Goal: Task Accomplishment & Management: Manage account settings

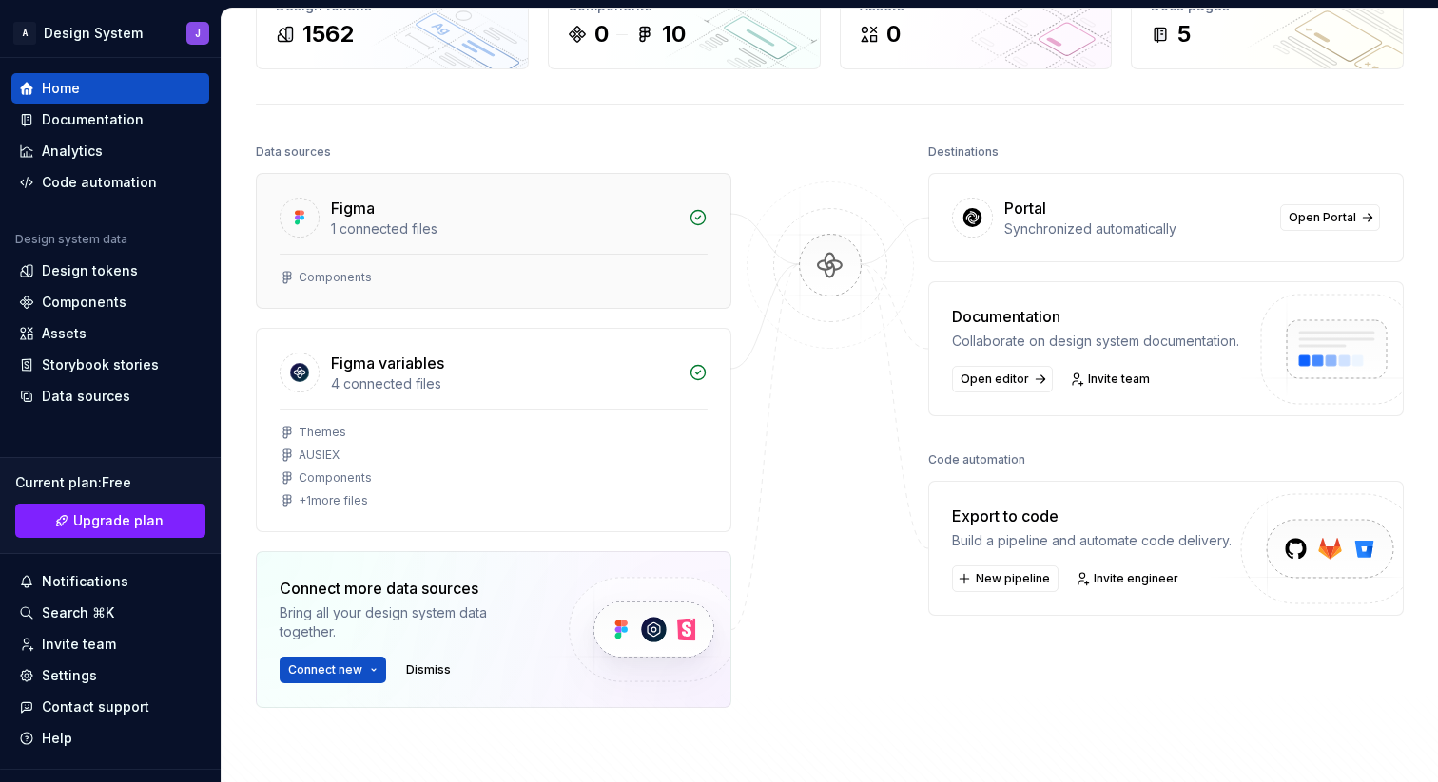
scroll to position [138, 0]
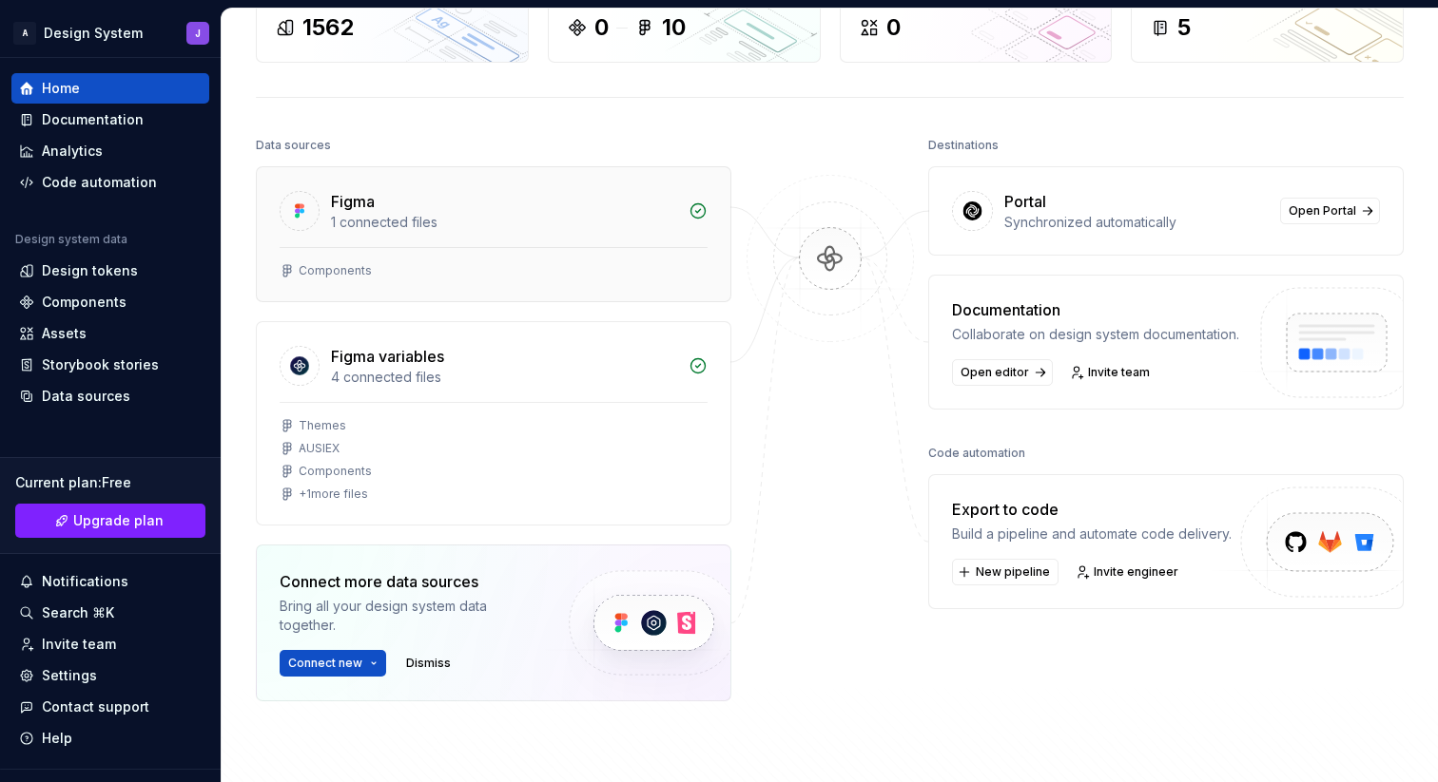
click at [442, 357] on div "Figma variables" at bounding box center [387, 356] width 113 height 23
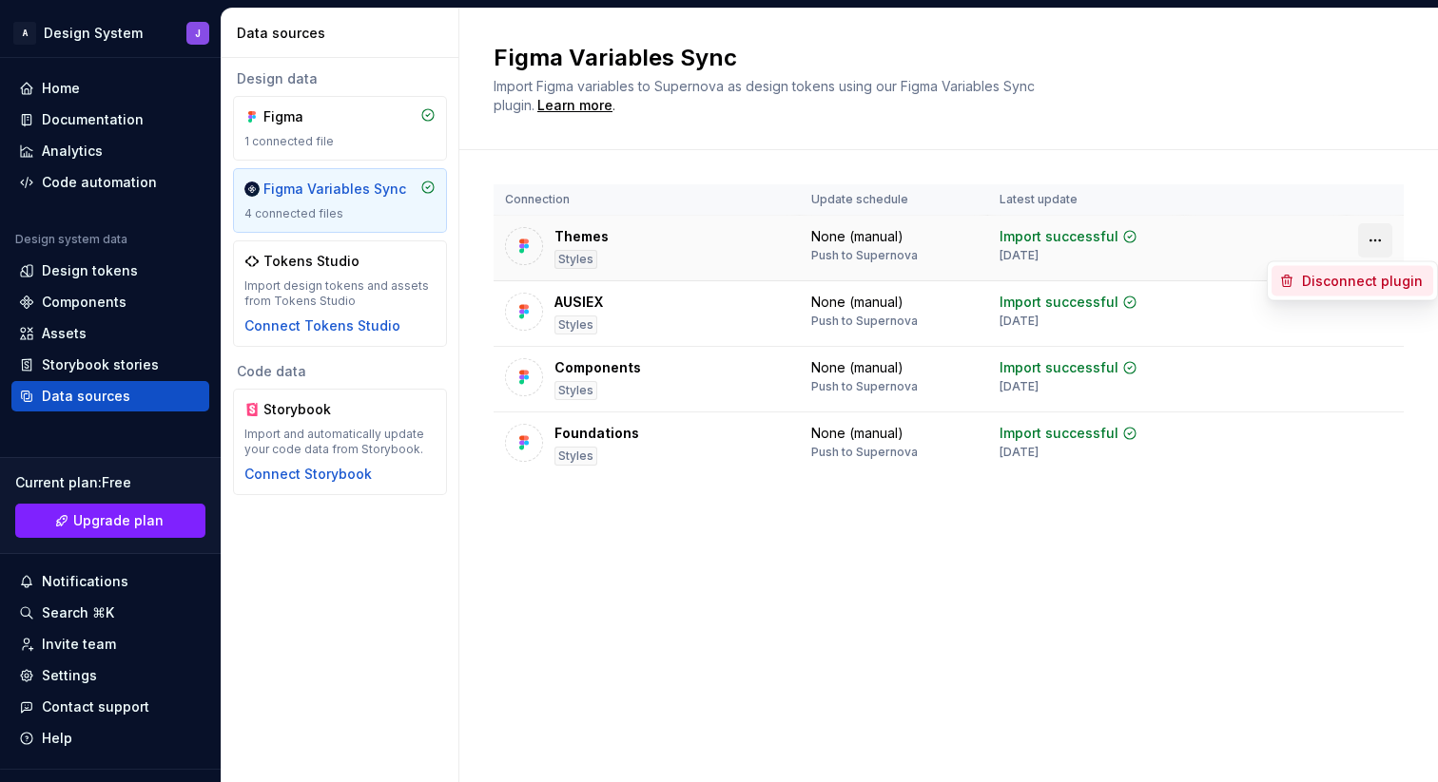
click at [1374, 283] on body "A Design System J Home Documentation Analytics Code automation Design system da…" at bounding box center [719, 391] width 1438 height 782
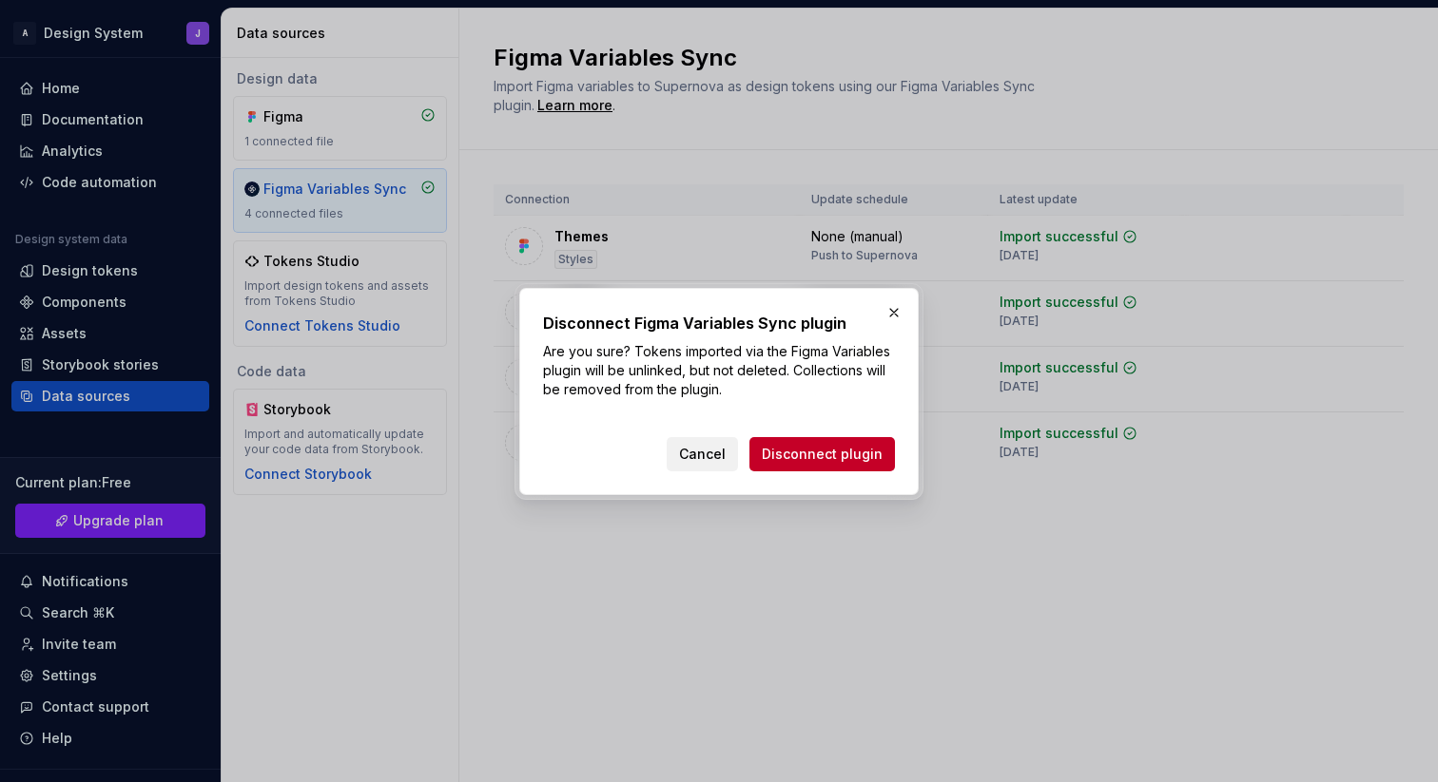
click at [703, 454] on span "Cancel" at bounding box center [702, 454] width 47 height 19
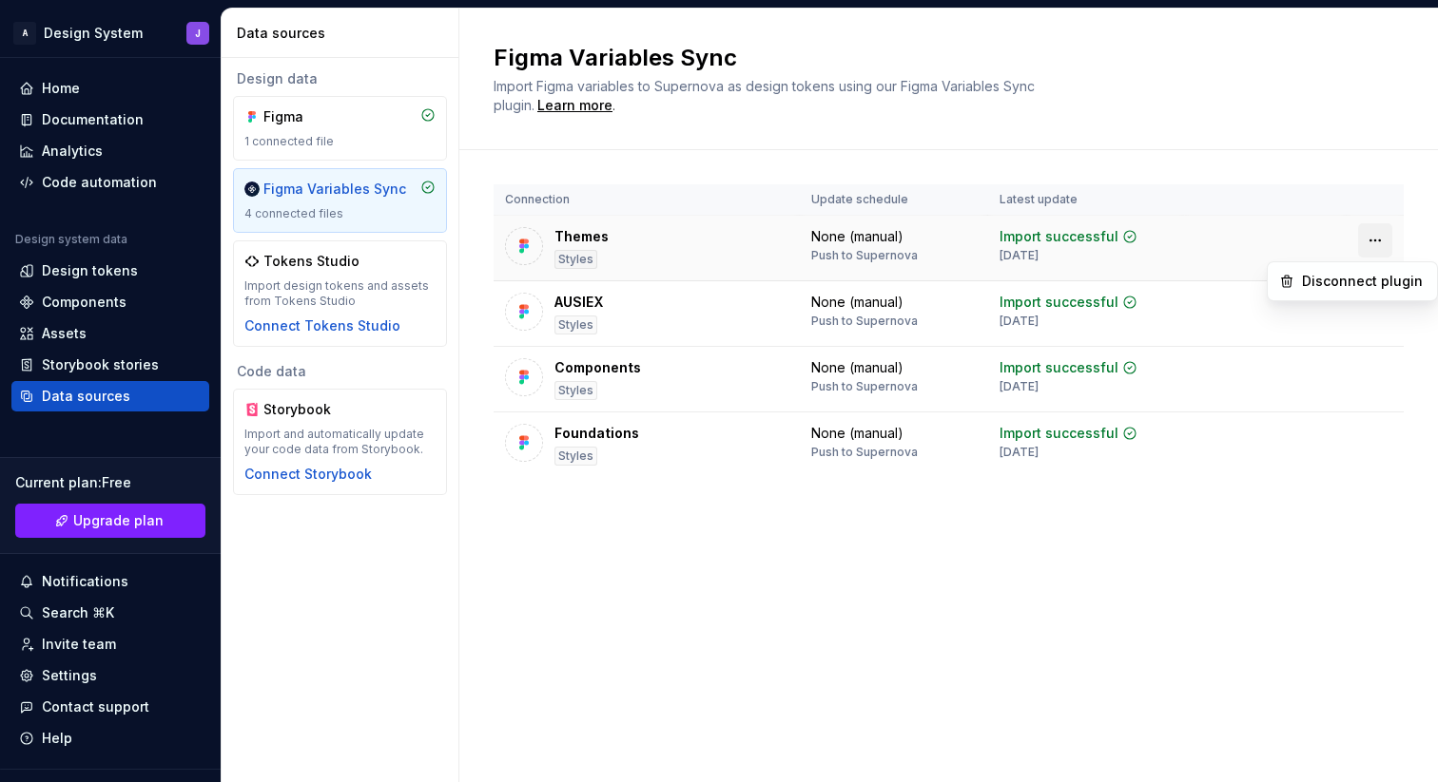
click at [1375, 245] on html "A Design System J Home Documentation Analytics Code automation Design system da…" at bounding box center [719, 391] width 1438 height 782
click at [1149, 236] on html "A Design System J Home Documentation Analytics Code automation Design system da…" at bounding box center [719, 391] width 1438 height 782
click at [328, 138] on div "1 connected file" at bounding box center [339, 141] width 191 height 15
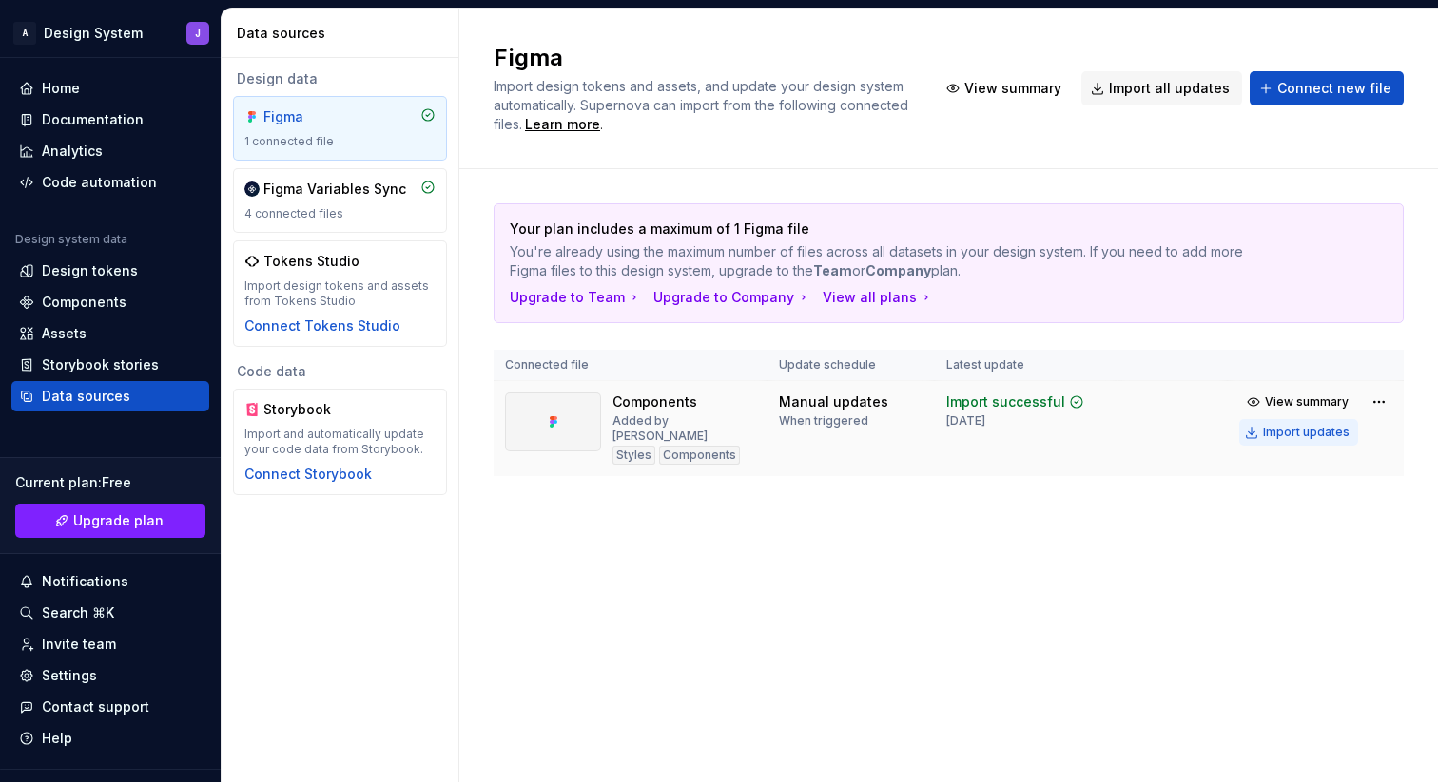
click at [1317, 437] on div "Import updates" at bounding box center [1306, 432] width 87 height 15
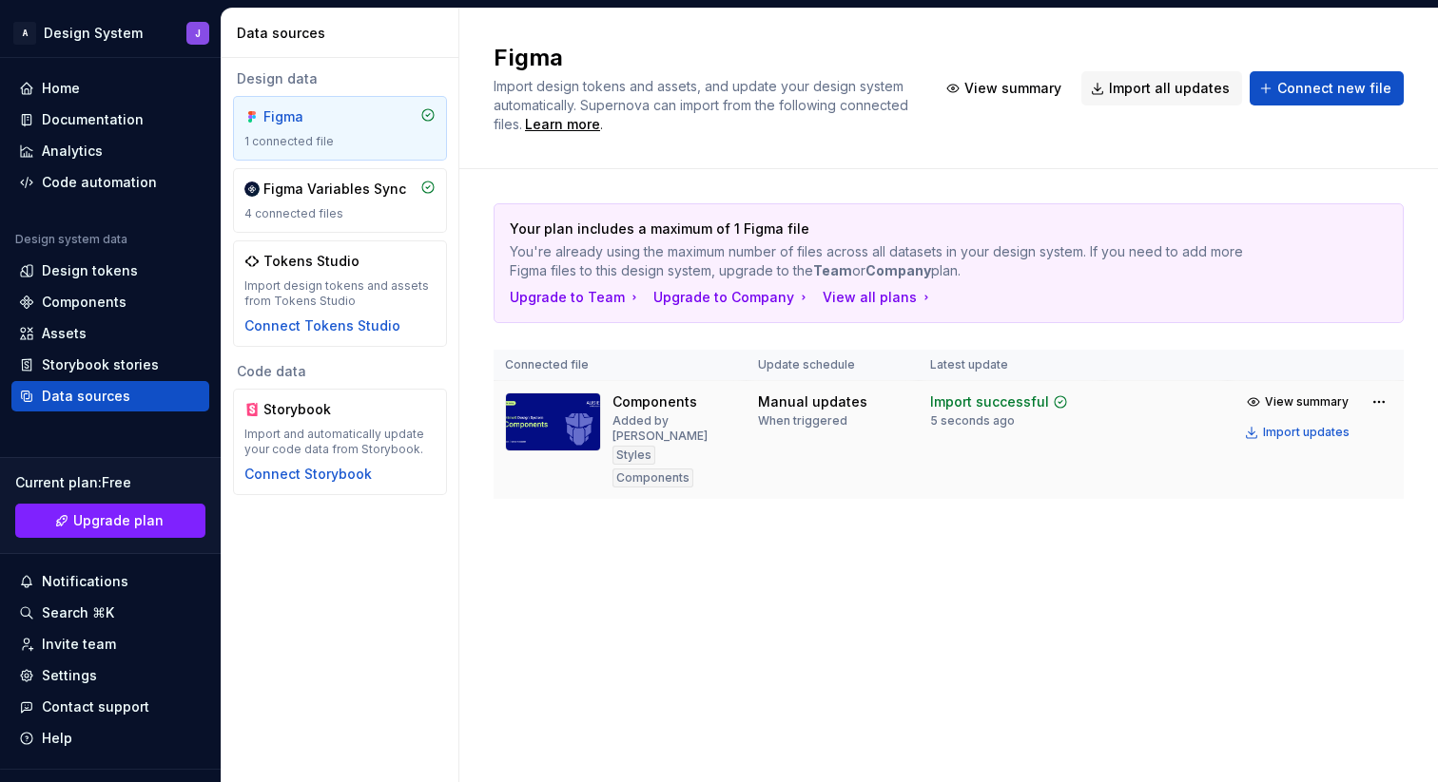
click at [551, 409] on img at bounding box center [553, 422] width 96 height 59
click at [652, 408] on div "Components" at bounding box center [654, 402] width 85 height 19
click at [351, 210] on div "4 connected files" at bounding box center [339, 213] width 191 height 15
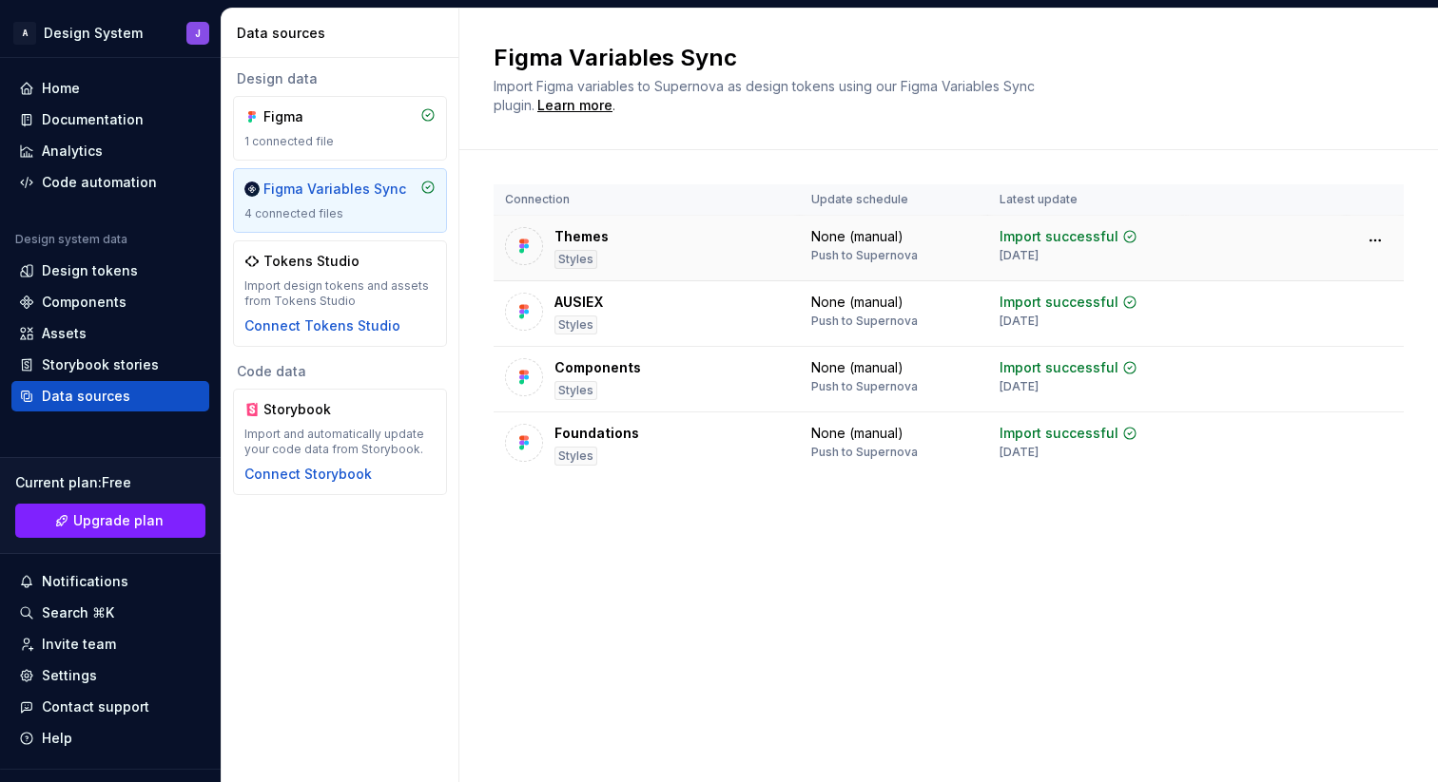
click at [1072, 239] on div "Import successful" at bounding box center [1058, 236] width 119 height 19
click at [122, 274] on div "Design tokens" at bounding box center [90, 270] width 96 height 19
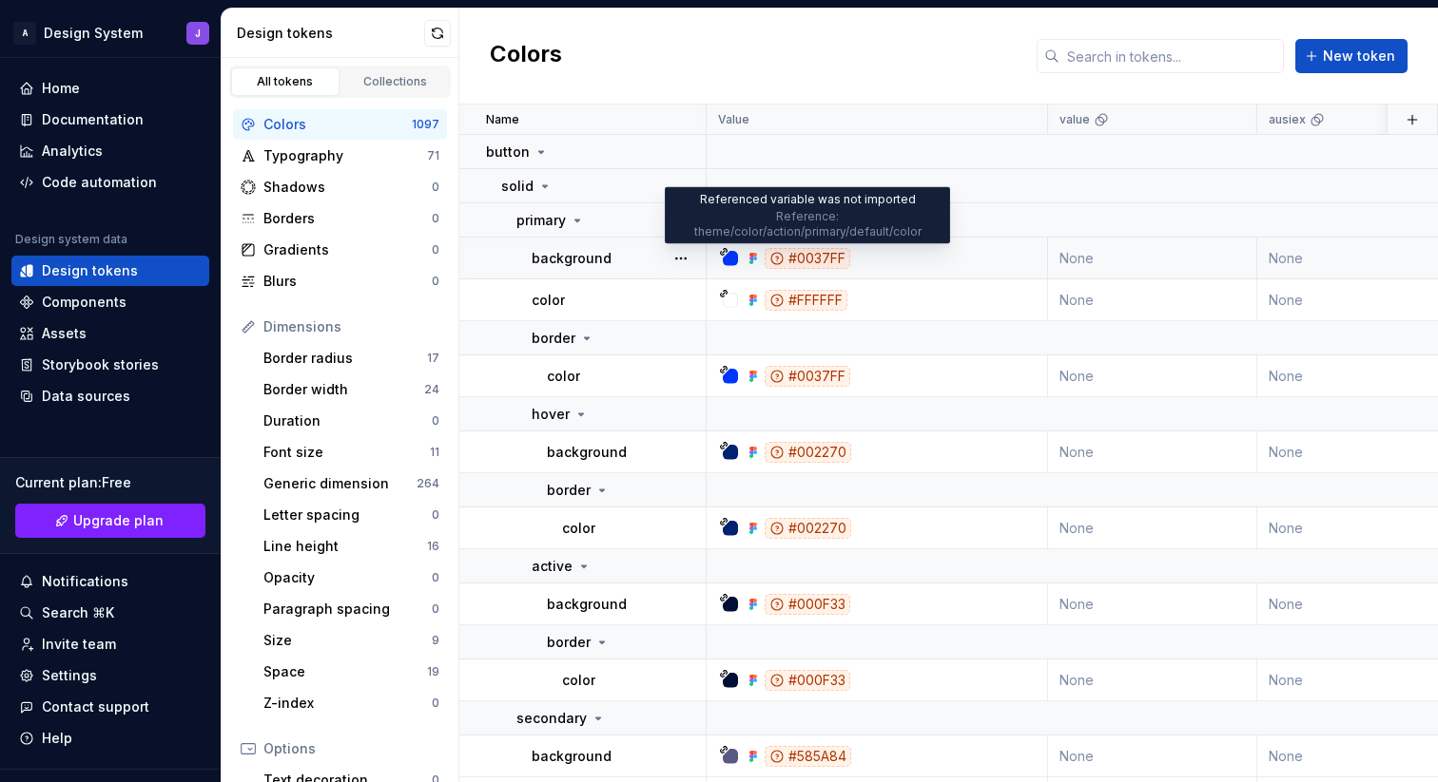
click at [805, 260] on div "#0037FF" at bounding box center [807, 258] width 86 height 21
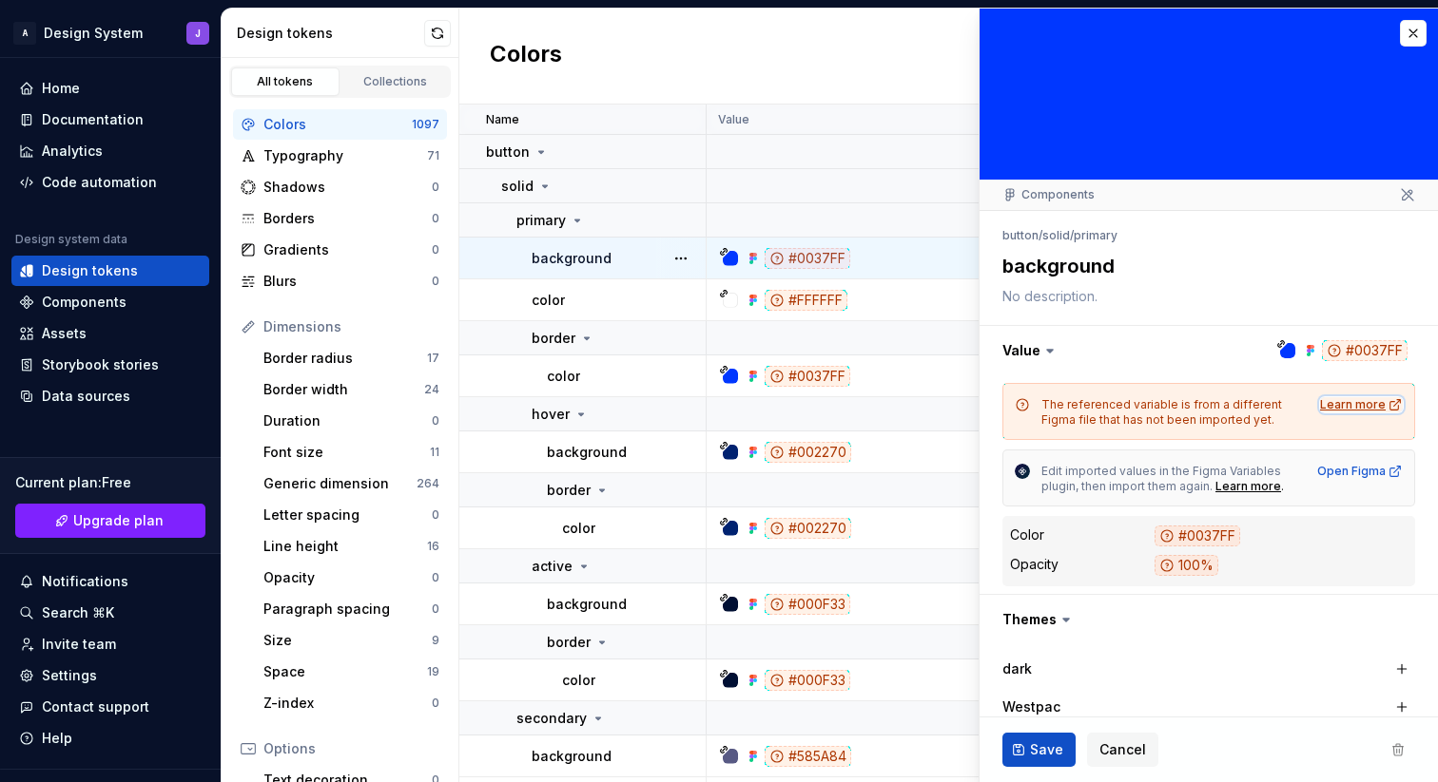
click at [1360, 403] on div "Learn more" at bounding box center [1361, 404] width 83 height 15
click at [1357, 474] on div "Open Figma" at bounding box center [1360, 471] width 86 height 15
click at [105, 276] on div "Design tokens" at bounding box center [90, 270] width 96 height 19
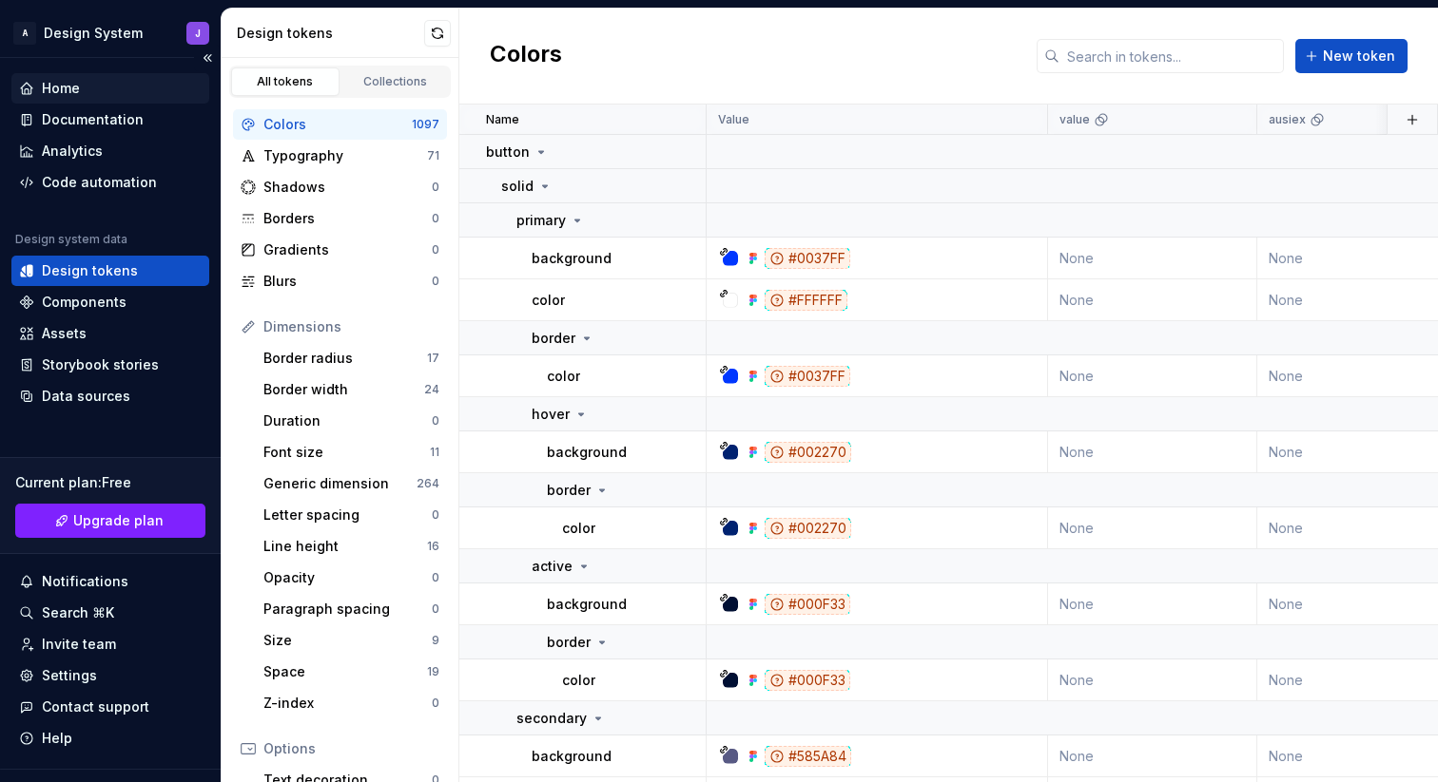
click at [104, 89] on div "Home" at bounding box center [110, 88] width 183 height 19
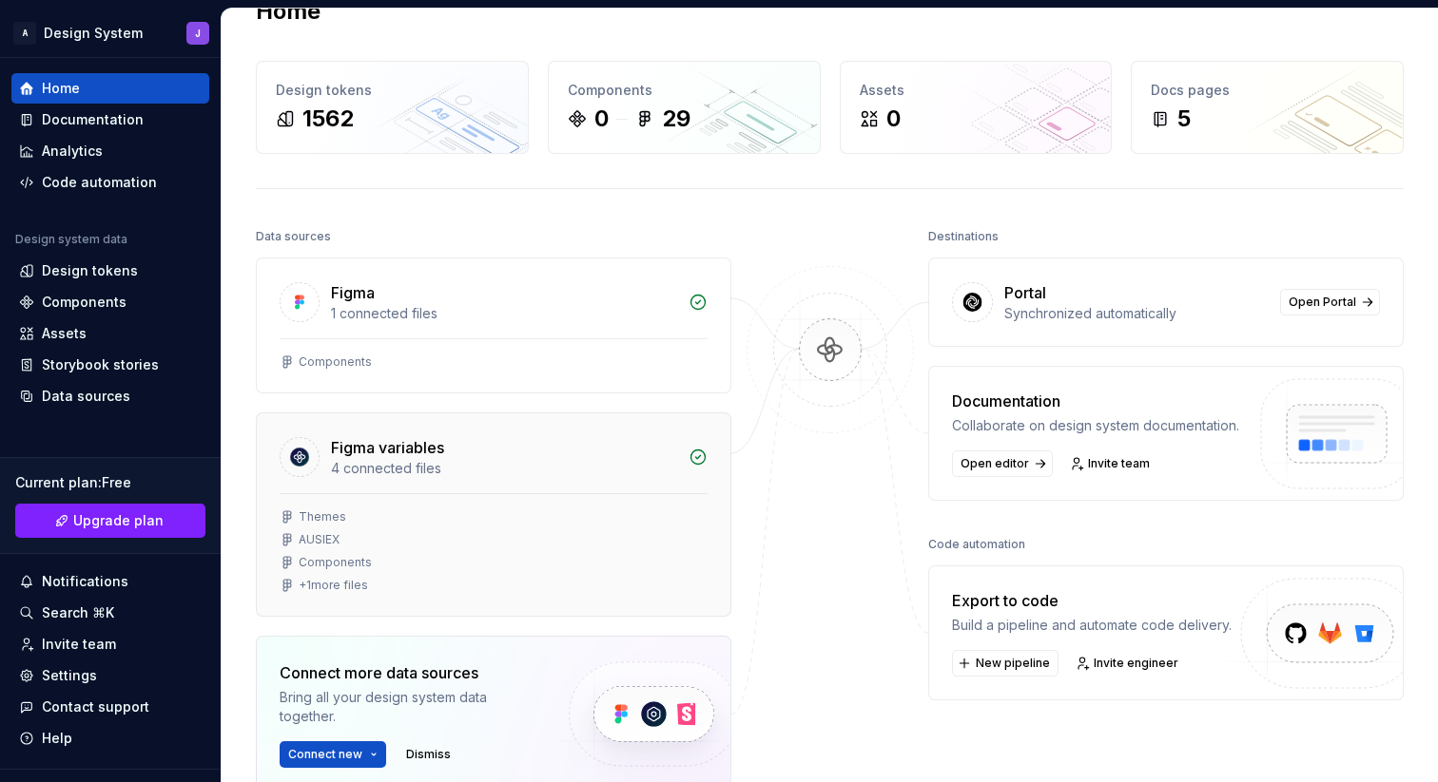
scroll to position [78, 0]
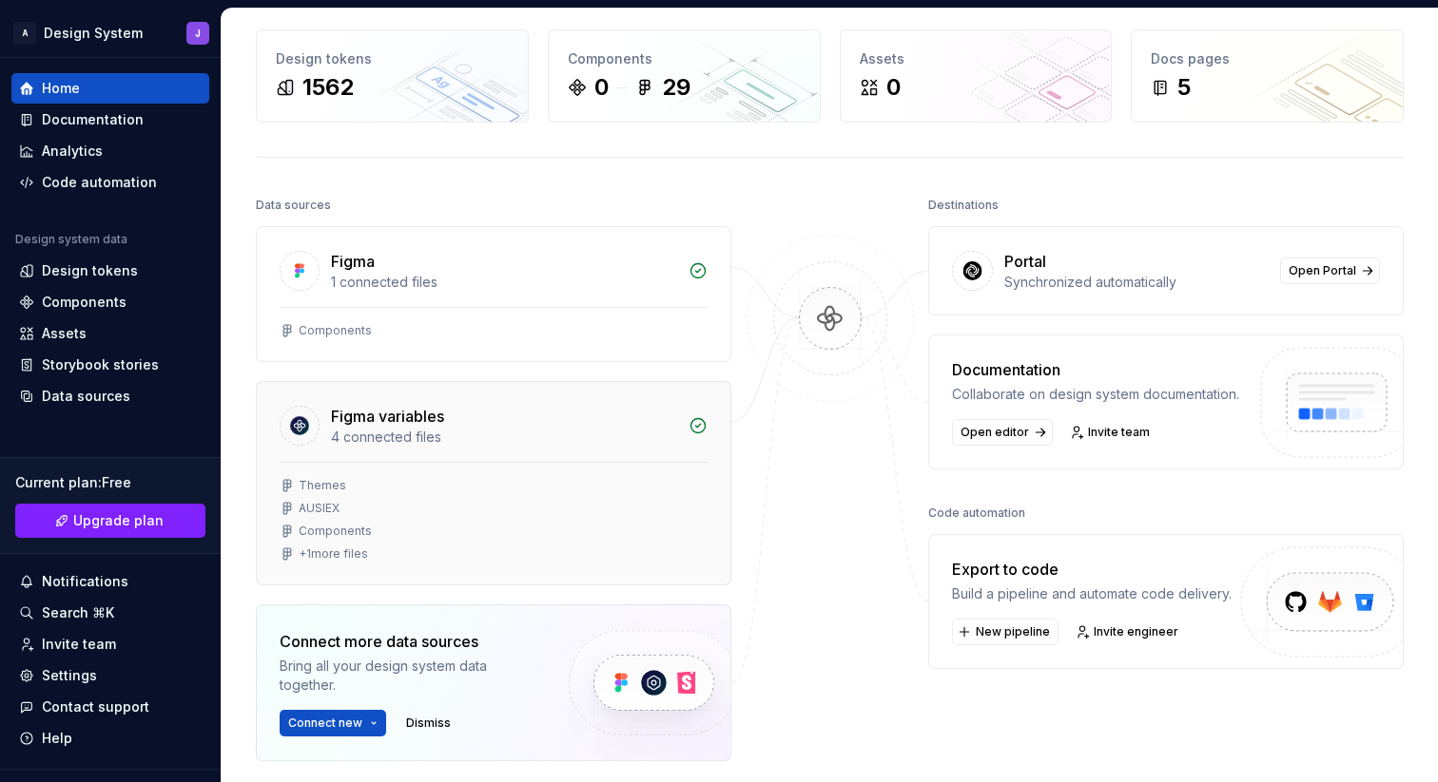
click at [545, 441] on div "4 connected files" at bounding box center [504, 437] width 346 height 19
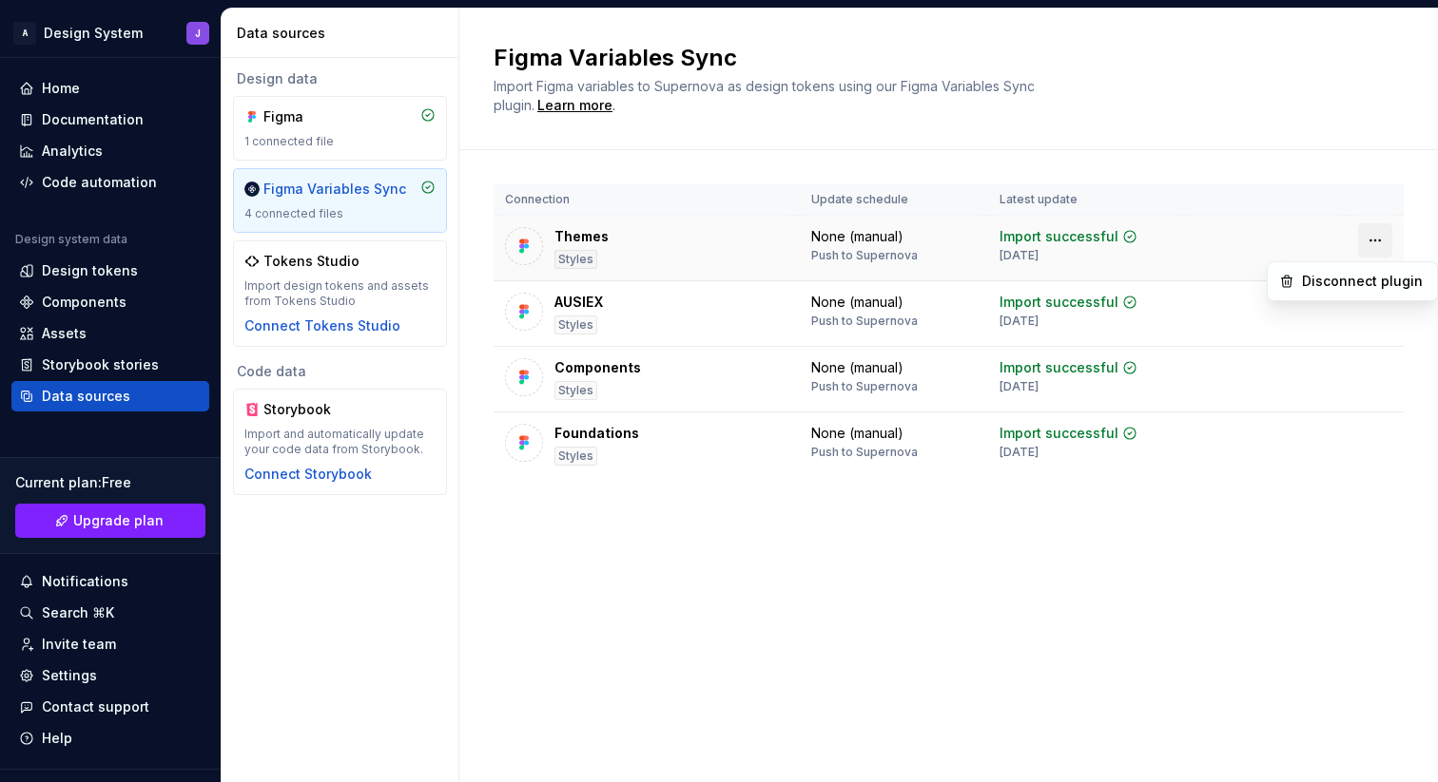
click at [1376, 239] on html "A Design System J Home Documentation Analytics Code automation Design system da…" at bounding box center [719, 391] width 1438 height 782
click at [1365, 278] on div "Disconnect plugin" at bounding box center [1364, 281] width 124 height 19
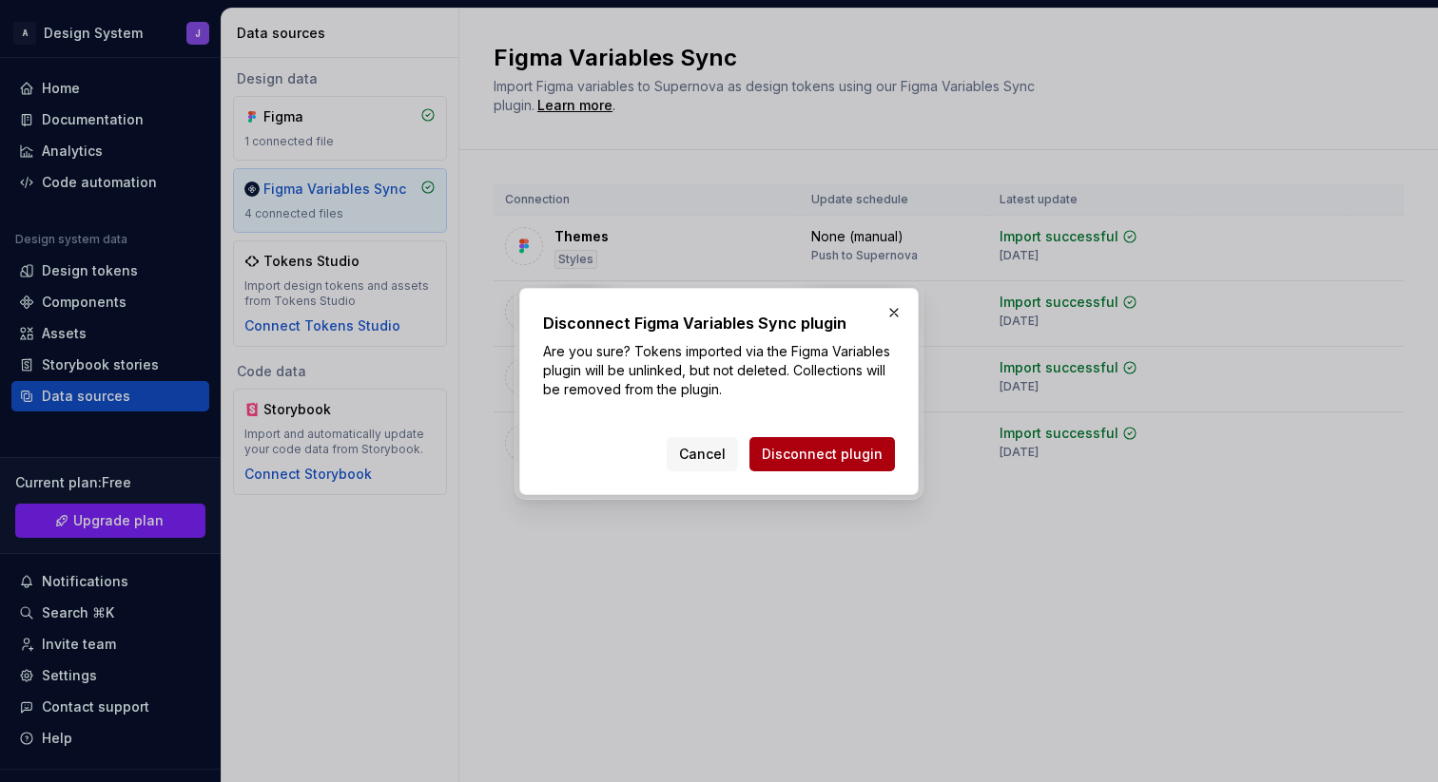
click at [861, 457] on span "Disconnect plugin" at bounding box center [822, 454] width 121 height 19
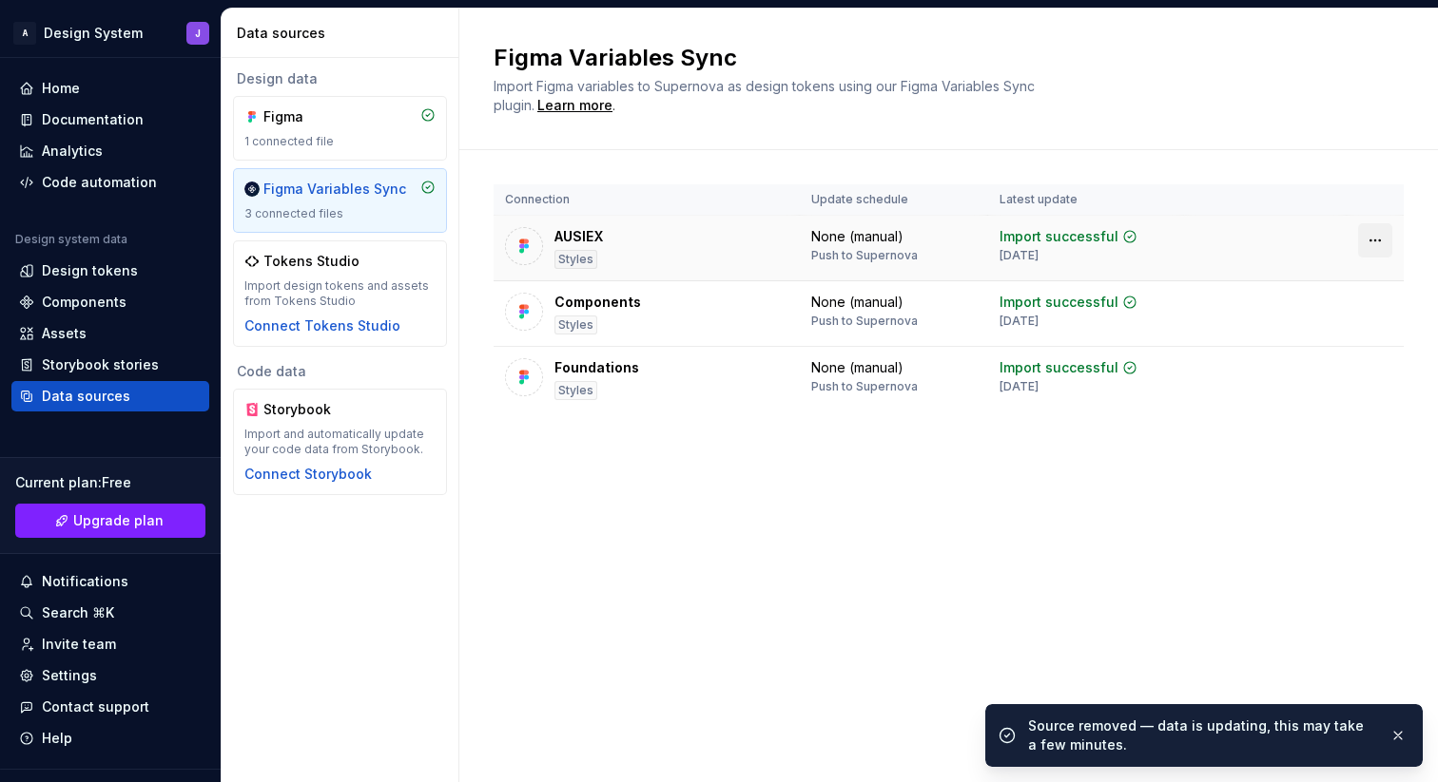
click at [1367, 241] on html "A Design System J Home Documentation Analytics Code automation Design system da…" at bounding box center [719, 391] width 1438 height 782
click at [1343, 283] on div "Disconnect plugin" at bounding box center [1364, 281] width 124 height 19
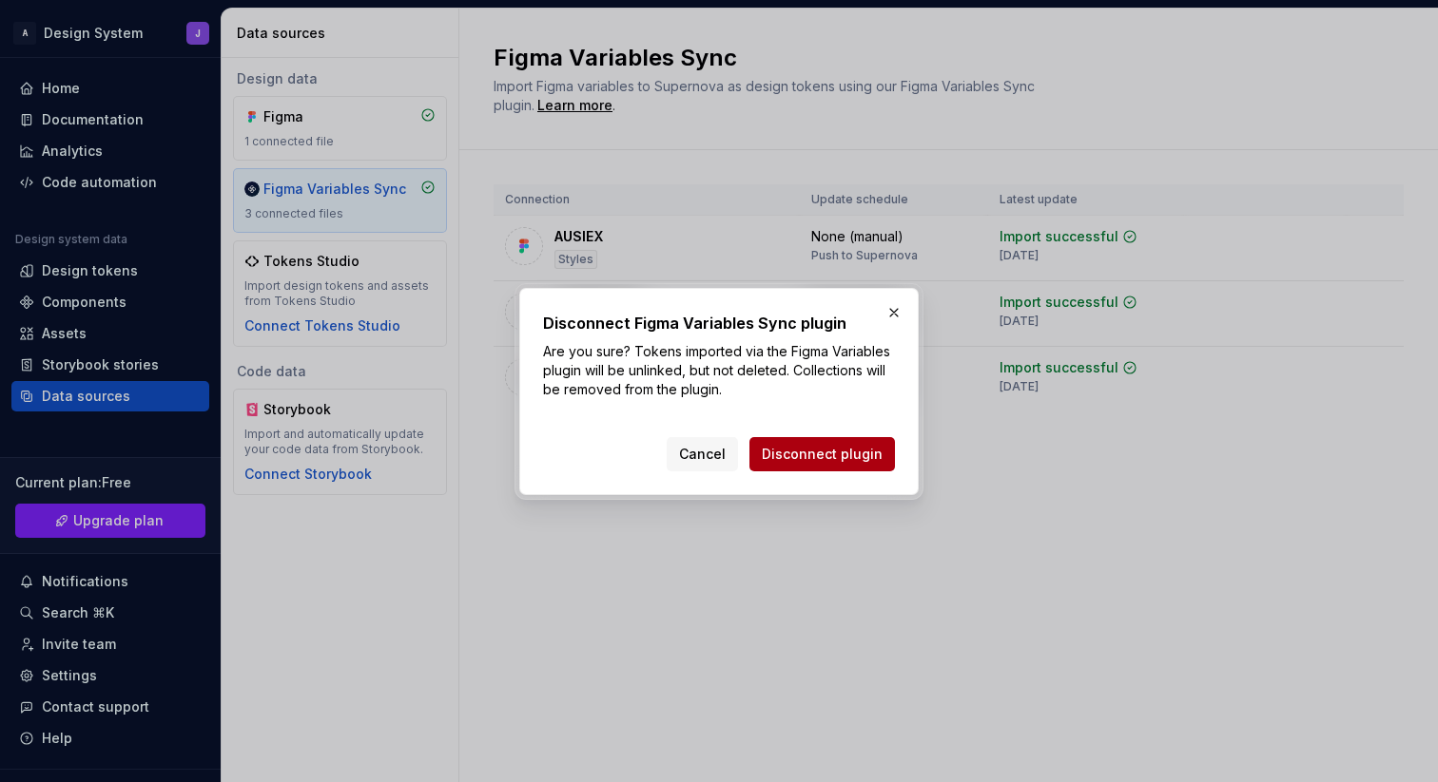
click at [835, 455] on span "Disconnect plugin" at bounding box center [822, 454] width 121 height 19
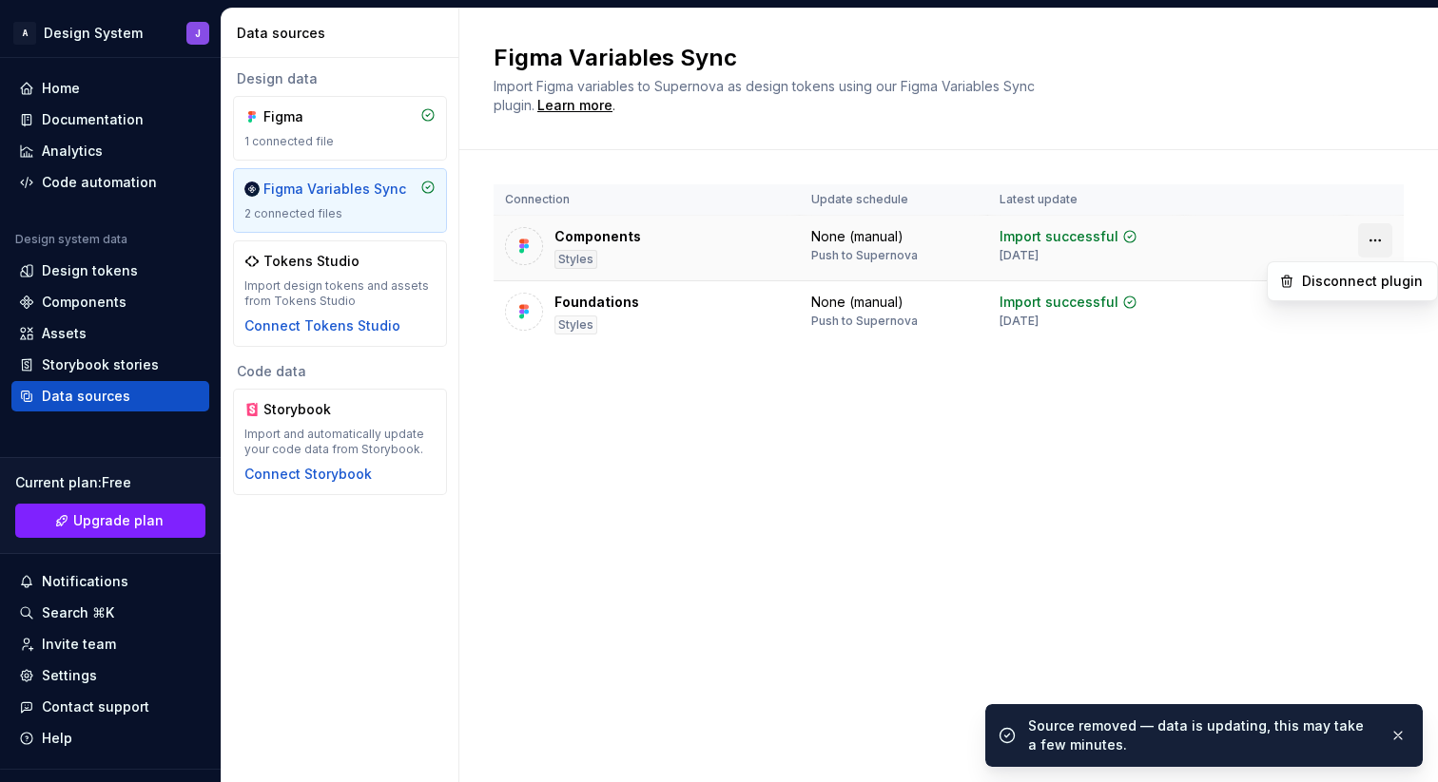
click at [1375, 242] on html "A Design System J Home Documentation Analytics Code automation Design system da…" at bounding box center [719, 391] width 1438 height 782
click at [1343, 276] on div "Disconnect plugin" at bounding box center [1364, 281] width 124 height 19
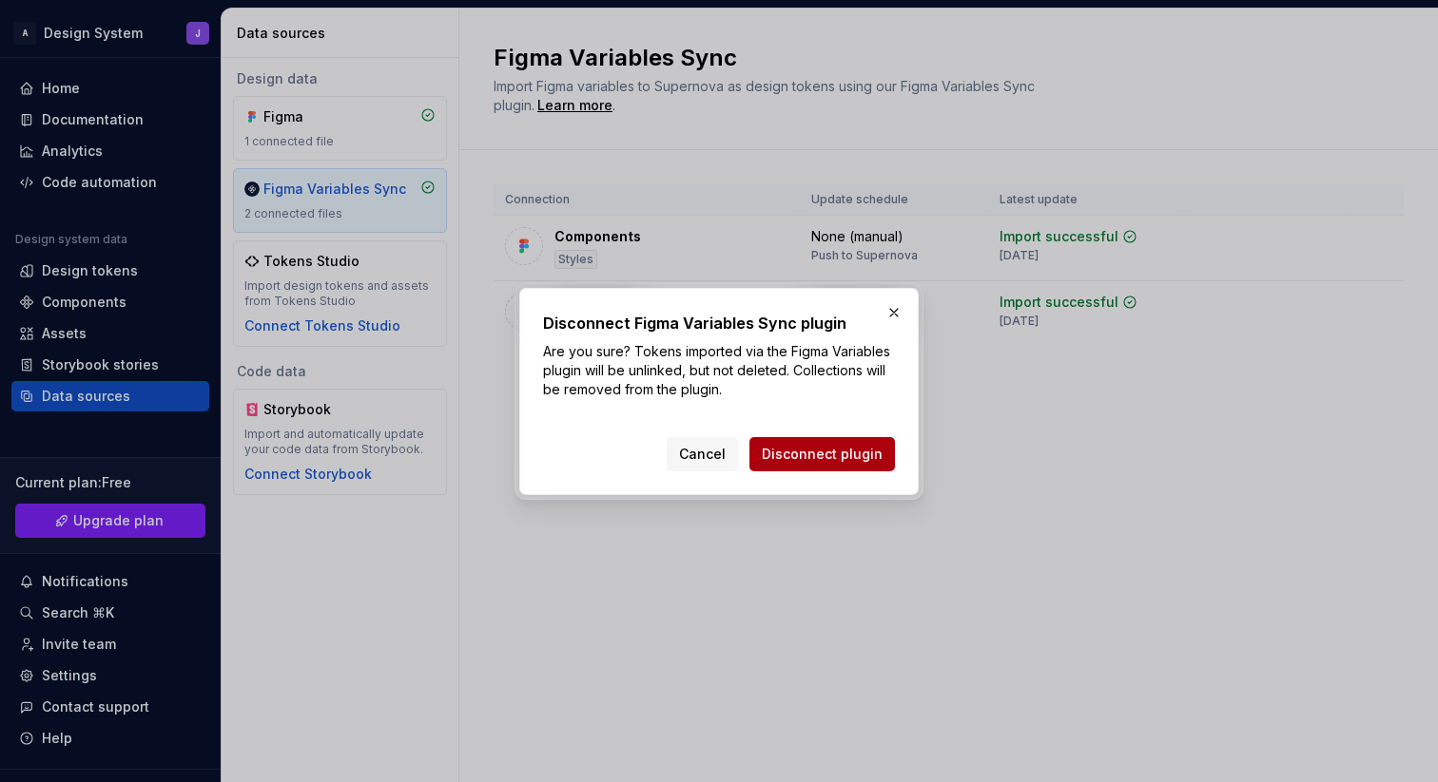
click at [821, 460] on span "Disconnect plugin" at bounding box center [822, 454] width 121 height 19
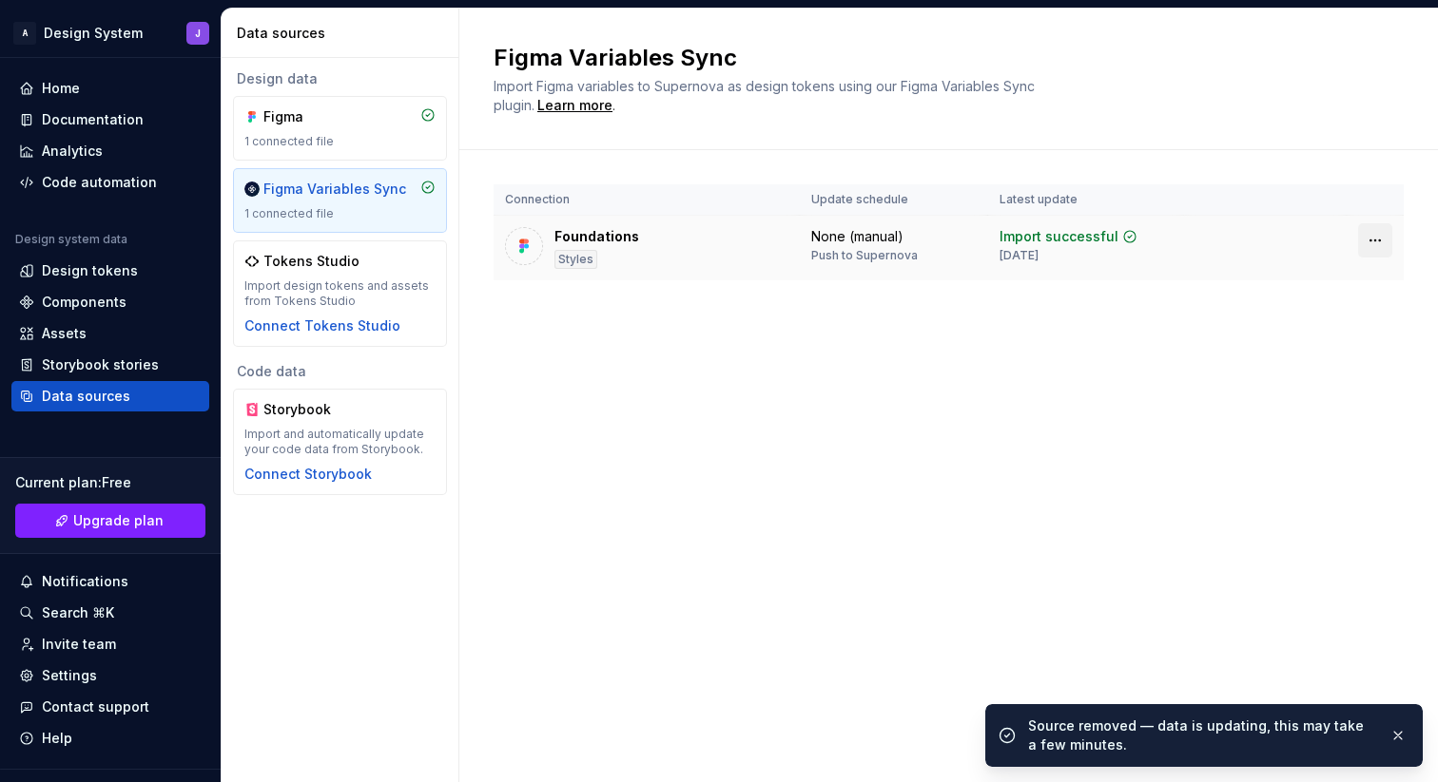
click at [1375, 239] on html "A Design System J Home Documentation Analytics Code automation Design system da…" at bounding box center [719, 391] width 1438 height 782
click at [1353, 280] on div "Disconnect plugin" at bounding box center [1364, 281] width 124 height 19
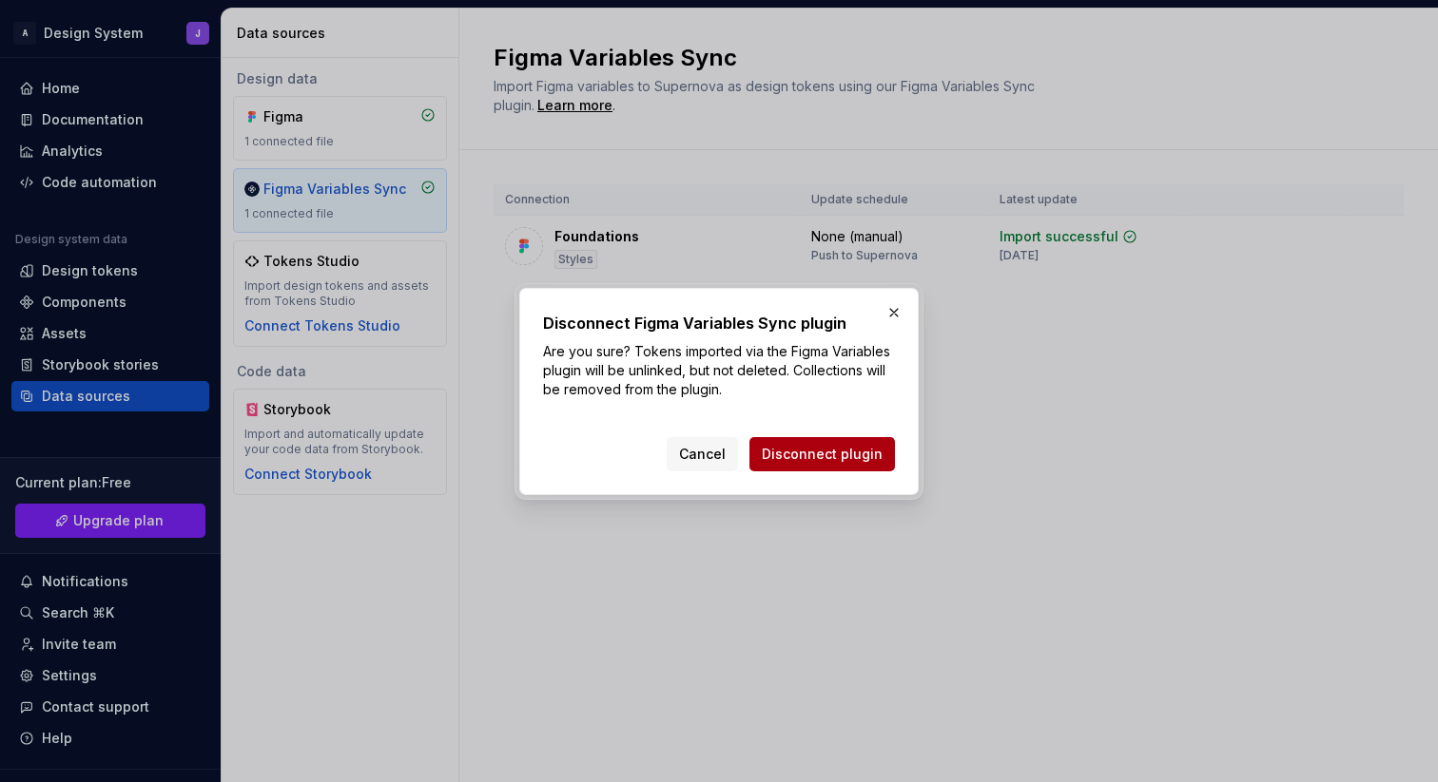
click at [847, 454] on span "Disconnect plugin" at bounding box center [822, 454] width 121 height 19
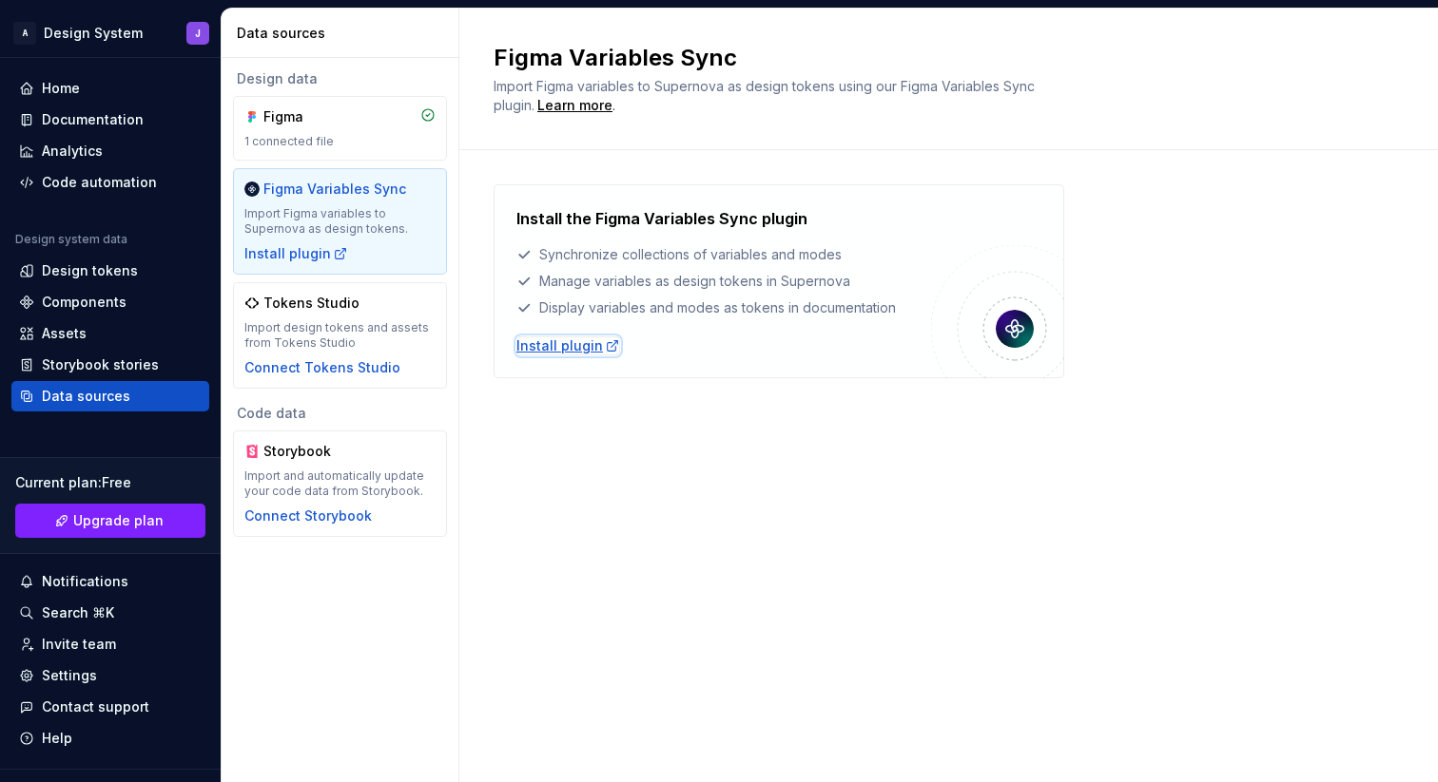
click at [566, 348] on div "Install plugin" at bounding box center [568, 346] width 104 height 19
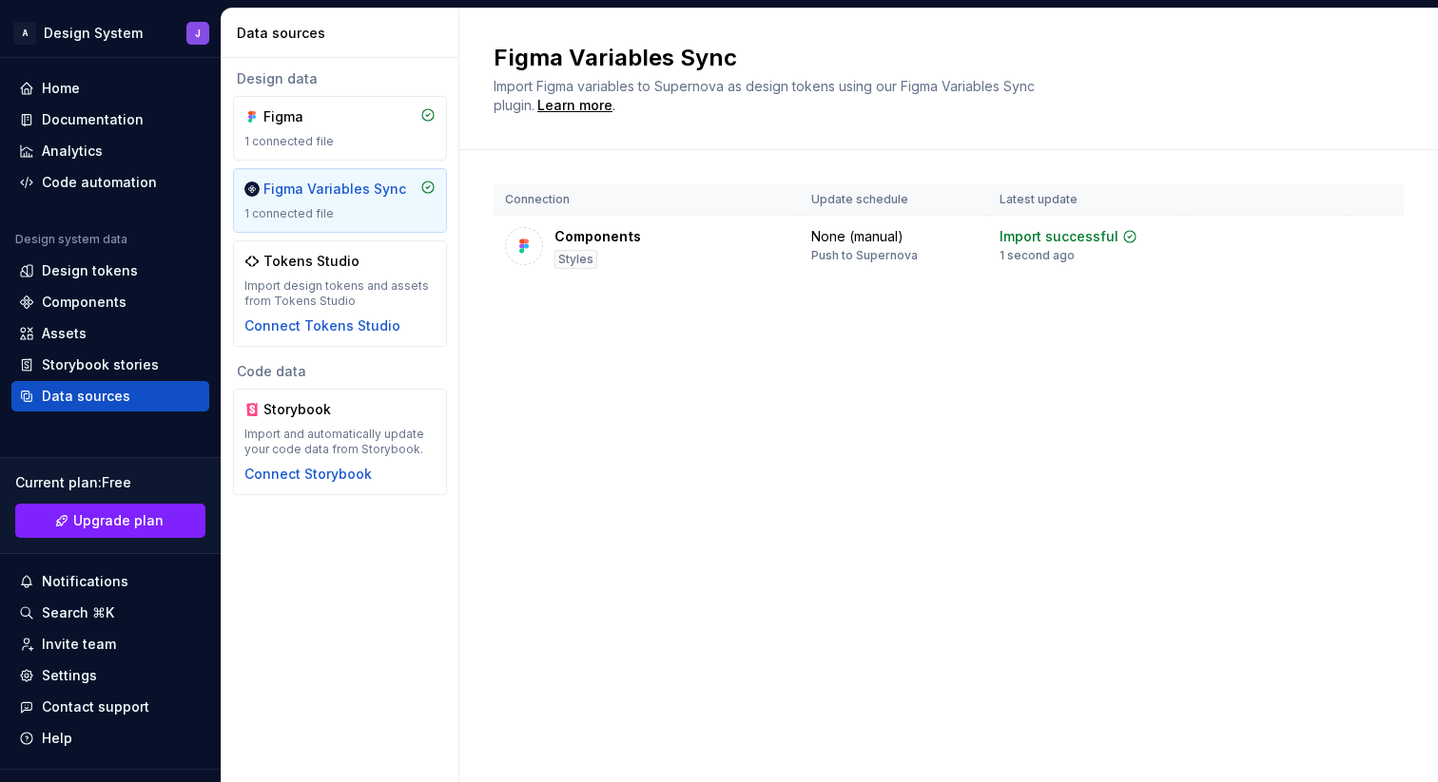
click at [642, 406] on div "Figma Variables Sync Import Figma variables to Supernova as design tokens using…" at bounding box center [948, 396] width 978 height 774
click at [130, 275] on div "Design tokens" at bounding box center [90, 270] width 96 height 19
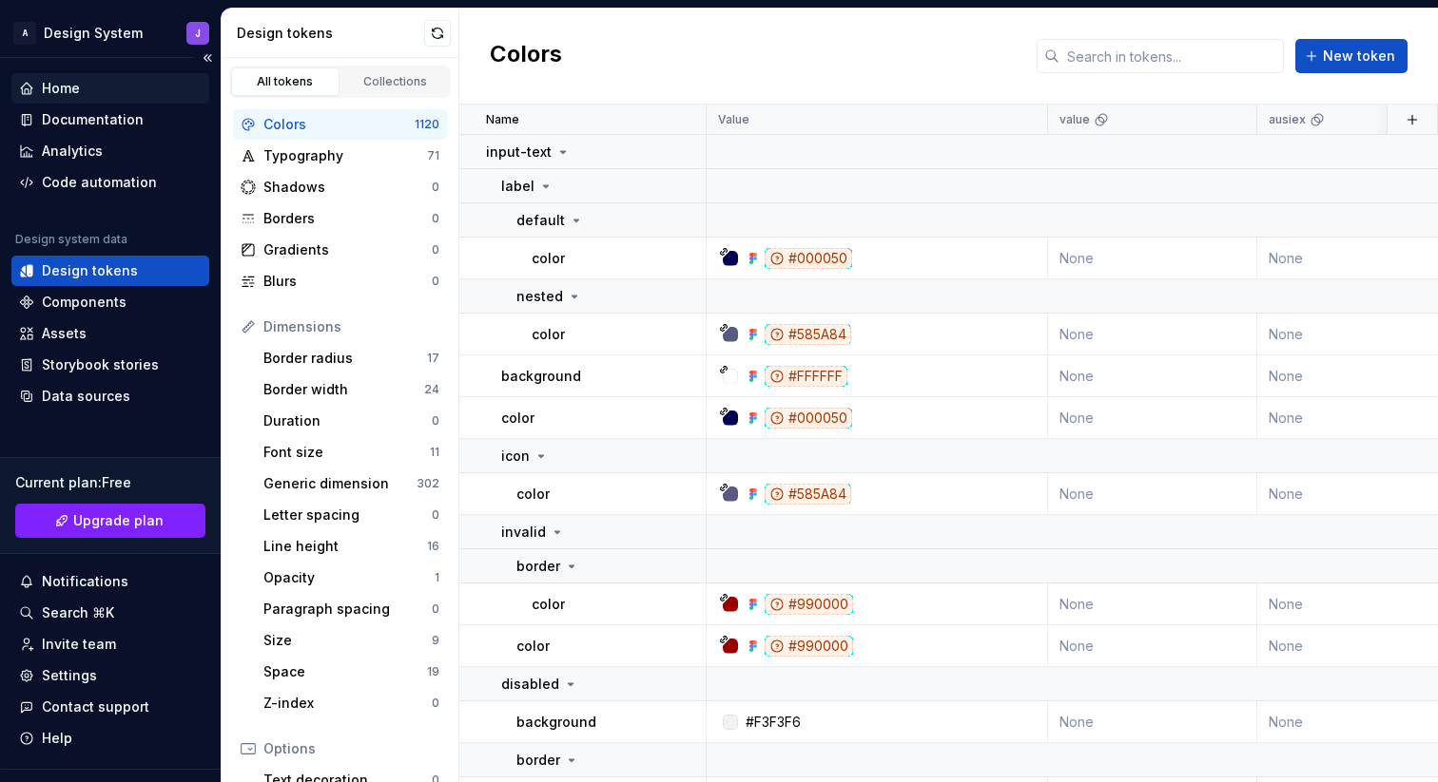
click at [106, 82] on div "Home" at bounding box center [110, 88] width 183 height 19
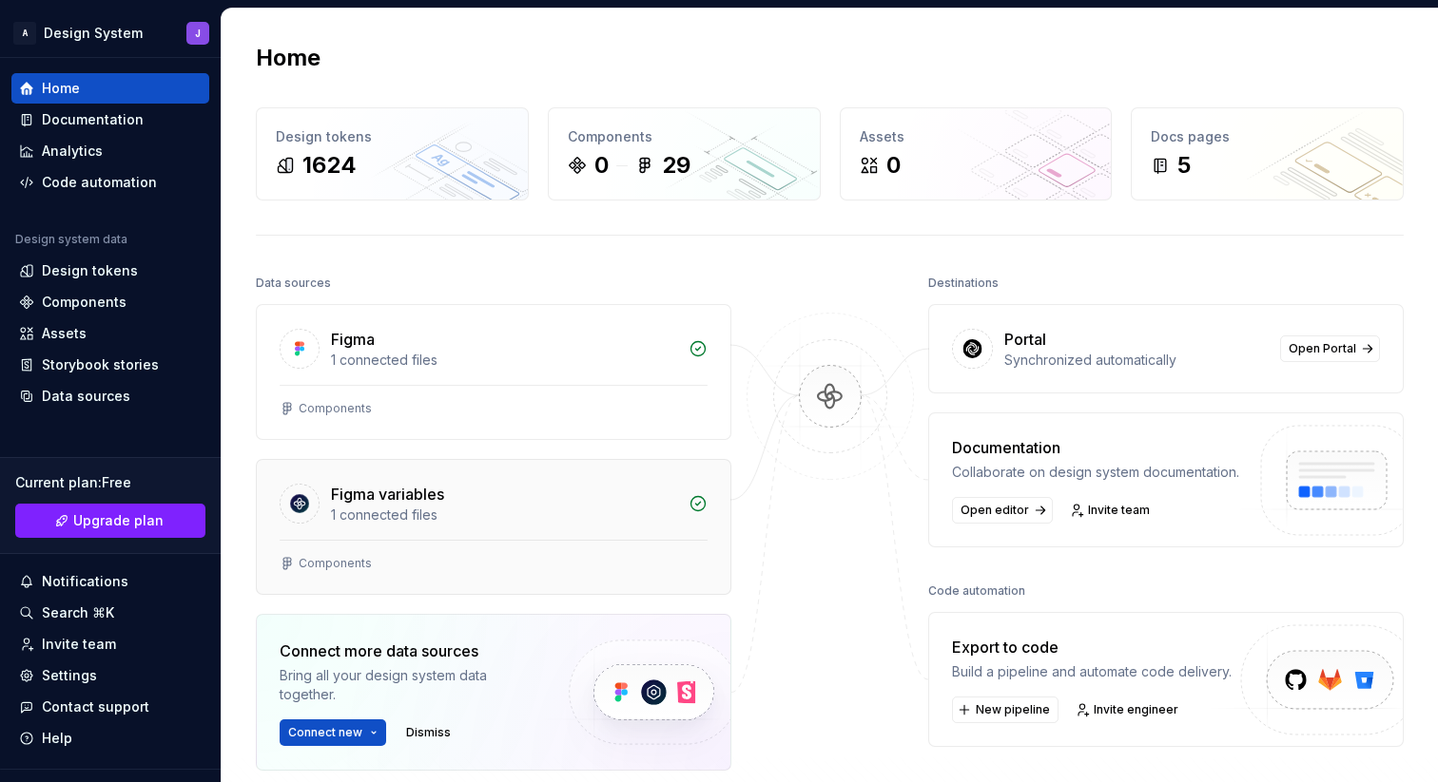
click at [476, 491] on div "Figma variables" at bounding box center [504, 494] width 346 height 23
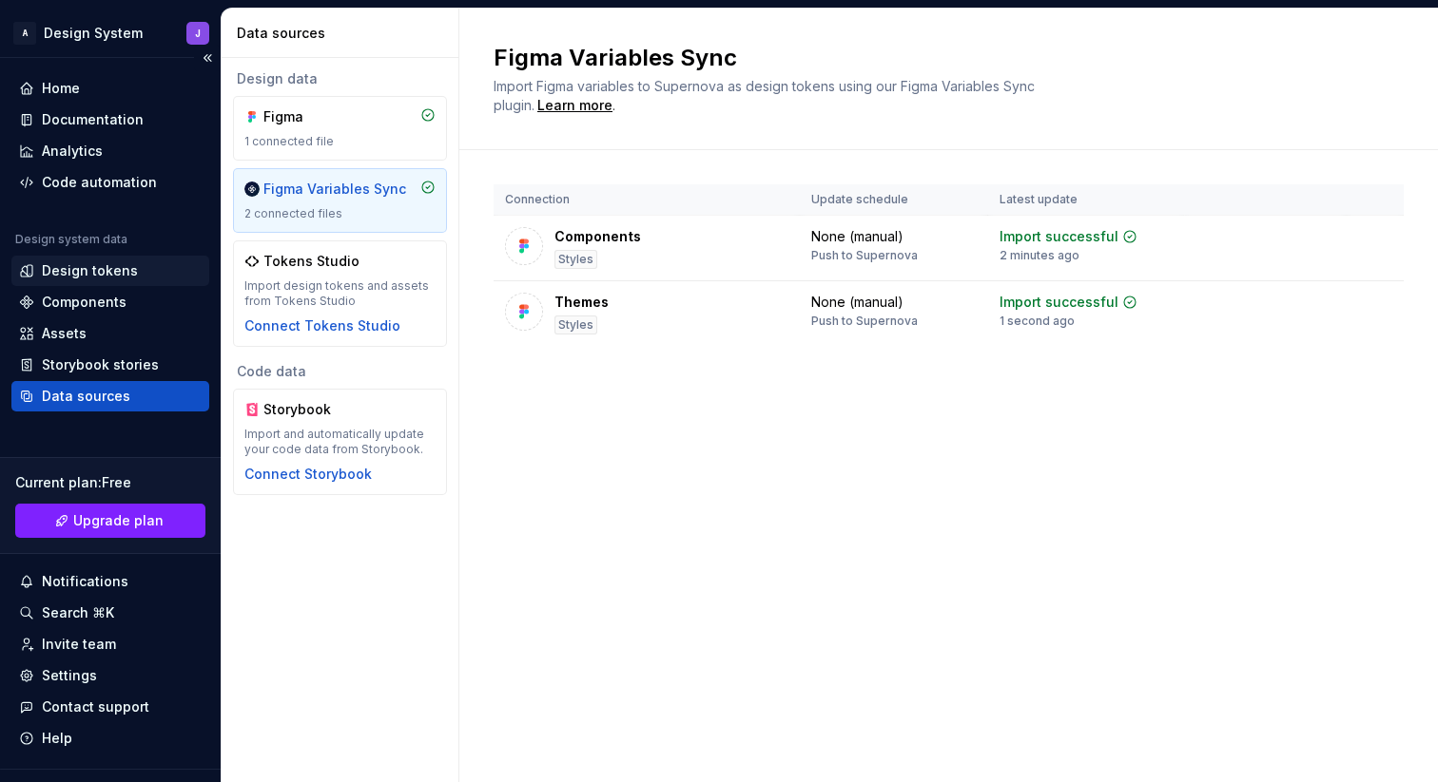
click at [137, 272] on div "Design tokens" at bounding box center [110, 270] width 183 height 19
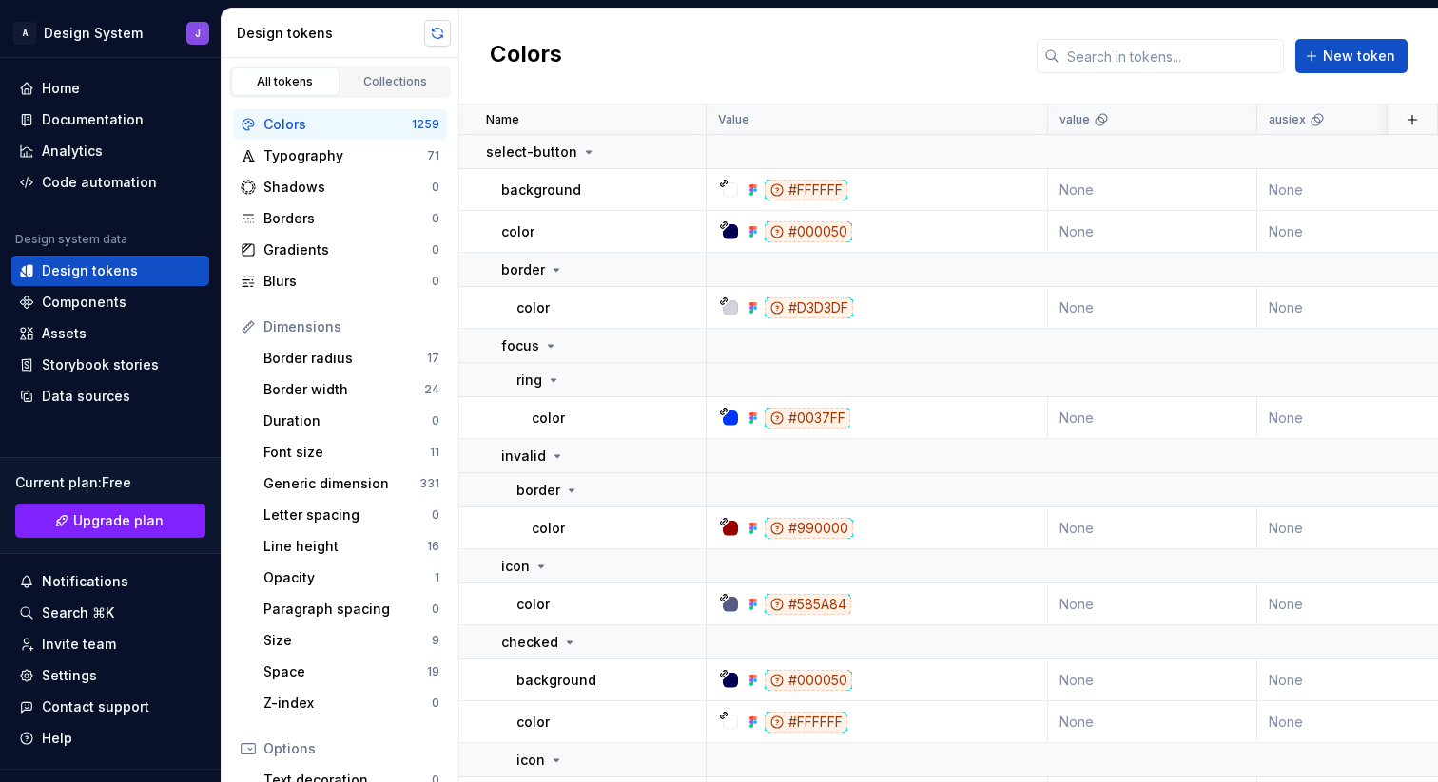
click at [436, 39] on button "button" at bounding box center [437, 33] width 27 height 27
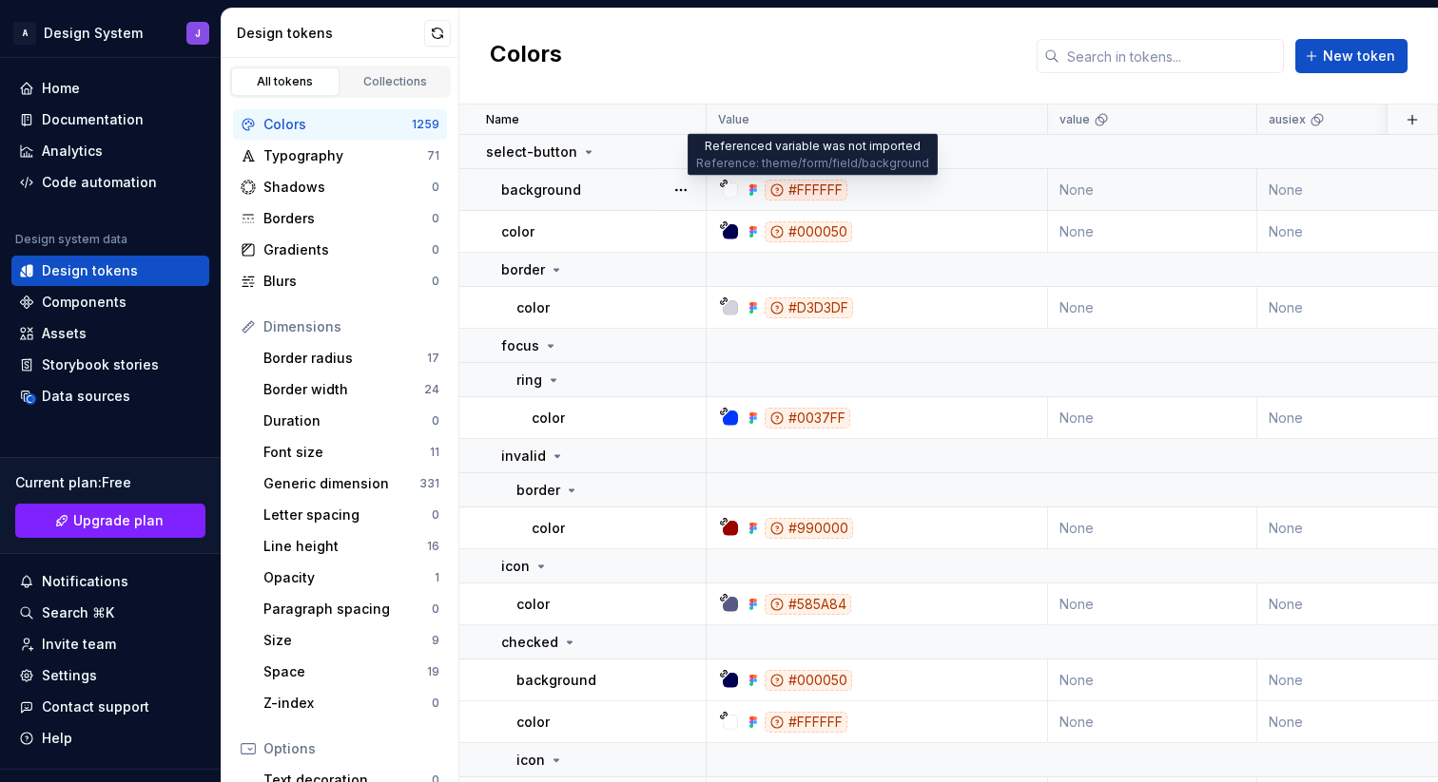
click at [793, 187] on div "#FFFFFF" at bounding box center [805, 190] width 83 height 21
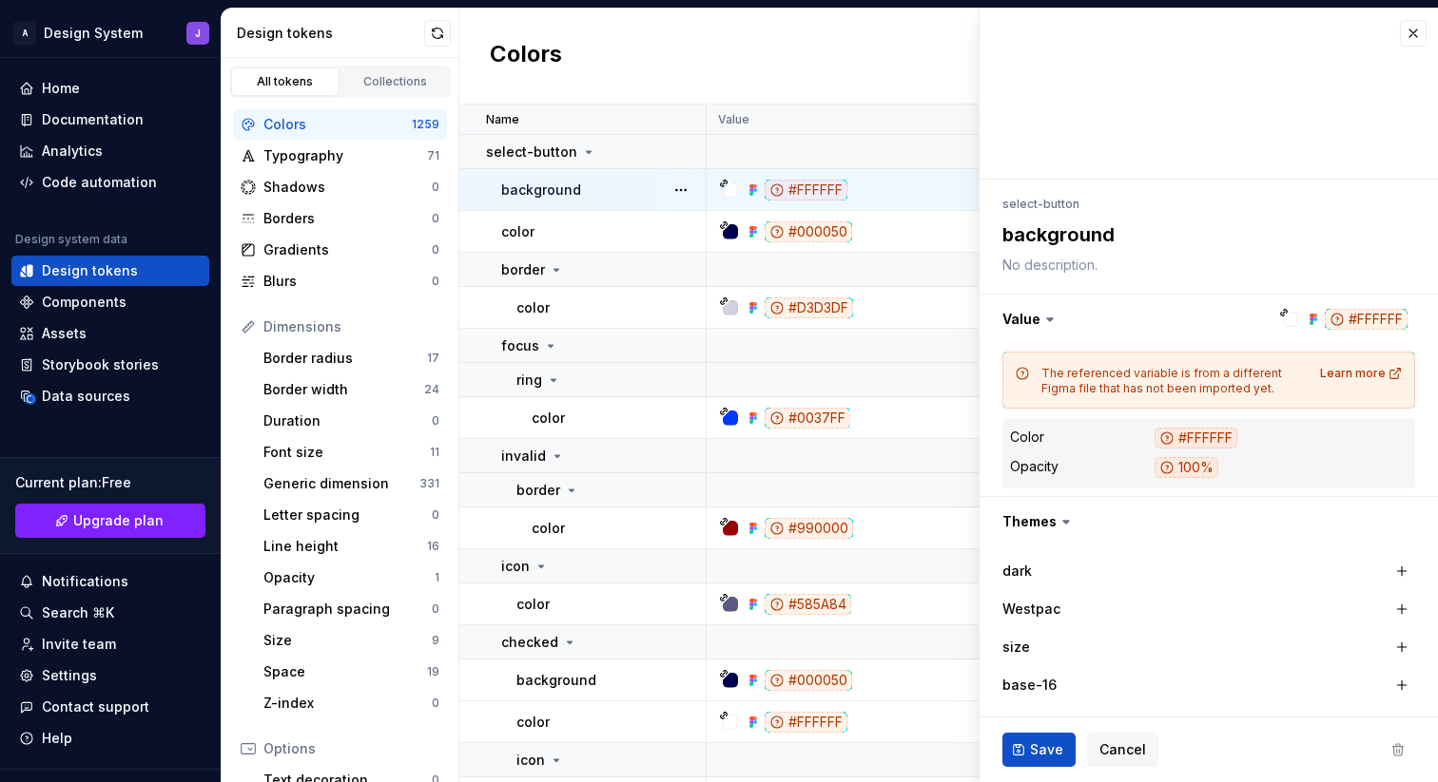
click at [825, 188] on div "#FFFFFF" at bounding box center [805, 190] width 83 height 21
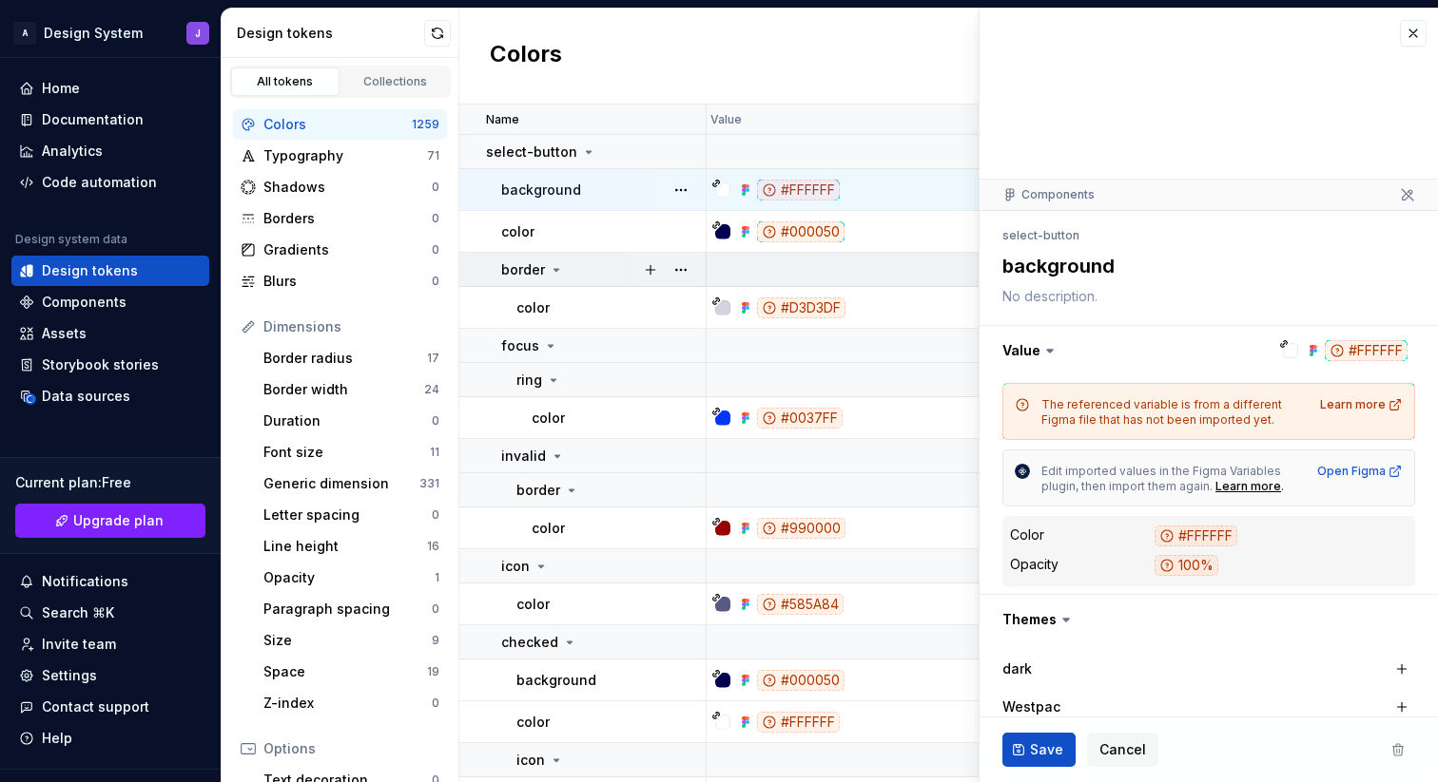
scroll to position [0, 14]
click at [1362, 407] on div "Learn more" at bounding box center [1361, 404] width 83 height 15
type textarea "*"
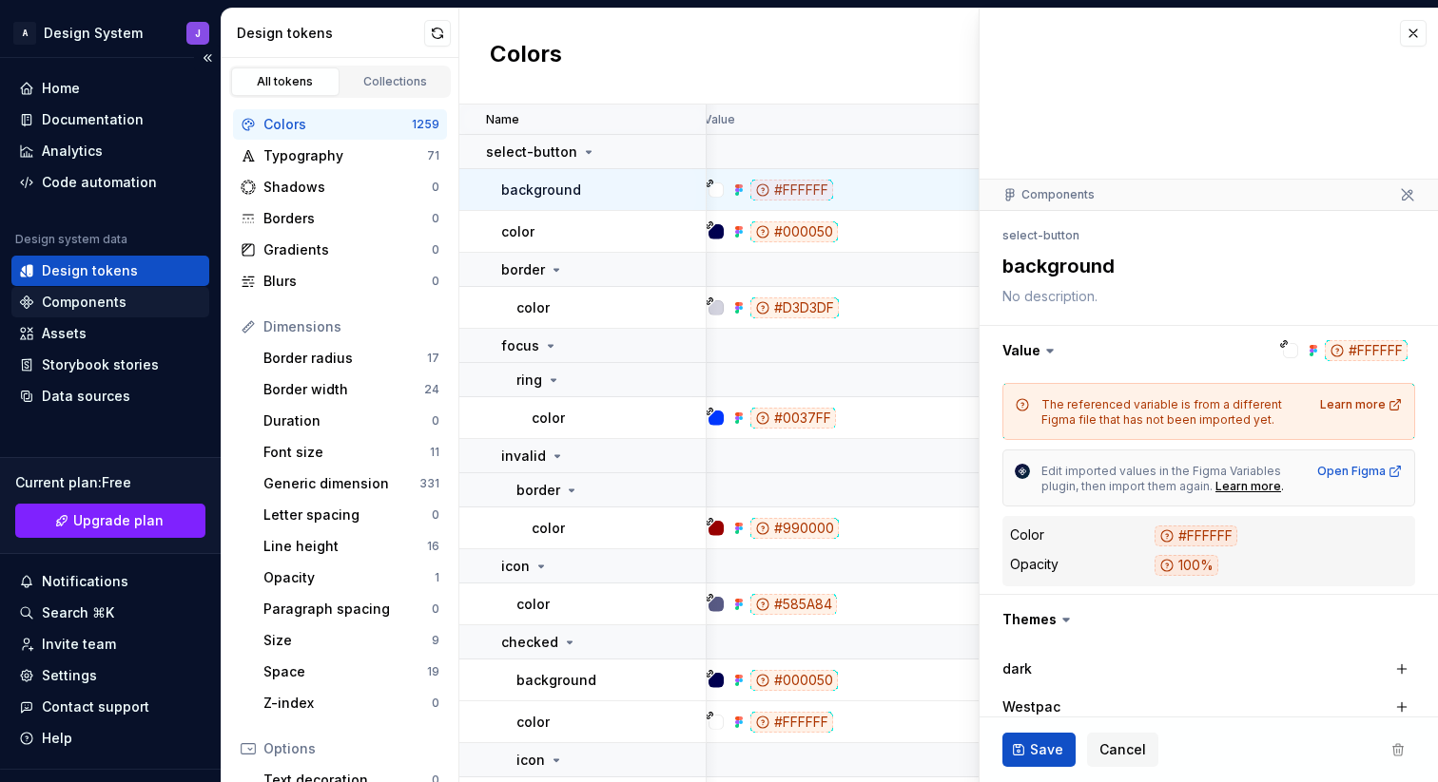
click at [125, 296] on div "Components" at bounding box center [110, 302] width 183 height 19
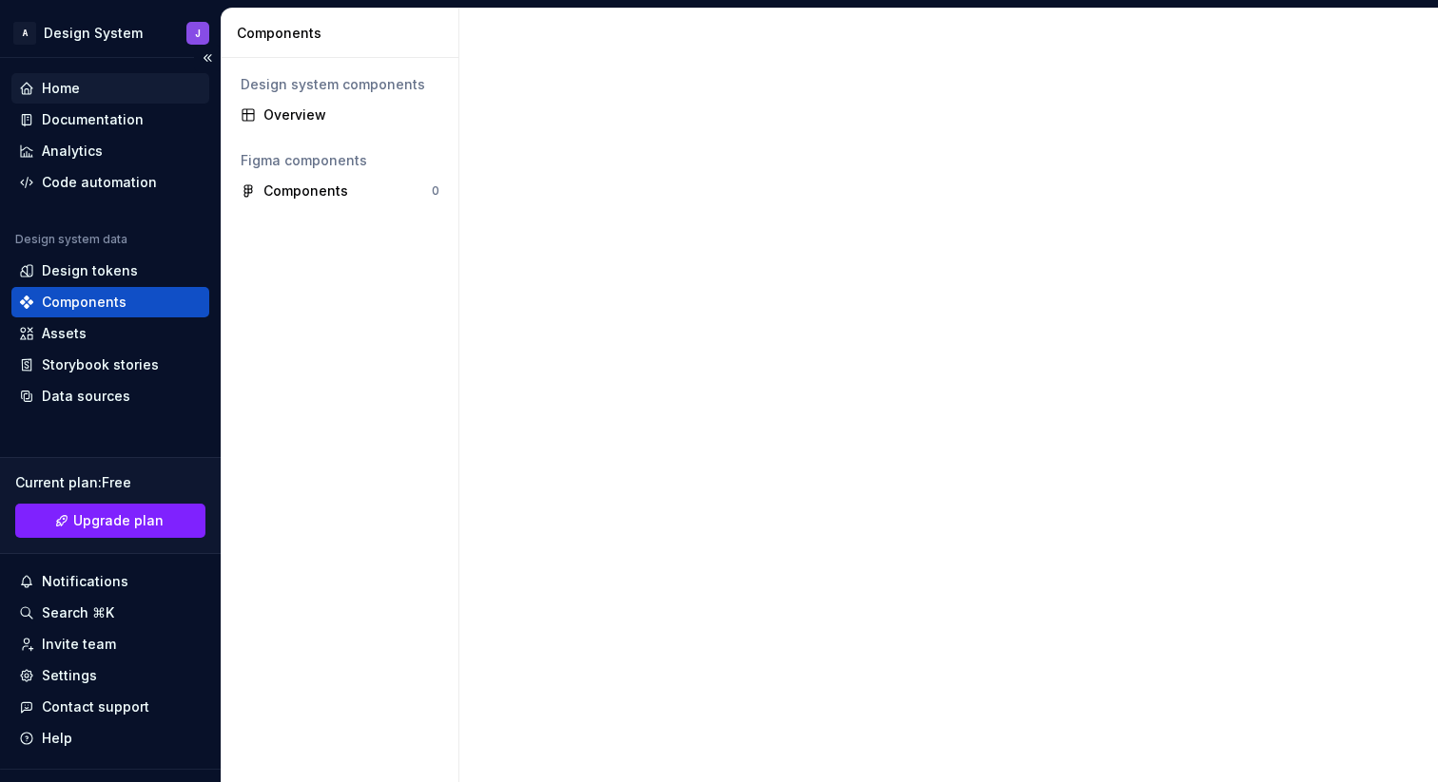
click at [78, 93] on div "Home" at bounding box center [61, 88] width 38 height 19
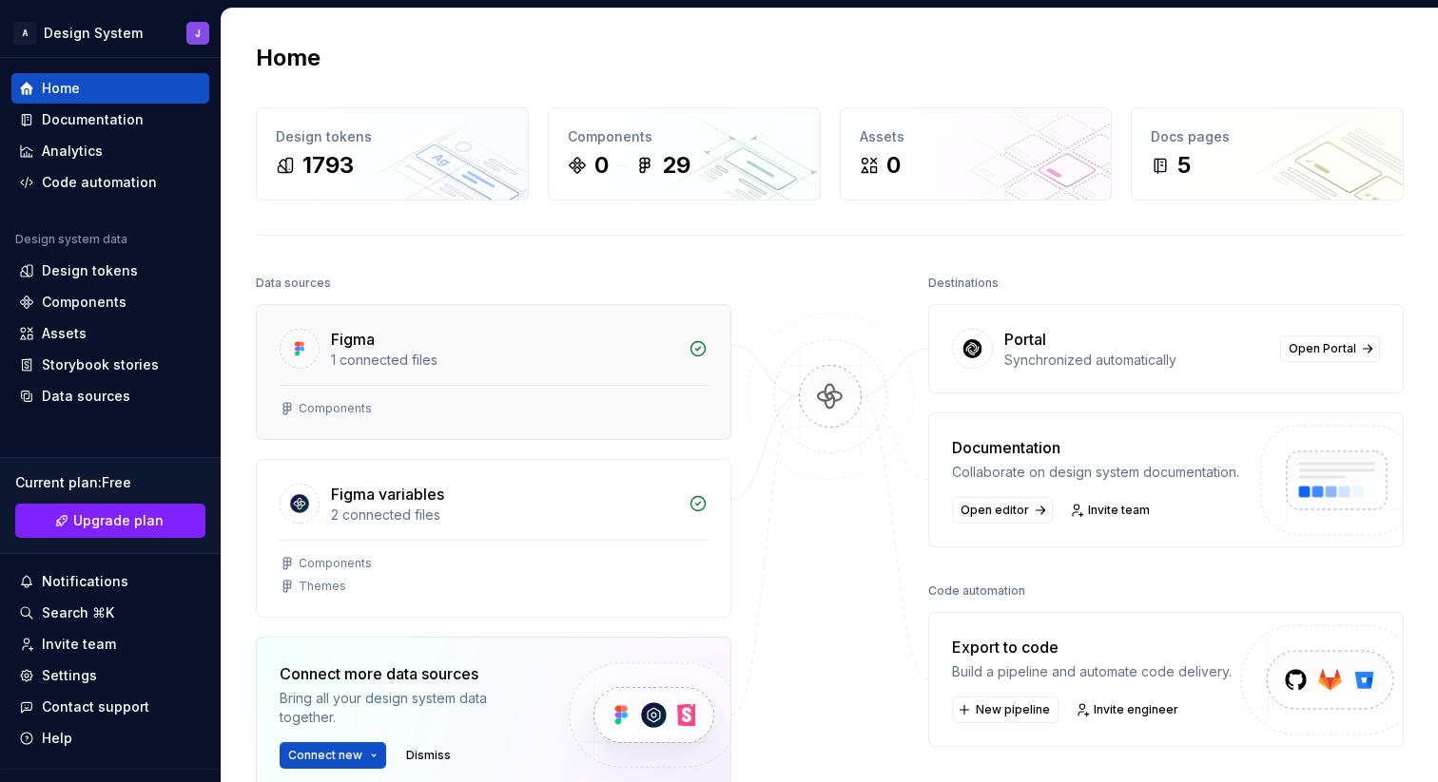
click at [571, 345] on div "Figma" at bounding box center [504, 339] width 346 height 23
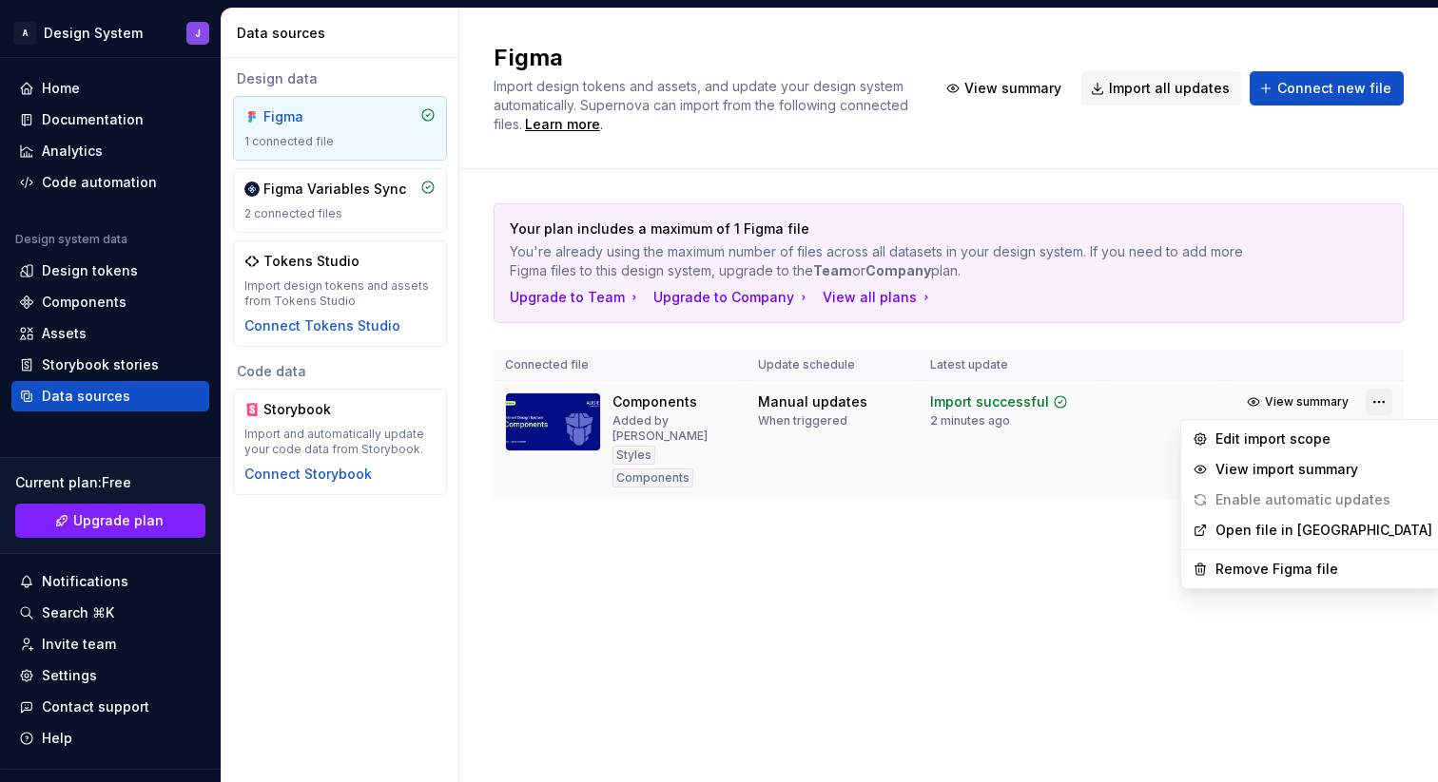
click at [1381, 402] on html "A Design System J Home Documentation Analytics Code automation Design system da…" at bounding box center [719, 391] width 1438 height 782
click at [1318, 566] on div "Remove Figma file" at bounding box center [1323, 569] width 217 height 19
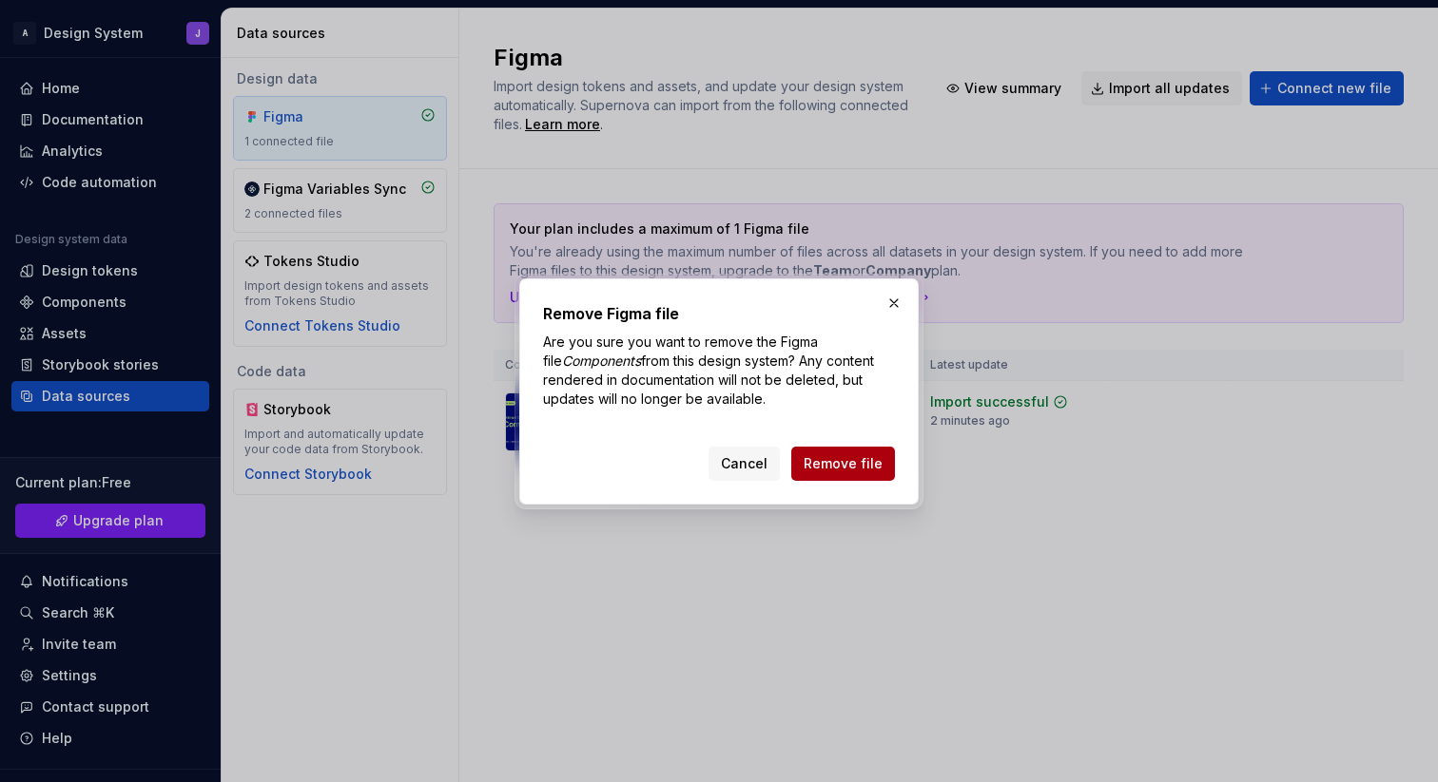
click at [886, 468] on button "Remove file" at bounding box center [843, 464] width 104 height 34
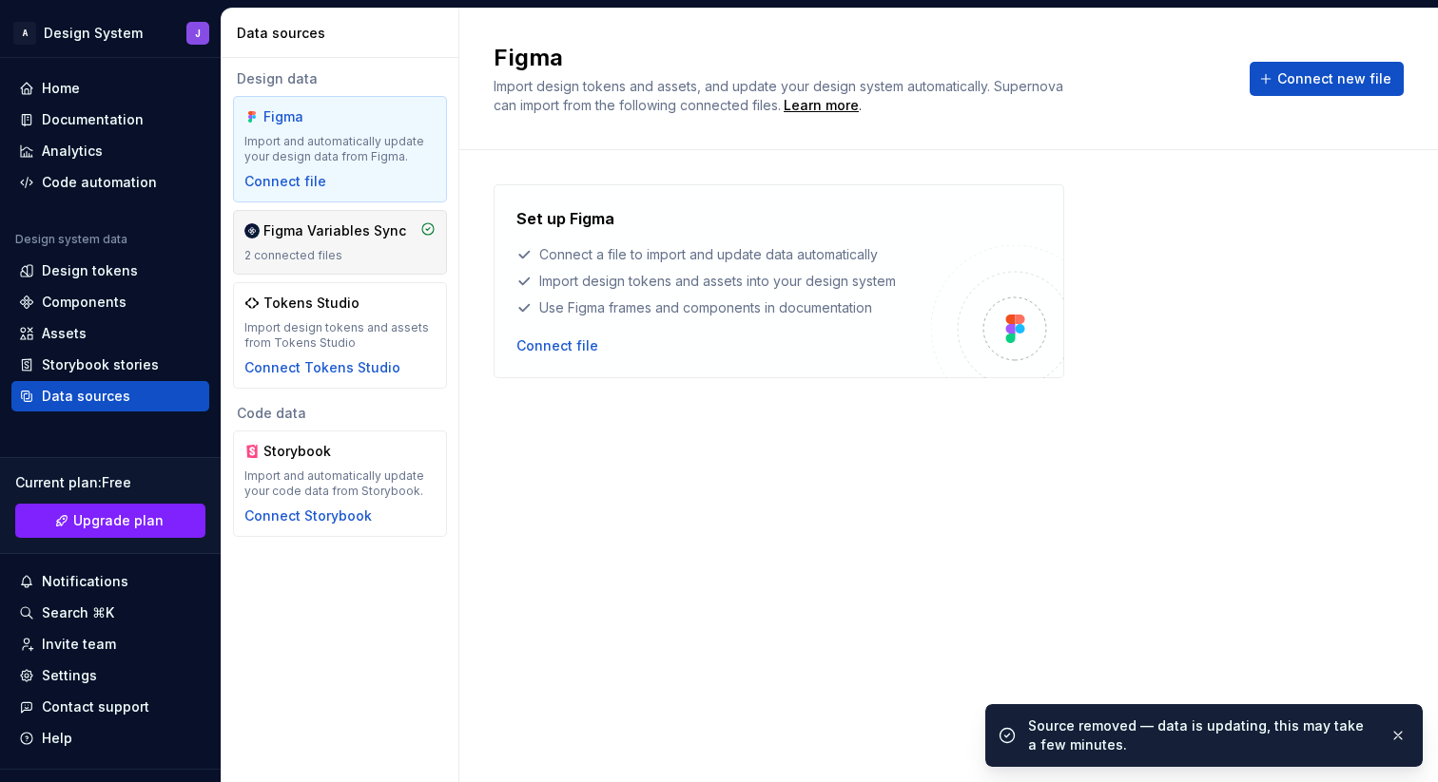
click at [324, 236] on div "Figma Variables Sync" at bounding box center [334, 231] width 143 height 19
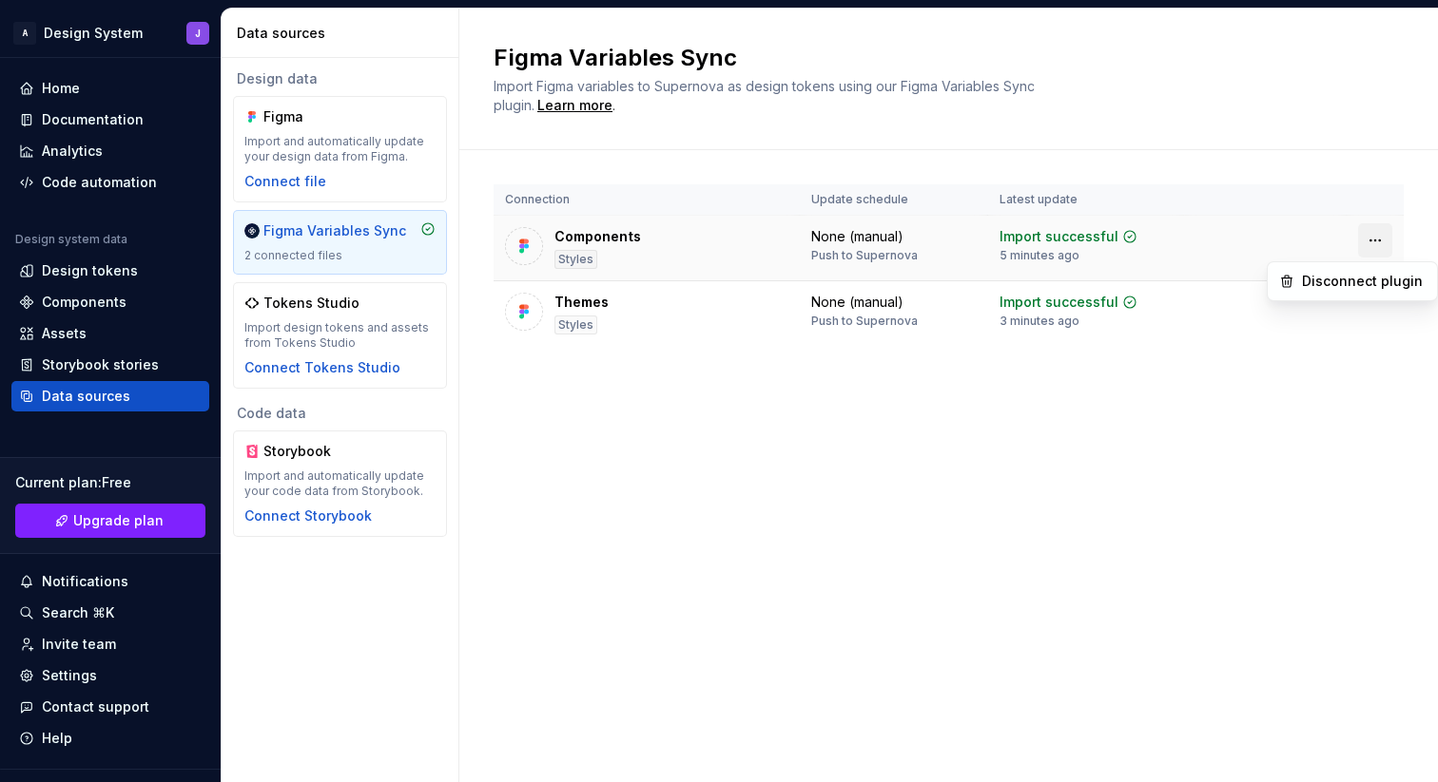
click at [1377, 240] on html "A Design System J Home Documentation Analytics Code automation Design system da…" at bounding box center [719, 391] width 1438 height 782
click at [1363, 280] on div "Disconnect plugin" at bounding box center [1364, 281] width 124 height 19
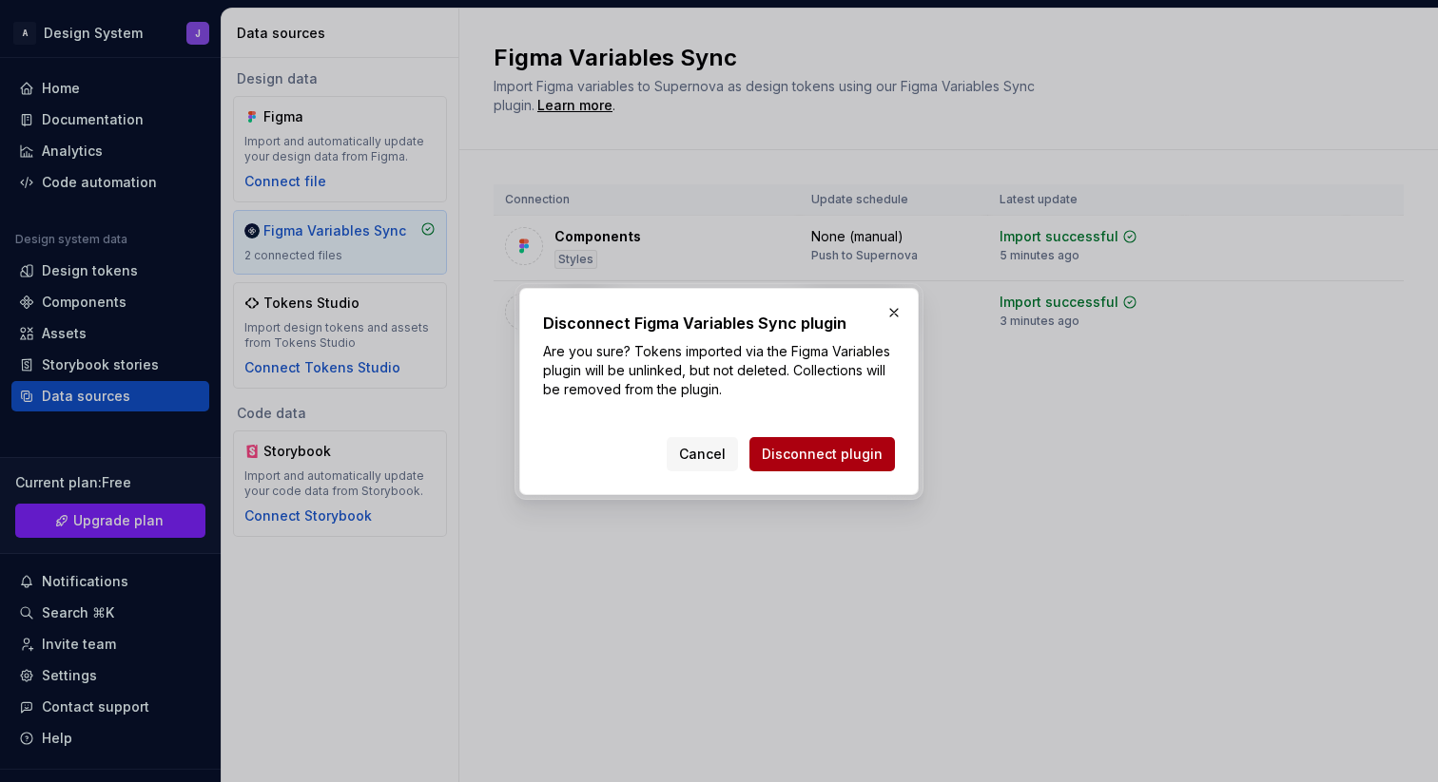
click at [846, 451] on span "Disconnect plugin" at bounding box center [822, 454] width 121 height 19
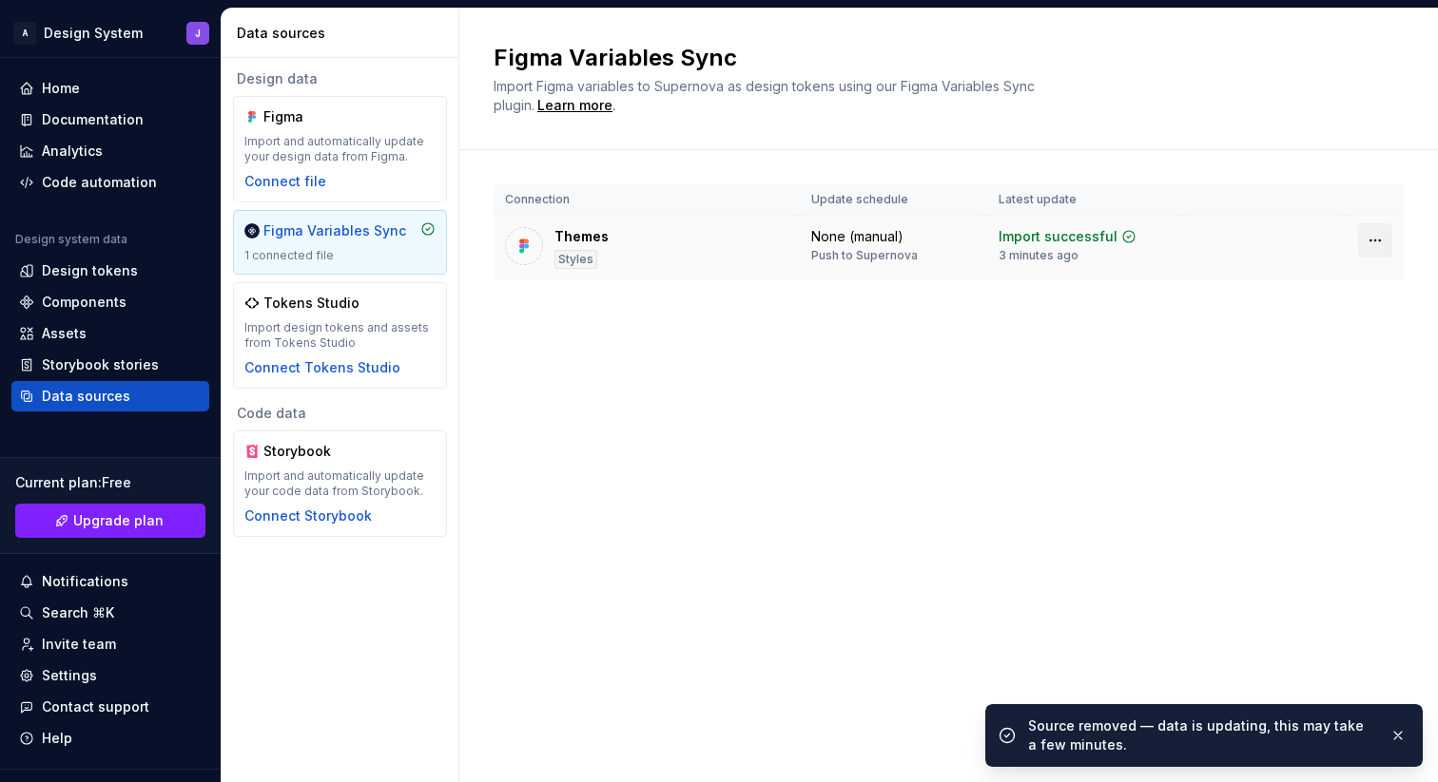
click at [1370, 242] on html "A Design System J Home Documentation Analytics Code automation Design system da…" at bounding box center [719, 391] width 1438 height 782
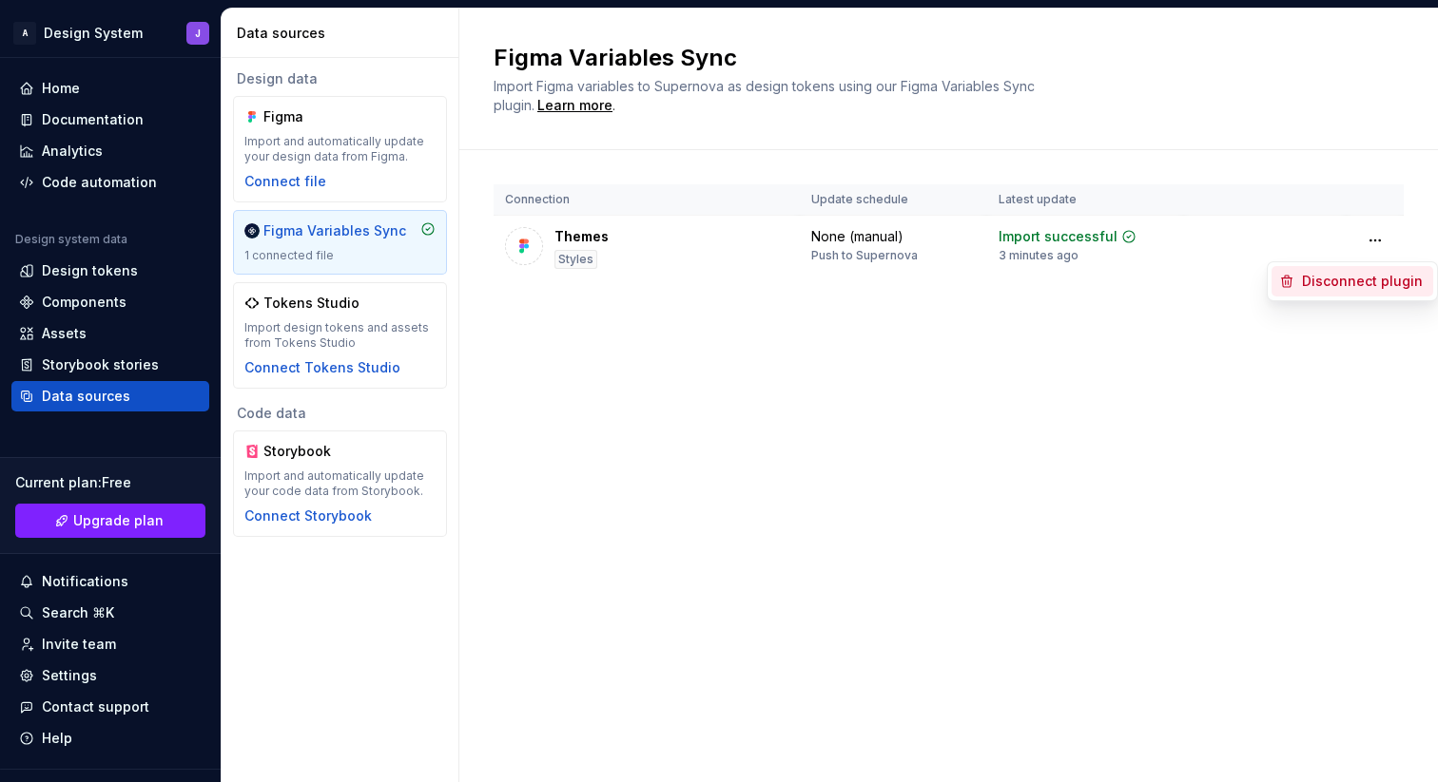
click at [1354, 279] on div "Disconnect plugin" at bounding box center [1364, 281] width 124 height 19
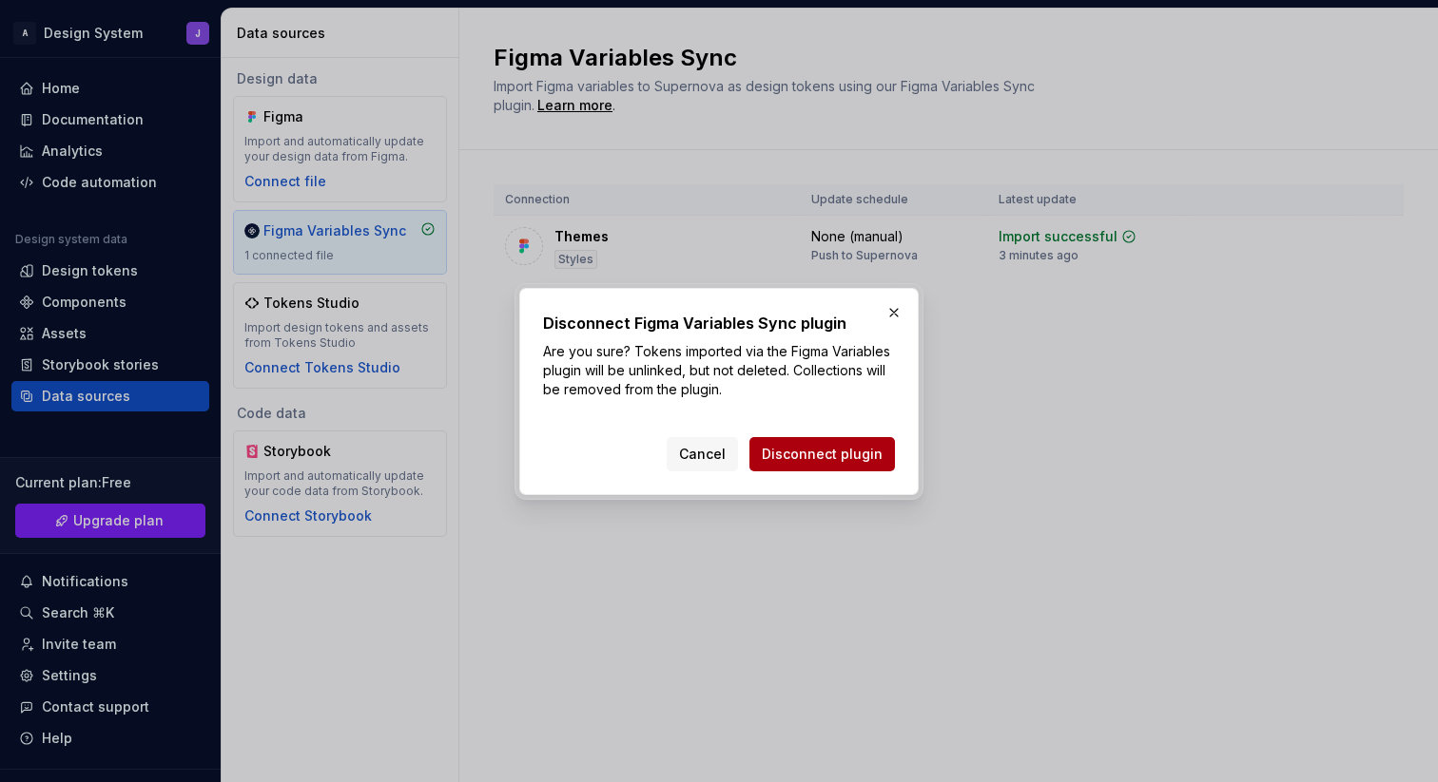
click at [851, 441] on button "Disconnect plugin" at bounding box center [821, 454] width 145 height 34
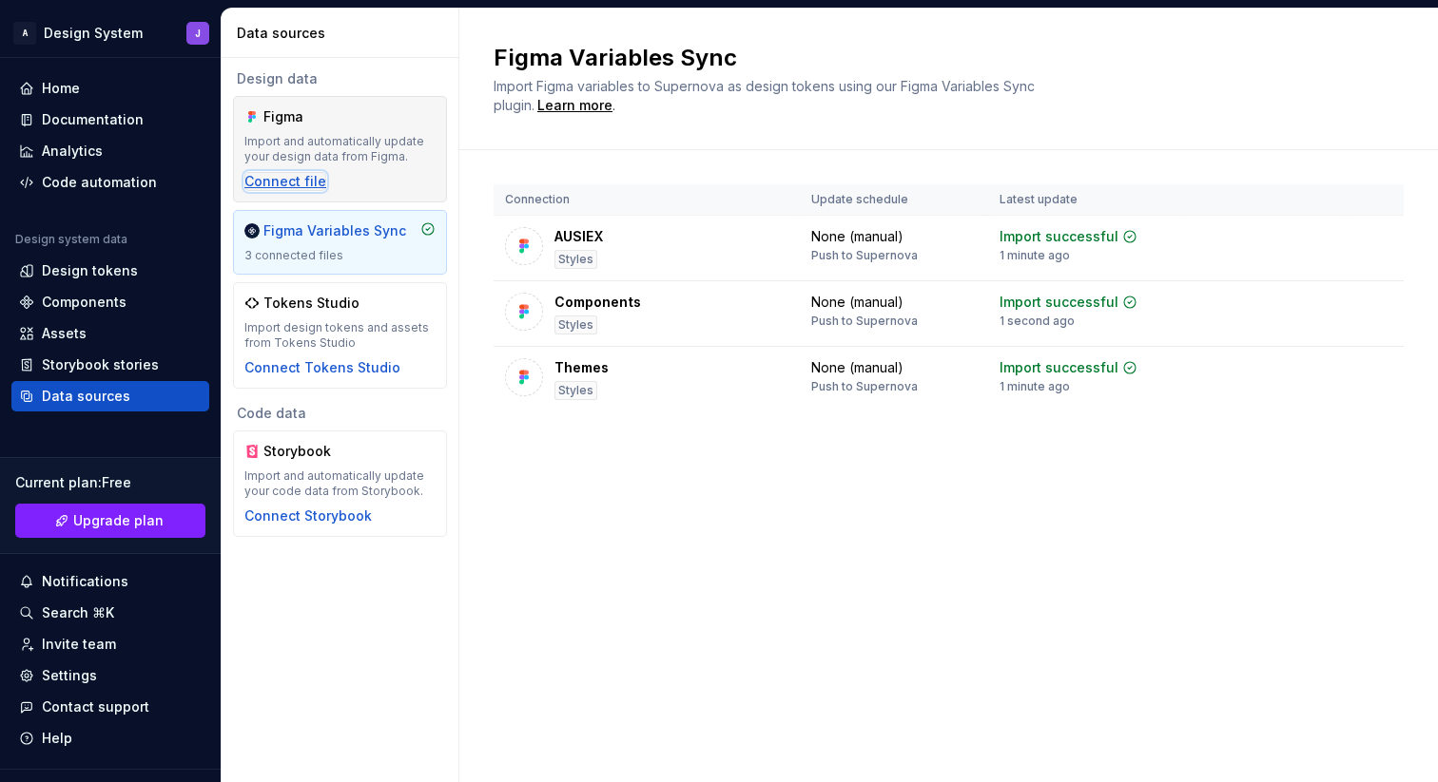
click at [297, 179] on div "Connect file" at bounding box center [285, 181] width 82 height 19
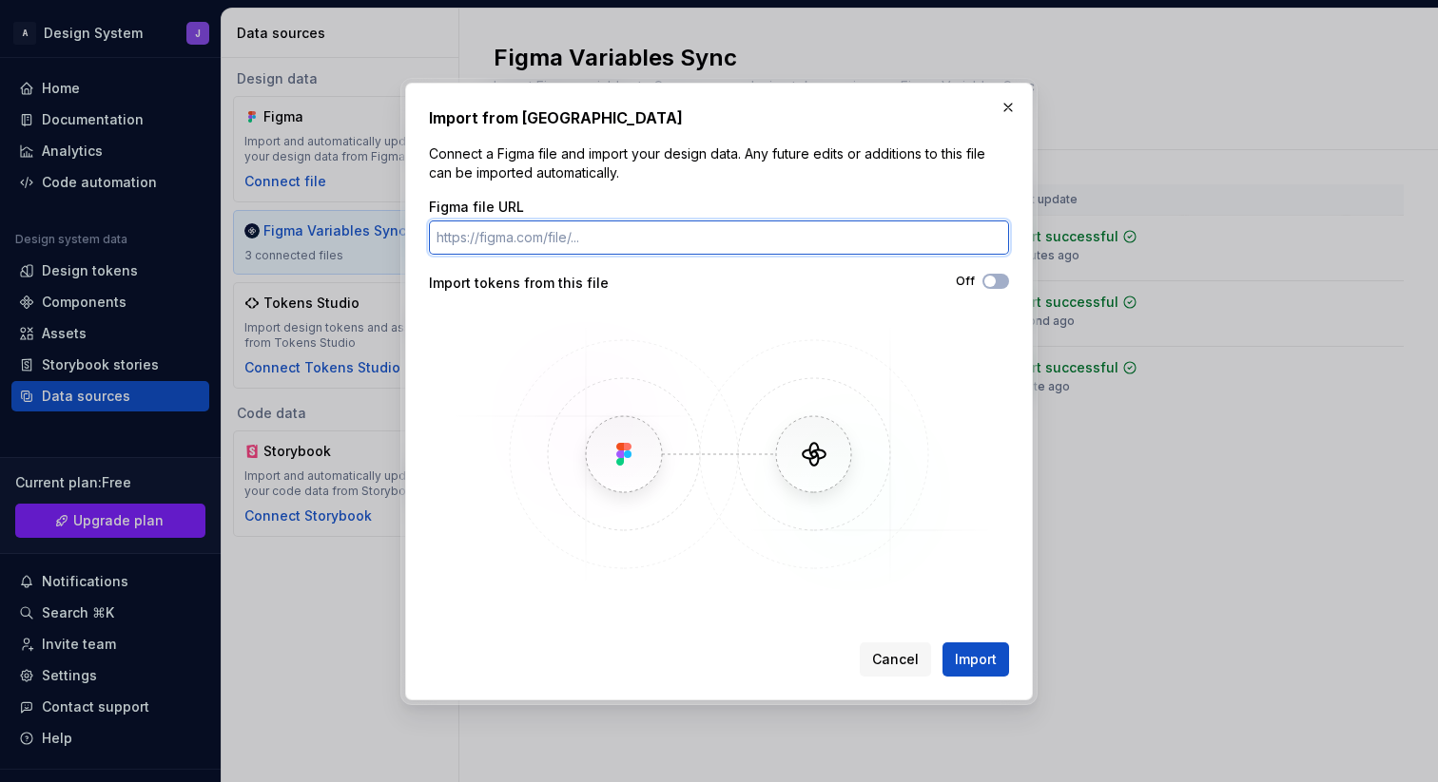
paste input "https://www.figma.com/design/lLqVVYSCF8CUZYuA0FTwhX/Components?node-id=466-617&…"
type input "https://www.figma.com/design/lLqVVYSCF8CUZYuA0FTwhX/Components?node-id=466-617&…"
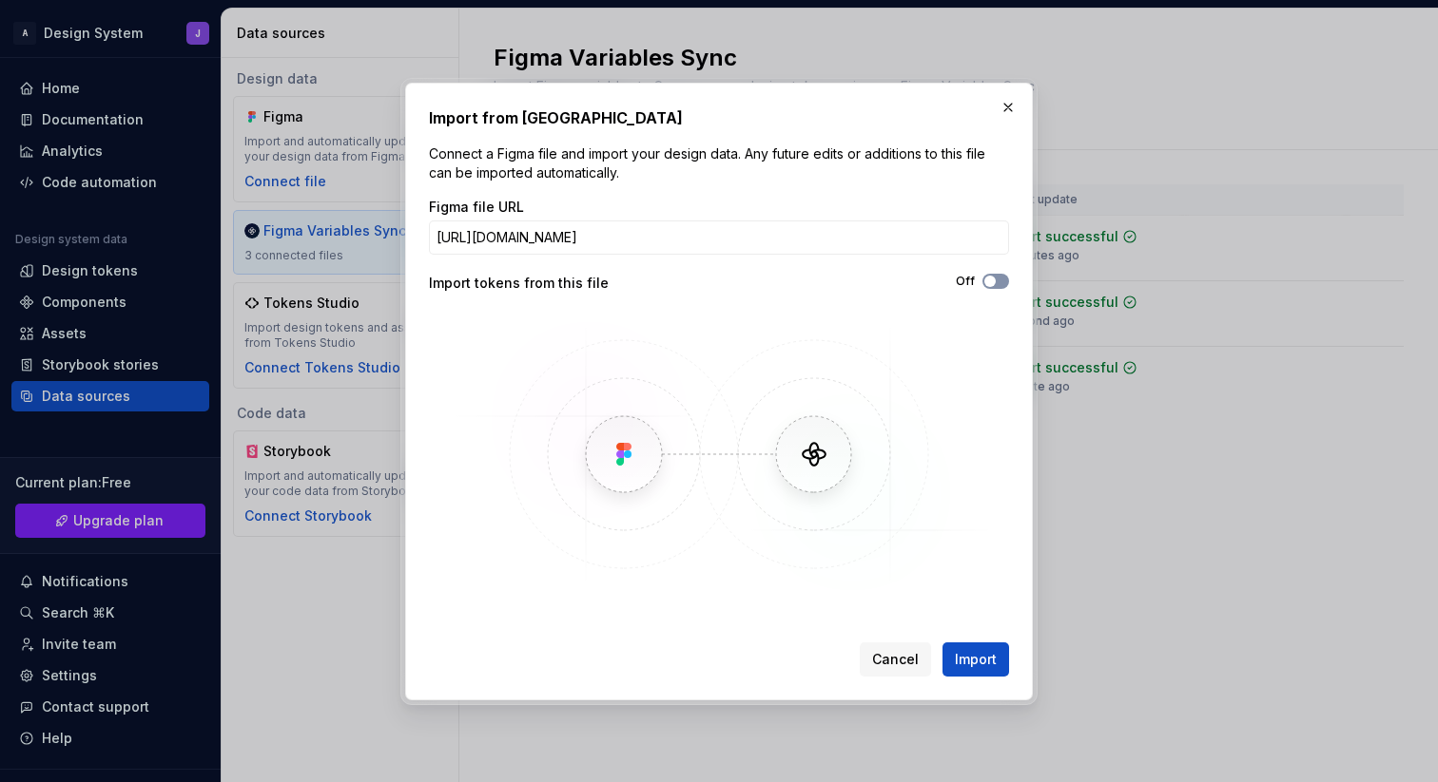
scroll to position [0, 0]
click at [996, 278] on icon "button" at bounding box center [989, 281] width 15 height 11
click at [978, 657] on span "Import" at bounding box center [976, 659] width 42 height 19
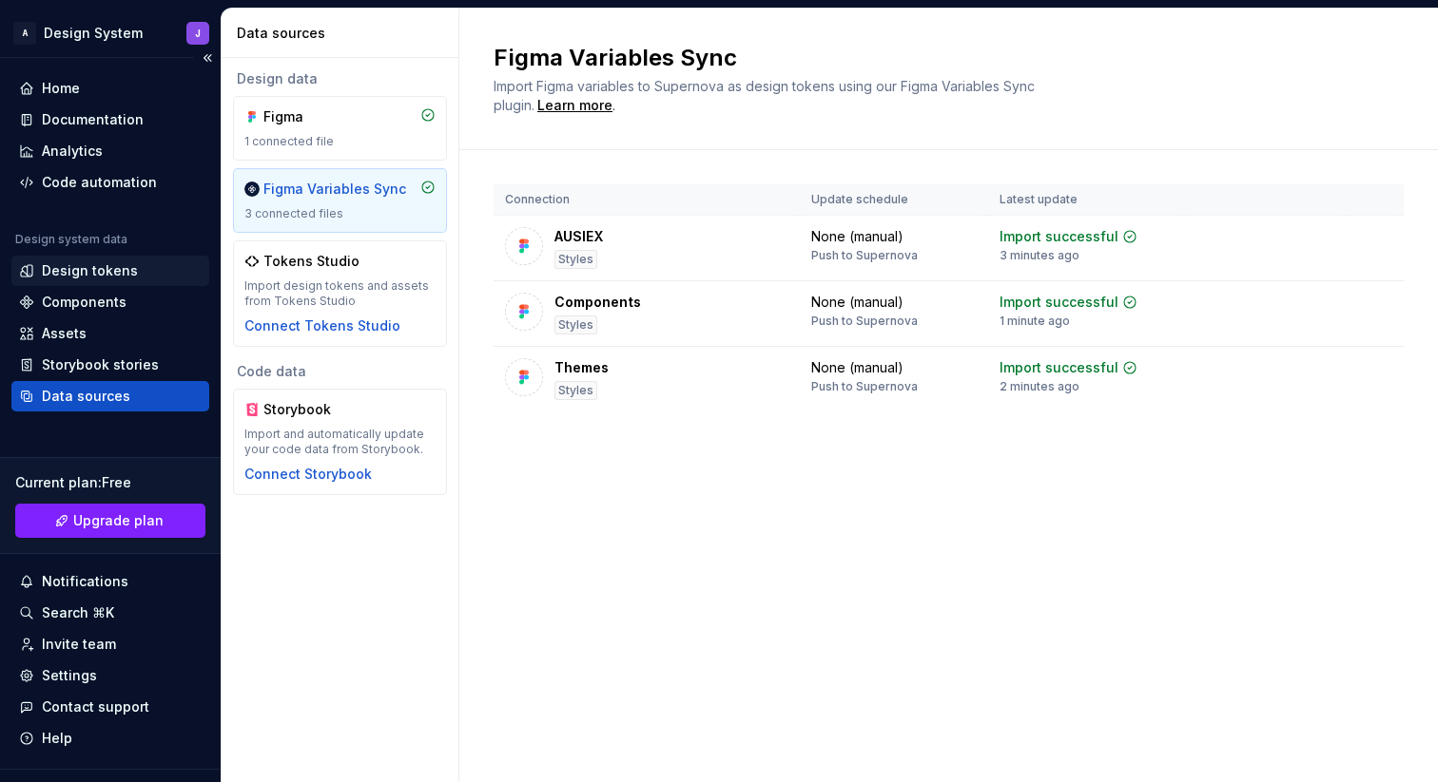
click at [102, 274] on div "Design tokens" at bounding box center [90, 270] width 96 height 19
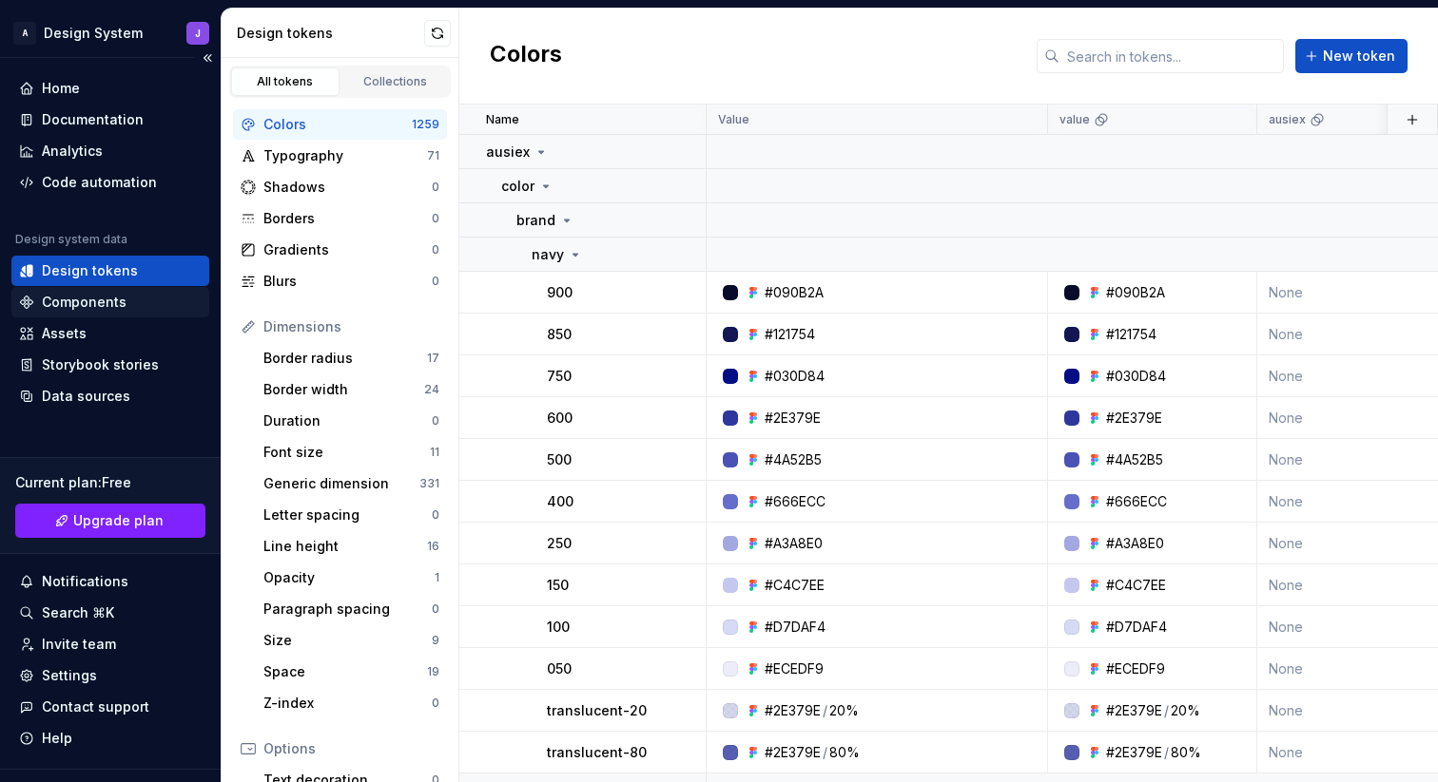
click at [137, 306] on div "Components" at bounding box center [110, 302] width 183 height 19
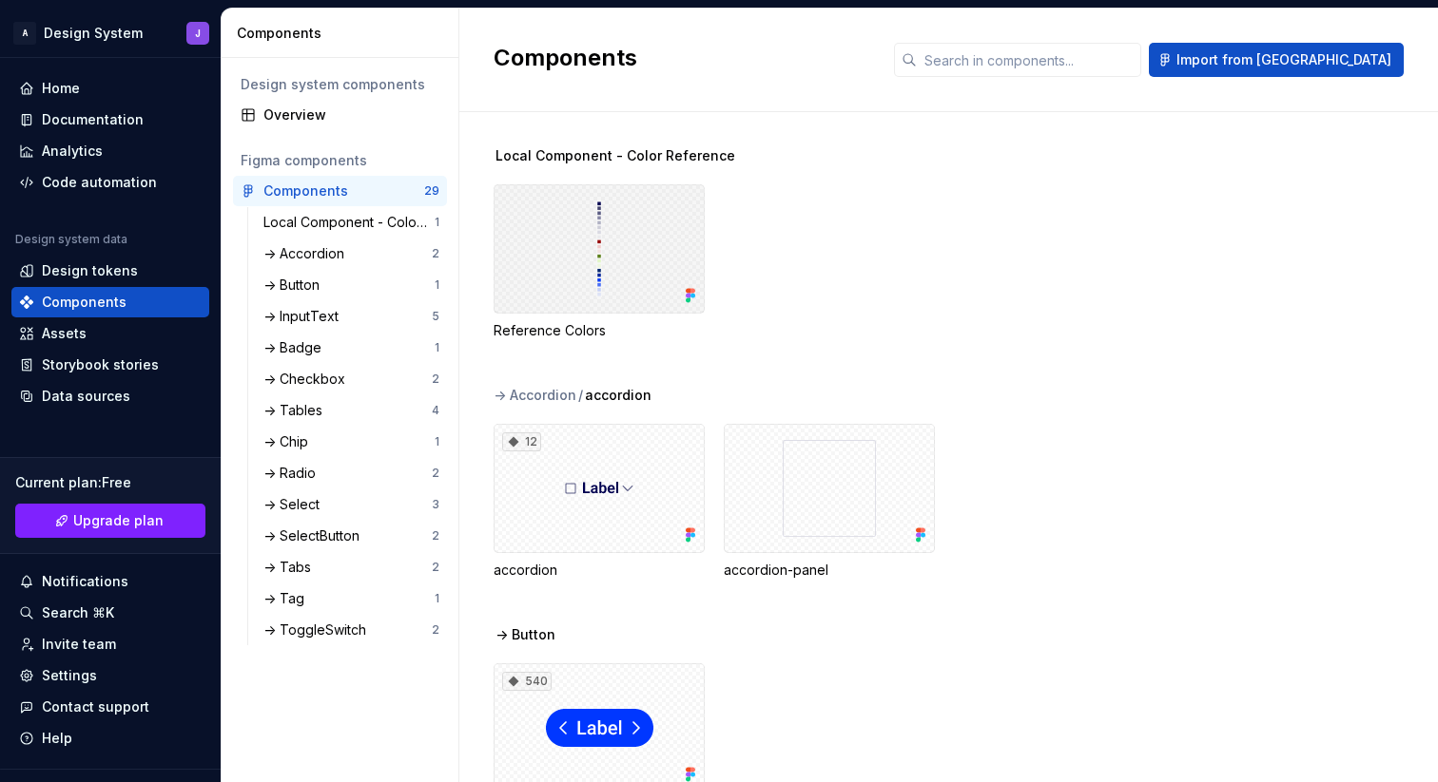
click at [588, 254] on div at bounding box center [598, 248] width 211 height 129
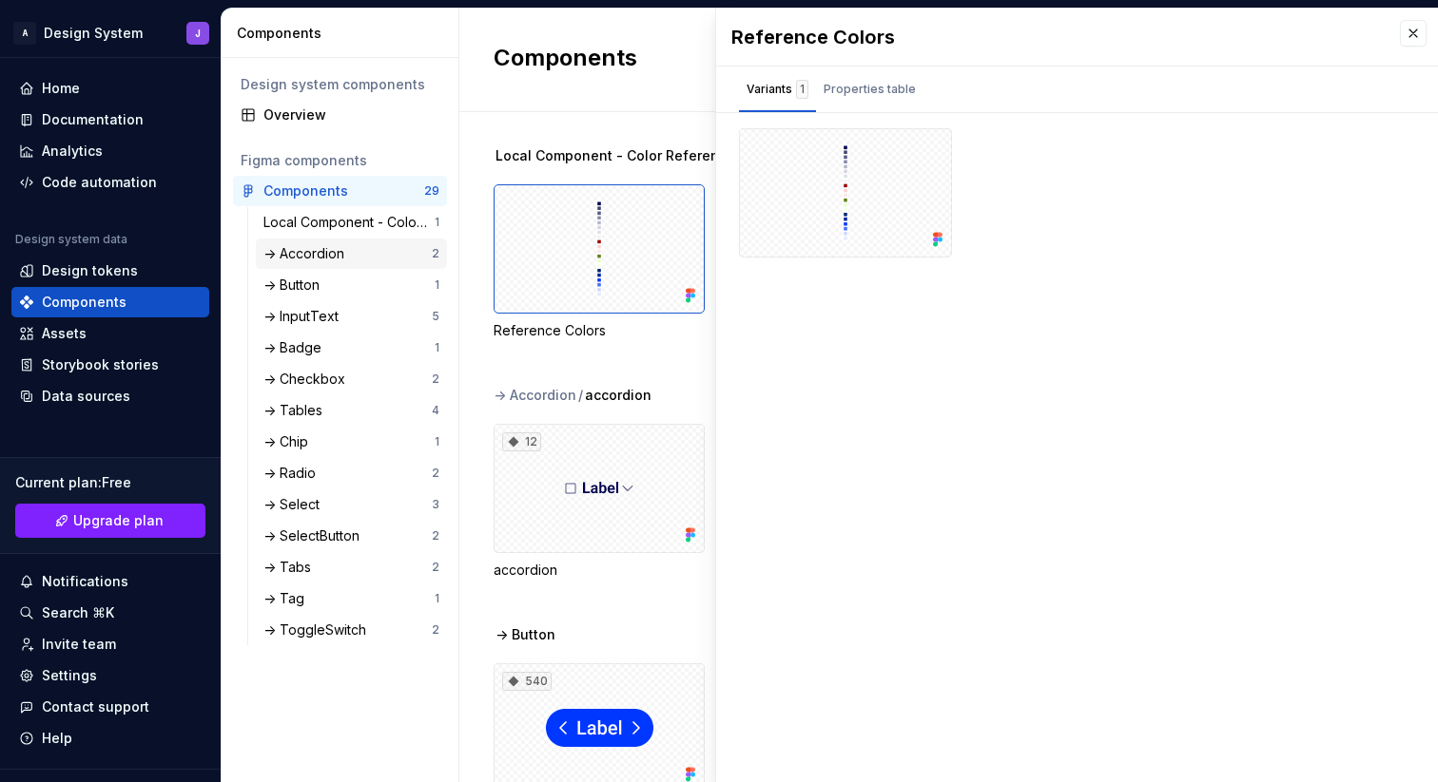
click at [348, 252] on div "-> Accordion" at bounding box center [307, 253] width 88 height 19
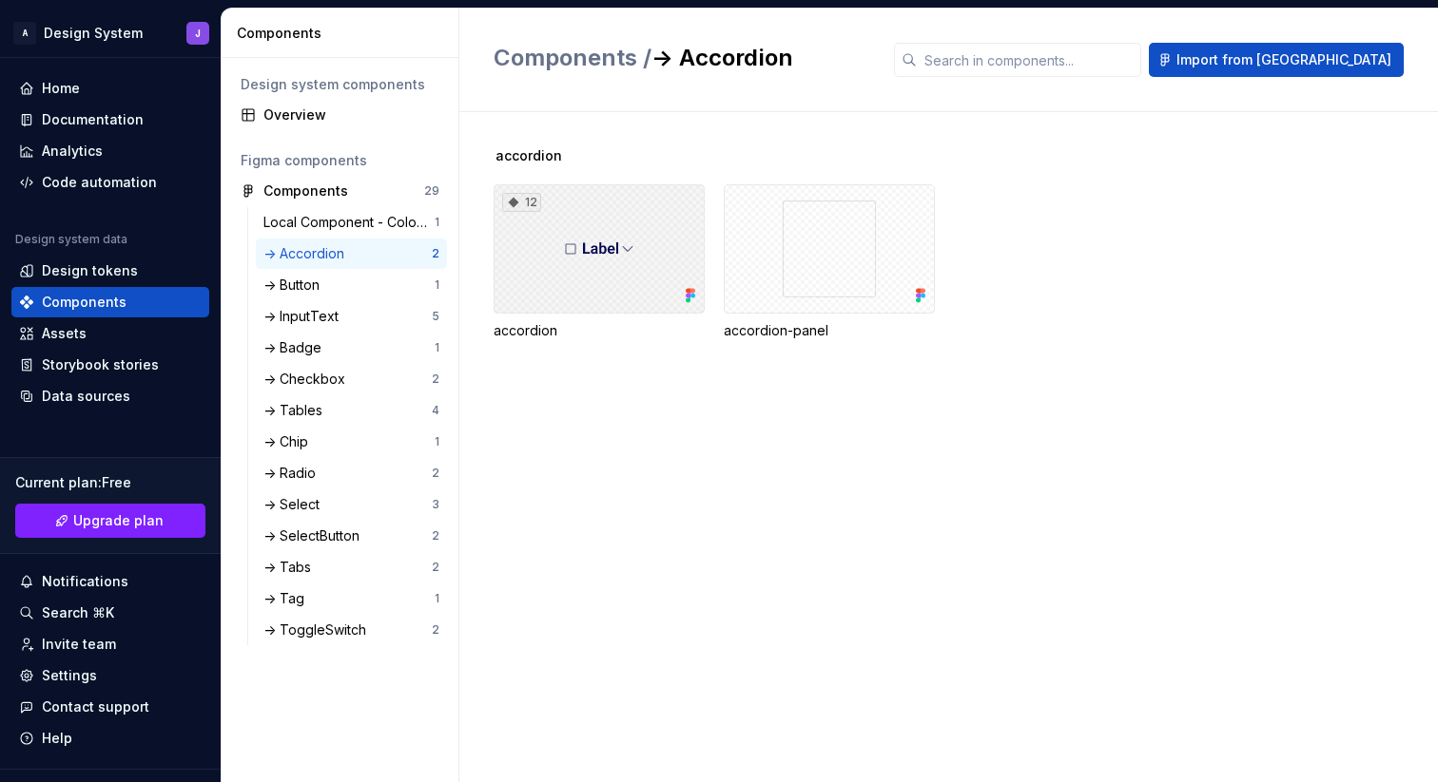
click at [599, 269] on div "12" at bounding box center [598, 248] width 211 height 129
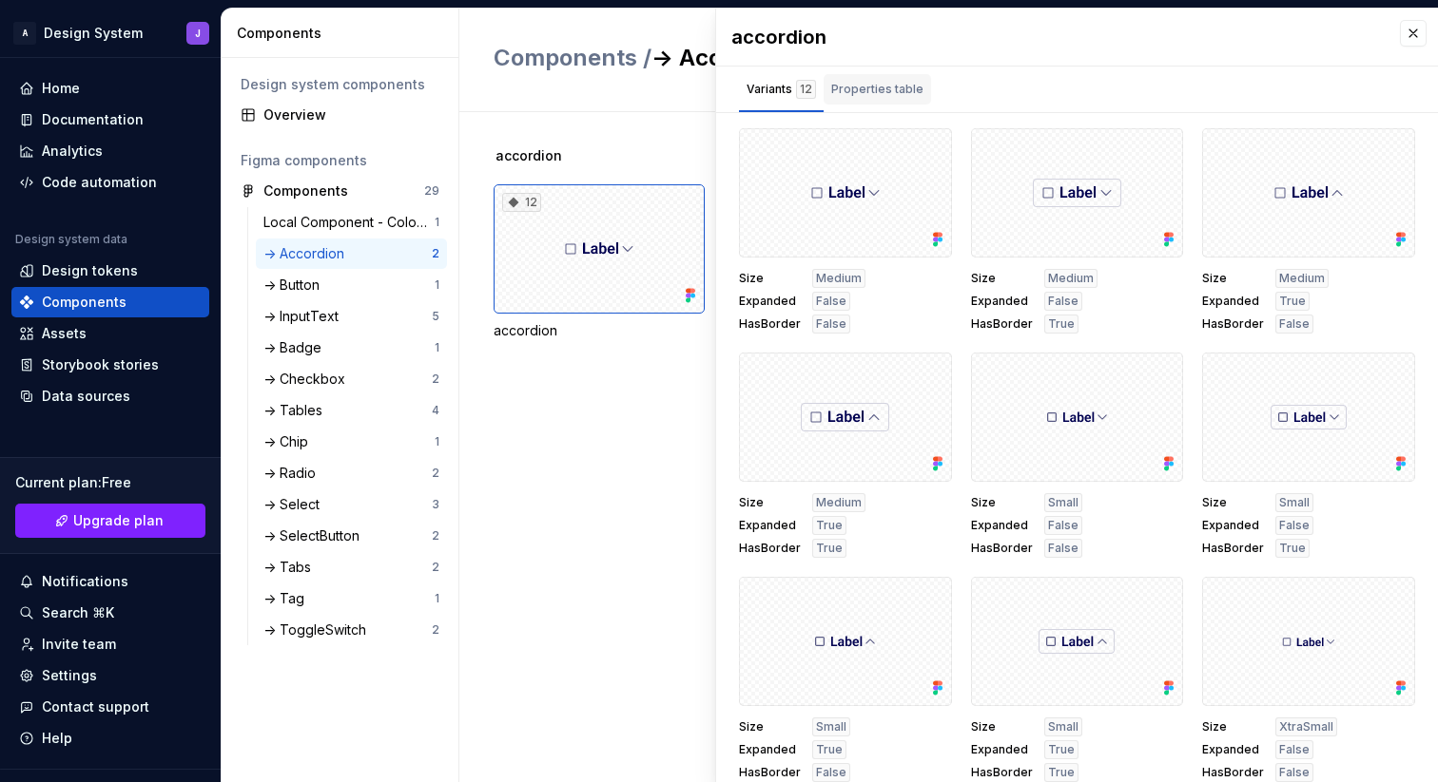
click at [889, 93] on div "Properties table" at bounding box center [877, 89] width 92 height 19
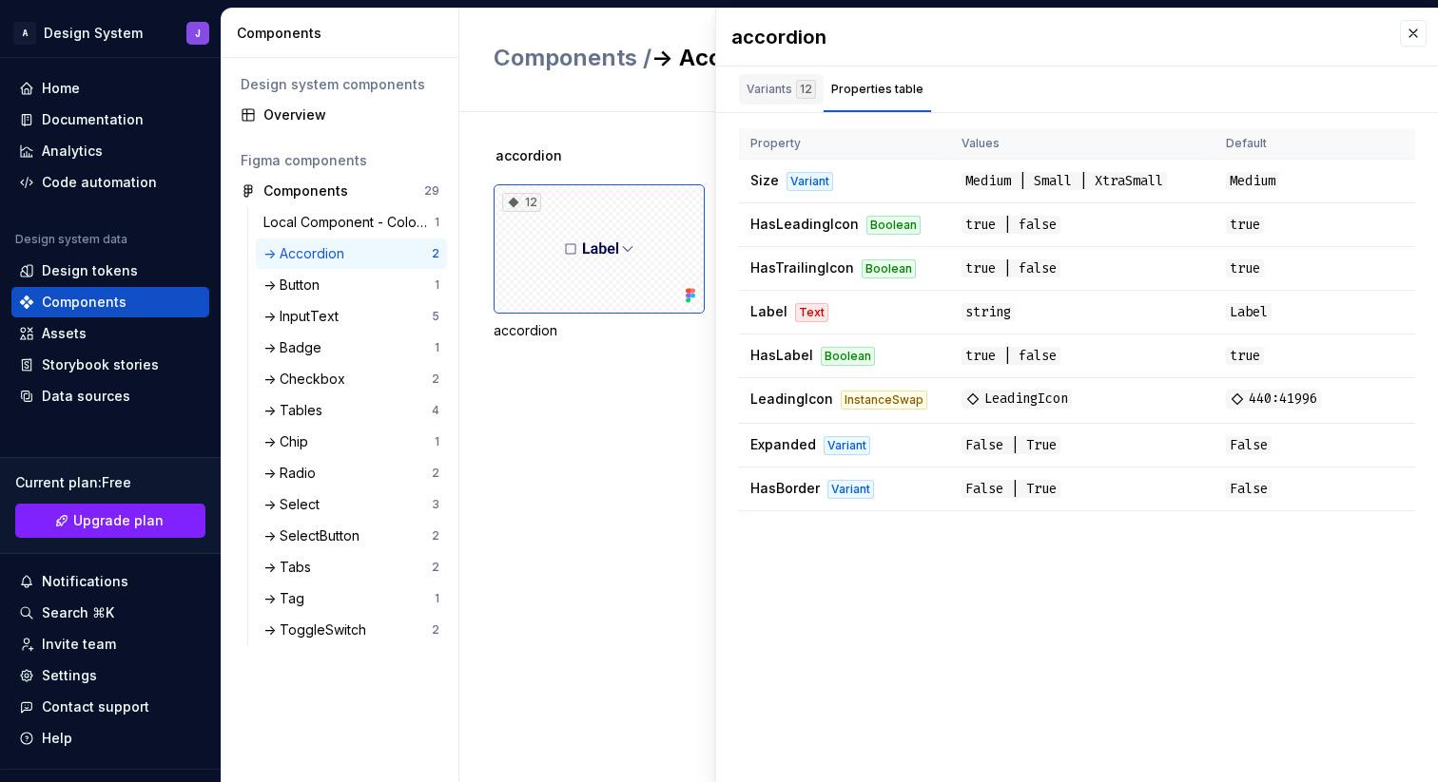
click at [774, 89] on div "Variants 12" at bounding box center [780, 89] width 69 height 19
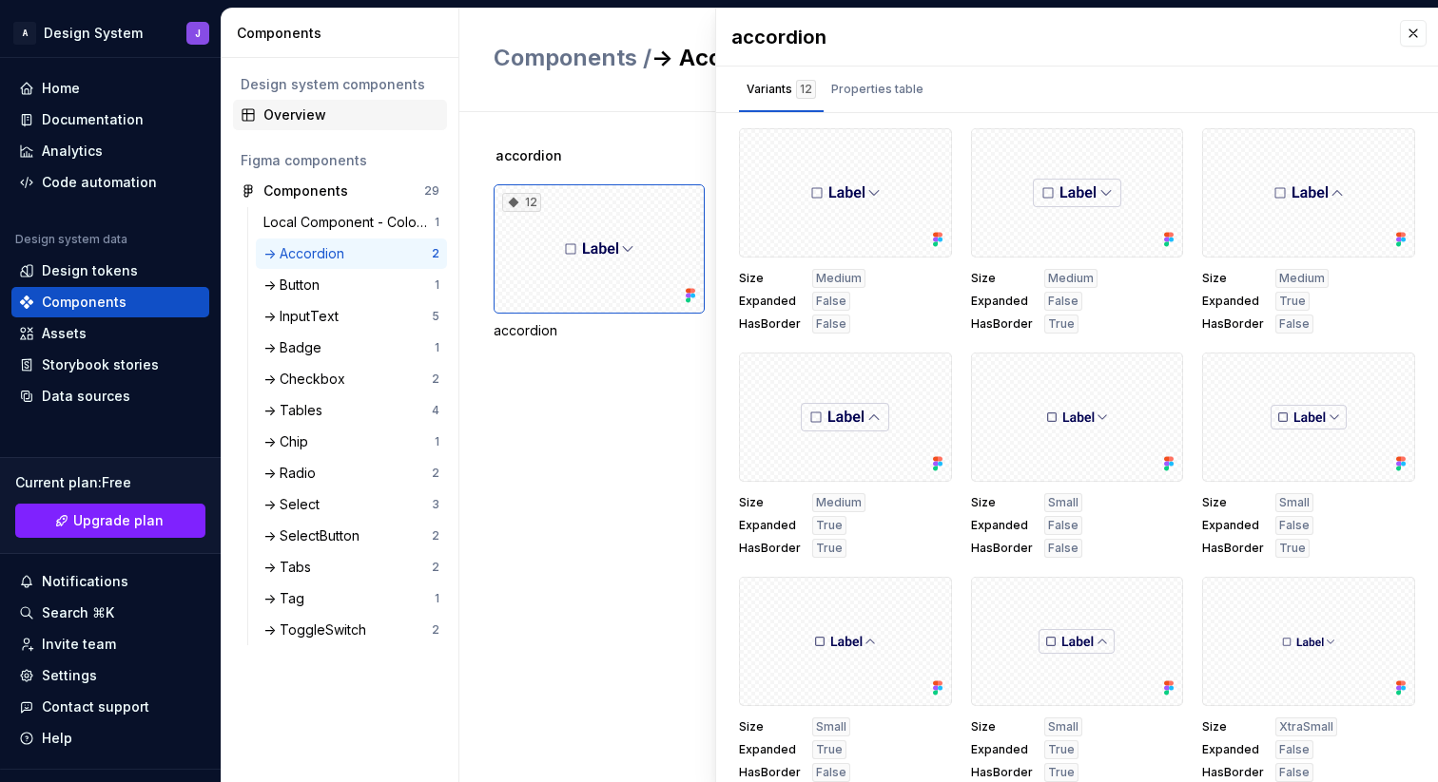
click at [306, 112] on div "Overview" at bounding box center [351, 115] width 176 height 19
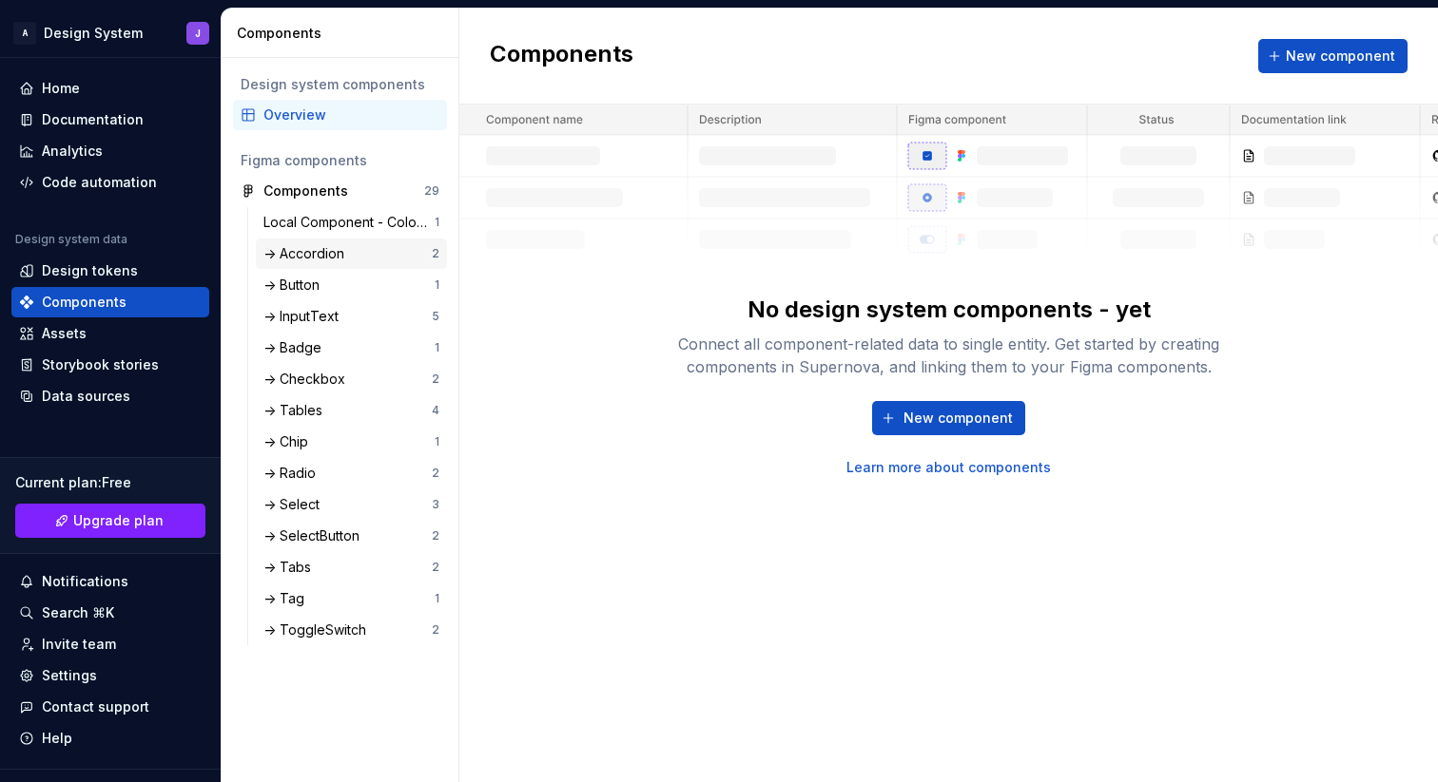
click at [342, 260] on div "-> Accordion" at bounding box center [307, 253] width 88 height 19
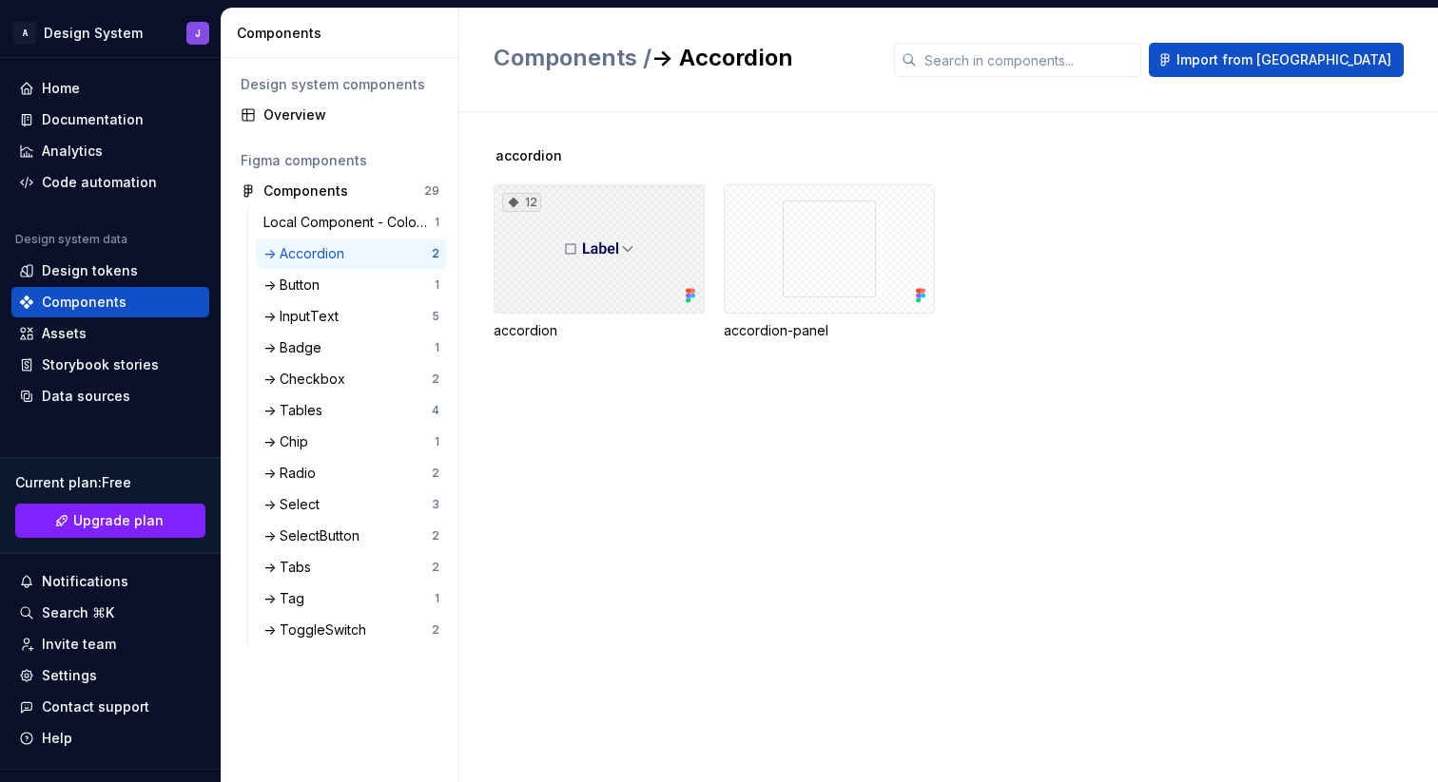
click at [658, 247] on div "12" at bounding box center [598, 248] width 211 height 129
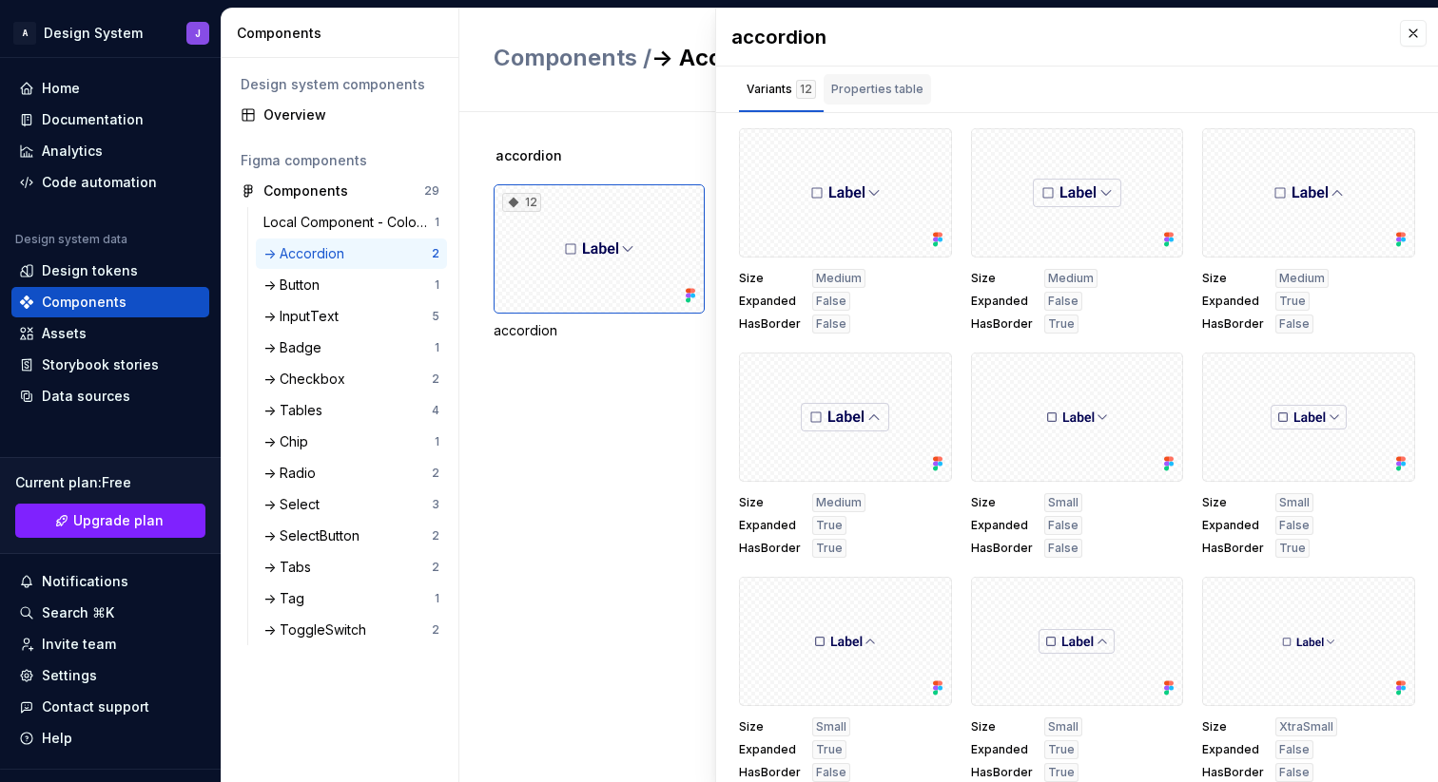
click at [873, 95] on div "Properties table" at bounding box center [877, 89] width 92 height 19
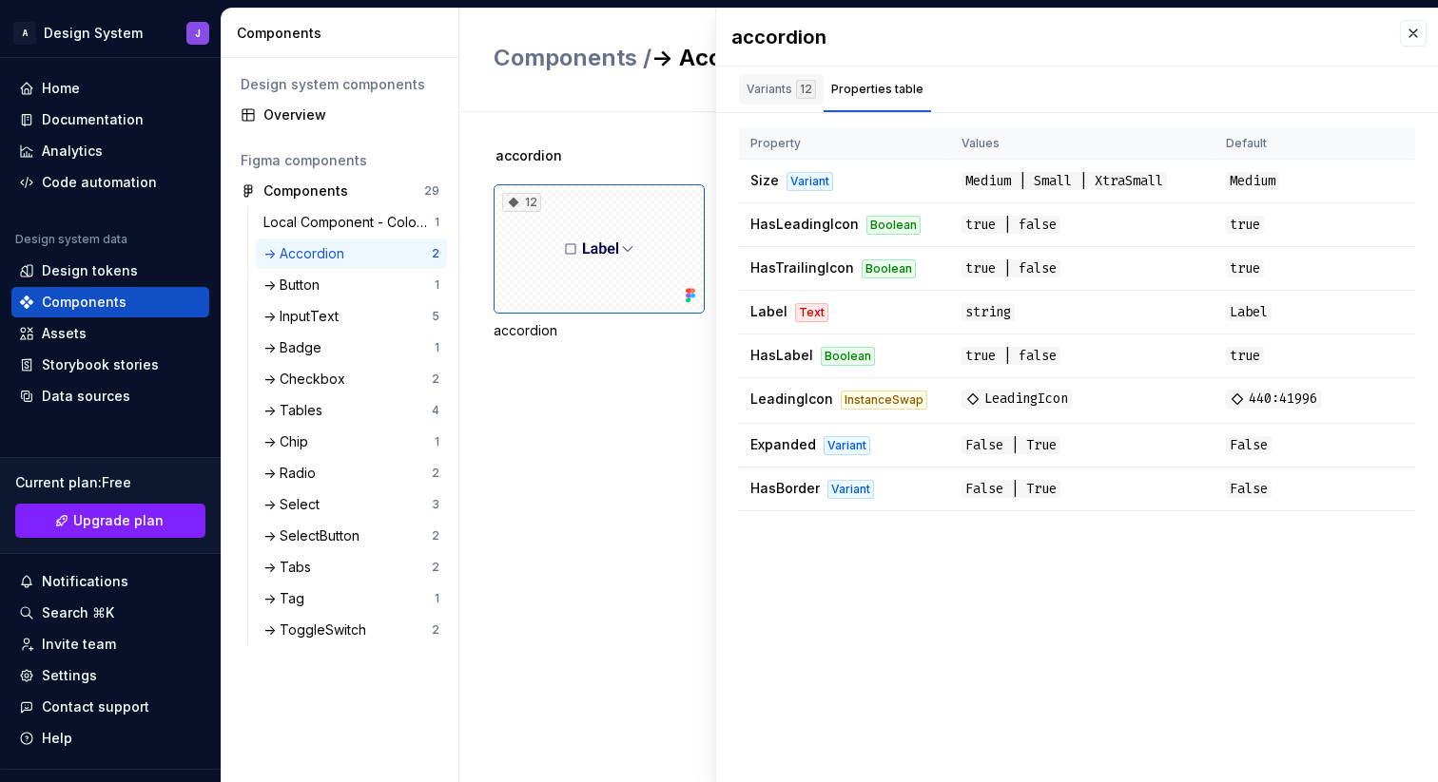
click at [769, 93] on div "Variants 12" at bounding box center [780, 89] width 69 height 19
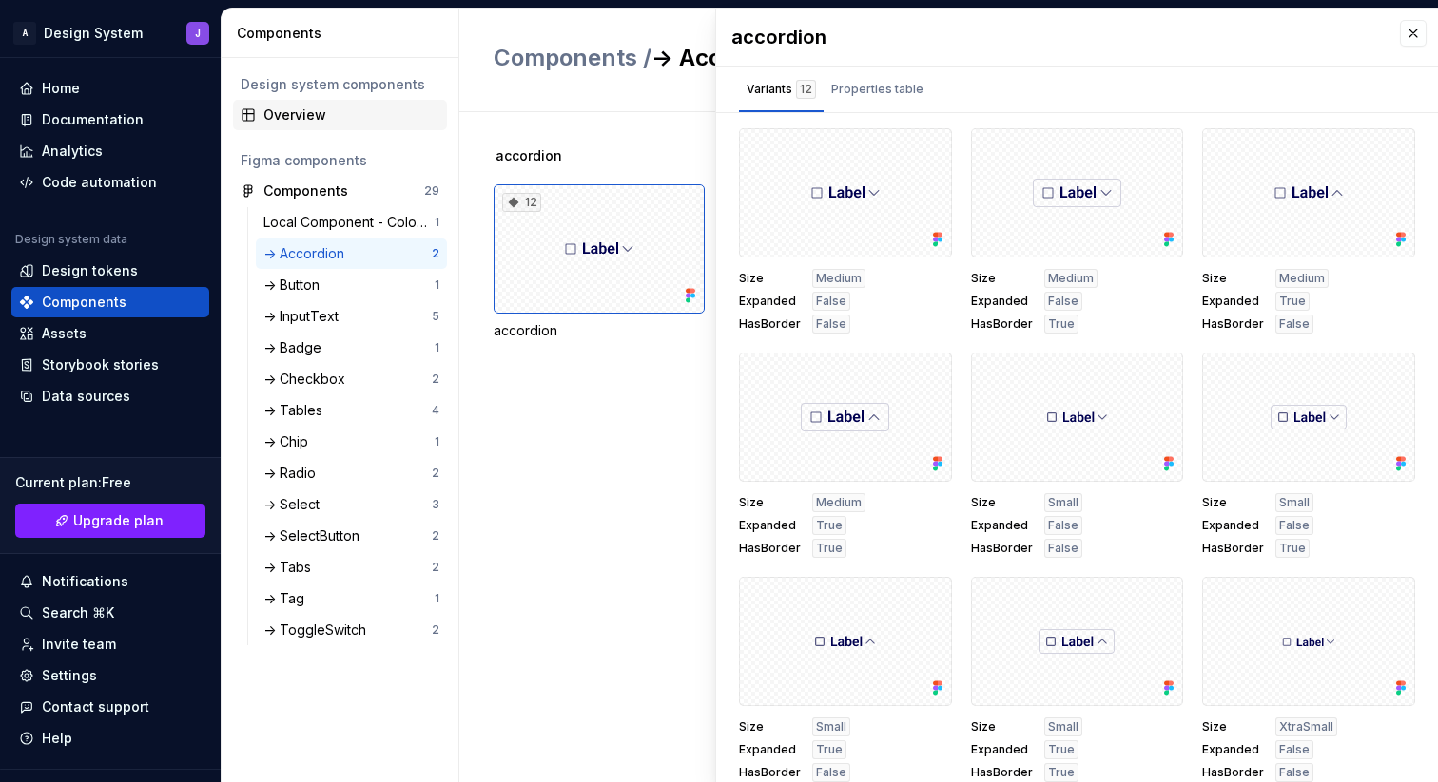
click at [306, 113] on div "Overview" at bounding box center [351, 115] width 176 height 19
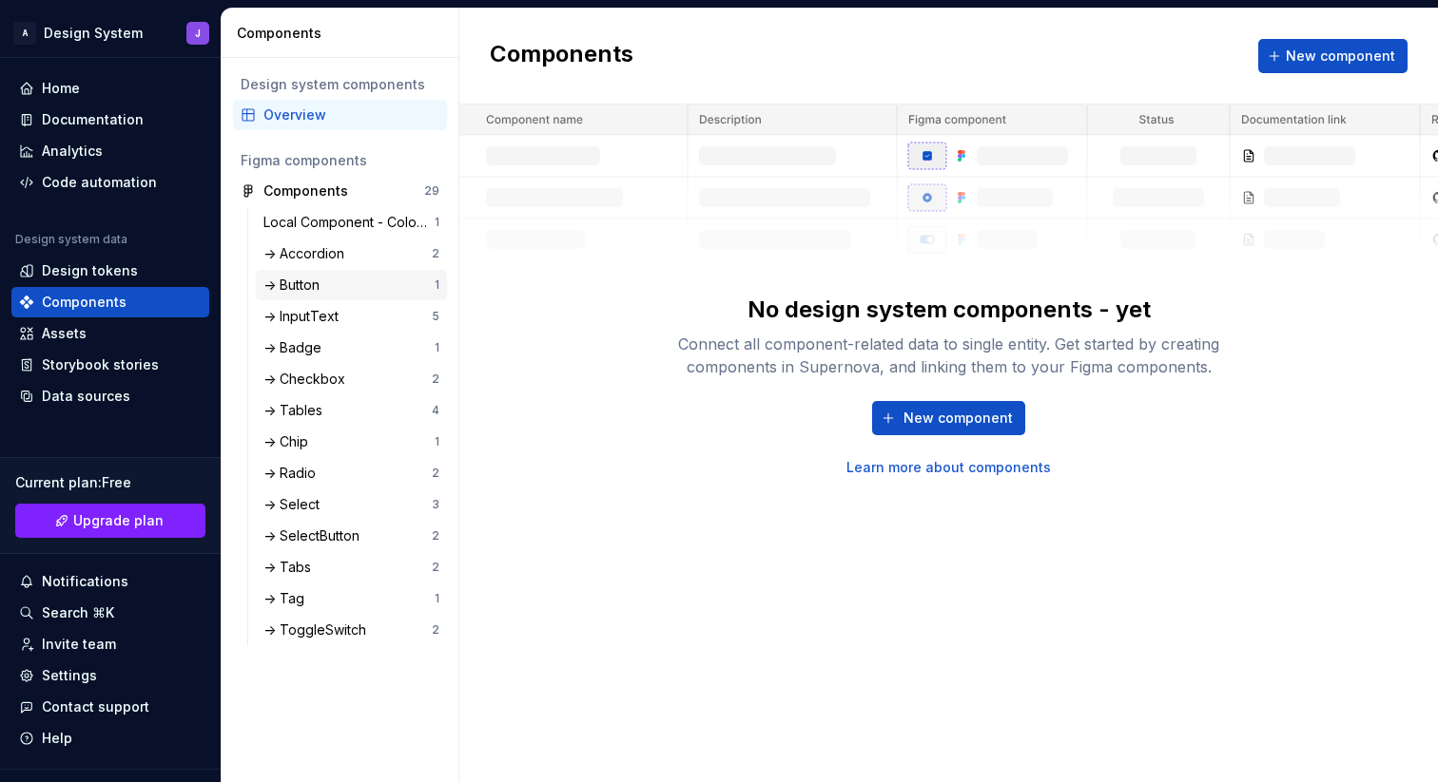
click at [312, 284] on div "-> Button" at bounding box center [295, 285] width 64 height 19
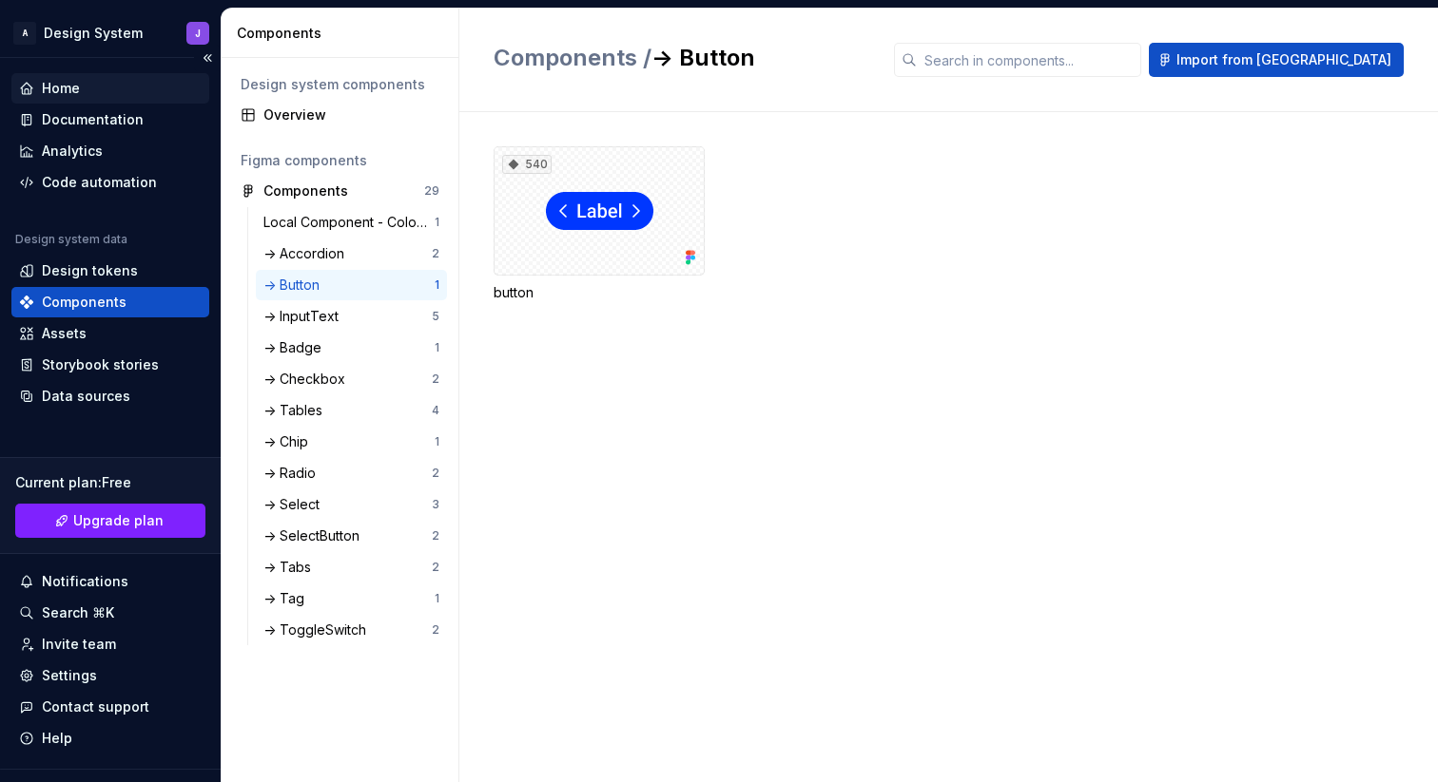
click at [87, 93] on div "Home" at bounding box center [110, 88] width 183 height 19
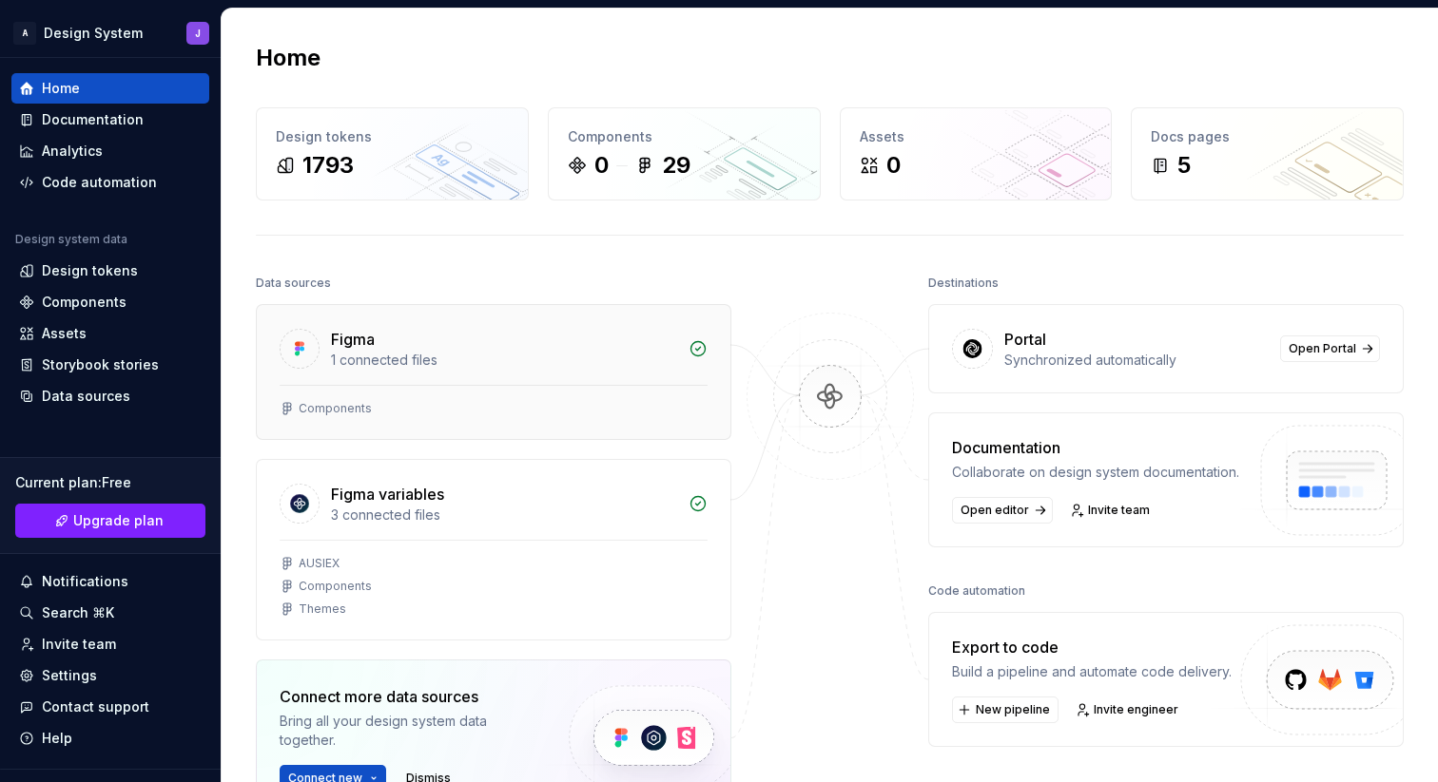
click at [521, 338] on div "Figma" at bounding box center [504, 339] width 346 height 23
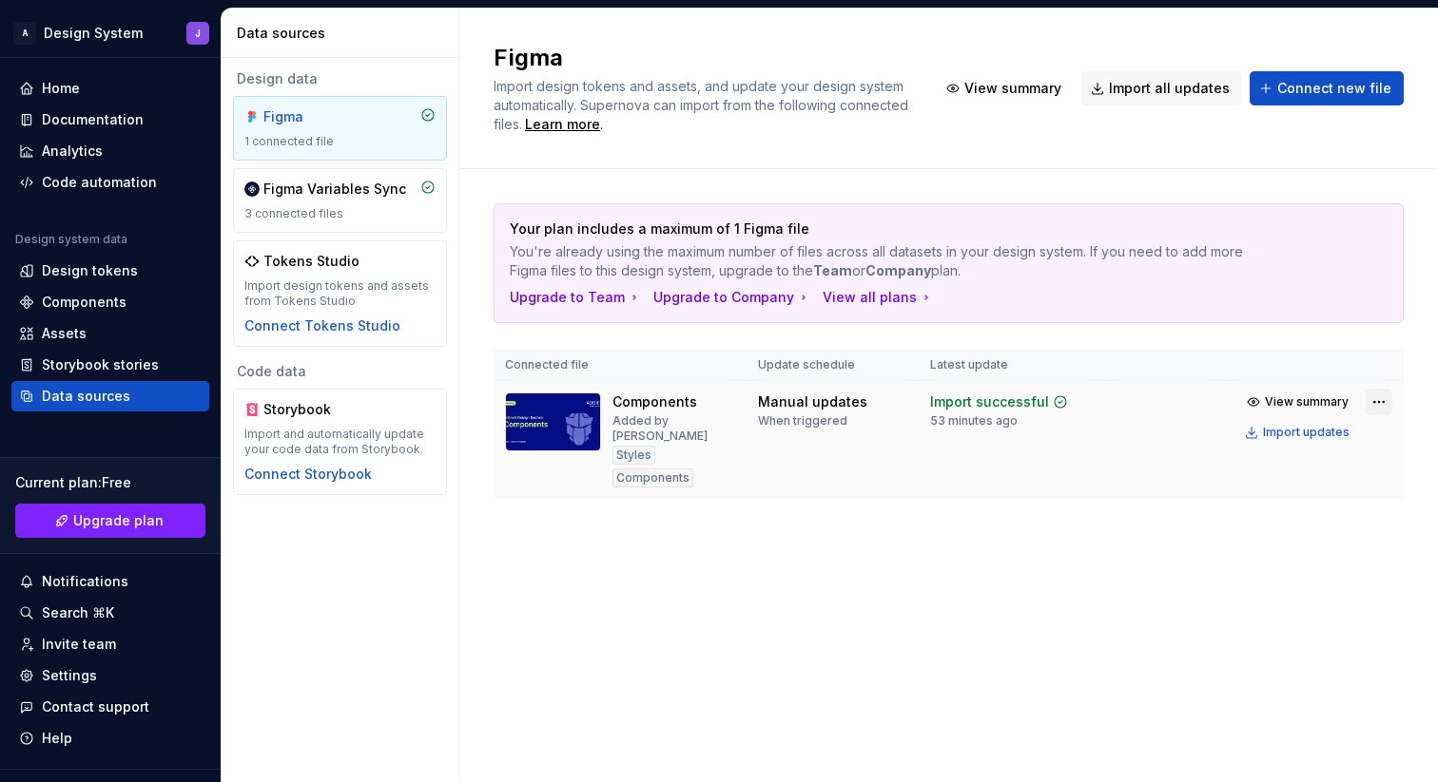
click at [1375, 404] on html "A Design System J Home Documentation Analytics Code automation Design system da…" at bounding box center [719, 391] width 1438 height 782
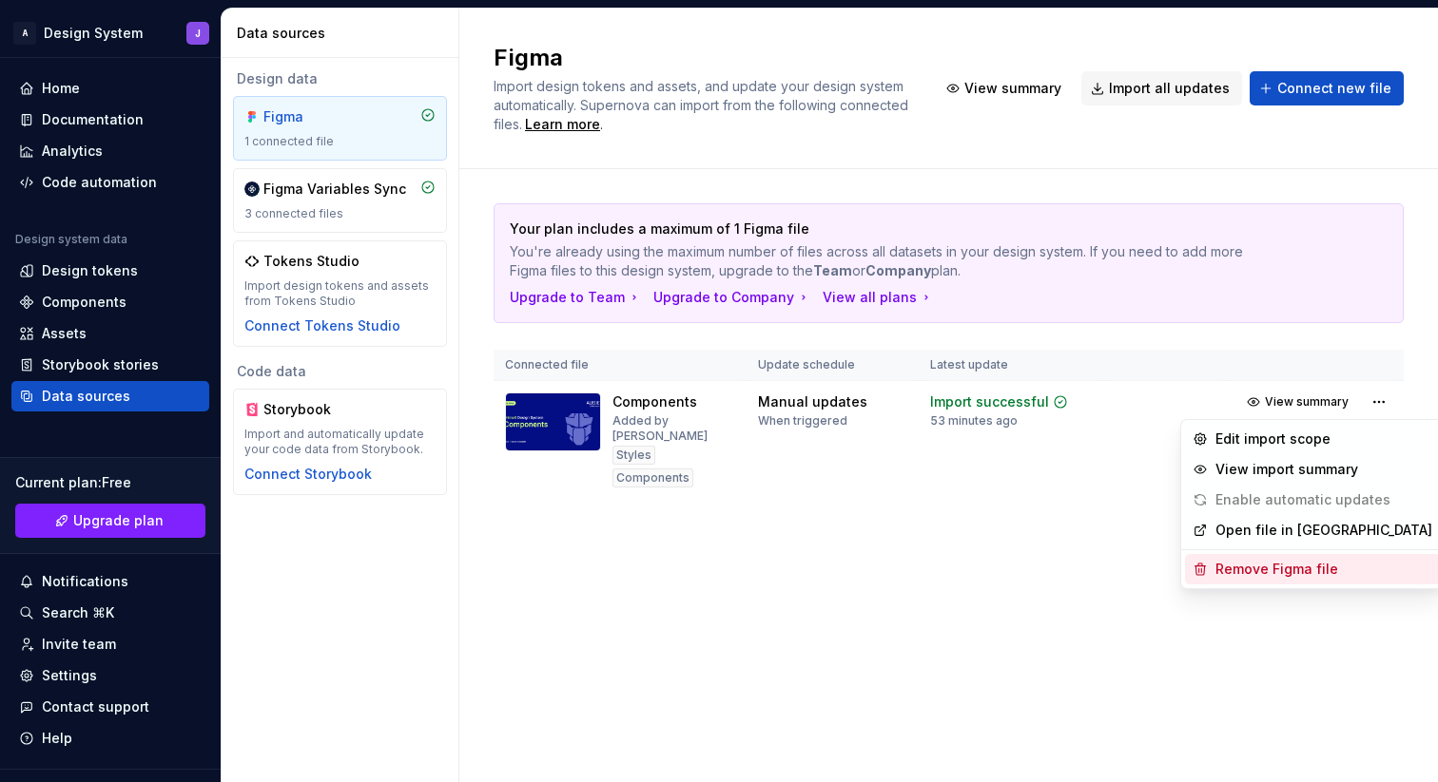
click at [1294, 567] on div "Remove Figma file" at bounding box center [1323, 569] width 217 height 19
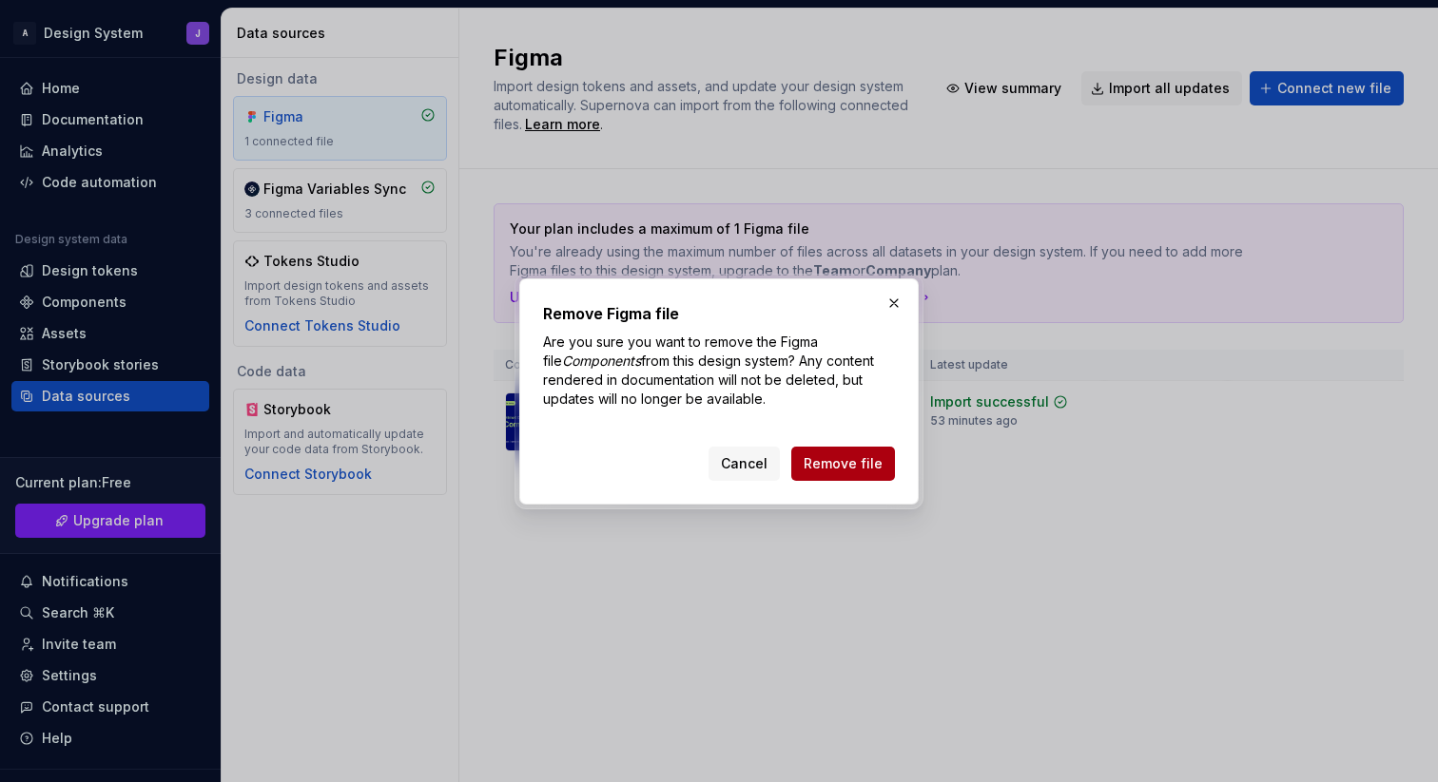
click at [855, 465] on span "Remove file" at bounding box center [842, 463] width 79 height 19
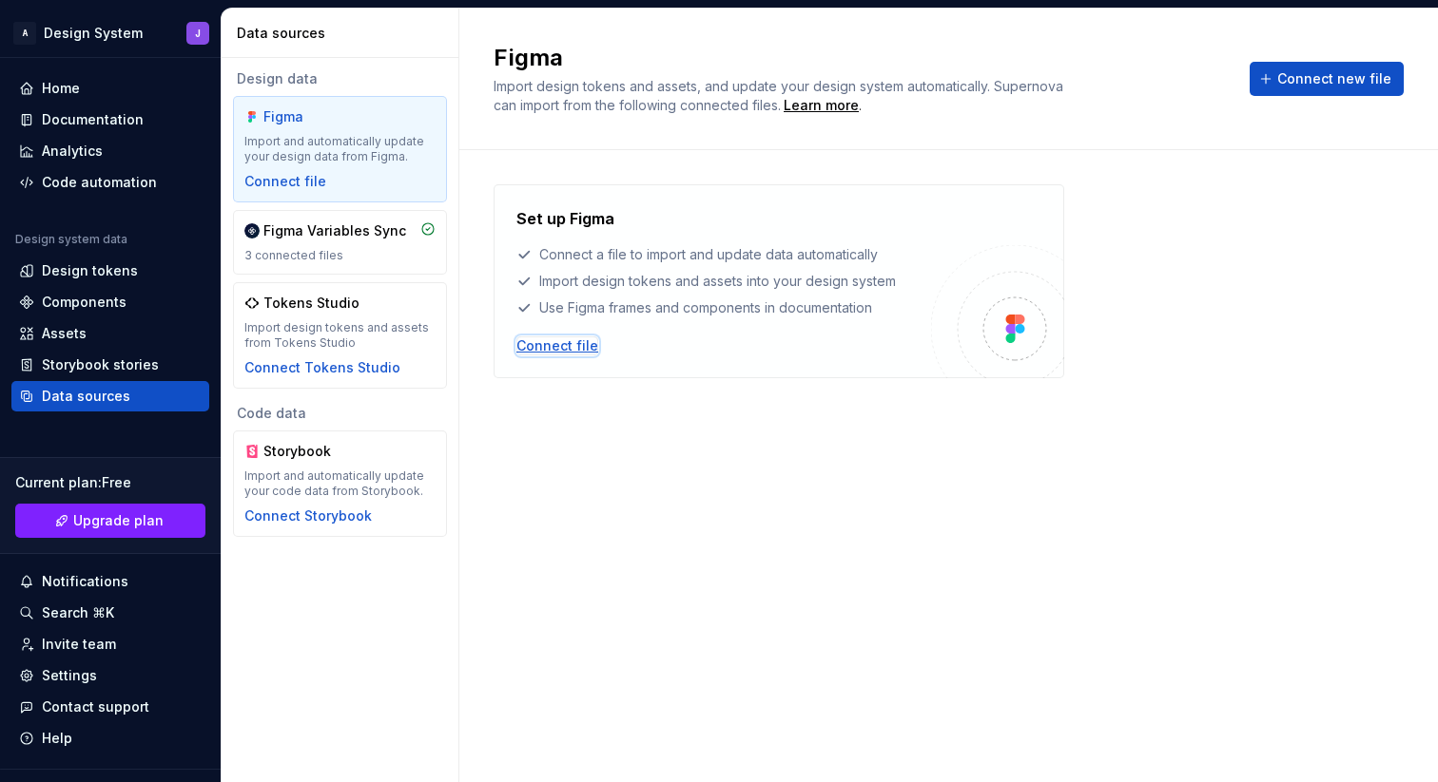
click at [570, 348] on div "Connect file" at bounding box center [557, 346] width 82 height 19
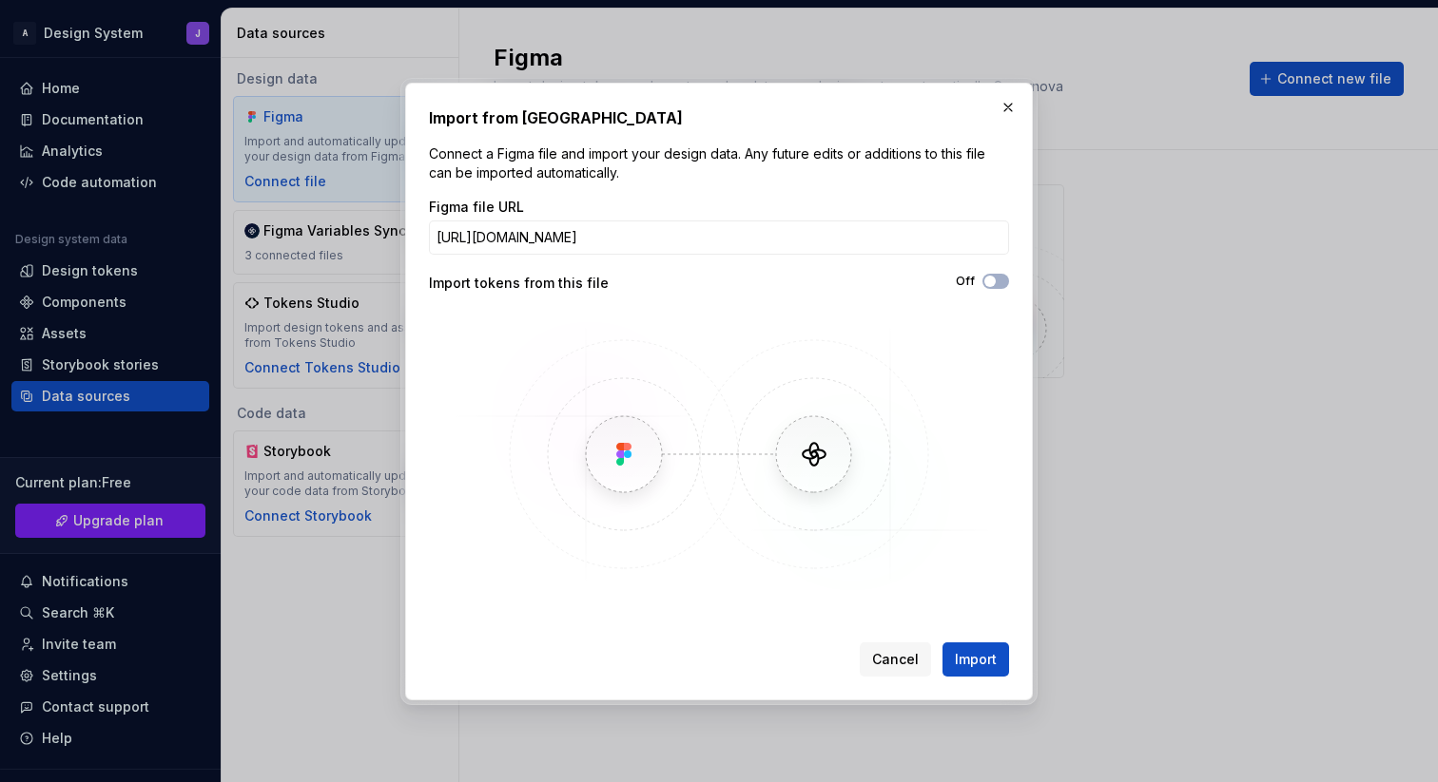
scroll to position [0, 192]
type input "https://www.figma.com/design/lLqVVYSCF8CUZYuA0FTwhX/Components?node-id=346-4951…"
click at [995, 282] on span "button" at bounding box center [989, 281] width 11 height 11
click at [976, 650] on span "Import" at bounding box center [976, 659] width 42 height 19
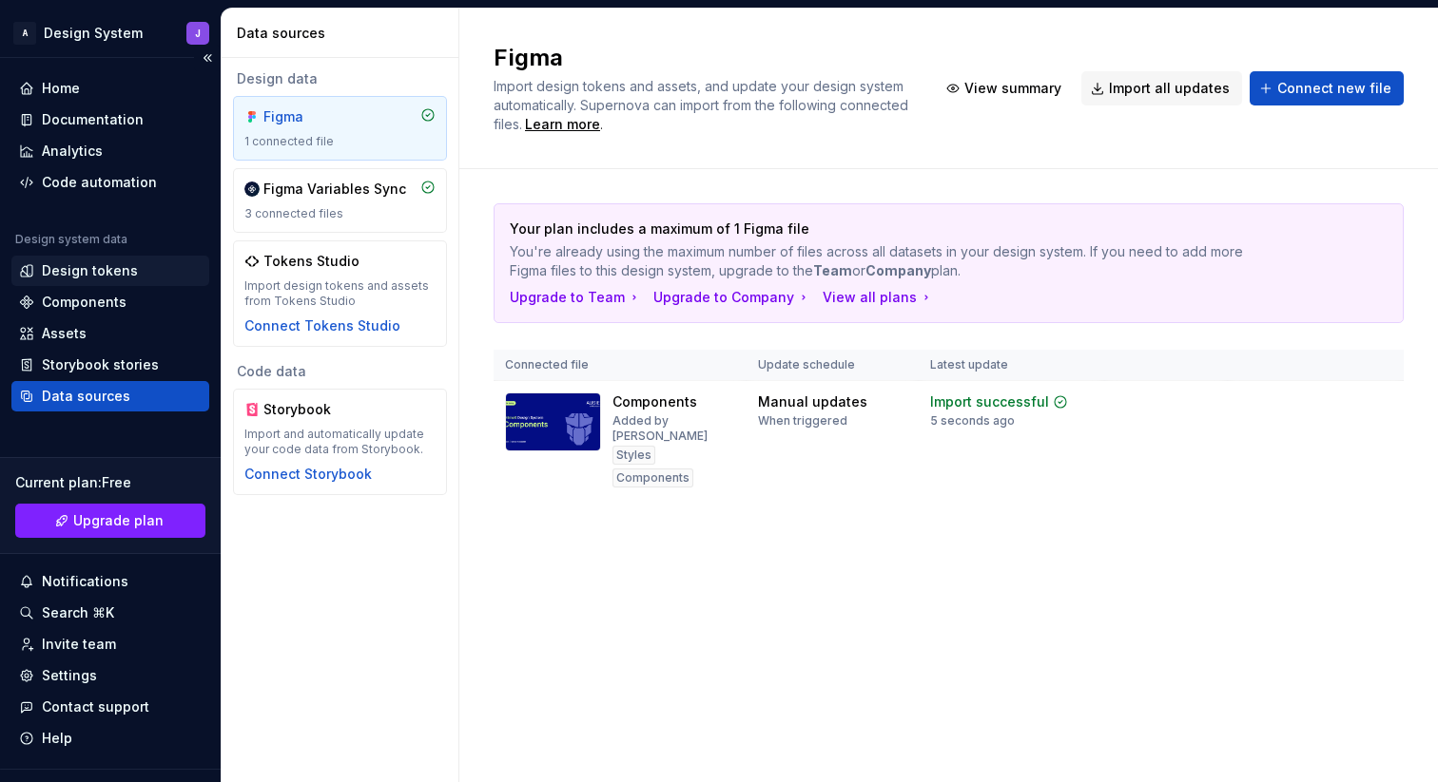
click at [141, 269] on div "Design tokens" at bounding box center [110, 270] width 183 height 19
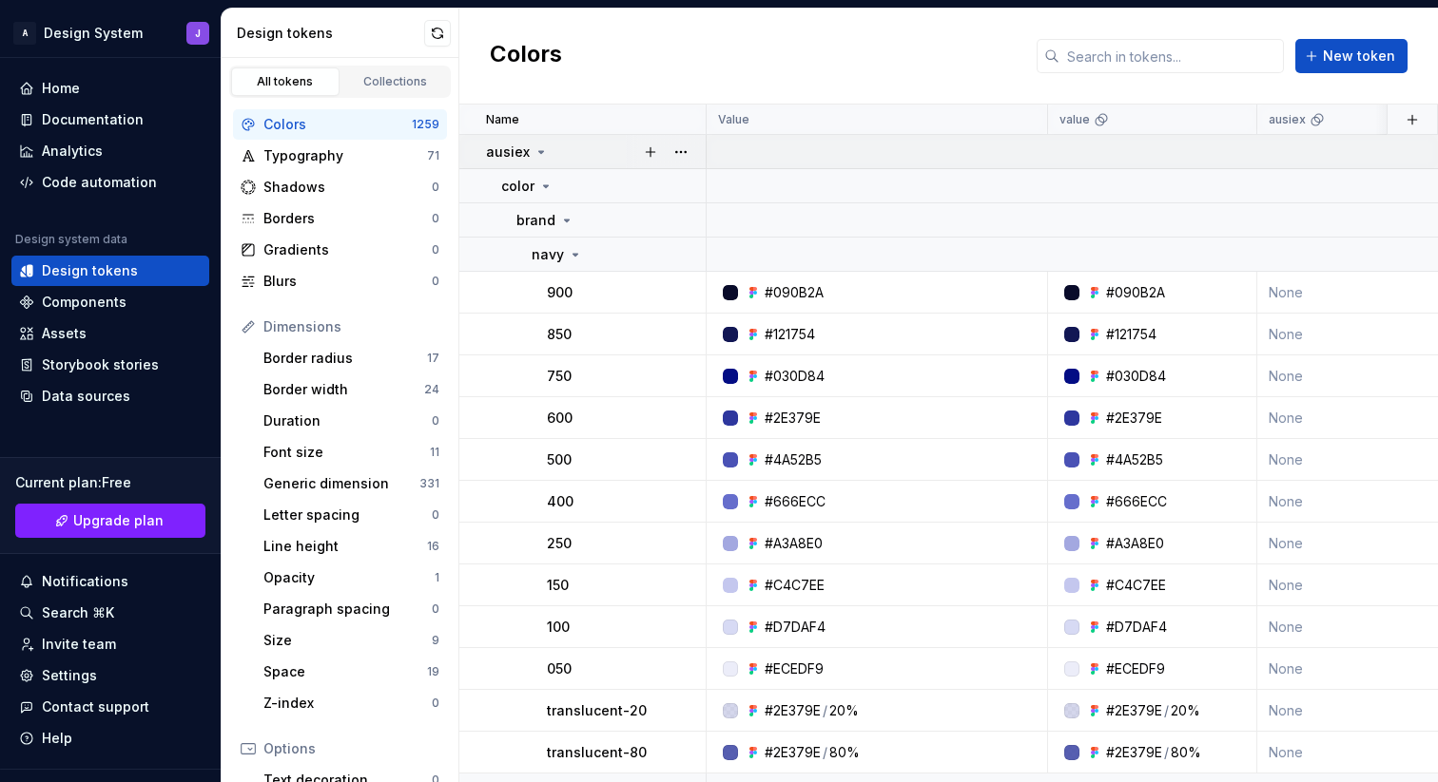
click at [536, 153] on icon at bounding box center [540, 152] width 15 height 15
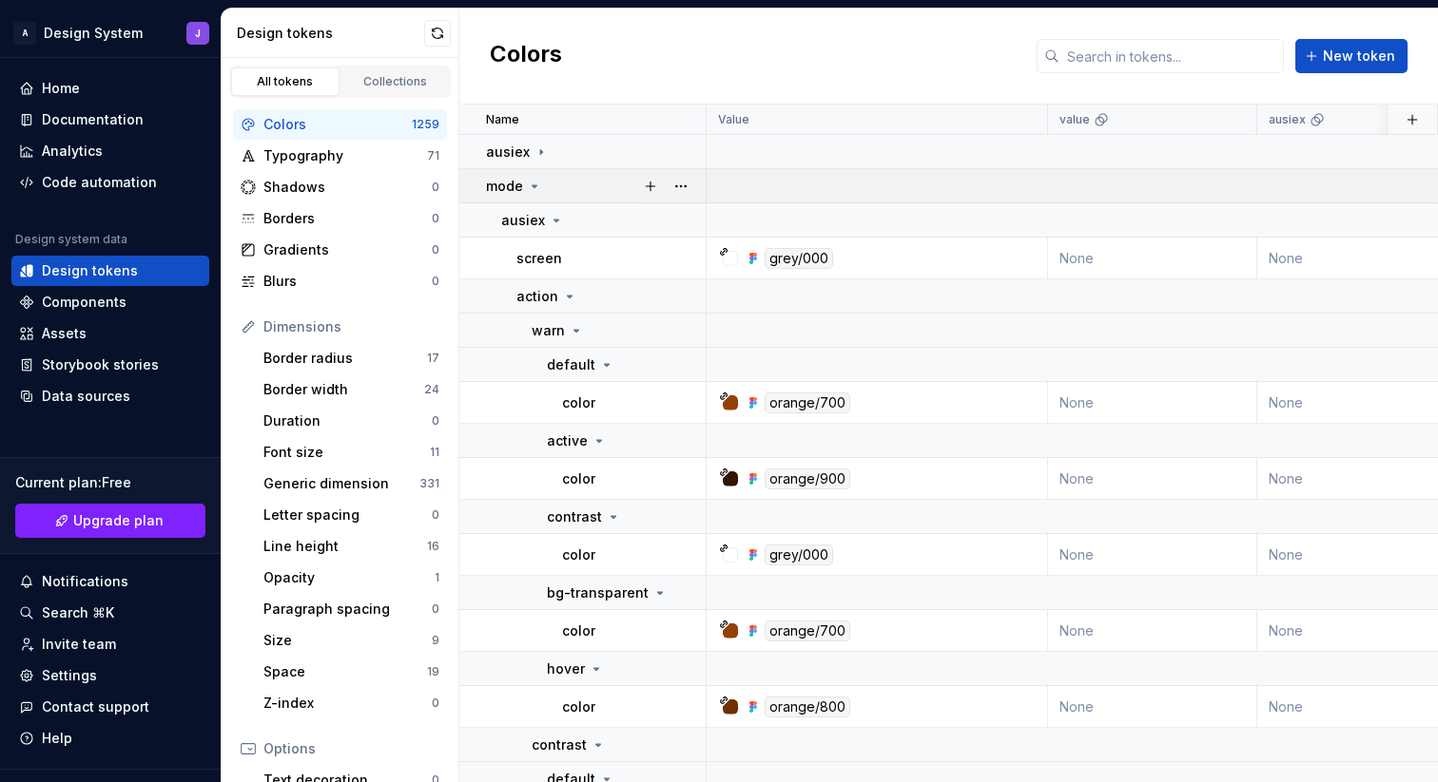
click at [534, 185] on icon at bounding box center [534, 186] width 5 height 2
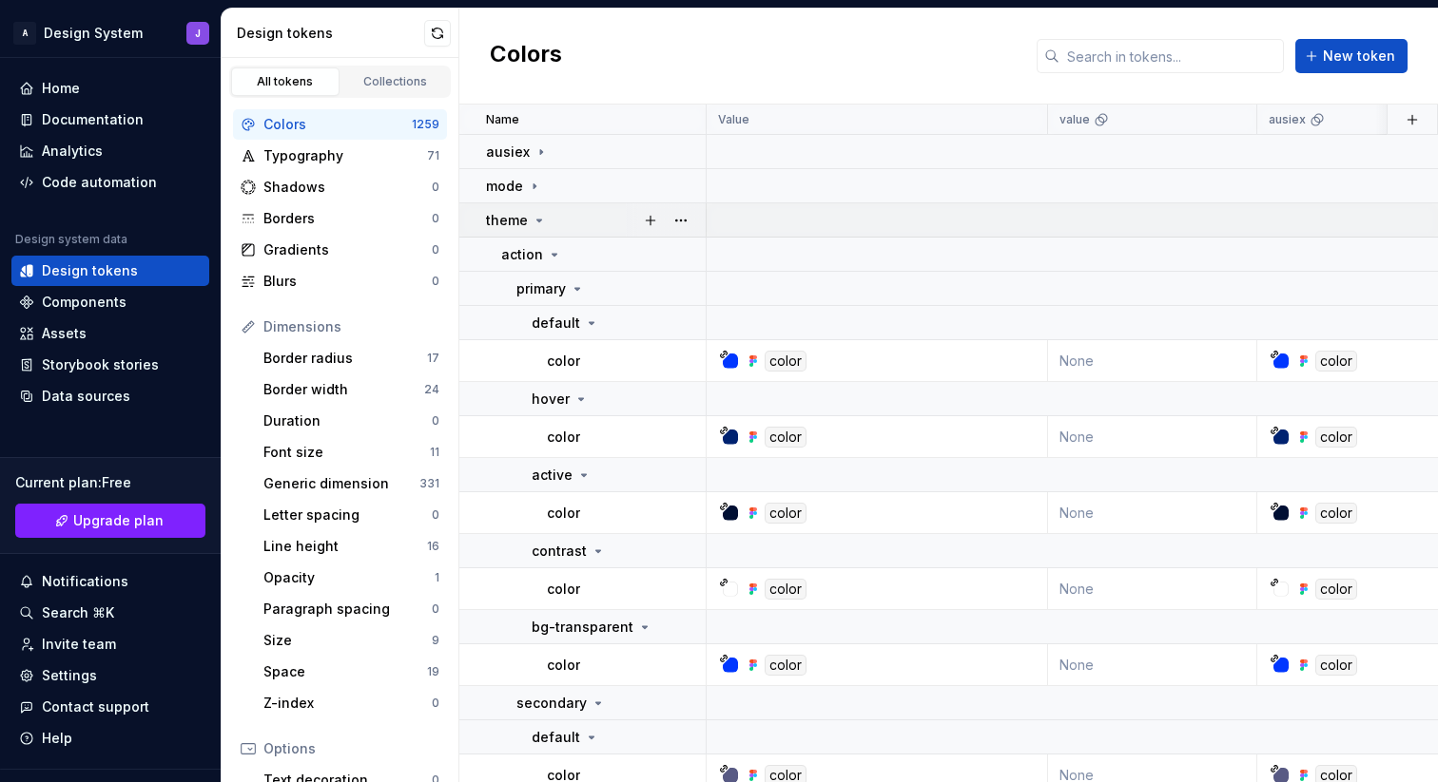
click at [536, 224] on icon at bounding box center [538, 220] width 15 height 15
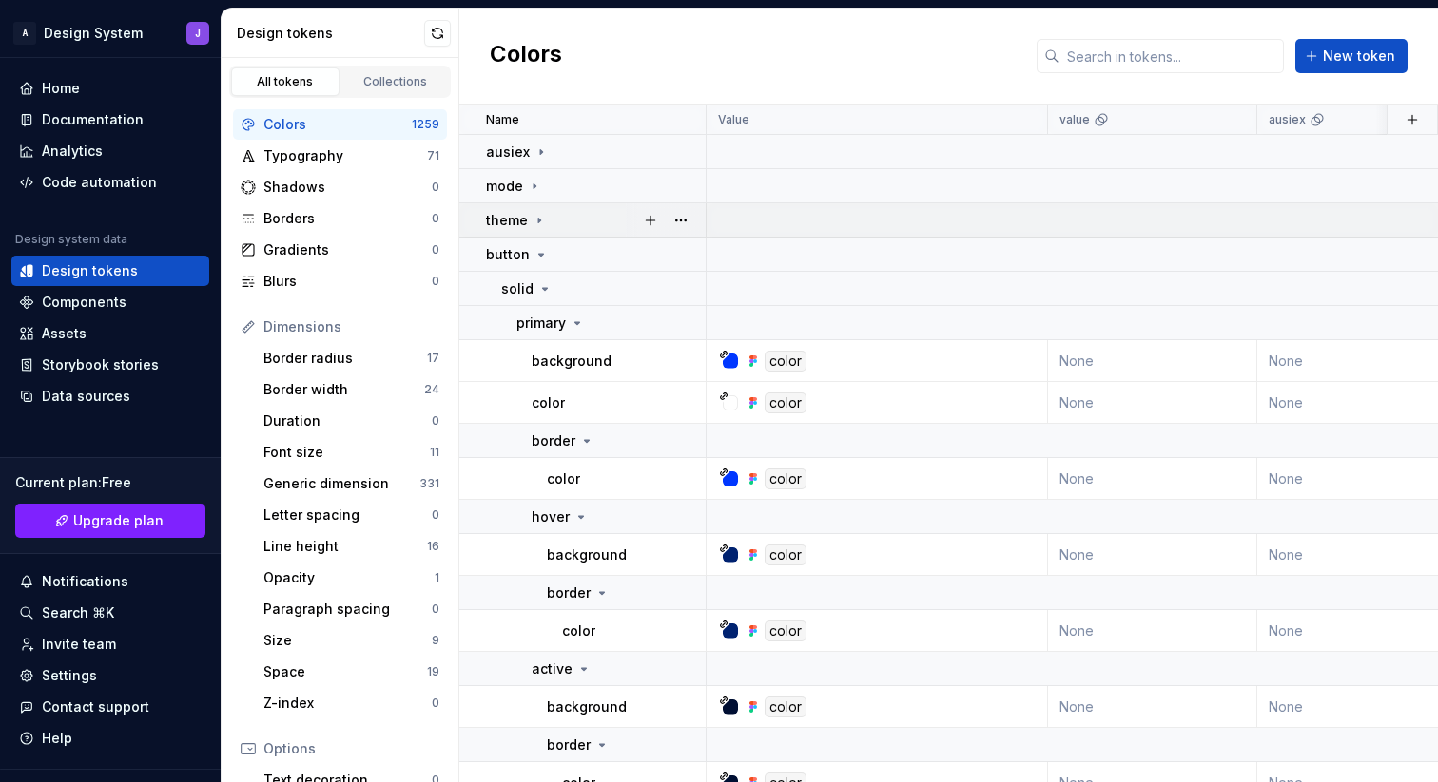
click at [538, 221] on icon at bounding box center [539, 220] width 2 height 5
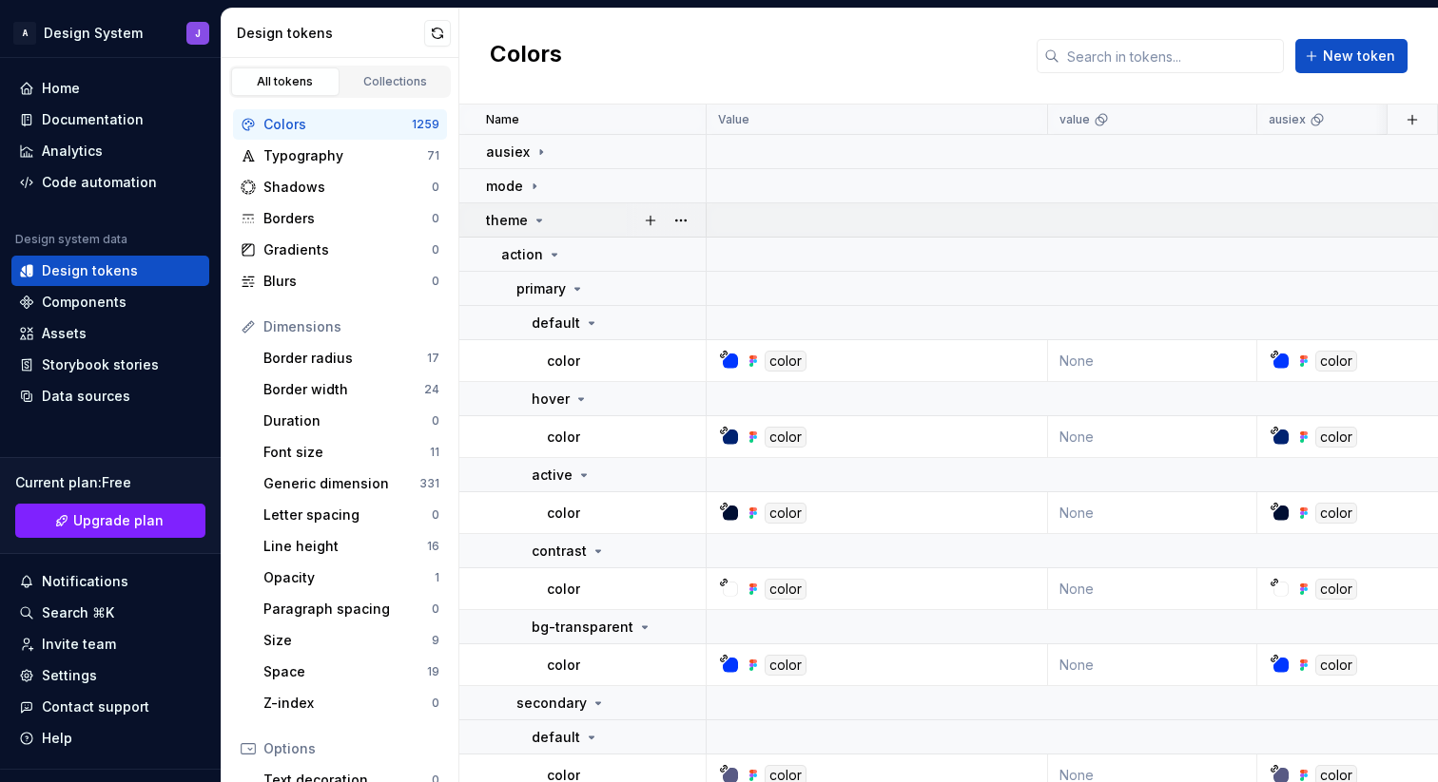
click at [537, 221] on icon at bounding box center [539, 221] width 5 height 2
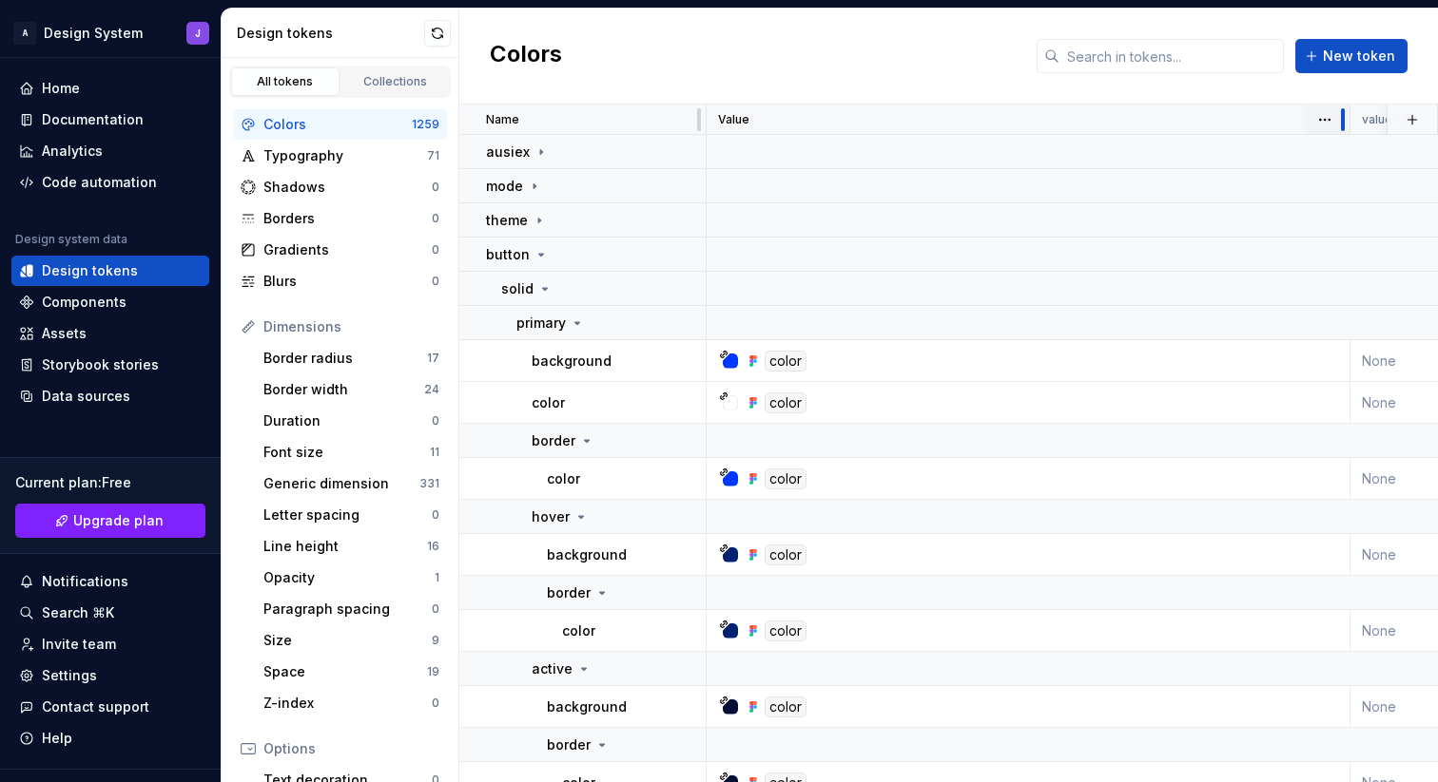
drag, startPoint x: 1046, startPoint y: 123, endPoint x: 1348, endPoint y: 118, distance: 302.4
click at [1348, 118] on div at bounding box center [1342, 120] width 15 height 30
click at [479, 256] on td "button" at bounding box center [582, 255] width 247 height 34
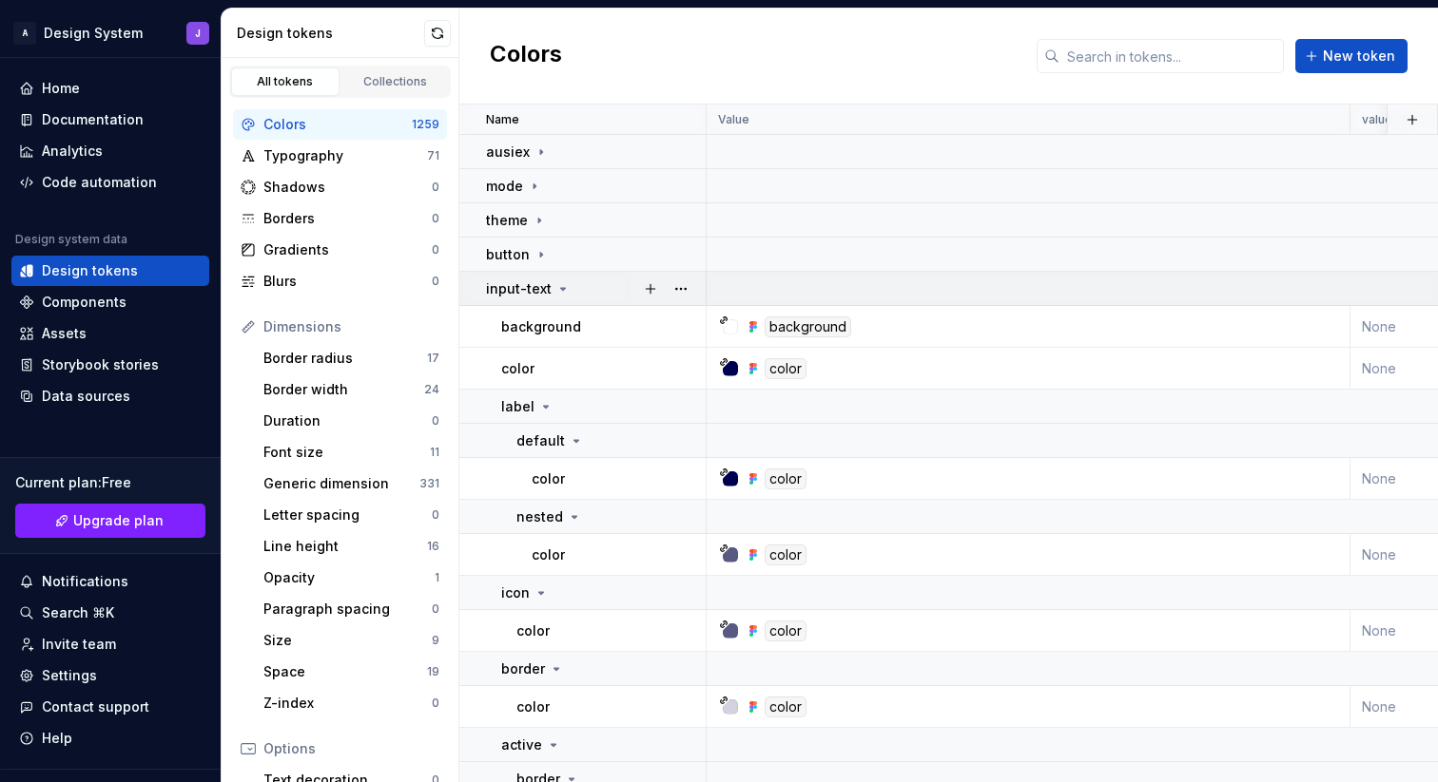
click at [476, 286] on td "input-text" at bounding box center [582, 289] width 247 height 34
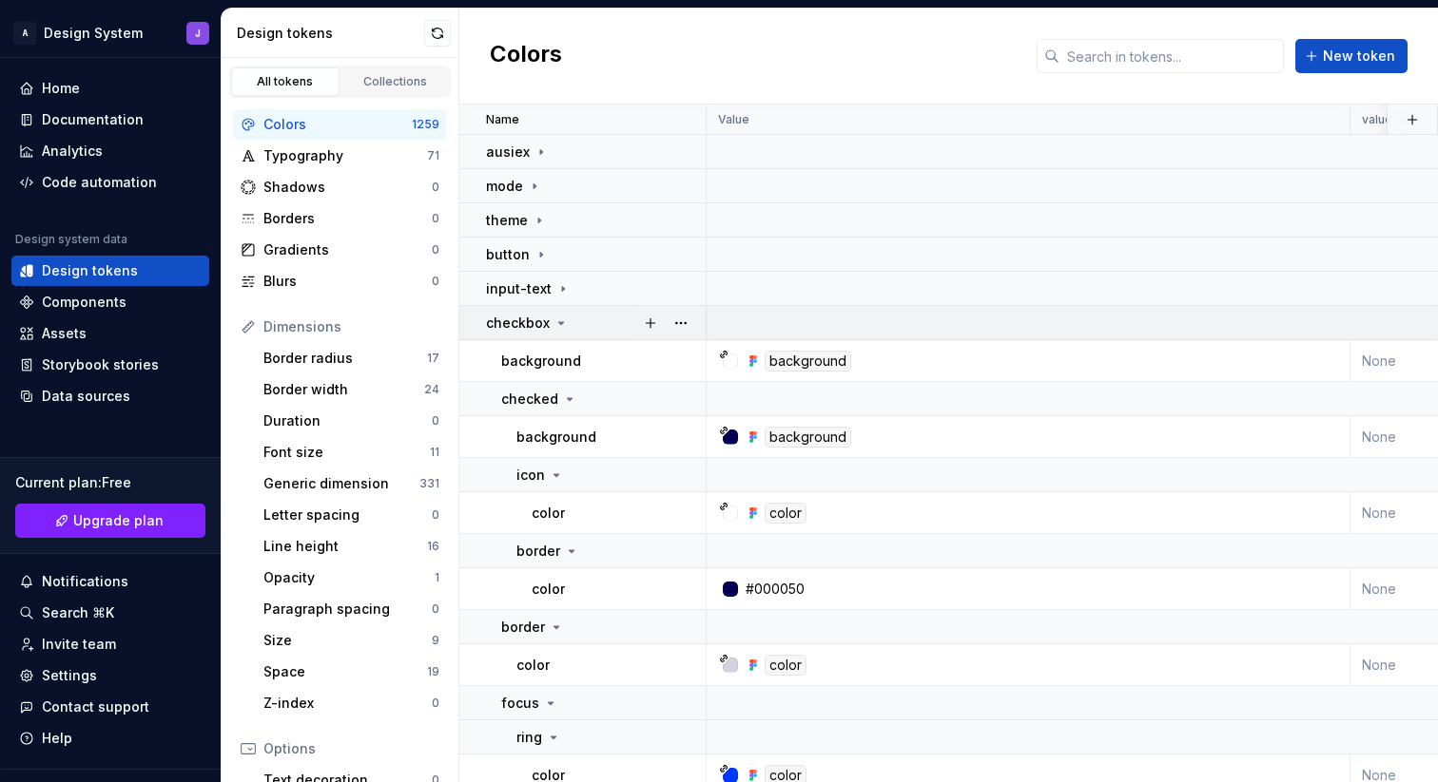
click at [478, 321] on td "checkbox" at bounding box center [582, 323] width 247 height 34
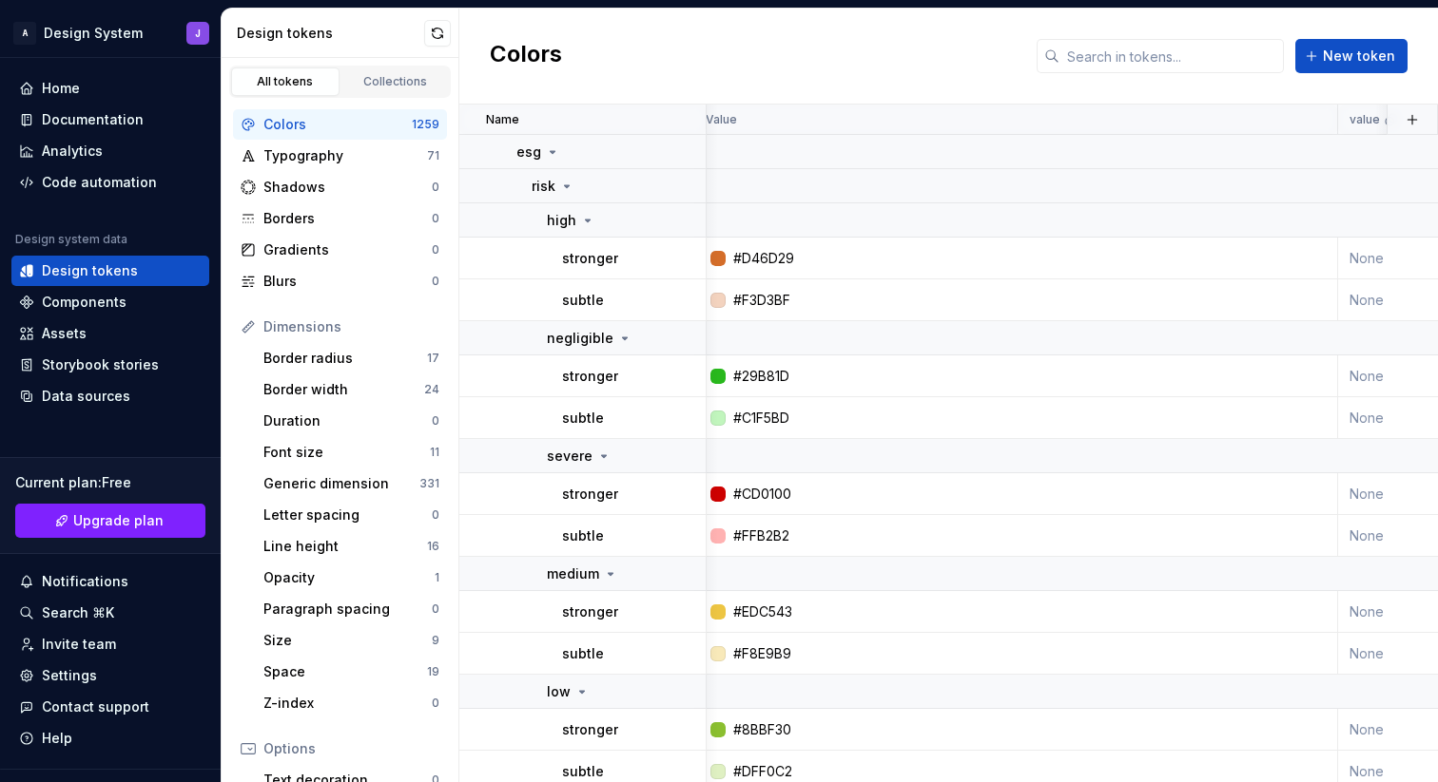
scroll to position [9670, 12]
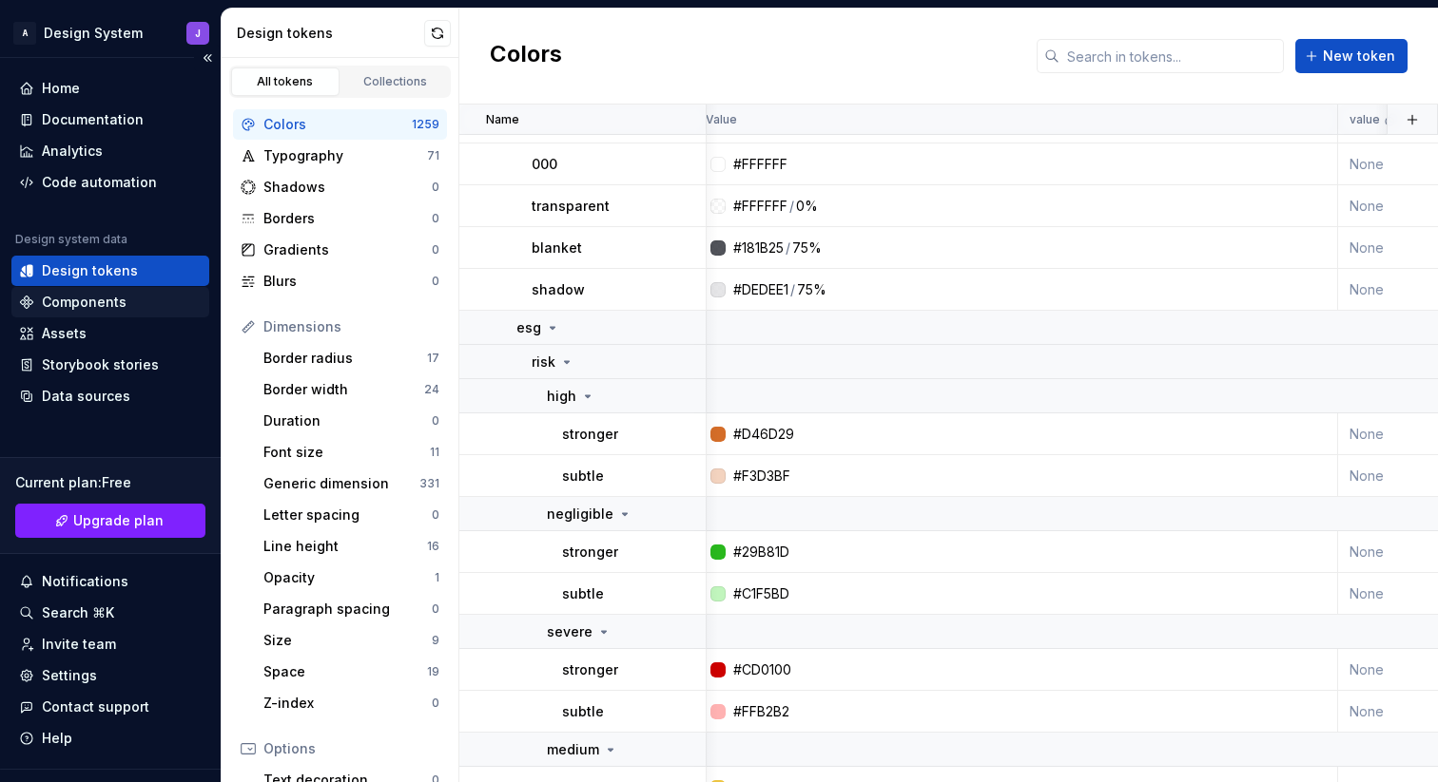
click at [120, 294] on div "Components" at bounding box center [84, 302] width 85 height 19
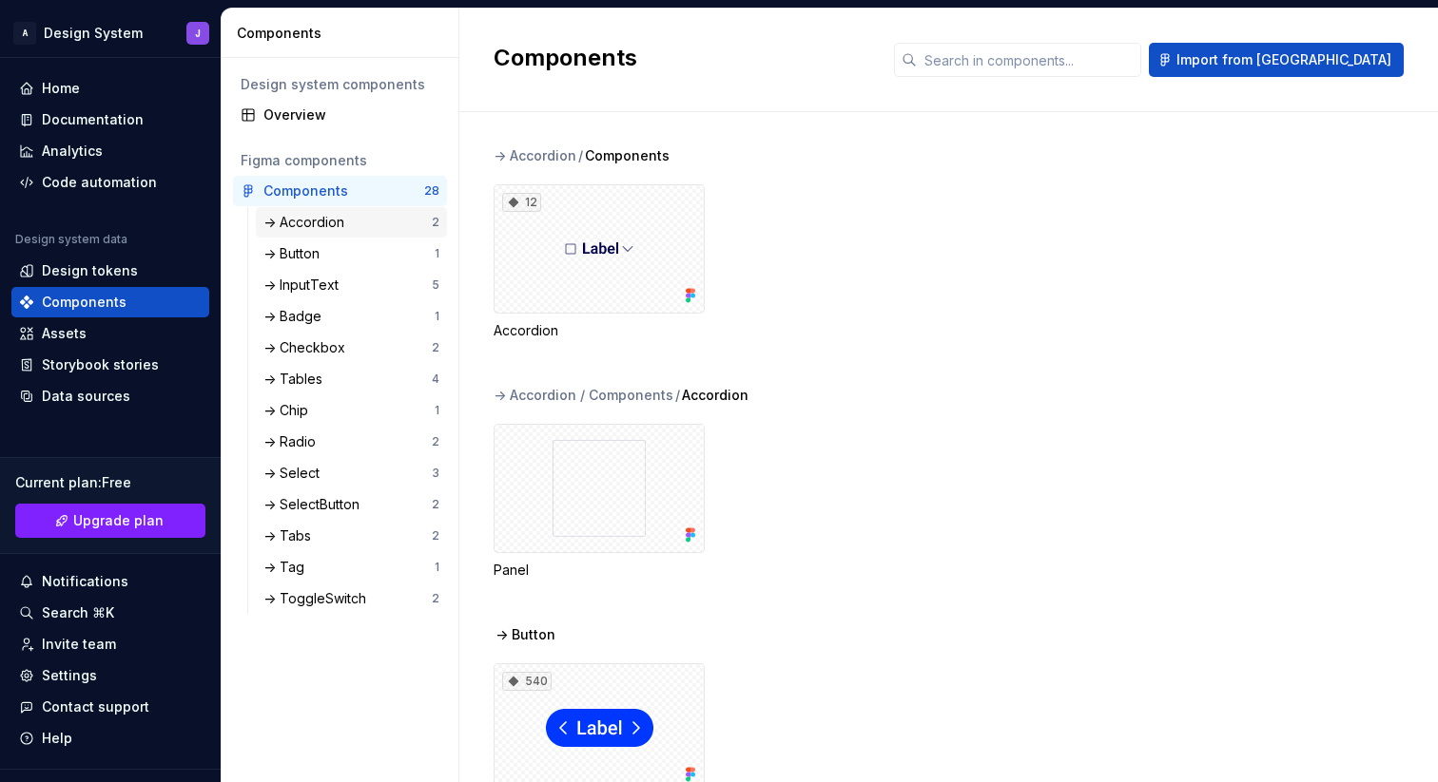
click at [338, 226] on div "-> Accordion" at bounding box center [307, 222] width 88 height 19
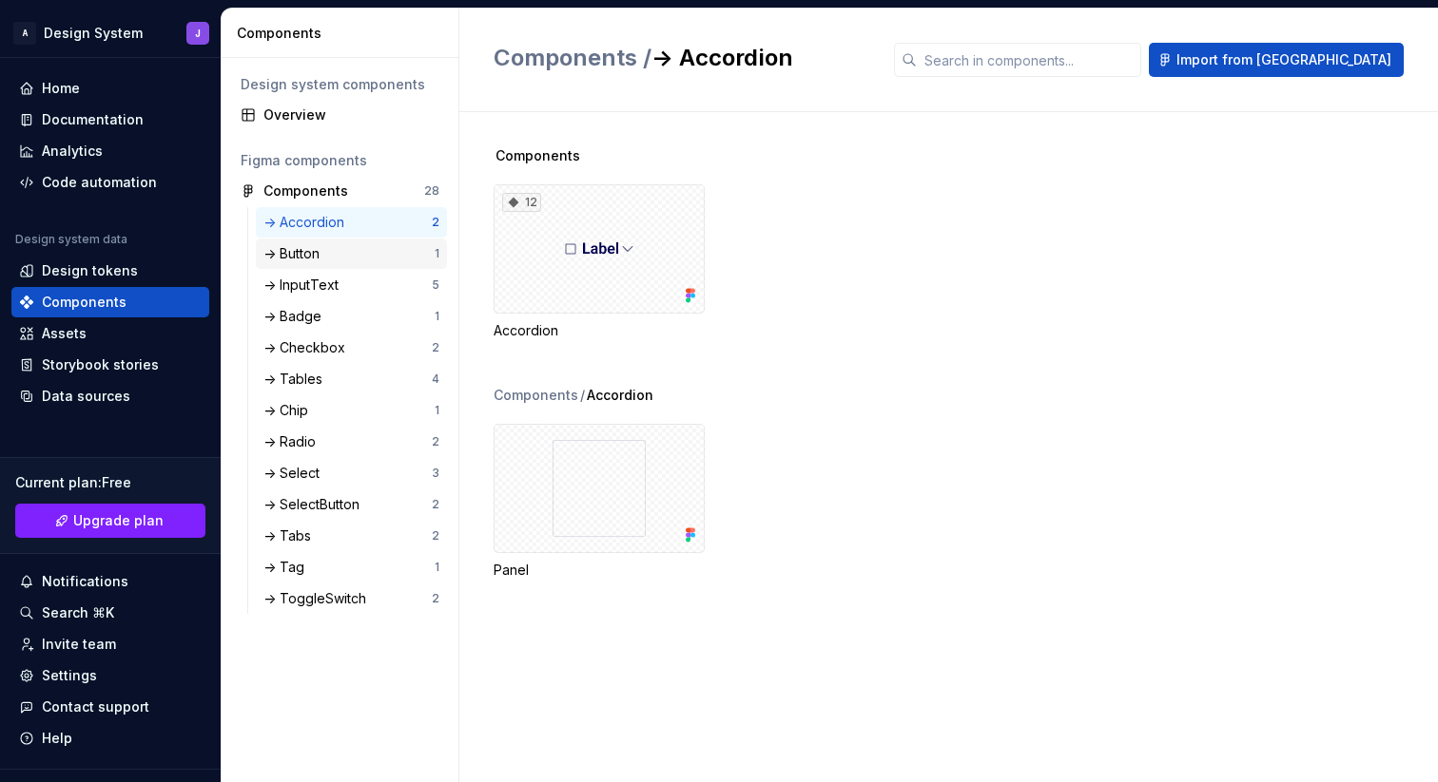
click at [342, 261] on div "-> Button" at bounding box center [348, 253] width 171 height 19
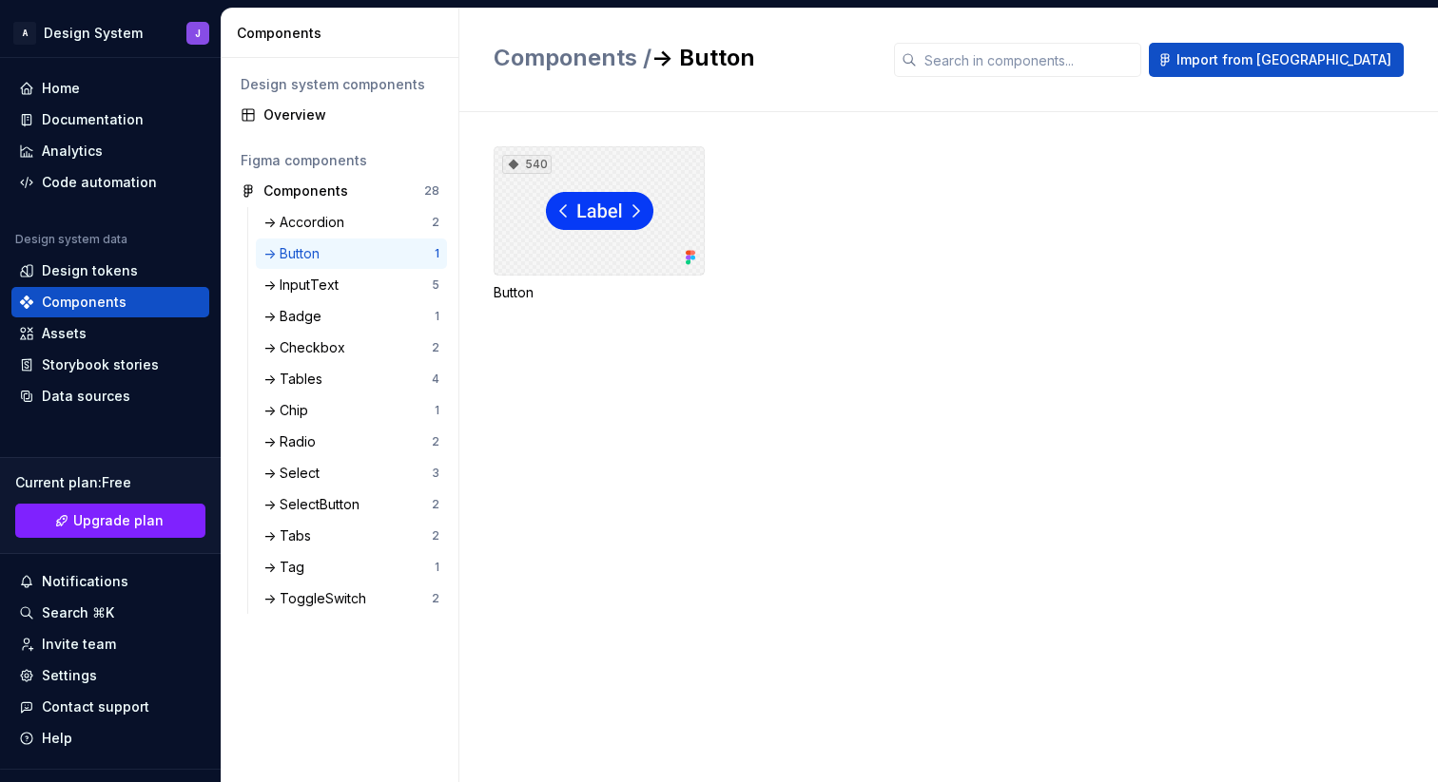
click at [600, 232] on div "540" at bounding box center [598, 210] width 211 height 129
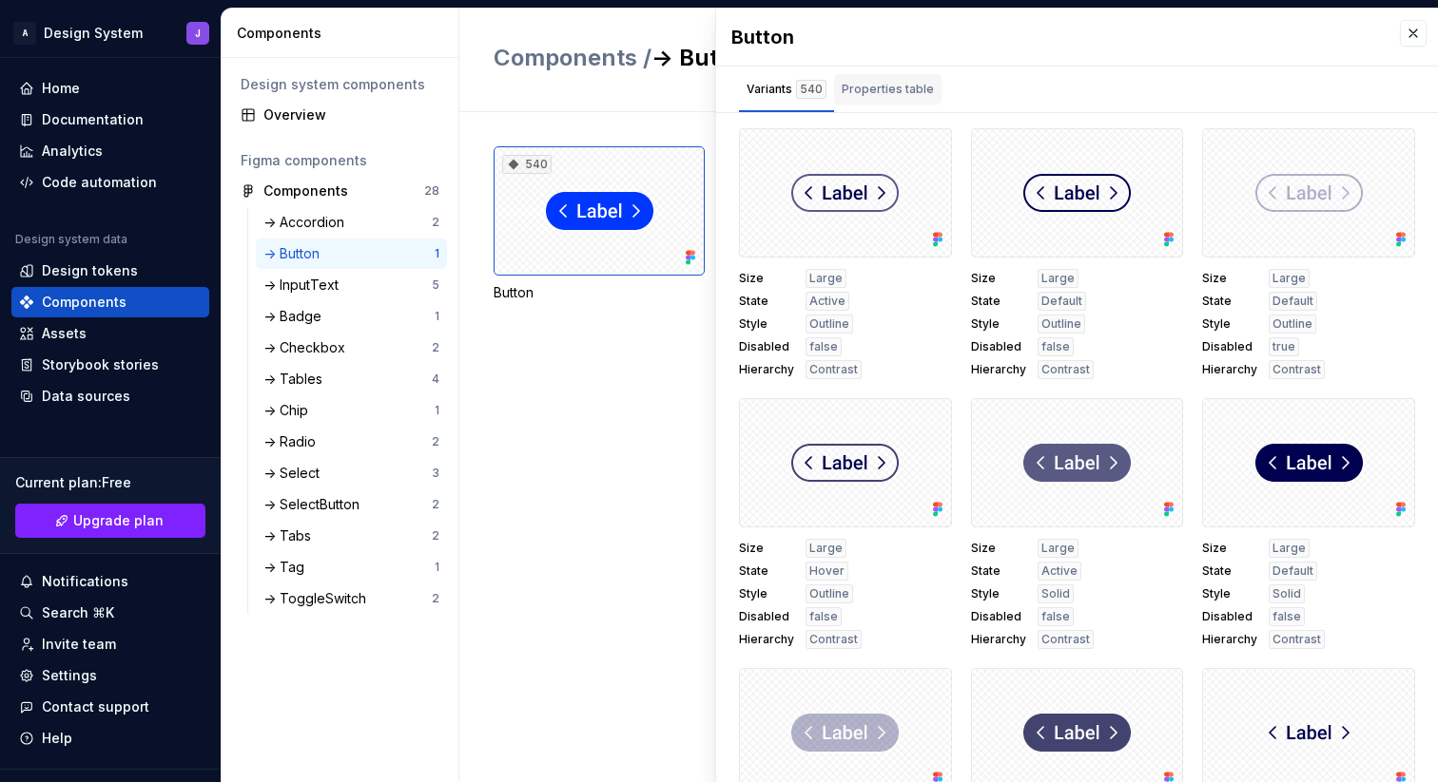
click at [897, 94] on div "Properties table" at bounding box center [887, 89] width 92 height 19
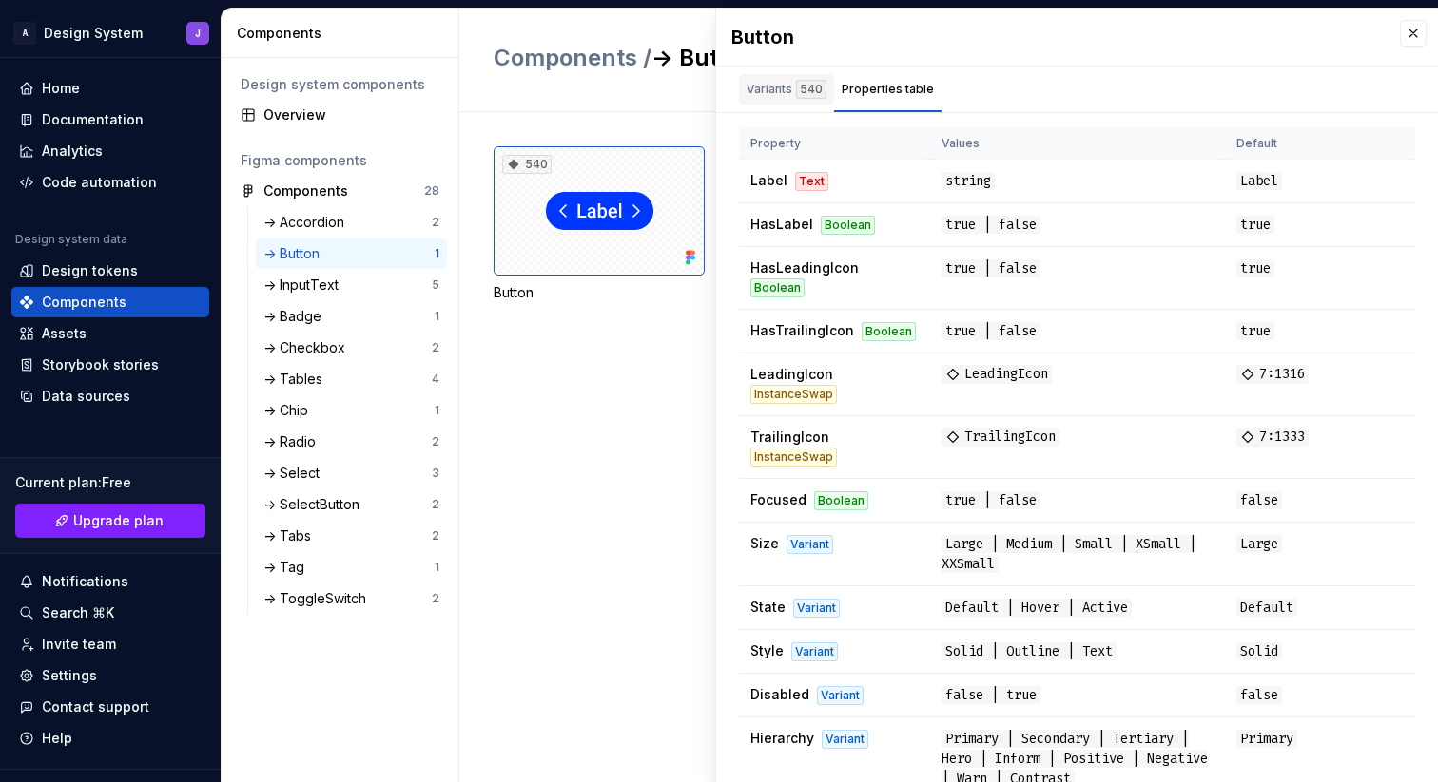
click at [800, 93] on div "540" at bounding box center [811, 89] width 30 height 19
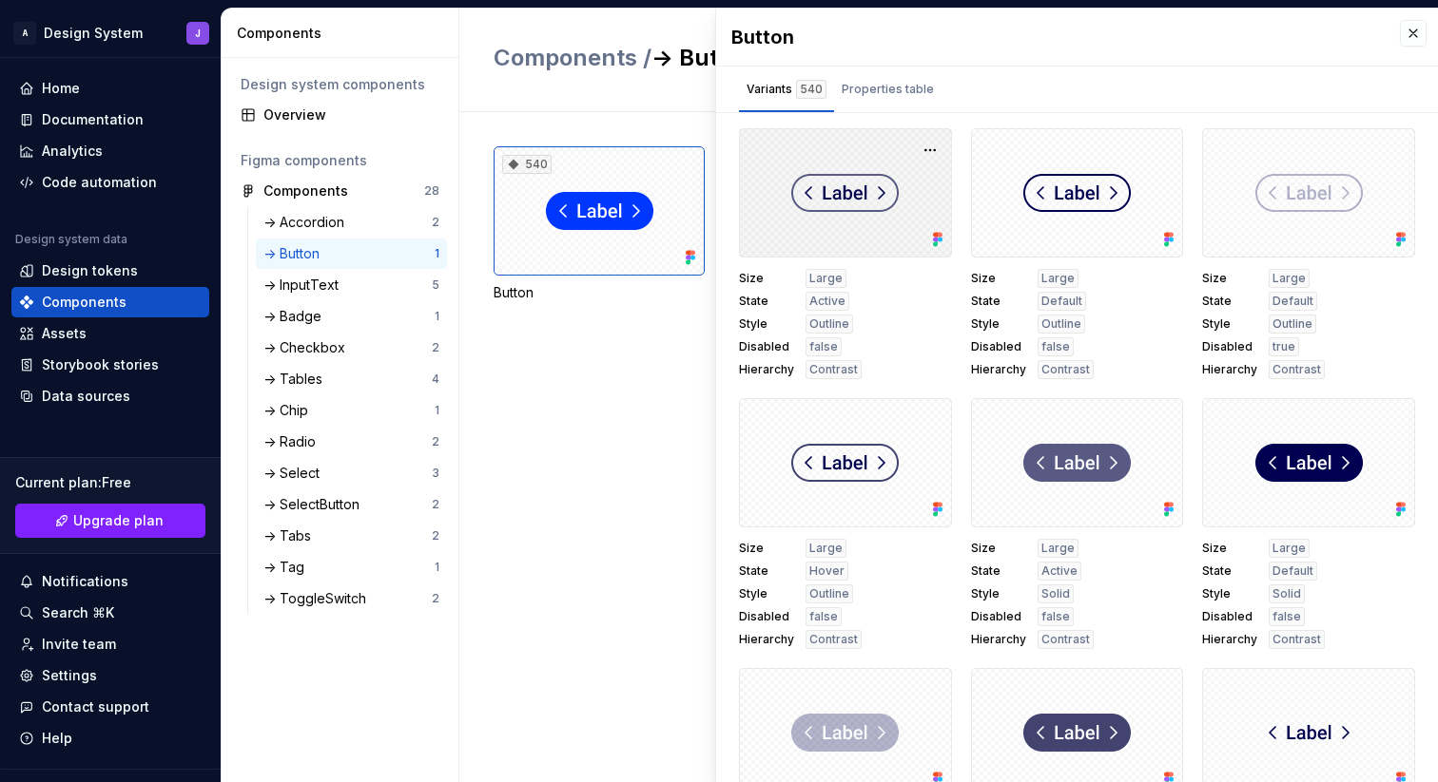
click at [865, 215] on div at bounding box center [845, 192] width 213 height 129
click at [929, 152] on button "button" at bounding box center [930, 150] width 27 height 27
click at [887, 319] on div "Size Large State Active Style Outline Disabled false Hierarchy Contrast" at bounding box center [845, 324] width 213 height 110
click at [138, 357] on div "Storybook stories" at bounding box center [100, 365] width 117 height 19
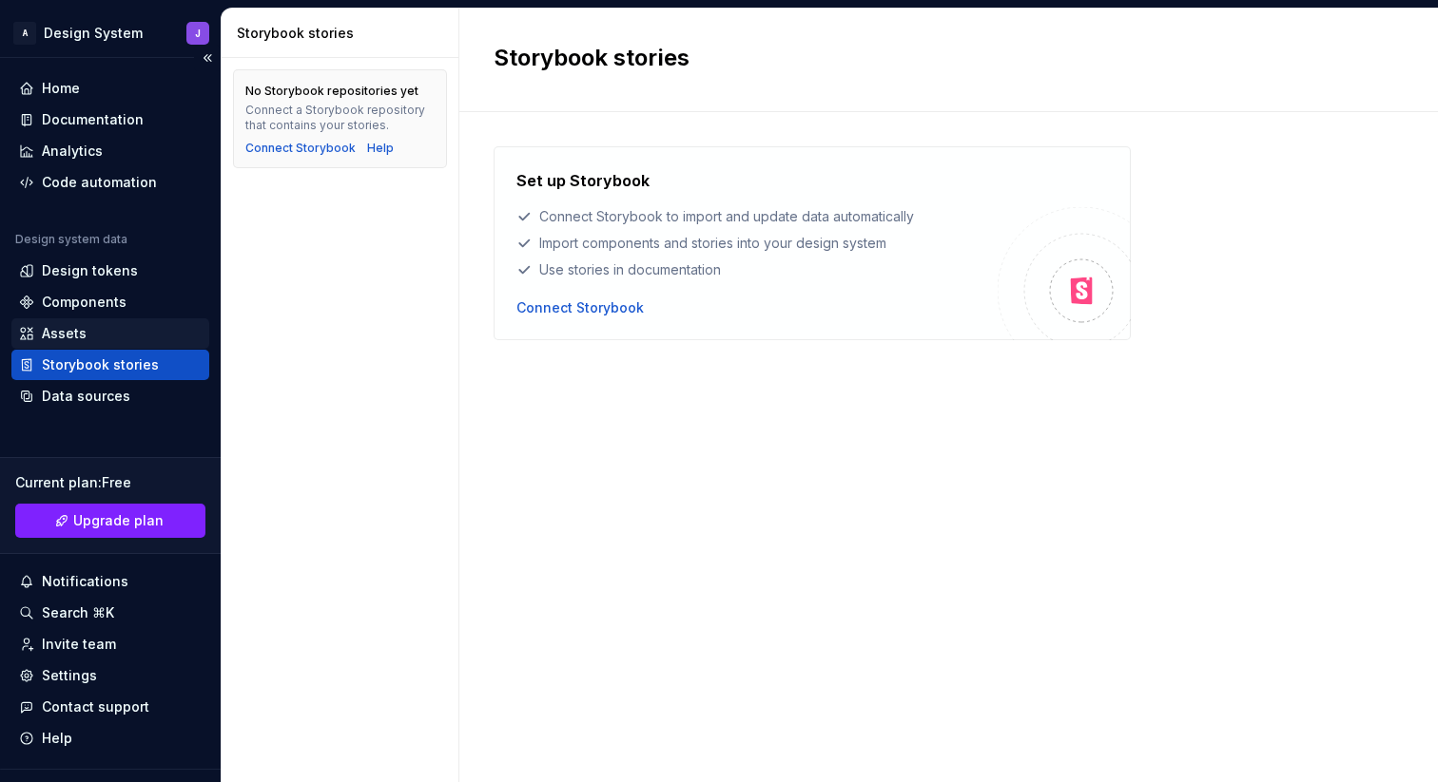
click at [110, 334] on div "Assets" at bounding box center [110, 333] width 183 height 19
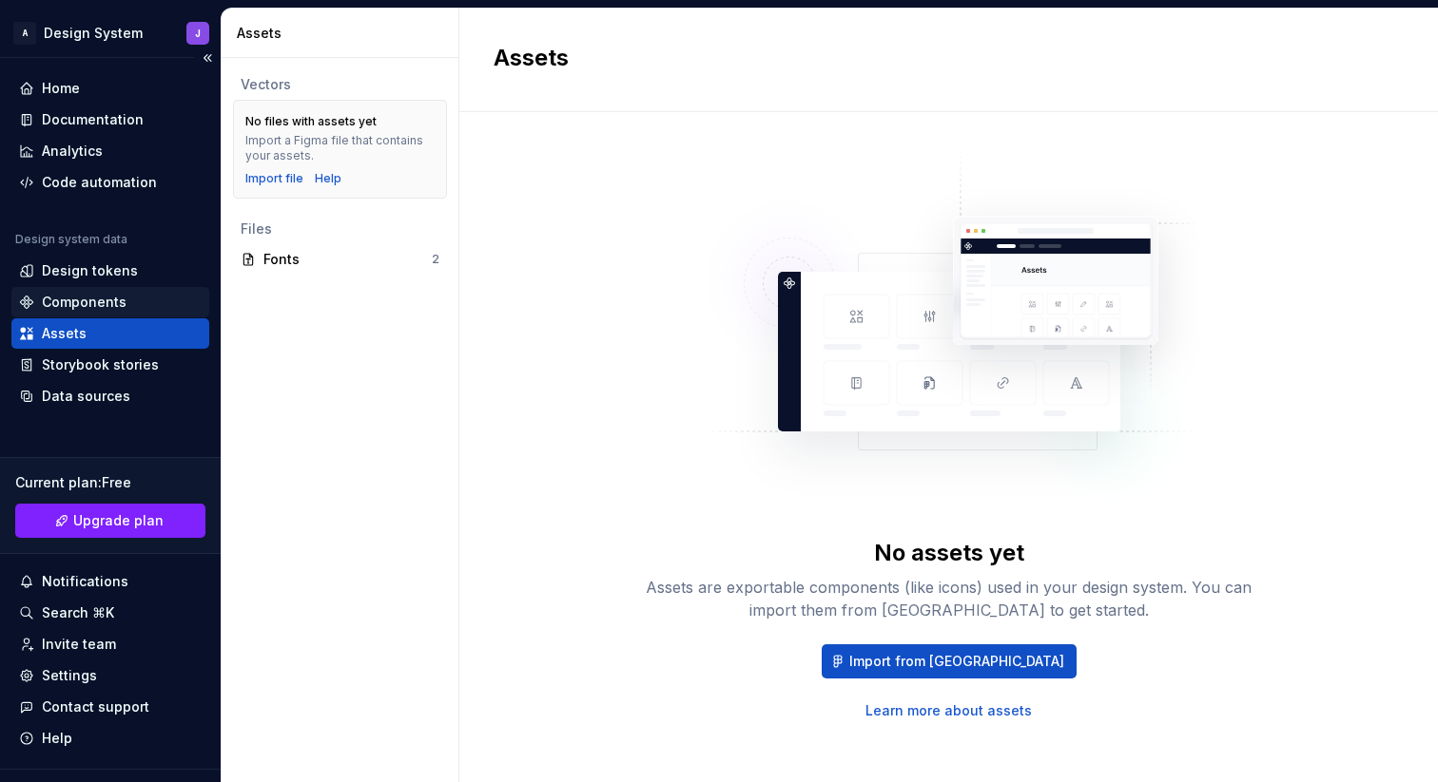
click at [137, 305] on div "Components" at bounding box center [110, 302] width 183 height 19
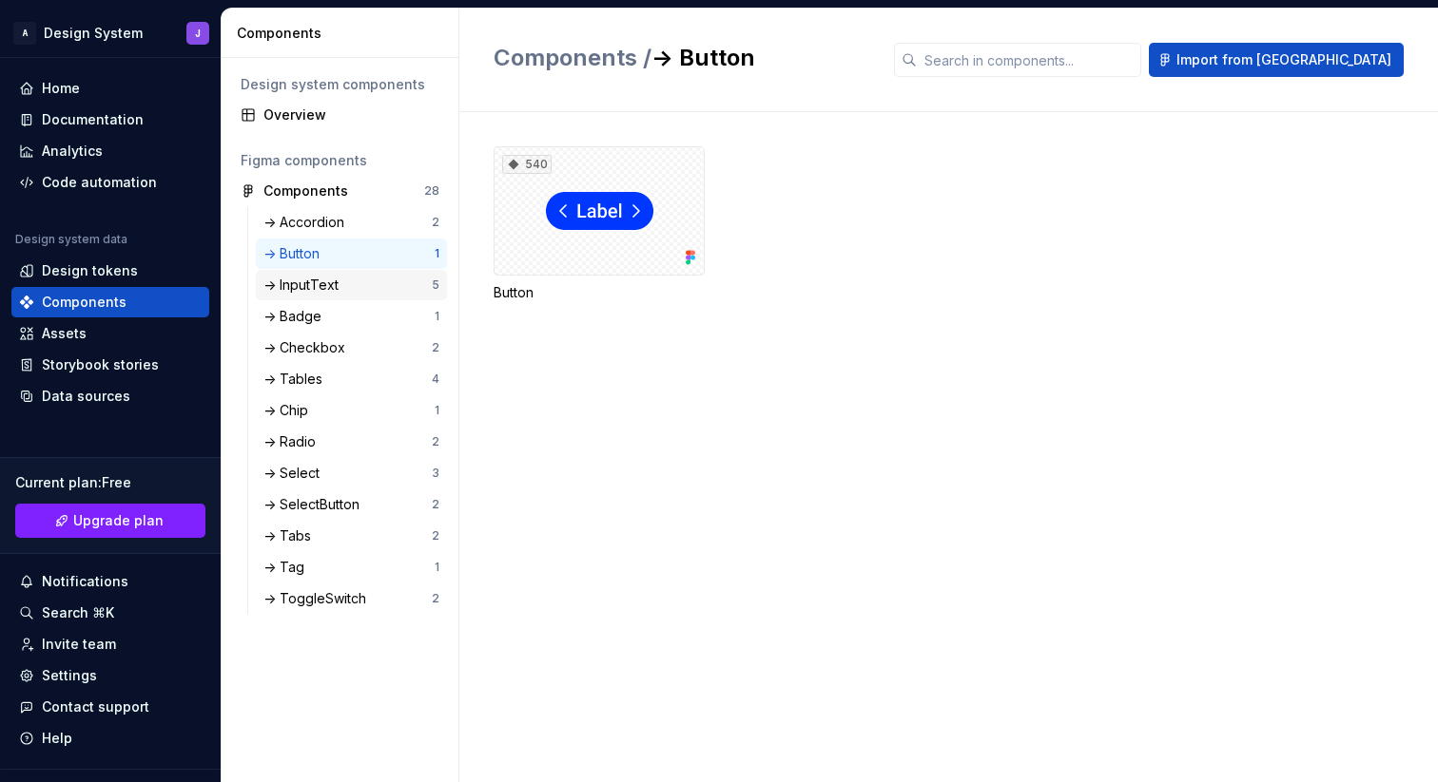
click at [353, 287] on div "-> InputText" at bounding box center [347, 285] width 168 height 19
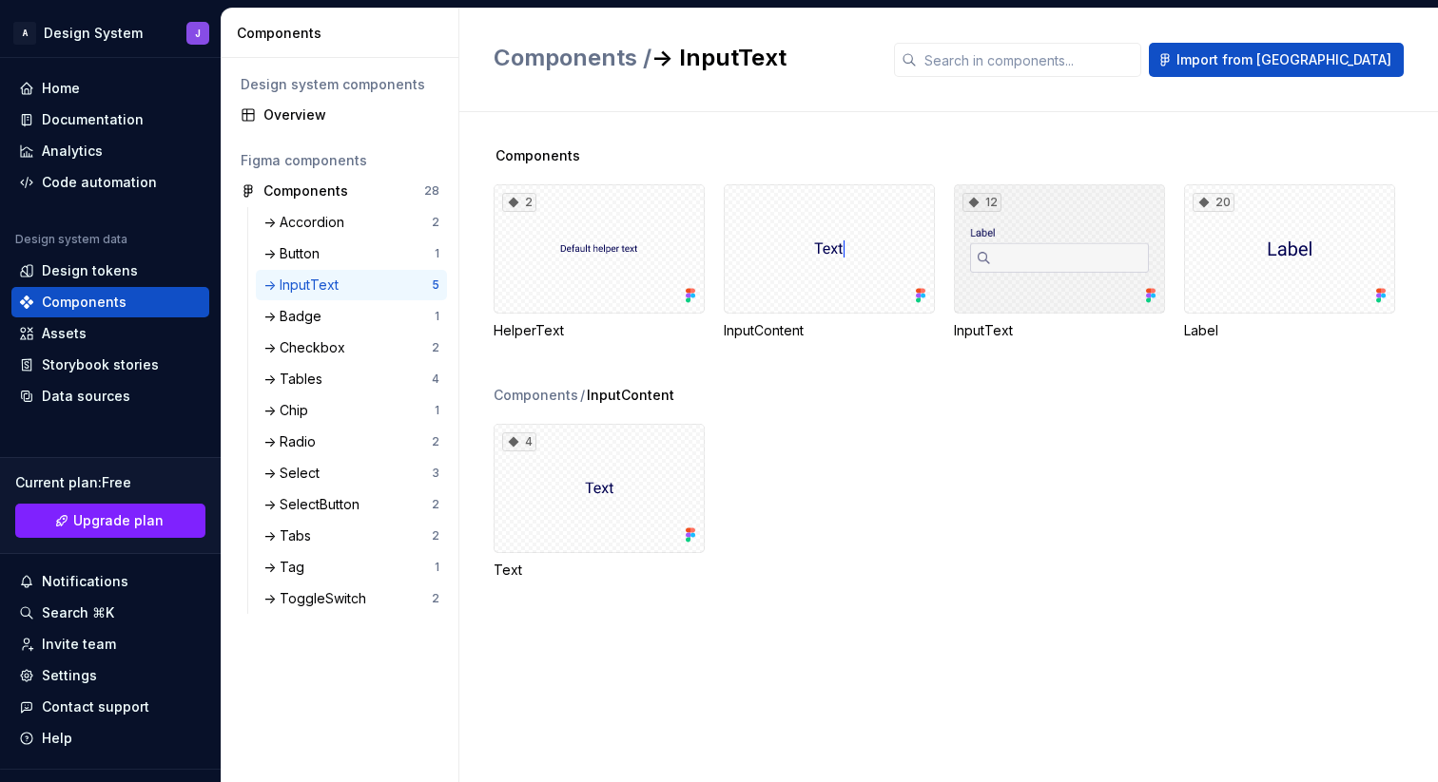
click at [1033, 249] on div "12" at bounding box center [1059, 248] width 211 height 129
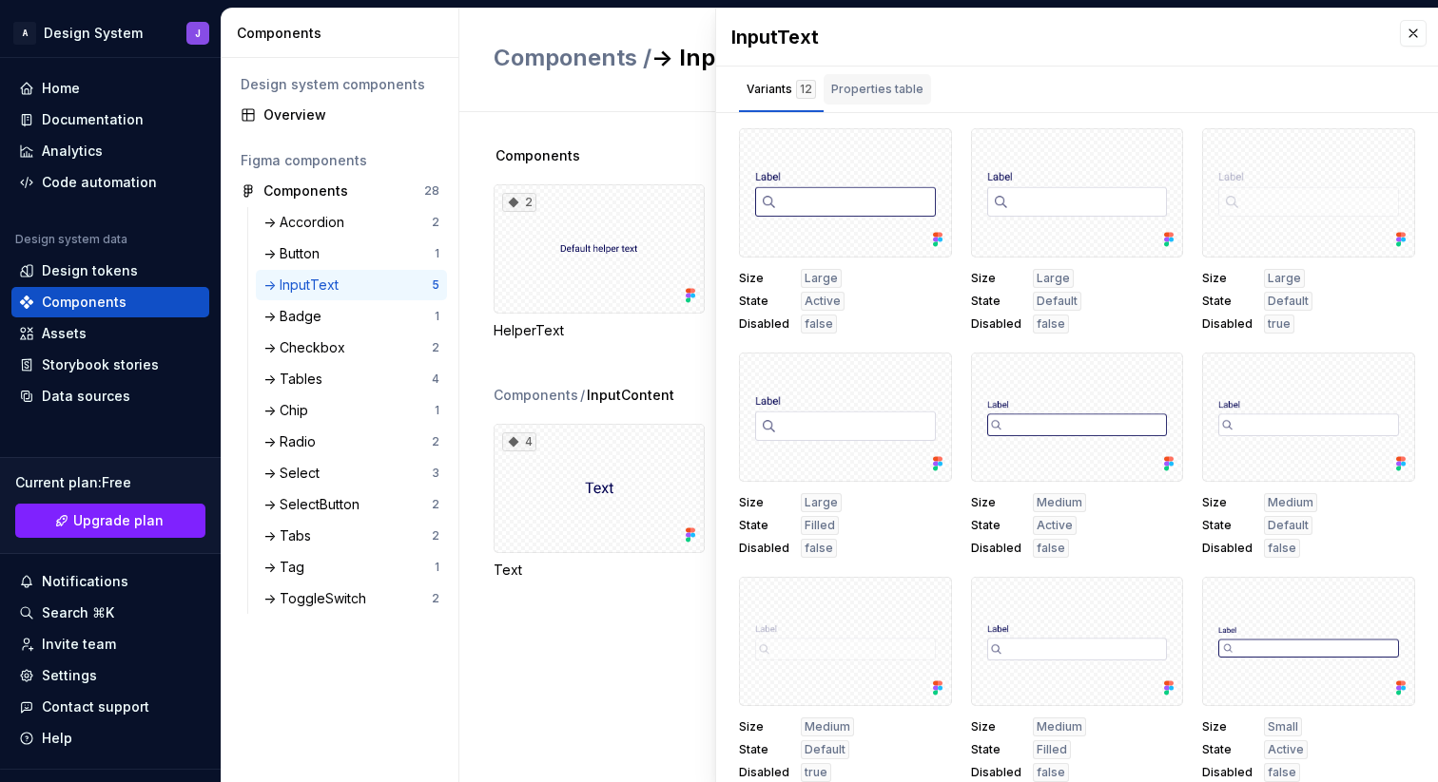
click at [882, 88] on div "Properties table" at bounding box center [877, 89] width 92 height 19
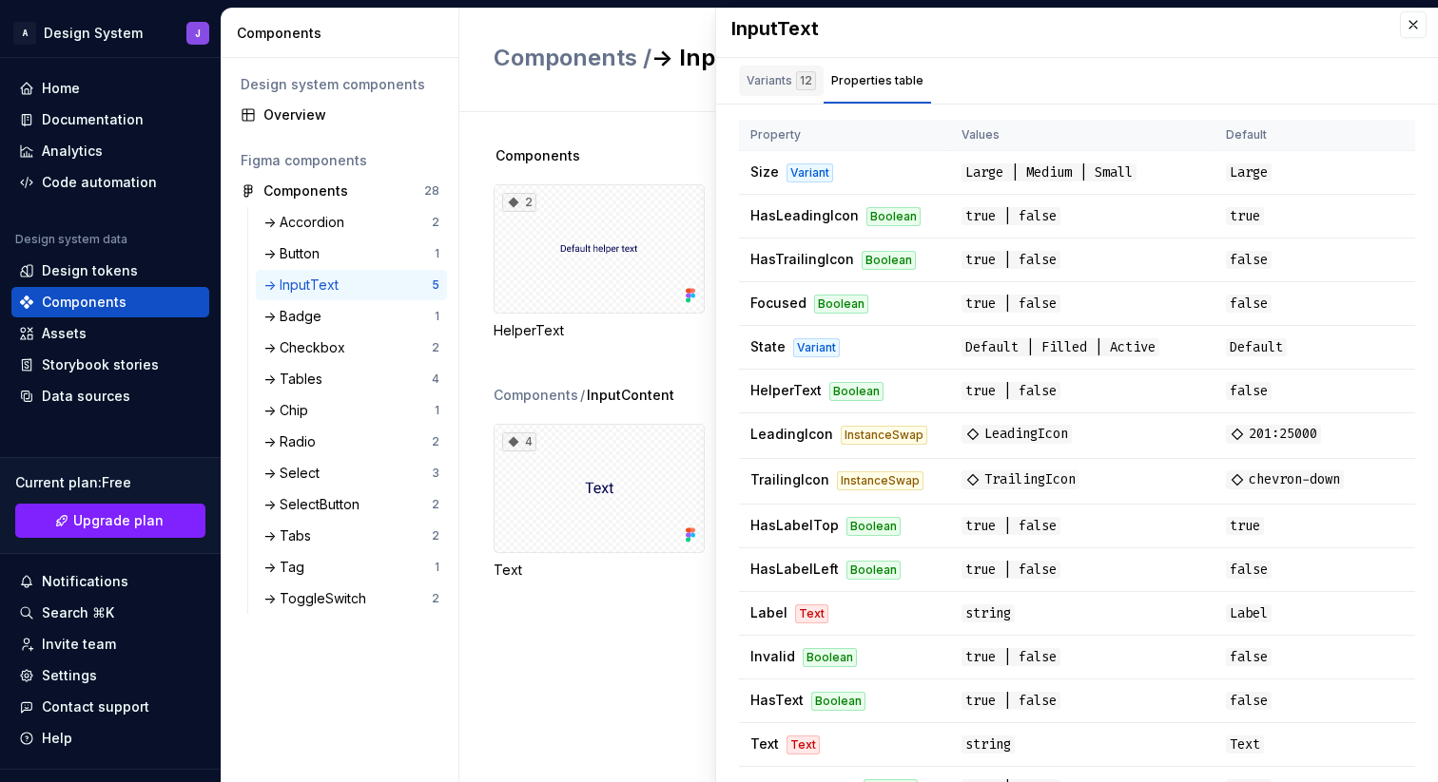
click at [759, 77] on div "Variants 12" at bounding box center [780, 80] width 69 height 19
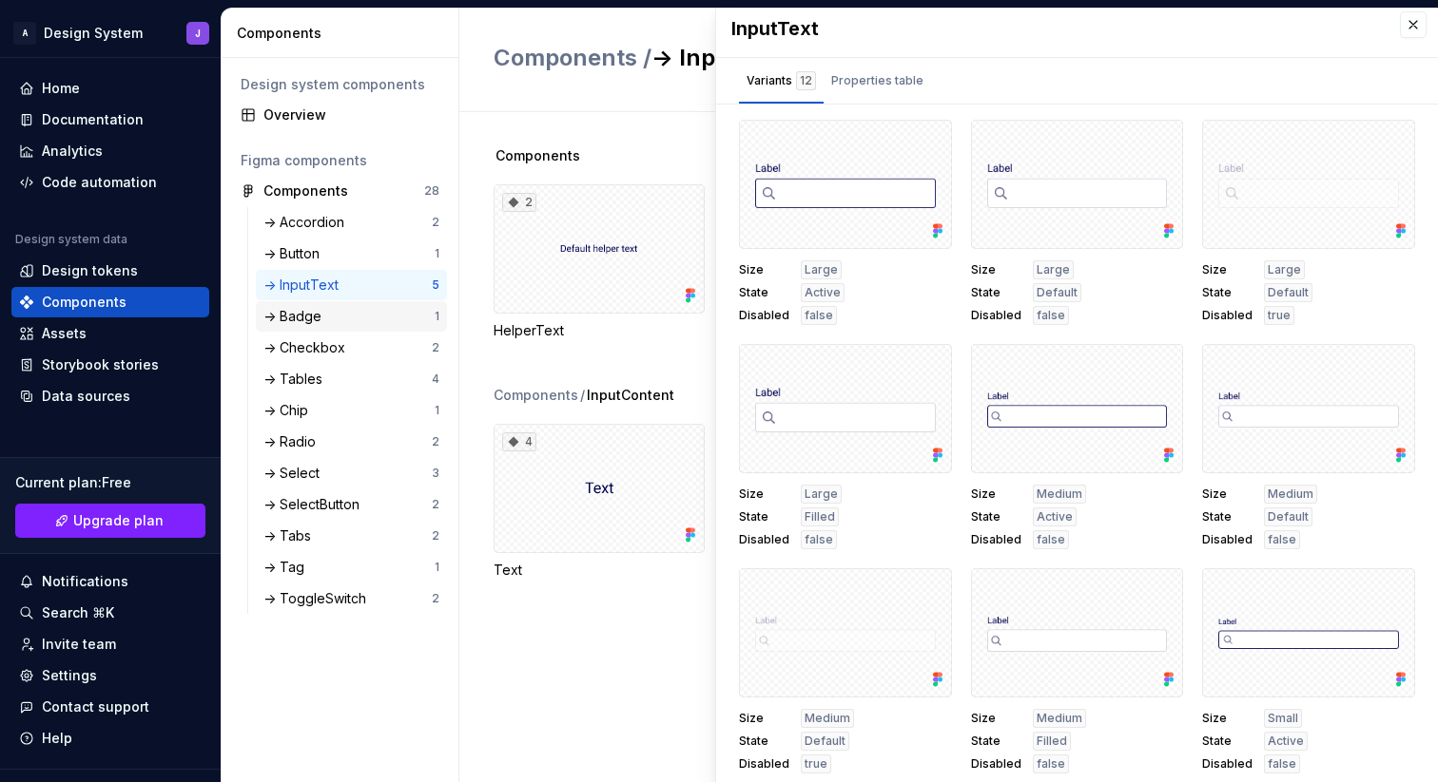
click at [339, 314] on div "-> Badge" at bounding box center [348, 316] width 171 height 19
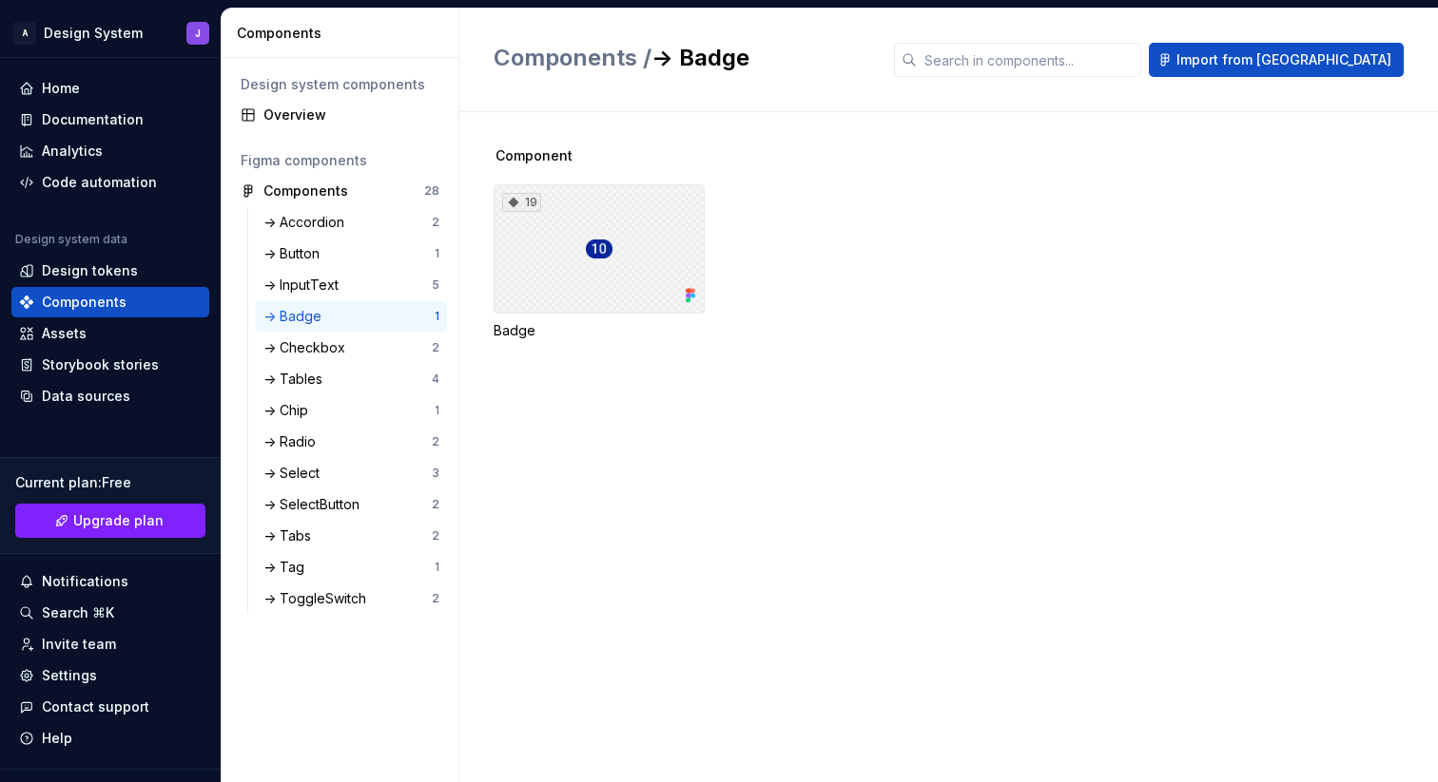
click at [551, 274] on div "19" at bounding box center [598, 248] width 211 height 129
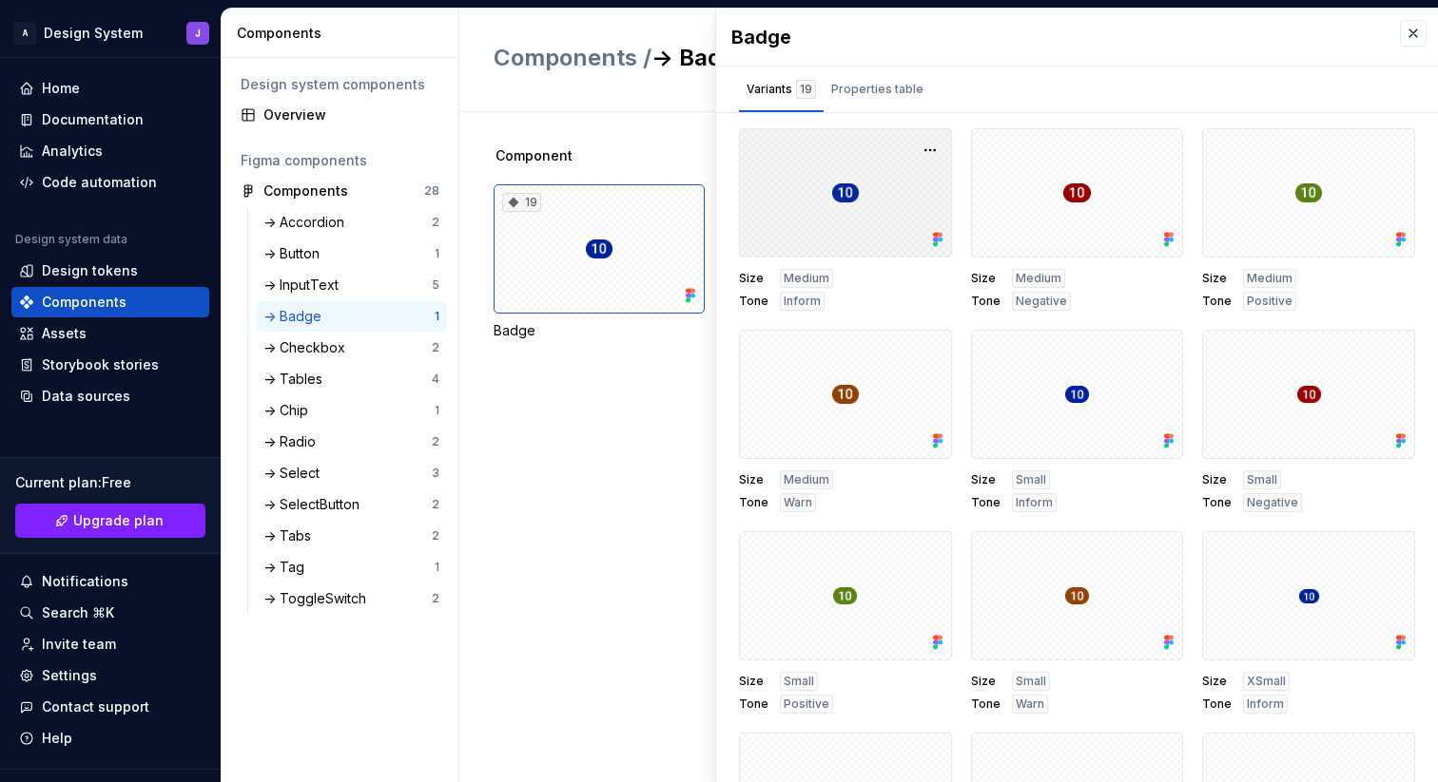
click at [848, 195] on div at bounding box center [845, 192] width 213 height 129
click at [854, 195] on div at bounding box center [845, 192] width 213 height 129
click at [129, 123] on div "Documentation" at bounding box center [93, 119] width 102 height 19
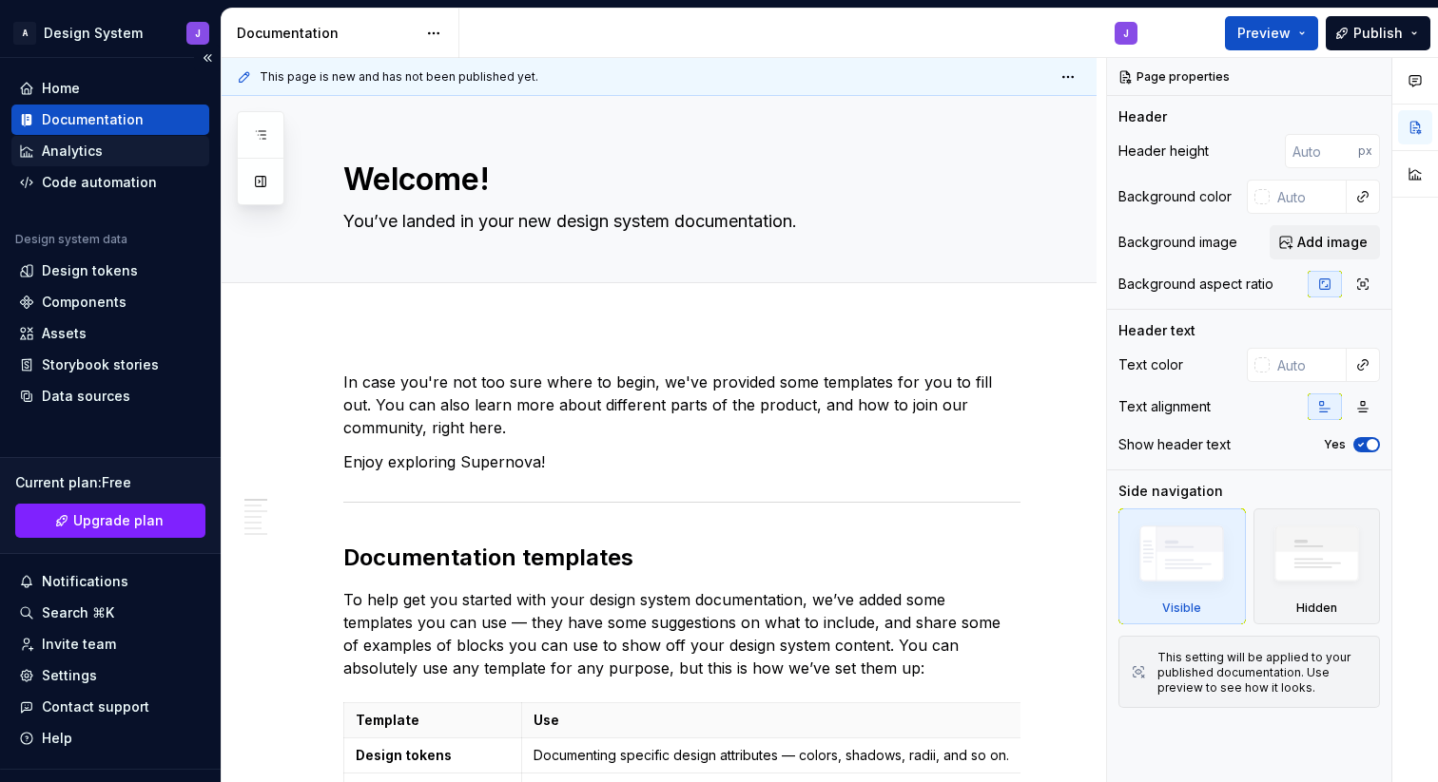
click at [128, 158] on div "Analytics" at bounding box center [110, 151] width 183 height 19
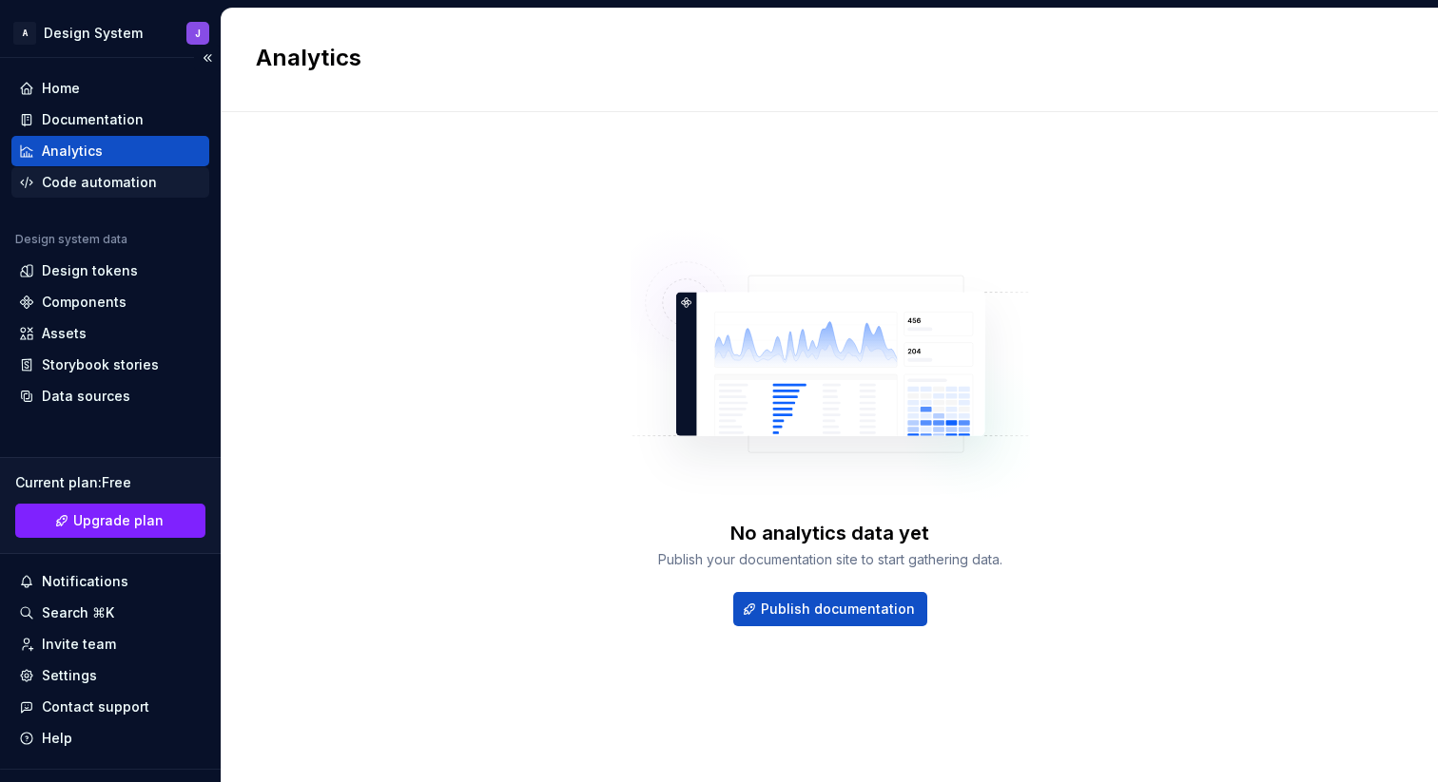
click at [134, 186] on div "Code automation" at bounding box center [99, 182] width 115 height 19
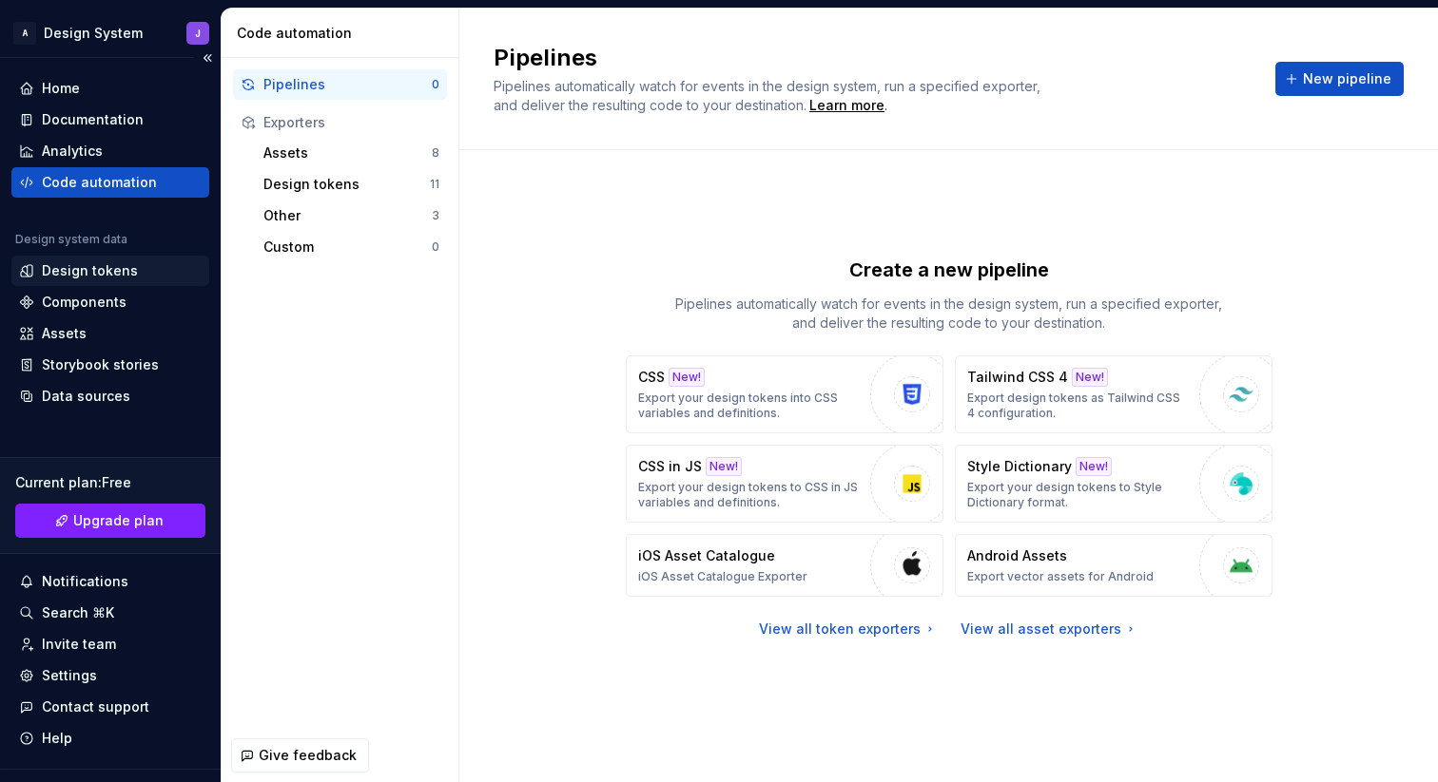
click at [133, 263] on div "Design tokens" at bounding box center [110, 270] width 183 height 19
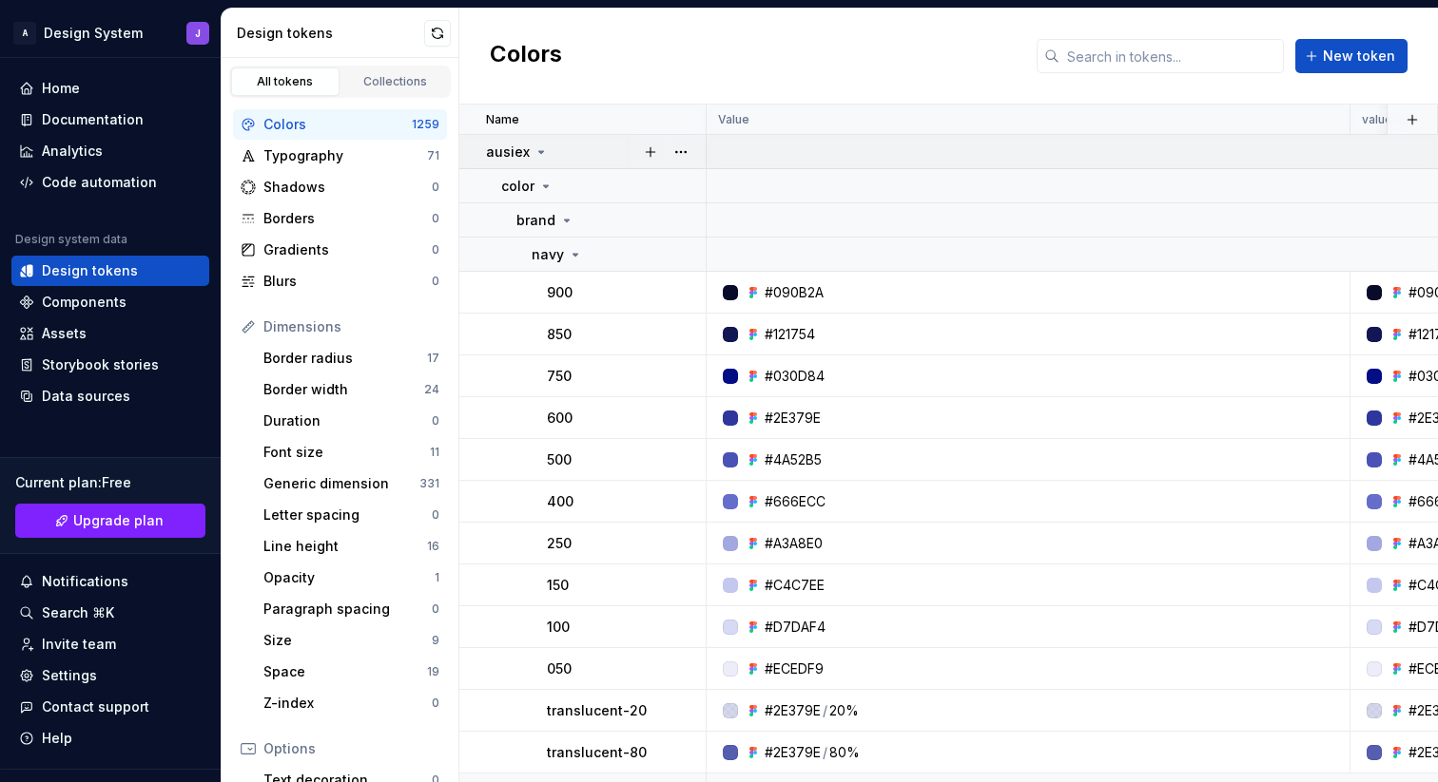
click at [539, 152] on icon at bounding box center [540, 152] width 15 height 15
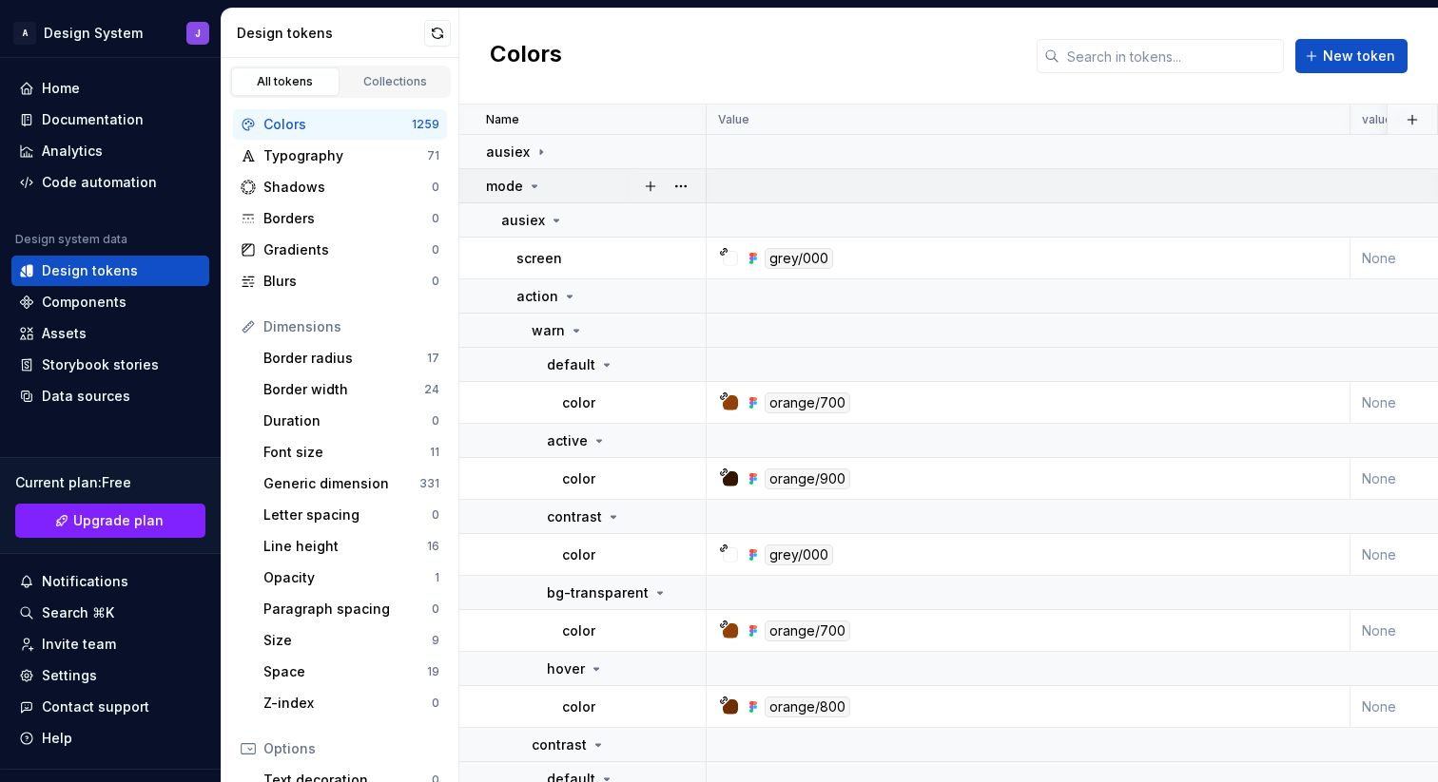
click at [537, 185] on icon at bounding box center [534, 186] width 15 height 15
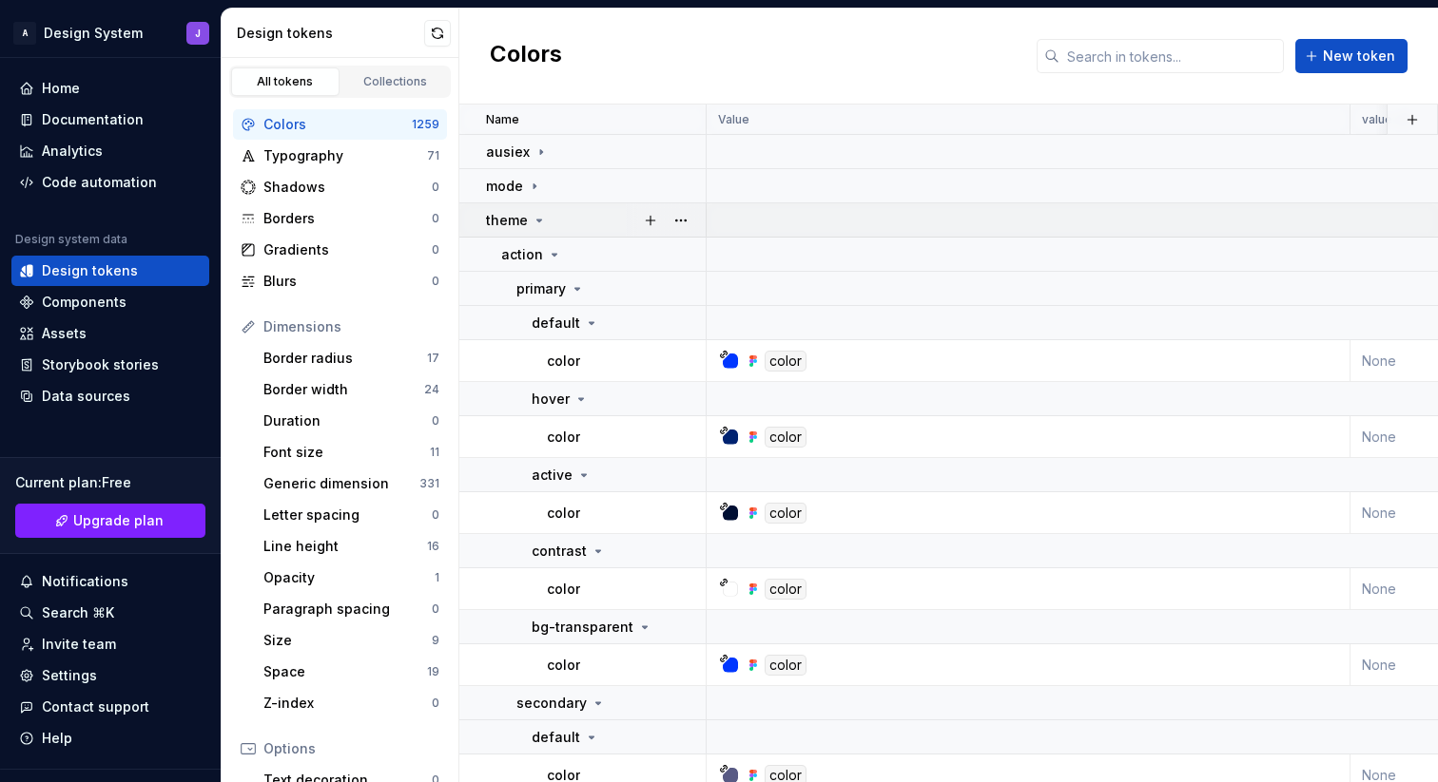
click at [539, 221] on icon at bounding box center [538, 220] width 15 height 15
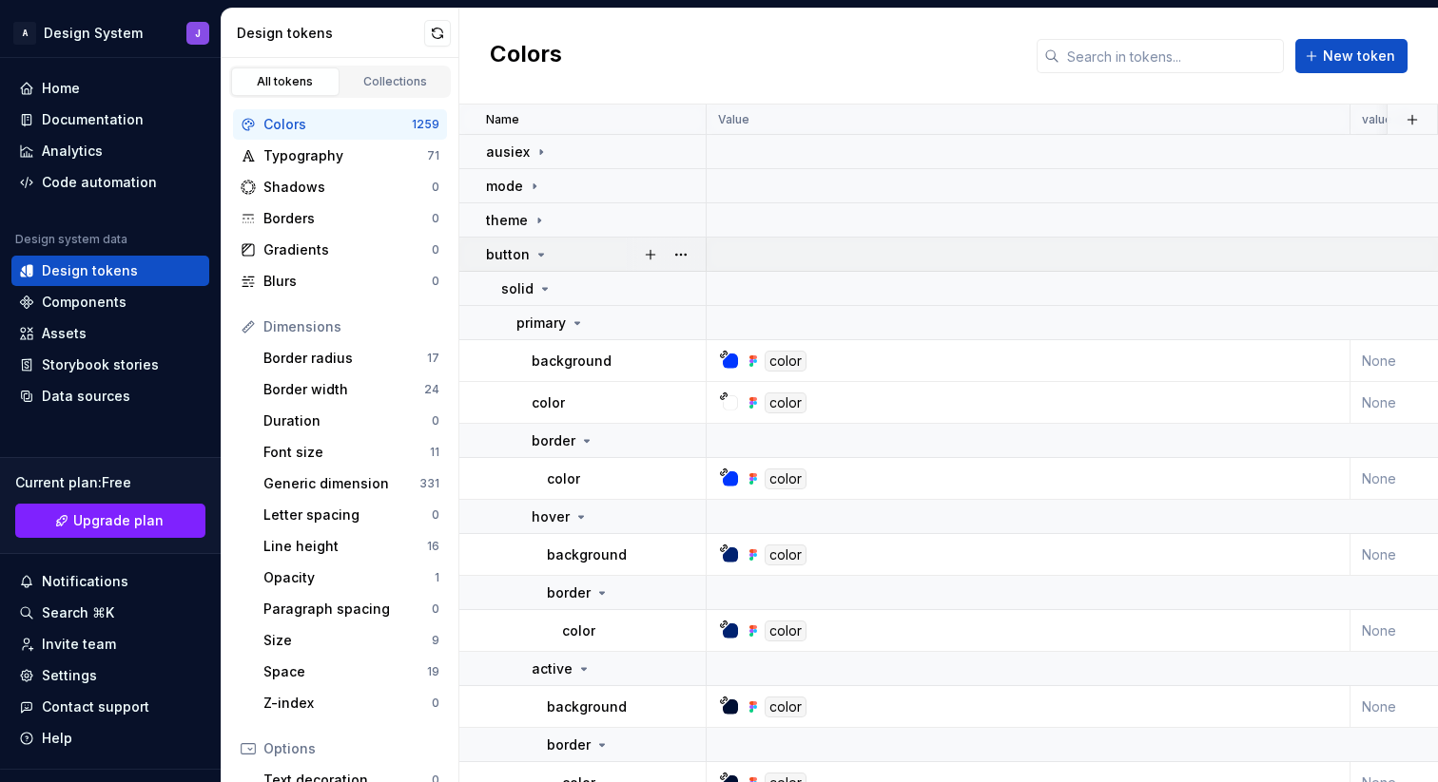
click at [539, 254] on icon at bounding box center [541, 255] width 5 height 2
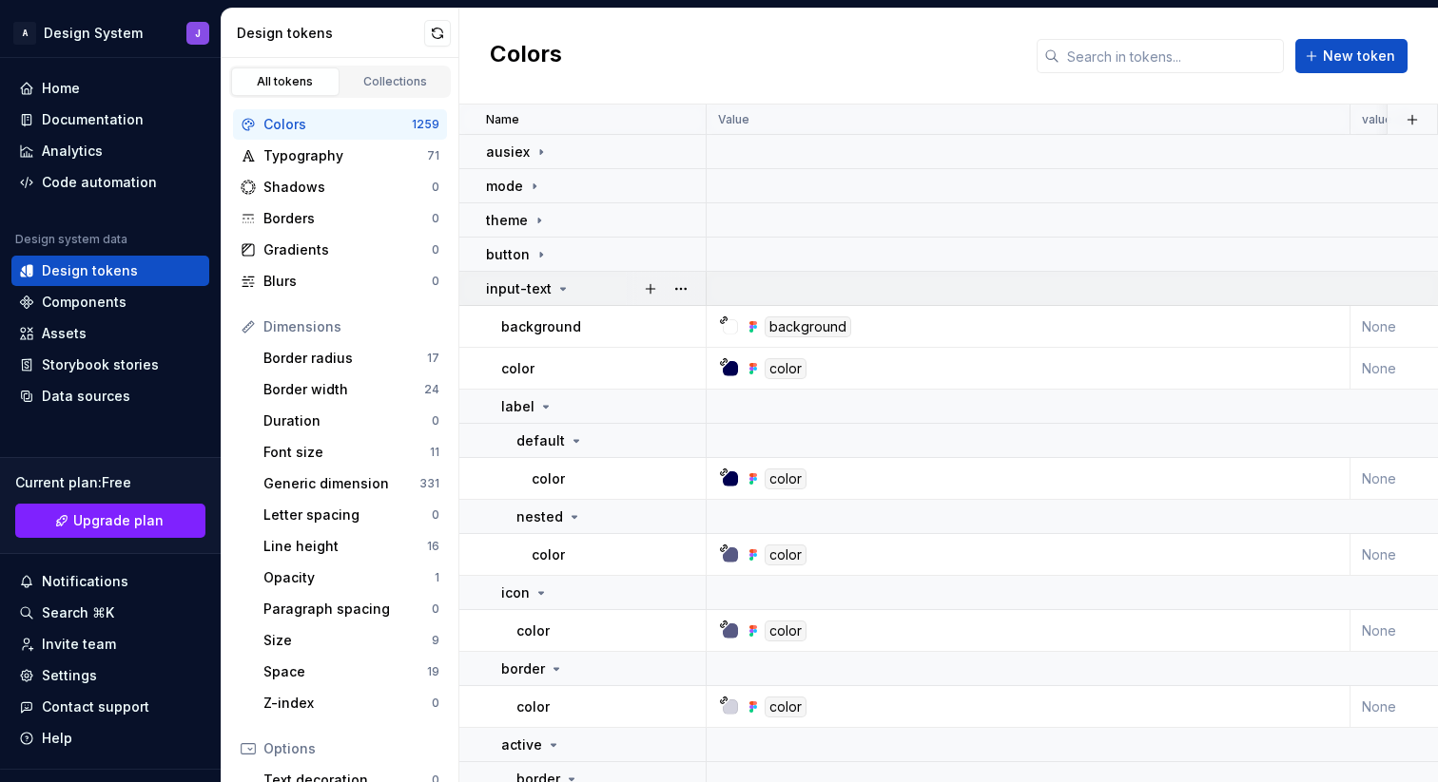
click at [561, 288] on icon at bounding box center [563, 289] width 5 height 2
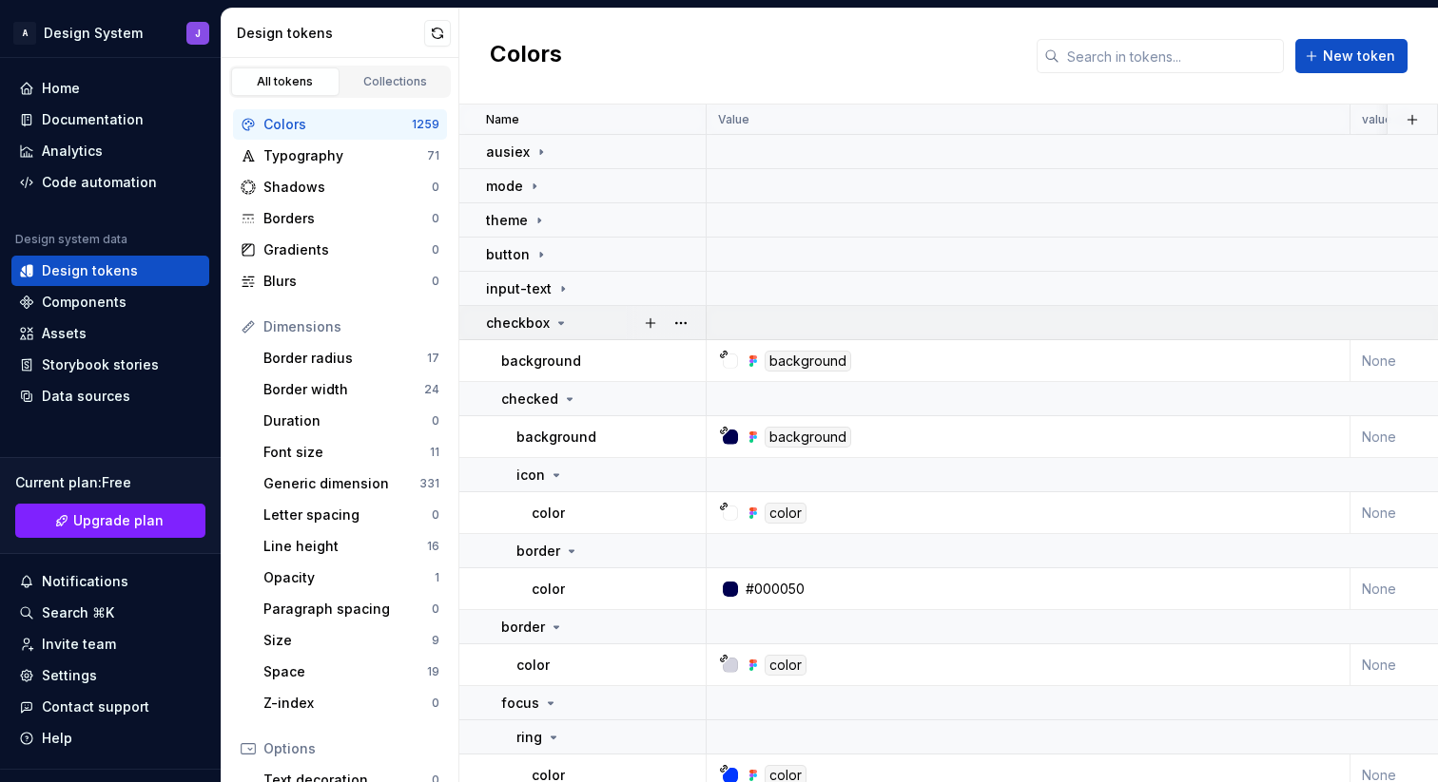
click at [562, 323] on icon at bounding box center [560, 323] width 15 height 15
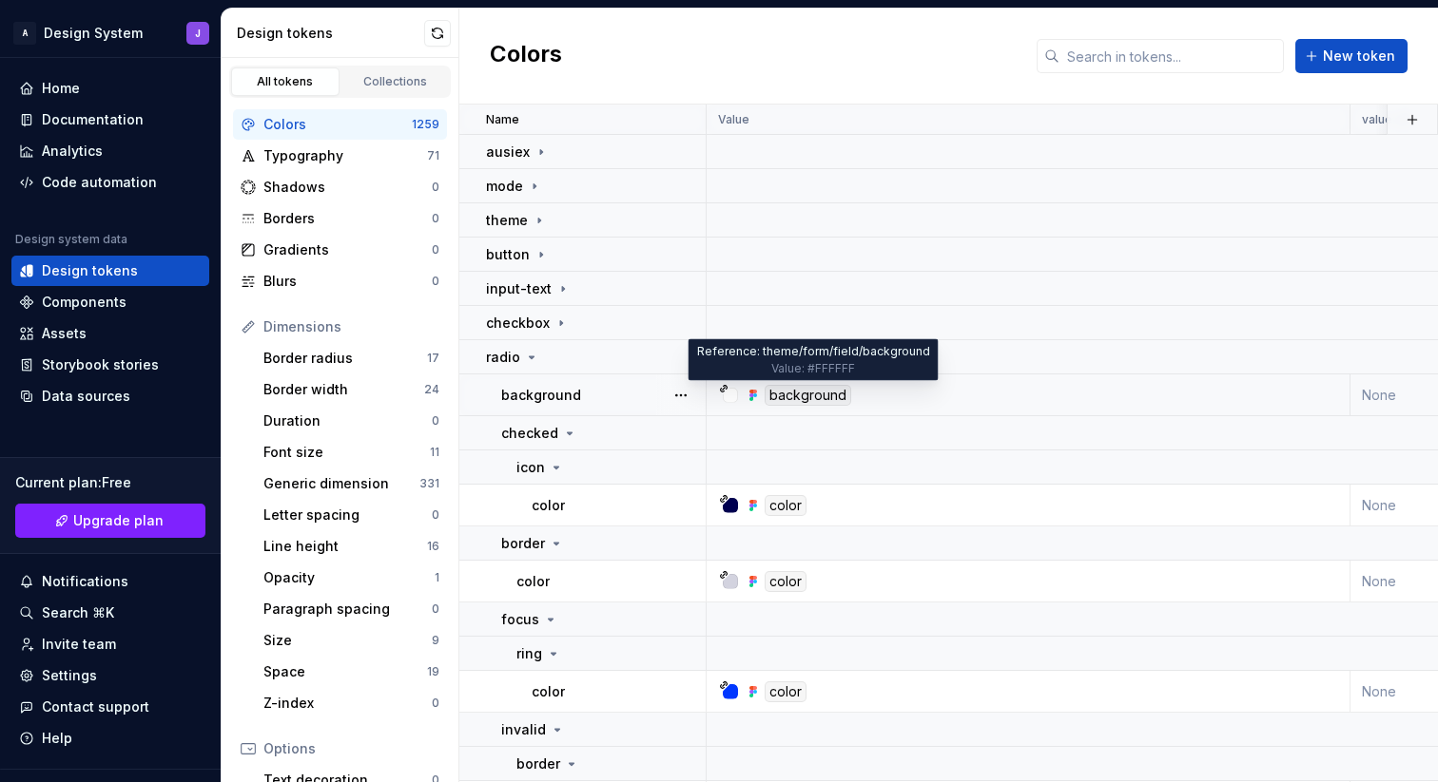
click at [811, 394] on div "background" at bounding box center [807, 395] width 87 height 21
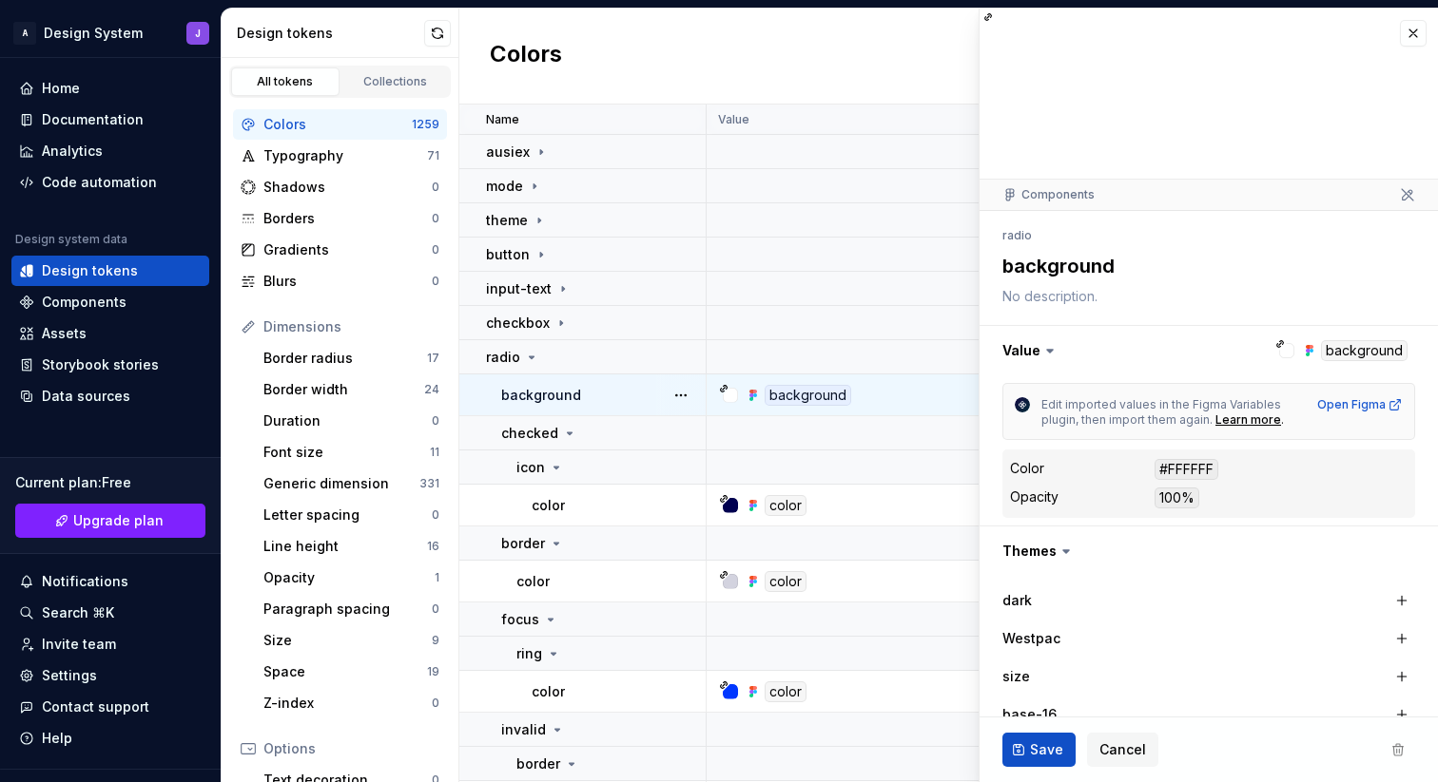
click at [1282, 342] on icon at bounding box center [1280, 344] width 7 height 7
click at [1289, 353] on div at bounding box center [1286, 350] width 15 height 15
click at [1348, 348] on button "button" at bounding box center [1208, 350] width 458 height 49
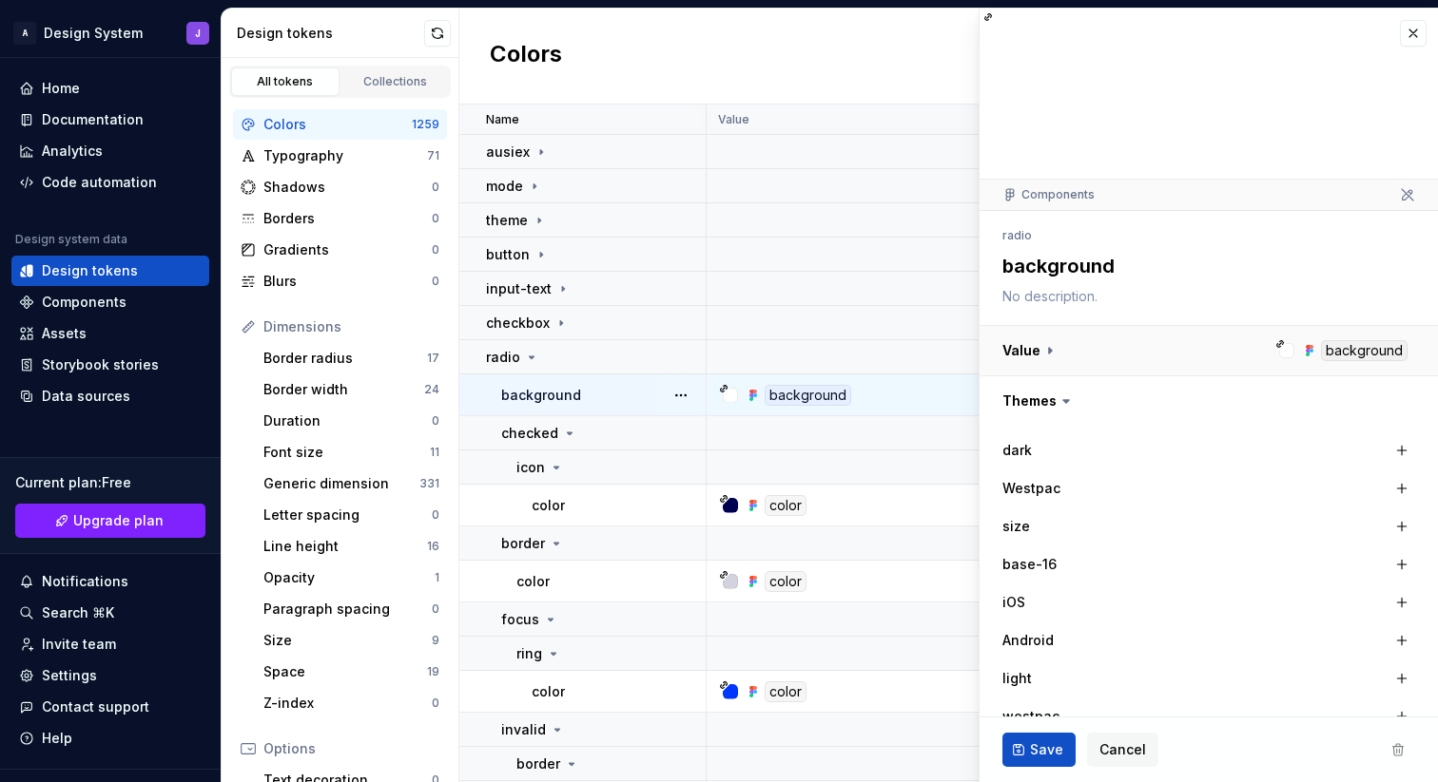
click at [1348, 348] on button "button" at bounding box center [1208, 350] width 458 height 49
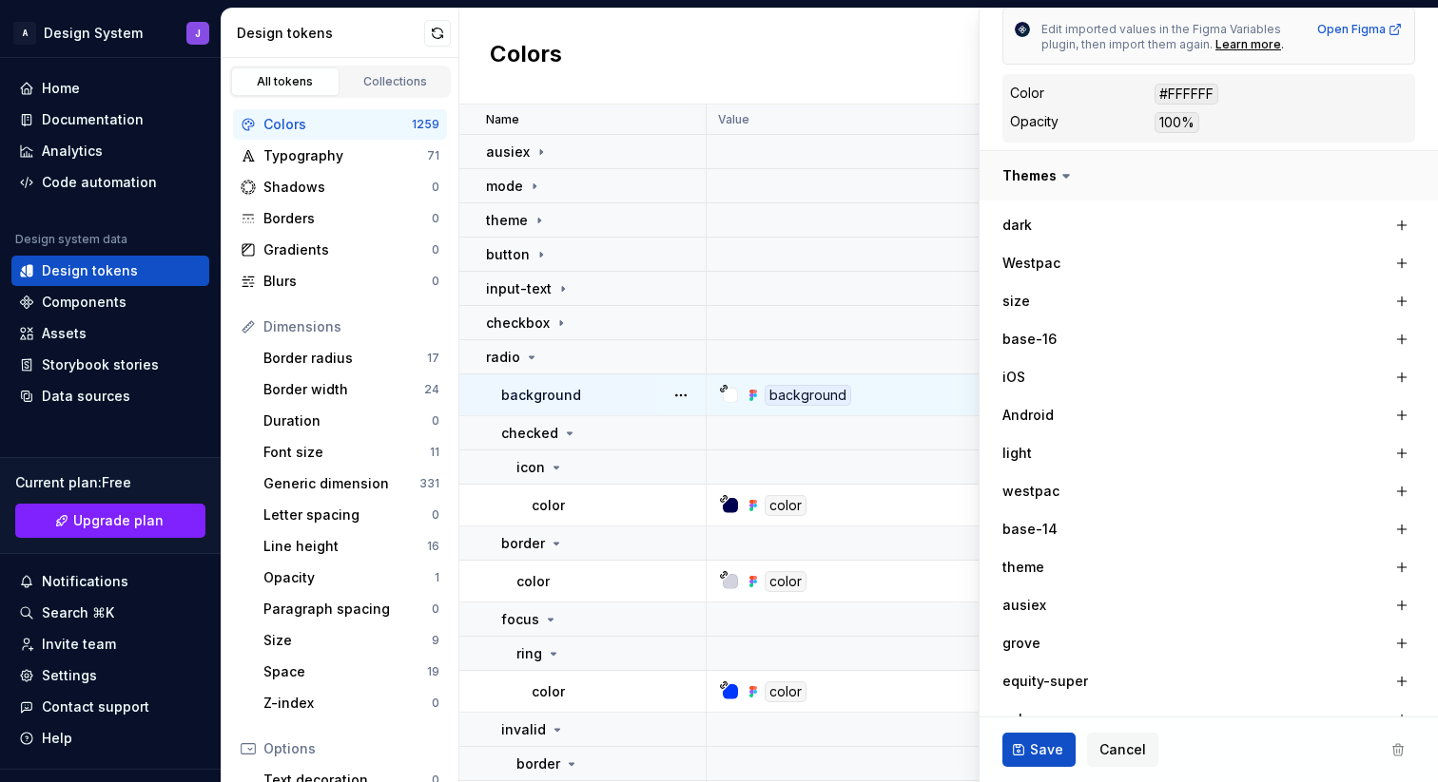
scroll to position [377, 0]
click at [1403, 222] on button "button" at bounding box center [1401, 223] width 27 height 27
click at [1403, 222] on button "button" at bounding box center [1397, 223] width 27 height 27
click at [1206, 219] on button "button" at bounding box center [1205, 223] width 34 height 34
click at [1127, 197] on button "button" at bounding box center [1208, 173] width 458 height 49
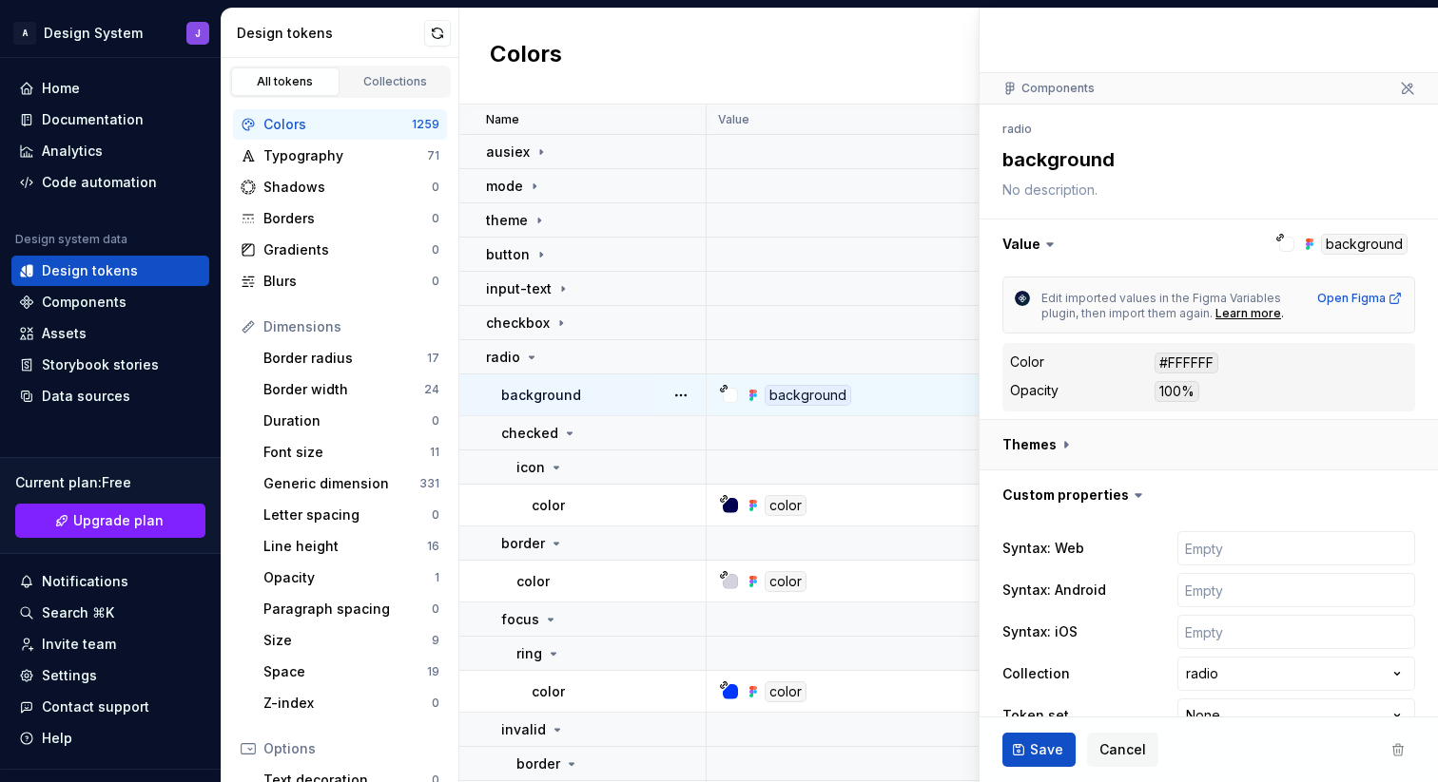
scroll to position [146, 0]
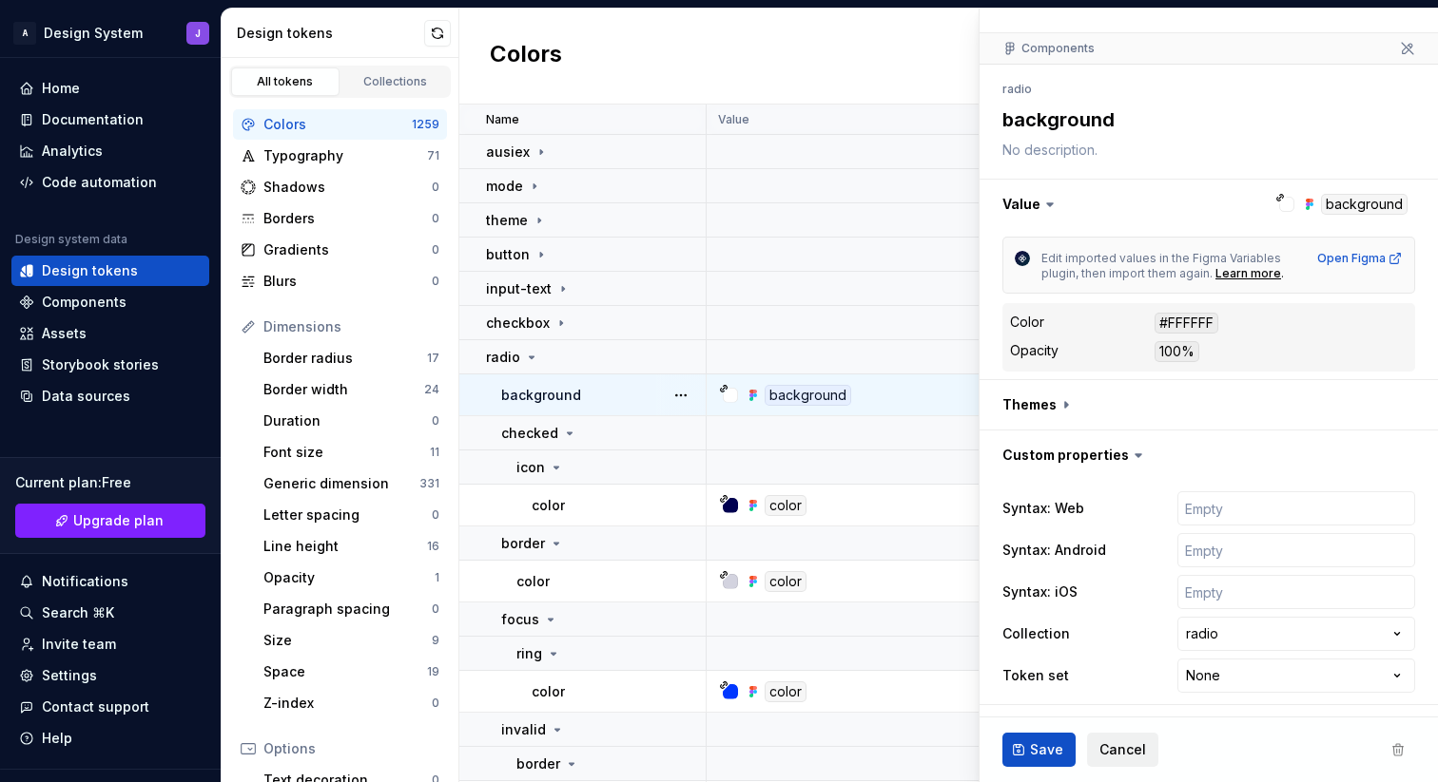
click at [1130, 752] on span "Cancel" at bounding box center [1122, 750] width 47 height 19
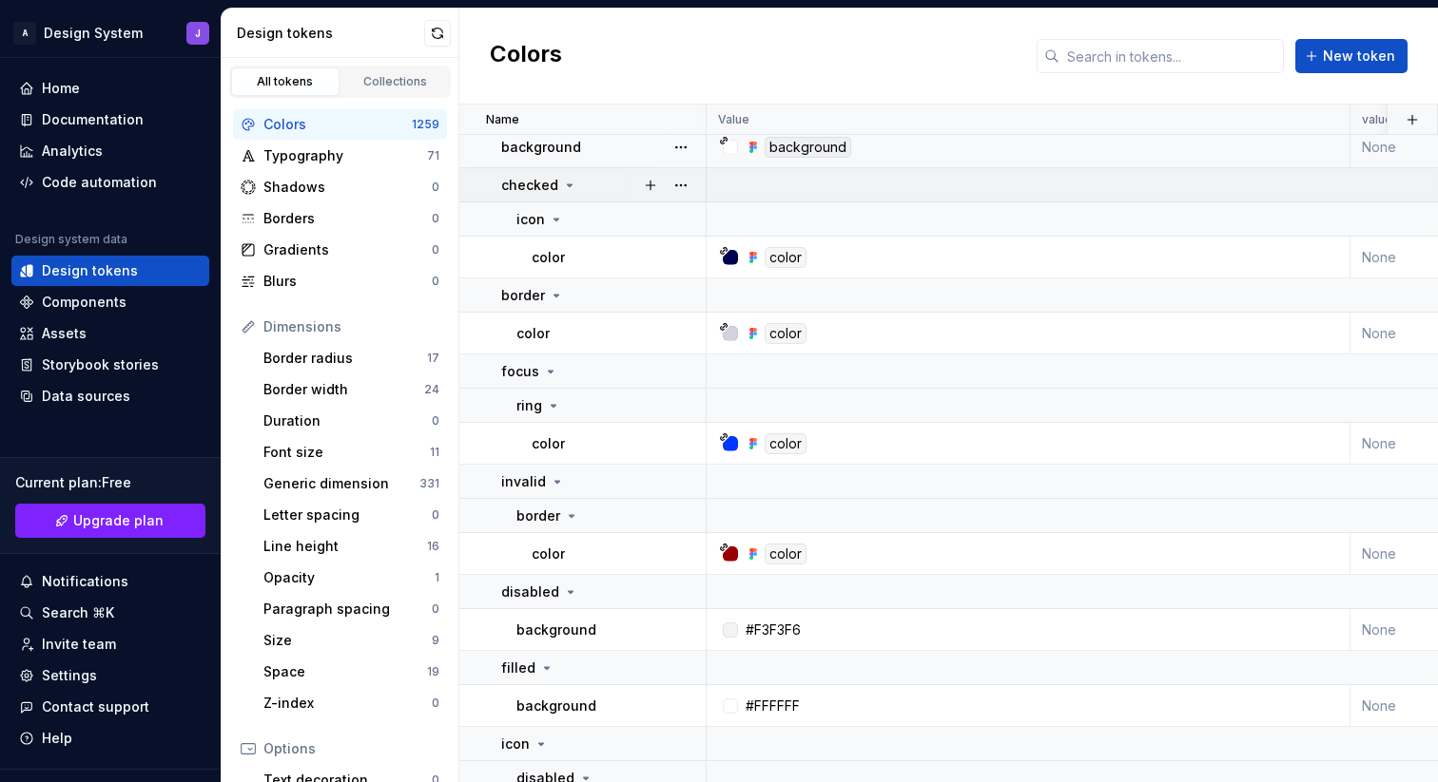
scroll to position [327, 0]
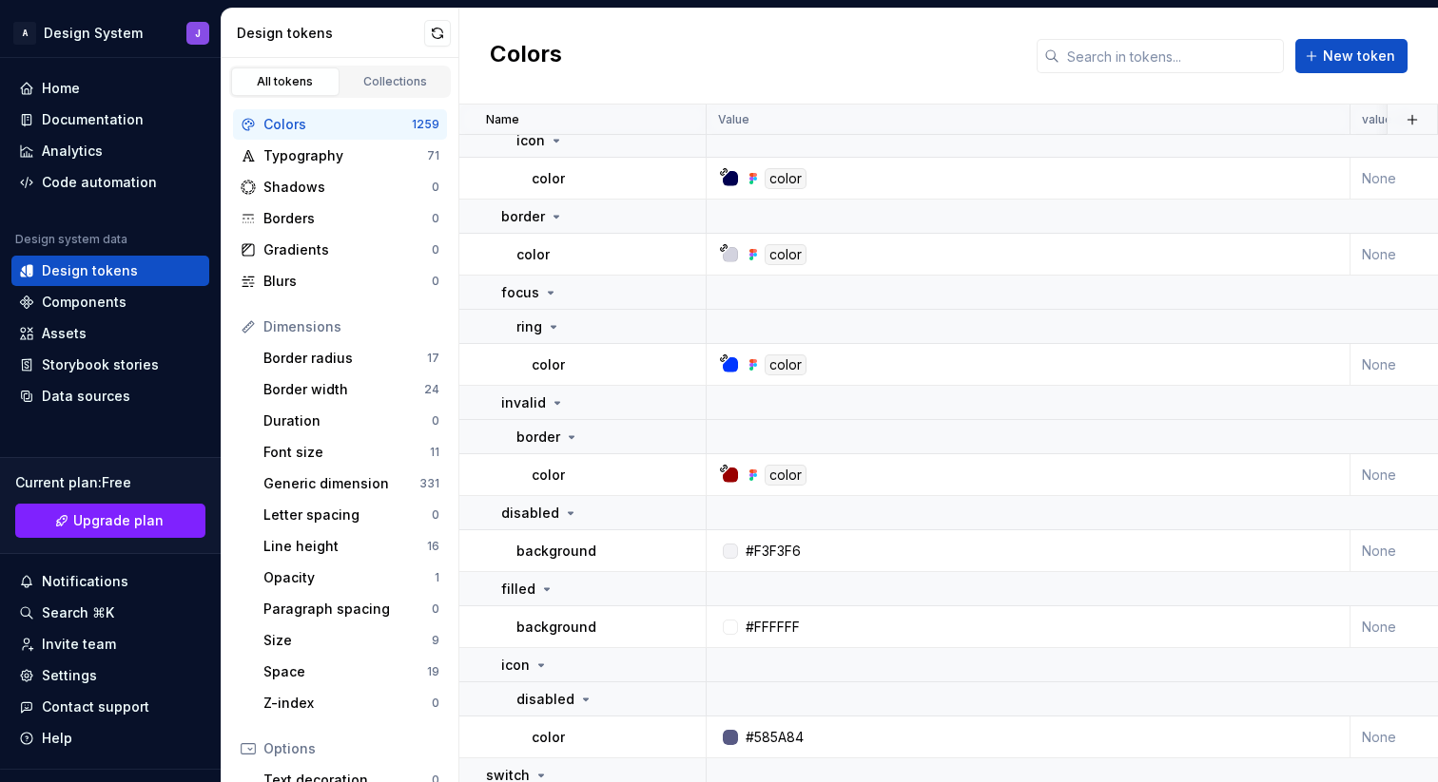
click at [297, 86] on div "All tokens" at bounding box center [285, 81] width 95 height 15
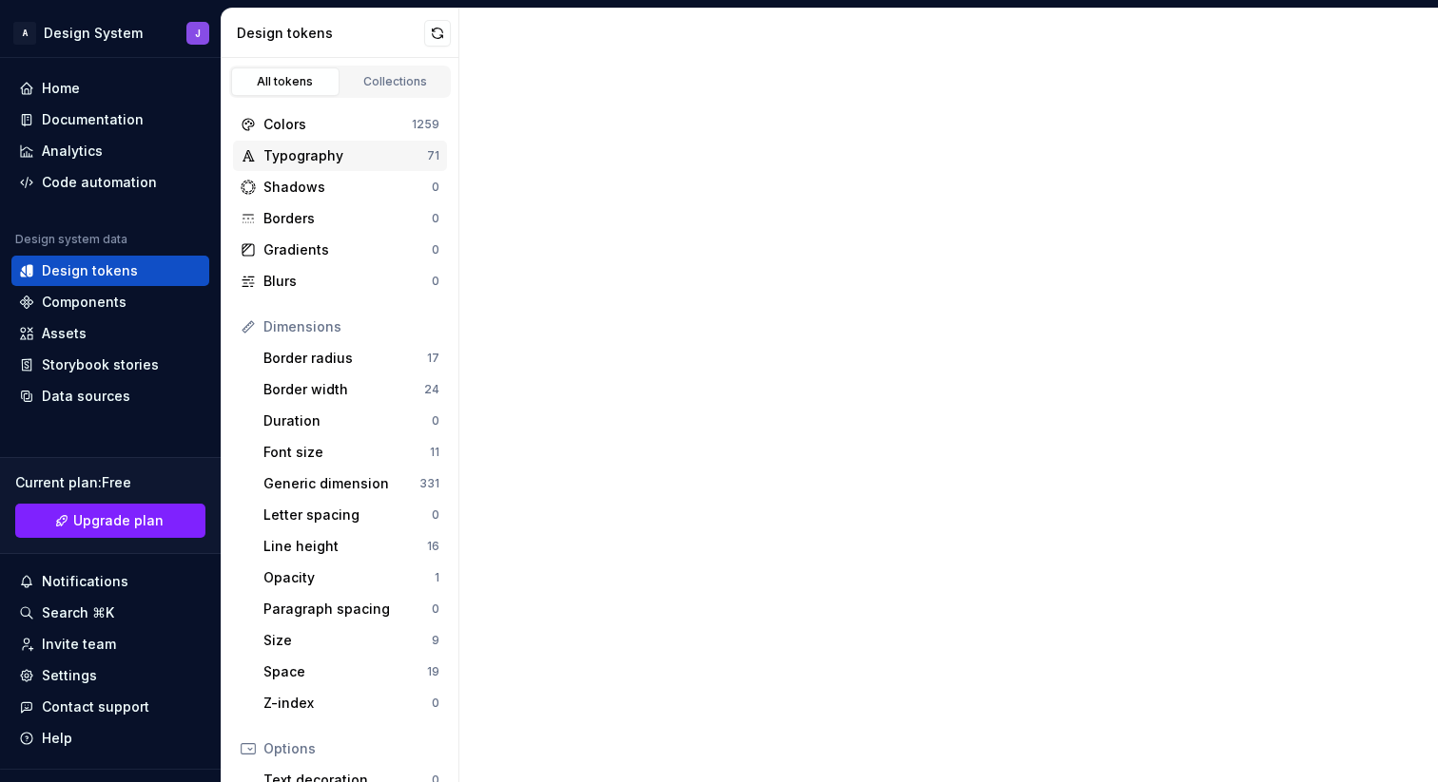
click at [311, 151] on div "Typography" at bounding box center [345, 155] width 164 height 19
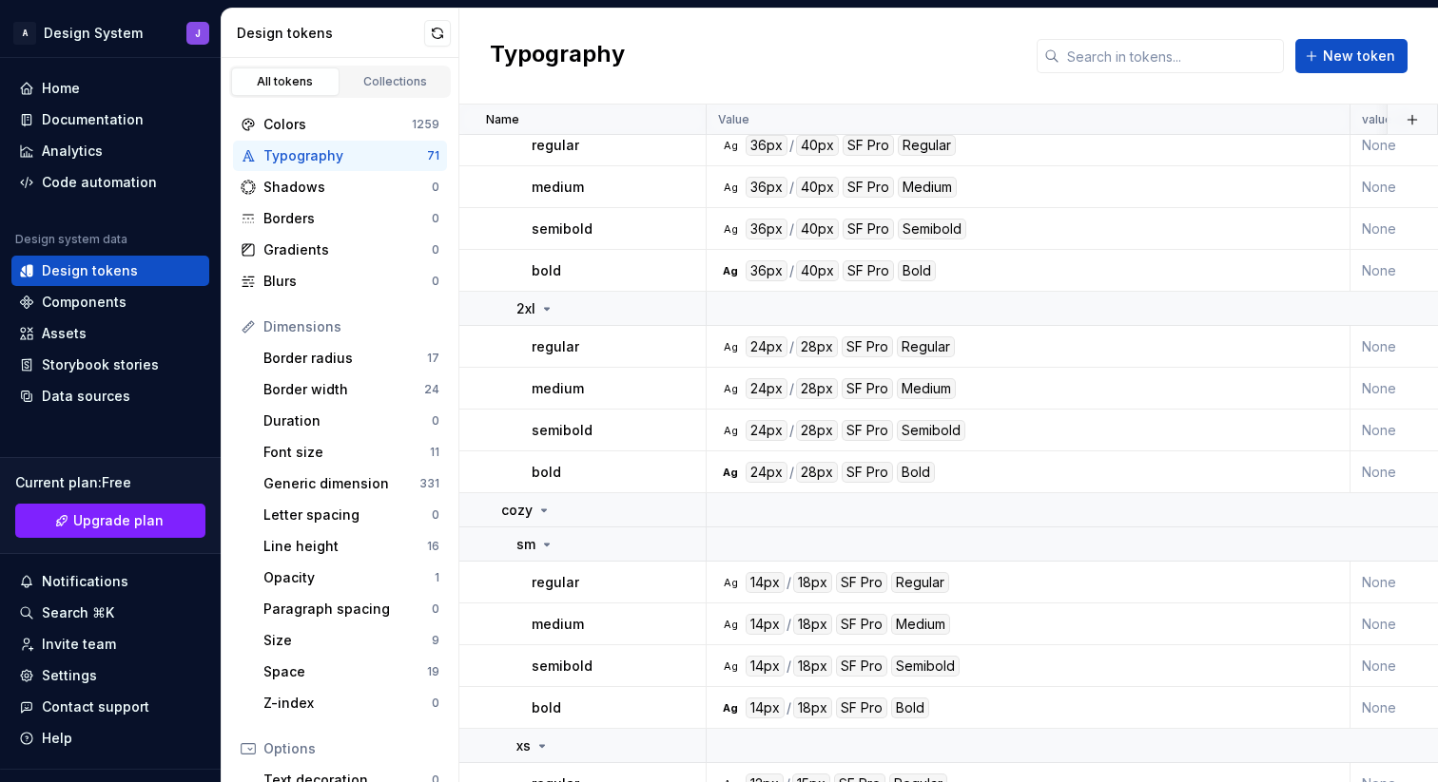
scroll to position [1928, 0]
click at [335, 357] on div "Border radius" at bounding box center [345, 358] width 164 height 19
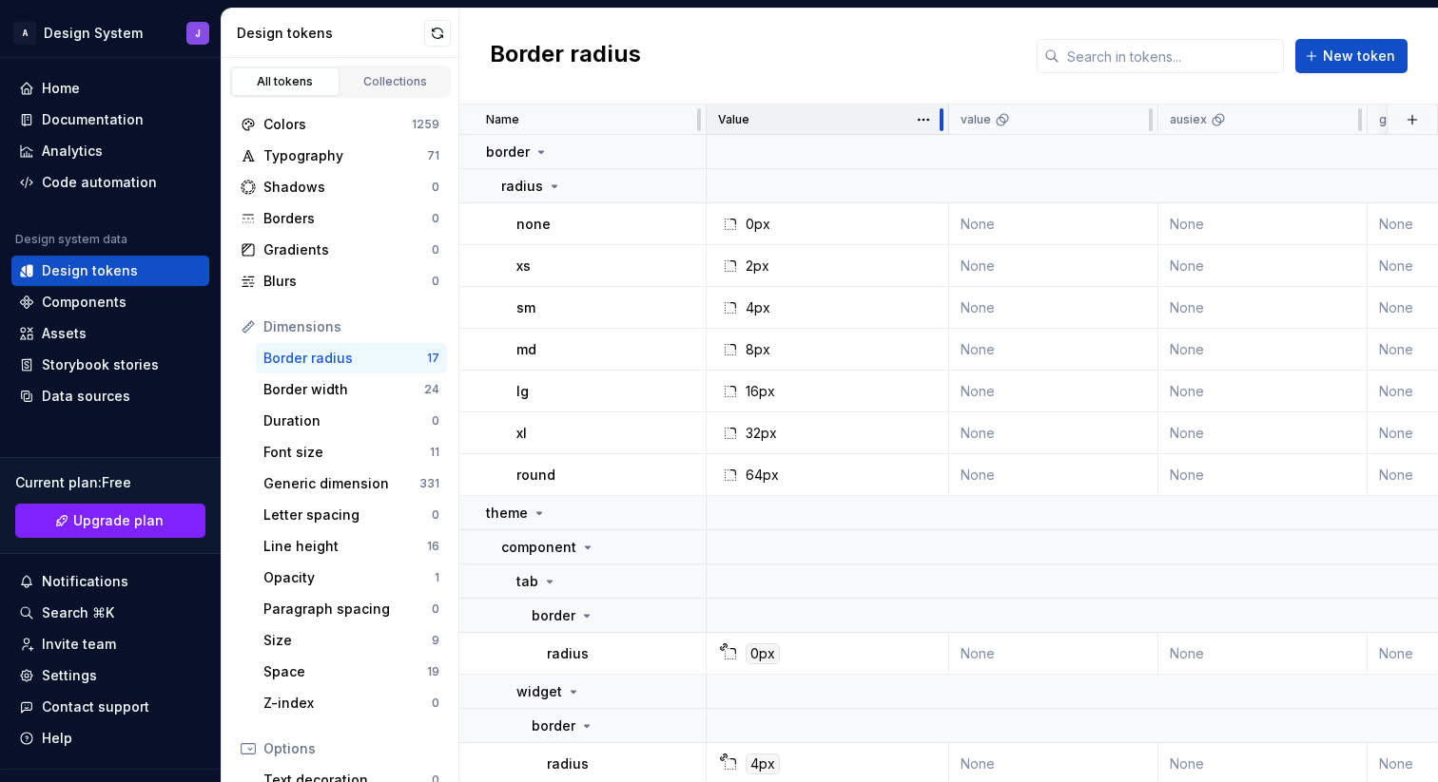
drag, startPoint x: 1347, startPoint y: 125, endPoint x: 946, endPoint y: 134, distance: 401.3
click at [946, 134] on div at bounding box center [941, 120] width 15 height 30
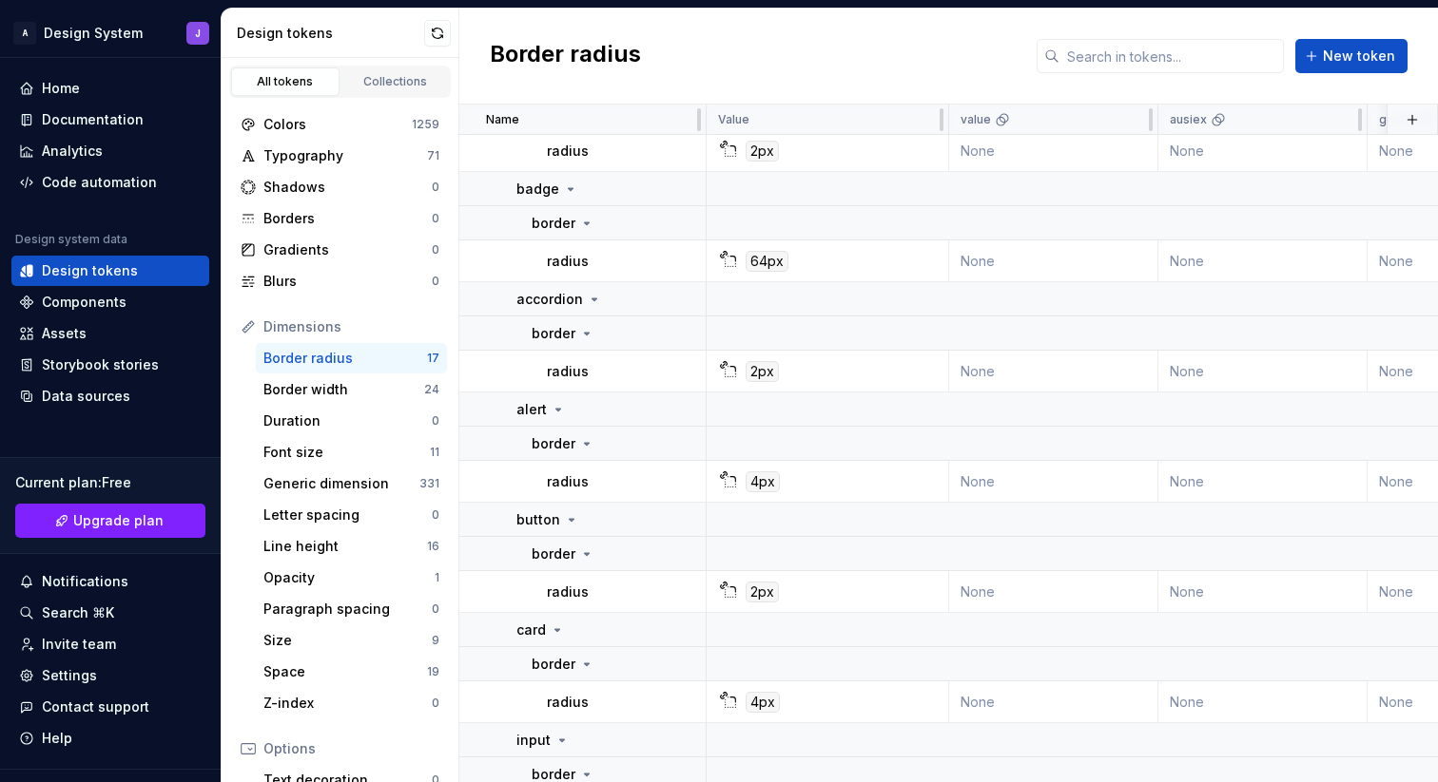
scroll to position [885, 0]
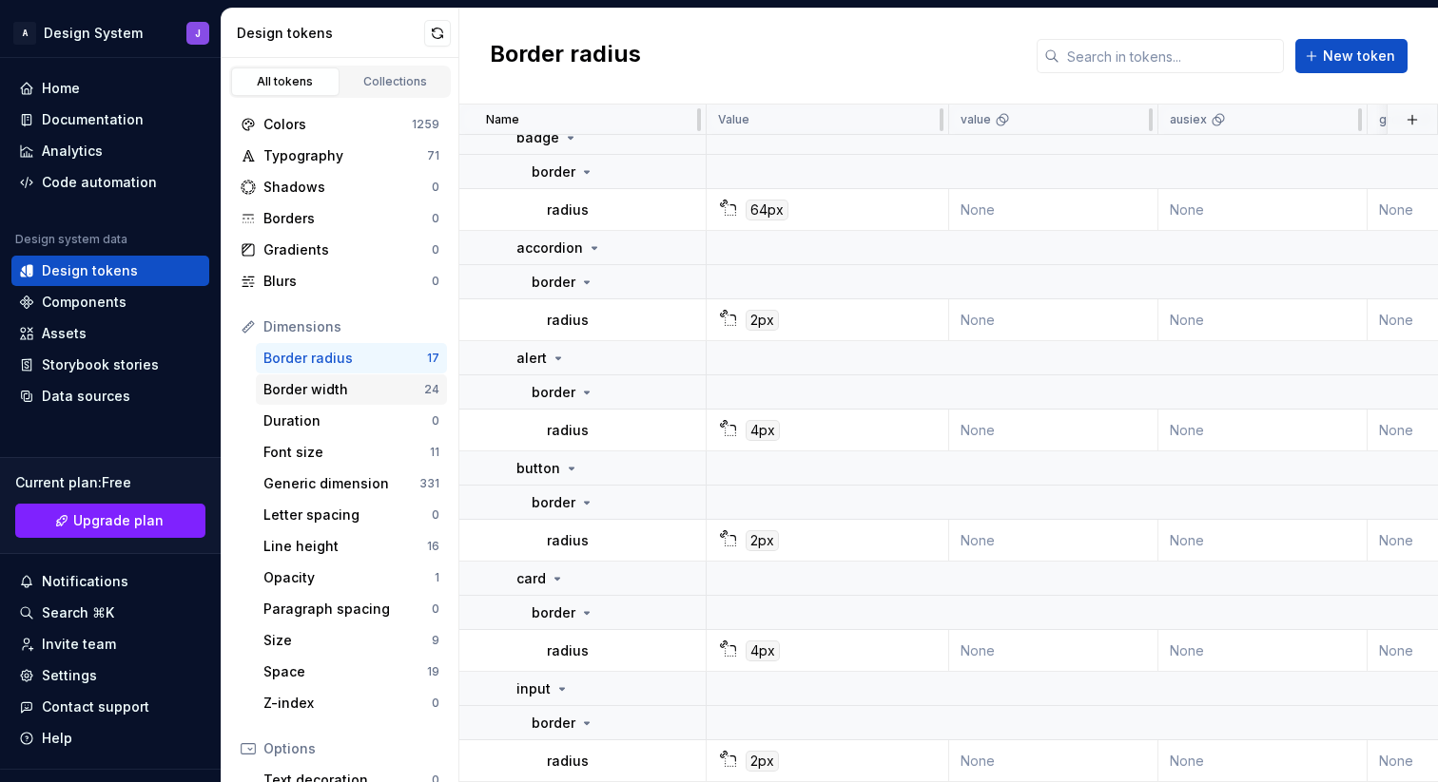
click at [332, 389] on div "Border width" at bounding box center [343, 389] width 161 height 19
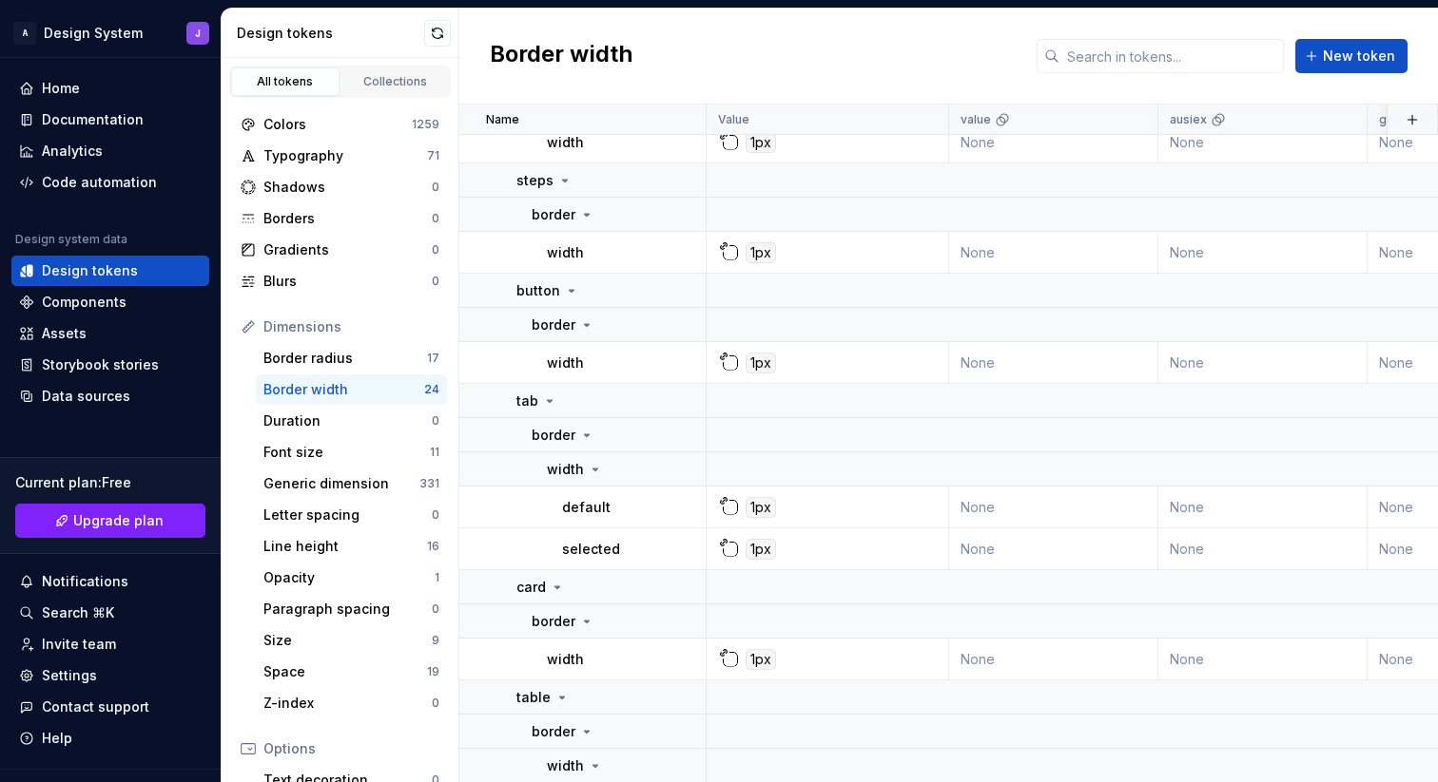
scroll to position [1452, 0]
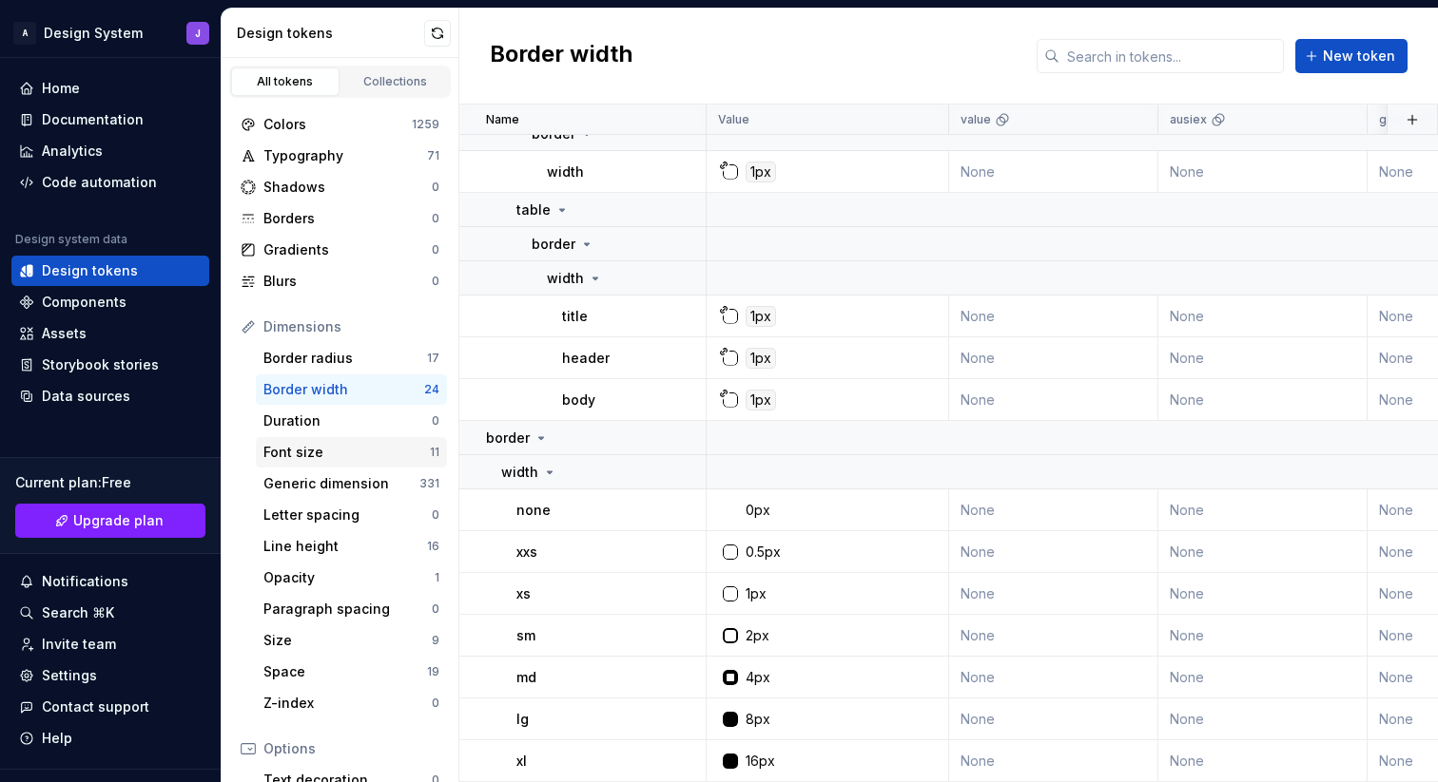
click at [333, 455] on div "Font size" at bounding box center [346, 452] width 166 height 19
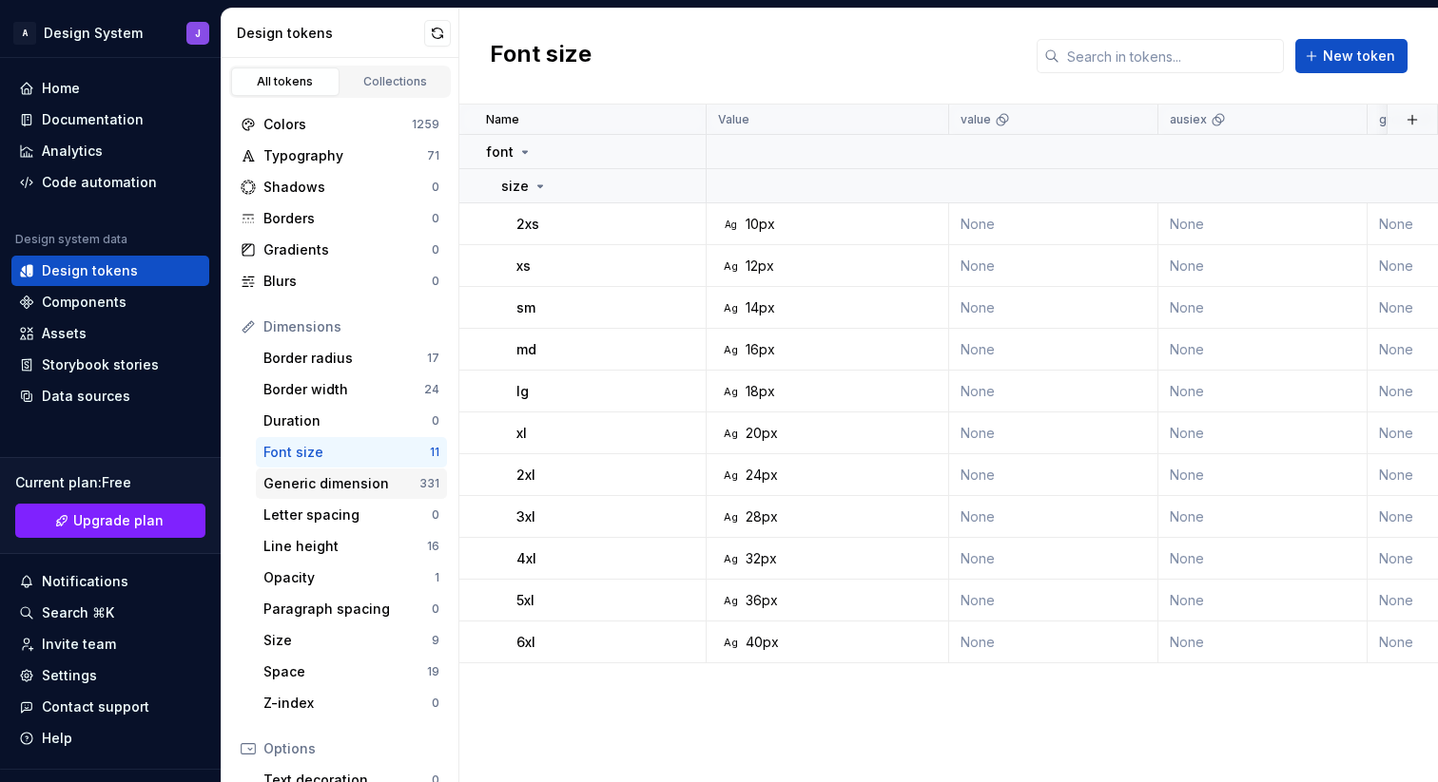
click at [339, 486] on div "Generic dimension" at bounding box center [341, 483] width 156 height 19
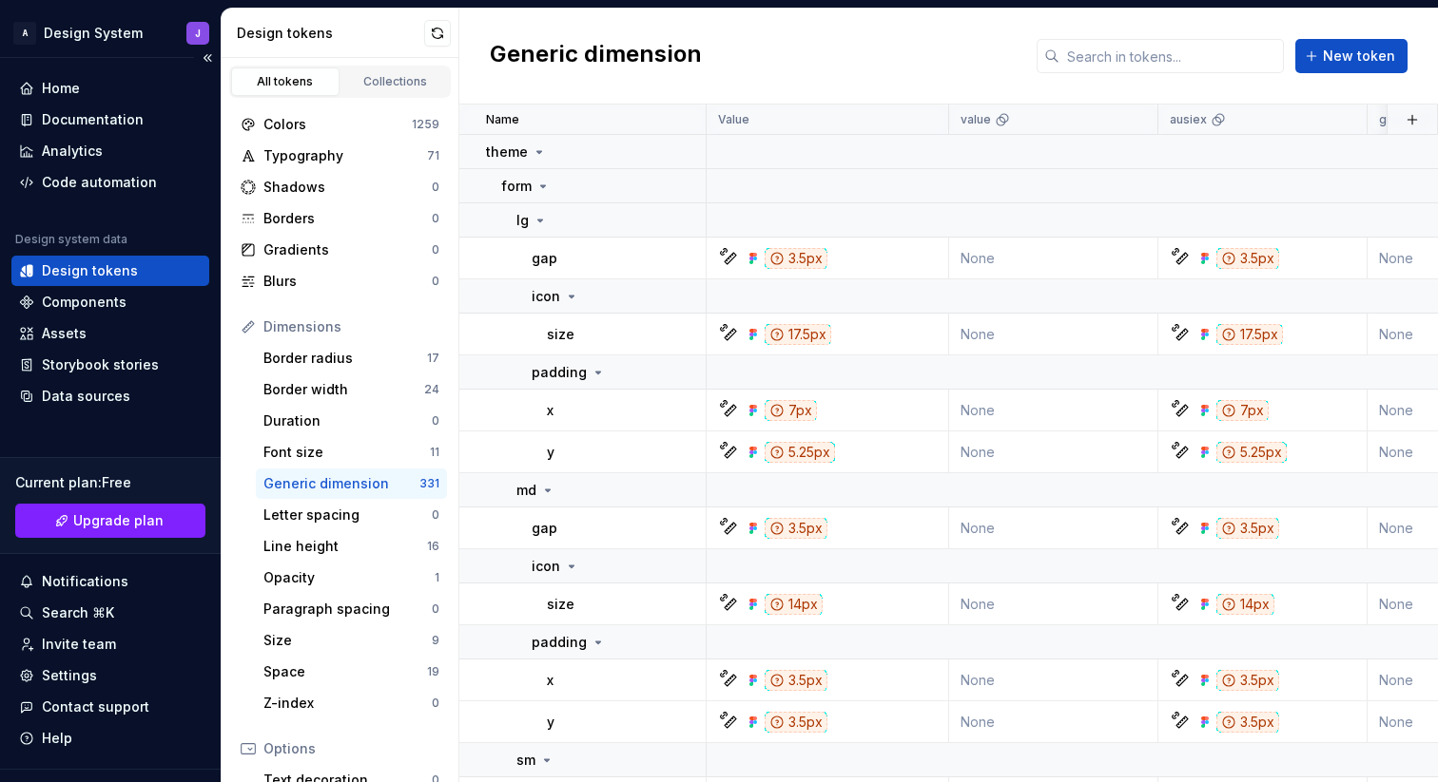
click at [127, 269] on div "Design tokens" at bounding box center [90, 270] width 96 height 19
click at [84, 95] on div "Home" at bounding box center [110, 88] width 183 height 19
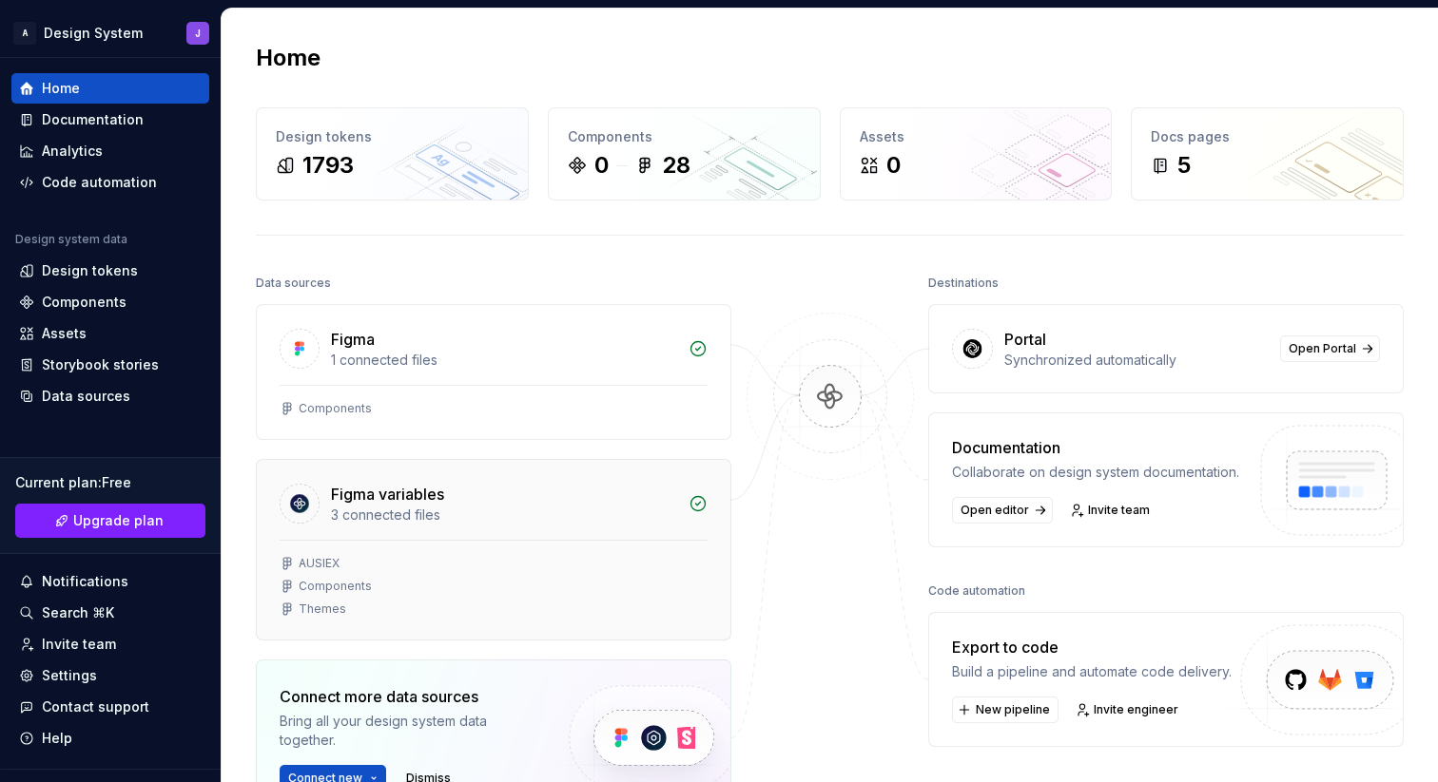
click at [570, 515] on div "3 connected files" at bounding box center [504, 515] width 346 height 19
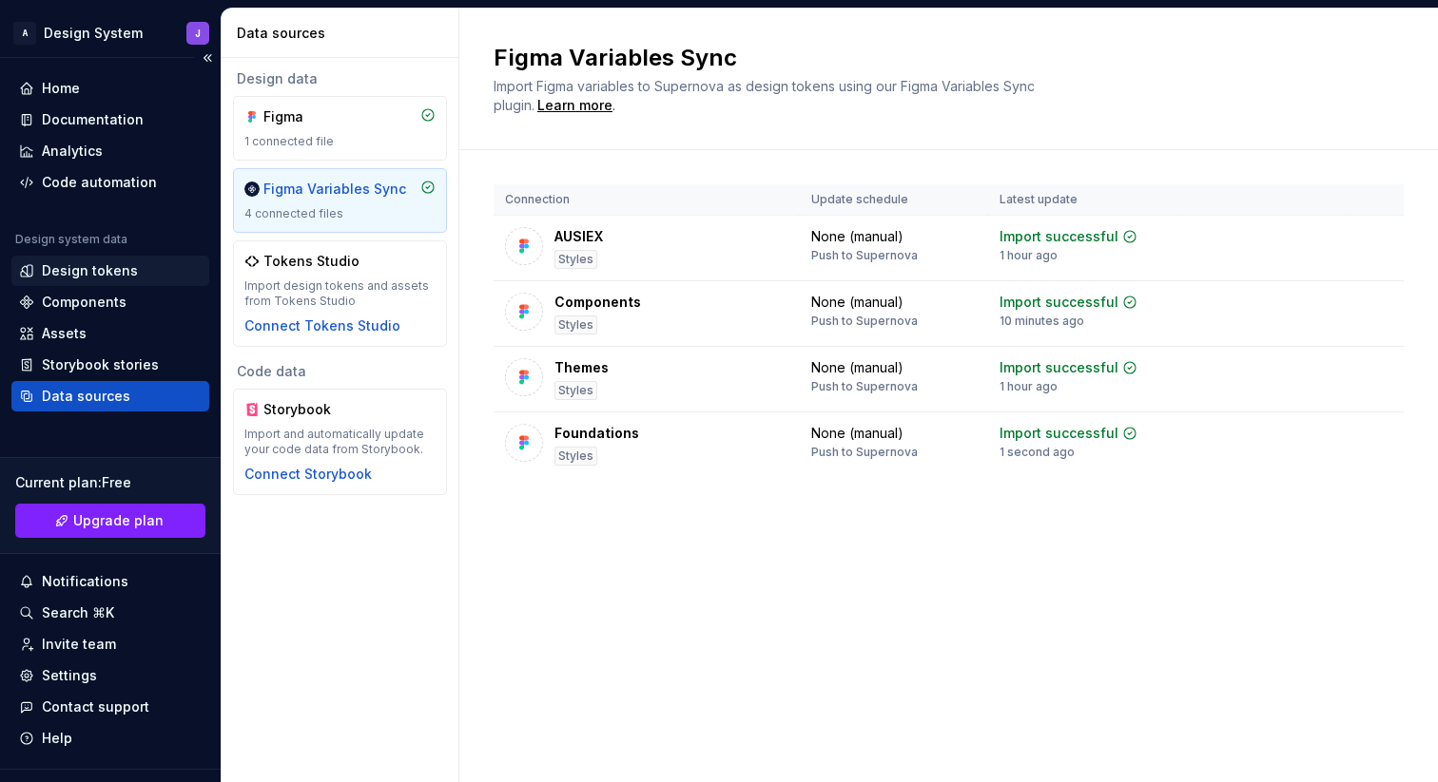
click at [124, 271] on div "Design tokens" at bounding box center [90, 270] width 96 height 19
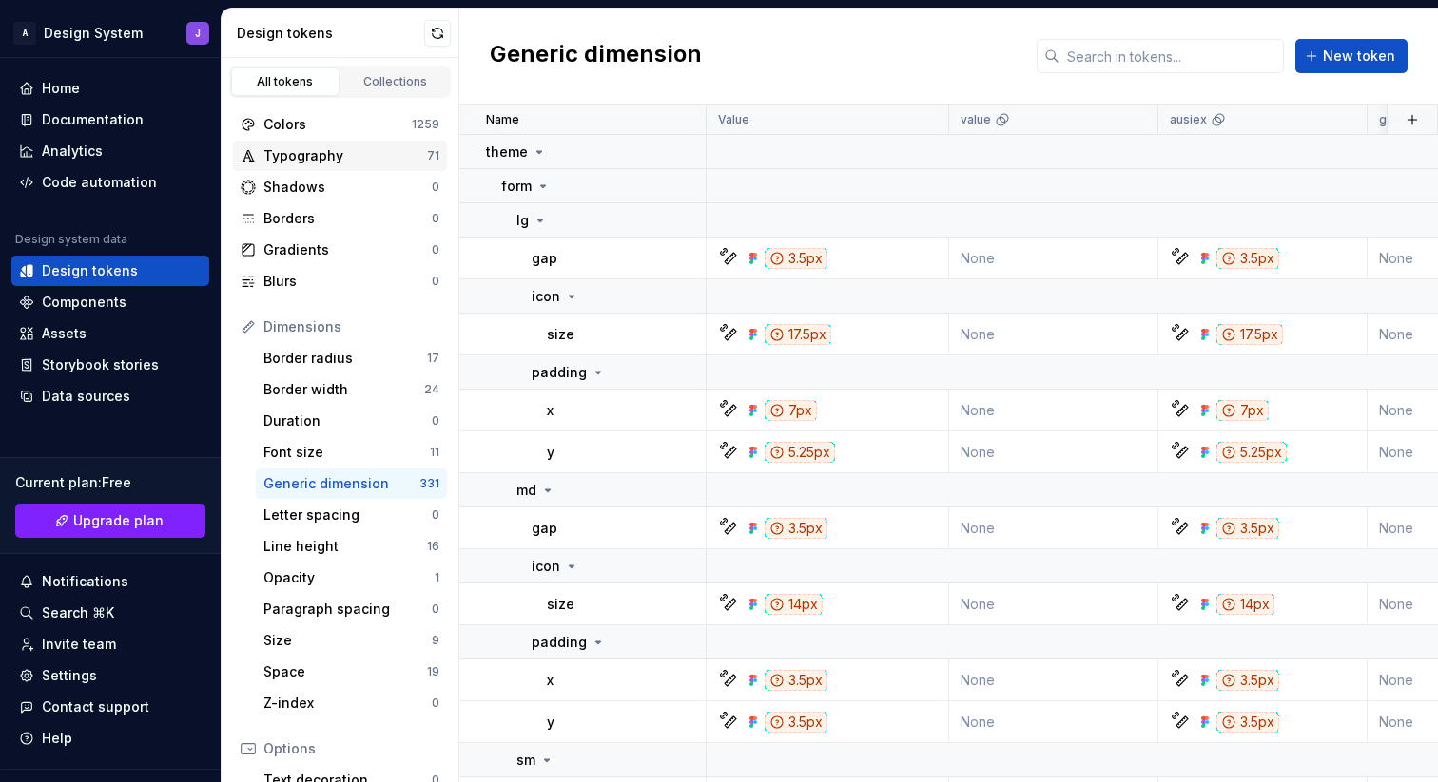
click at [352, 158] on div "Typography" at bounding box center [345, 155] width 164 height 19
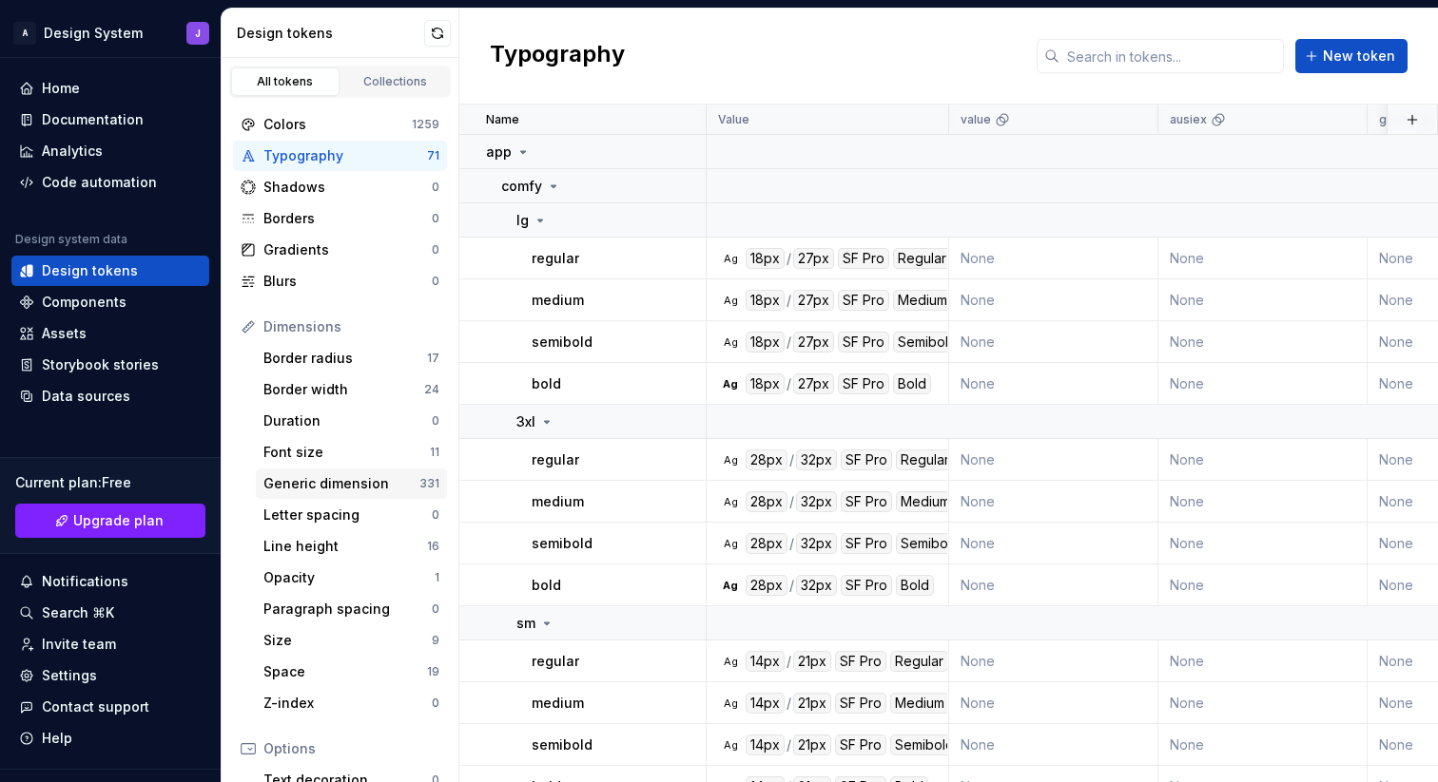
click at [344, 478] on div "Generic dimension" at bounding box center [341, 483] width 156 height 19
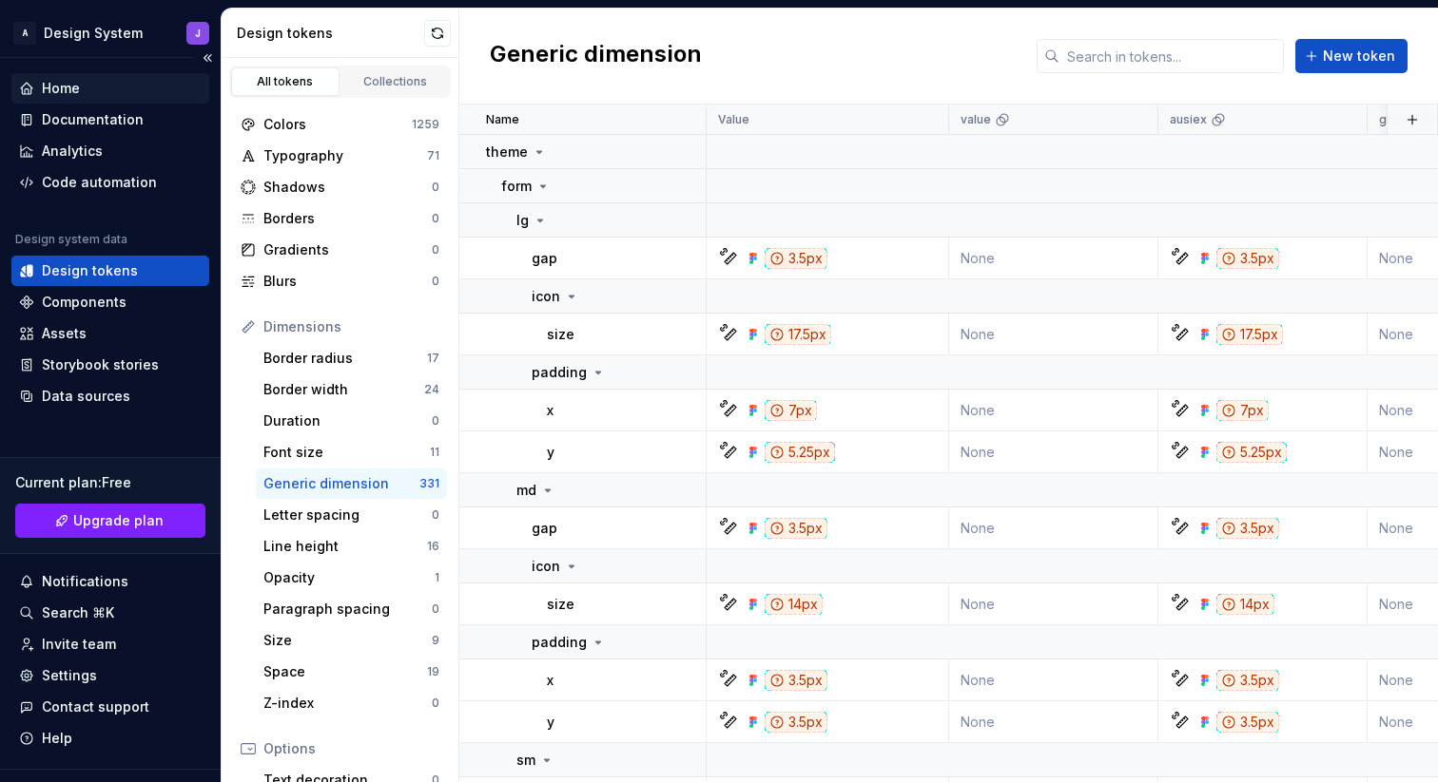
click at [102, 85] on div "Home" at bounding box center [110, 88] width 183 height 19
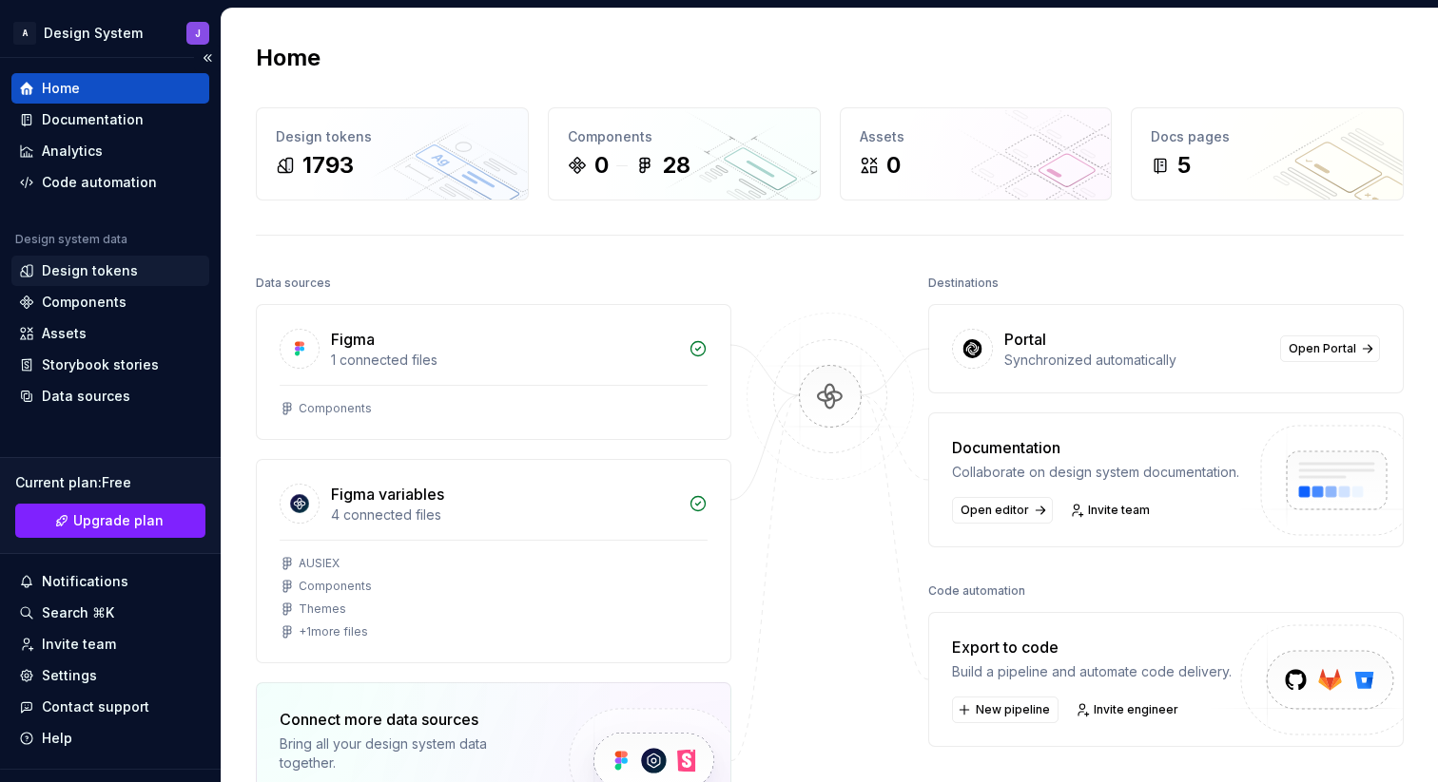
click at [112, 276] on div "Design tokens" at bounding box center [90, 270] width 96 height 19
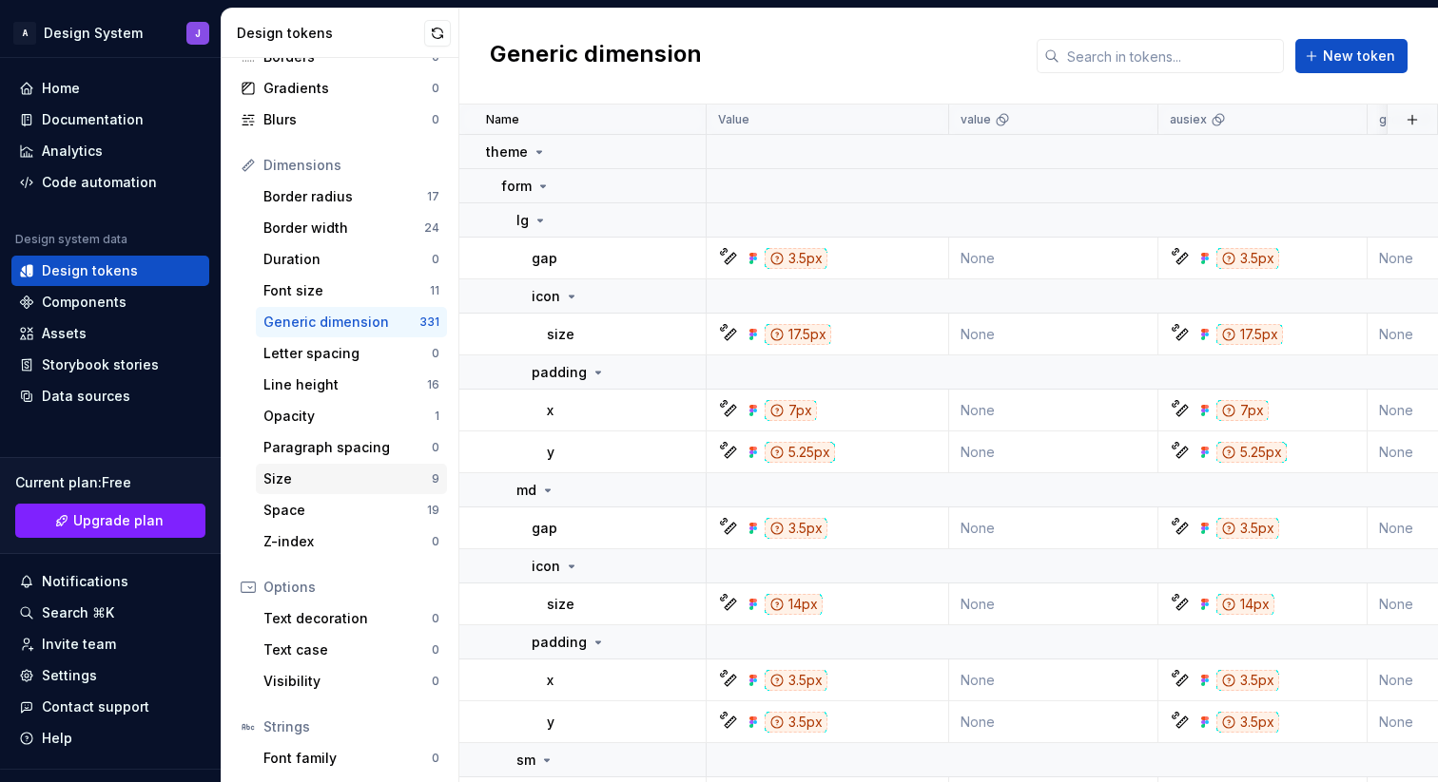
click at [333, 474] on div "Size" at bounding box center [347, 479] width 168 height 19
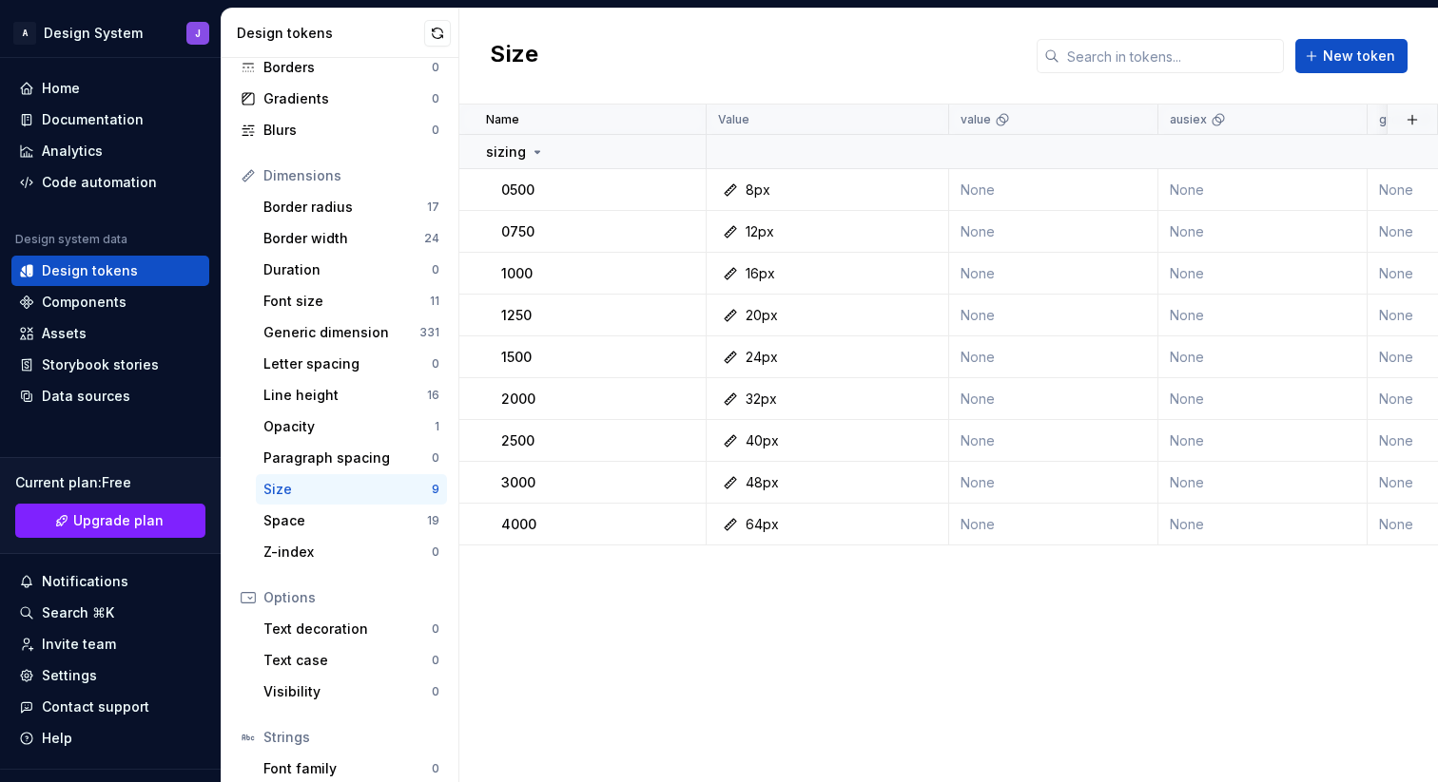
scroll to position [150, 0]
click at [362, 337] on div "Generic dimension" at bounding box center [341, 333] width 156 height 19
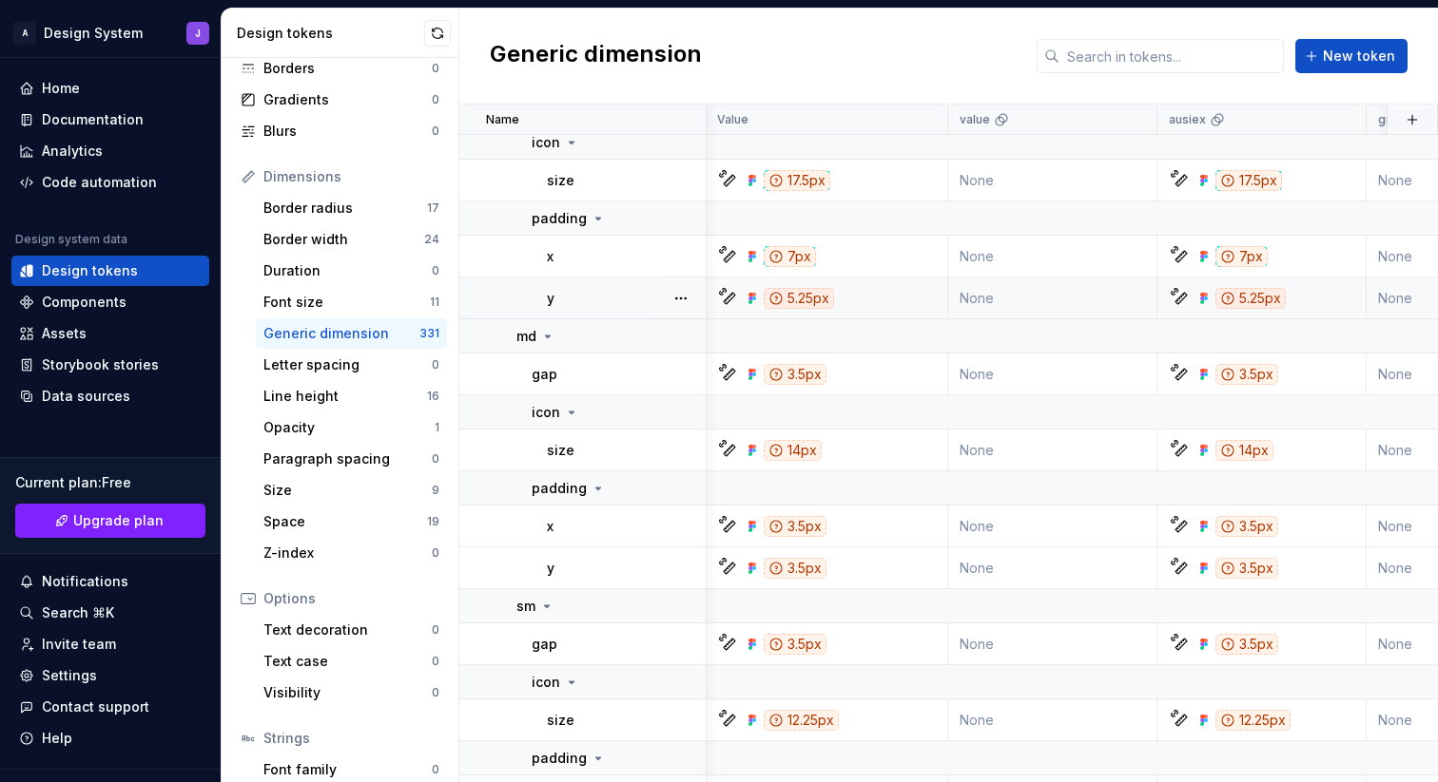
scroll to position [153, 1]
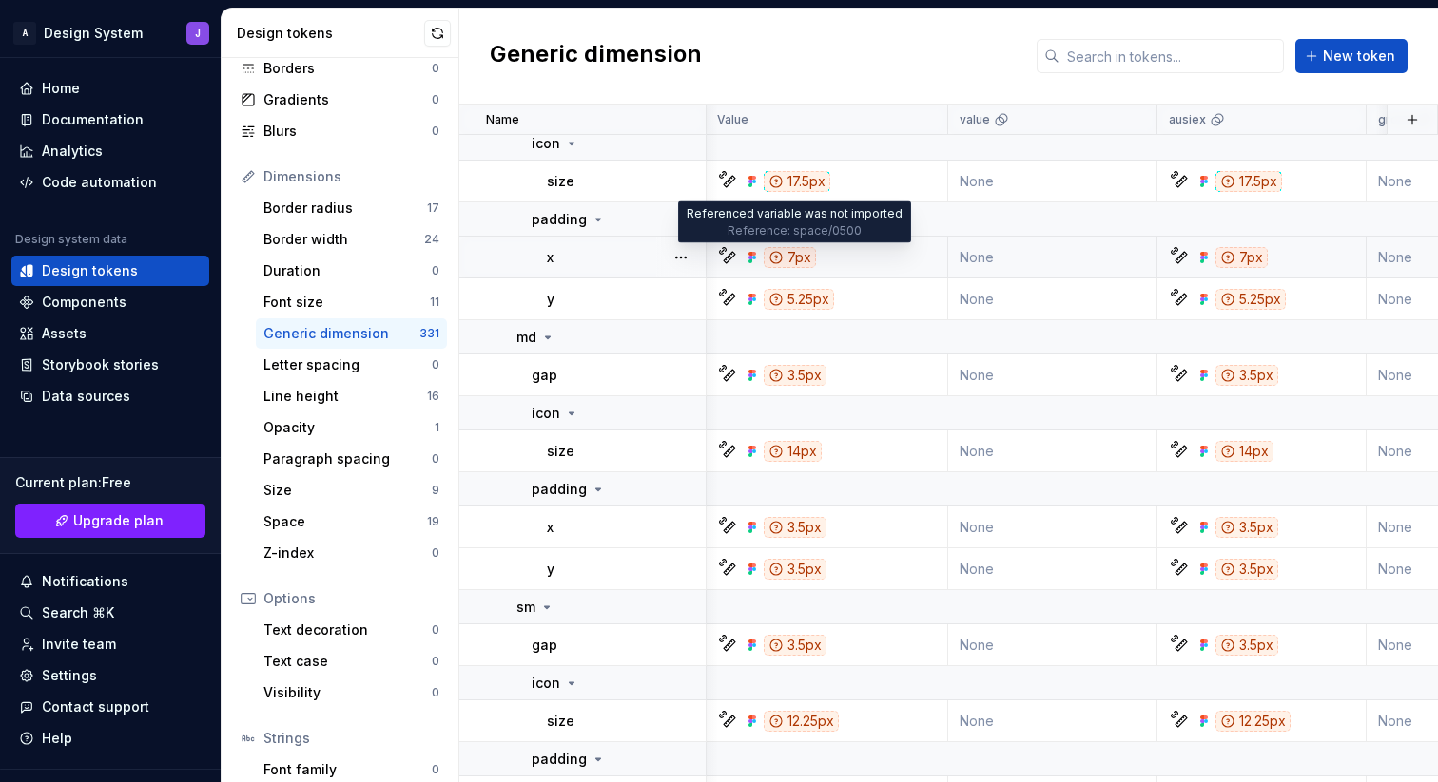
click at [796, 262] on div "7px" at bounding box center [789, 257] width 52 height 21
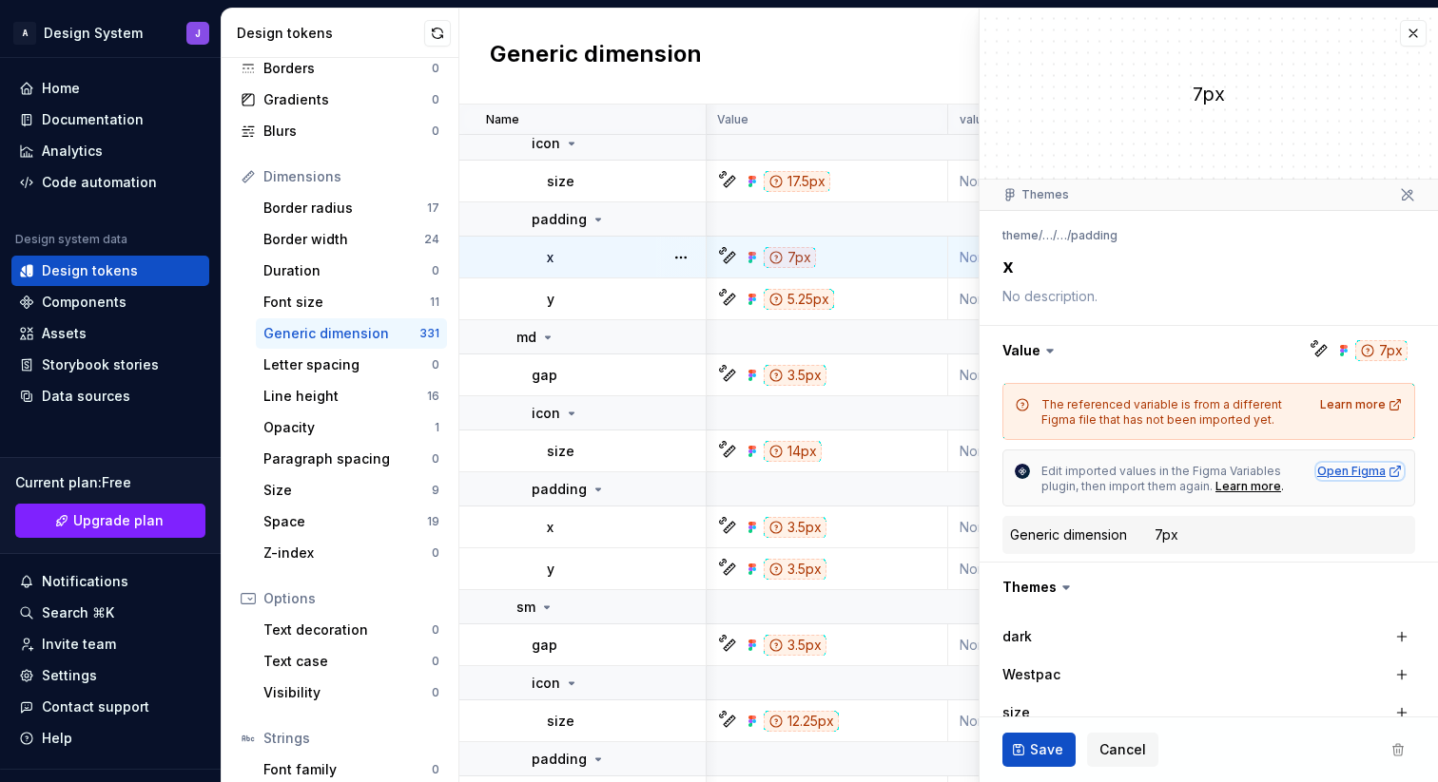
click at [1347, 472] on div "Open Figma" at bounding box center [1360, 471] width 86 height 15
type textarea "*"
click at [1409, 33] on button "button" at bounding box center [1413, 33] width 27 height 27
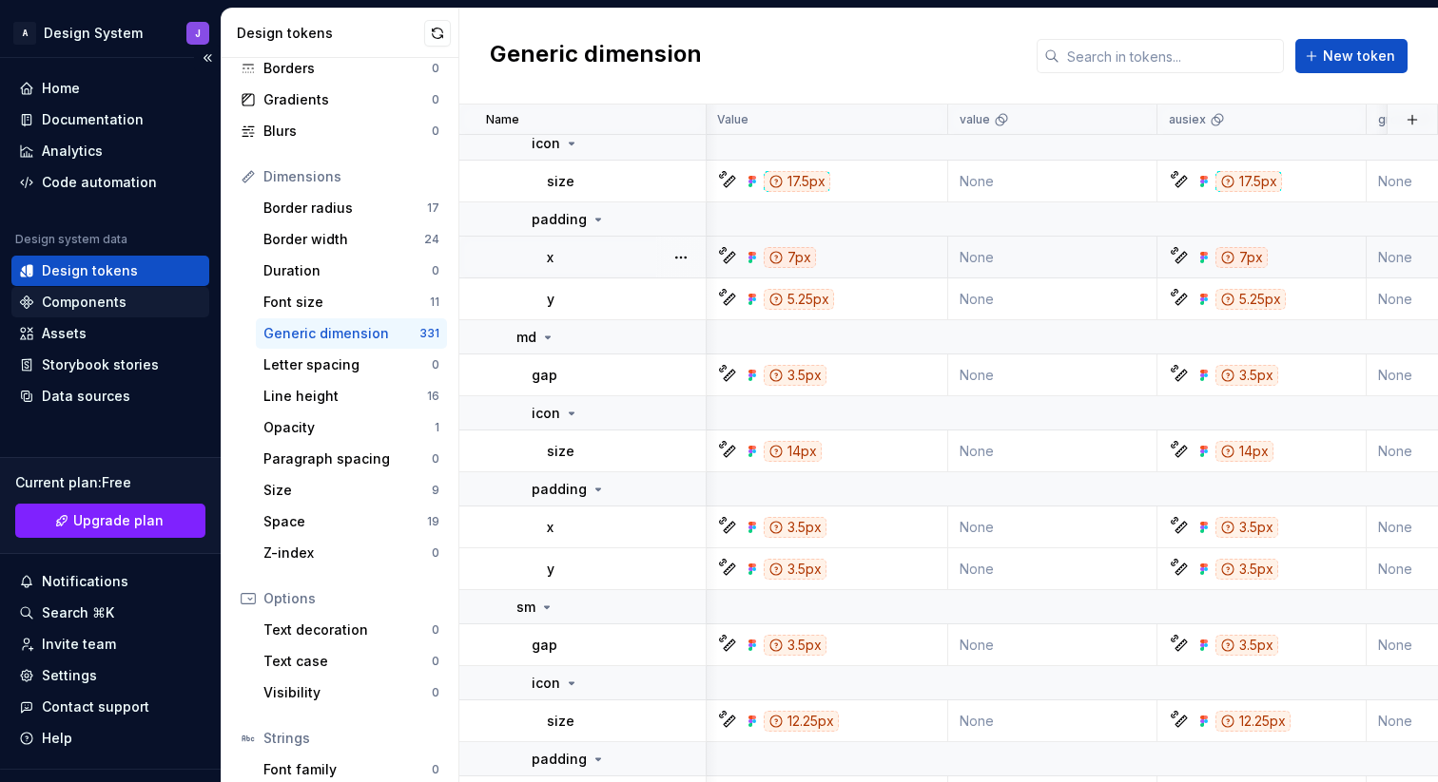
click at [117, 301] on div "Components" at bounding box center [84, 302] width 85 height 19
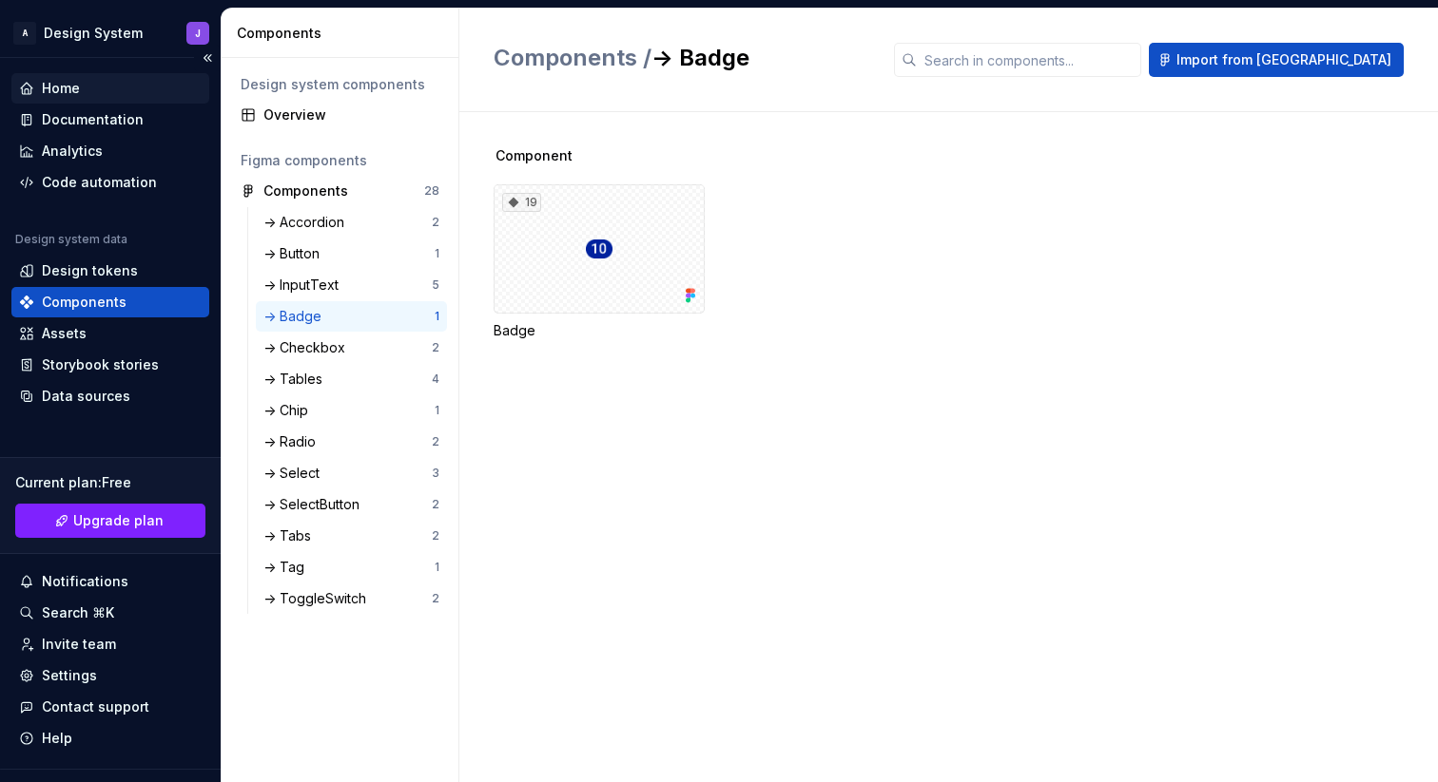
click at [110, 81] on div "Home" at bounding box center [110, 88] width 183 height 19
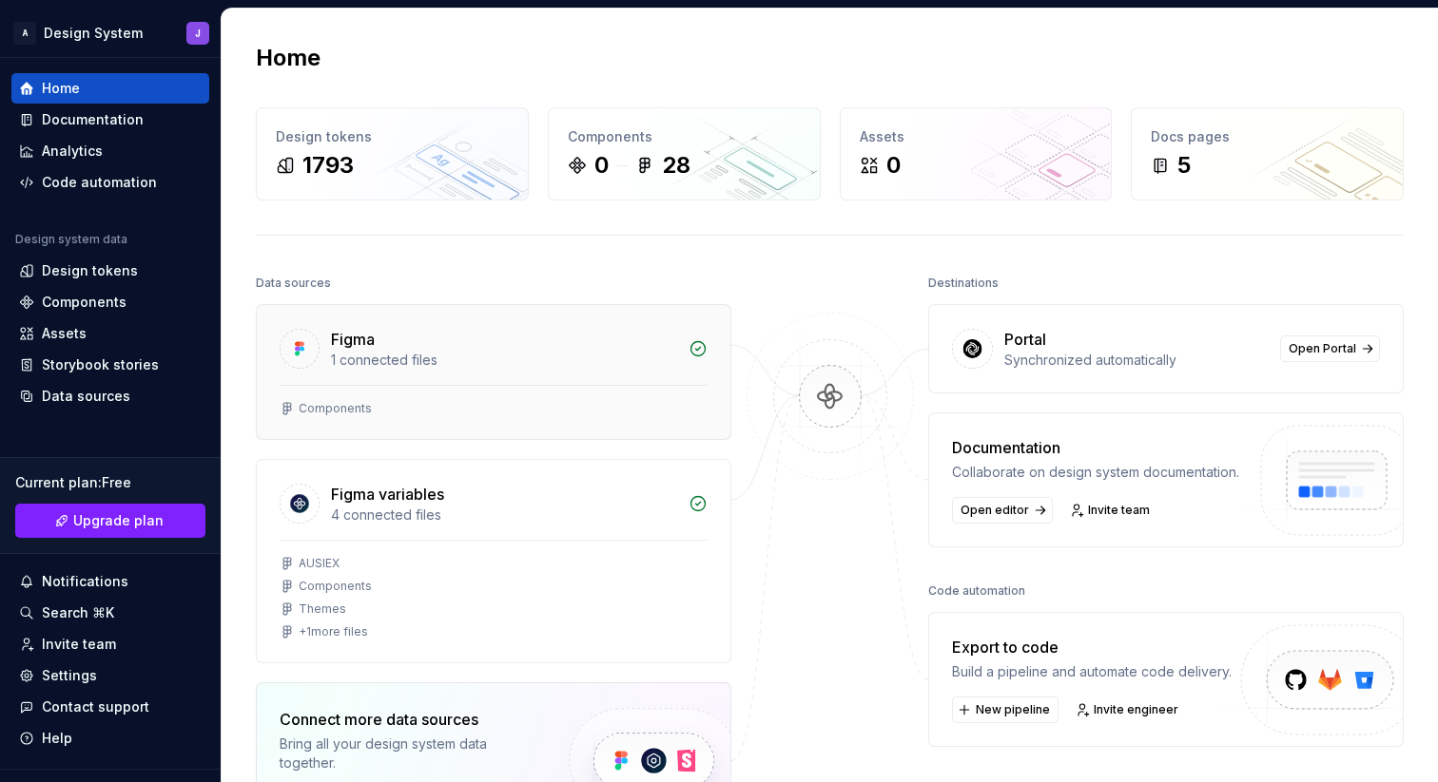
click at [543, 356] on div "1 connected files" at bounding box center [504, 360] width 346 height 19
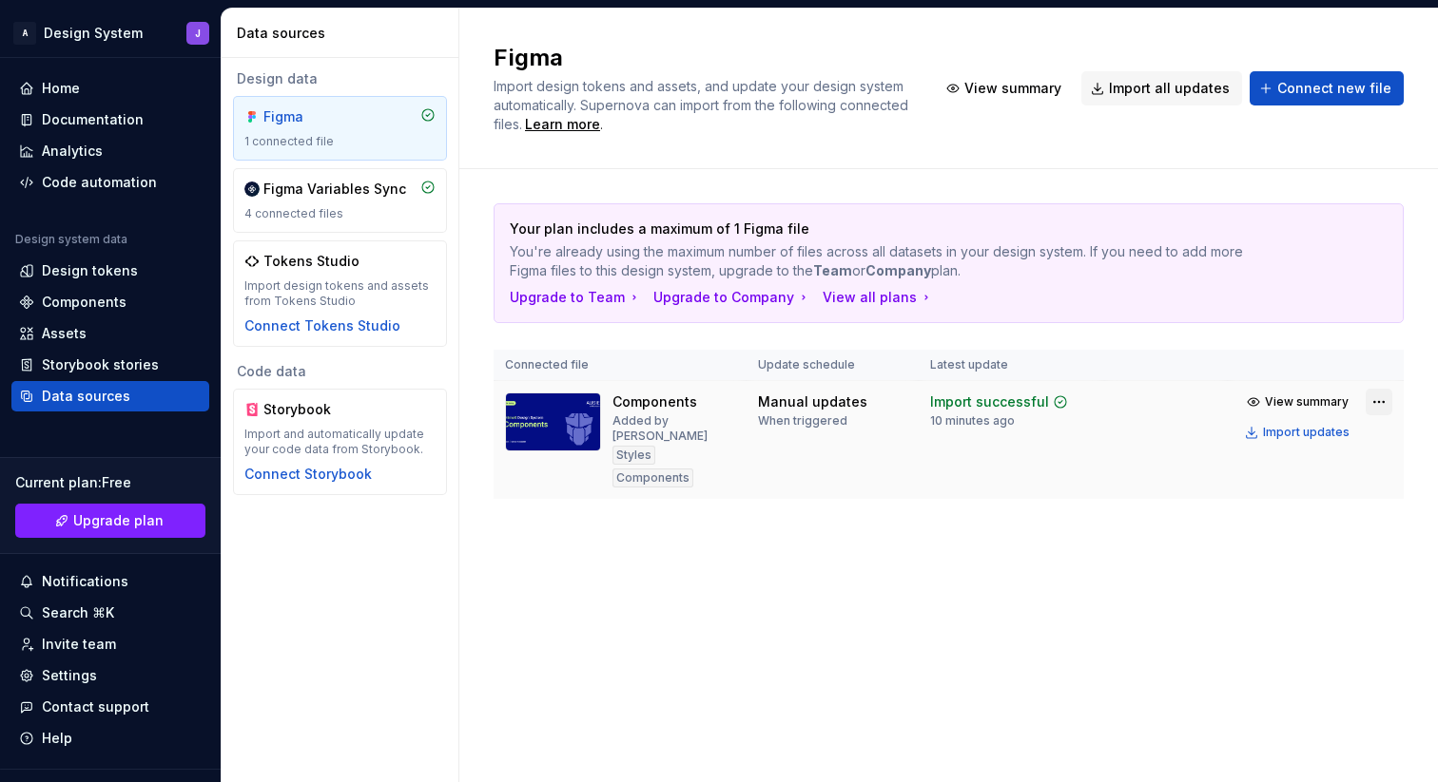
click at [1378, 400] on html "A Design System J Home Documentation Analytics Code automation Design system da…" at bounding box center [719, 391] width 1438 height 782
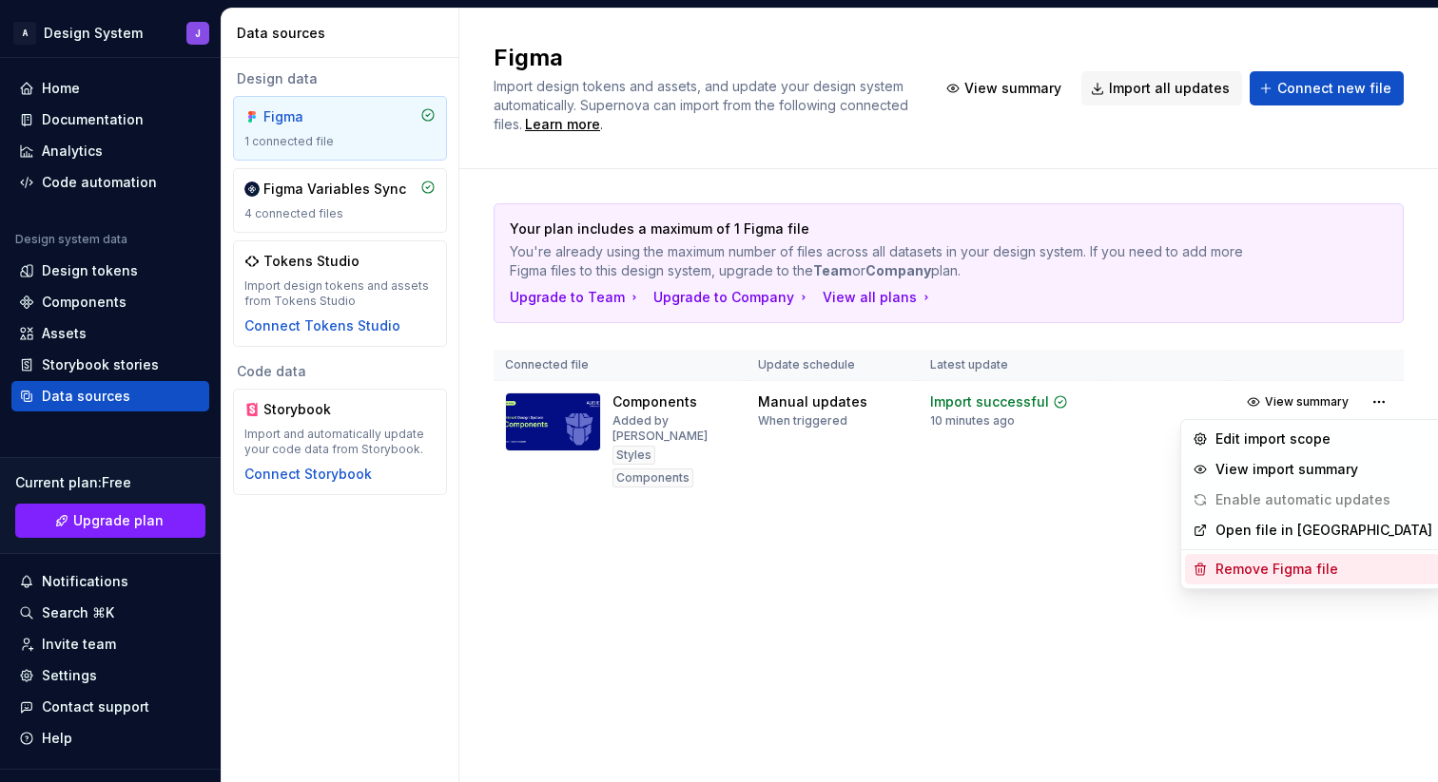
click at [1296, 571] on div "Remove Figma file" at bounding box center [1323, 569] width 217 height 19
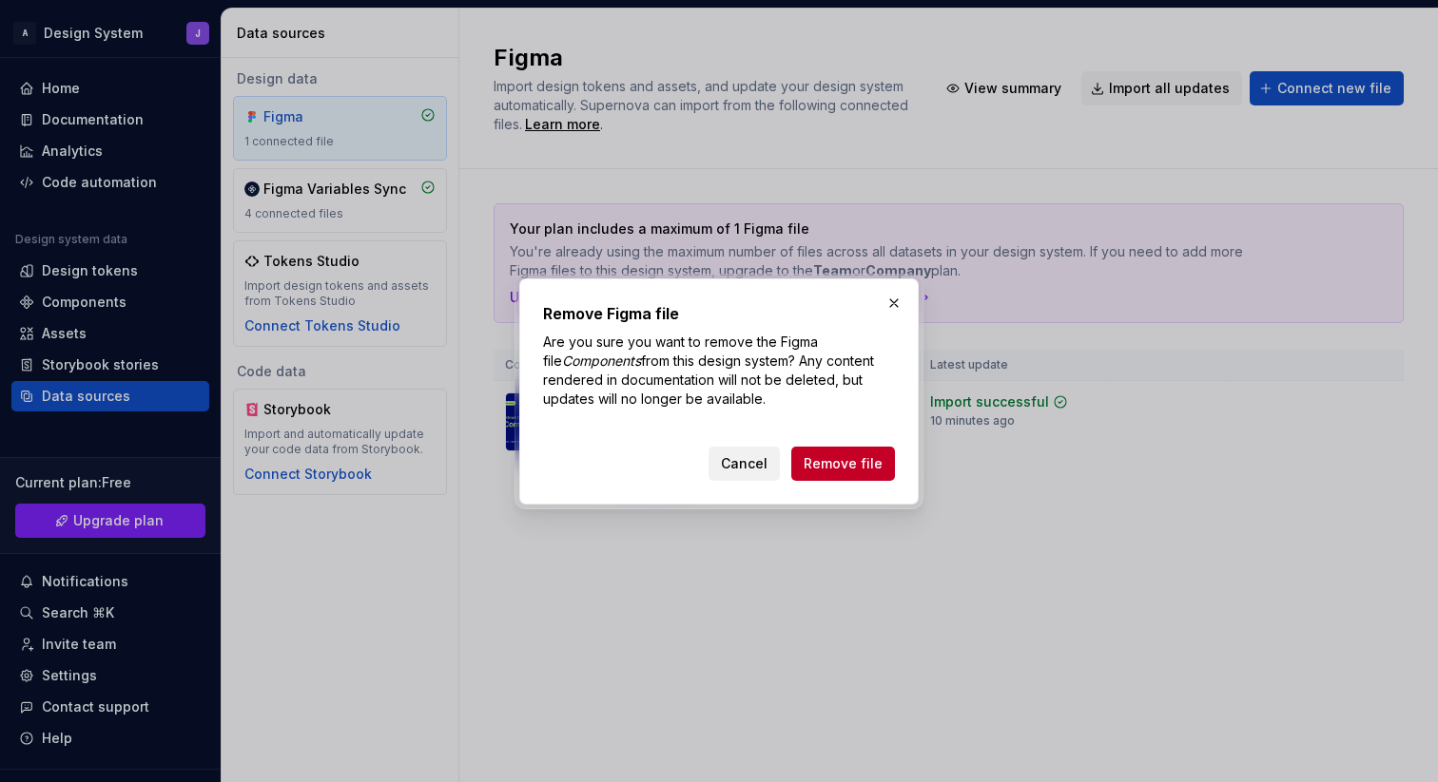
drag, startPoint x: 763, startPoint y: 460, endPoint x: 790, endPoint y: 466, distance: 28.2
click at [763, 459] on span "Cancel" at bounding box center [744, 463] width 47 height 19
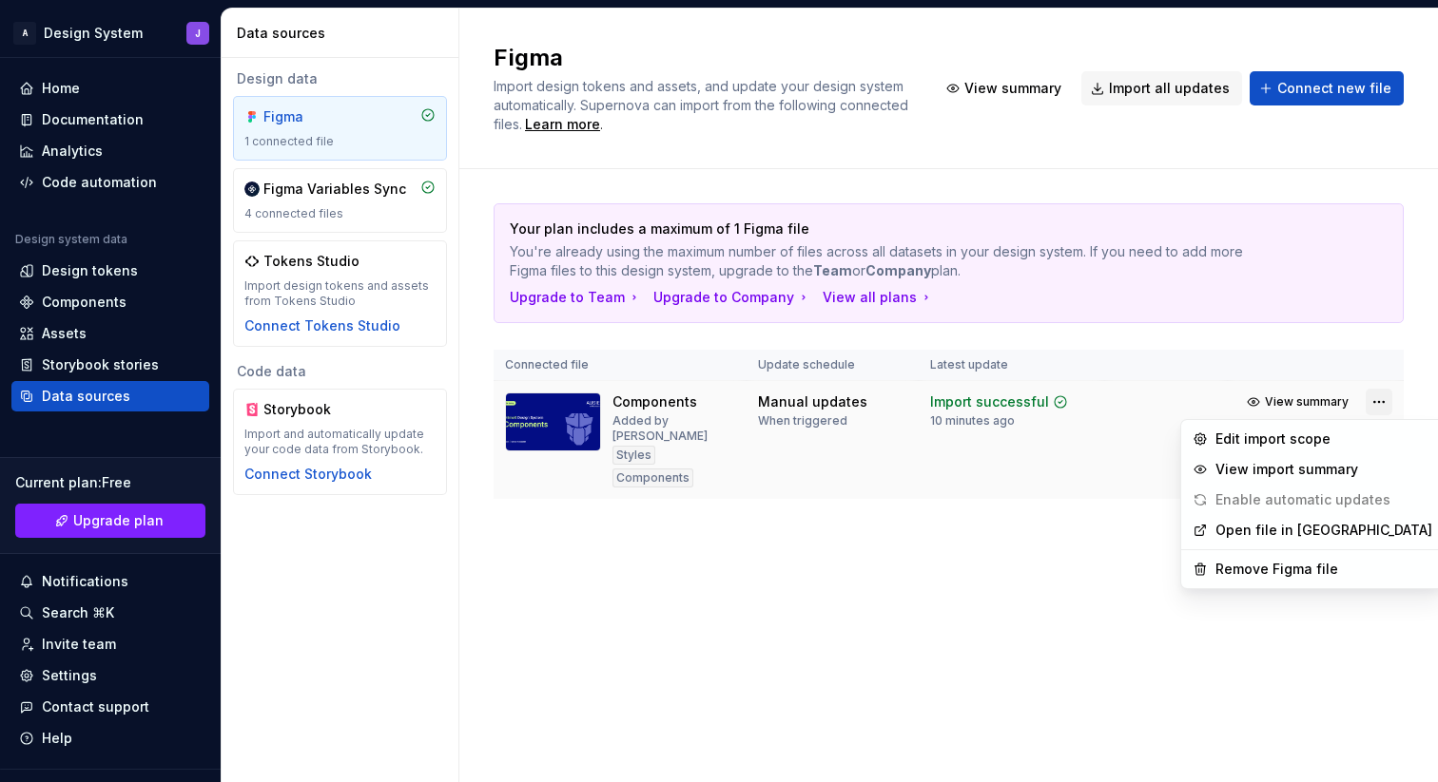
click at [1371, 399] on html "A Design System J Home Documentation Analytics Code automation Design system da…" at bounding box center [719, 391] width 1438 height 782
click at [1321, 570] on div "Remove Figma file" at bounding box center [1323, 569] width 217 height 19
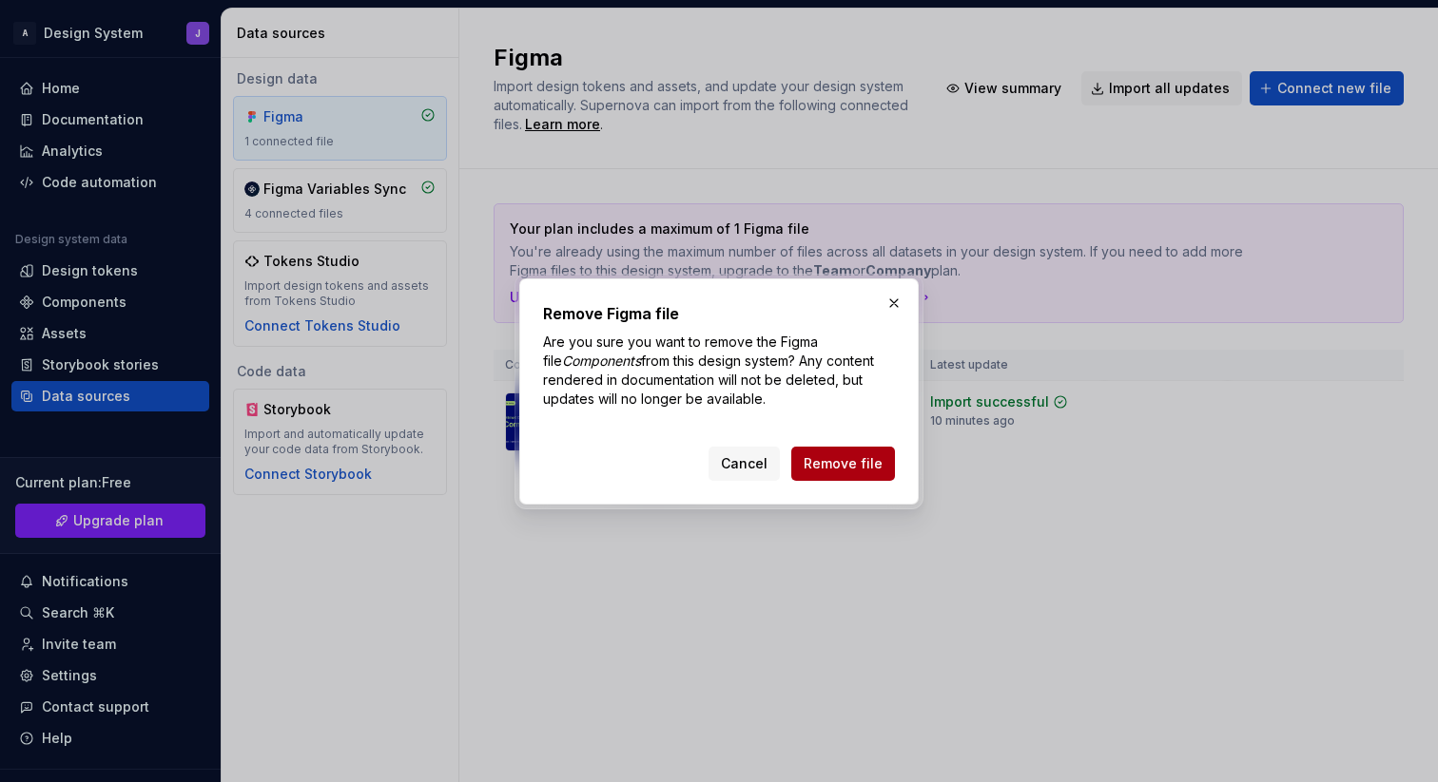
click at [855, 461] on span "Remove file" at bounding box center [842, 463] width 79 height 19
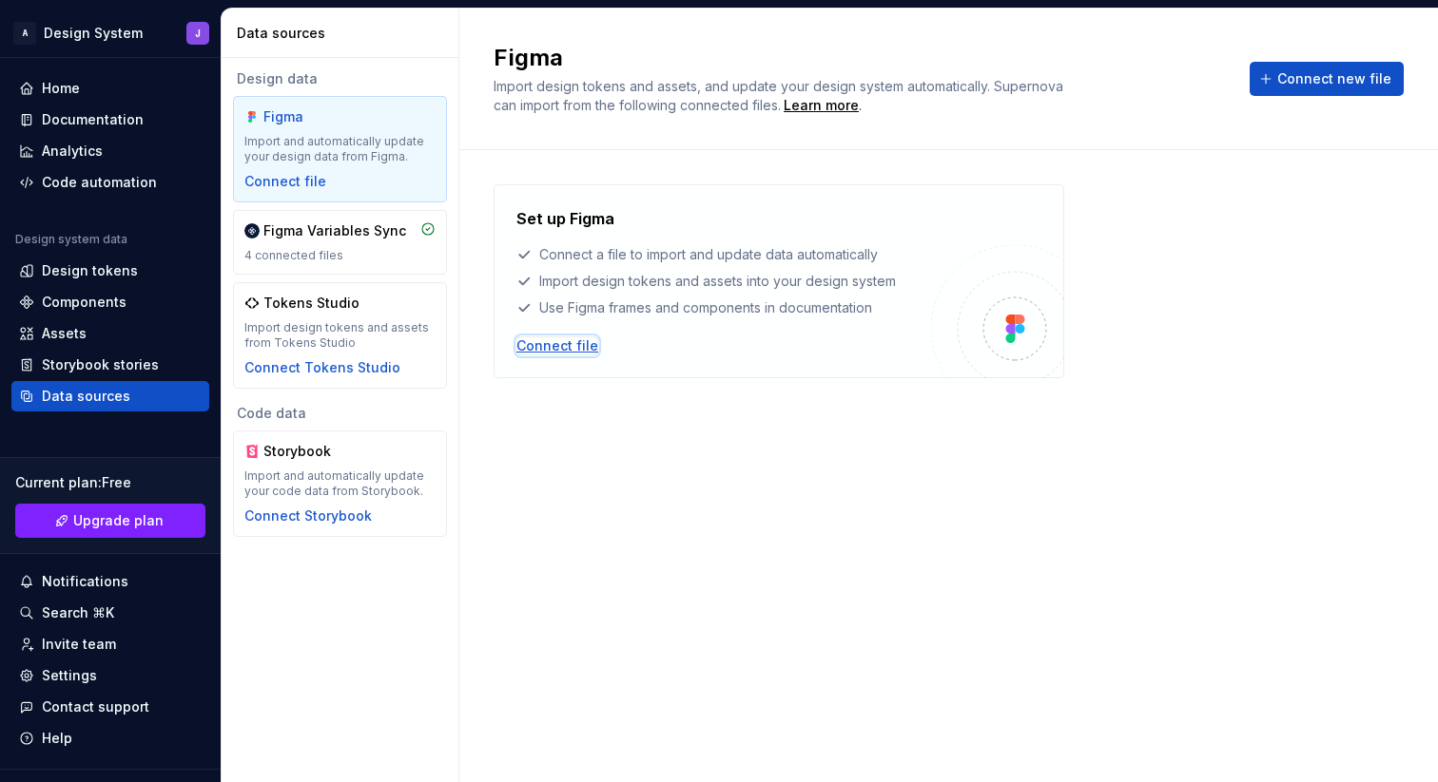
click at [575, 350] on div "Connect file" at bounding box center [557, 346] width 82 height 19
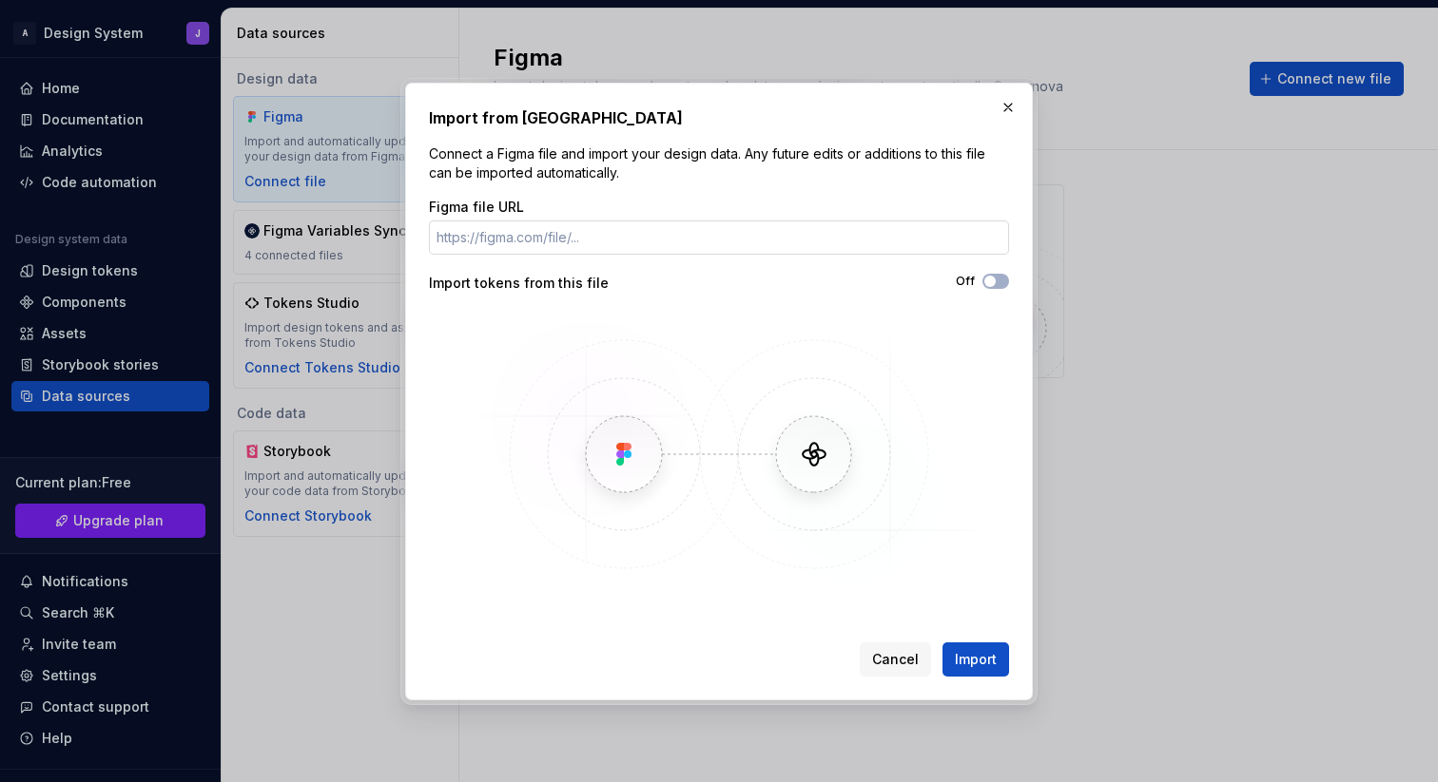
click at [602, 251] on input "Figma file URL" at bounding box center [719, 238] width 580 height 34
type input "https://www.figma.com/design/lLqVVYSCF8CUZYuA0FTwhX/Components?node-id=346-4951…"
click at [999, 279] on button "Off" at bounding box center [995, 281] width 27 height 15
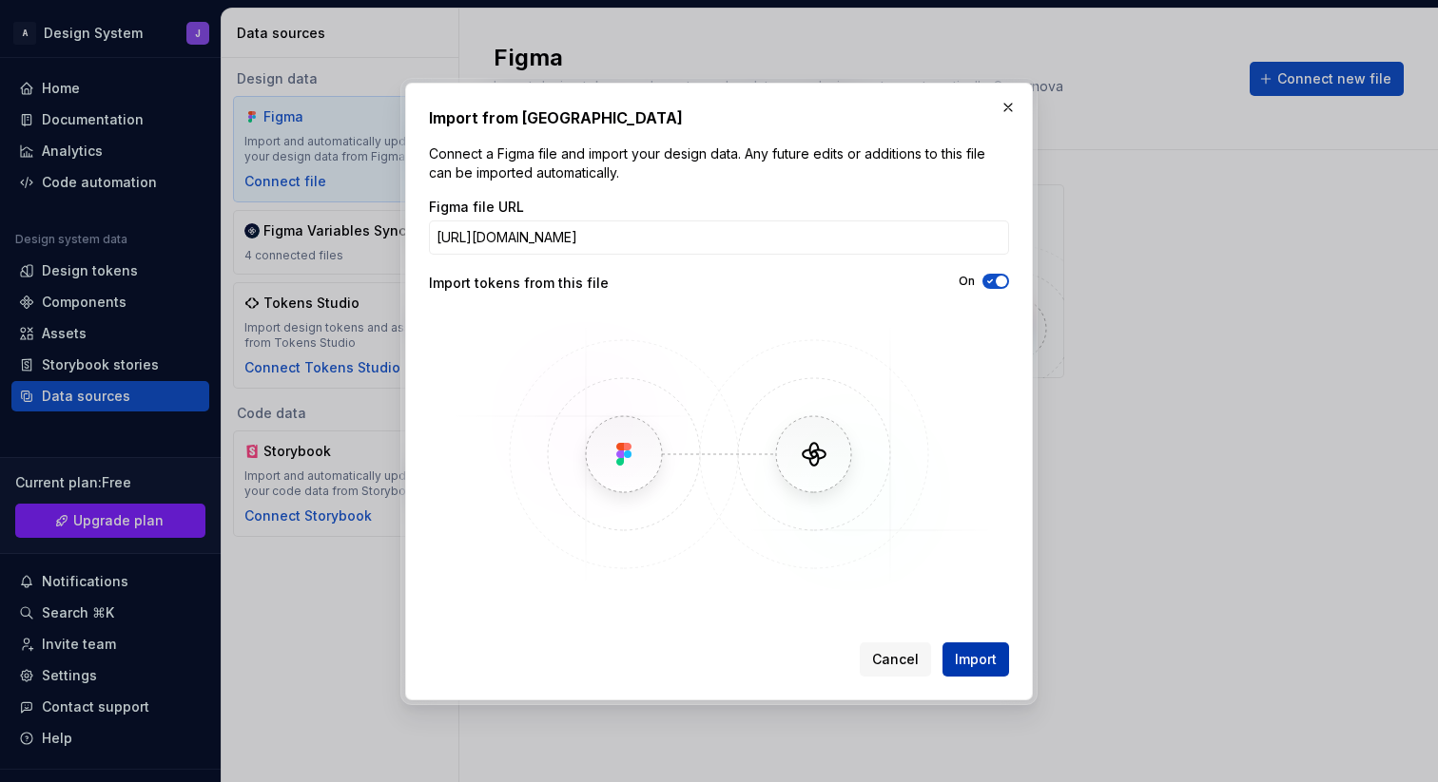
click at [975, 660] on span "Import" at bounding box center [976, 659] width 42 height 19
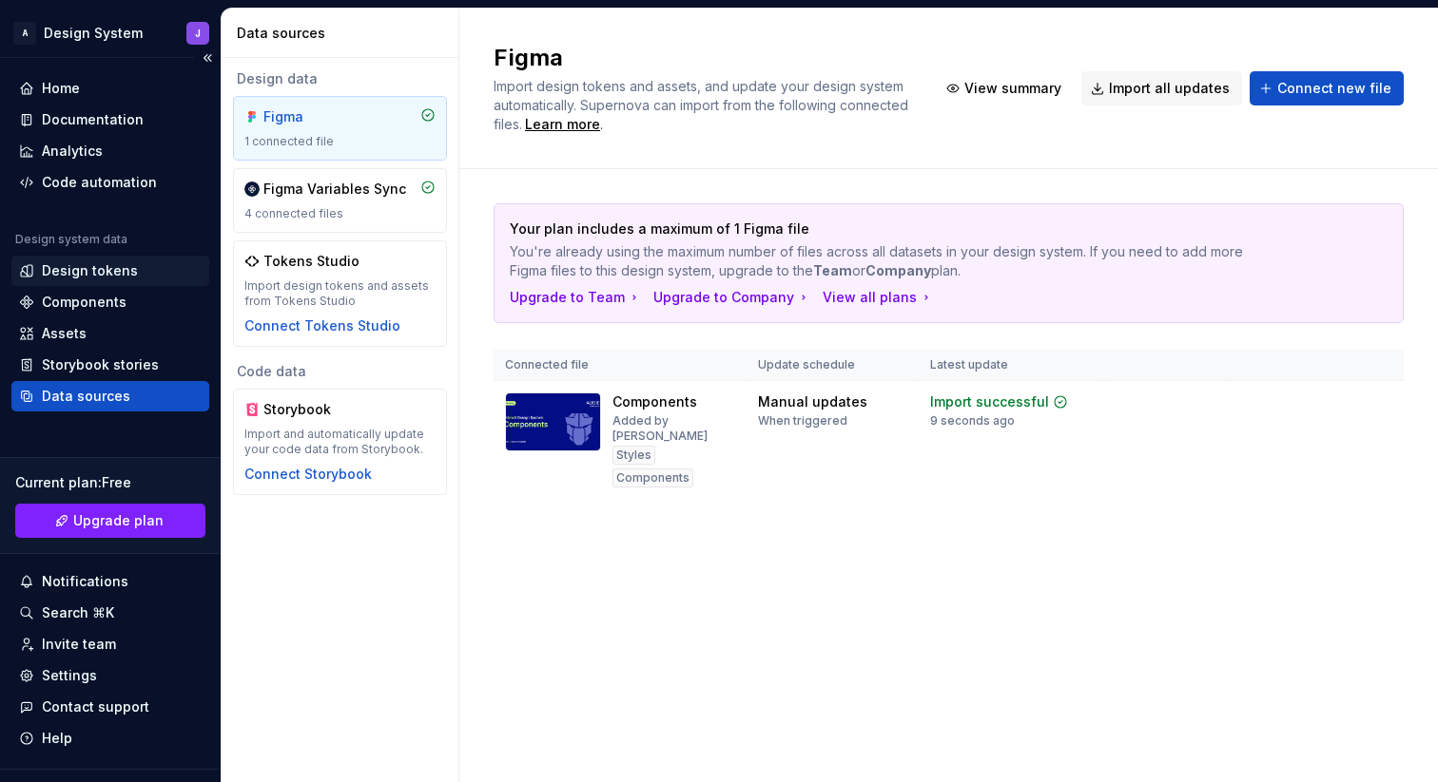
click at [144, 269] on div "Design tokens" at bounding box center [110, 270] width 183 height 19
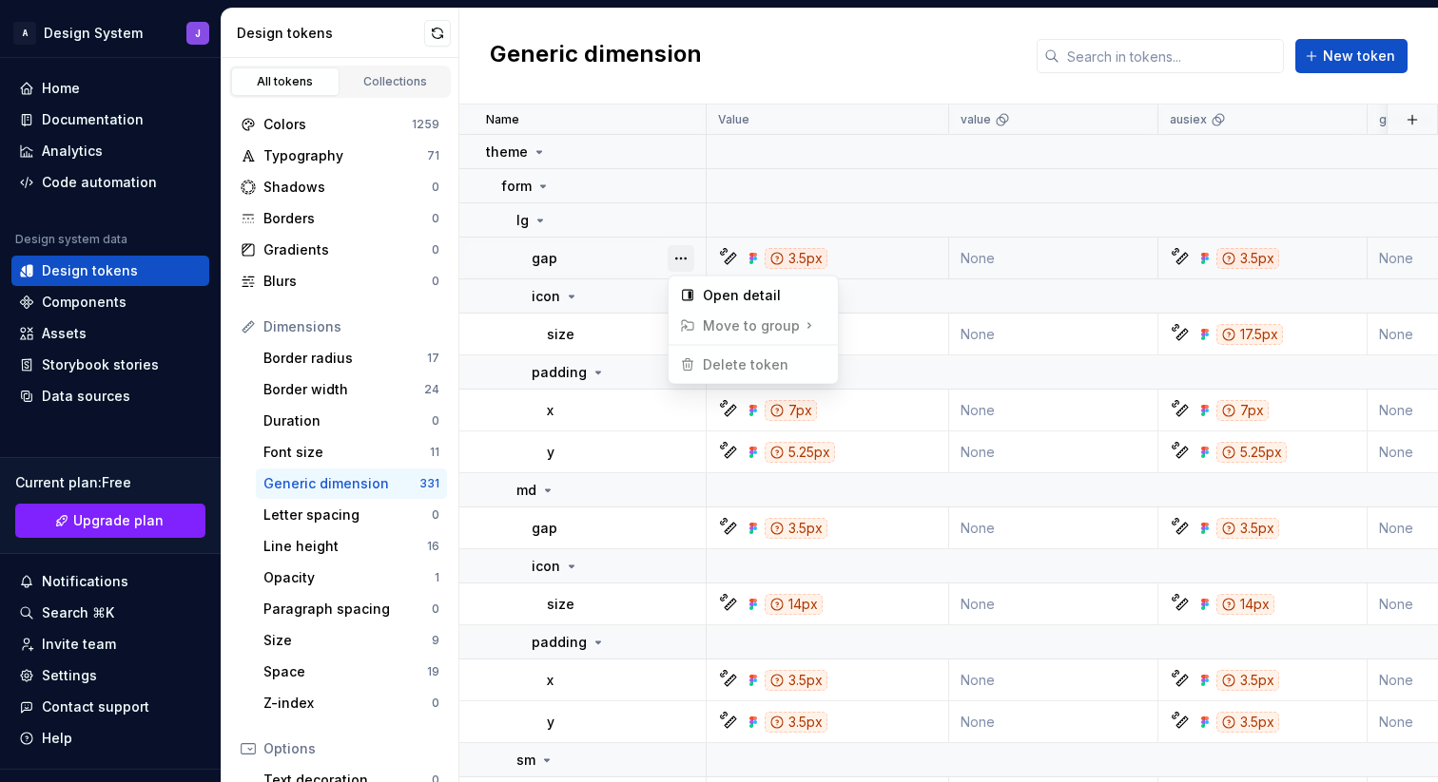
click at [672, 257] on button "button" at bounding box center [680, 258] width 27 height 27
click at [715, 294] on div "Open detail" at bounding box center [765, 295] width 124 height 19
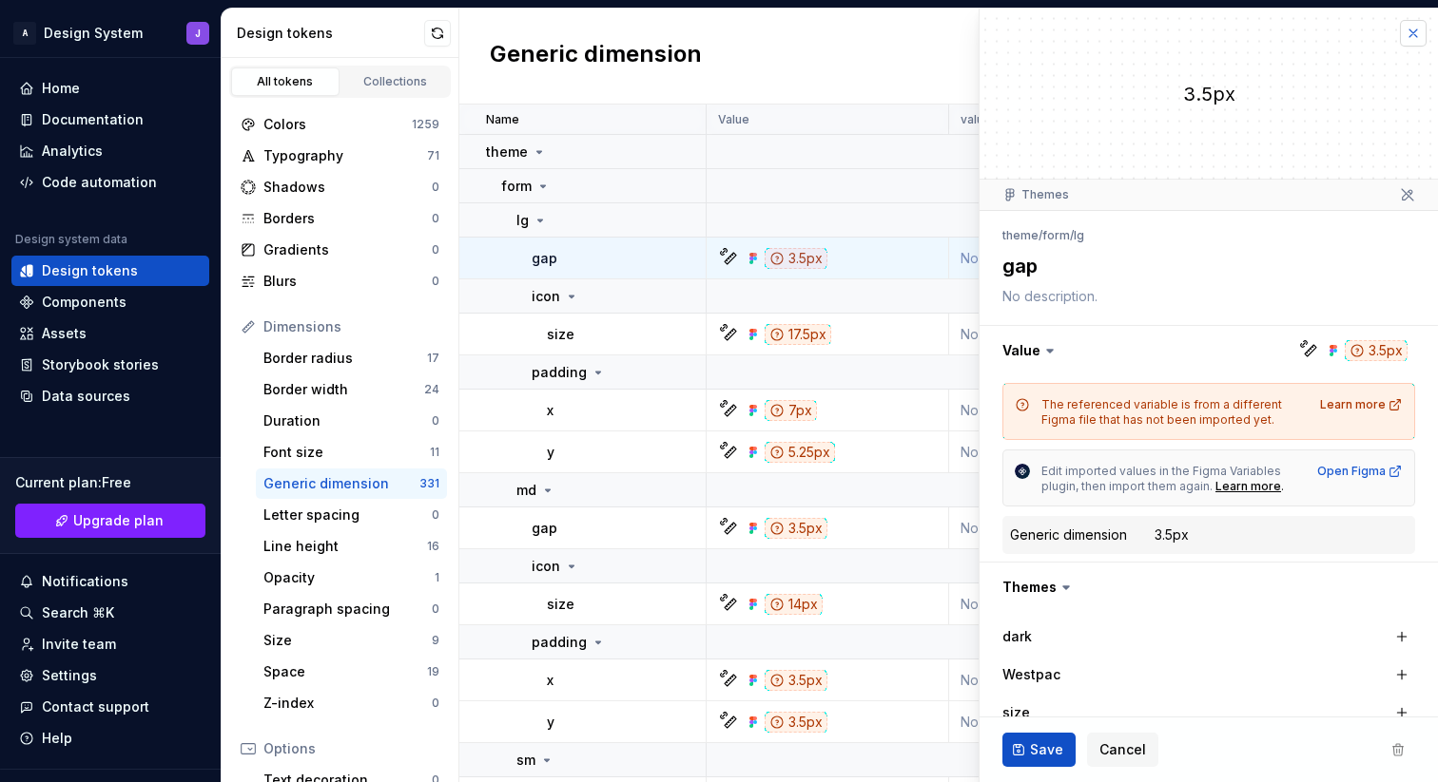
click at [1418, 34] on button "button" at bounding box center [1413, 33] width 27 height 27
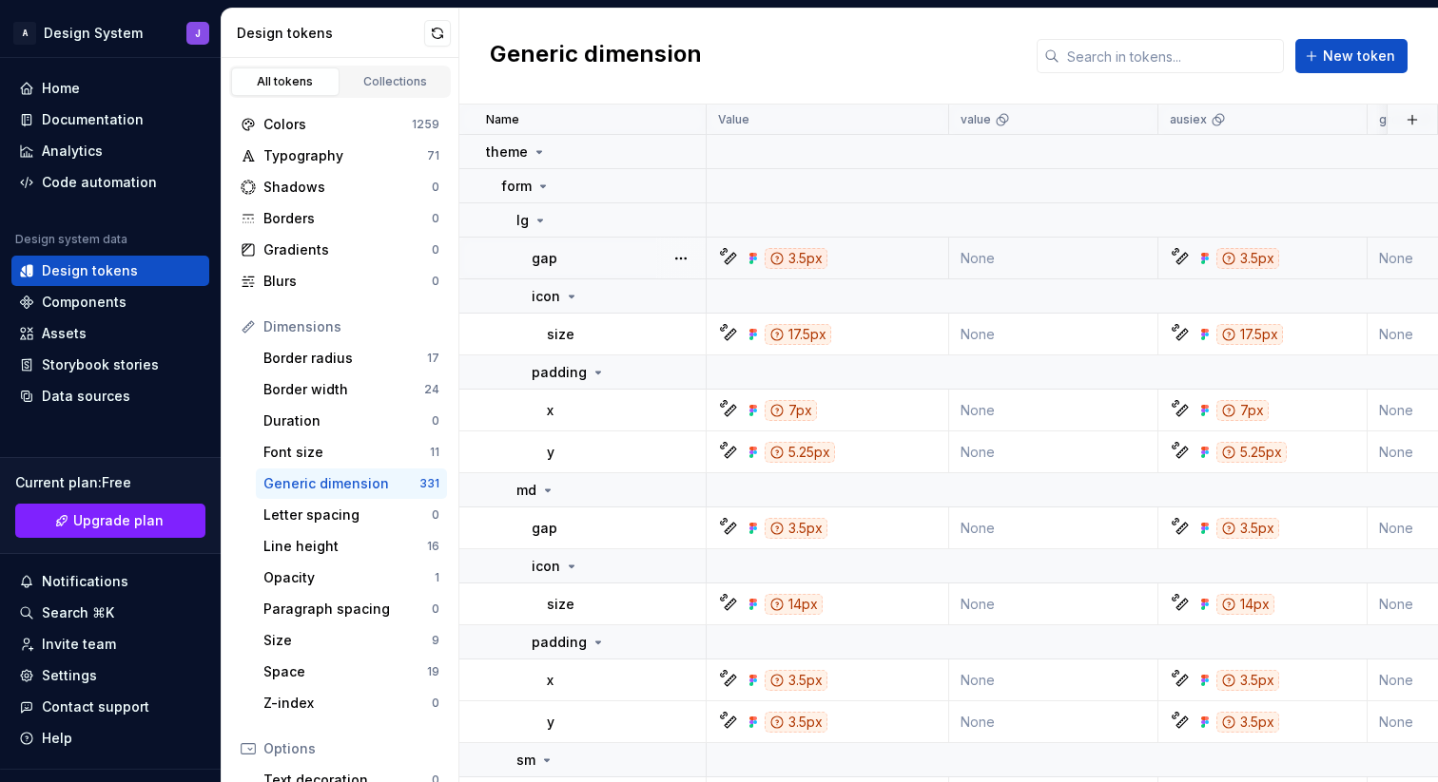
click at [1239, 258] on div "3.5px" at bounding box center [1247, 258] width 63 height 21
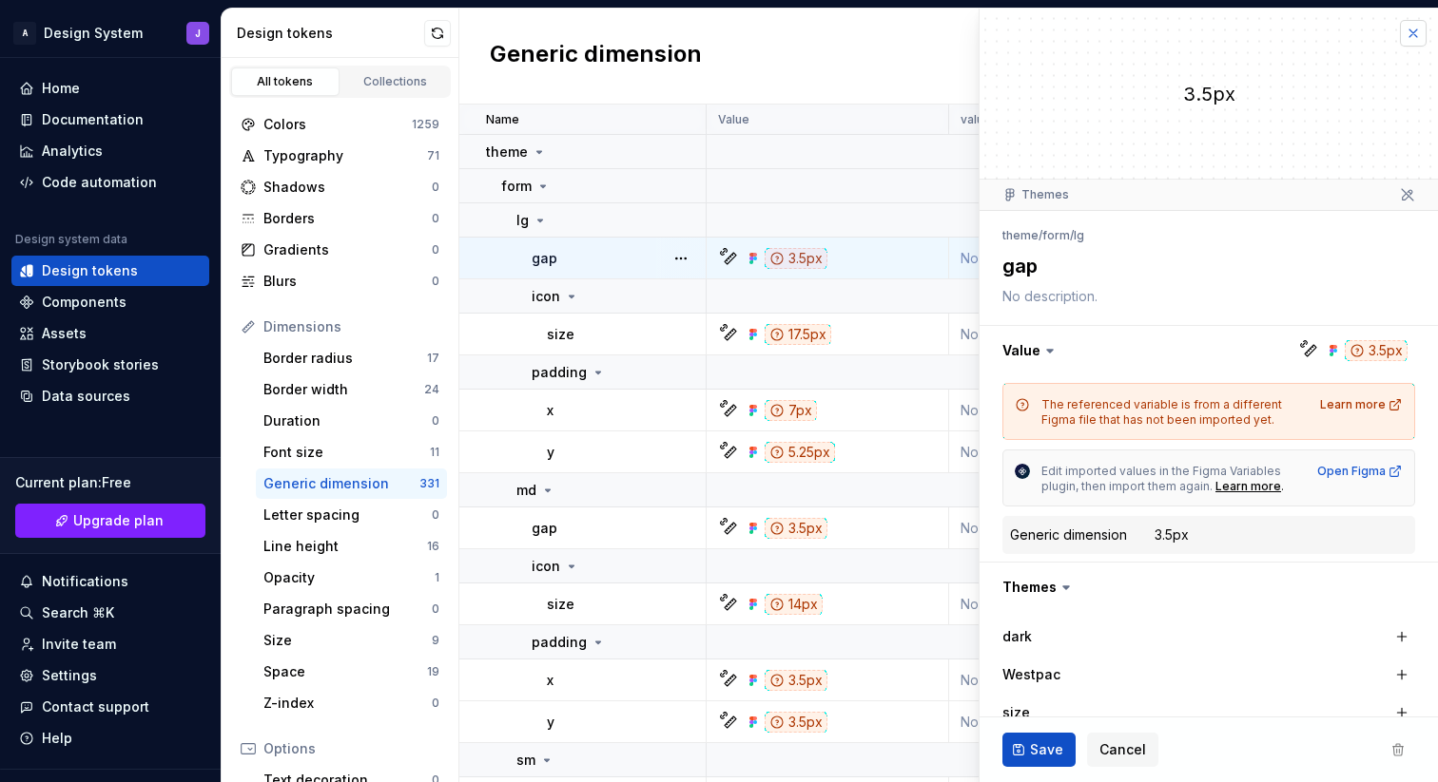
type textarea "*"
click at [1410, 38] on button "button" at bounding box center [1413, 33] width 27 height 27
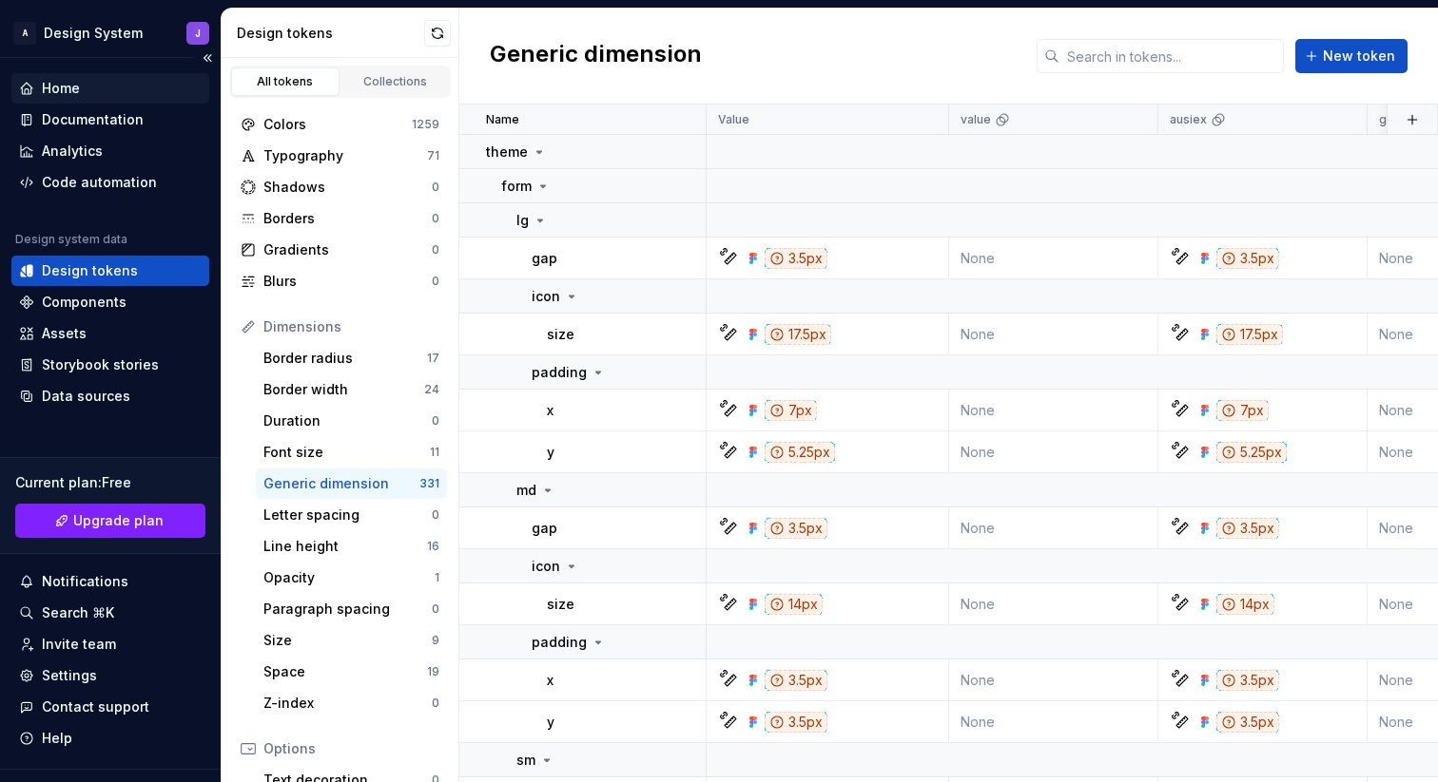
click at [89, 86] on div "Home" at bounding box center [110, 88] width 183 height 19
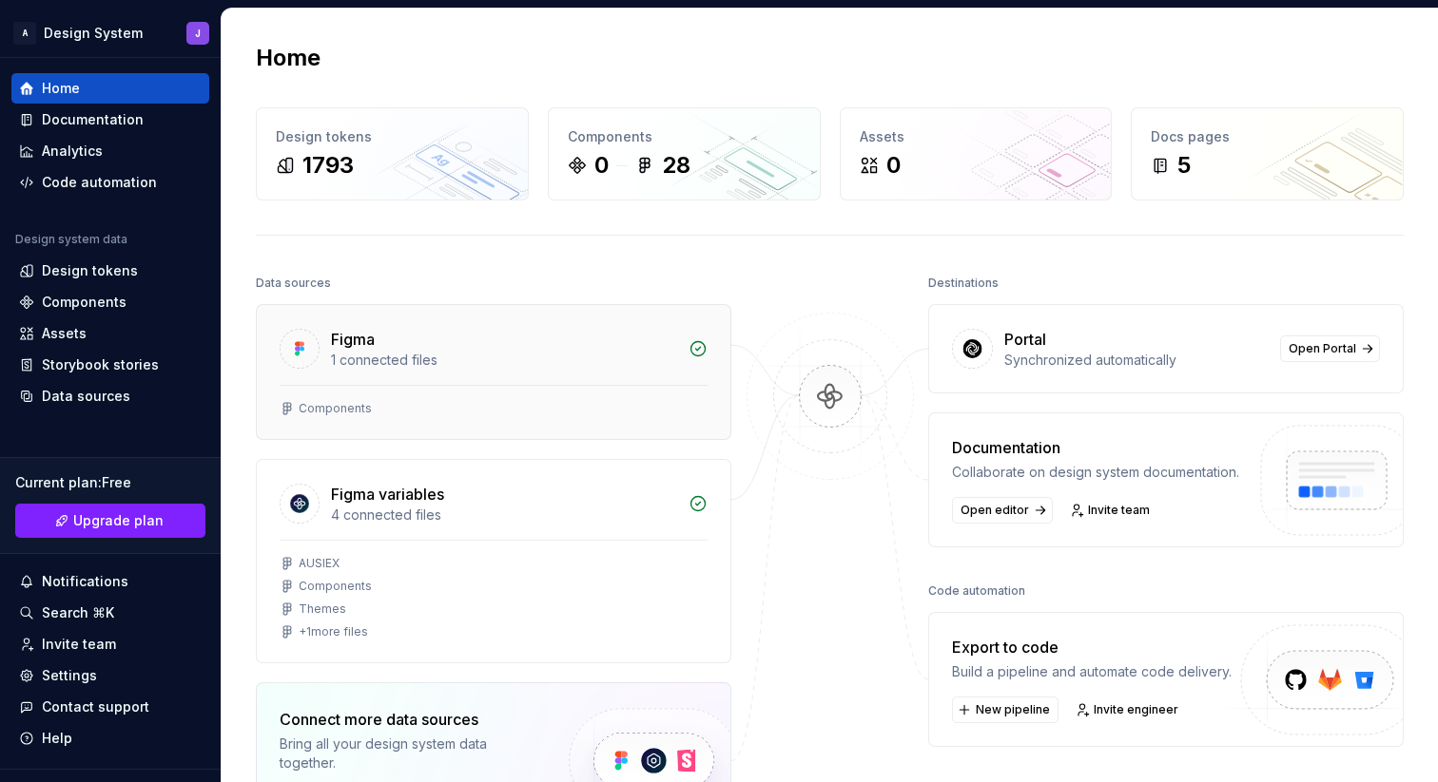
click at [481, 357] on div "1 connected files" at bounding box center [504, 360] width 346 height 19
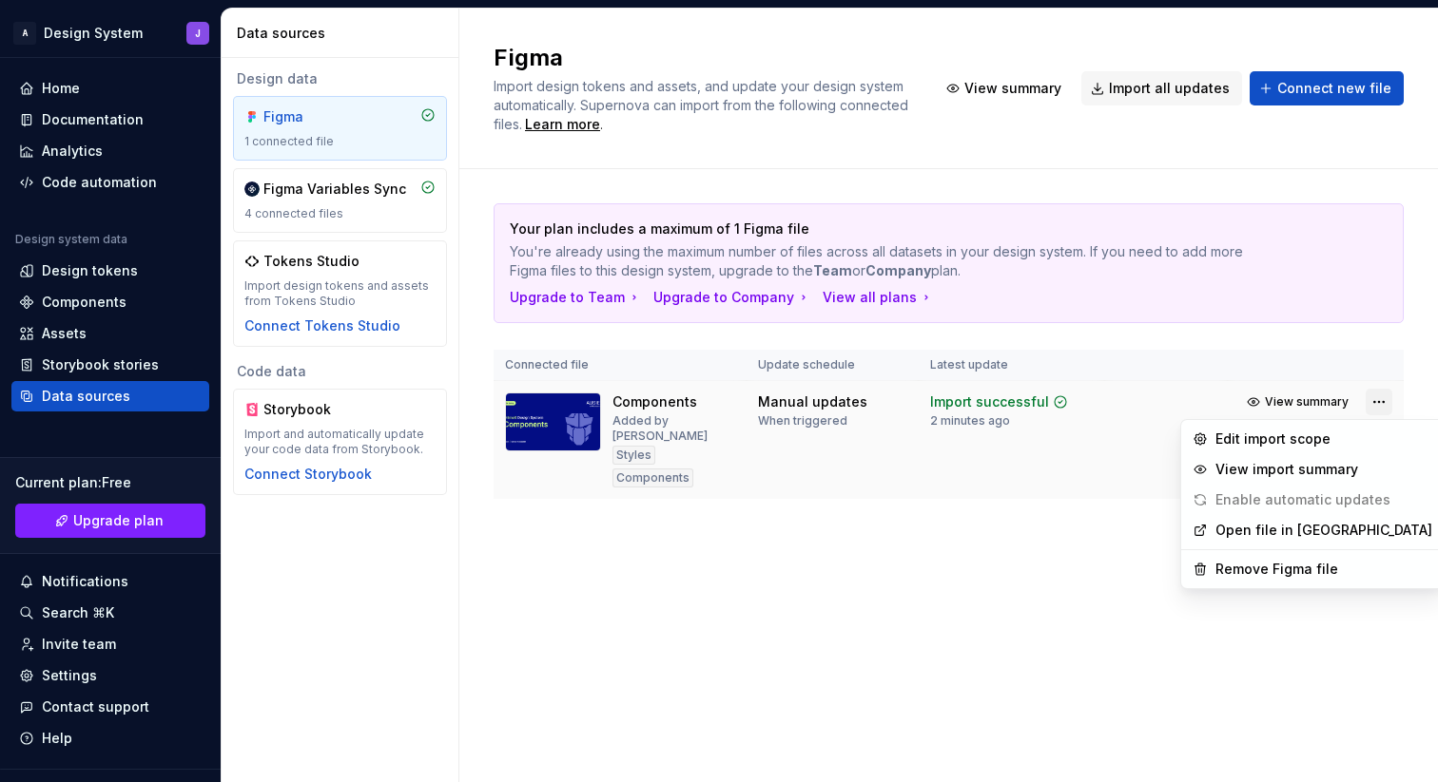
click at [1380, 405] on html "A Design System J Home Documentation Analytics Code automation Design system da…" at bounding box center [719, 391] width 1438 height 782
click at [1313, 565] on div "Remove Figma file" at bounding box center [1323, 569] width 217 height 19
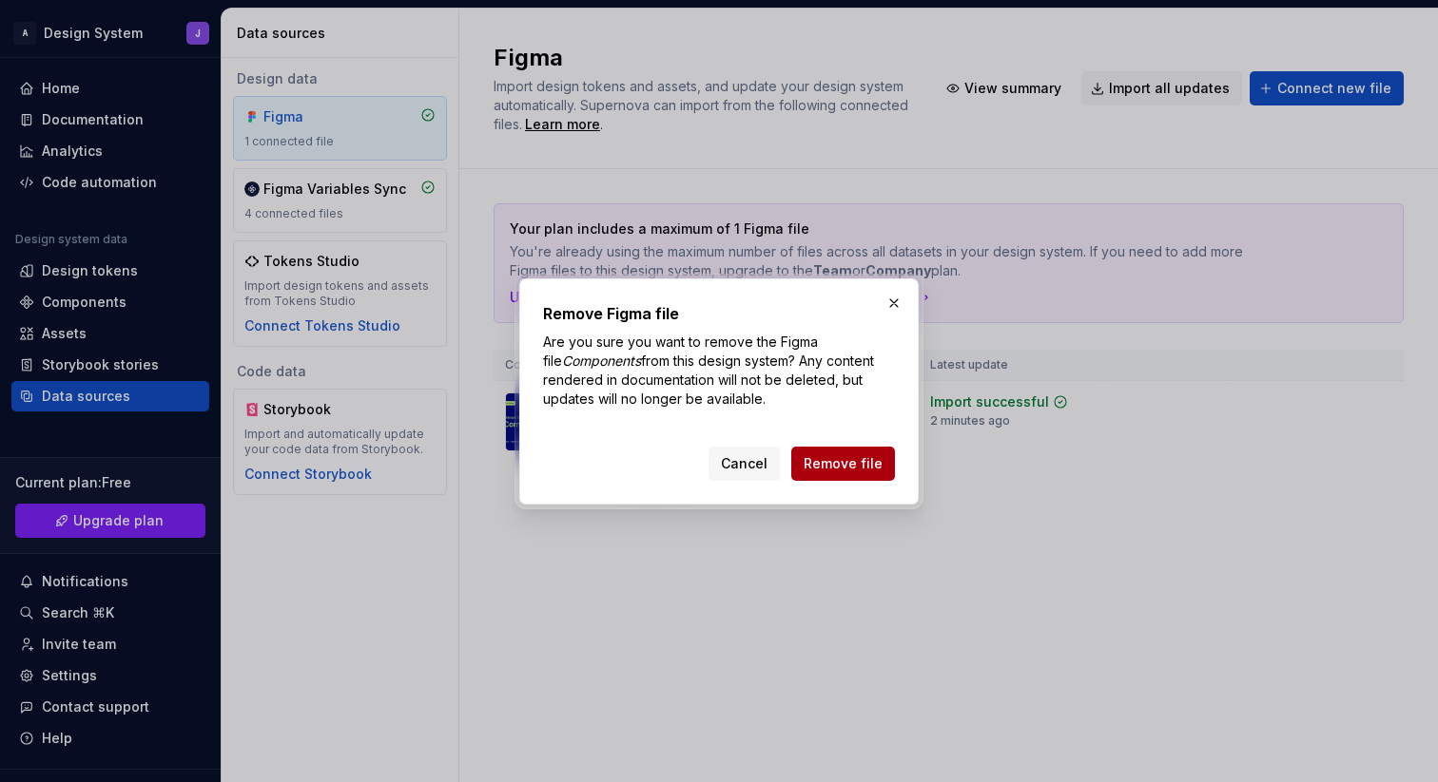
click at [852, 464] on span "Remove file" at bounding box center [842, 463] width 79 height 19
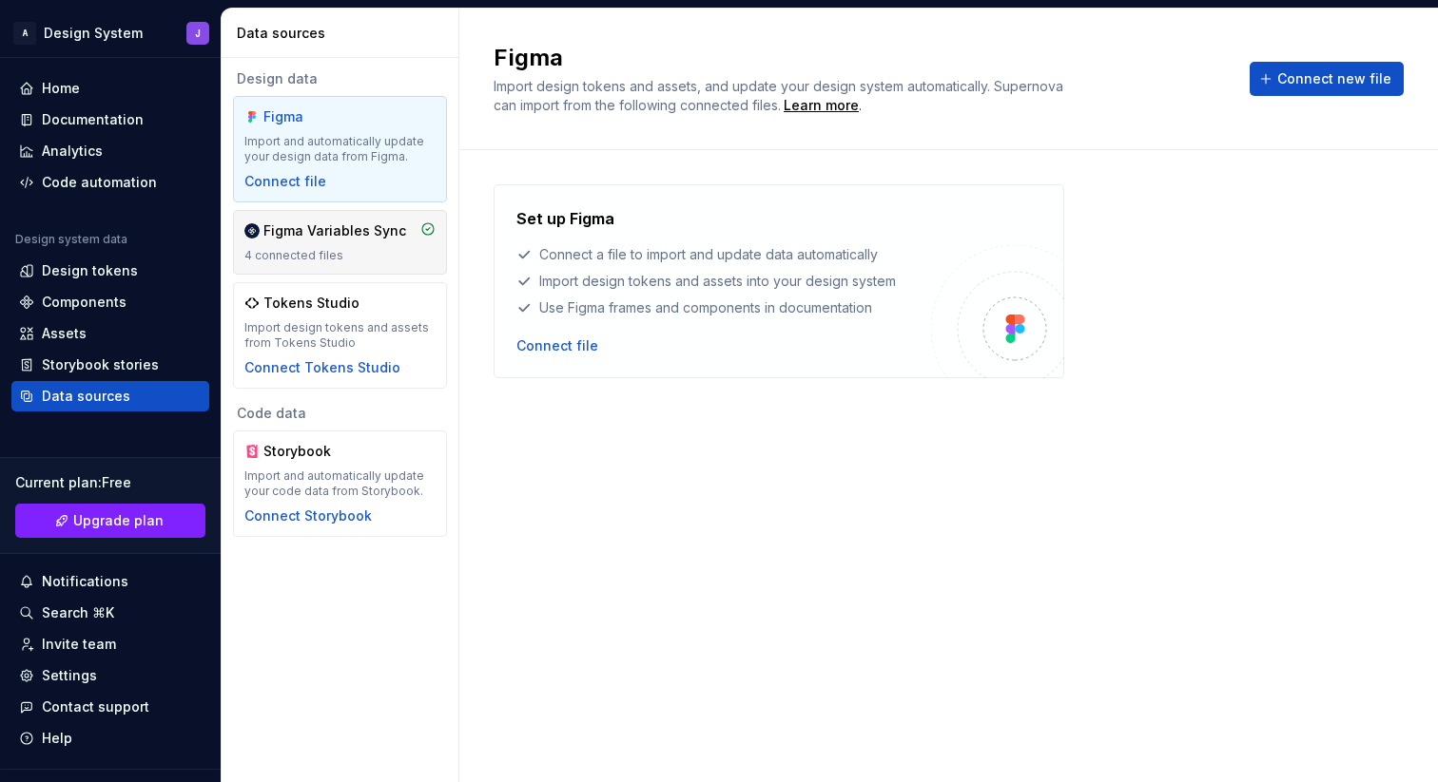
click at [377, 238] on div "Figma Variables Sync" at bounding box center [334, 231] width 143 height 19
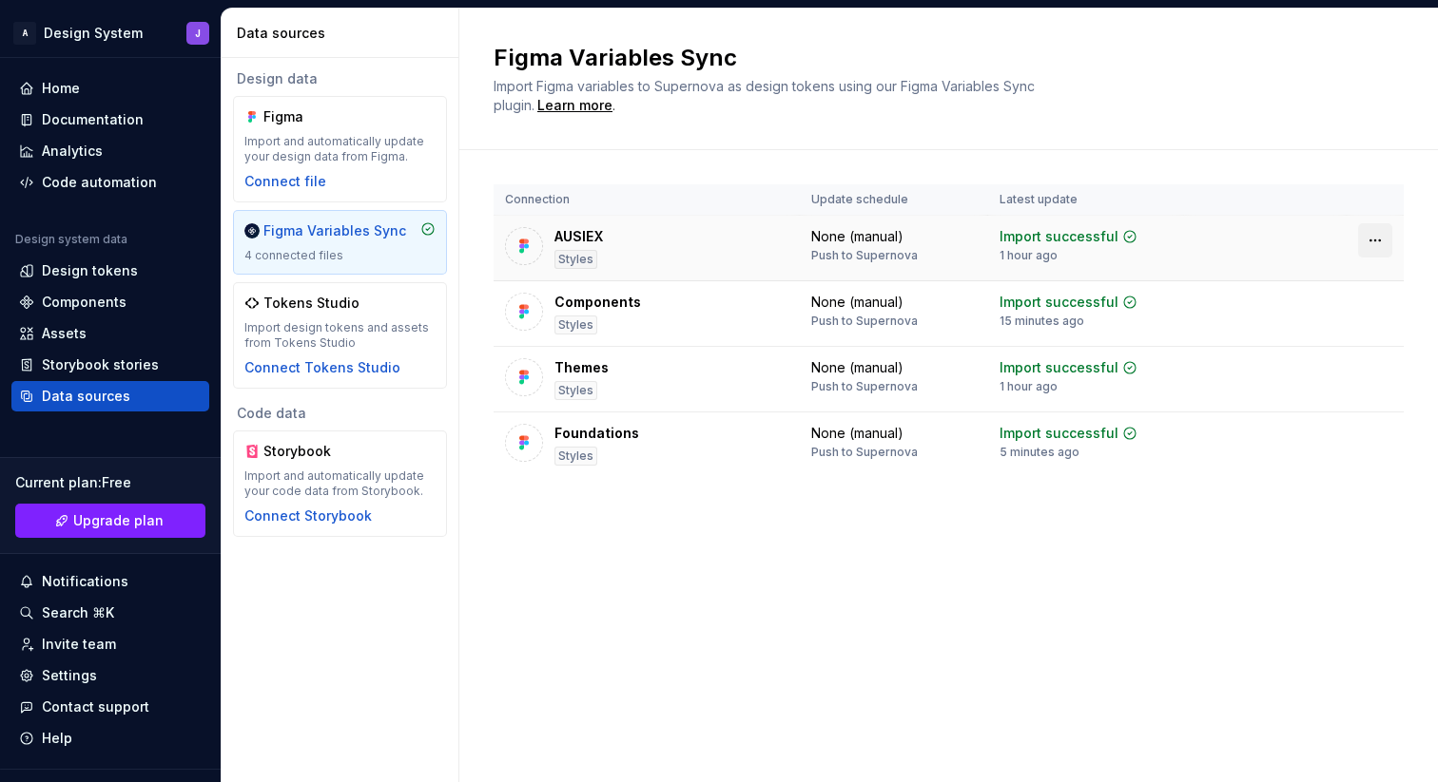
click at [1381, 245] on html "A Design System J Home Documentation Analytics Code automation Design system da…" at bounding box center [719, 391] width 1438 height 782
click at [1373, 284] on div "Disconnect plugin" at bounding box center [1364, 281] width 124 height 19
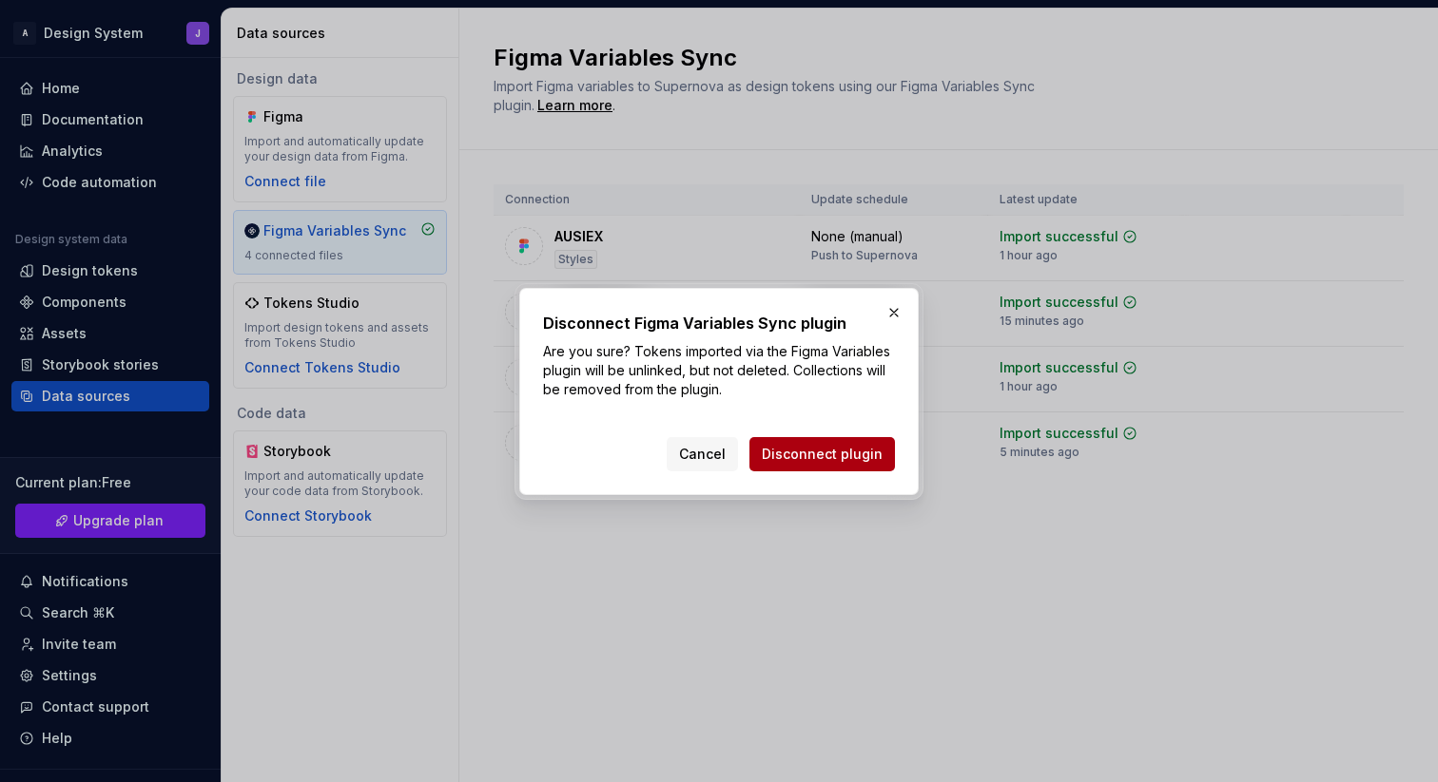
click at [854, 450] on span "Disconnect plugin" at bounding box center [822, 454] width 121 height 19
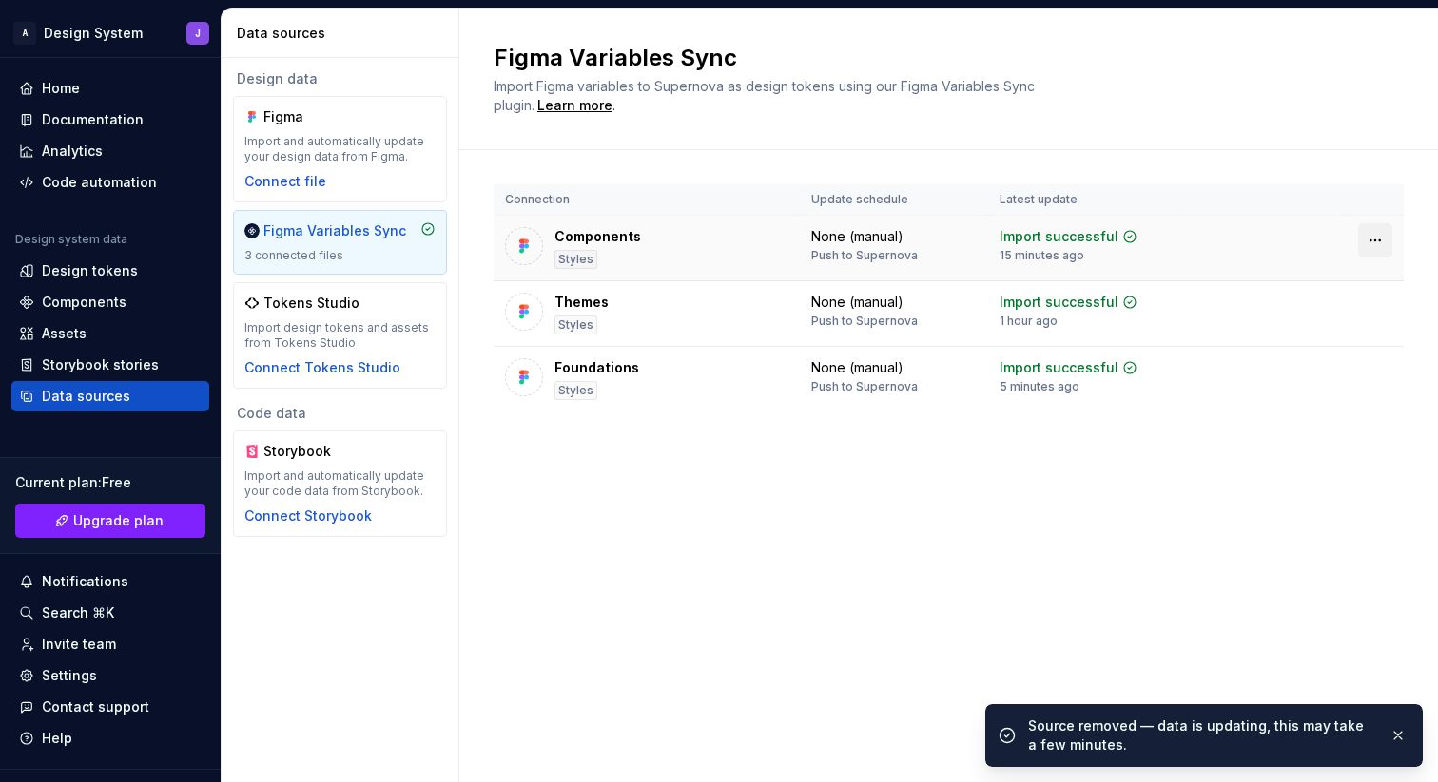
click at [1383, 238] on html "A Design System J Home Documentation Analytics Code automation Design system da…" at bounding box center [719, 391] width 1438 height 782
click at [1334, 285] on div "Disconnect plugin" at bounding box center [1364, 281] width 124 height 19
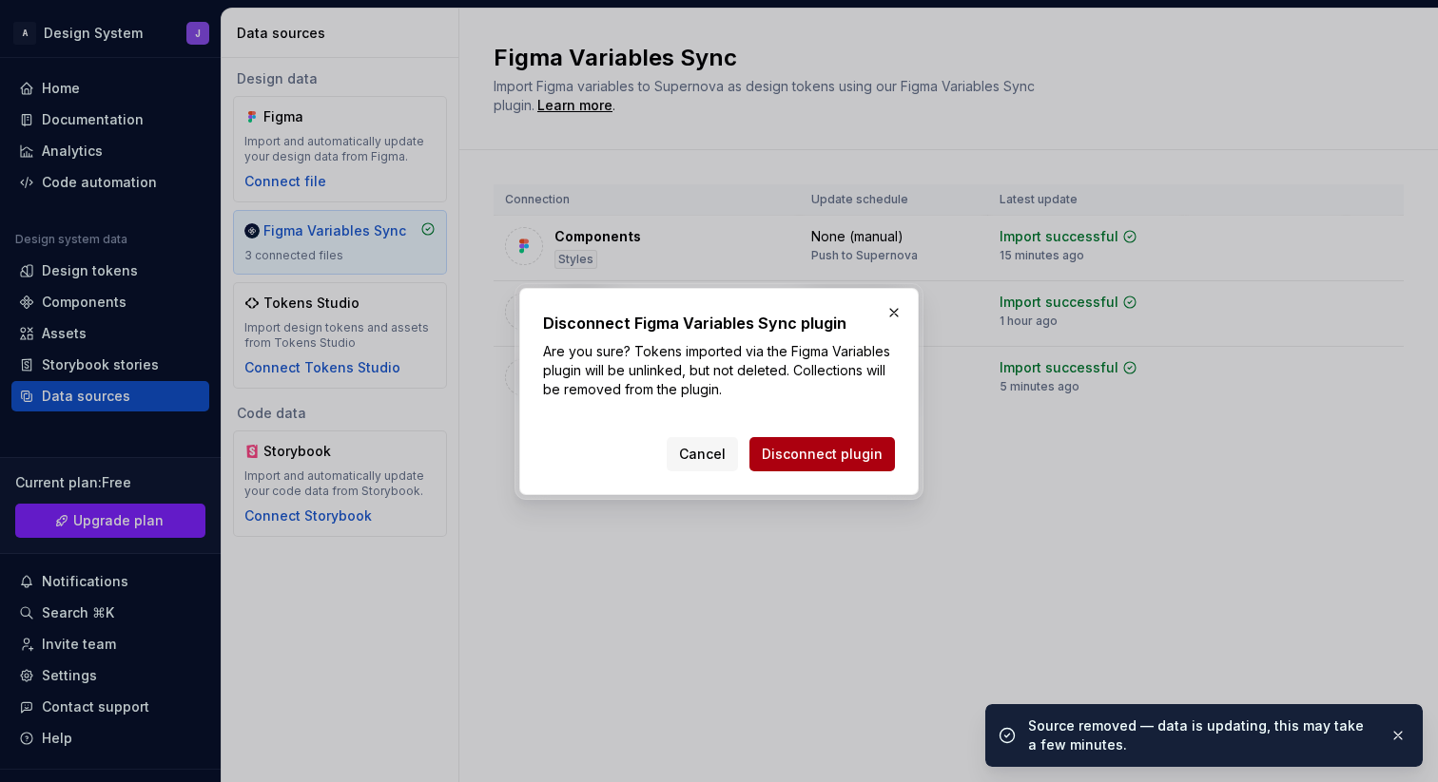
click at [856, 443] on button "Disconnect plugin" at bounding box center [821, 454] width 145 height 34
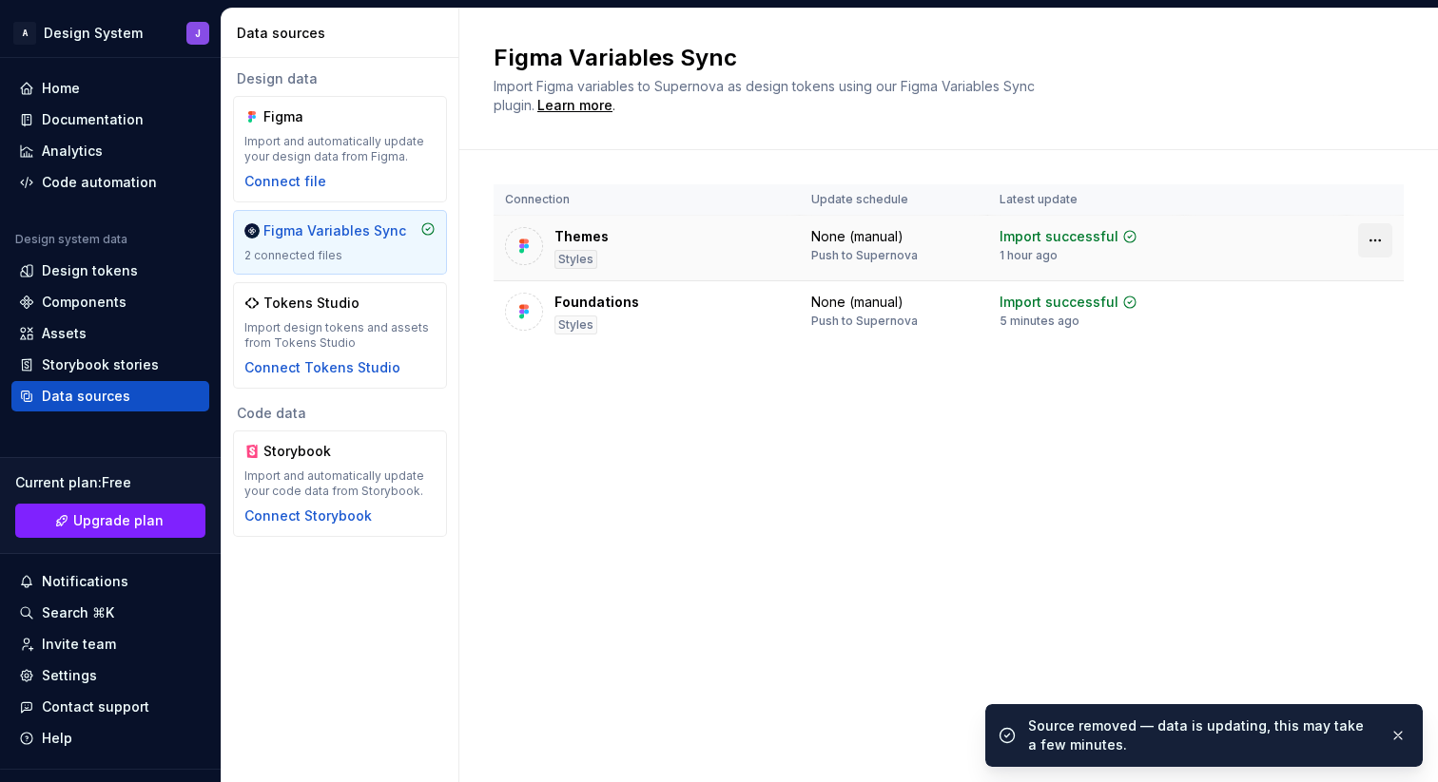
click at [1379, 241] on html "A Design System J Home Documentation Analytics Code automation Design system da…" at bounding box center [719, 391] width 1438 height 782
click at [1348, 281] on div "Disconnect plugin" at bounding box center [1364, 281] width 124 height 19
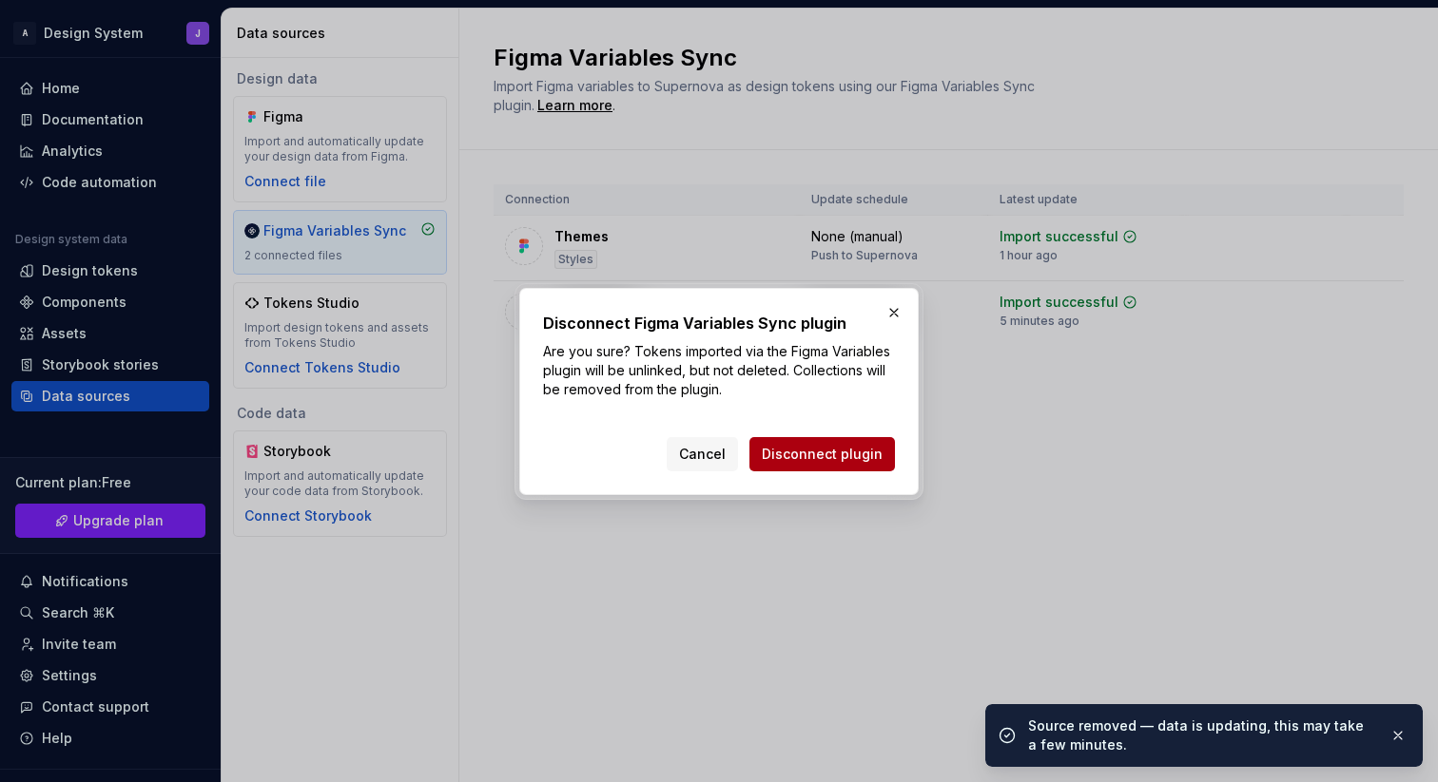
click at [853, 442] on button "Disconnect plugin" at bounding box center [821, 454] width 145 height 34
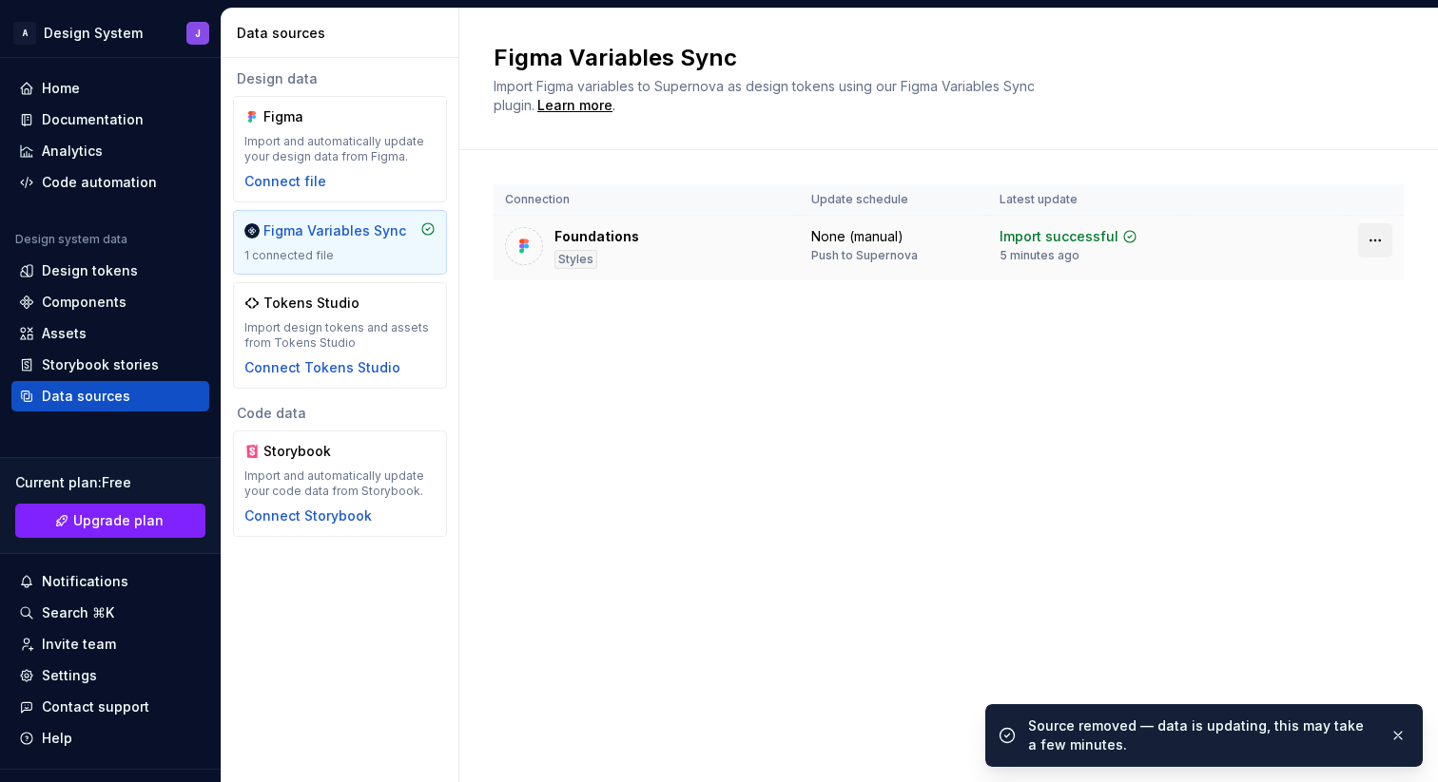
click at [1378, 242] on html "A Design System J Home Documentation Analytics Code automation Design system da…" at bounding box center [719, 391] width 1438 height 782
click at [1344, 286] on div "Disconnect plugin" at bounding box center [1364, 281] width 124 height 19
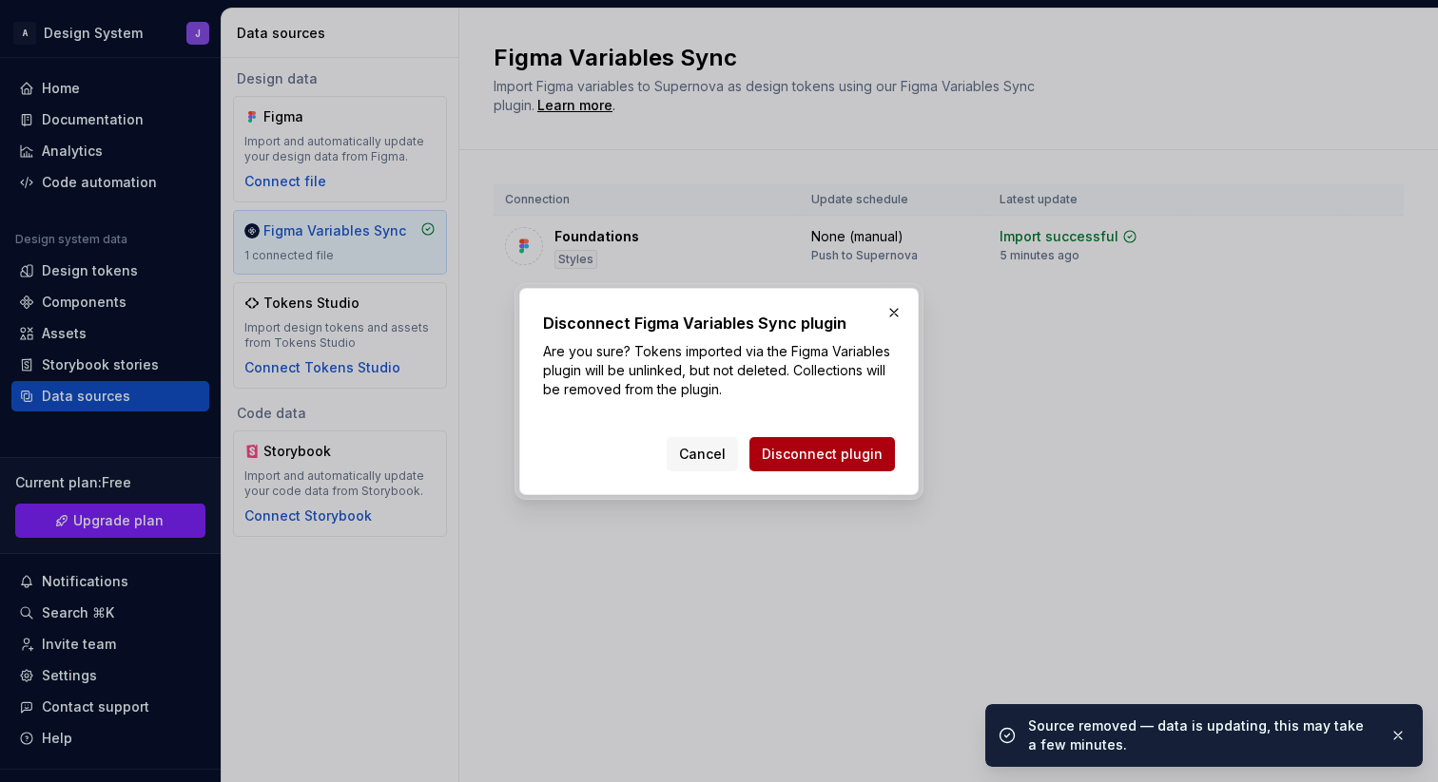
click at [861, 451] on span "Disconnect plugin" at bounding box center [822, 454] width 121 height 19
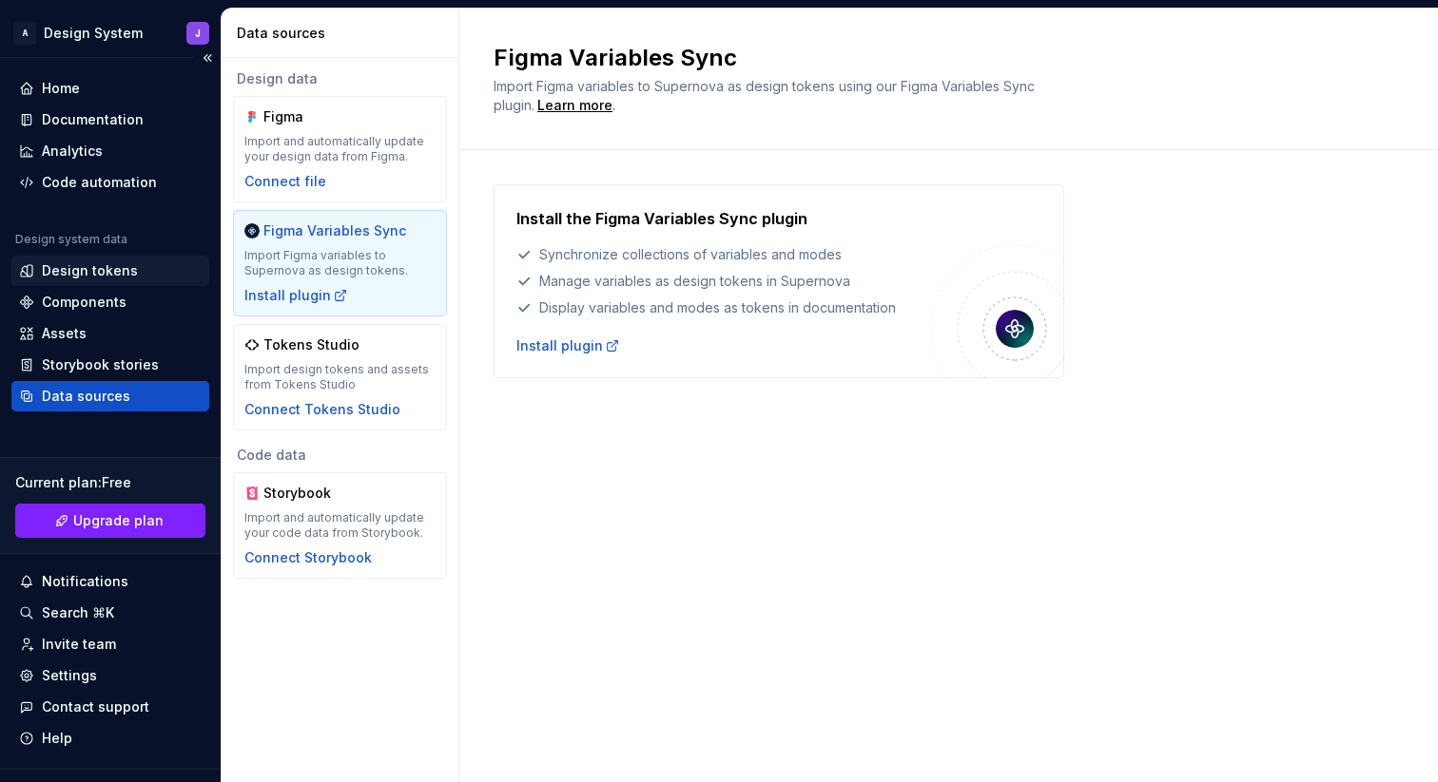
click at [111, 277] on div "Design tokens" at bounding box center [90, 270] width 96 height 19
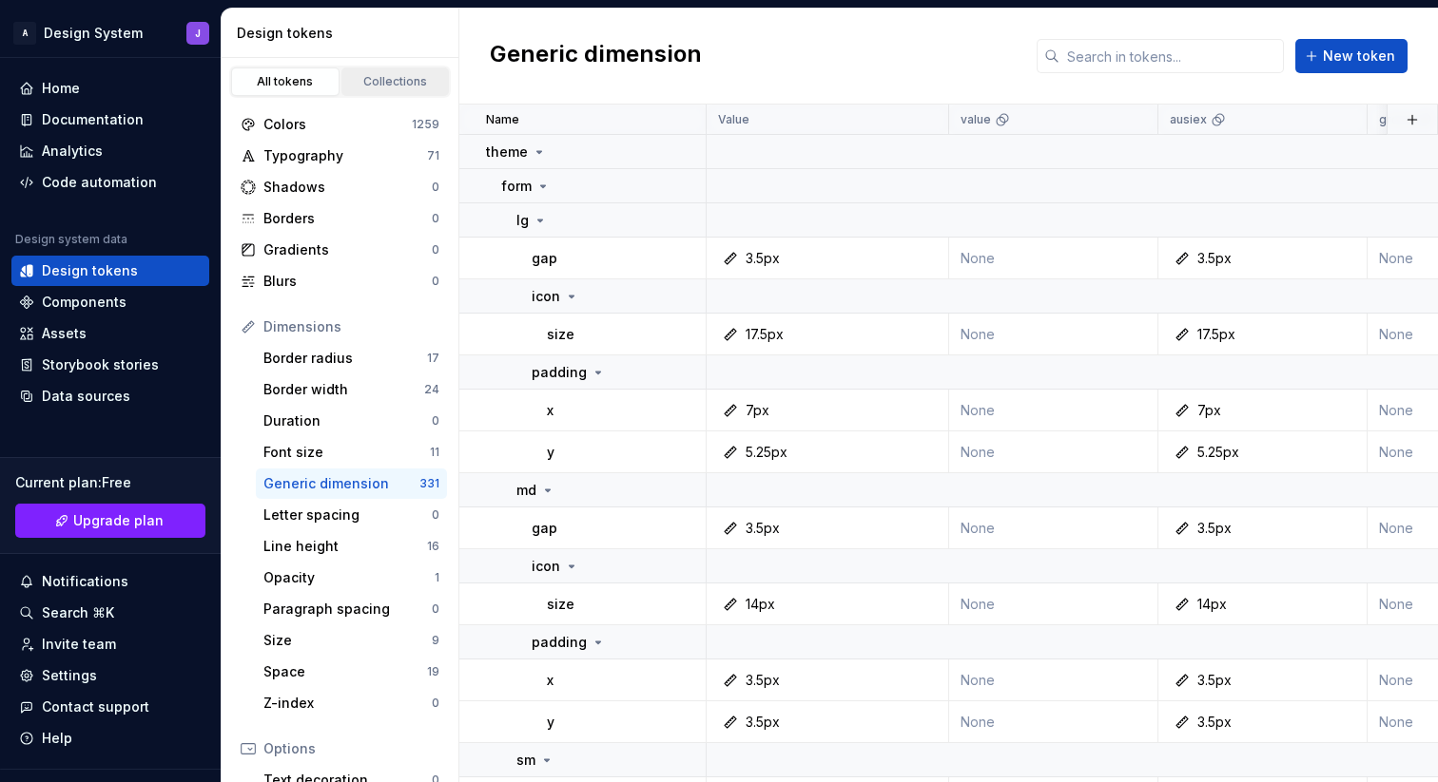
click at [409, 85] on div "Collections" at bounding box center [395, 81] width 95 height 15
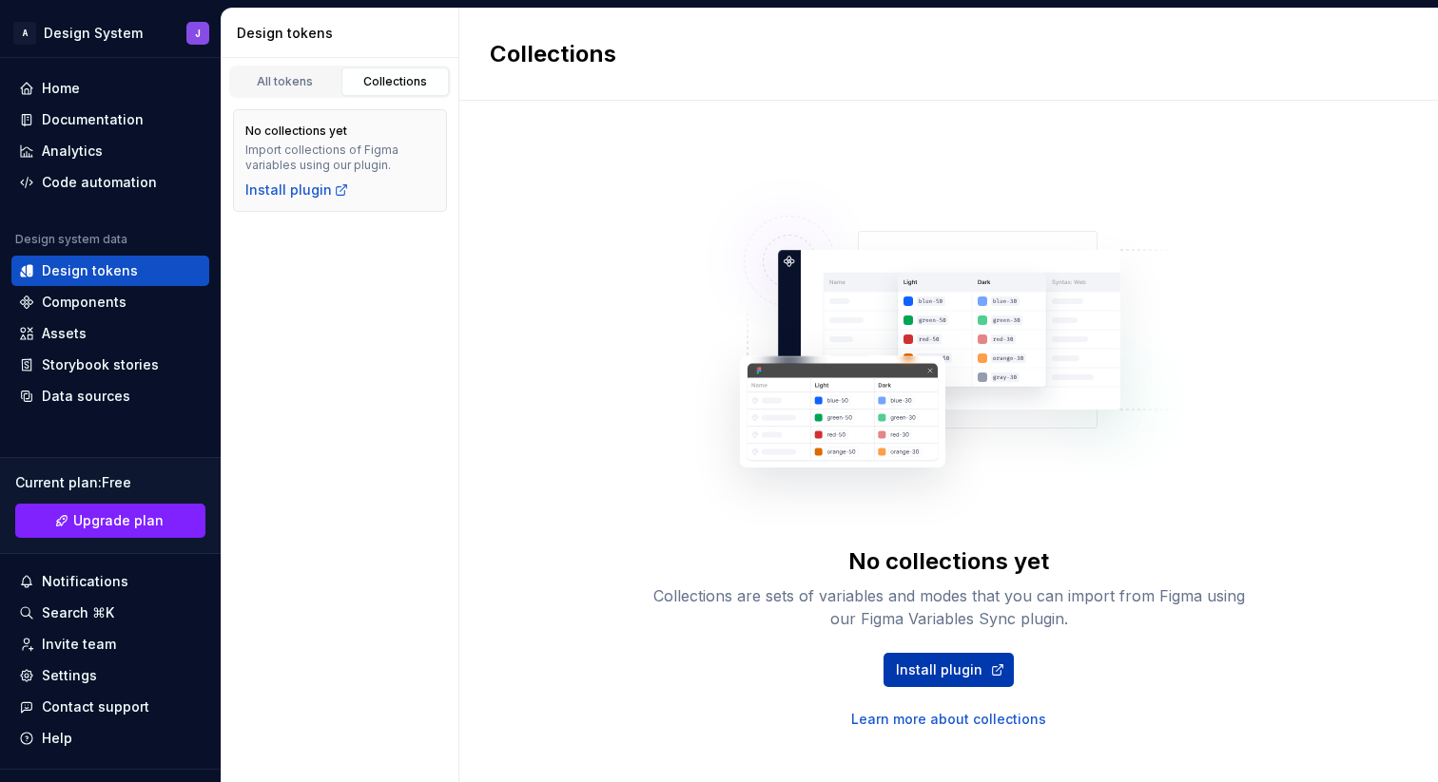
click at [952, 674] on span "Install plugin" at bounding box center [939, 670] width 87 height 19
click at [308, 87] on div "All tokens" at bounding box center [285, 81] width 95 height 15
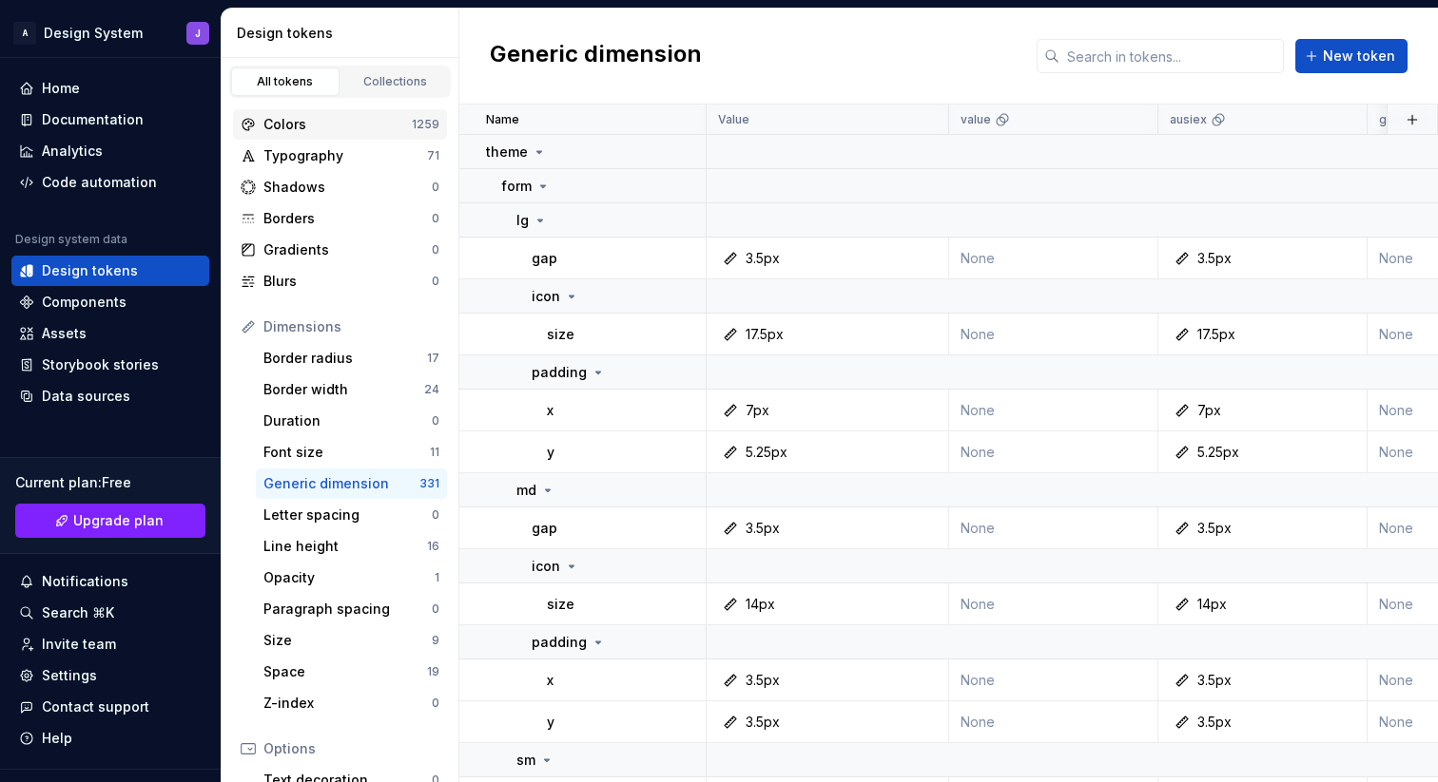
click at [307, 122] on div "Colors" at bounding box center [337, 124] width 148 height 19
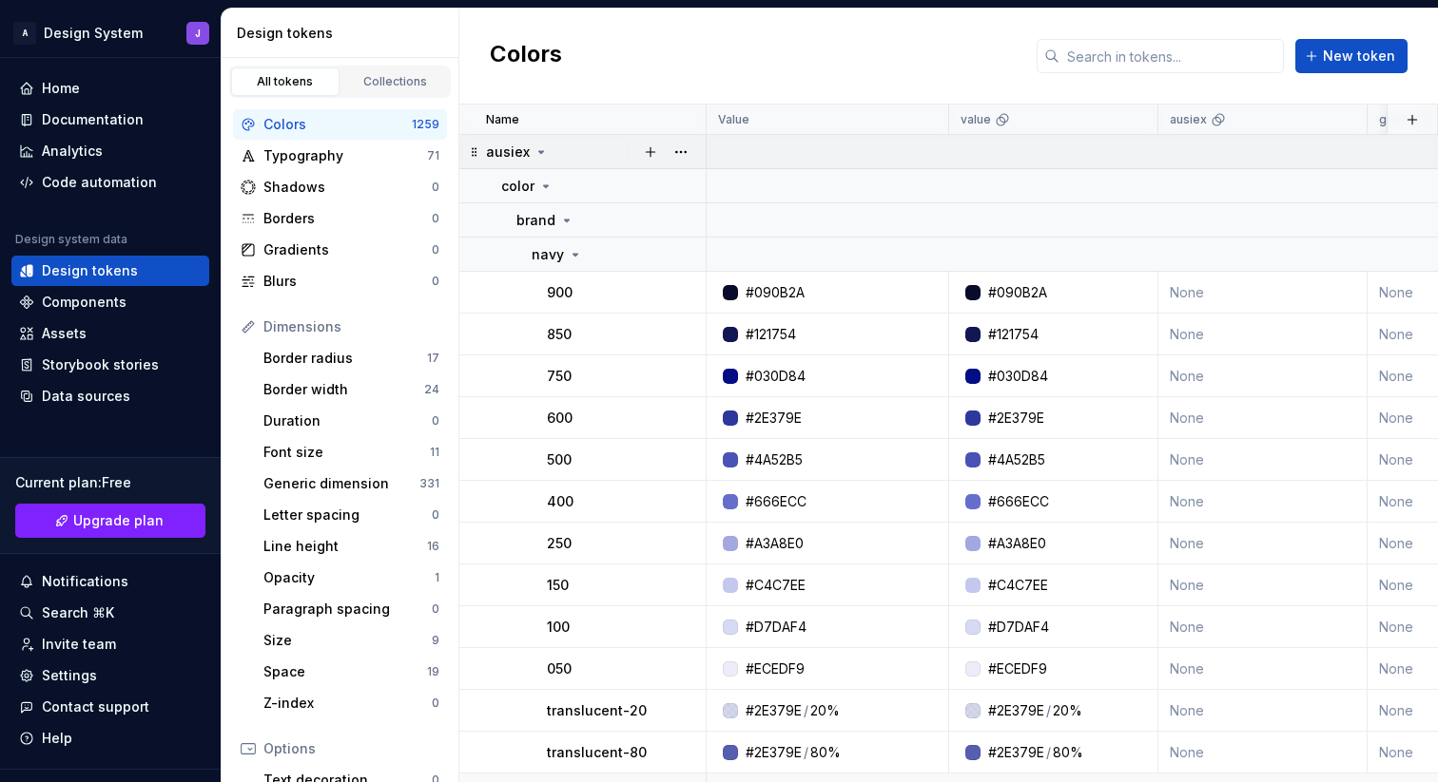
click at [578, 147] on div "ausiex" at bounding box center [595, 152] width 219 height 19
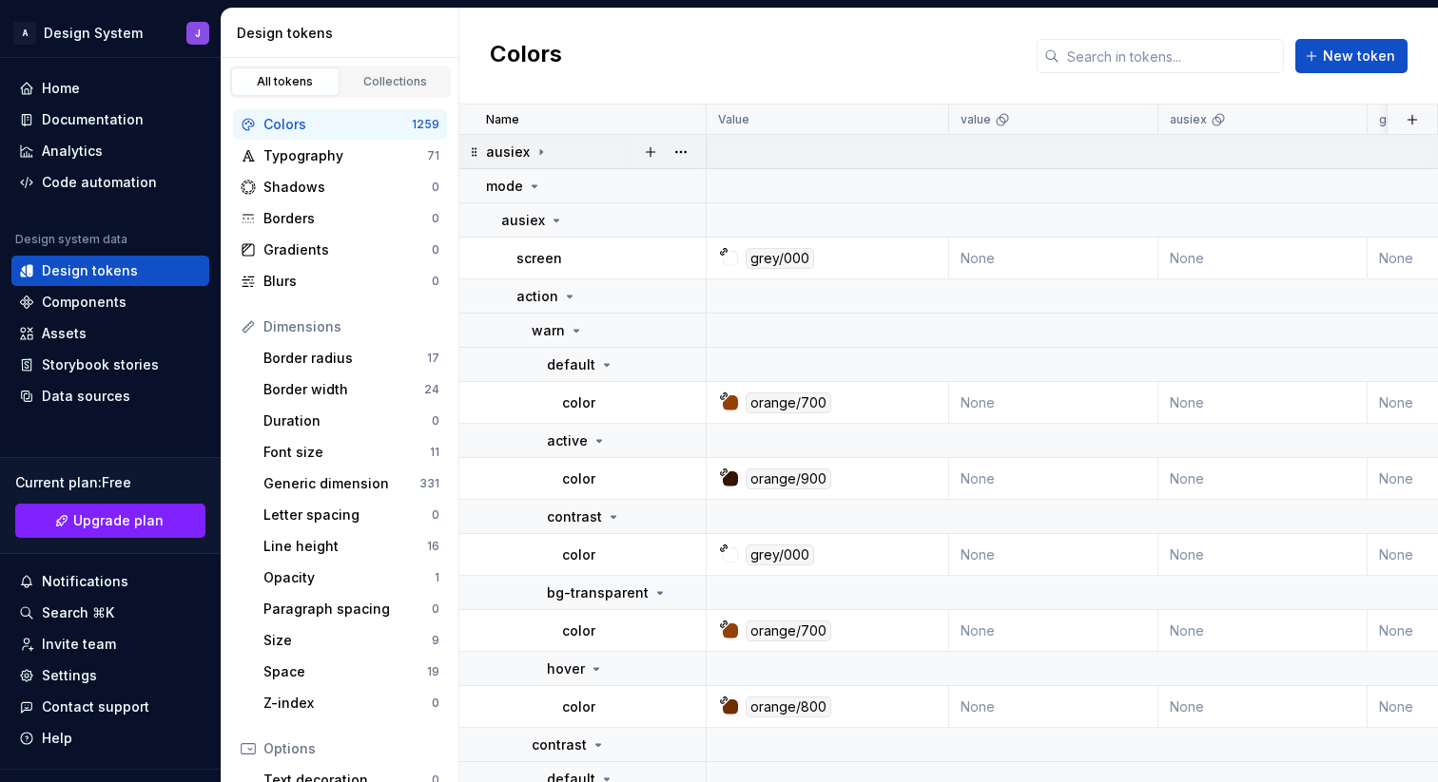
click at [565, 150] on div "ausiex" at bounding box center [595, 152] width 219 height 19
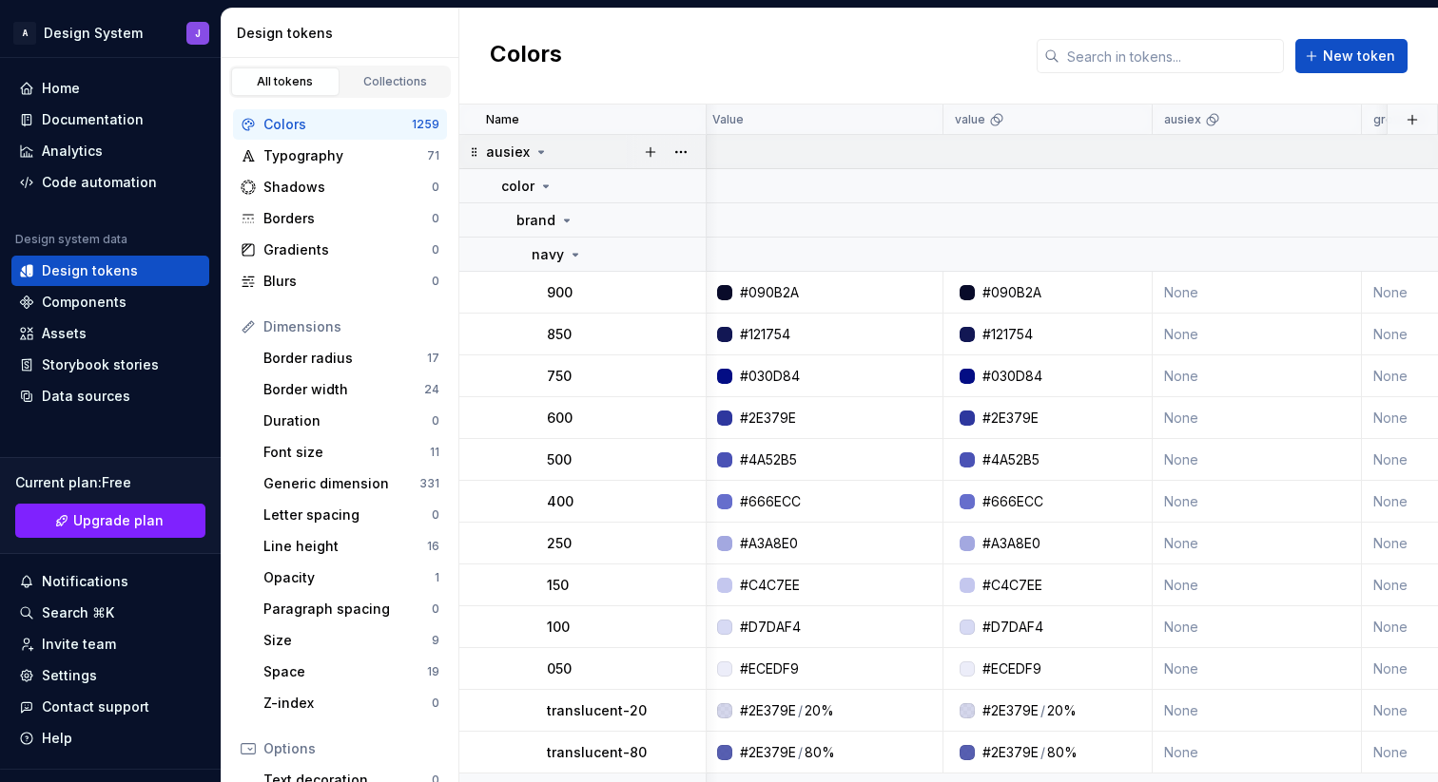
scroll to position [0, 10]
click at [565, 150] on div "ausiex" at bounding box center [595, 152] width 219 height 19
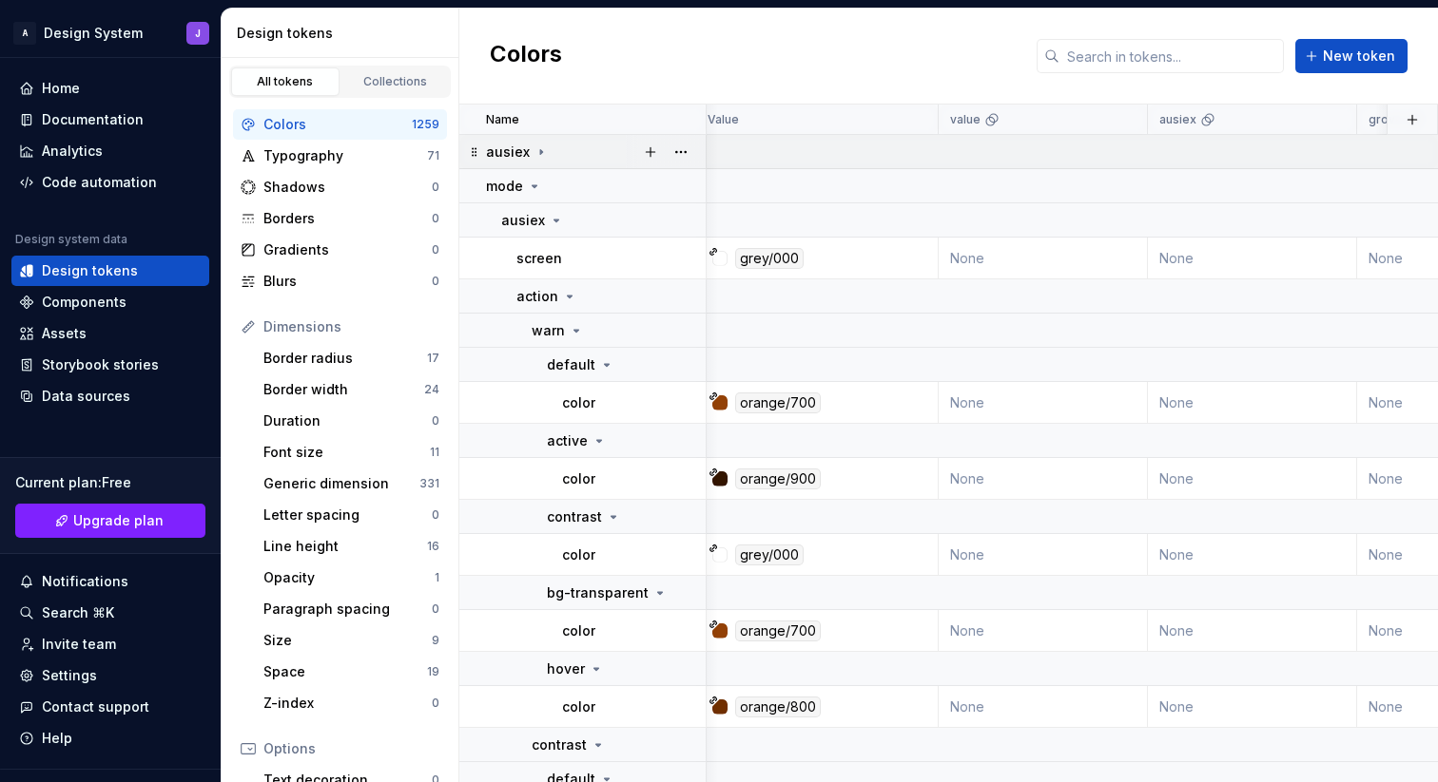
scroll to position [0, 7]
click at [552, 184] on div "mode" at bounding box center [595, 186] width 219 height 19
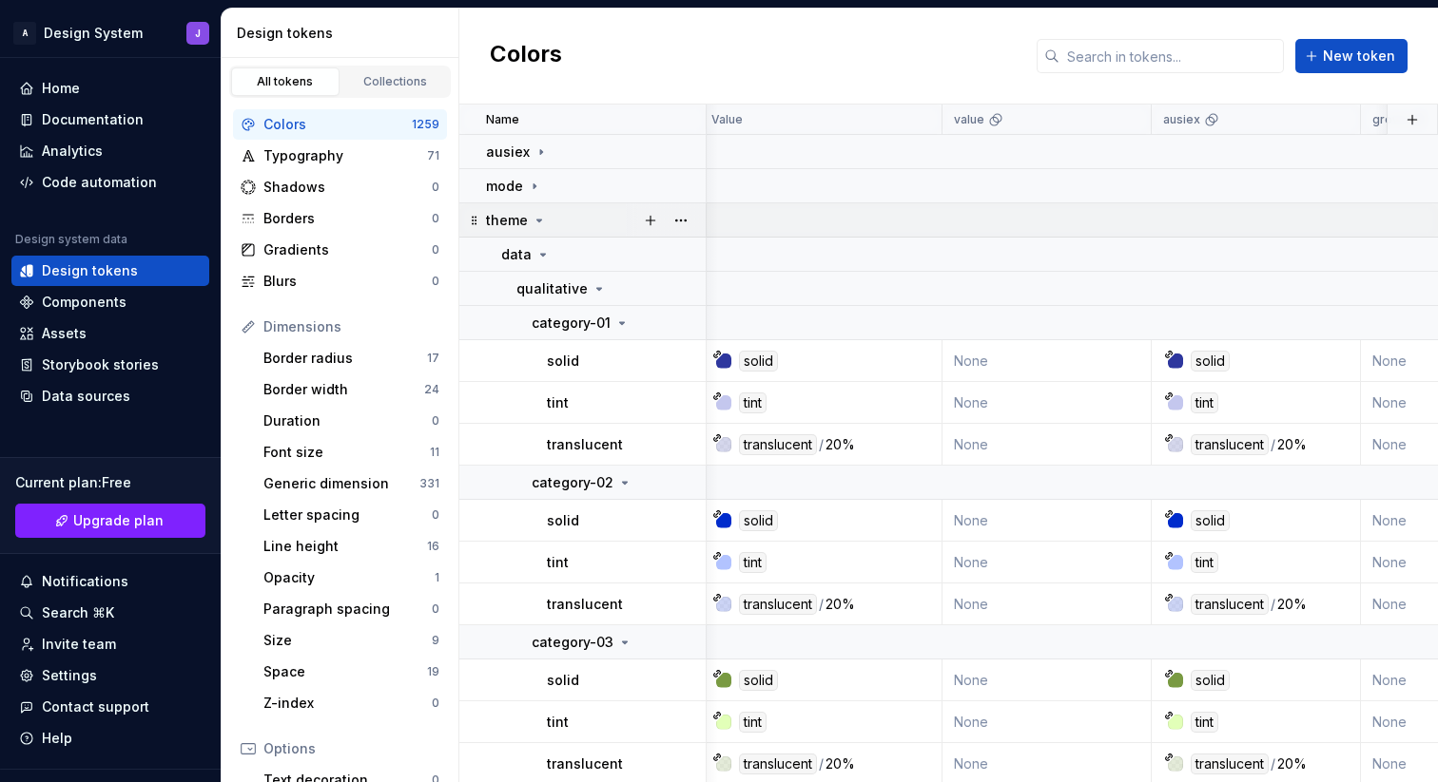
click at [536, 222] on icon at bounding box center [538, 220] width 15 height 15
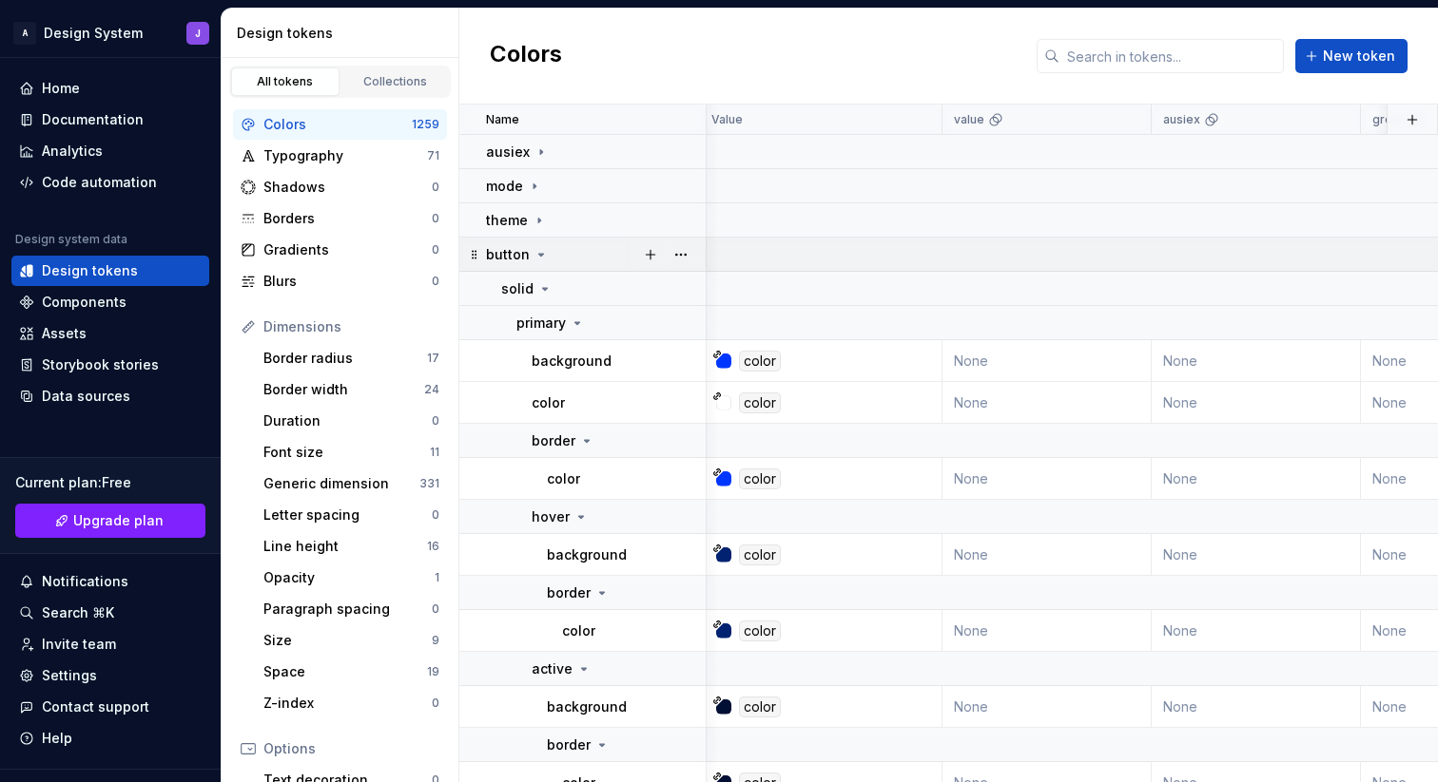
click at [530, 256] on div "button" at bounding box center [517, 254] width 63 height 19
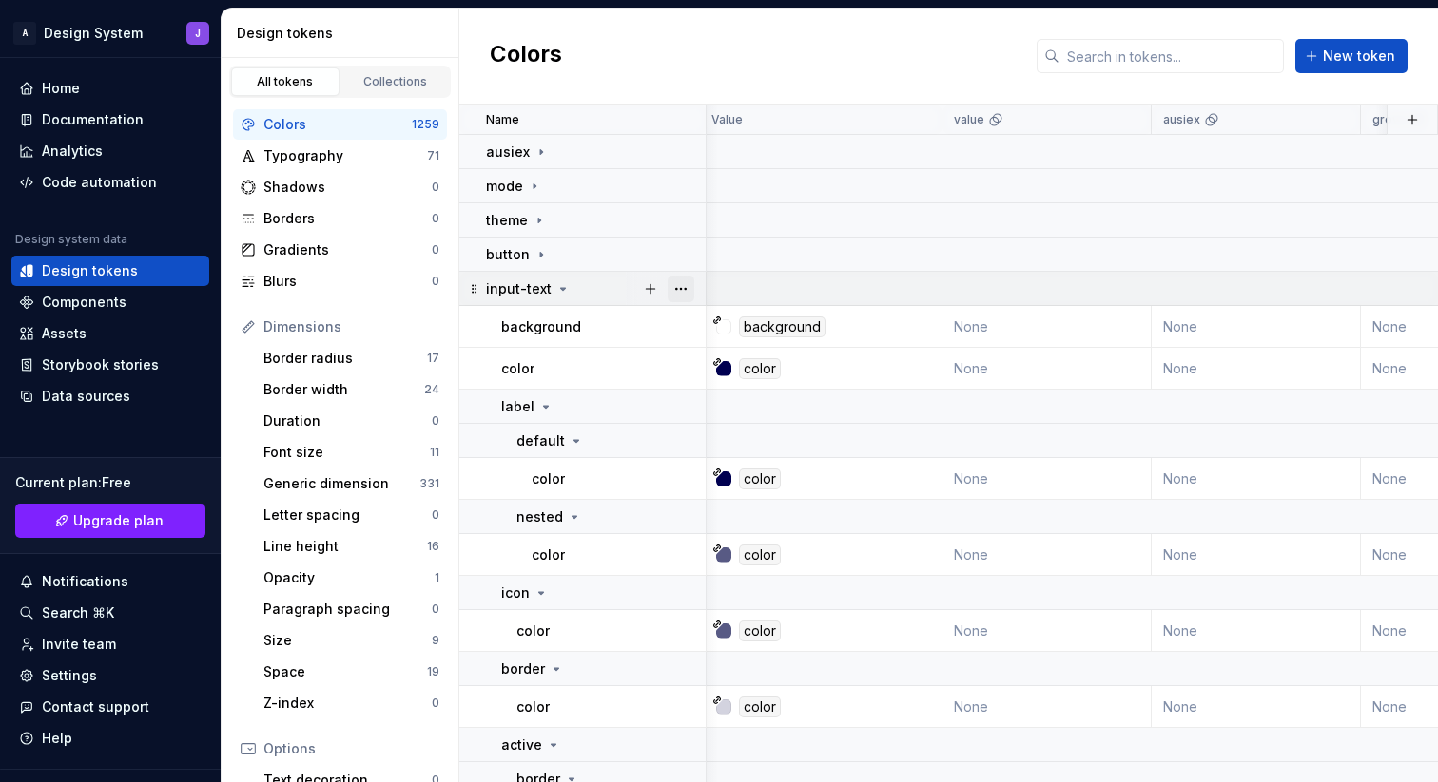
click at [680, 291] on button "button" at bounding box center [680, 289] width 27 height 27
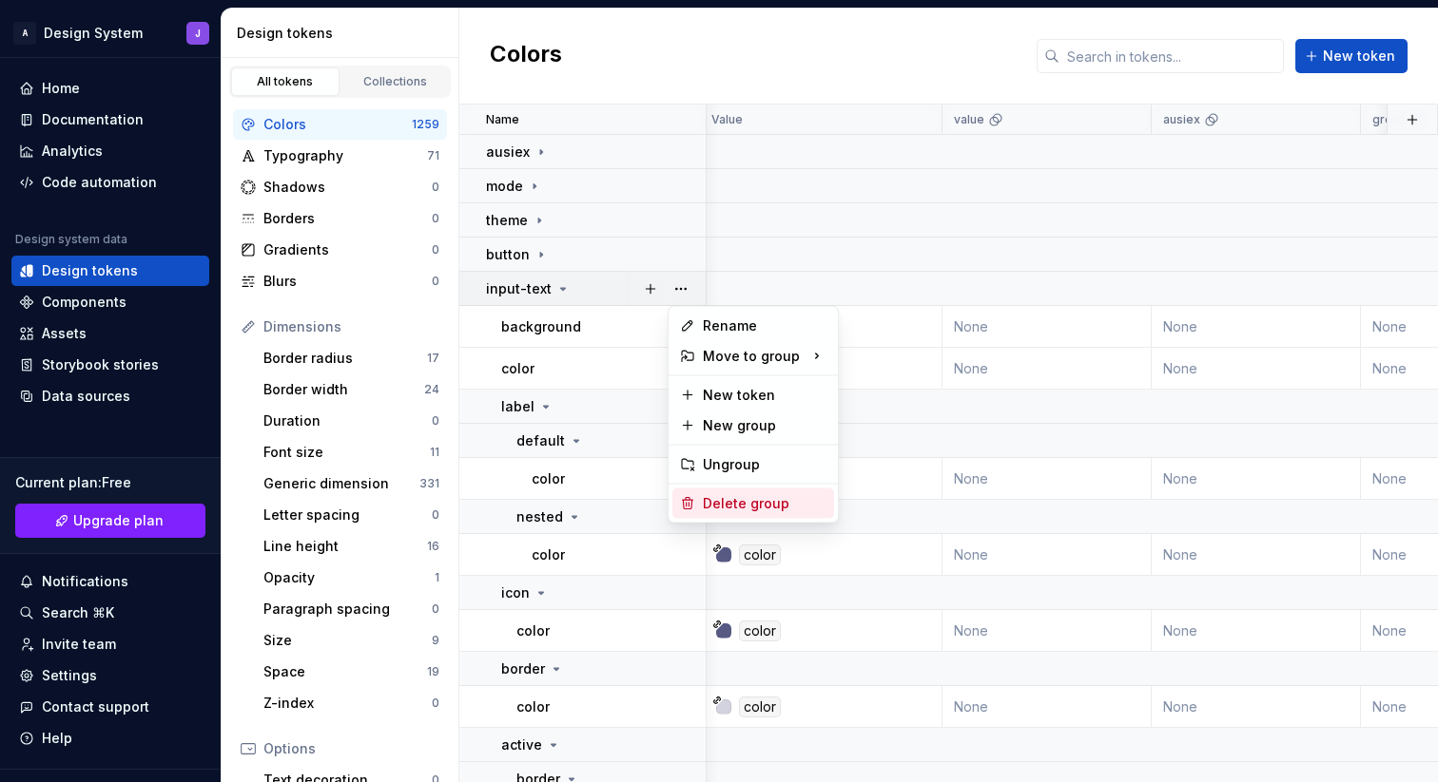
click at [736, 505] on div "Delete group" at bounding box center [765, 503] width 124 height 19
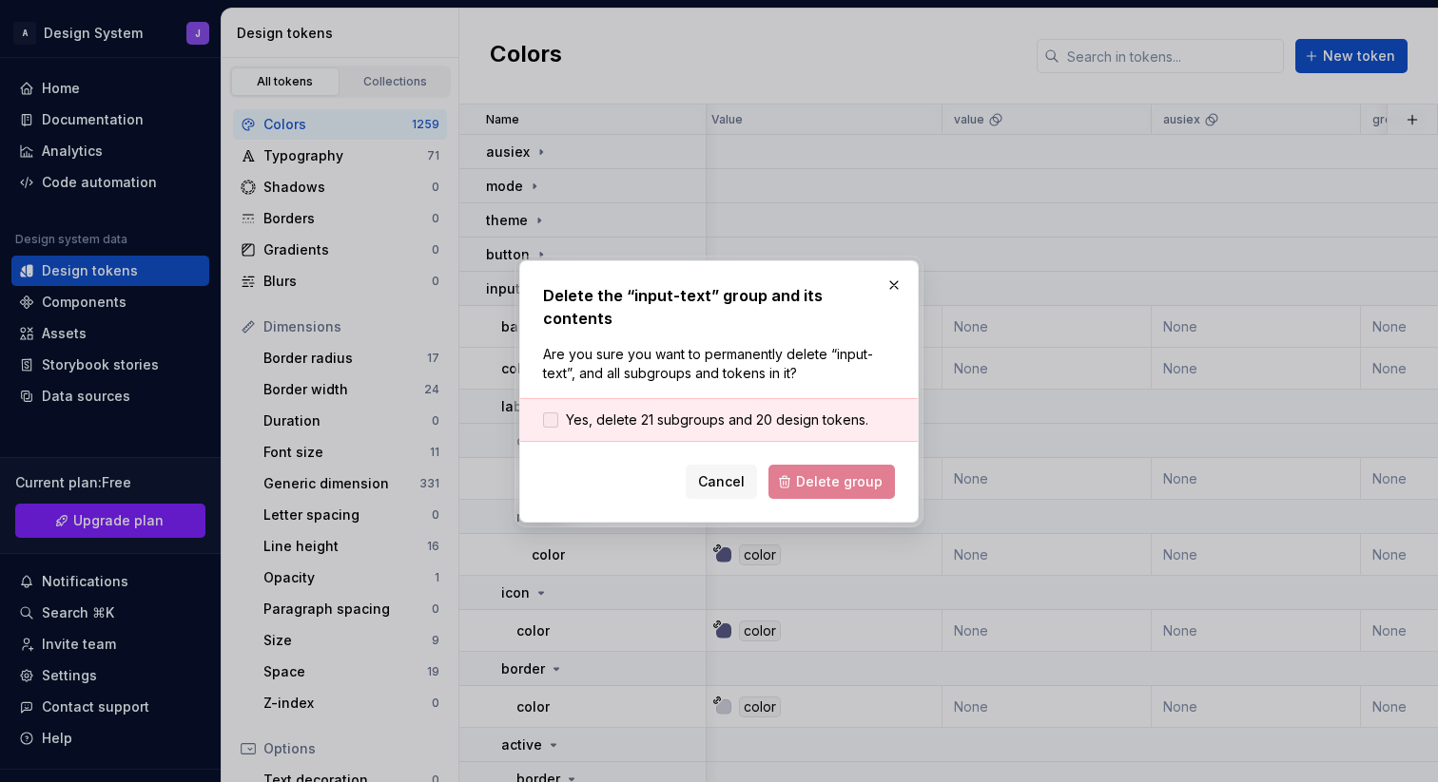
click at [550, 413] on div at bounding box center [550, 420] width 15 height 15
click at [831, 473] on span "Delete group" at bounding box center [839, 482] width 87 height 19
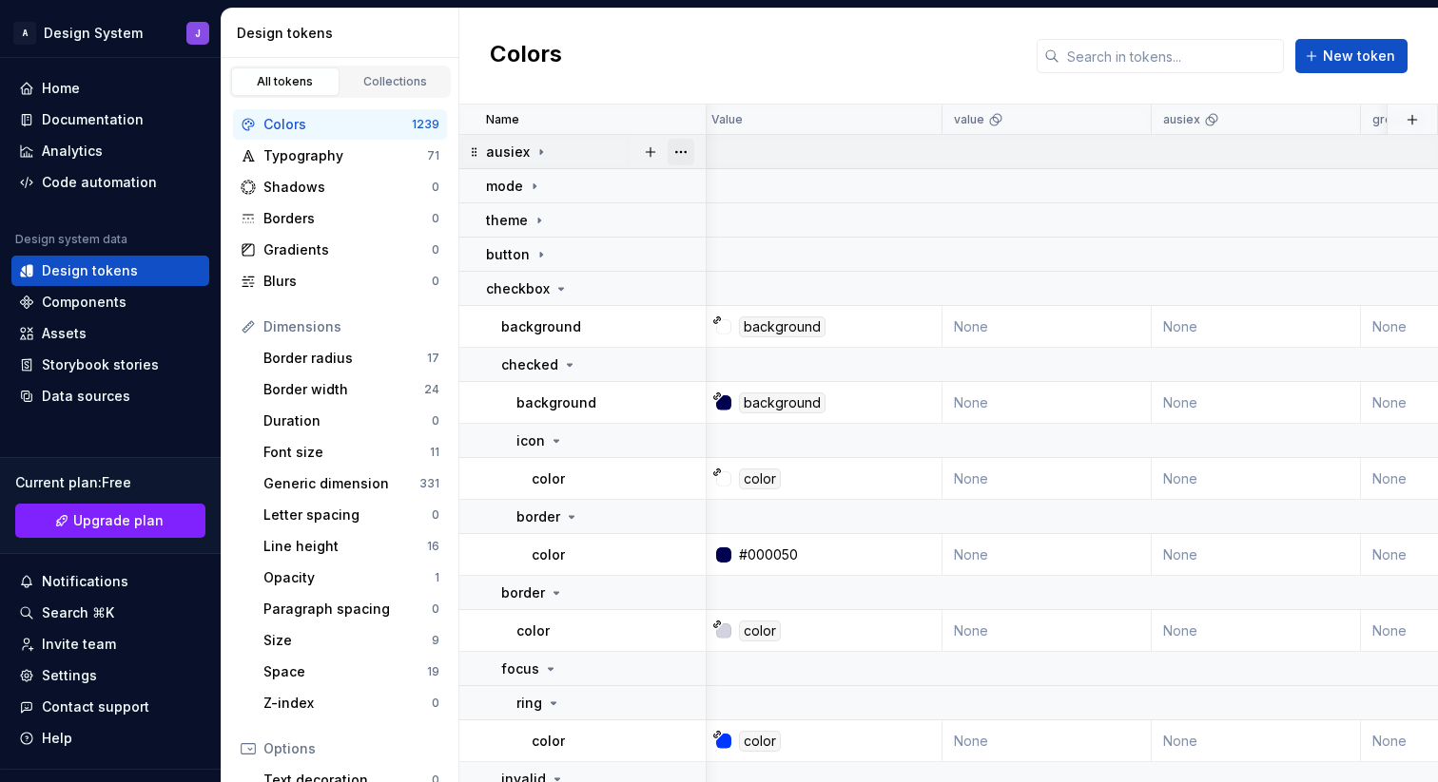
click at [681, 154] on button "button" at bounding box center [680, 152] width 27 height 27
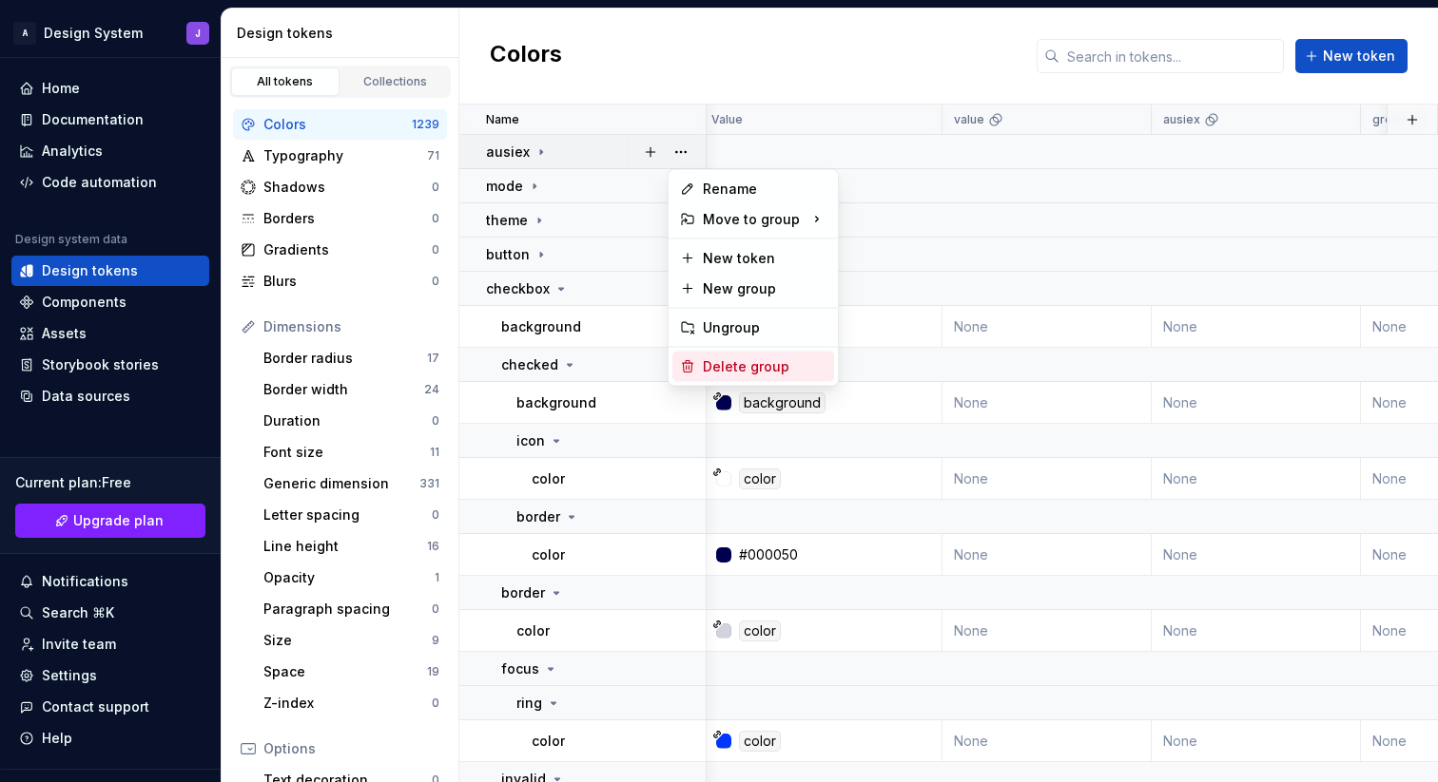
click at [721, 368] on div "Delete group" at bounding box center [765, 366] width 124 height 19
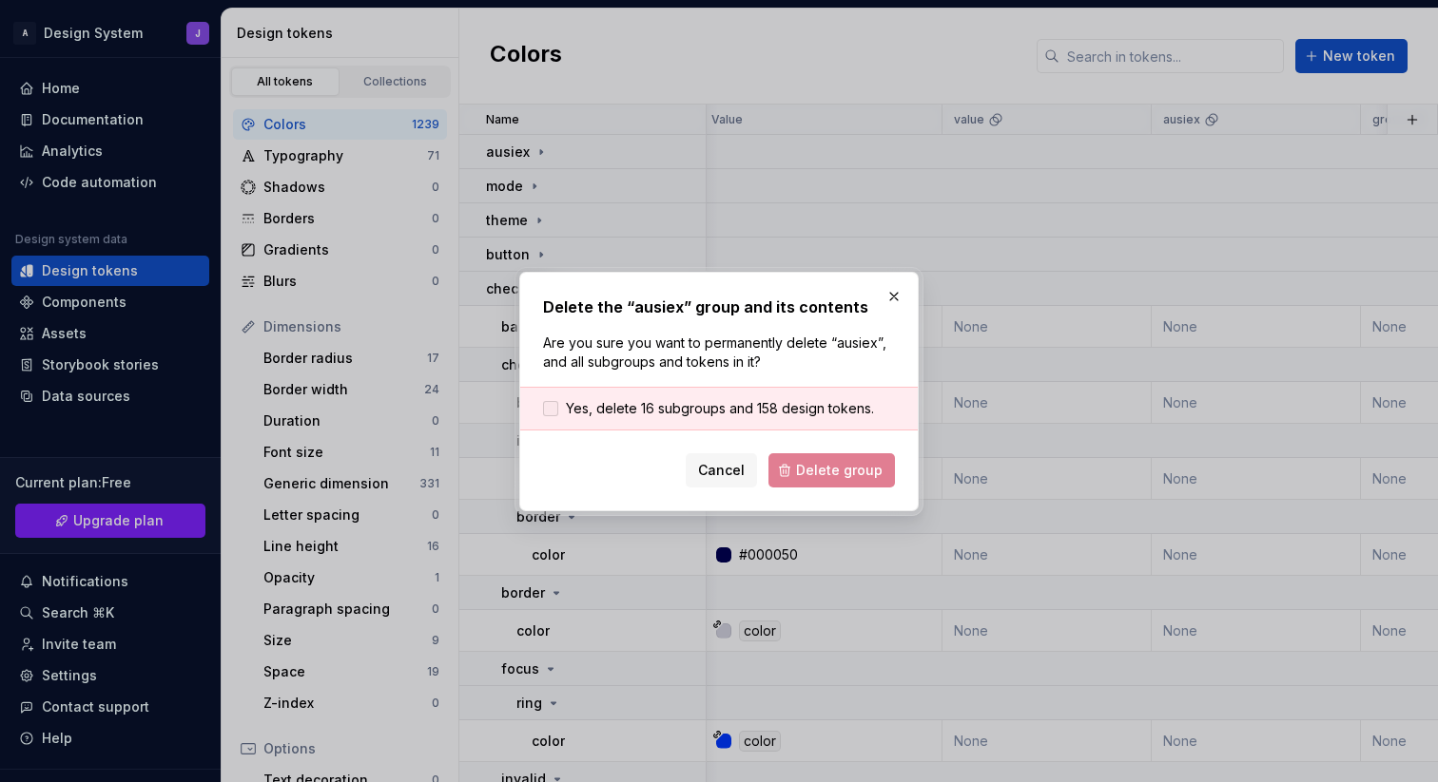
click at [559, 406] on label "Yes, delete 16 subgroups and 158 design tokens." at bounding box center [708, 408] width 331 height 19
click at [825, 470] on span "Delete group" at bounding box center [839, 470] width 87 height 19
click at [814, 475] on div "Cancel Delete group" at bounding box center [719, 471] width 352 height 34
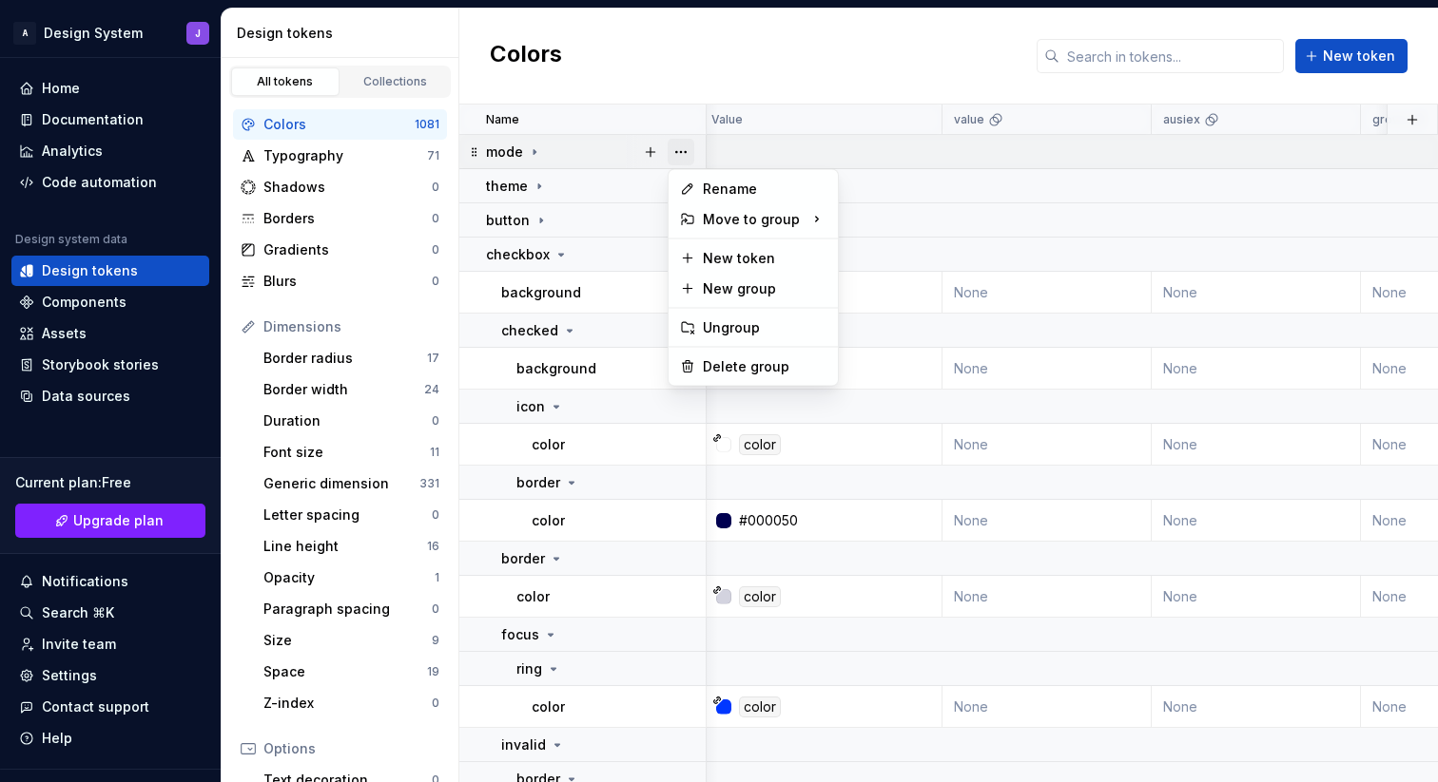
click at [679, 153] on button "button" at bounding box center [680, 152] width 27 height 27
click at [730, 366] on div "Delete group" at bounding box center [765, 366] width 124 height 19
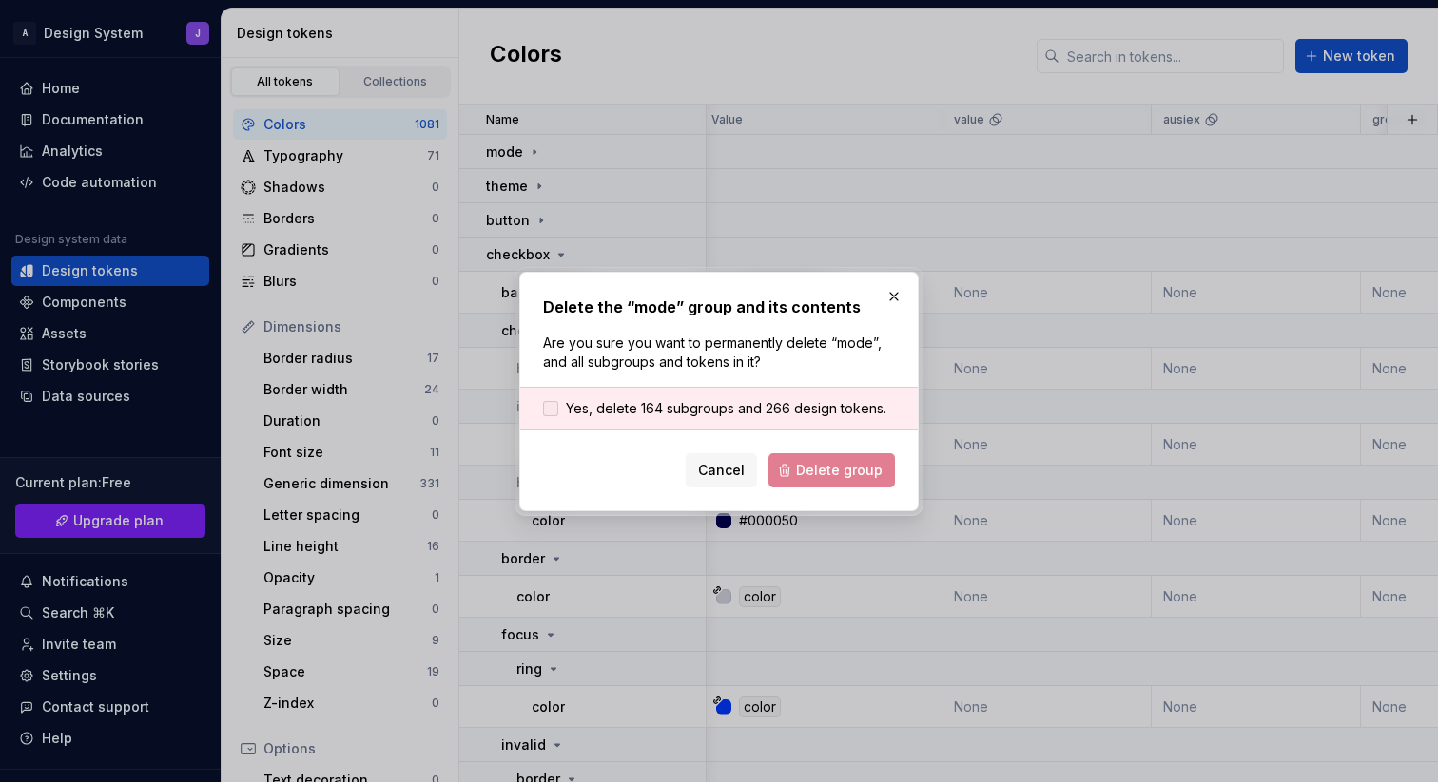
click at [578, 411] on span "Yes, delete 164 subgroups and 266 design tokens." at bounding box center [726, 408] width 320 height 19
click at [829, 474] on span "Delete group" at bounding box center [839, 470] width 87 height 19
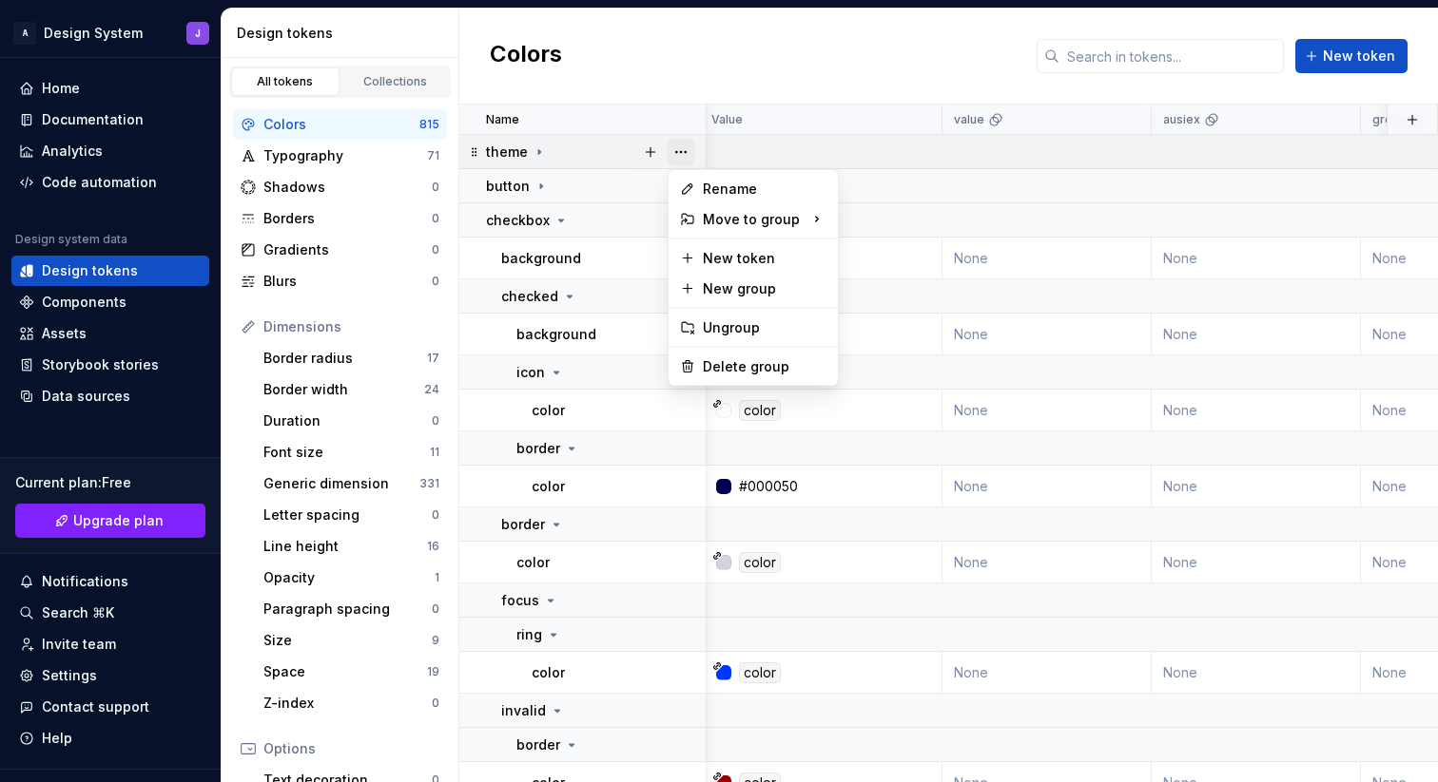
click at [687, 150] on button "button" at bounding box center [680, 152] width 27 height 27
click at [725, 365] on div "Delete group" at bounding box center [765, 366] width 124 height 19
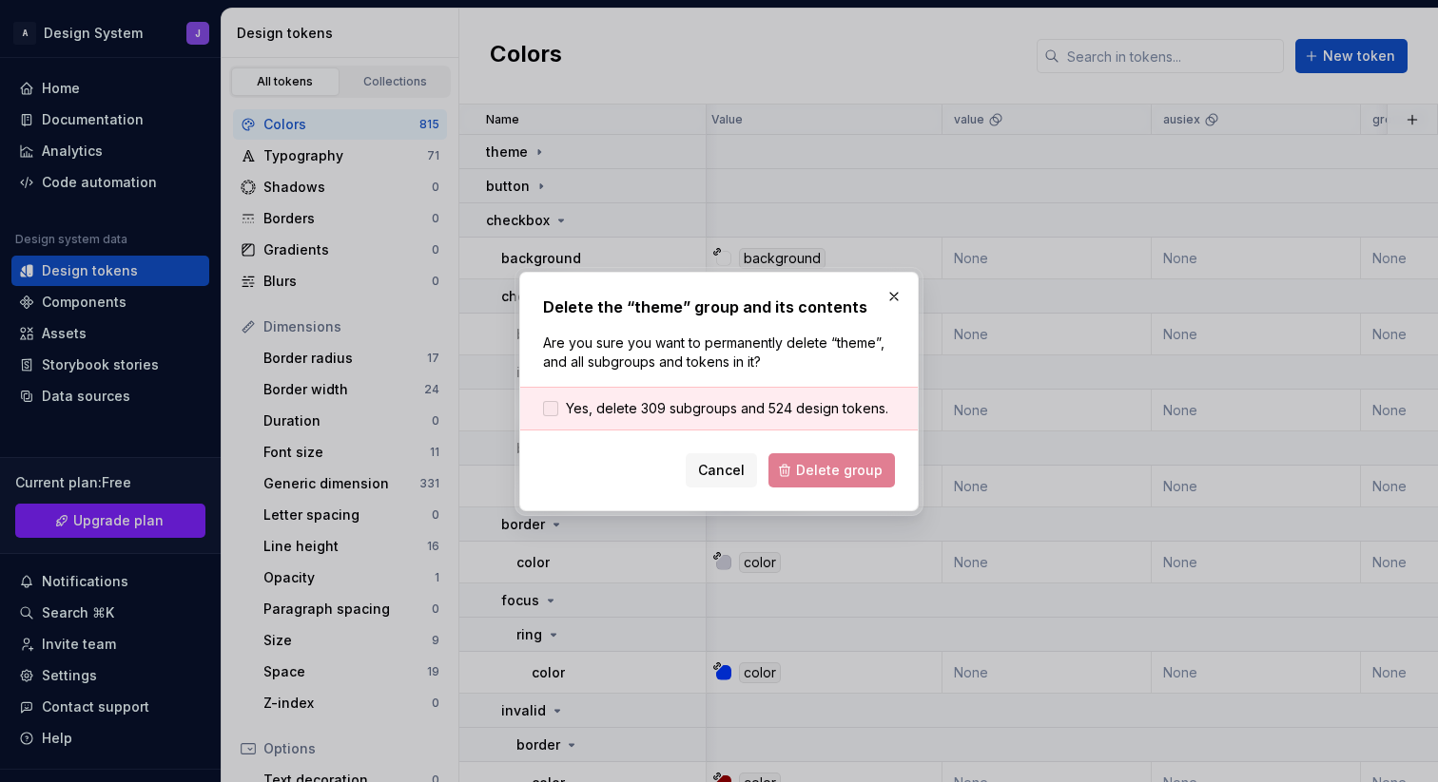
click at [634, 408] on span "Yes, delete 309 subgroups and 524 design tokens." at bounding box center [727, 408] width 322 height 19
click at [837, 465] on span "Delete group" at bounding box center [839, 470] width 87 height 19
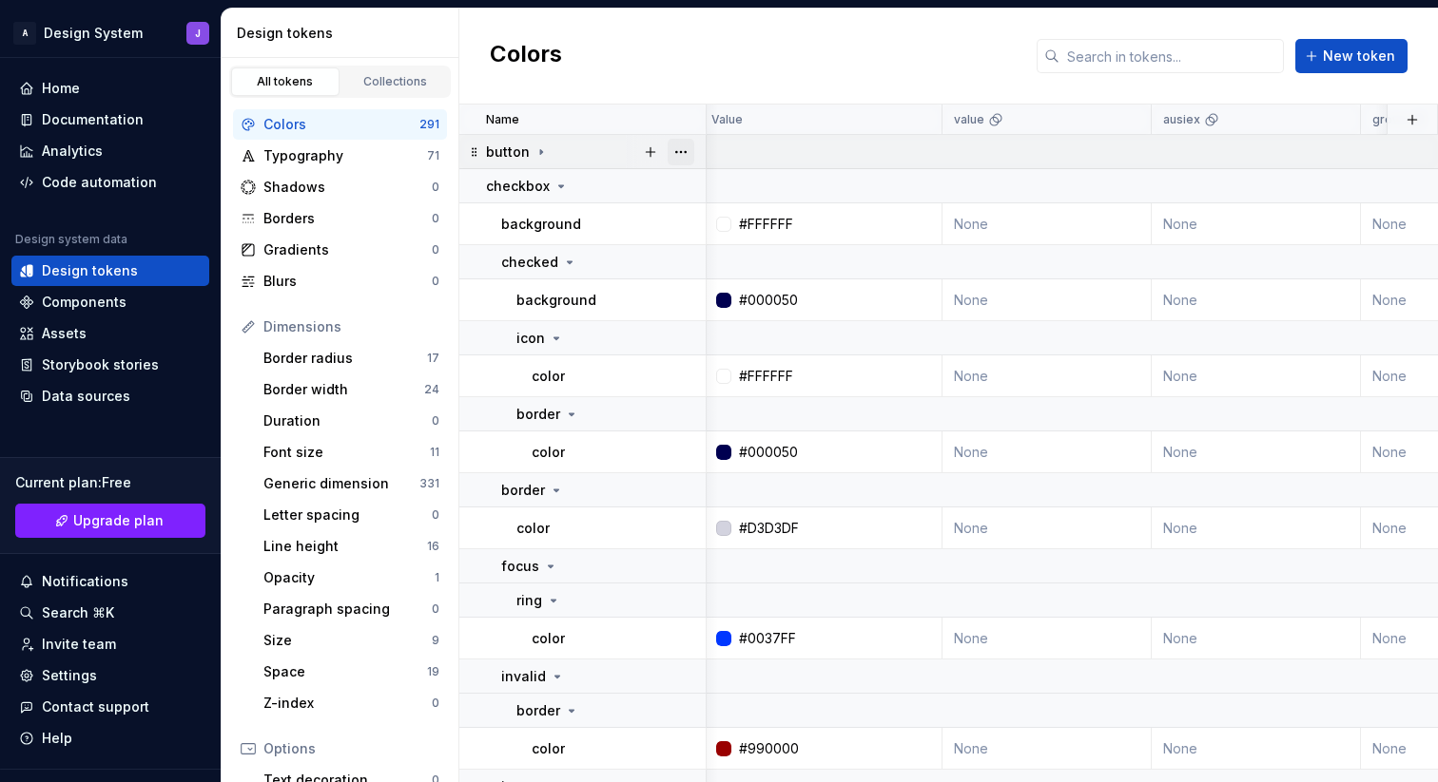
click at [686, 159] on button "button" at bounding box center [680, 152] width 27 height 27
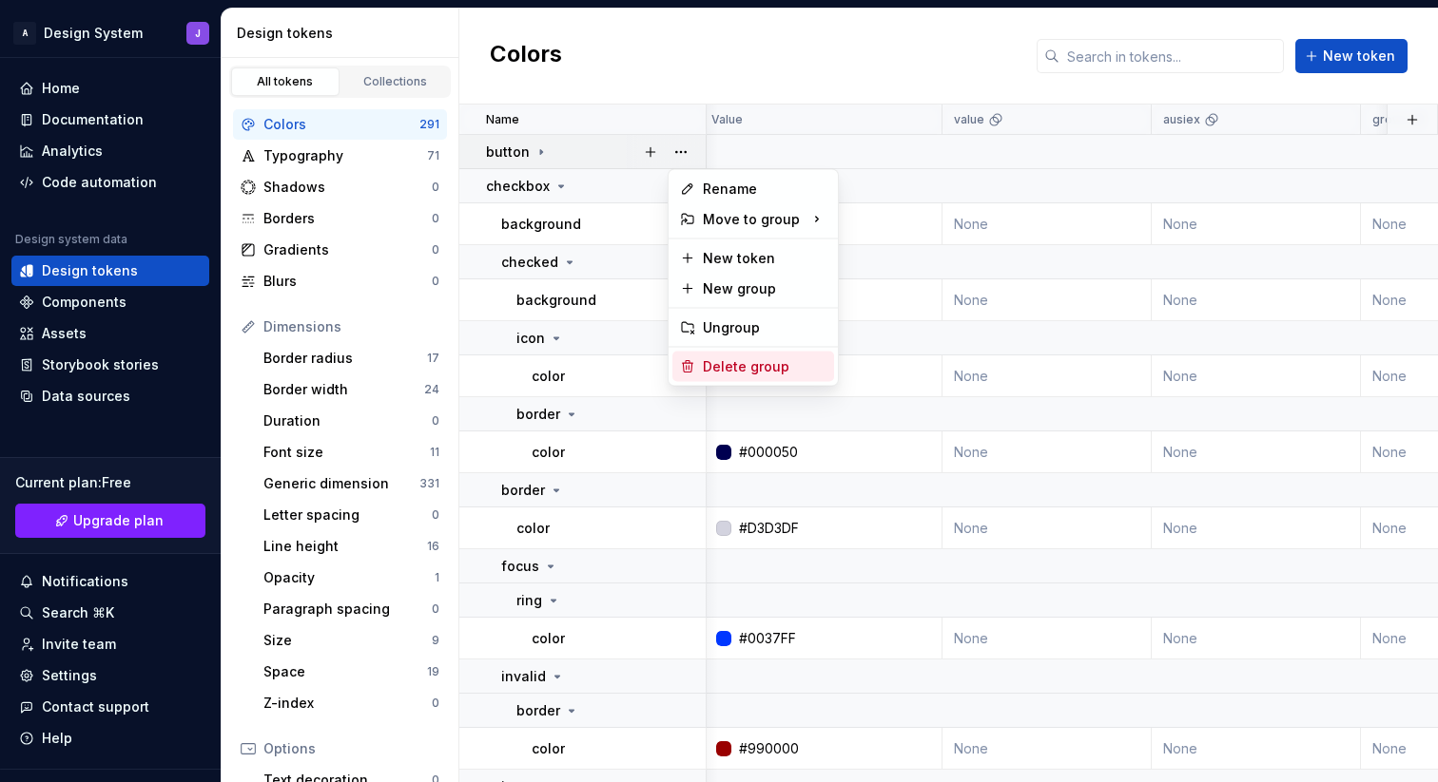
click at [717, 364] on div "Delete group" at bounding box center [765, 366] width 124 height 19
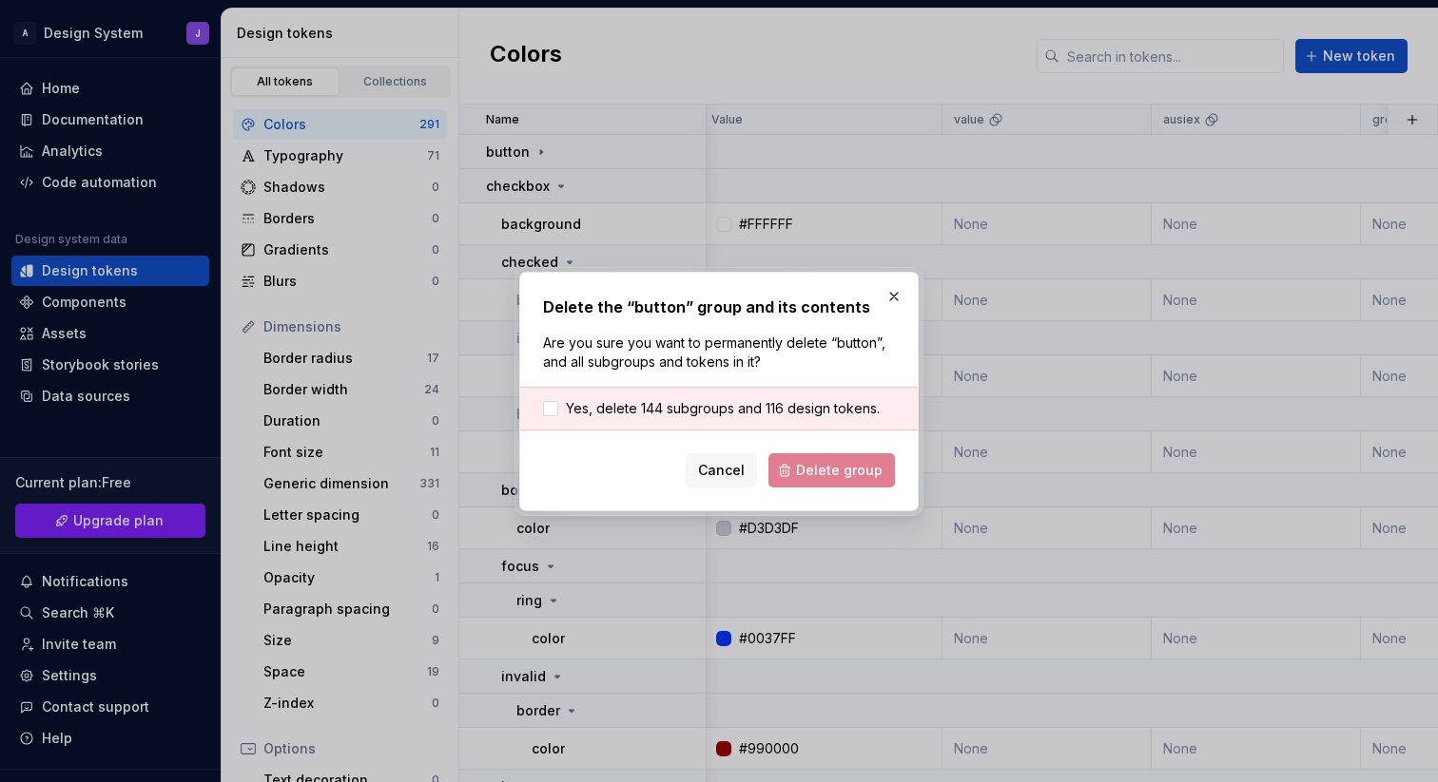
drag, startPoint x: 631, startPoint y: 413, endPoint x: 640, endPoint y: 417, distance: 9.8
click at [631, 413] on span "Yes, delete 144 subgroups and 116 design tokens." at bounding box center [723, 408] width 314 height 19
click at [848, 477] on span "Delete group" at bounding box center [839, 470] width 87 height 19
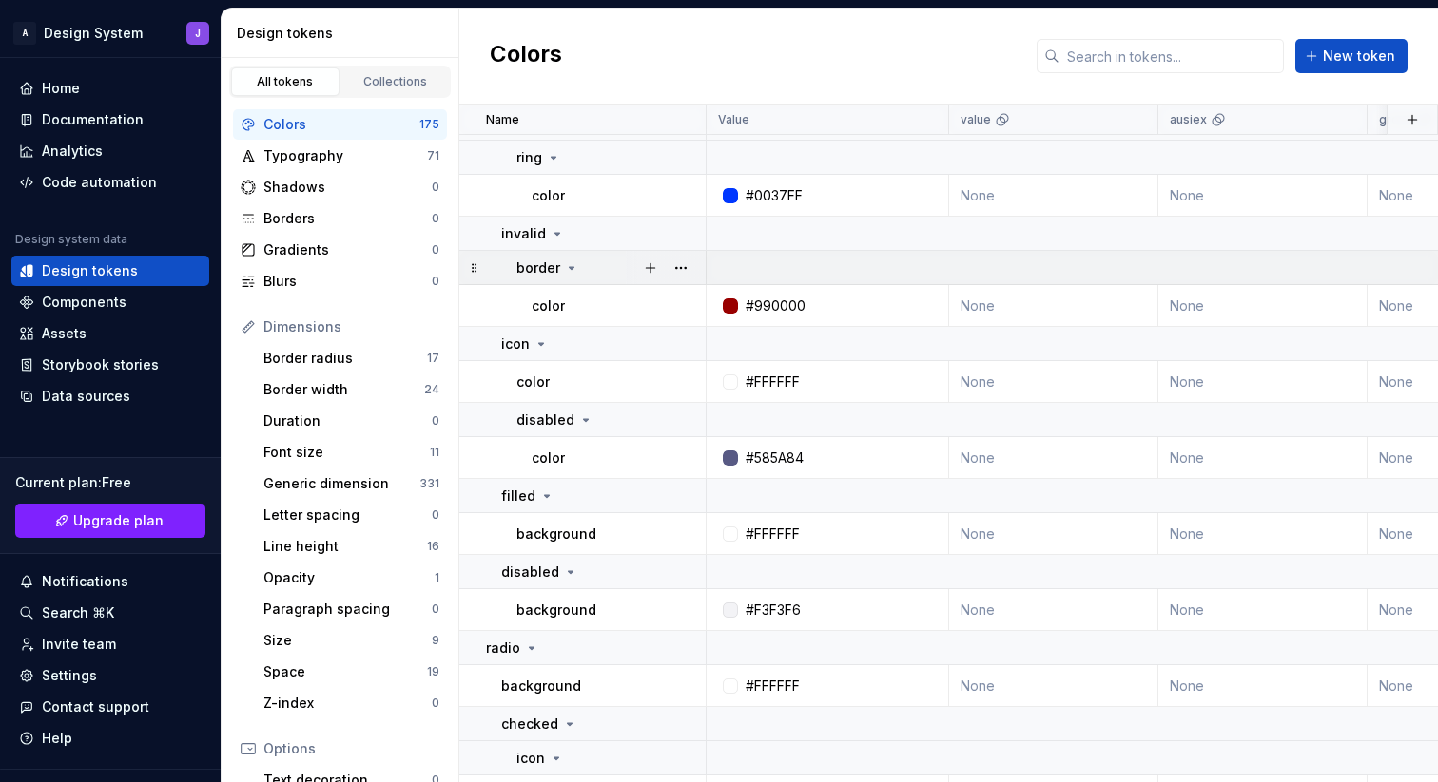
scroll to position [0, 0]
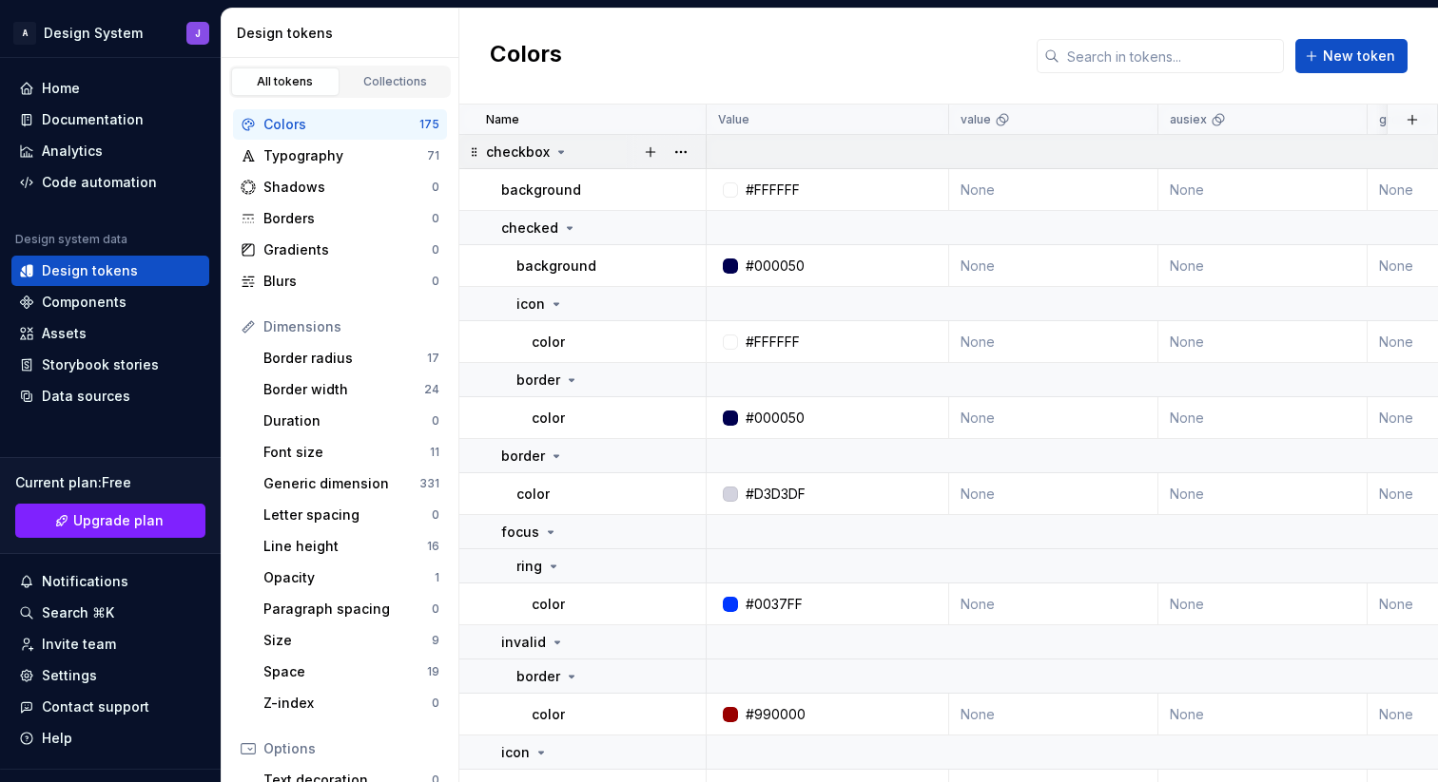
click at [563, 151] on icon at bounding box center [560, 152] width 15 height 15
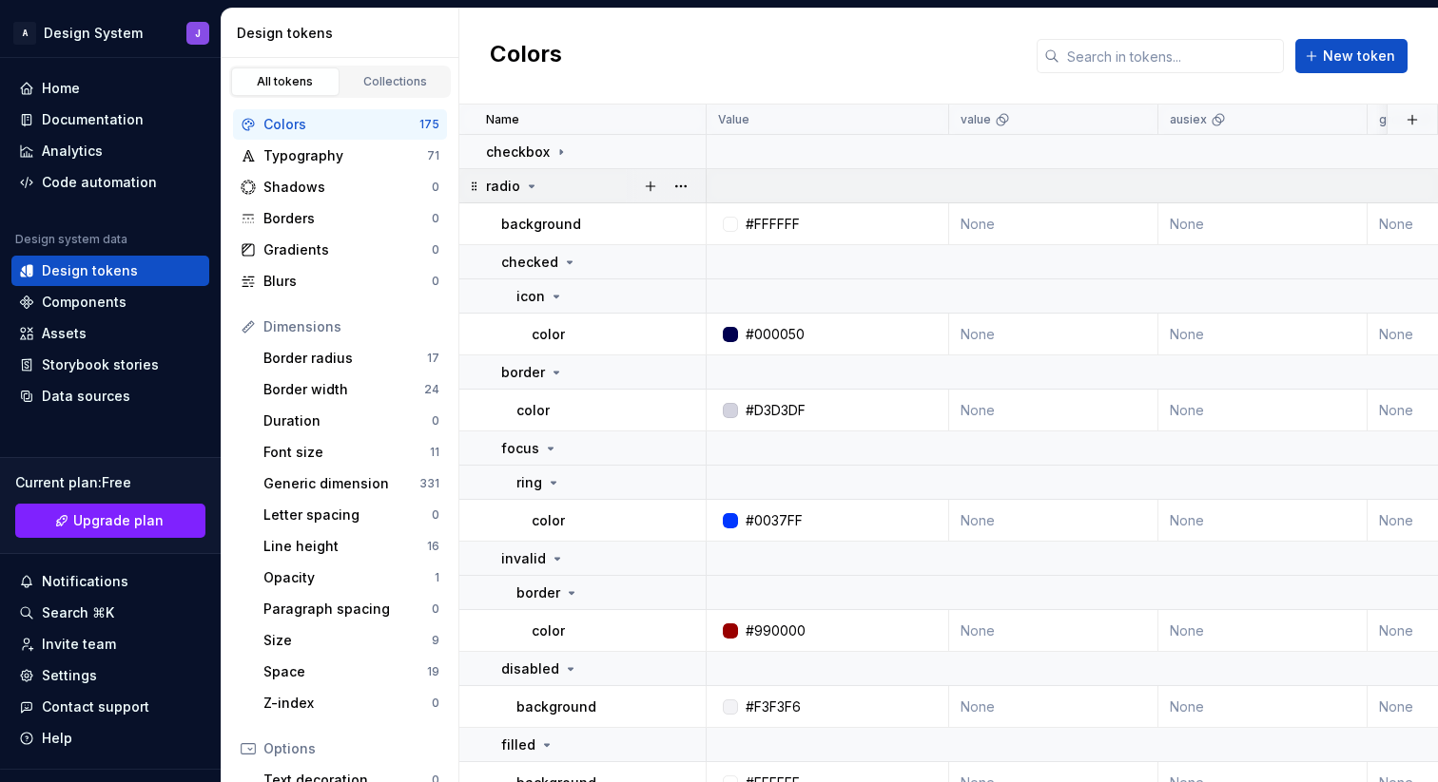
click at [532, 184] on icon at bounding box center [531, 186] width 15 height 15
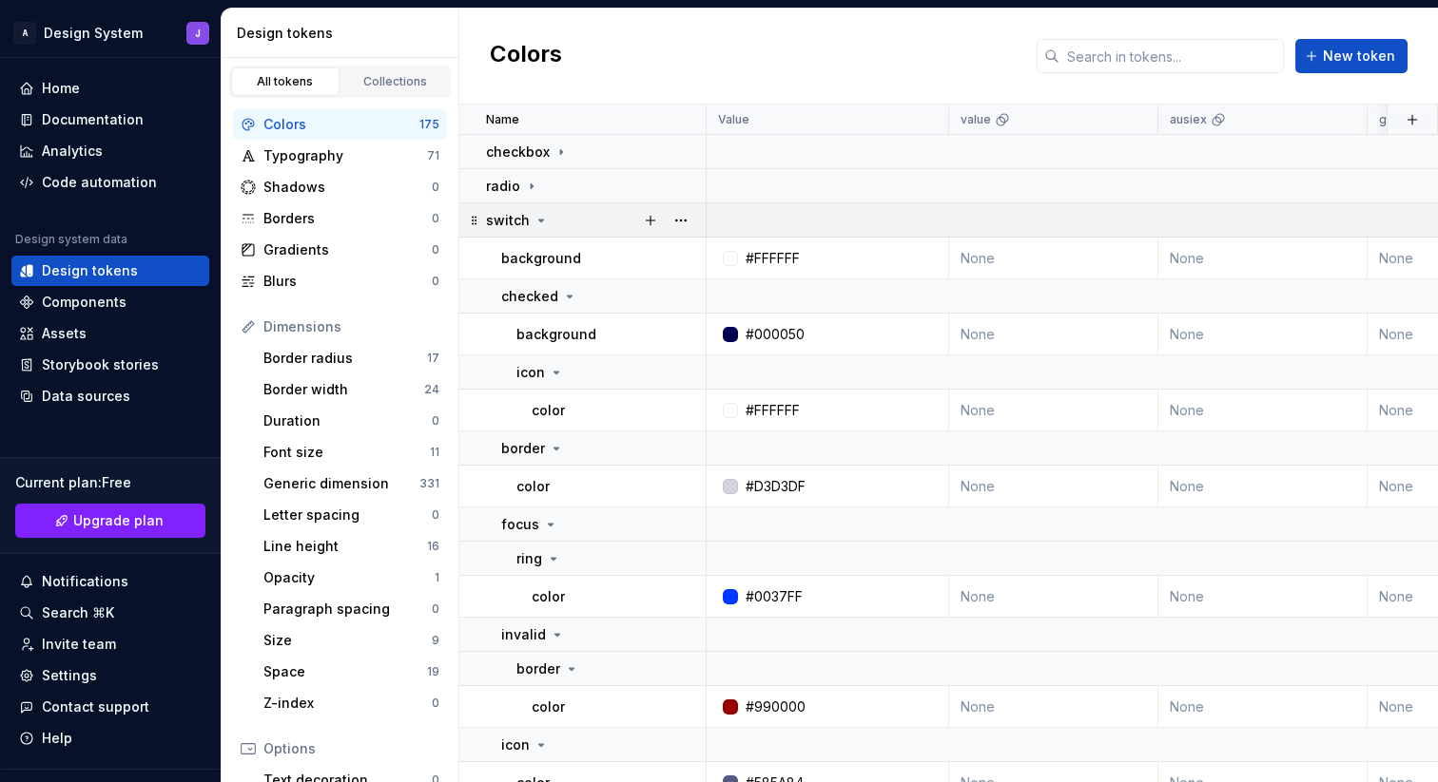
click at [539, 221] on icon at bounding box center [541, 221] width 5 height 2
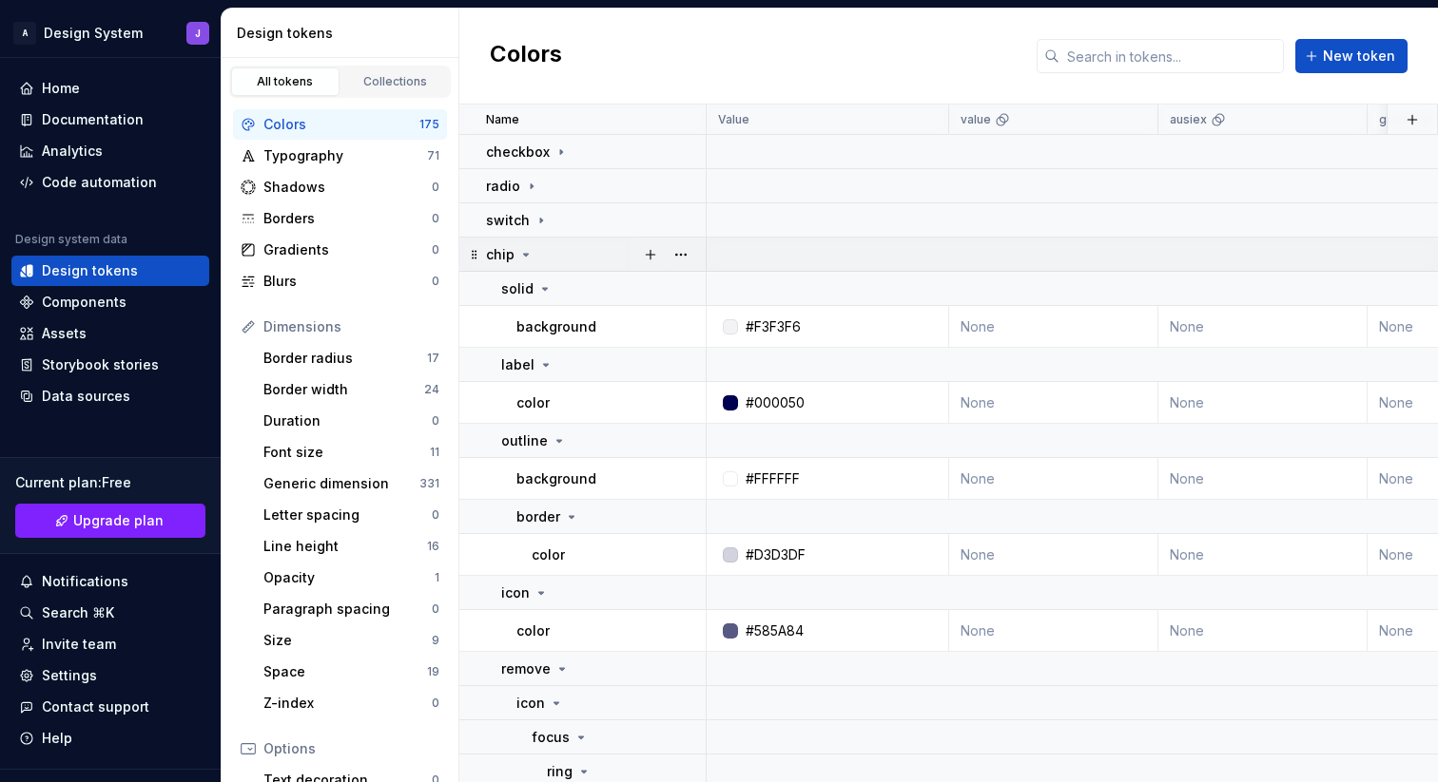
click at [531, 258] on icon at bounding box center [525, 254] width 15 height 15
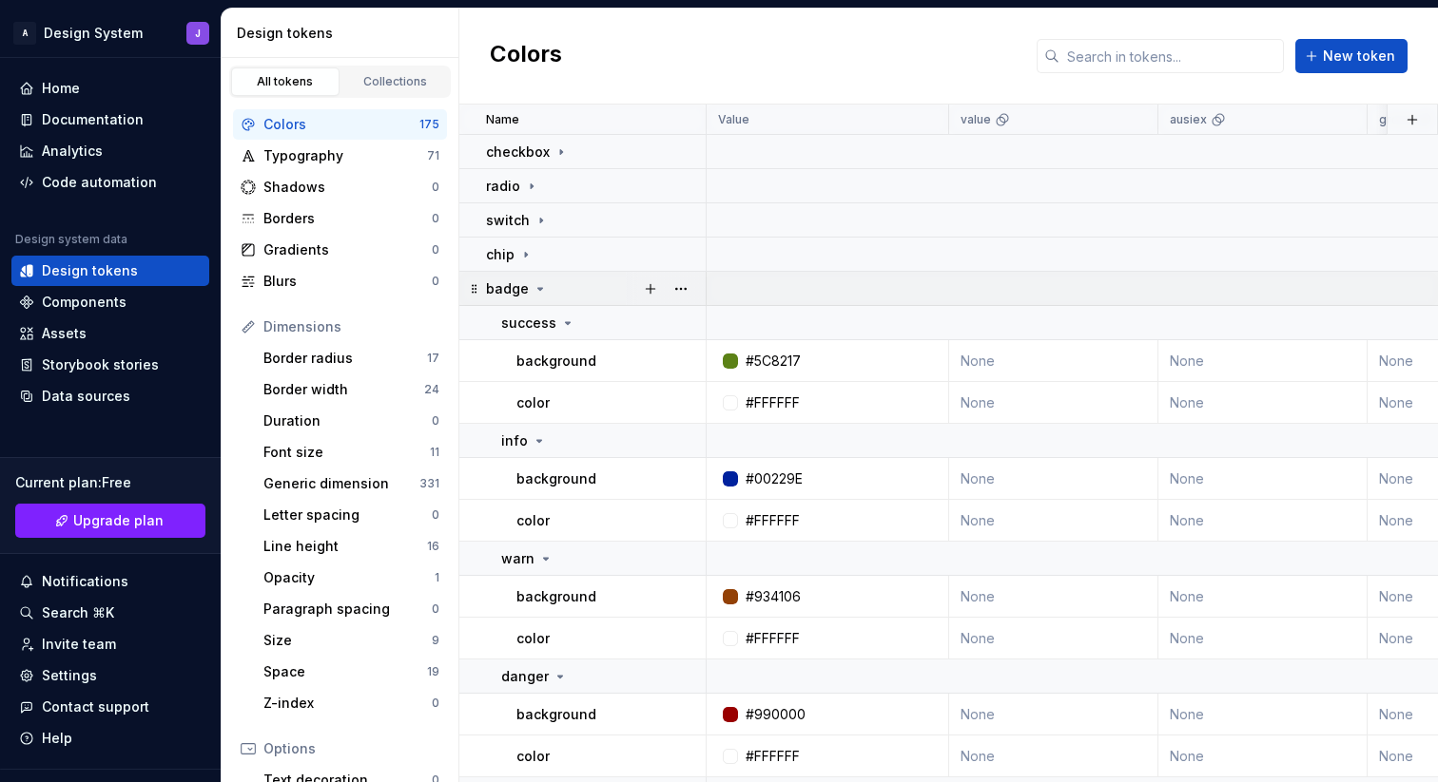
click at [543, 292] on icon at bounding box center [539, 288] width 15 height 15
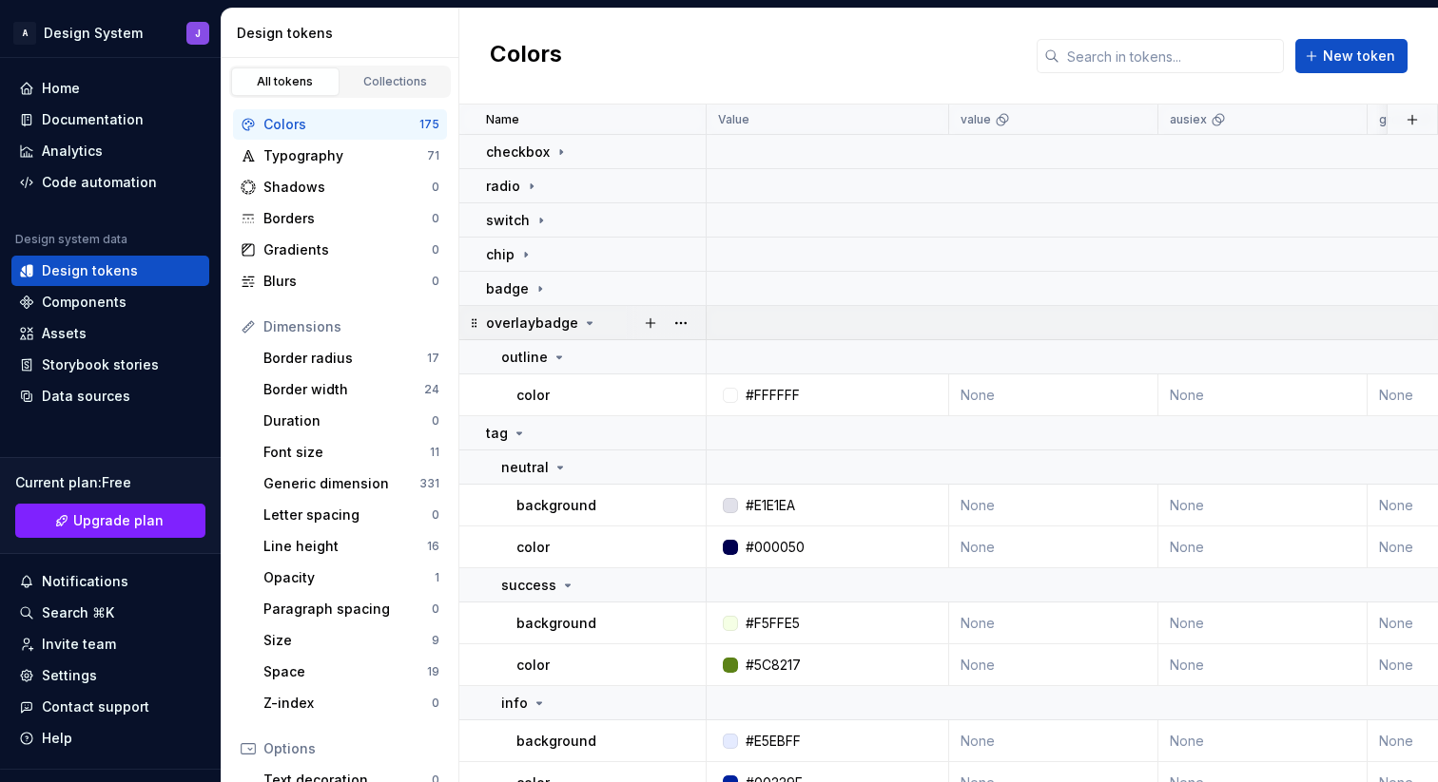
click at [589, 327] on icon at bounding box center [589, 323] width 15 height 15
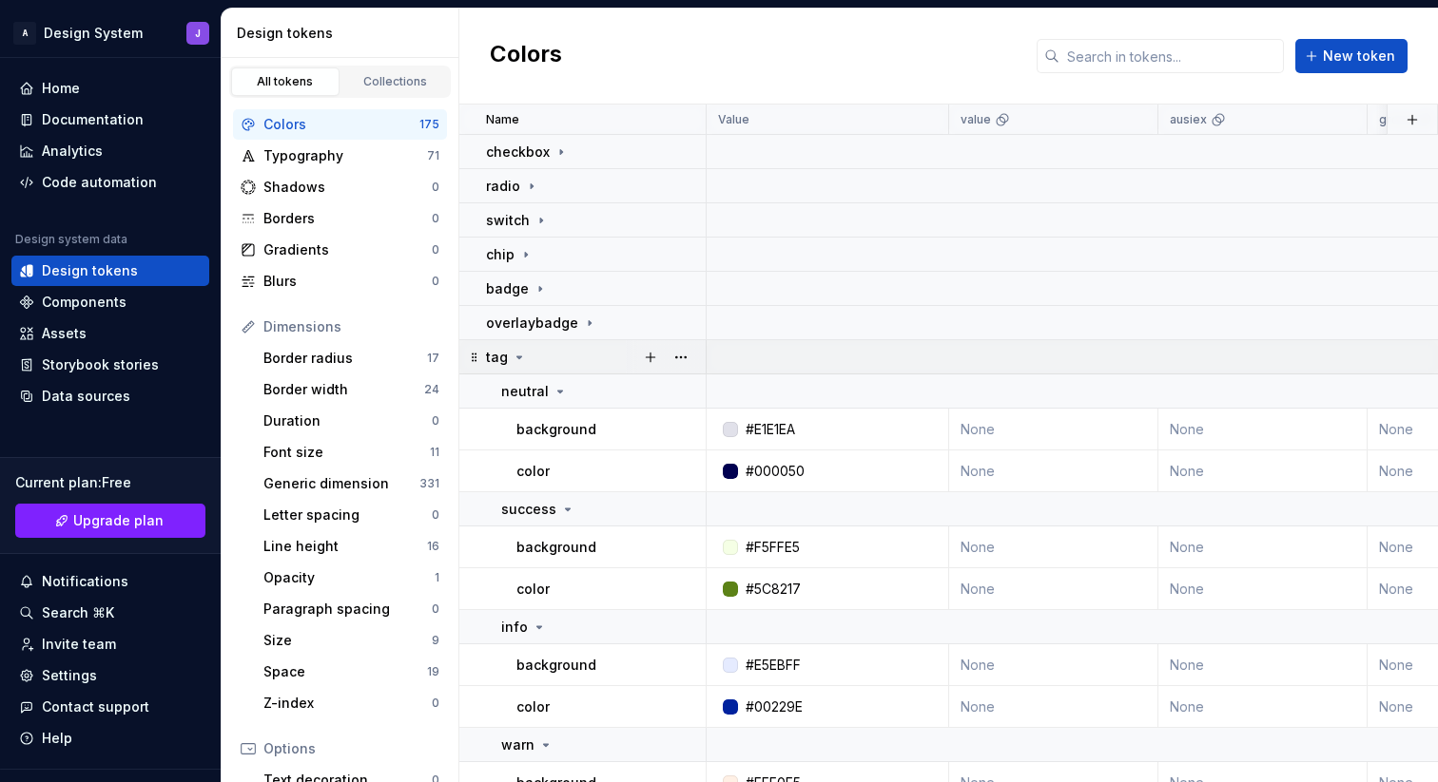
click at [520, 354] on icon at bounding box center [519, 357] width 15 height 15
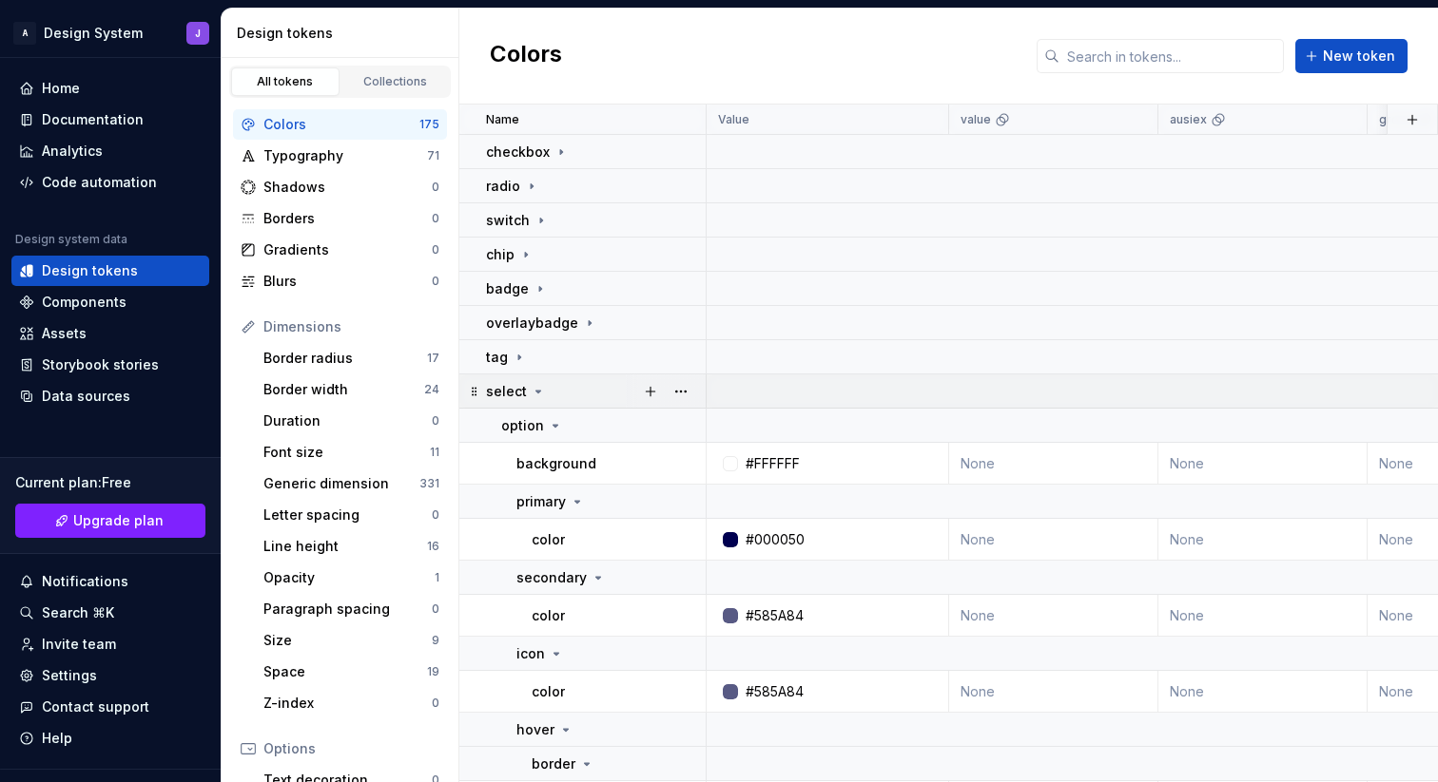
click at [533, 394] on icon at bounding box center [538, 391] width 15 height 15
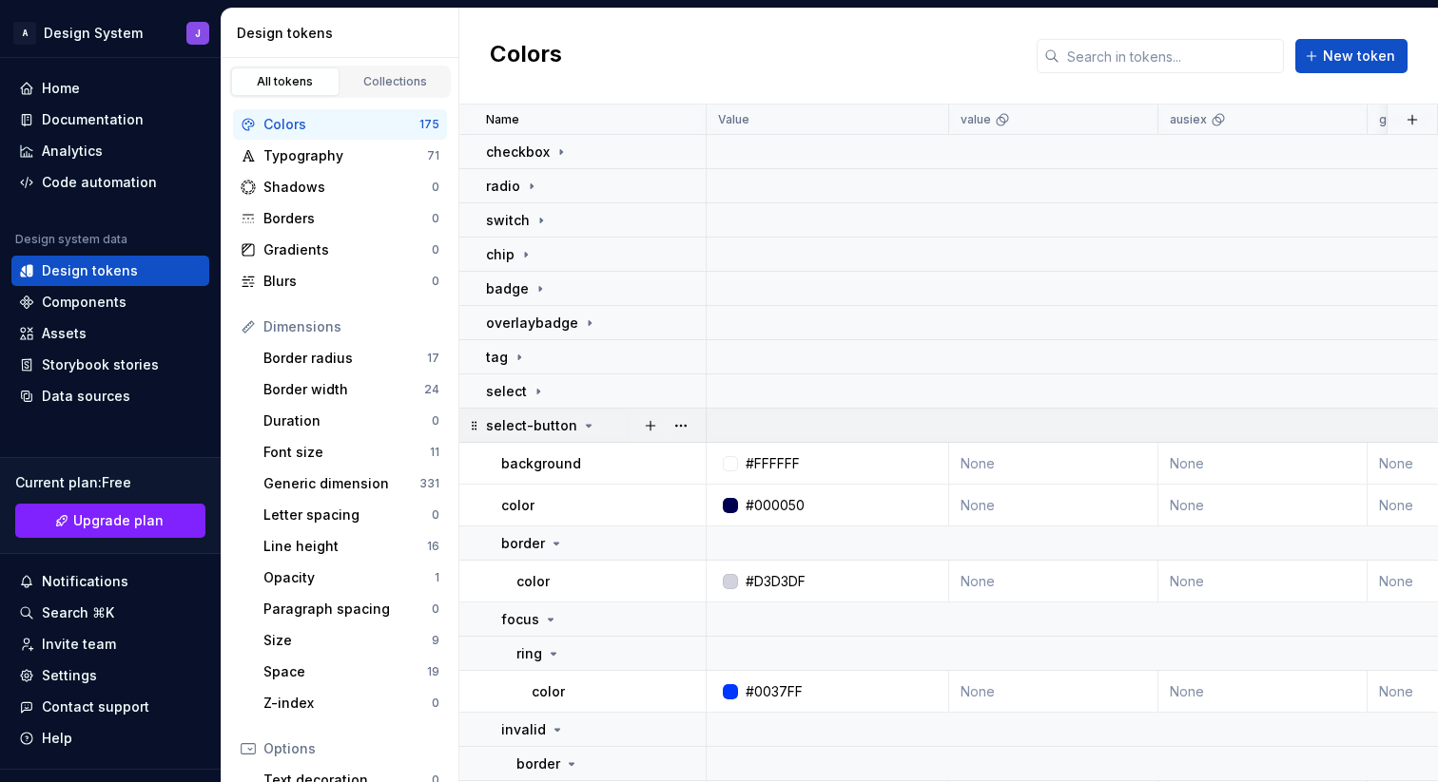
click at [584, 423] on icon at bounding box center [588, 425] width 15 height 15
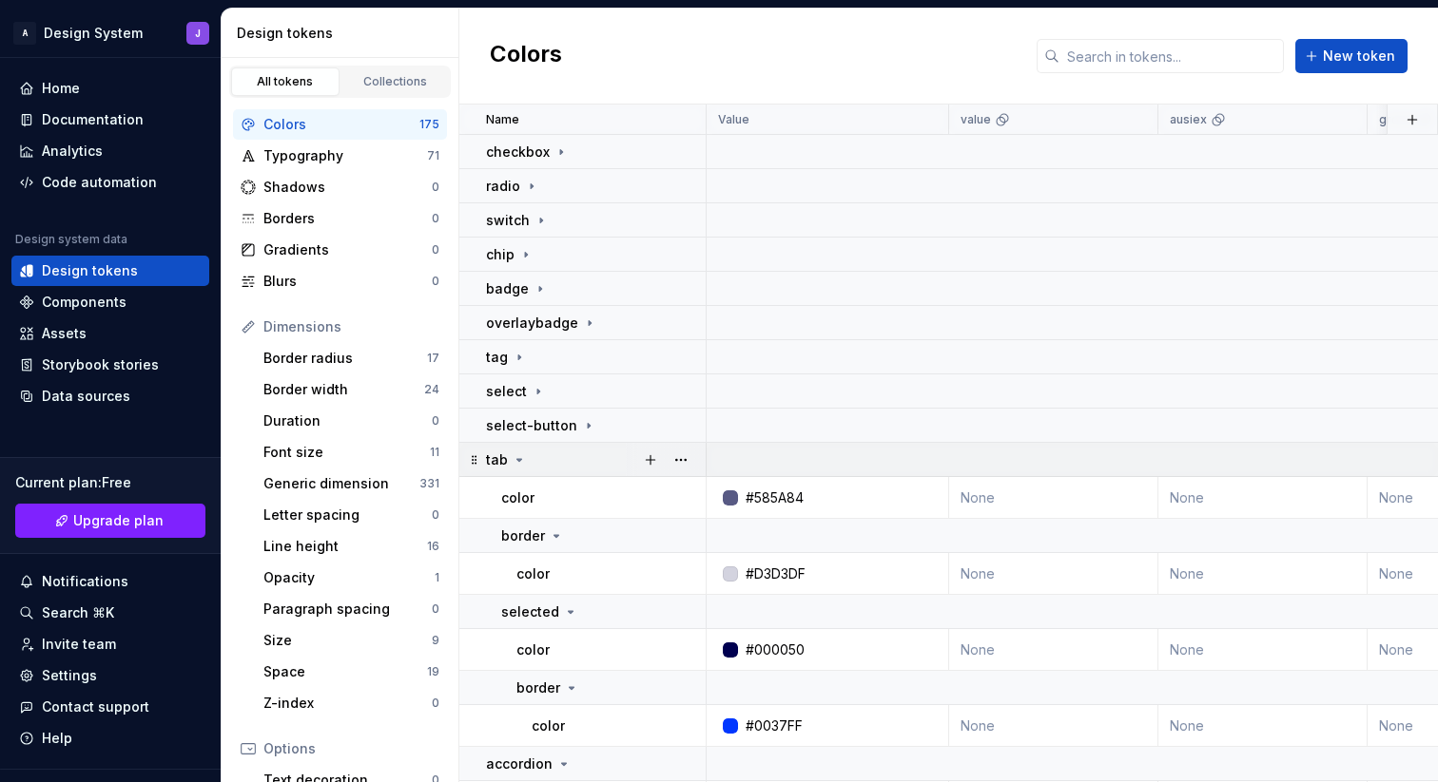
click at [521, 459] on icon at bounding box center [519, 460] width 15 height 15
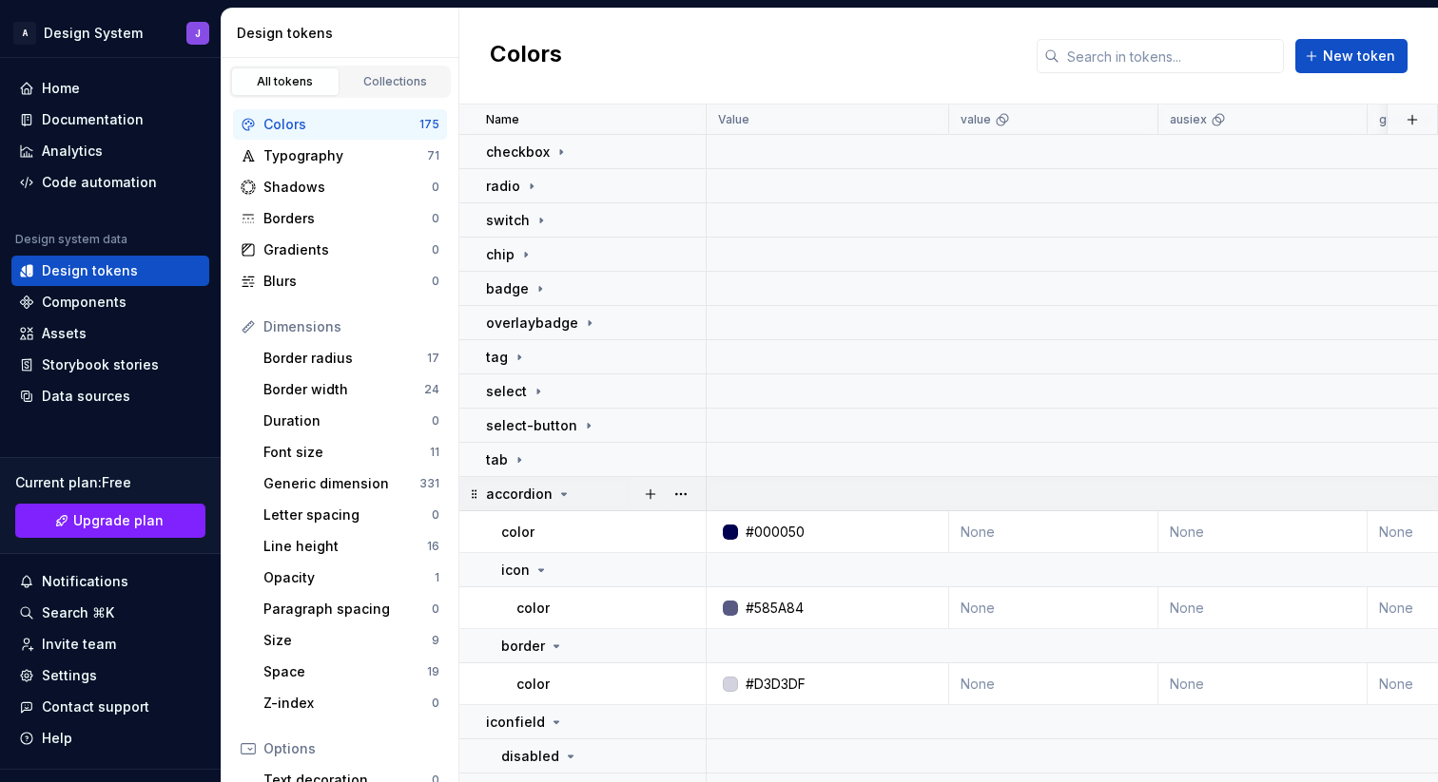
click at [559, 492] on icon at bounding box center [563, 494] width 15 height 15
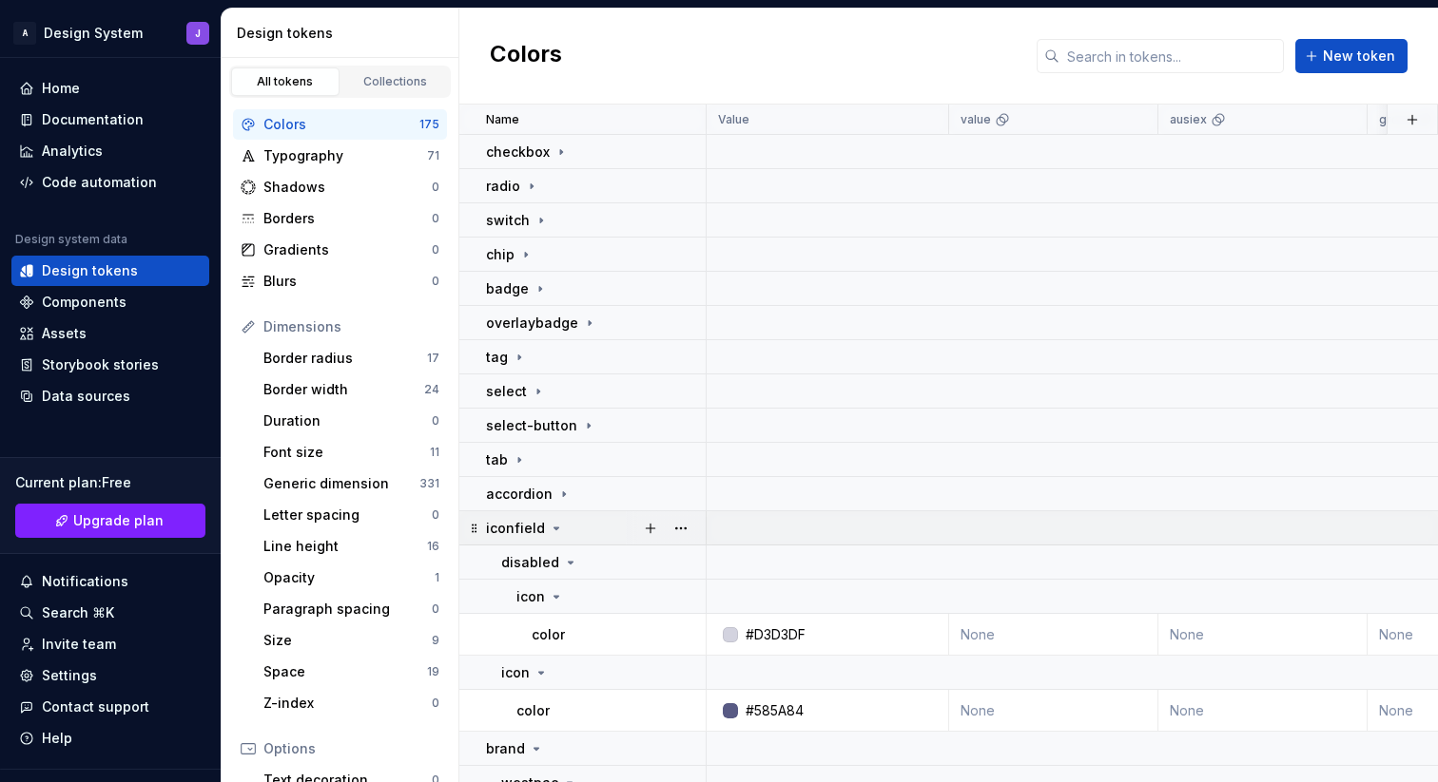
click at [554, 527] on icon at bounding box center [556, 528] width 15 height 15
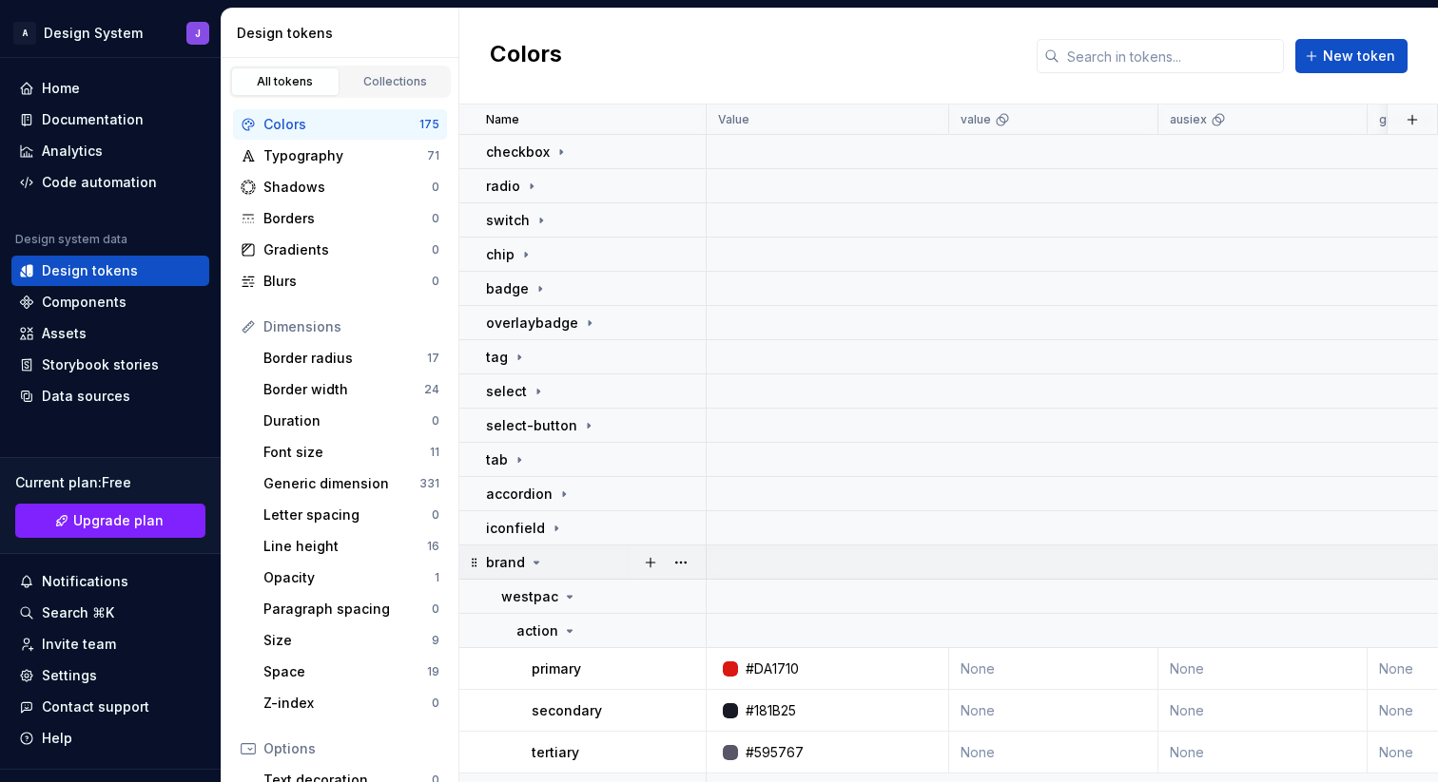
click at [537, 559] on icon at bounding box center [536, 562] width 15 height 15
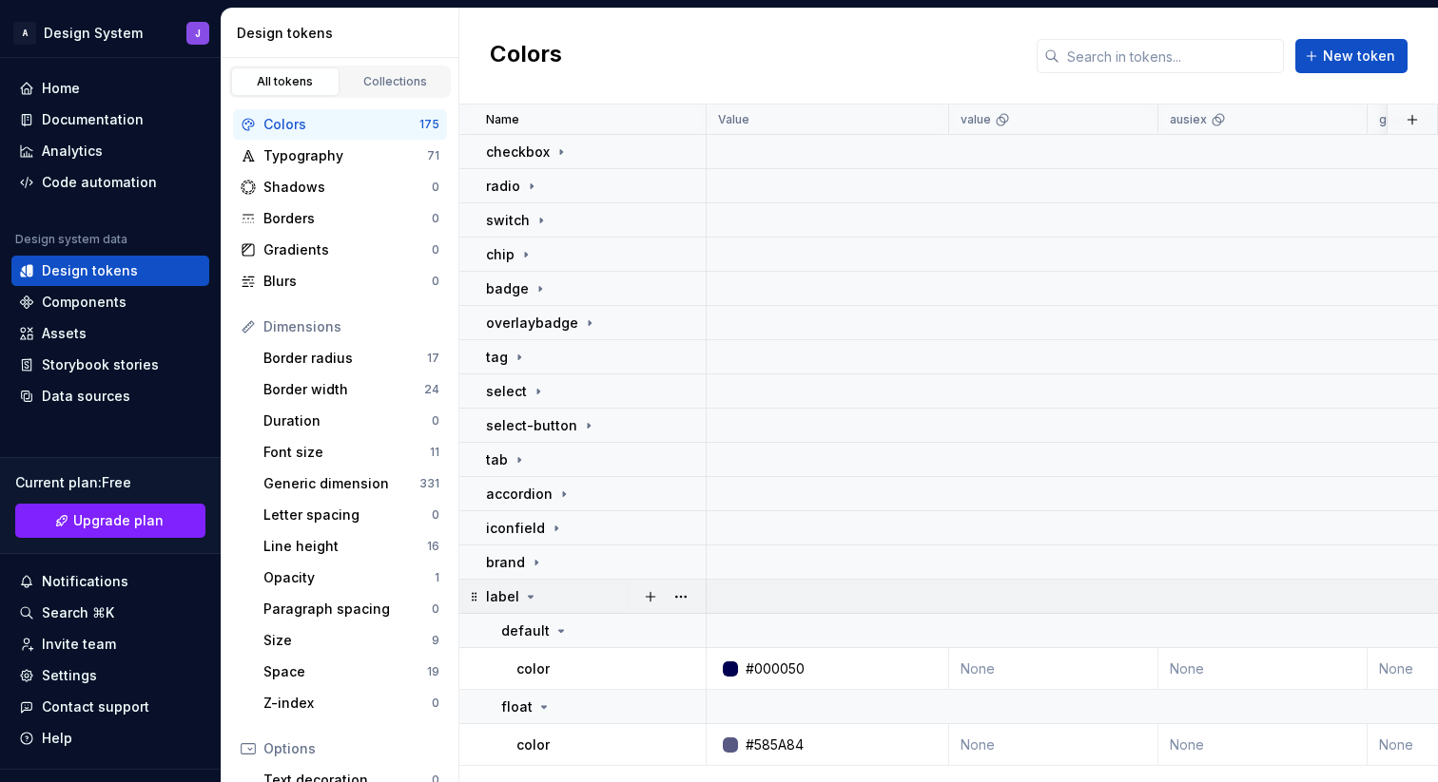
click at [531, 593] on icon at bounding box center [530, 596] width 15 height 15
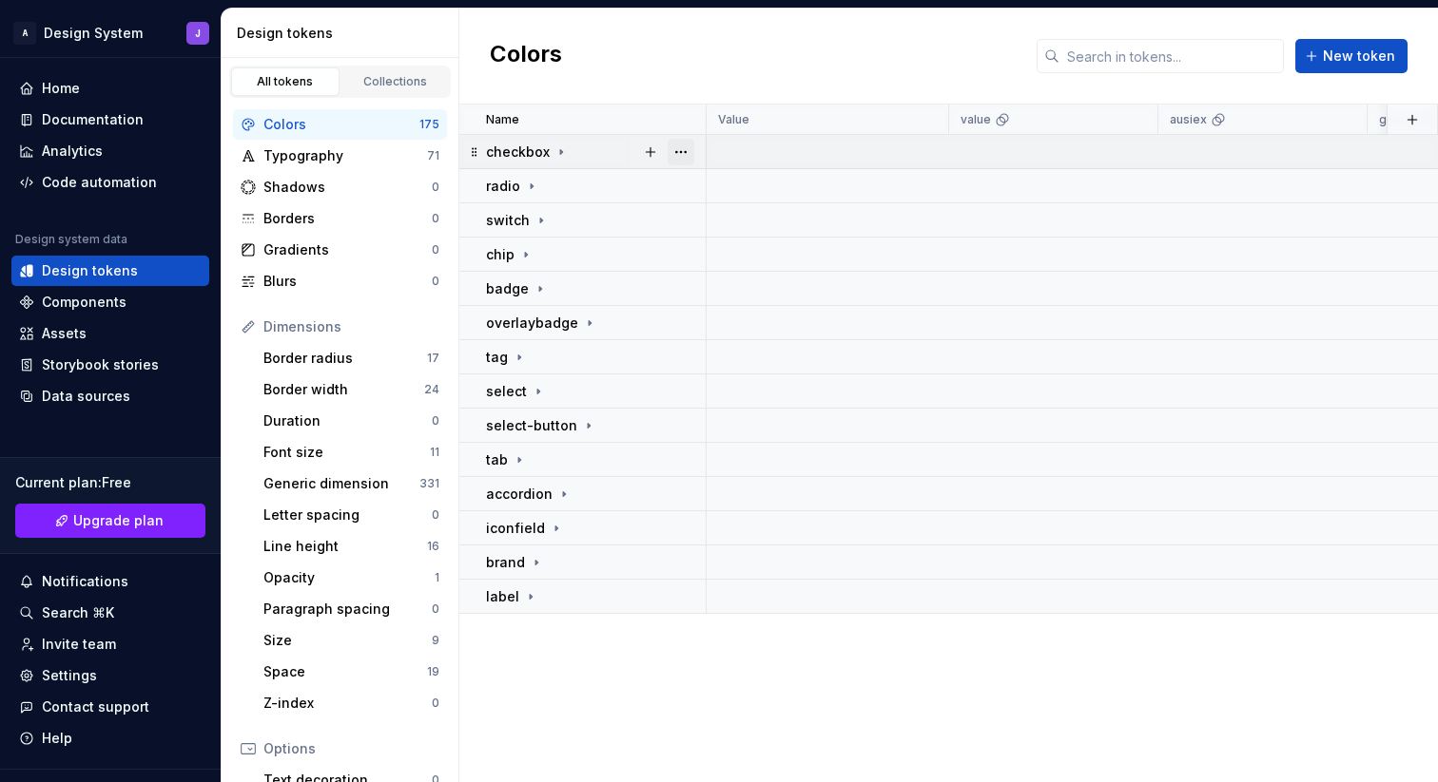
click at [692, 152] on button "button" at bounding box center [680, 152] width 27 height 27
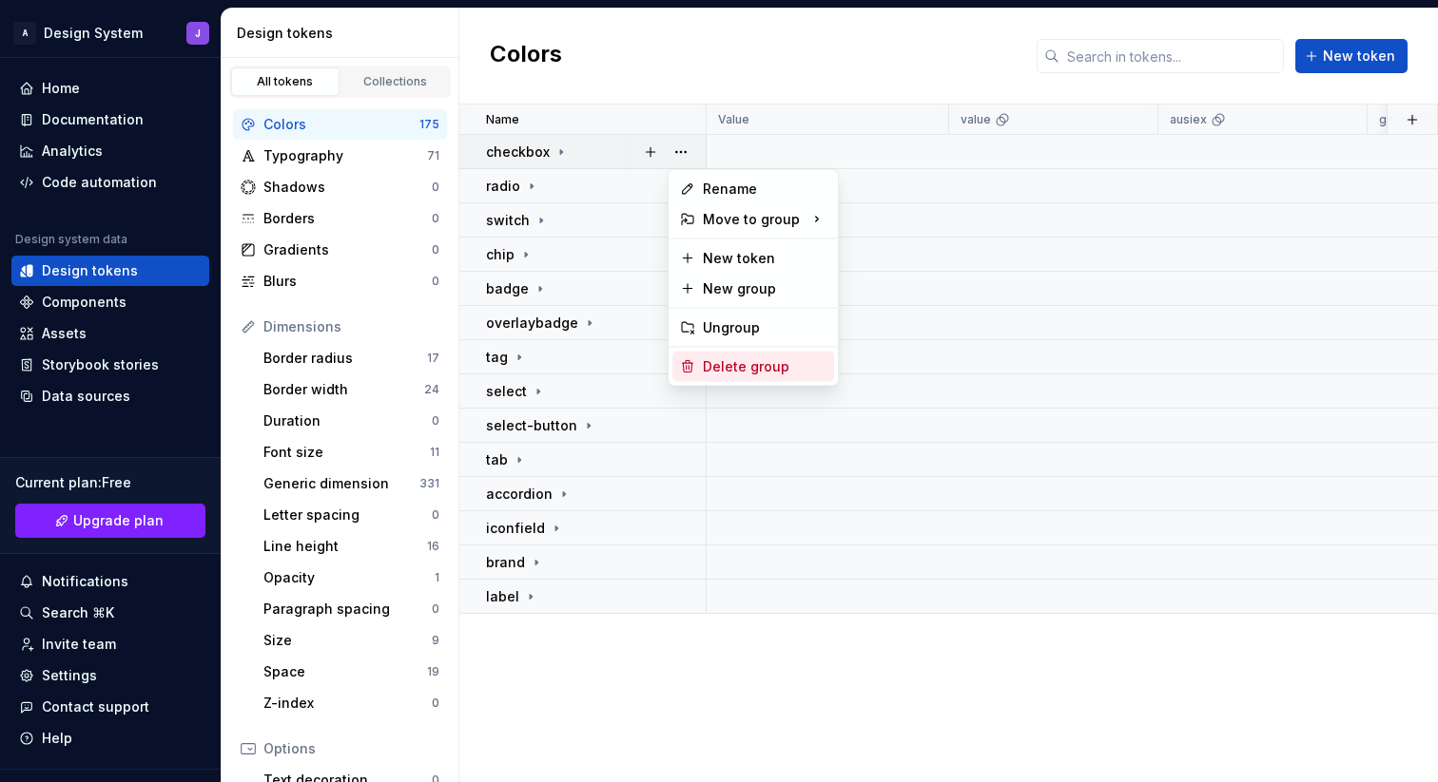
click at [716, 371] on div "Delete group" at bounding box center [765, 366] width 124 height 19
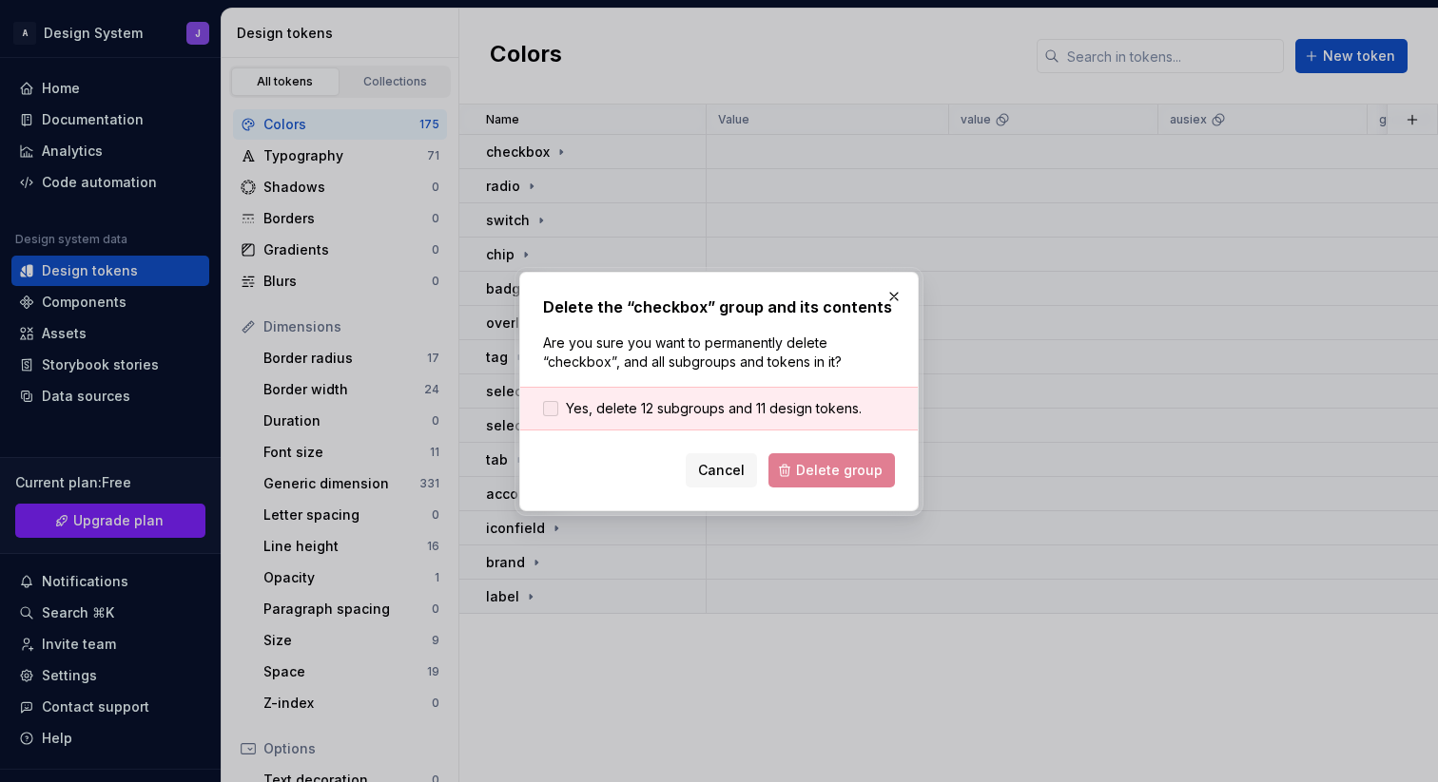
click at [640, 412] on span "Yes, delete 12 subgroups and 11 design tokens." at bounding box center [714, 408] width 296 height 19
click at [815, 476] on span "Delete group" at bounding box center [839, 470] width 87 height 19
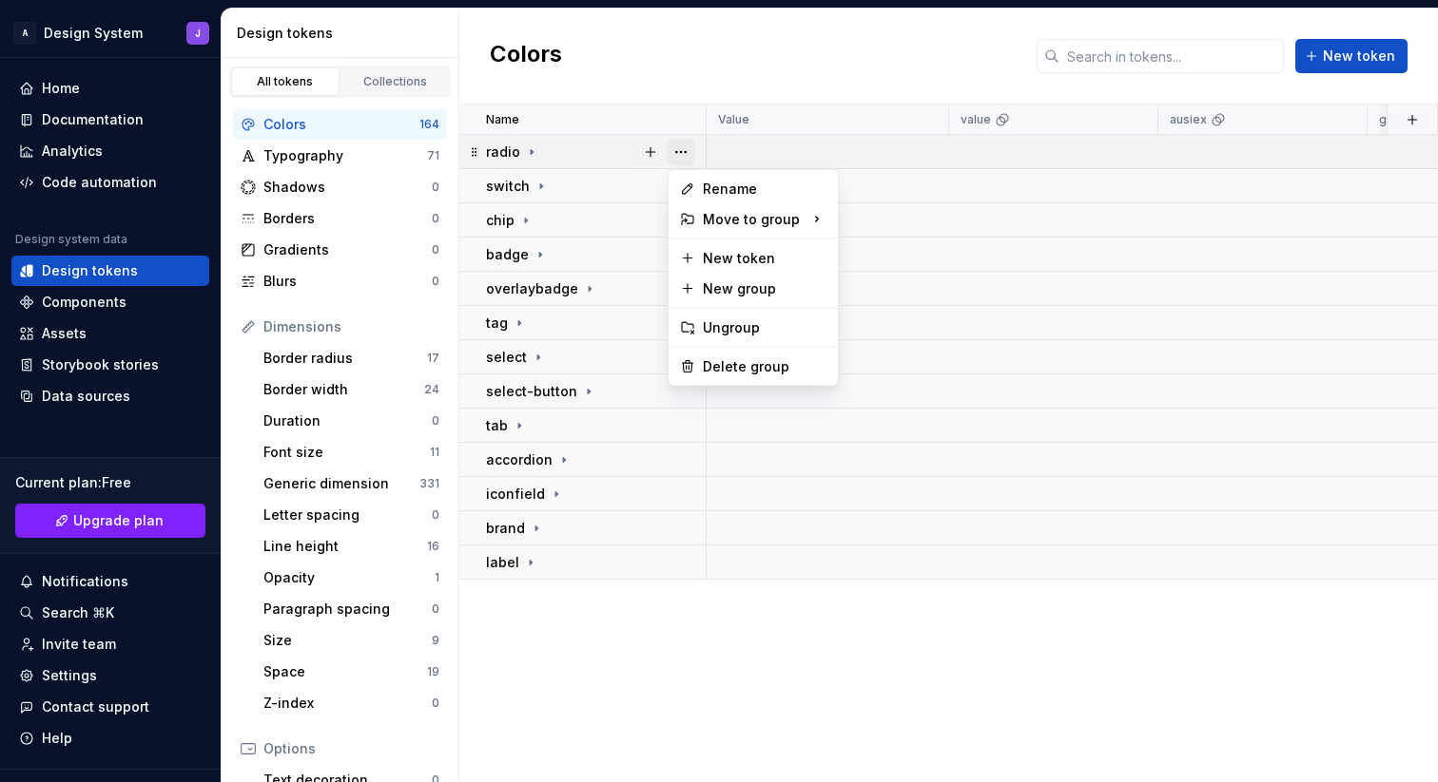
click at [678, 153] on button "button" at bounding box center [680, 152] width 27 height 27
click at [736, 363] on div "Delete group" at bounding box center [765, 366] width 124 height 19
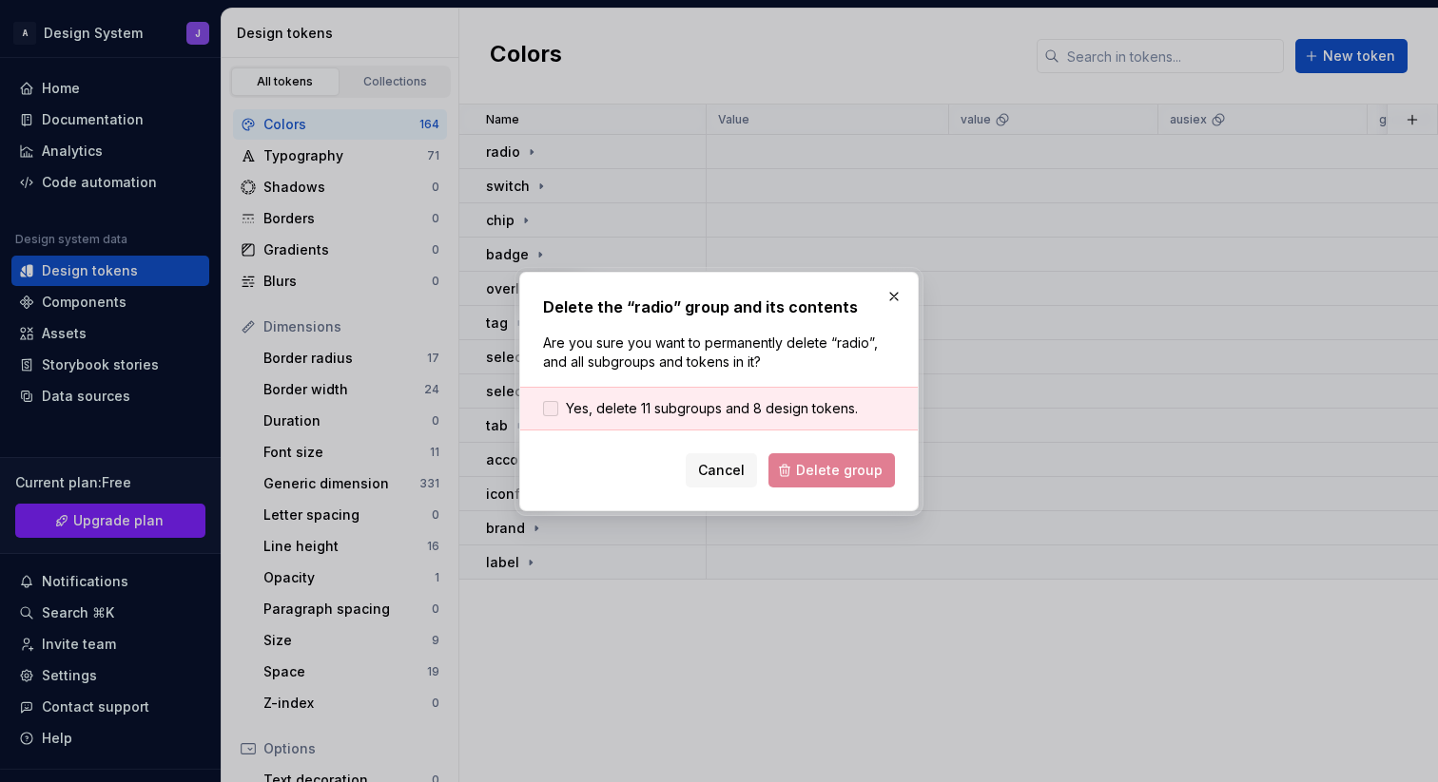
click at [651, 400] on span "Yes, delete 11 subgroups and 8 design tokens." at bounding box center [712, 408] width 292 height 19
click at [855, 481] on button "Delete group" at bounding box center [831, 471] width 126 height 34
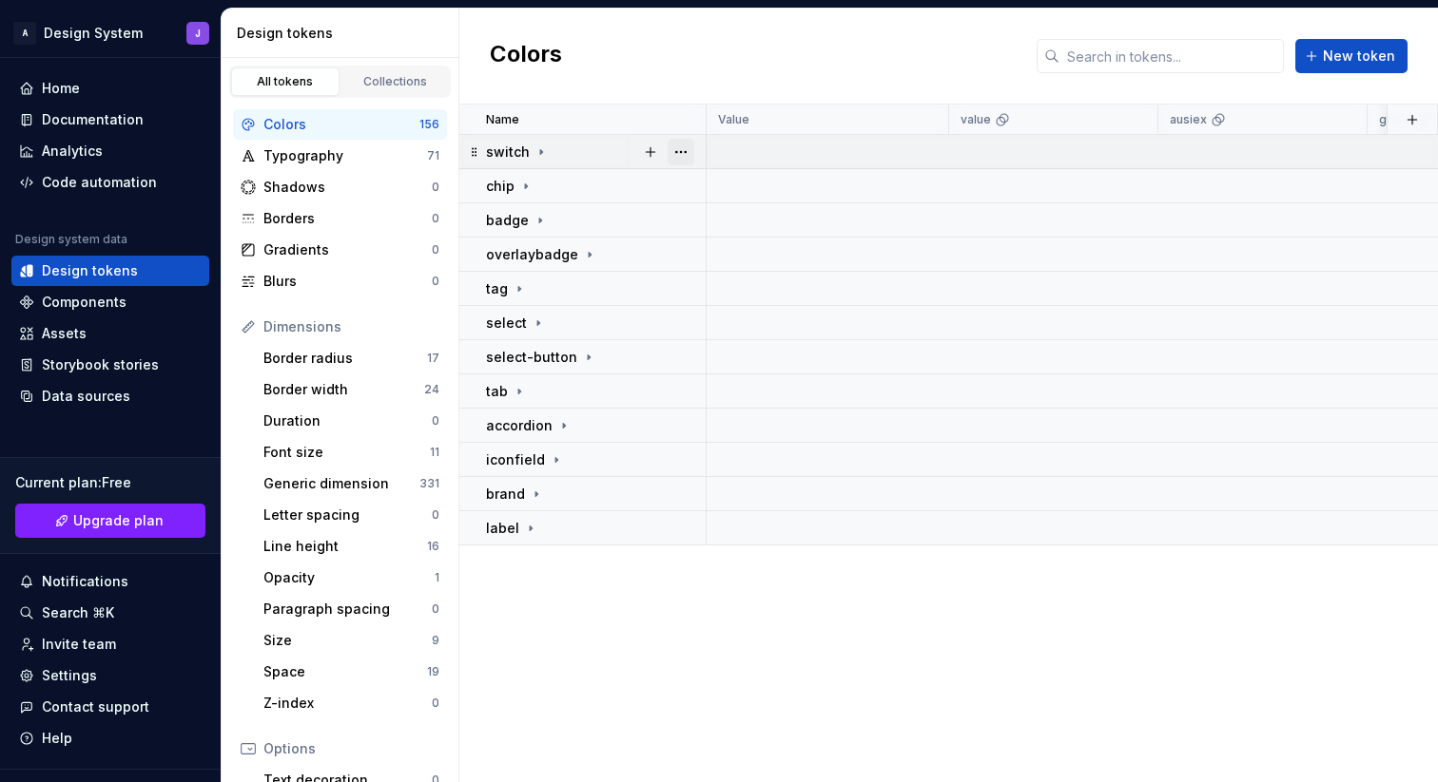
click at [684, 149] on button "button" at bounding box center [680, 152] width 27 height 27
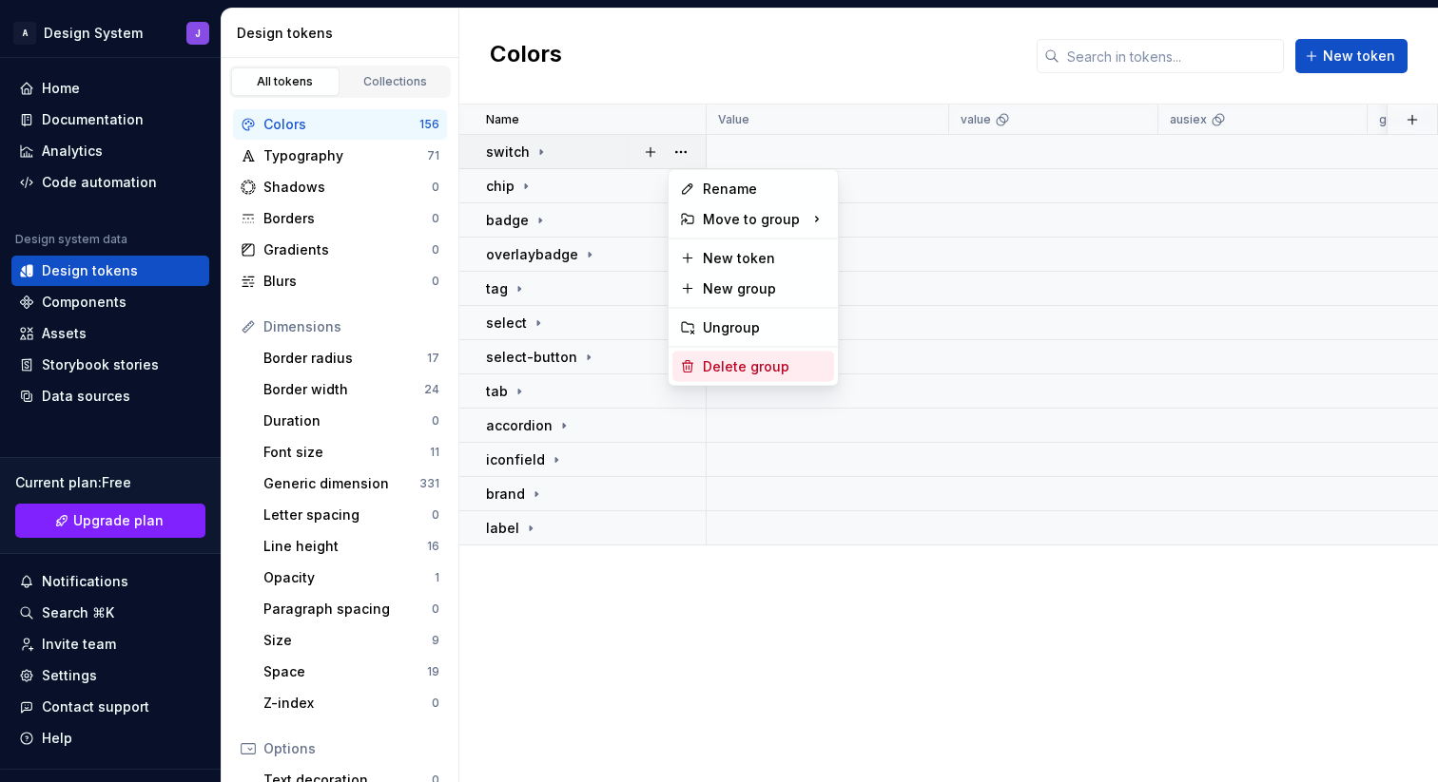
click at [731, 359] on div "Delete group" at bounding box center [765, 366] width 124 height 19
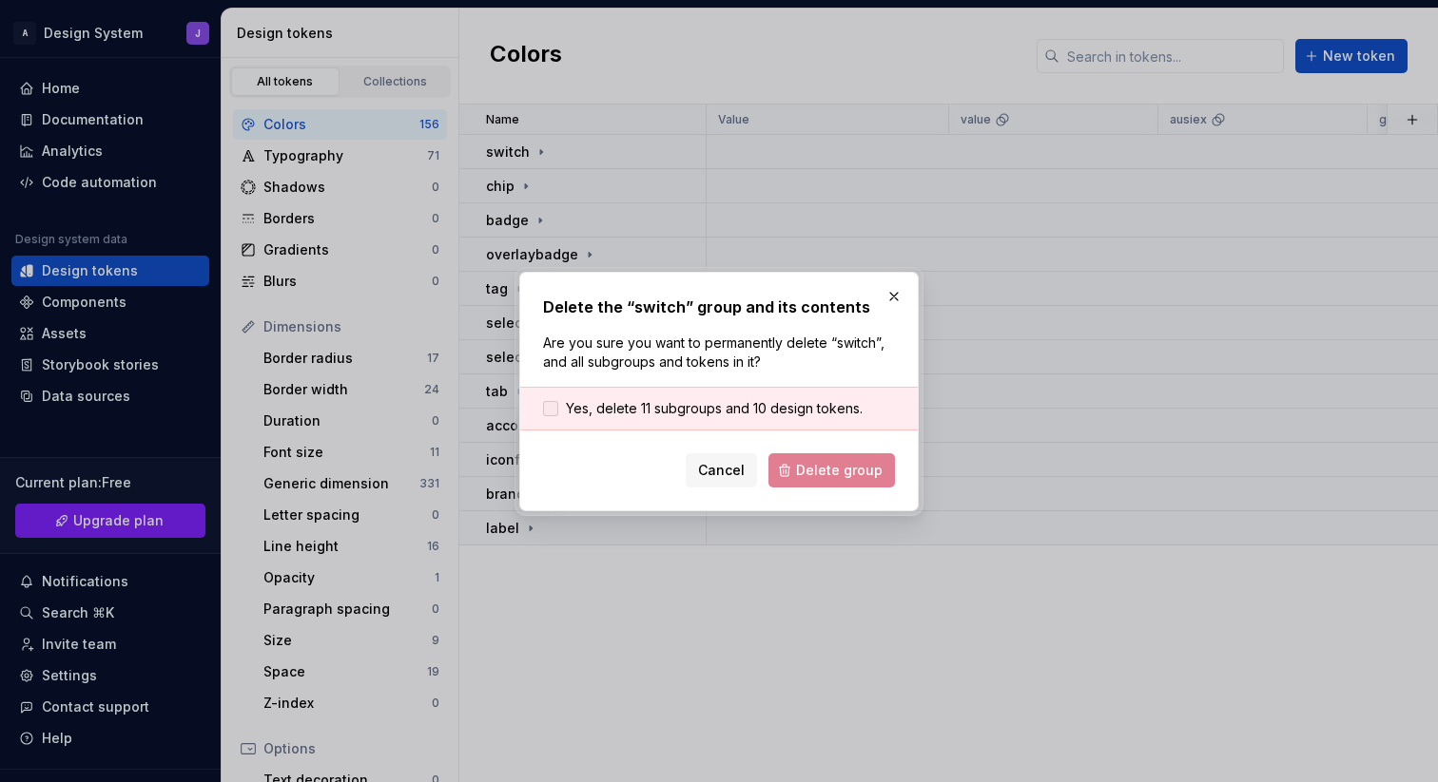
click at [662, 408] on span "Yes, delete 11 subgroups and 10 design tokens." at bounding box center [714, 408] width 297 height 19
click at [833, 475] on span "Delete group" at bounding box center [839, 470] width 87 height 19
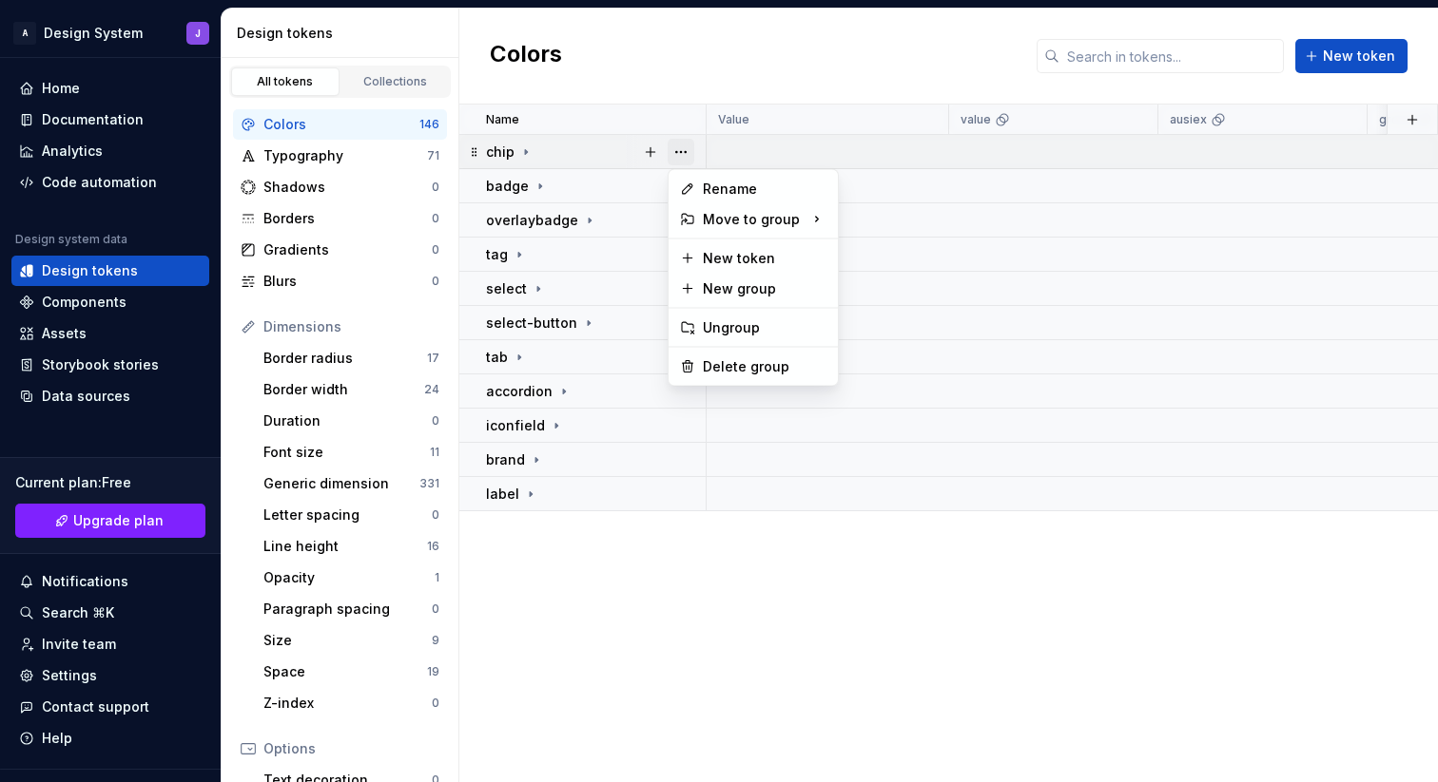
click at [686, 153] on button "button" at bounding box center [680, 152] width 27 height 27
click at [718, 366] on div "Delete group" at bounding box center [765, 366] width 124 height 19
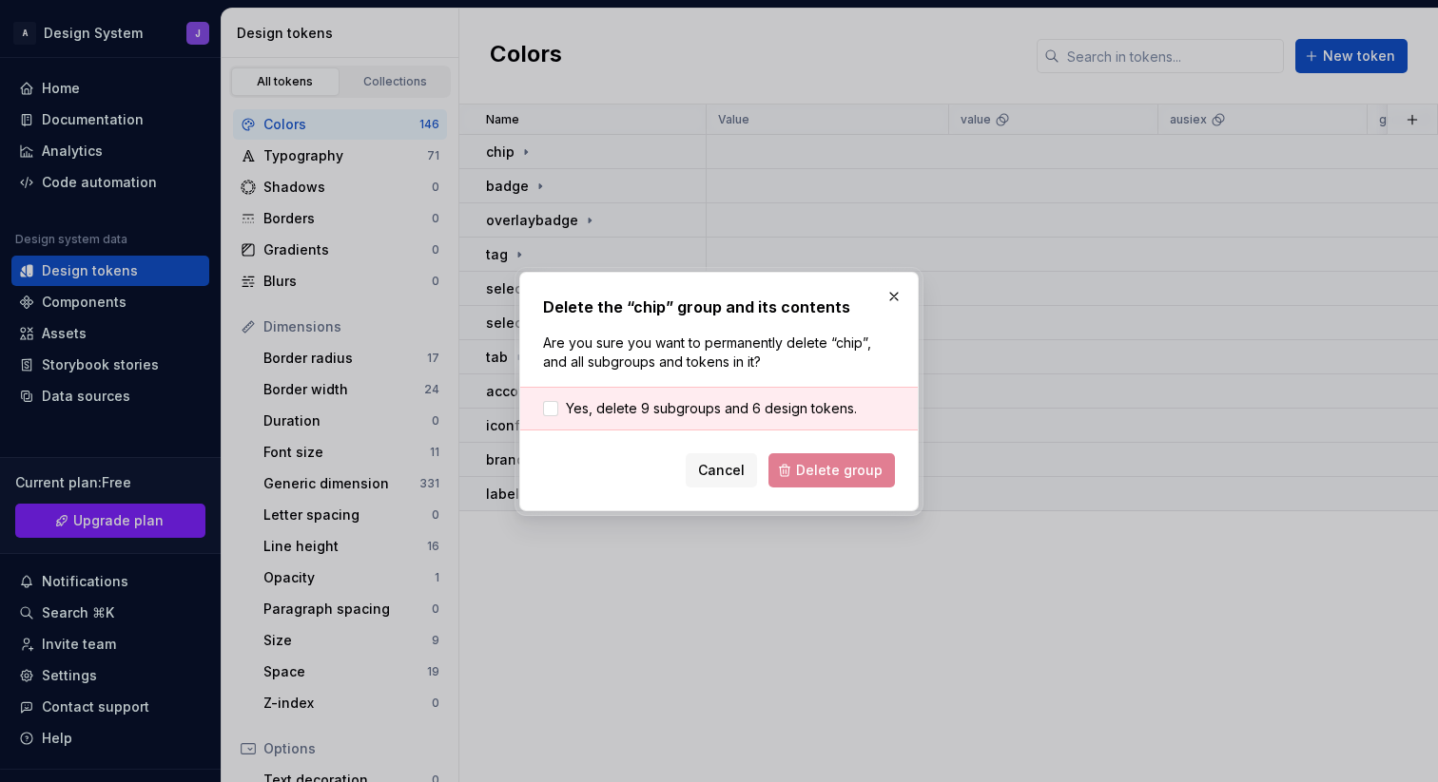
click at [705, 415] on span "Yes, delete 9 subgroups and 6 design tokens." at bounding box center [711, 408] width 291 height 19
click at [816, 477] on span "Delete group" at bounding box center [839, 470] width 87 height 19
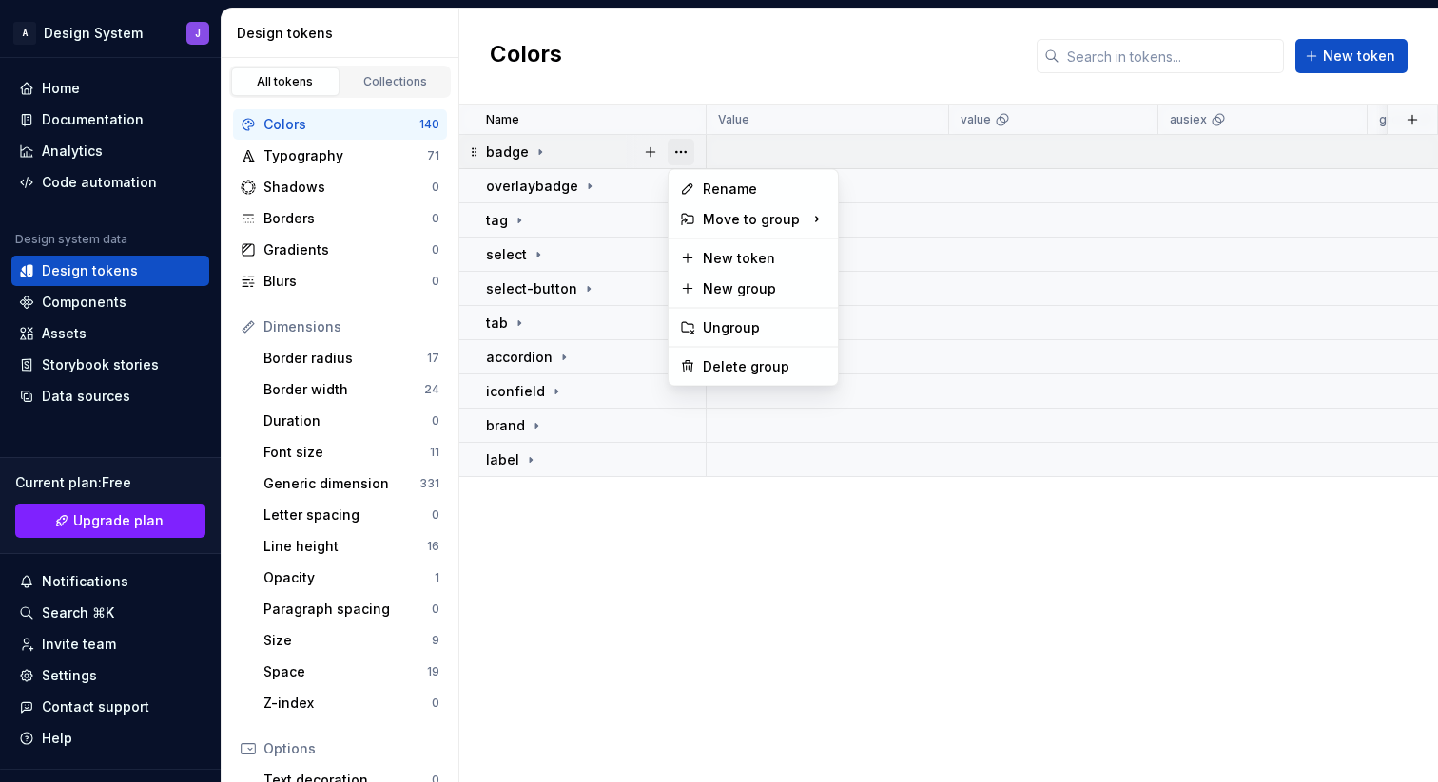
click at [688, 152] on button "button" at bounding box center [680, 152] width 27 height 27
click at [727, 366] on div "Delete group" at bounding box center [765, 366] width 124 height 19
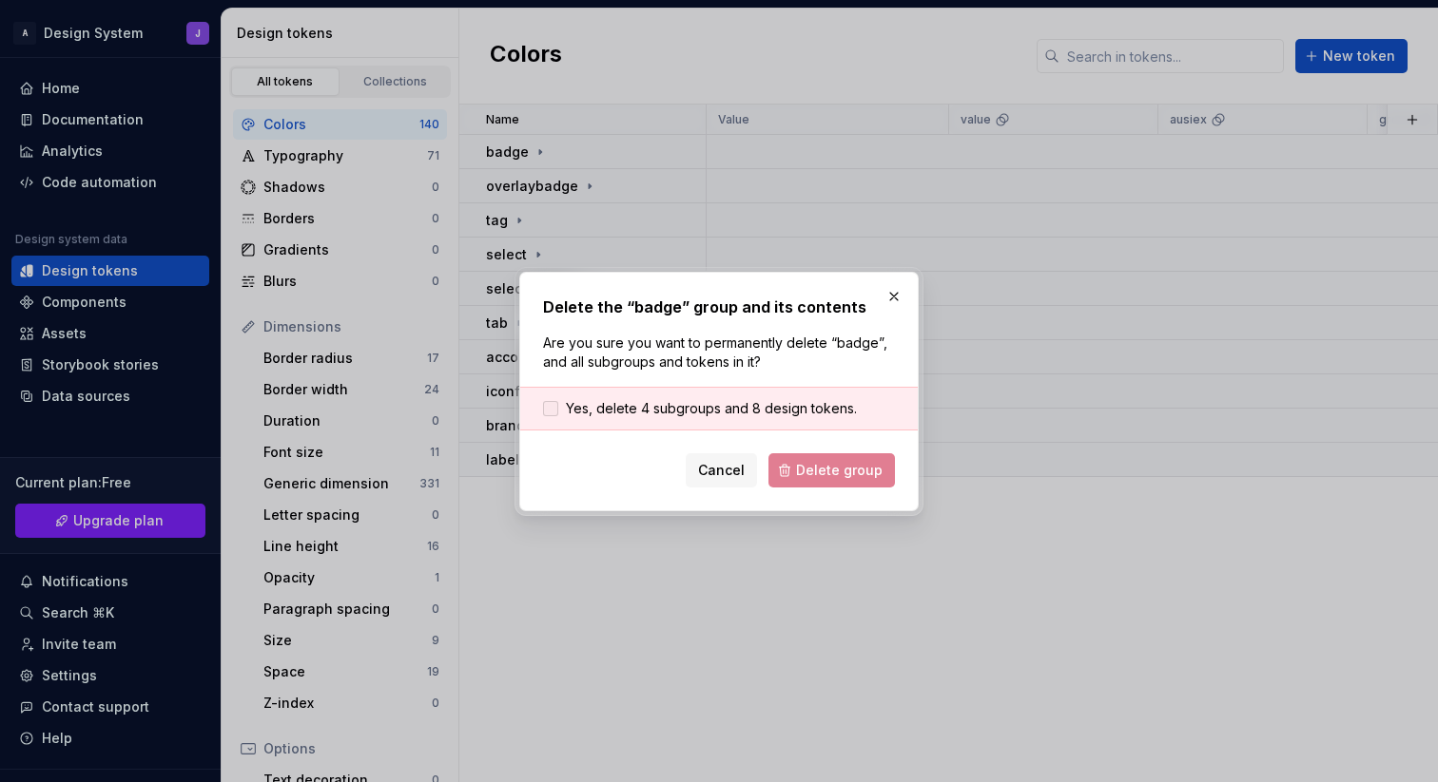
drag, startPoint x: 724, startPoint y: 405, endPoint x: 733, endPoint y: 415, distance: 12.8
click at [724, 405] on span "Yes, delete 4 subgroups and 8 design tokens." at bounding box center [711, 408] width 291 height 19
click at [826, 467] on span "Delete group" at bounding box center [839, 470] width 87 height 19
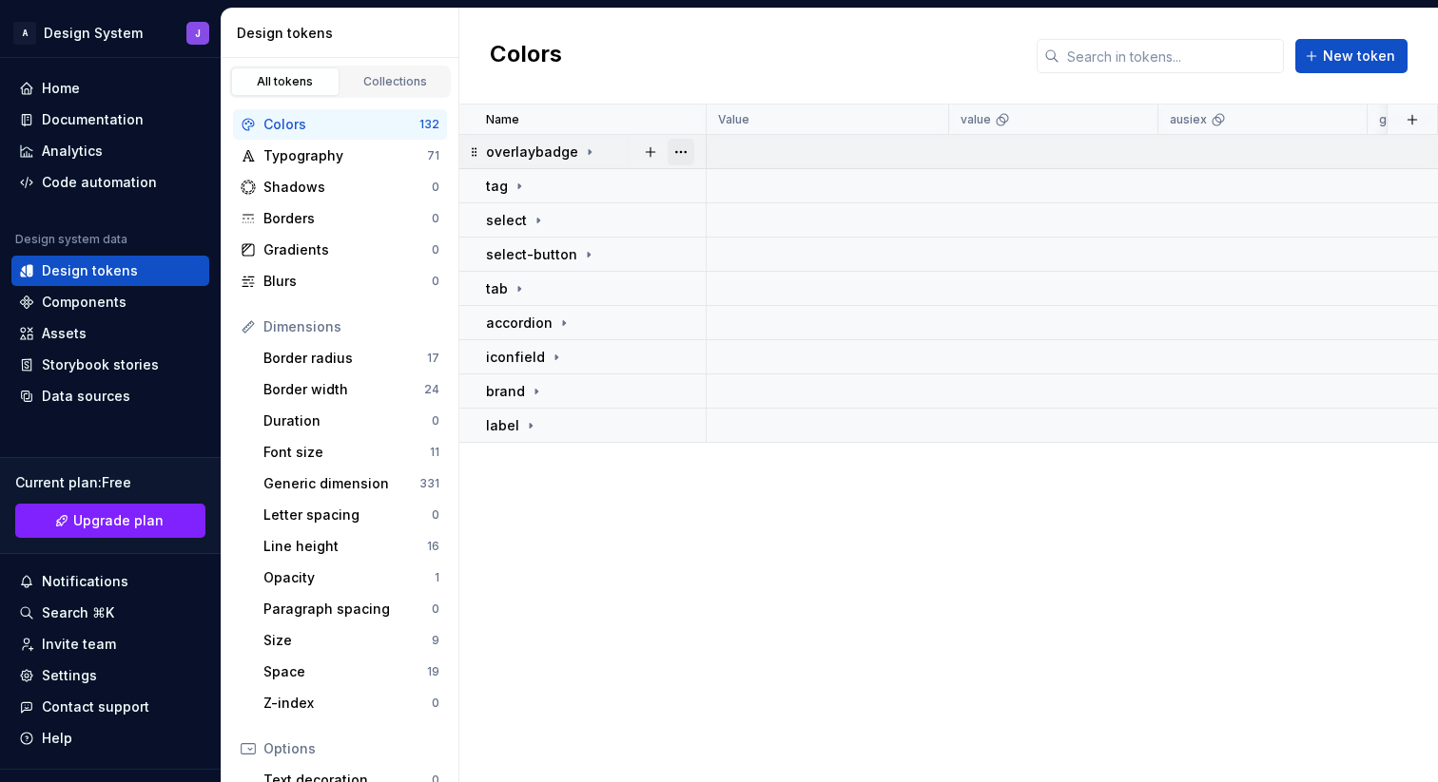
click at [689, 150] on button "button" at bounding box center [680, 152] width 27 height 27
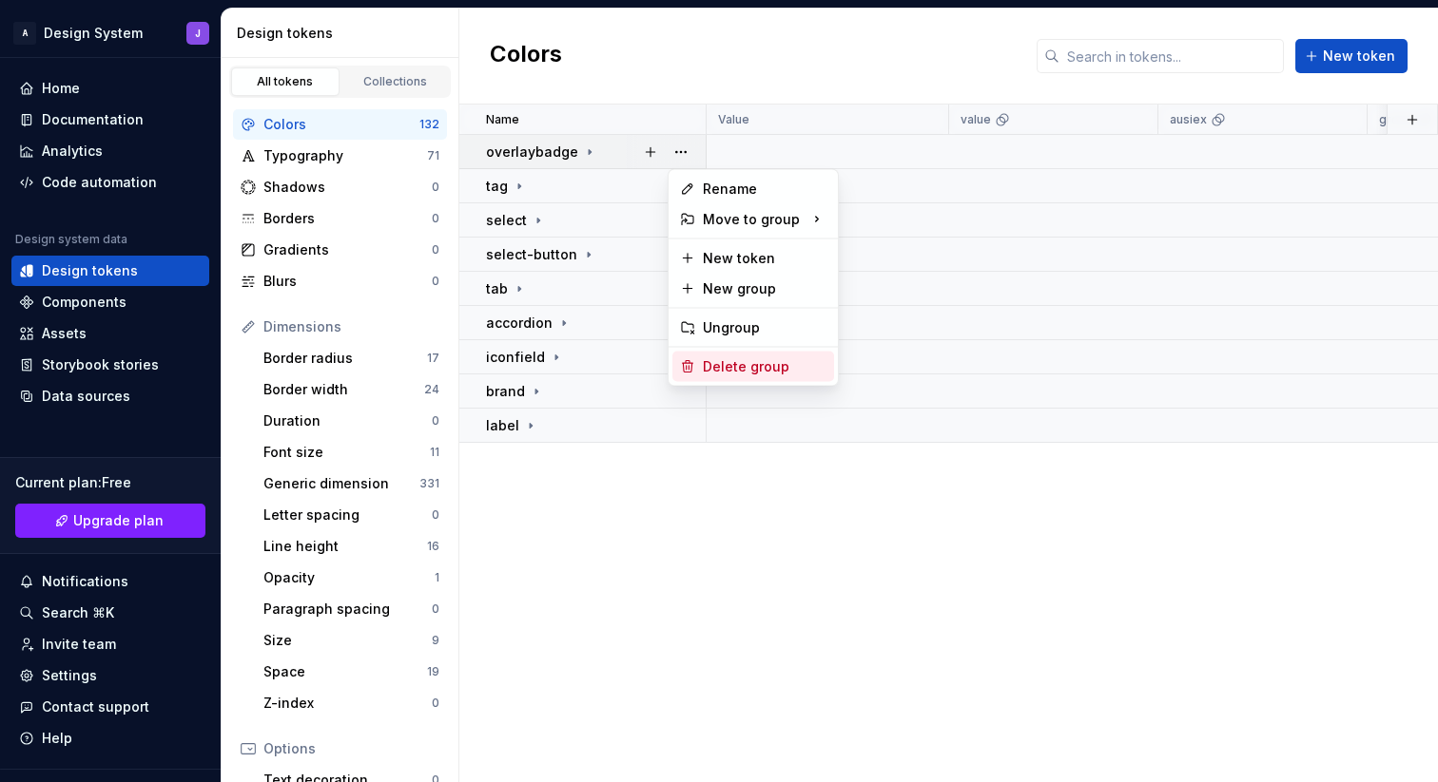
click at [746, 368] on div "Delete group" at bounding box center [765, 366] width 124 height 19
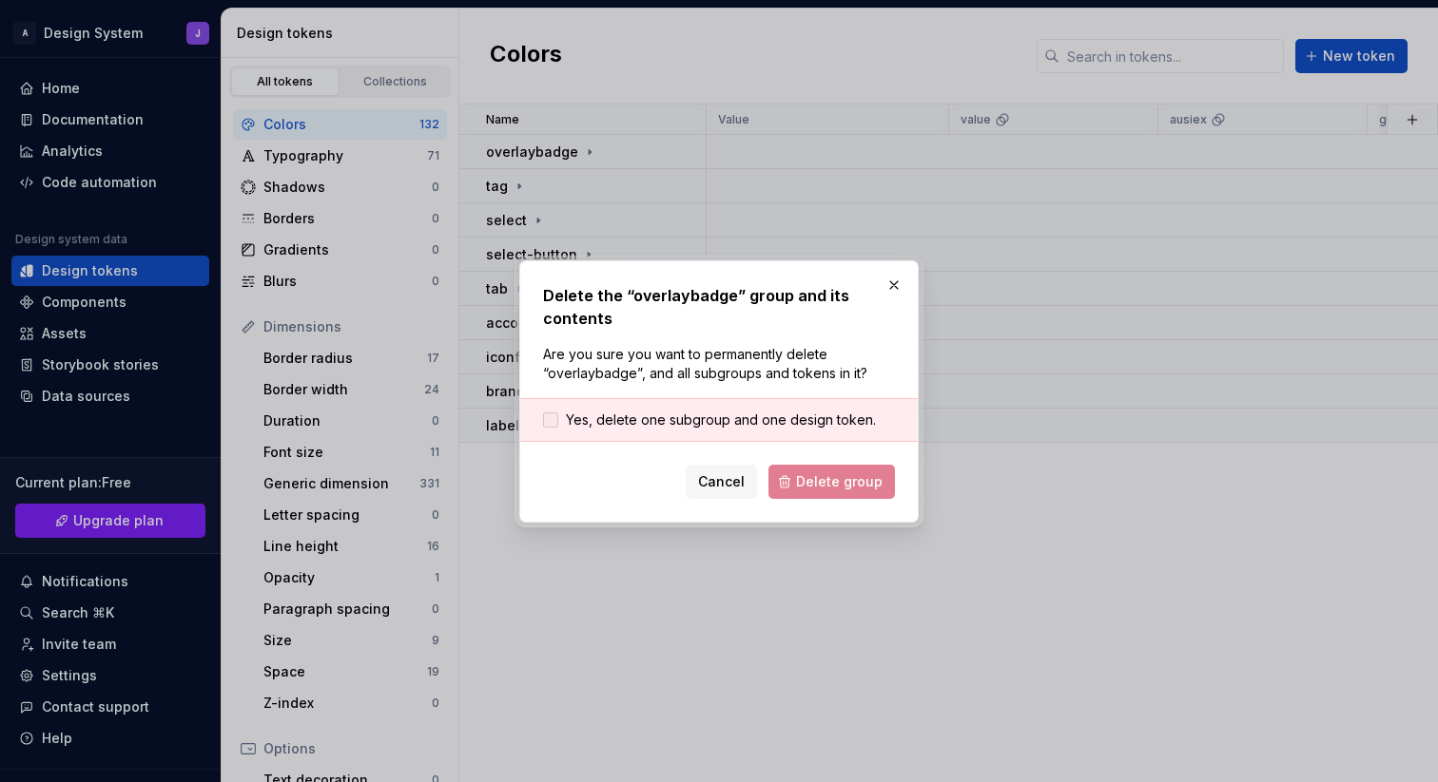
click at [735, 422] on span "Yes, delete one subgroup and one design token." at bounding box center [721, 420] width 310 height 19
click at [817, 482] on span "Delete group" at bounding box center [839, 482] width 87 height 19
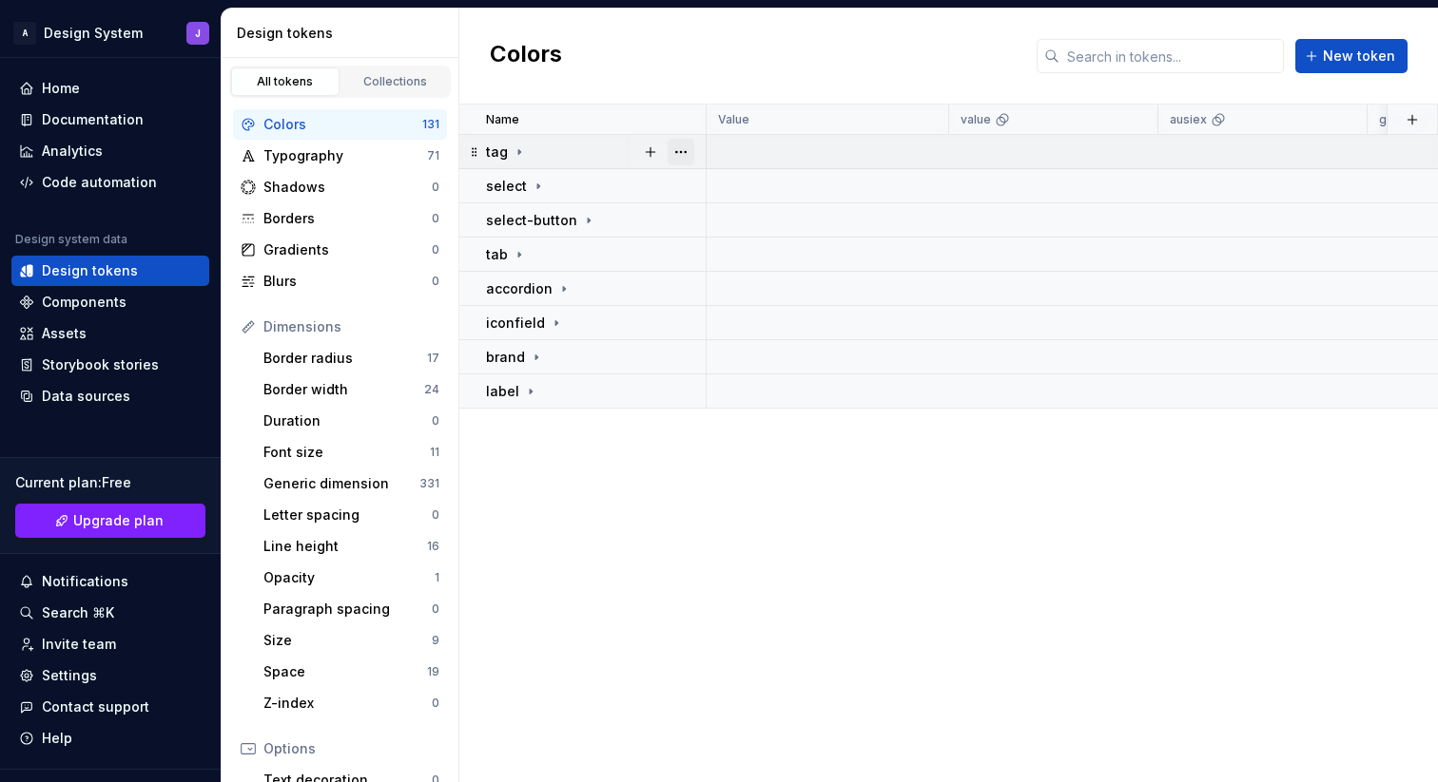
click at [687, 150] on button "button" at bounding box center [680, 152] width 27 height 27
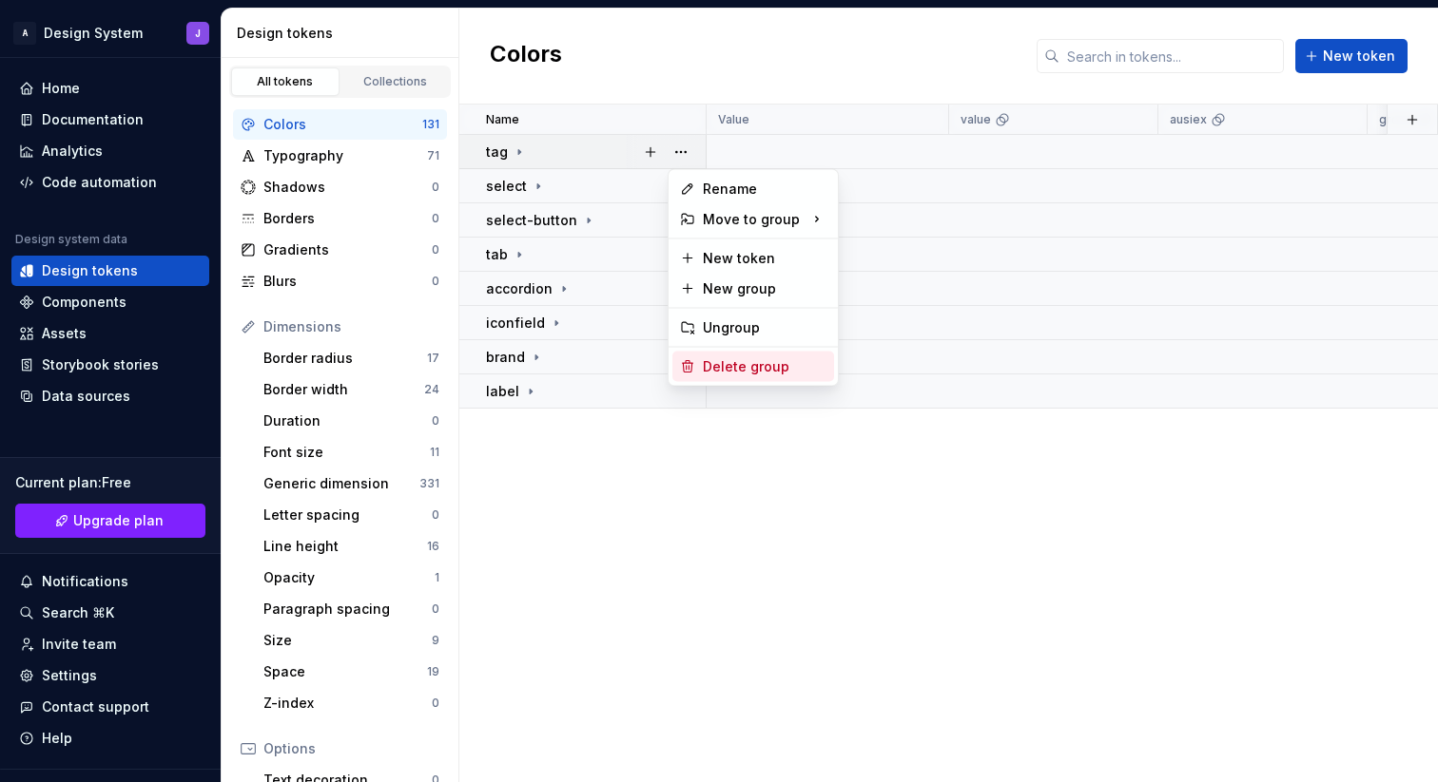
click at [715, 365] on div "Delete group" at bounding box center [765, 366] width 124 height 19
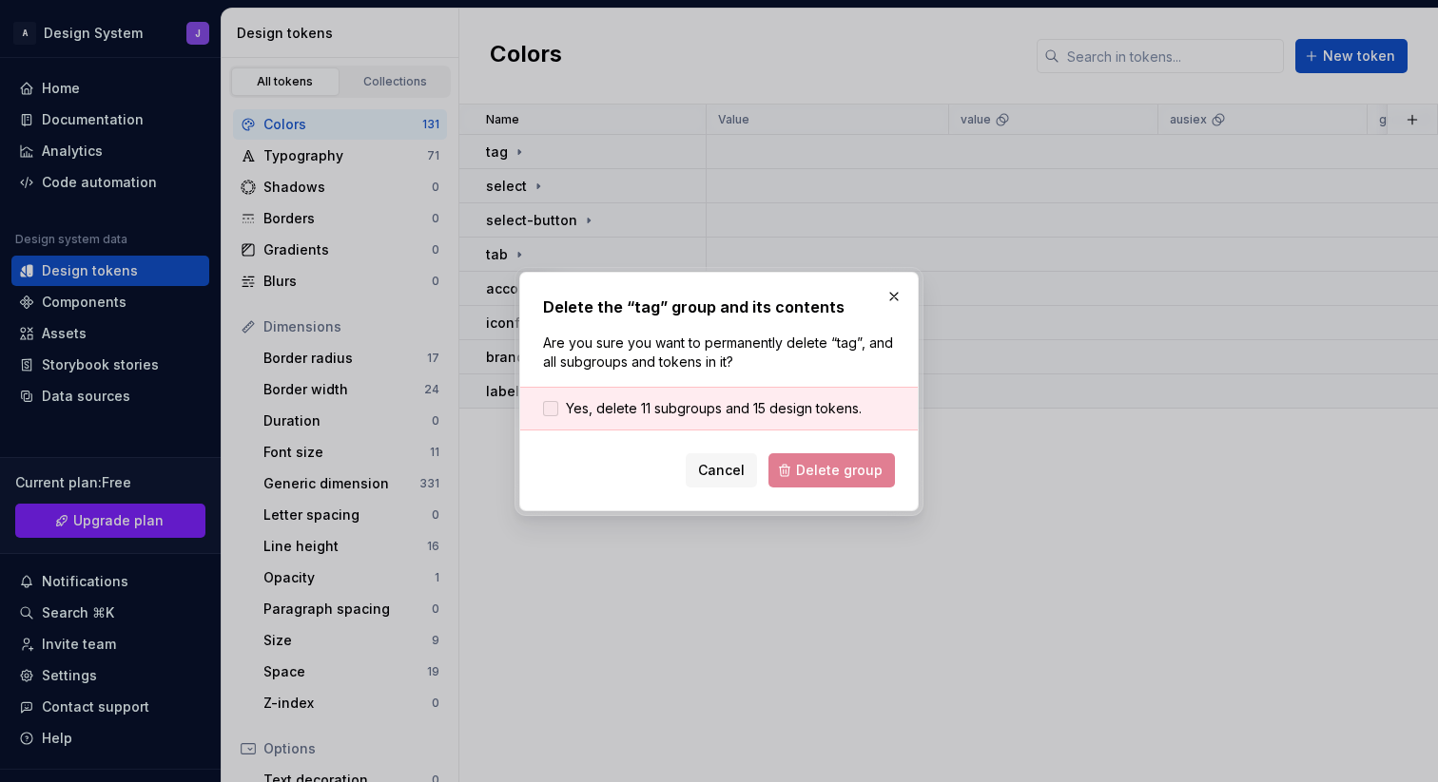
click at [751, 413] on span "Yes, delete 11 subgroups and 15 design tokens." at bounding box center [714, 408] width 296 height 19
click at [804, 454] on button "Delete group" at bounding box center [831, 471] width 126 height 34
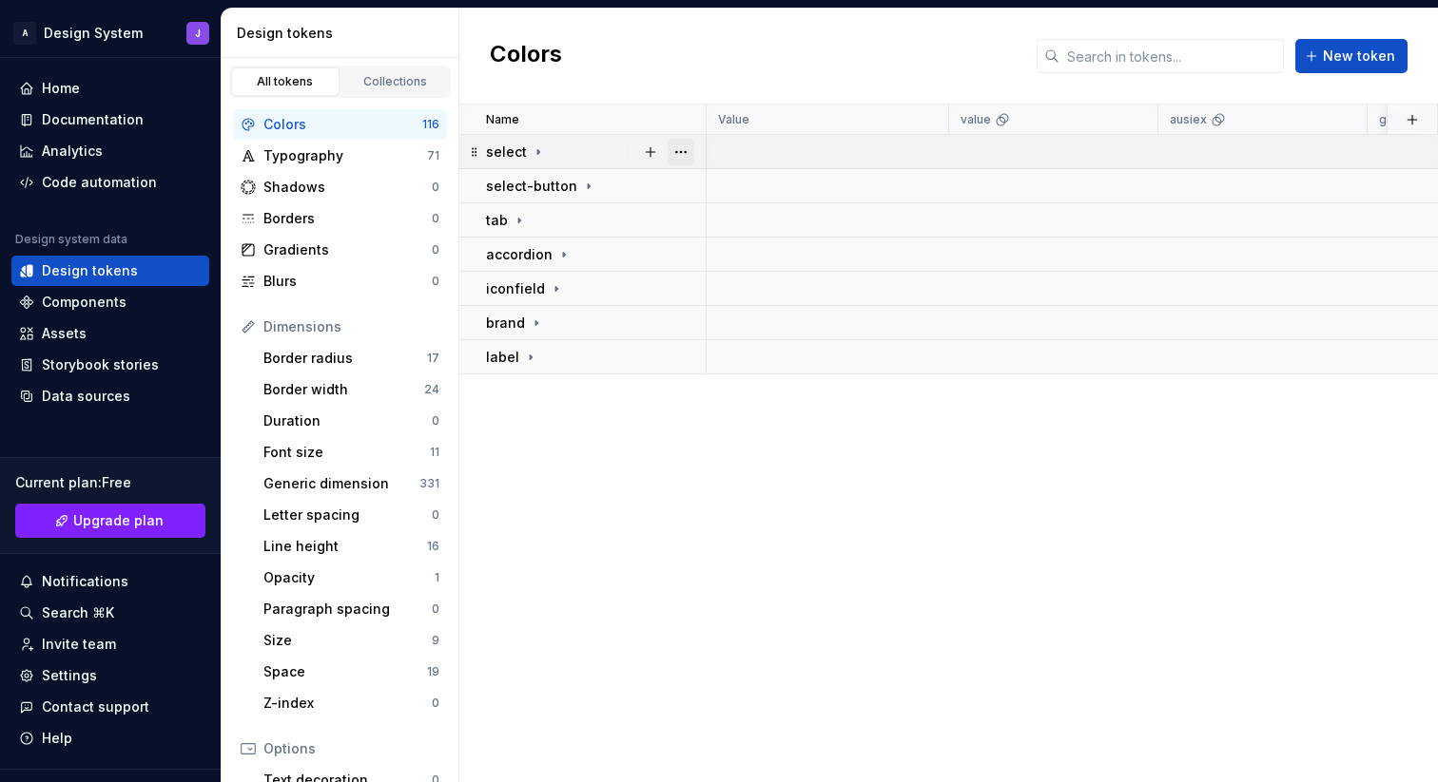
click at [681, 156] on button "button" at bounding box center [680, 152] width 27 height 27
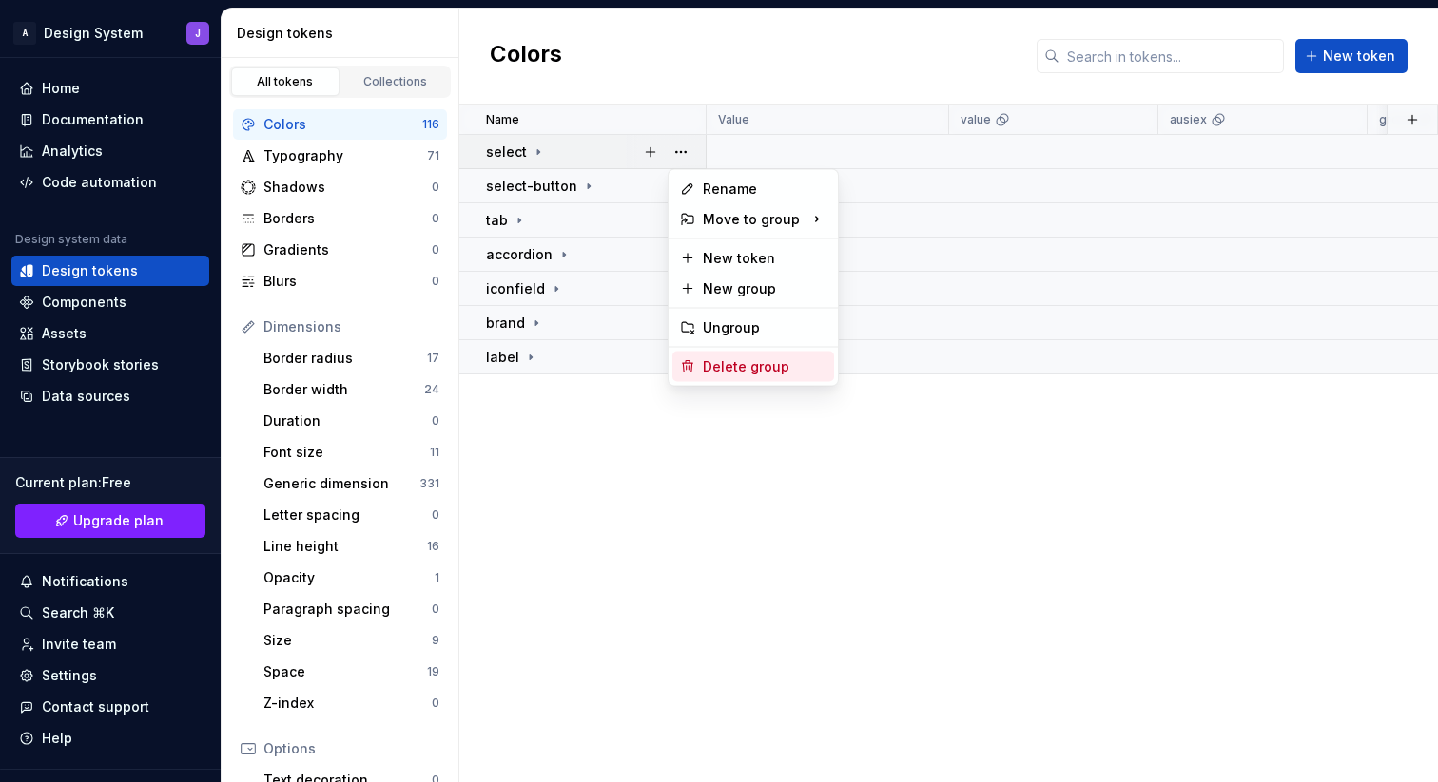
click at [734, 364] on div "Delete group" at bounding box center [765, 366] width 124 height 19
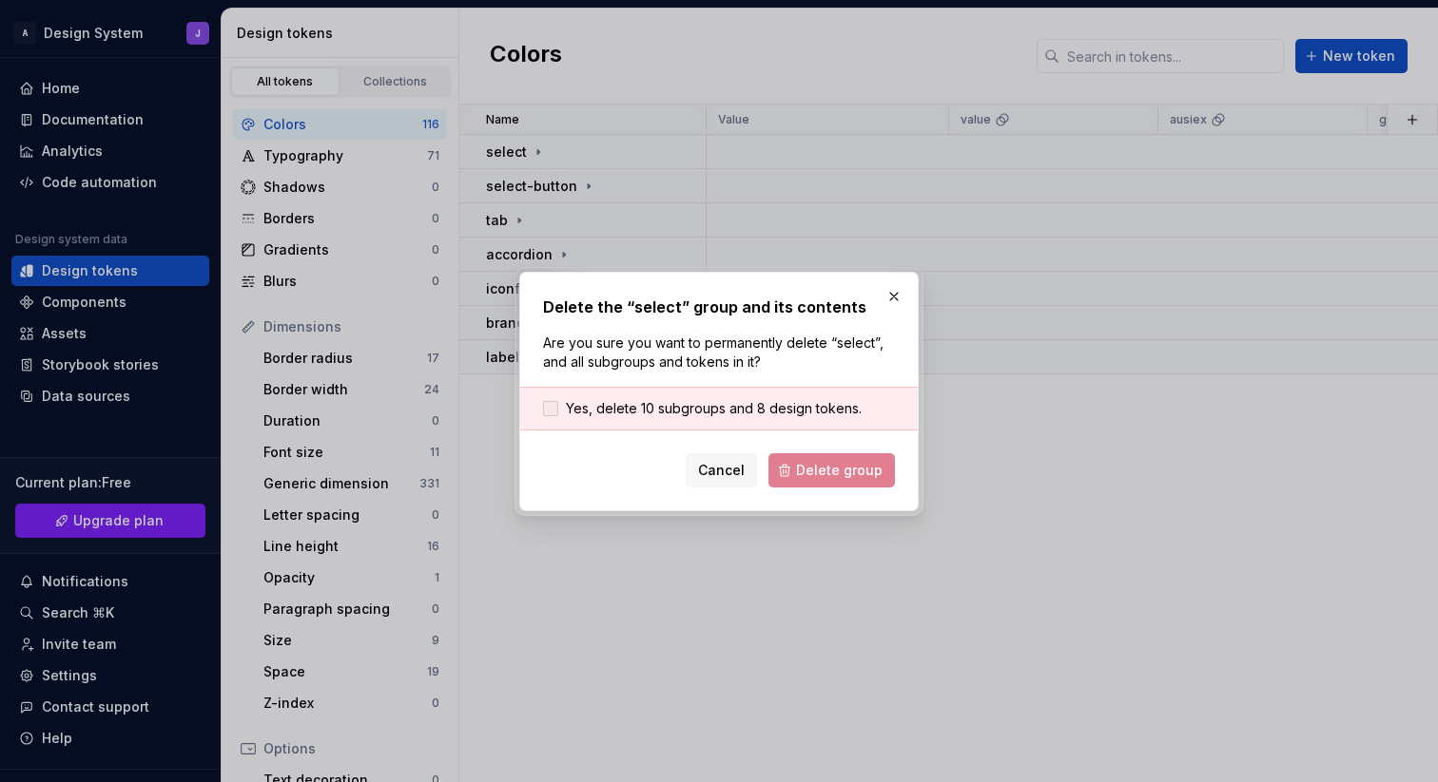
click at [728, 409] on span "Yes, delete 10 subgroups and 8 design tokens." at bounding box center [714, 408] width 296 height 19
click at [840, 477] on span "Delete group" at bounding box center [839, 470] width 87 height 19
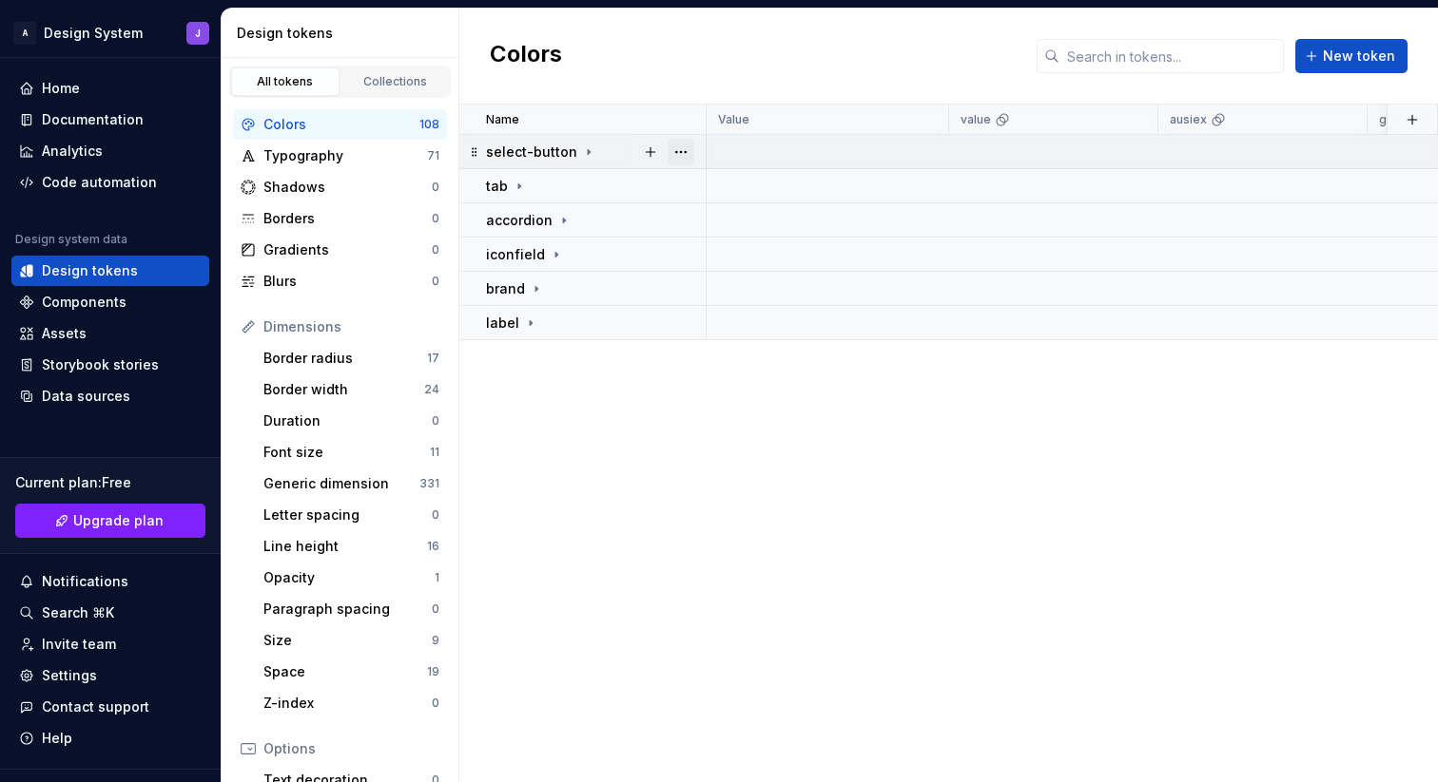
click at [673, 151] on button "button" at bounding box center [680, 152] width 27 height 27
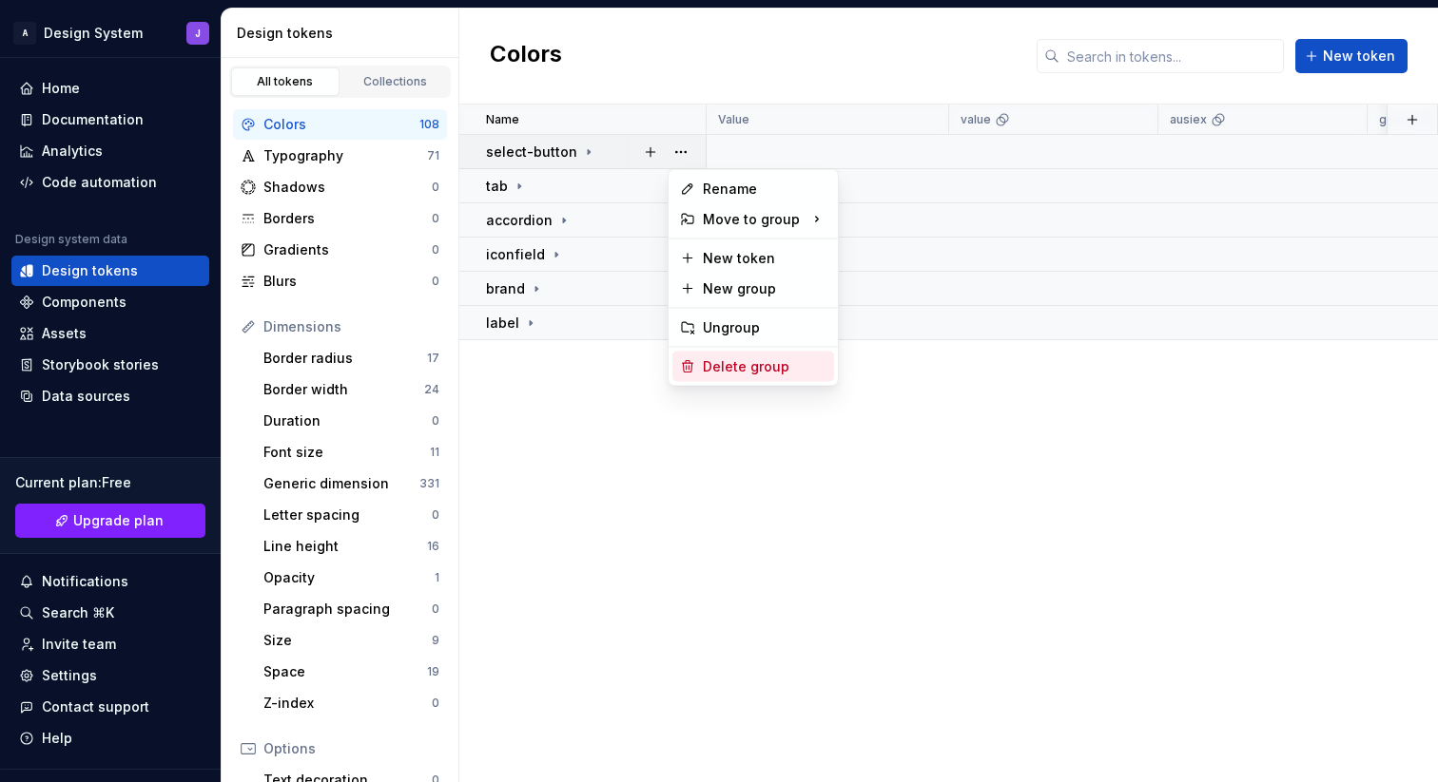
click at [722, 364] on div "Delete group" at bounding box center [765, 366] width 124 height 19
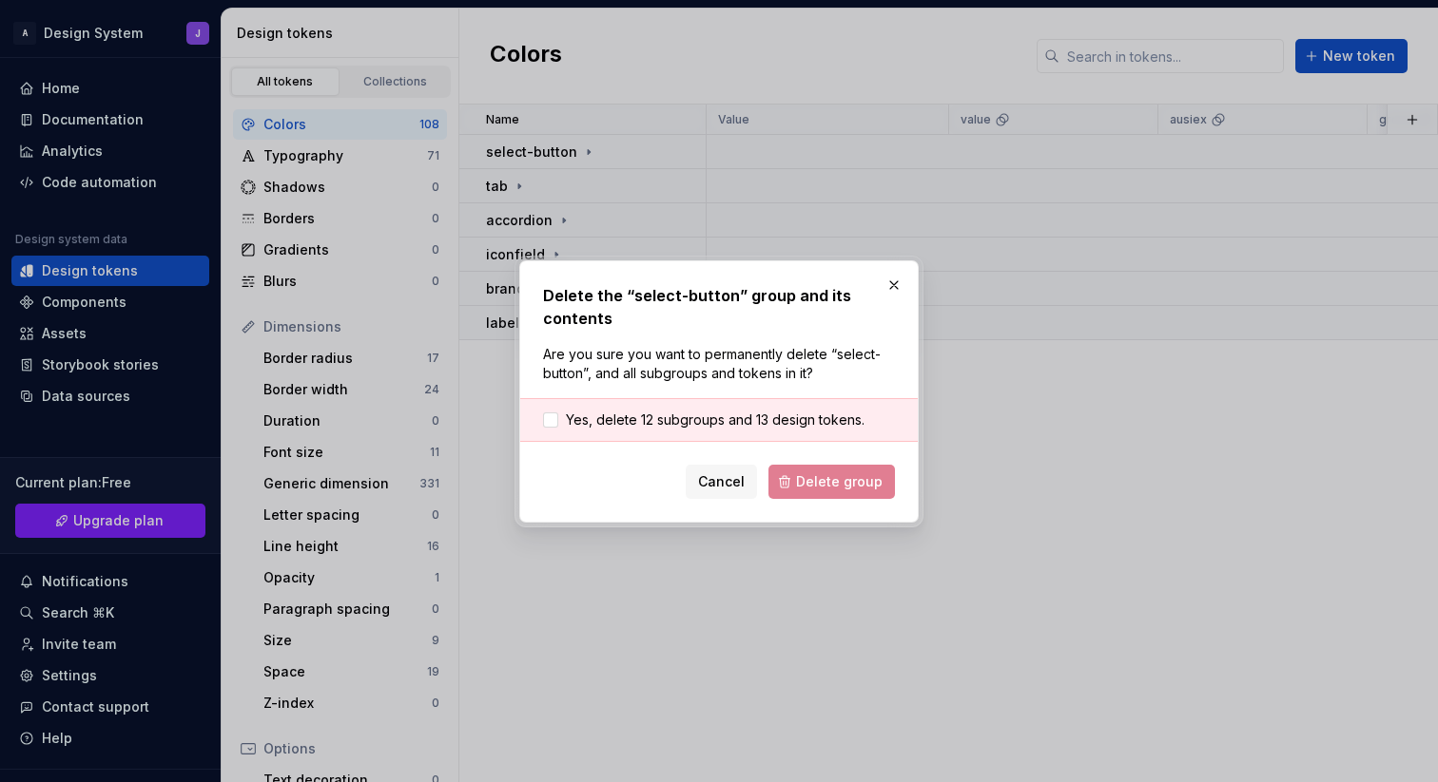
drag, startPoint x: 692, startPoint y: 417, endPoint x: 721, endPoint y: 439, distance: 35.9
click at [692, 417] on span "Yes, delete 12 subgroups and 13 design tokens." at bounding box center [715, 420] width 299 height 19
click at [830, 492] on button "Delete group" at bounding box center [831, 482] width 126 height 34
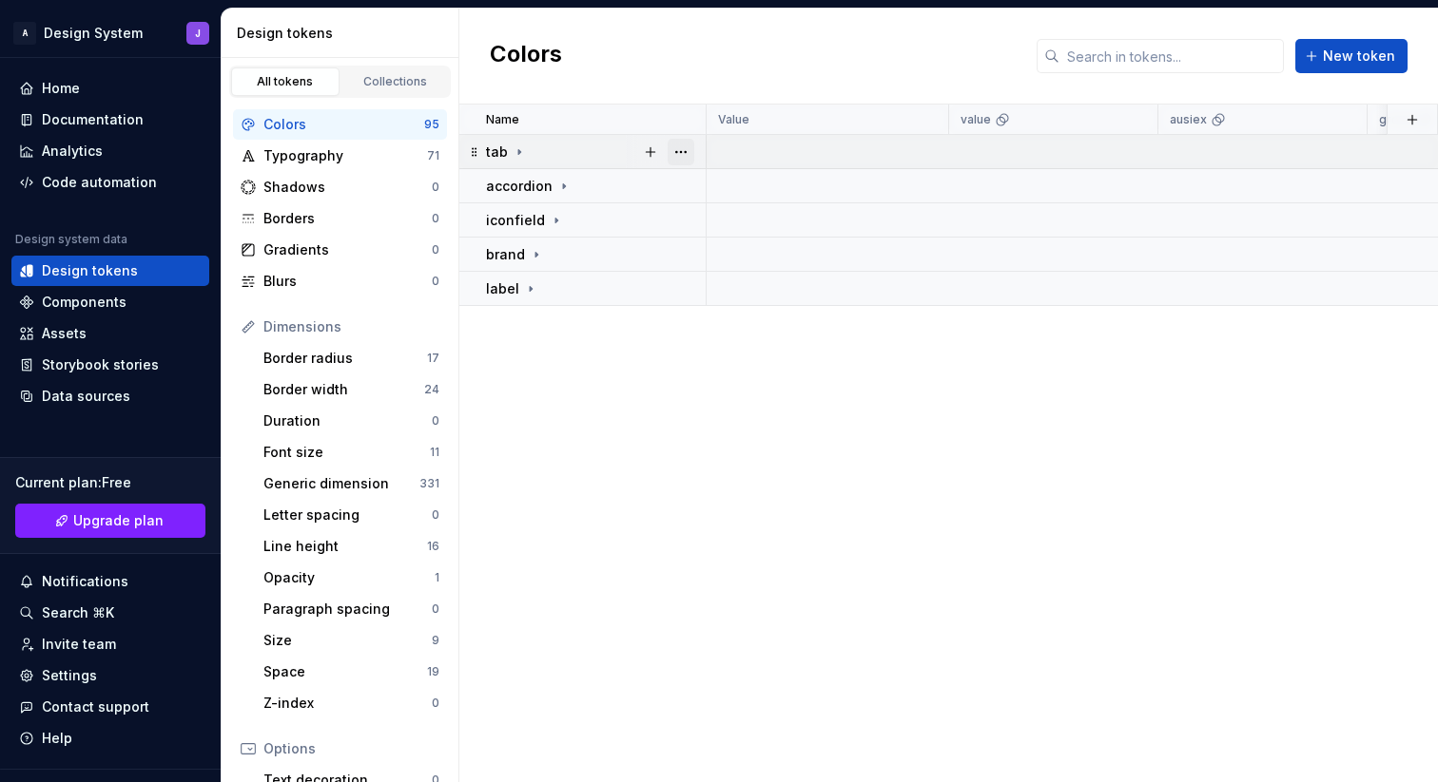
click at [681, 155] on button "button" at bounding box center [680, 152] width 27 height 27
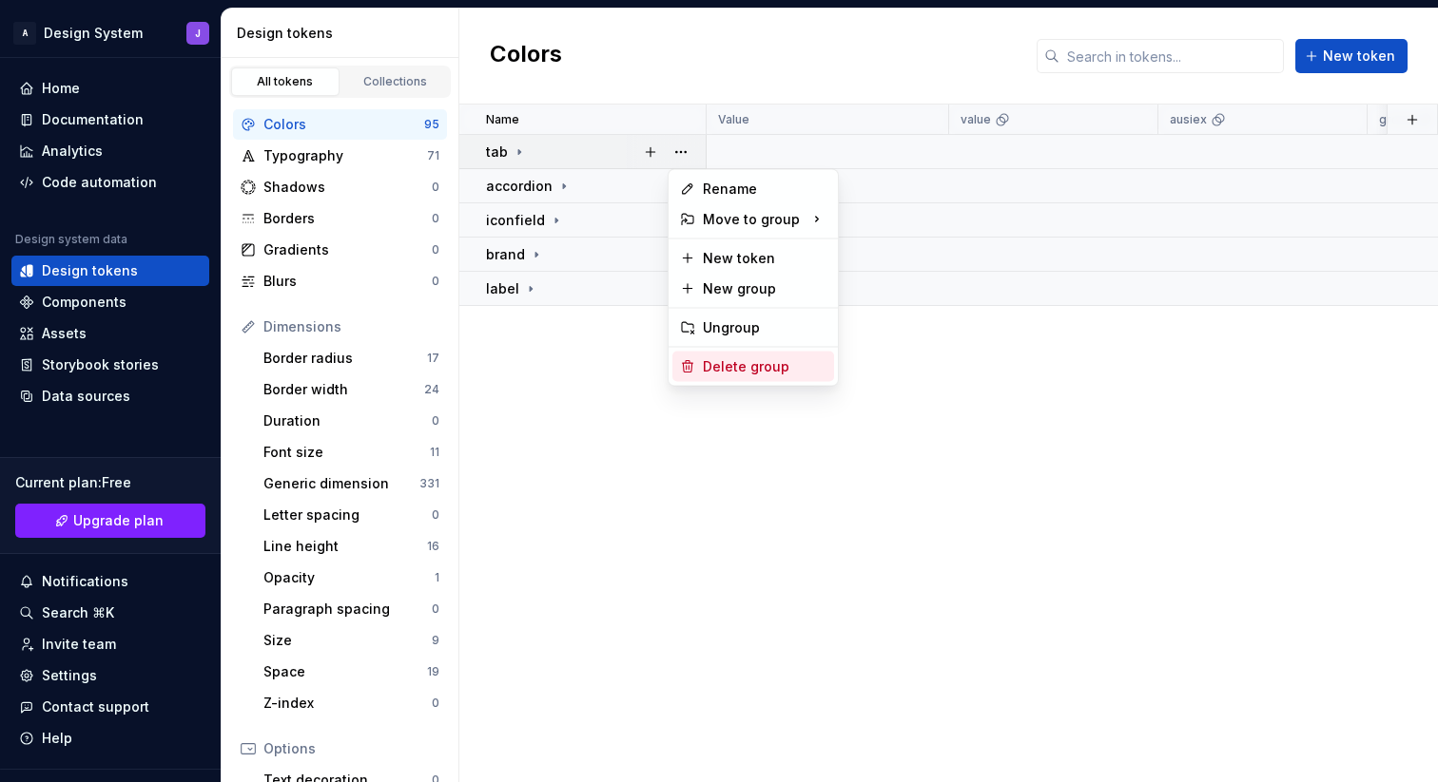
click at [726, 365] on div "Delete group" at bounding box center [765, 366] width 124 height 19
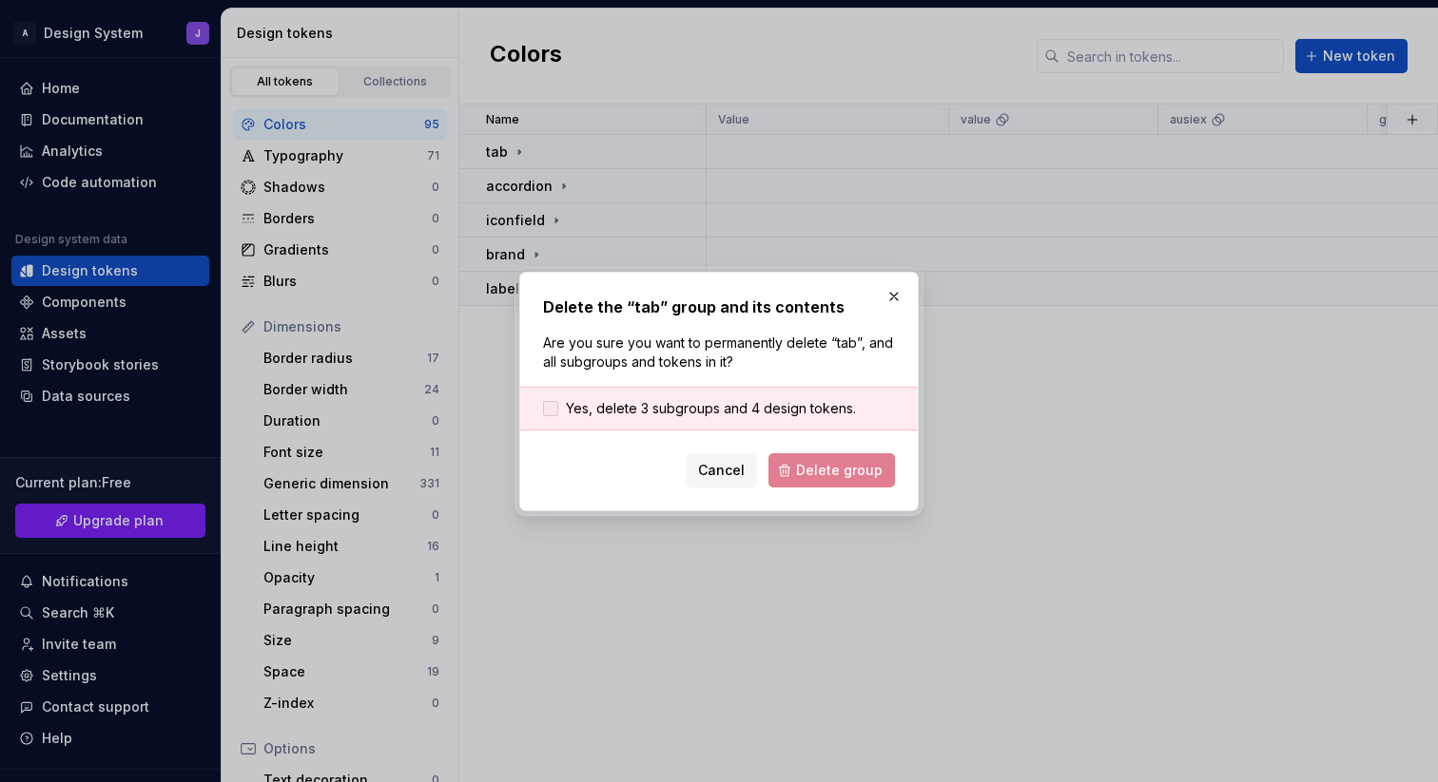
click at [713, 406] on span "Yes, delete 3 subgroups and 4 design tokens." at bounding box center [711, 408] width 290 height 19
click at [791, 458] on button "Delete group" at bounding box center [831, 471] width 126 height 34
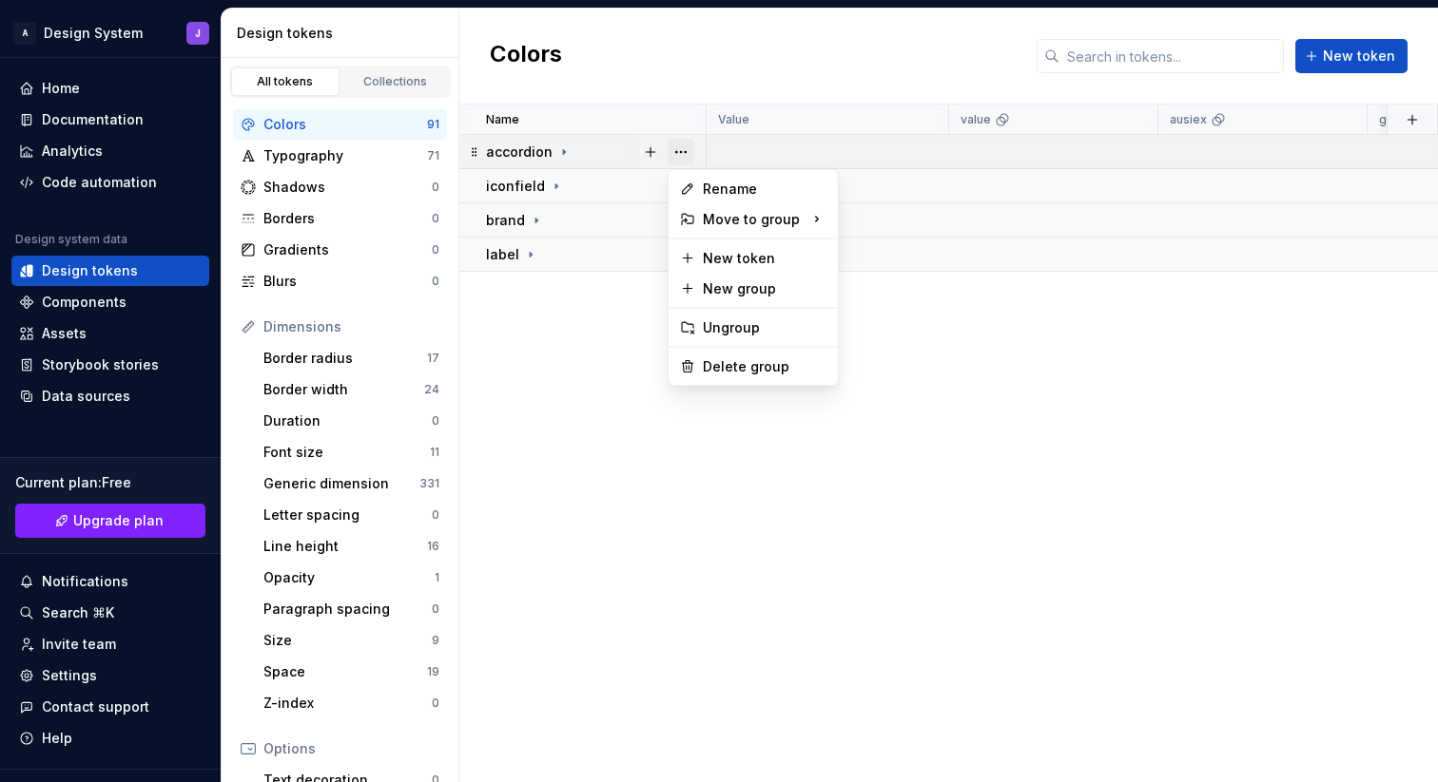
click at [692, 153] on button "button" at bounding box center [680, 152] width 27 height 27
click at [727, 365] on div "Delete group" at bounding box center [765, 366] width 124 height 19
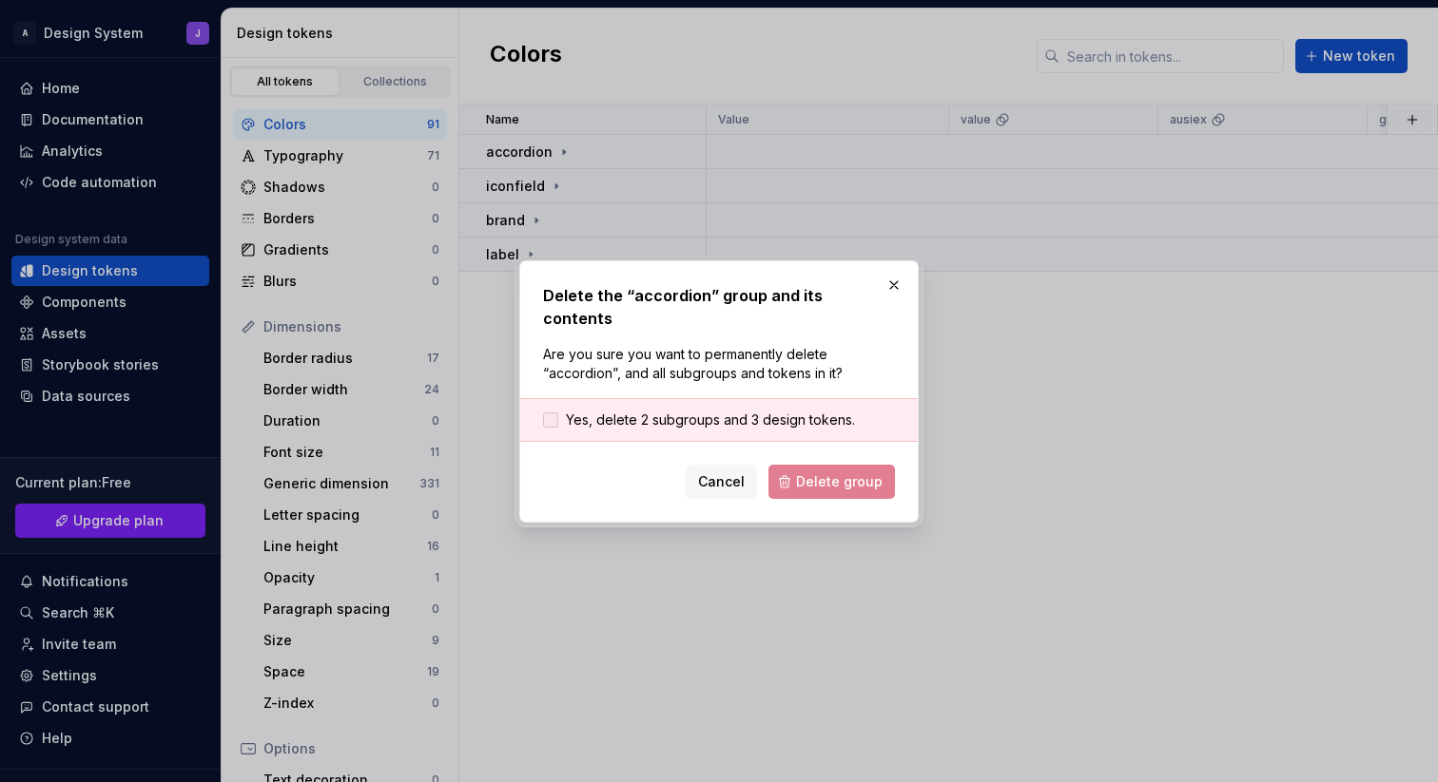
click at [743, 411] on span "Yes, delete 2 subgroups and 3 design tokens." at bounding box center [710, 420] width 289 height 19
click at [819, 473] on span "Delete group" at bounding box center [839, 482] width 87 height 19
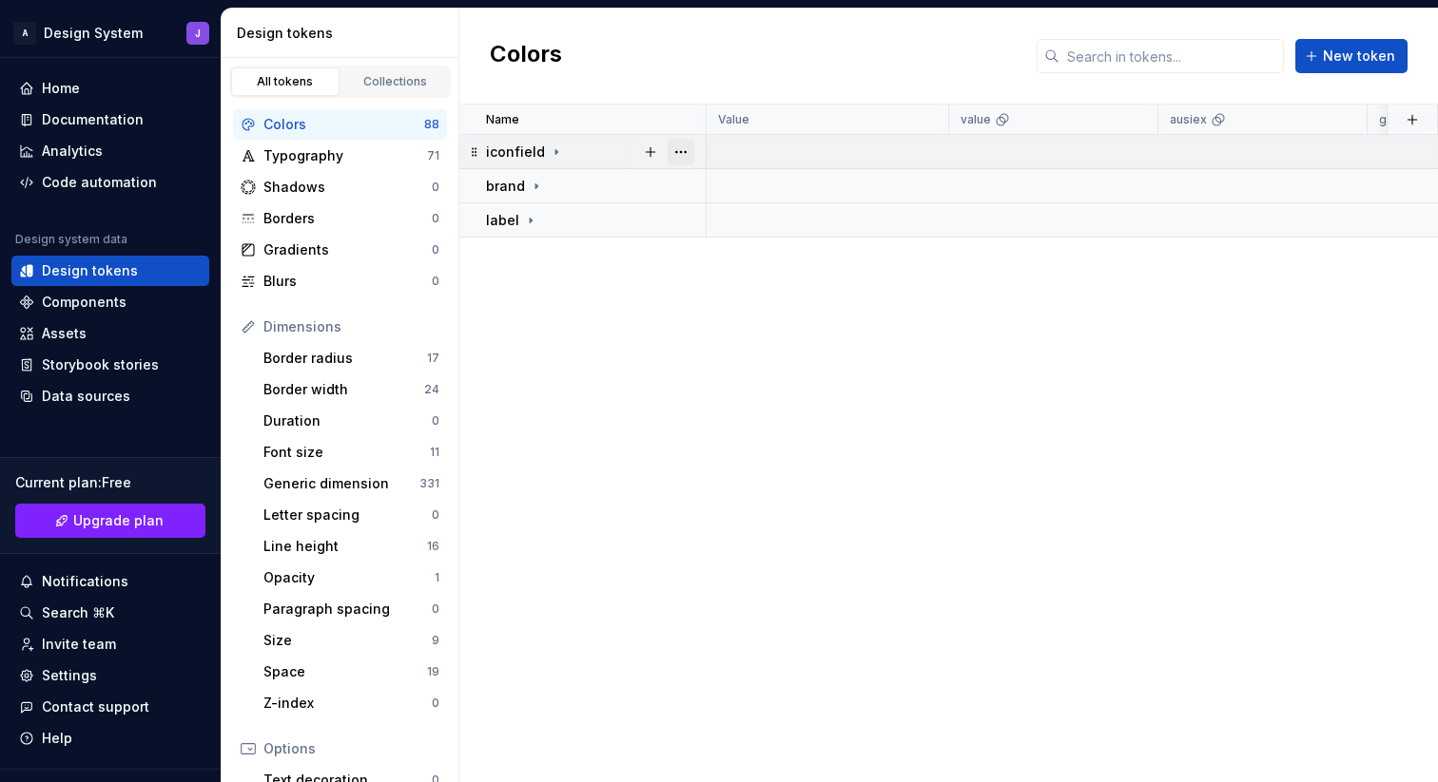
click at [687, 153] on button "button" at bounding box center [680, 152] width 27 height 27
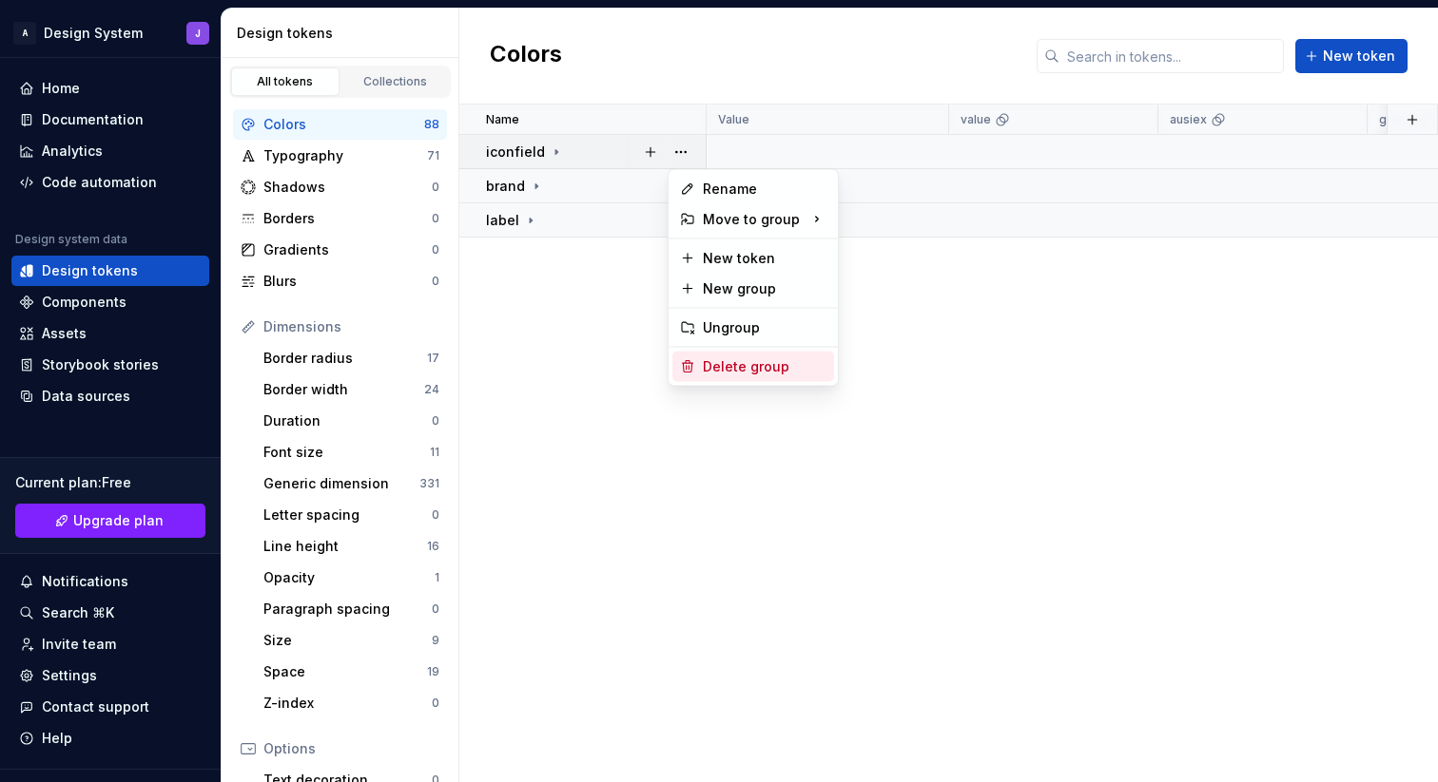
click at [738, 360] on div "Delete group" at bounding box center [765, 366] width 124 height 19
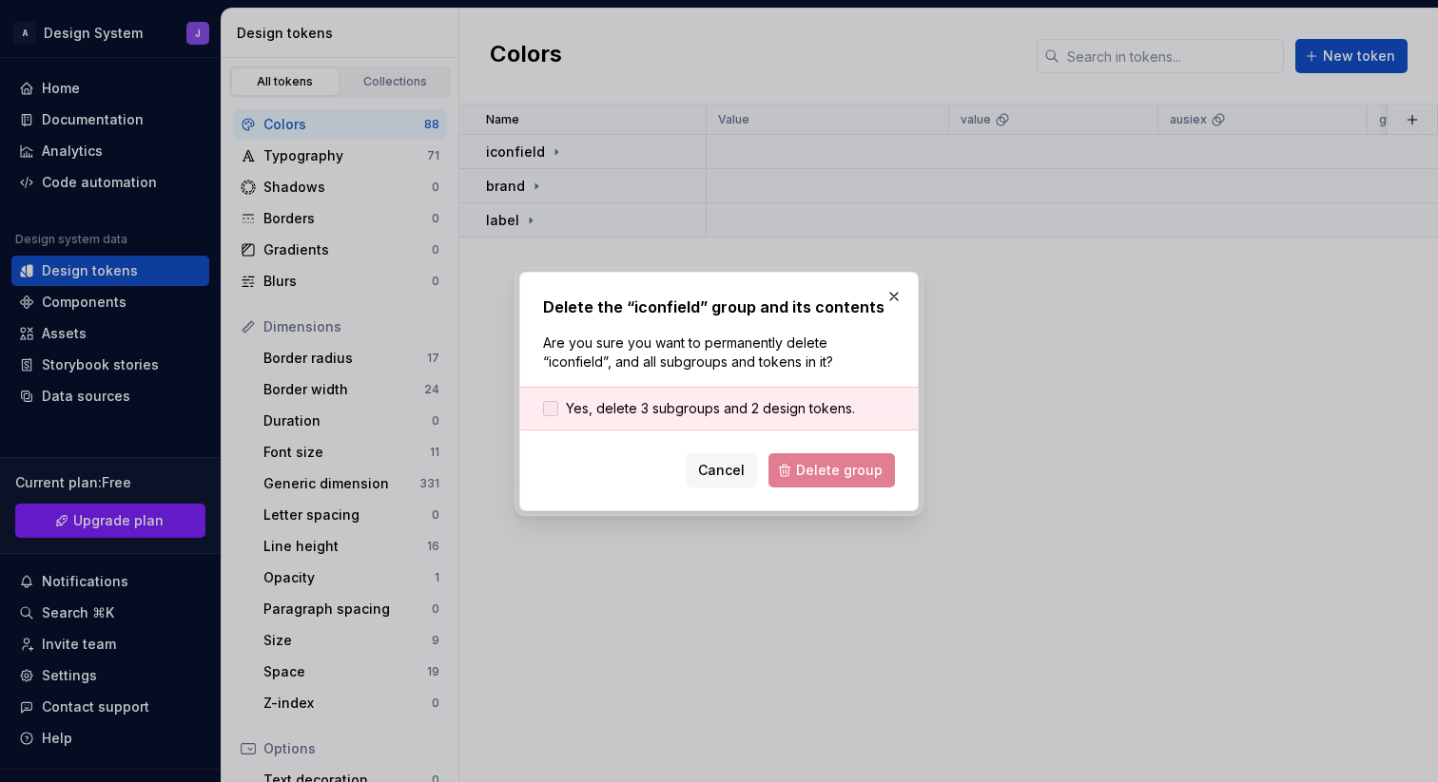
click at [718, 405] on span "Yes, delete 3 subgroups and 2 design tokens." at bounding box center [710, 408] width 289 height 19
click at [829, 465] on span "Delete group" at bounding box center [839, 470] width 87 height 19
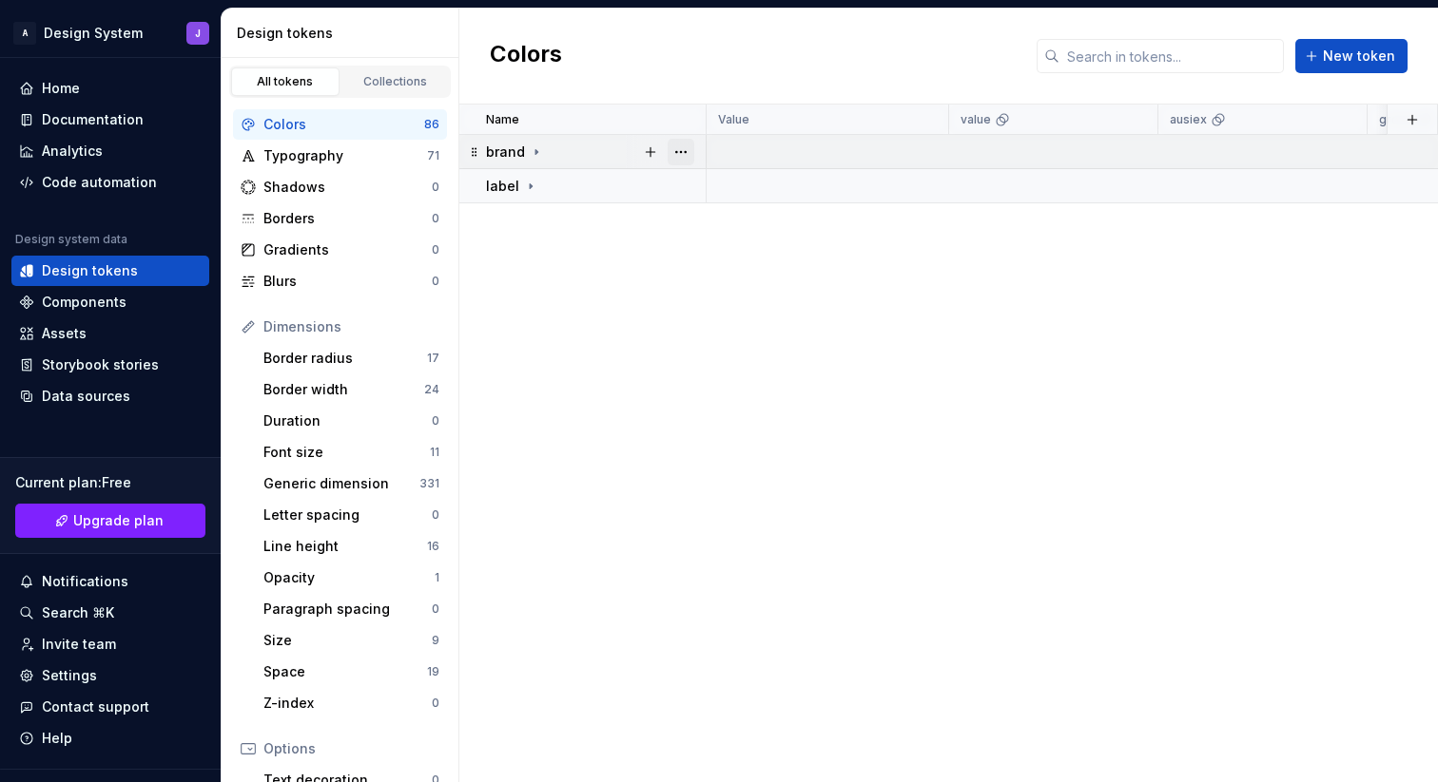
click at [685, 153] on button "button" at bounding box center [680, 152] width 27 height 27
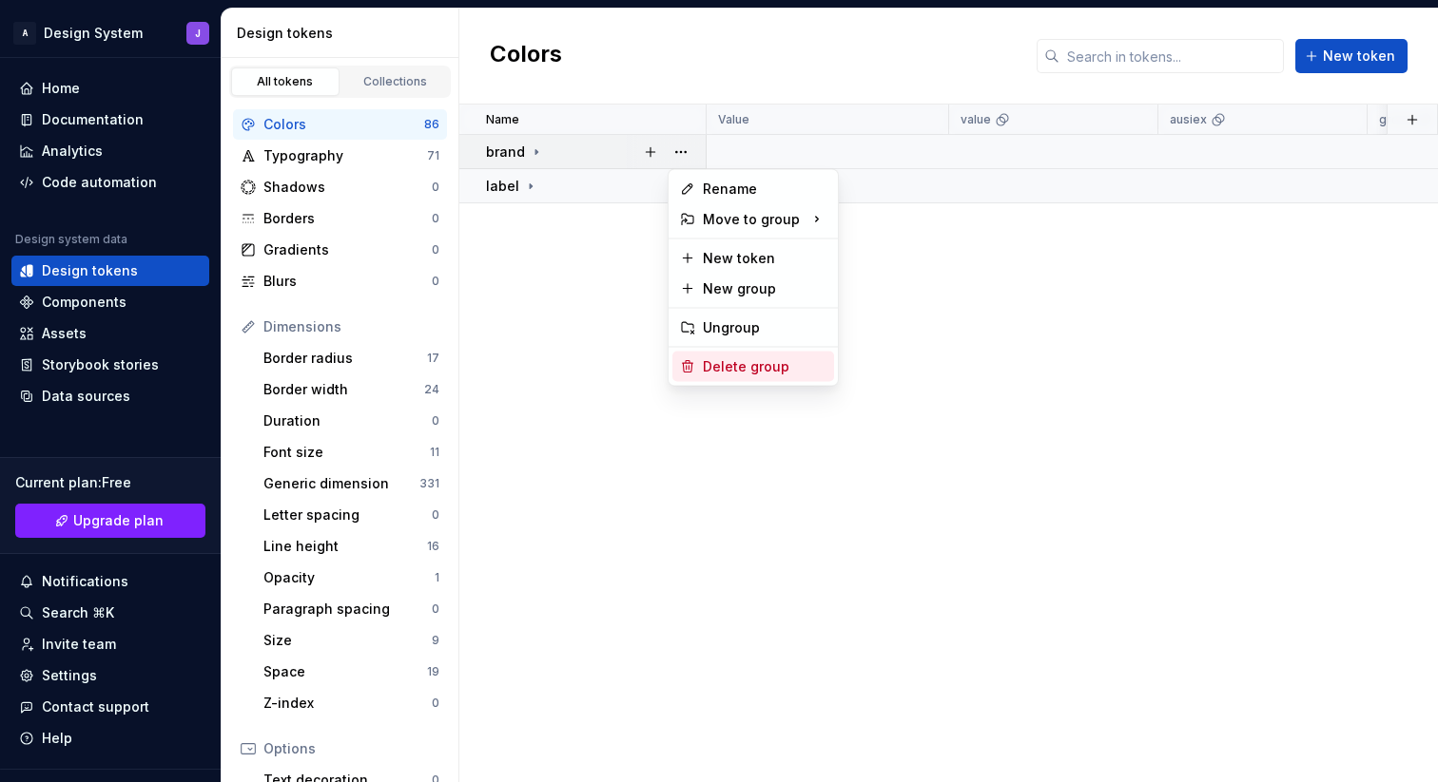
click at [732, 365] on div "Delete group" at bounding box center [765, 366] width 124 height 19
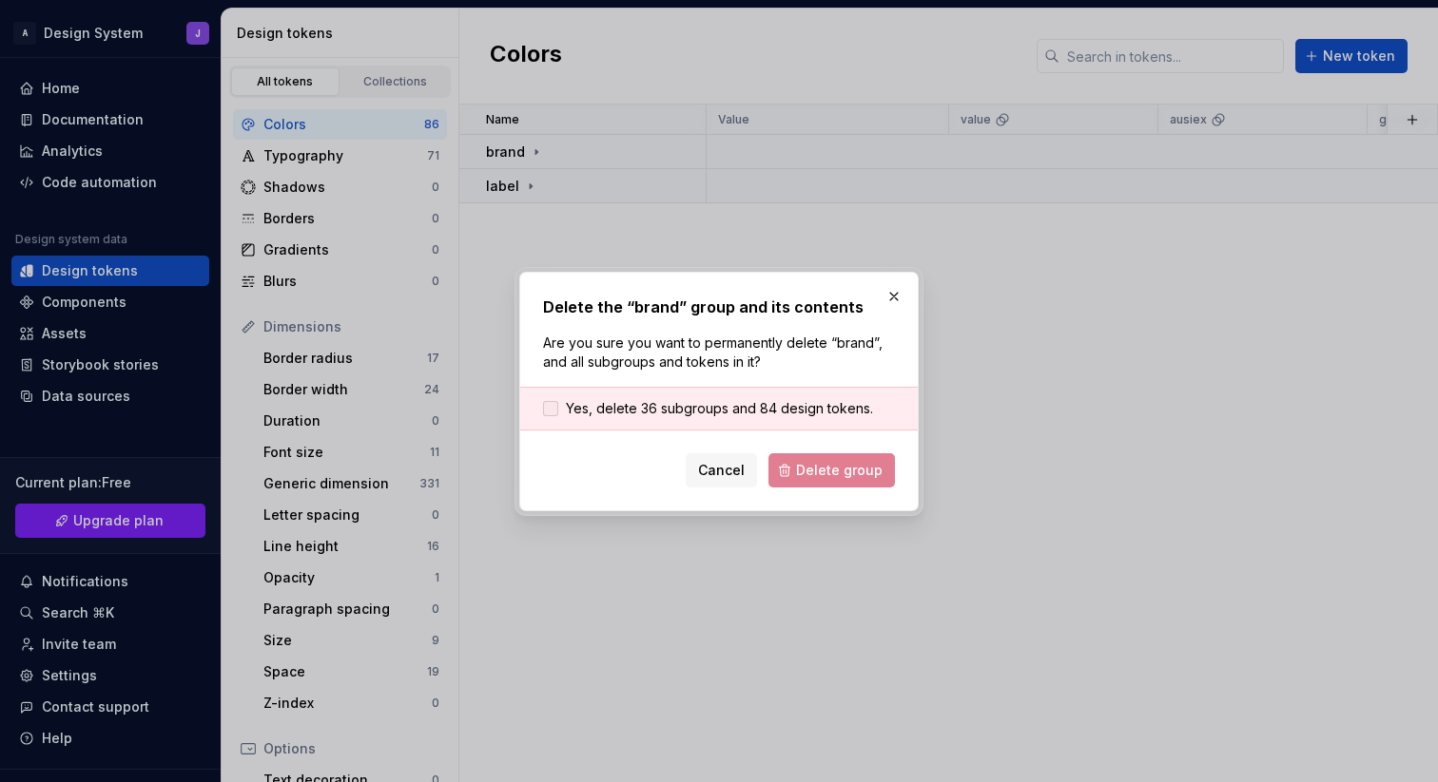
click at [723, 407] on span "Yes, delete 36 subgroups and 84 design tokens." at bounding box center [719, 408] width 307 height 19
click at [835, 465] on span "Delete group" at bounding box center [839, 470] width 87 height 19
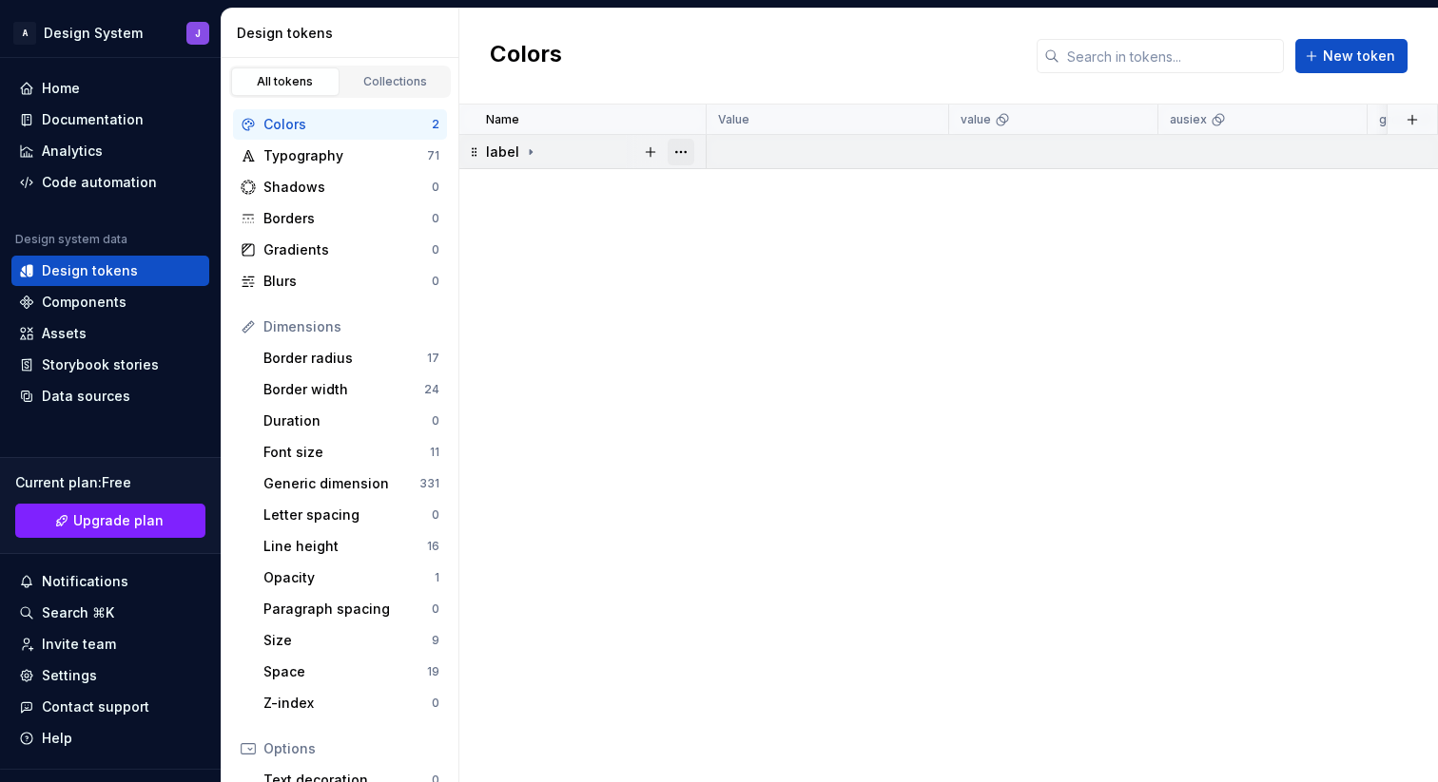
click at [673, 151] on button "button" at bounding box center [680, 152] width 27 height 27
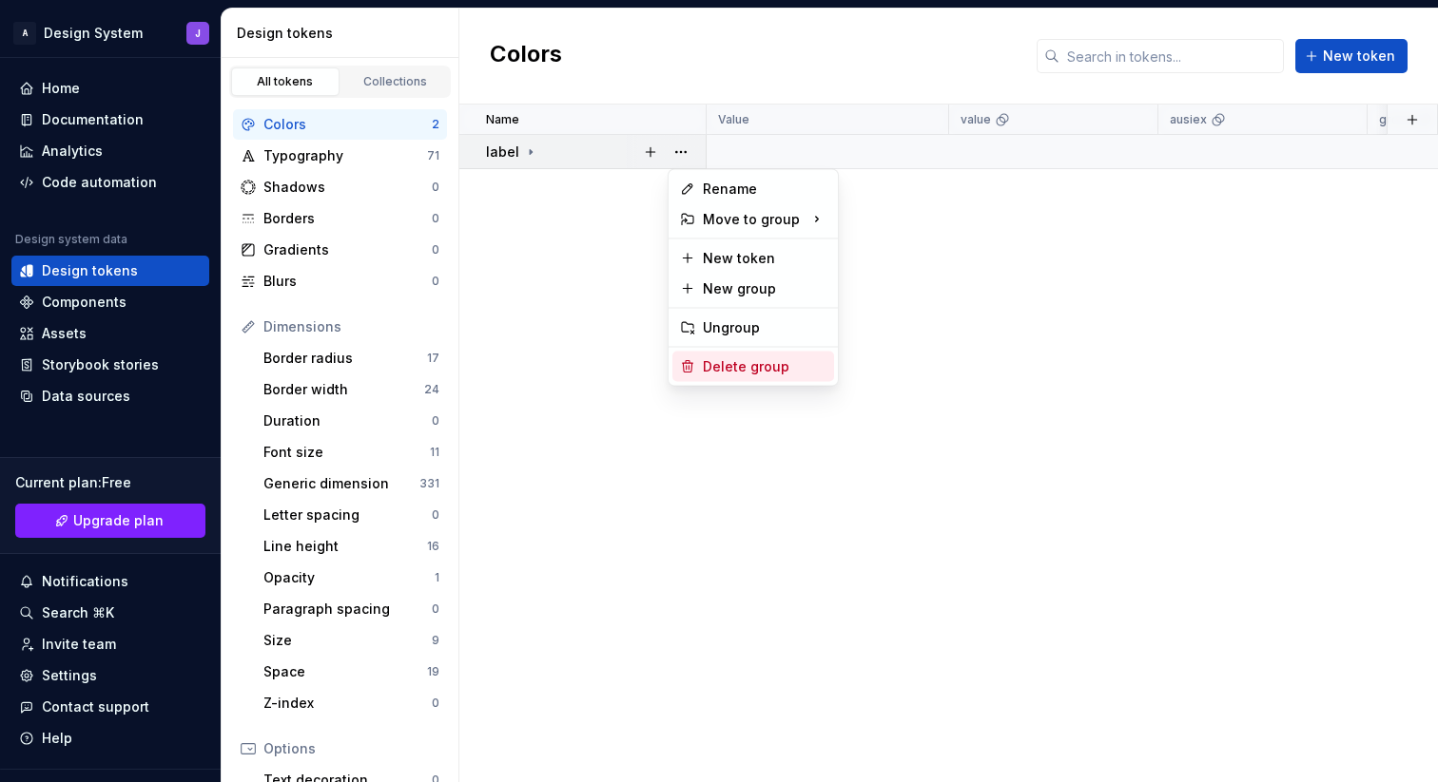
click at [723, 361] on div "Delete group" at bounding box center [765, 366] width 124 height 19
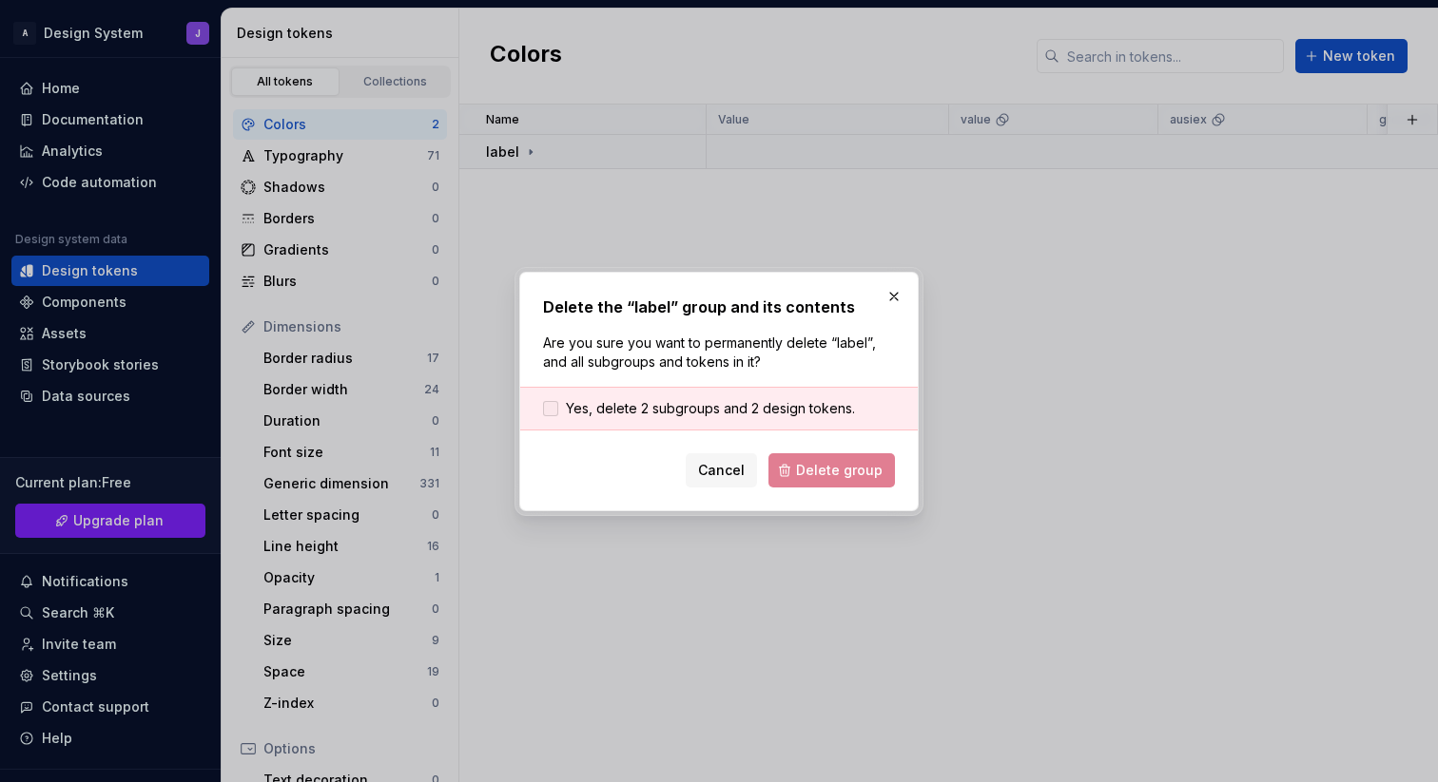
click at [760, 415] on span "Yes, delete 2 subgroups and 2 design tokens." at bounding box center [710, 408] width 289 height 19
click at [817, 487] on div "Delete the “label” group and its contents Are you sure you want to permanently …" at bounding box center [718, 392] width 399 height 240
click at [835, 475] on span "Delete group" at bounding box center [839, 470] width 87 height 19
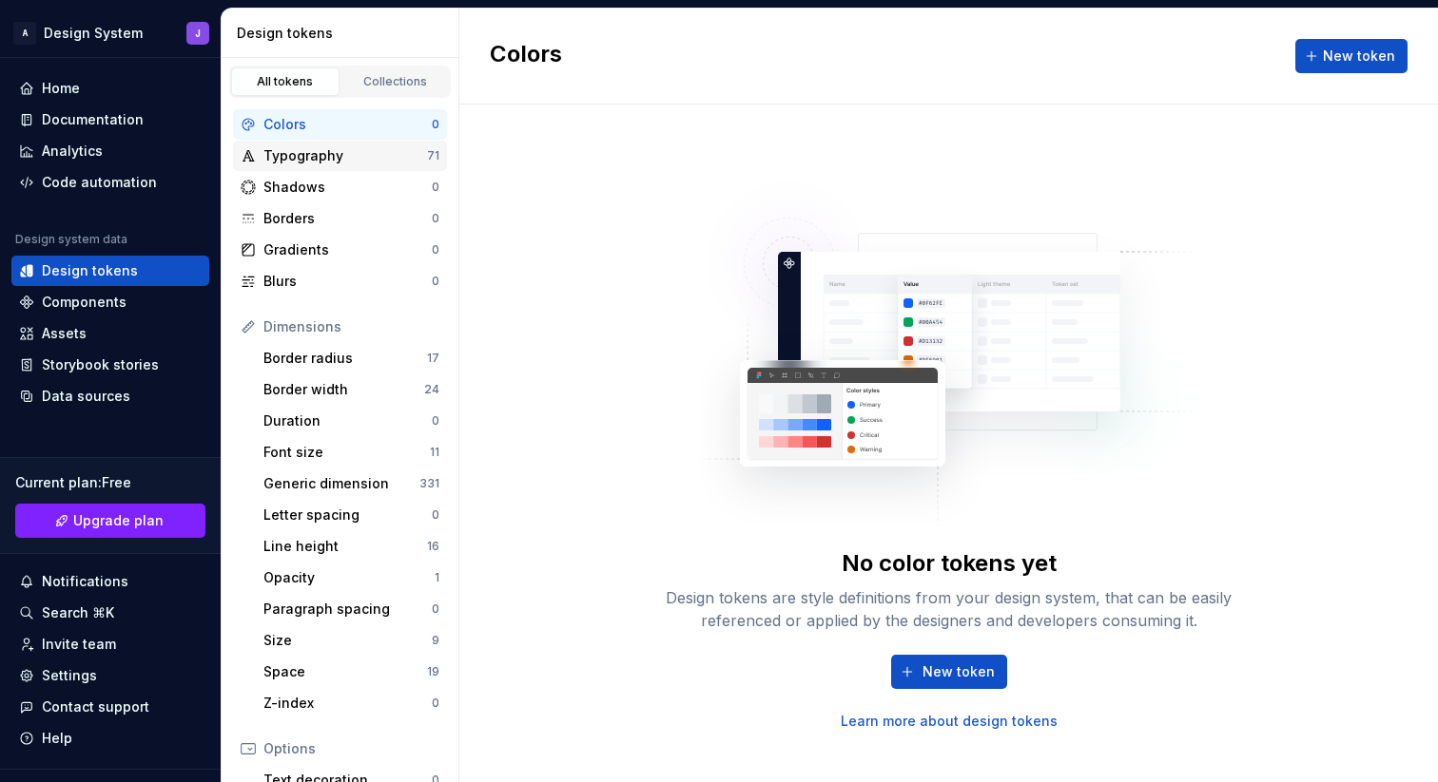
click at [374, 155] on div "Typography" at bounding box center [345, 155] width 164 height 19
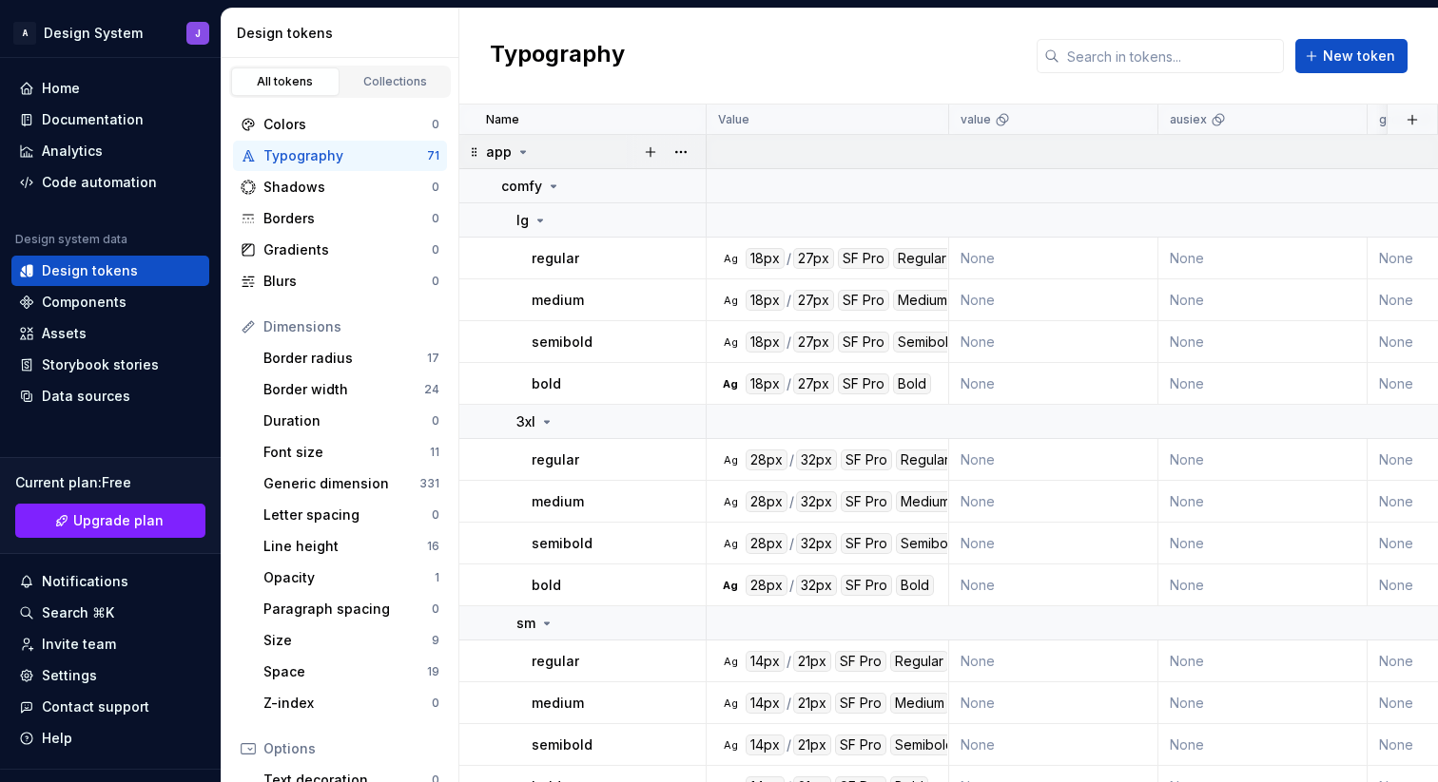
click at [521, 153] on icon at bounding box center [523, 152] width 5 height 2
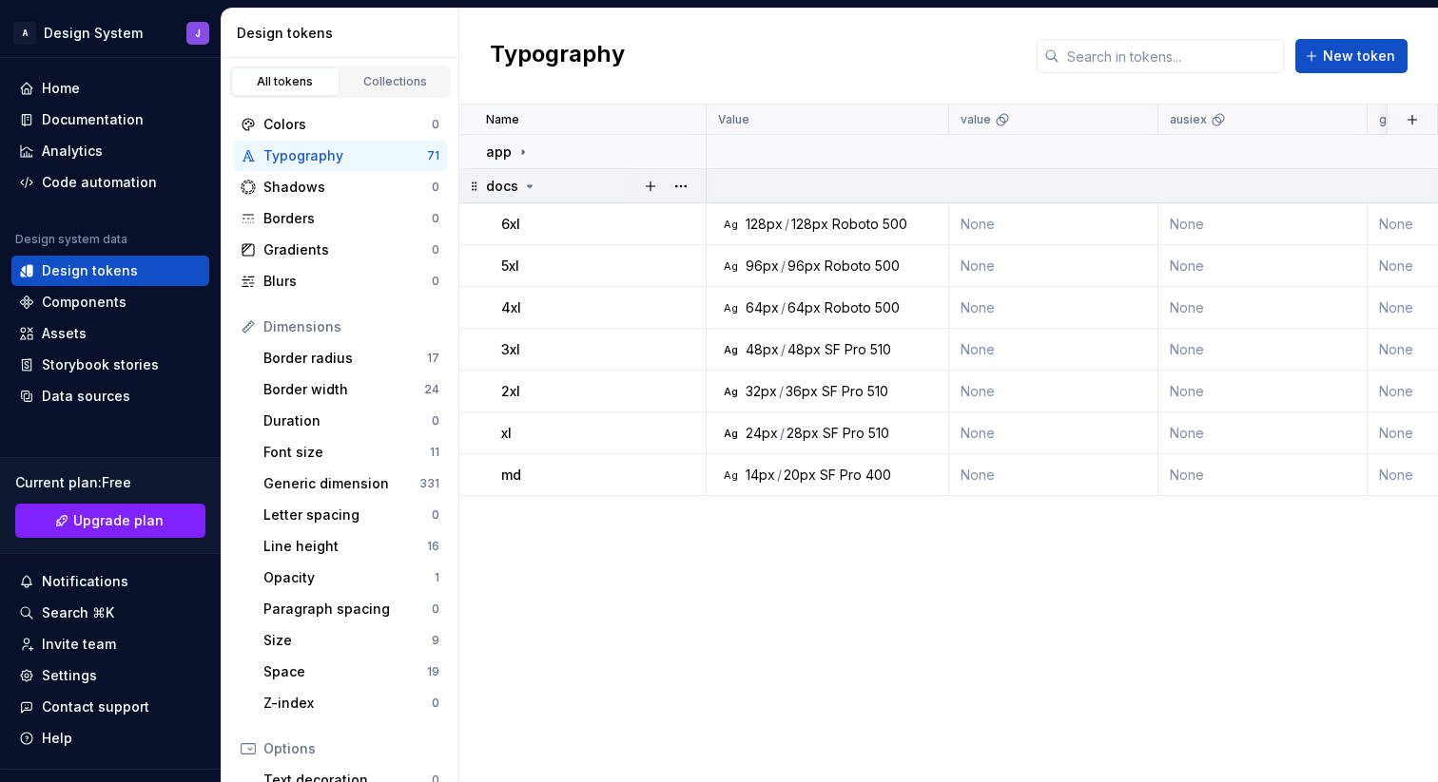
click at [529, 183] on icon at bounding box center [529, 186] width 15 height 15
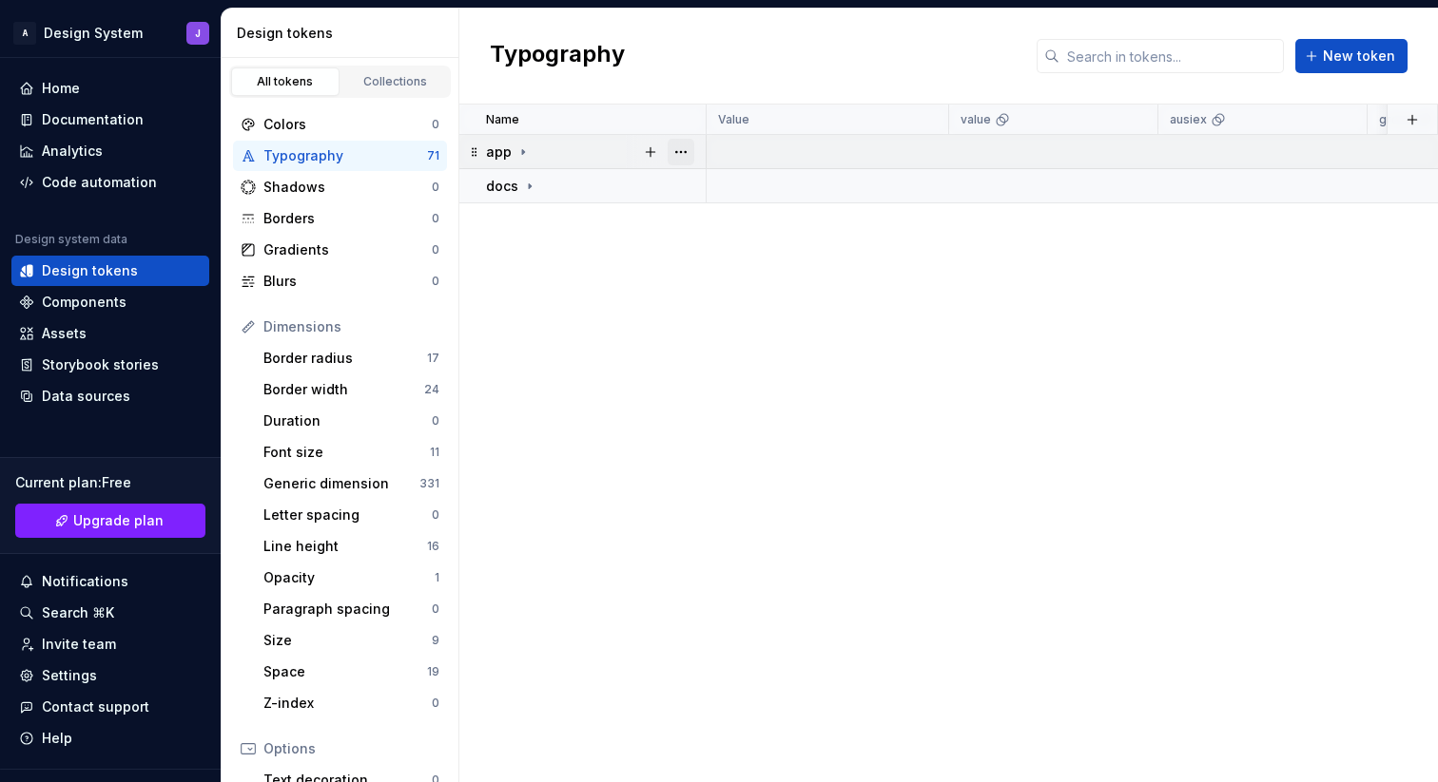
click at [678, 153] on button "button" at bounding box center [680, 152] width 27 height 27
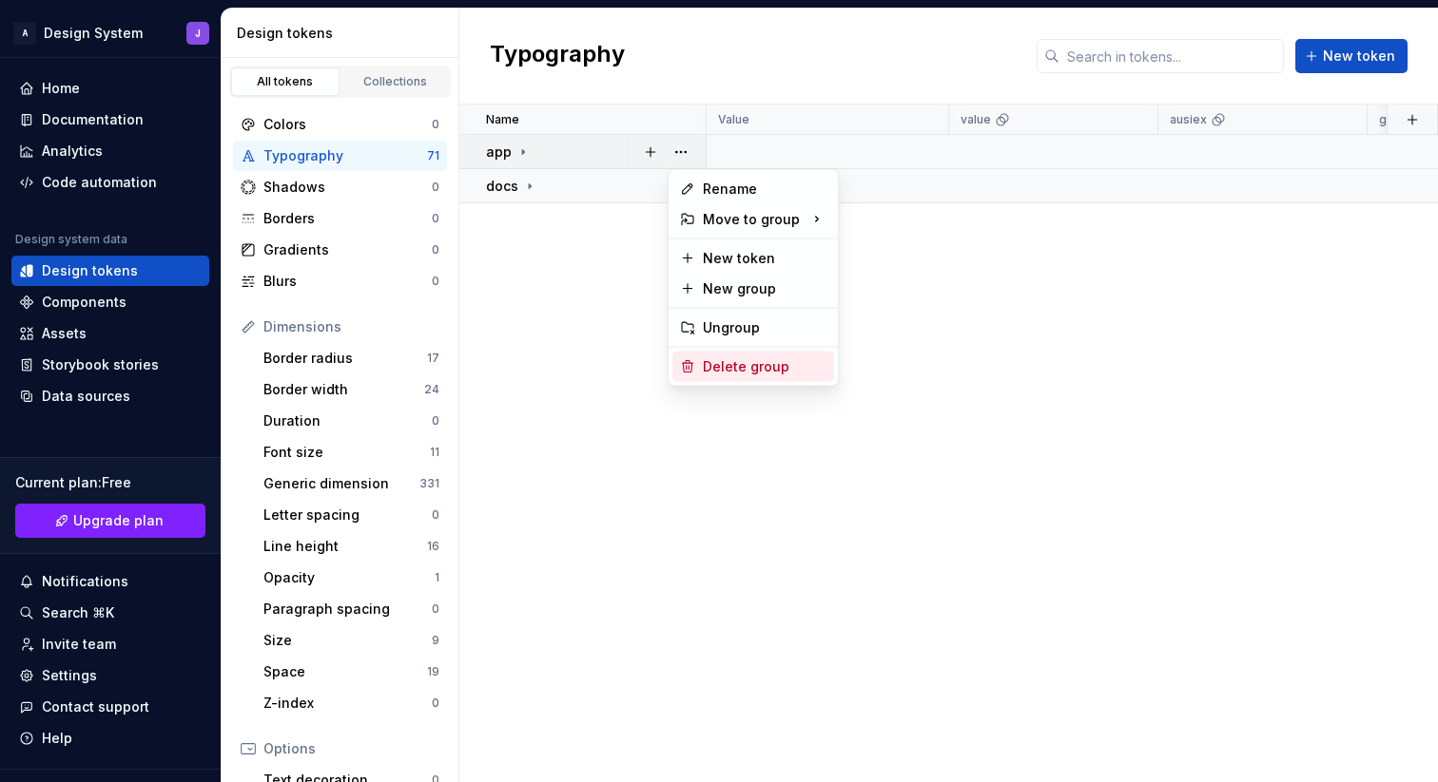
click at [725, 365] on div "Delete group" at bounding box center [765, 366] width 124 height 19
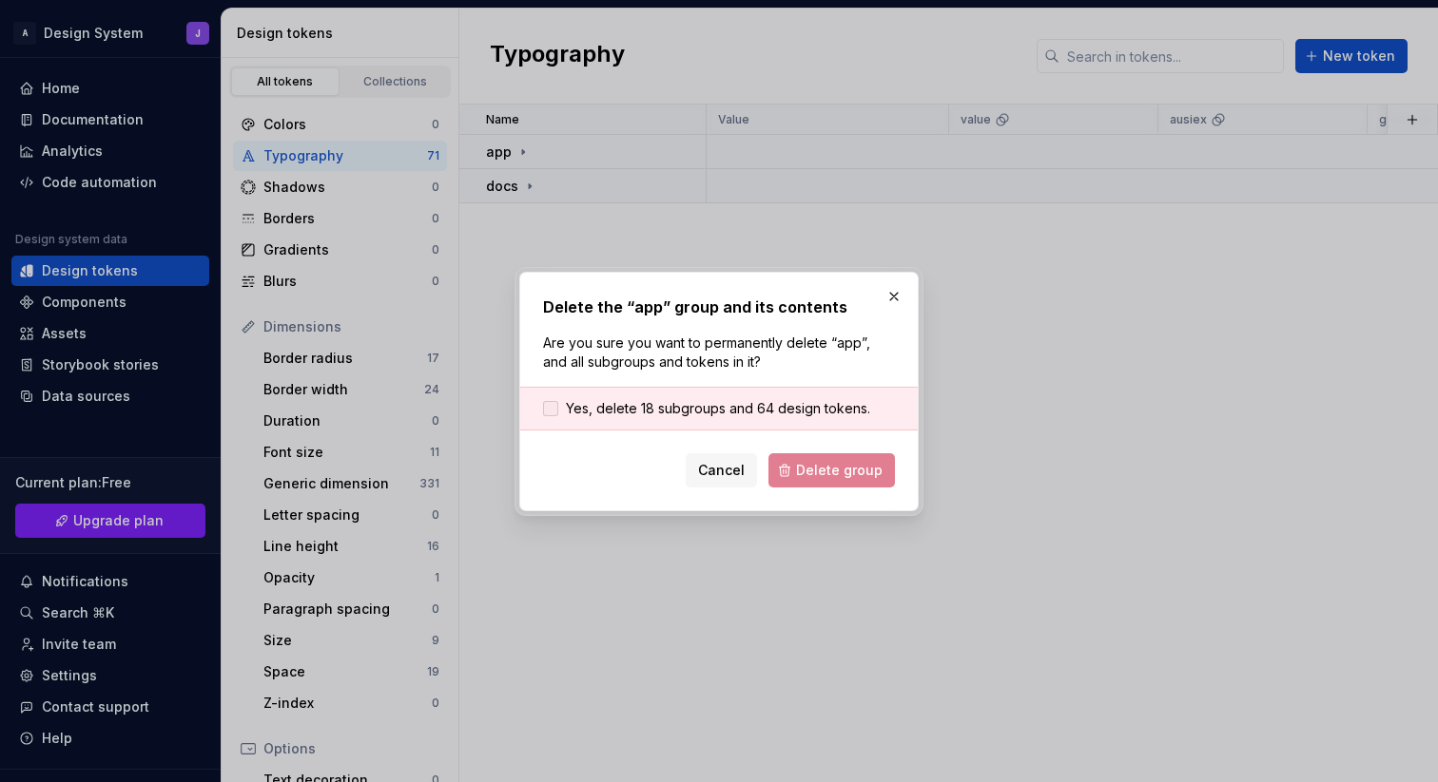
click at [659, 407] on span "Yes, delete 18 subgroups and 64 design tokens." at bounding box center [718, 408] width 304 height 19
click at [817, 479] on button "Delete group" at bounding box center [831, 471] width 126 height 34
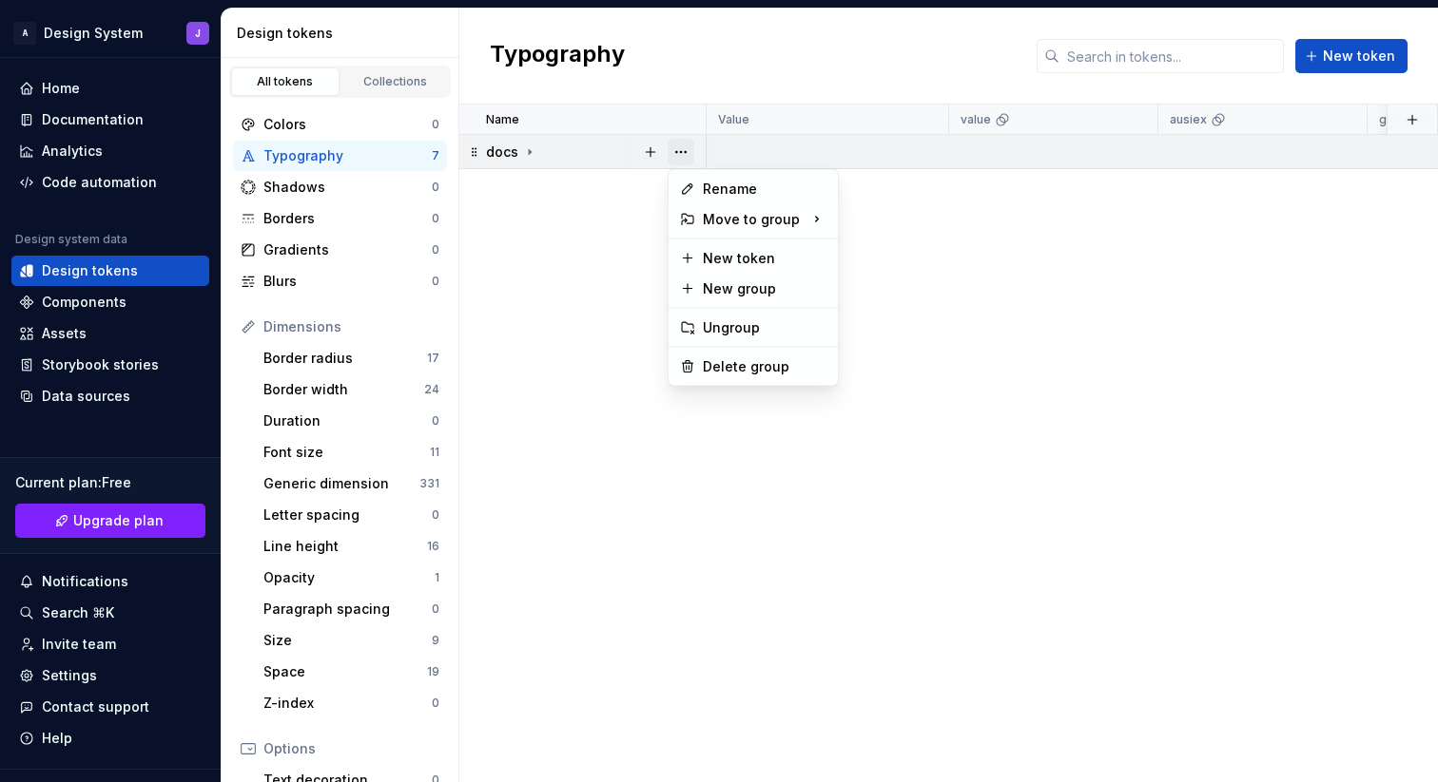
click at [681, 155] on button "button" at bounding box center [680, 152] width 27 height 27
click at [712, 370] on div "Delete group" at bounding box center [765, 366] width 124 height 19
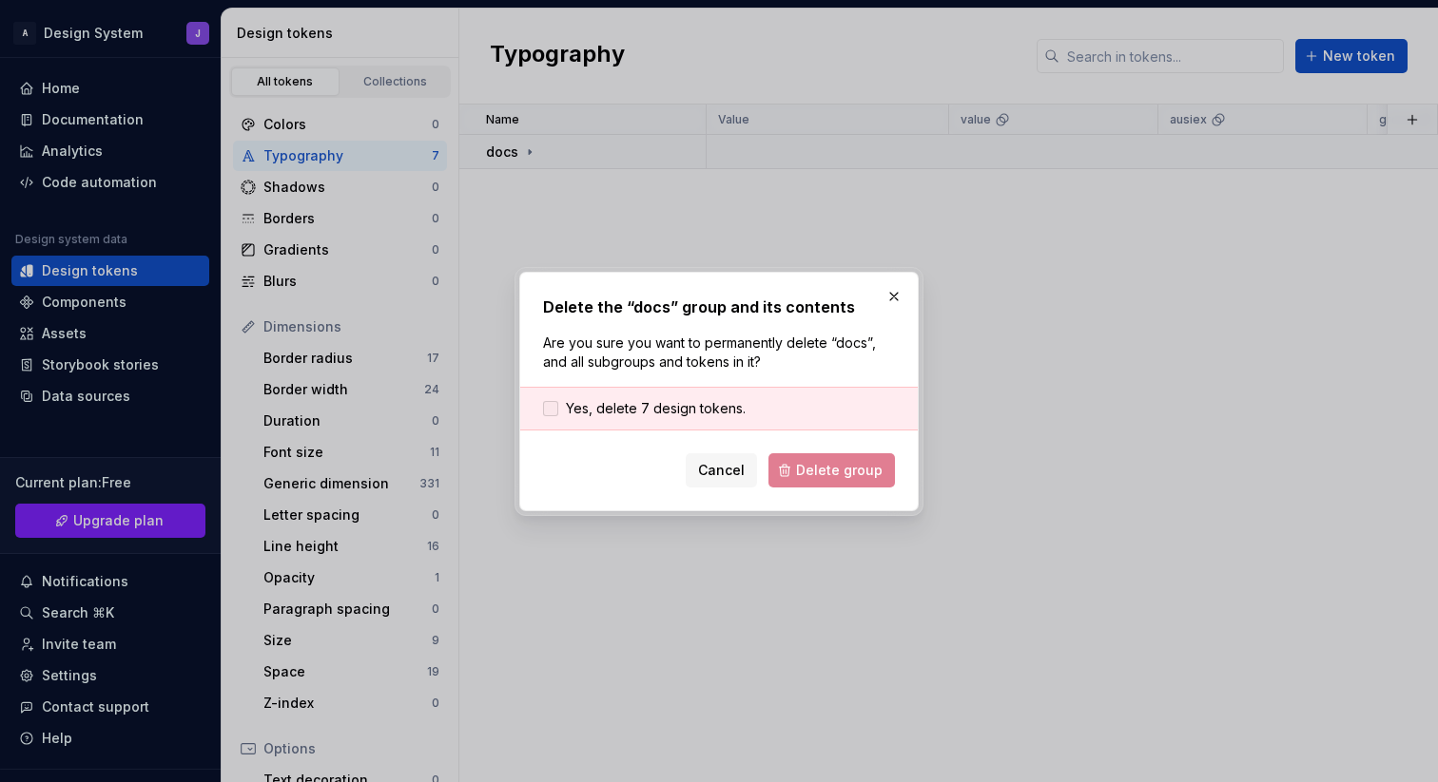
click at [703, 410] on span "Yes, delete 7 design tokens." at bounding box center [656, 408] width 180 height 19
click at [839, 475] on span "Delete group" at bounding box center [839, 470] width 87 height 19
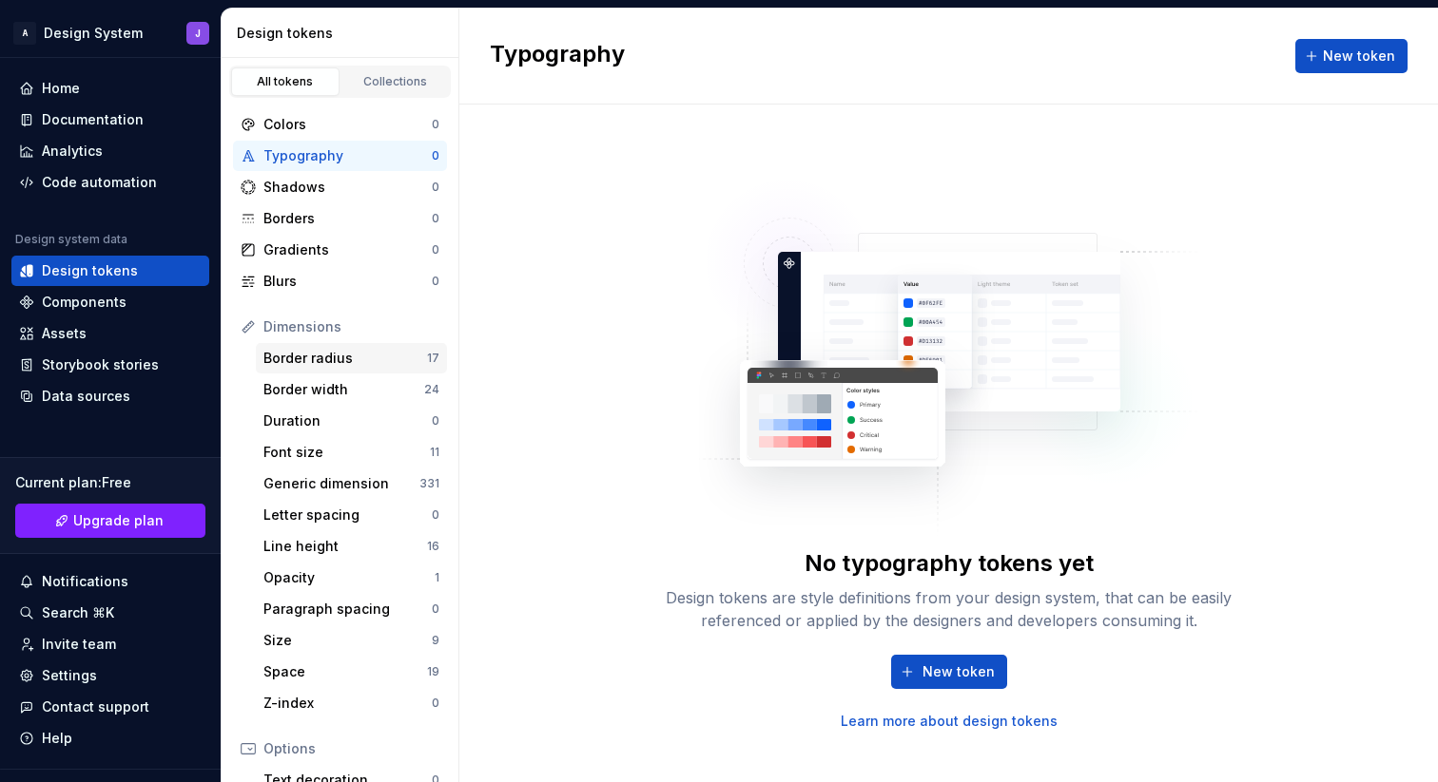
click at [365, 358] on div "Border radius" at bounding box center [345, 358] width 164 height 19
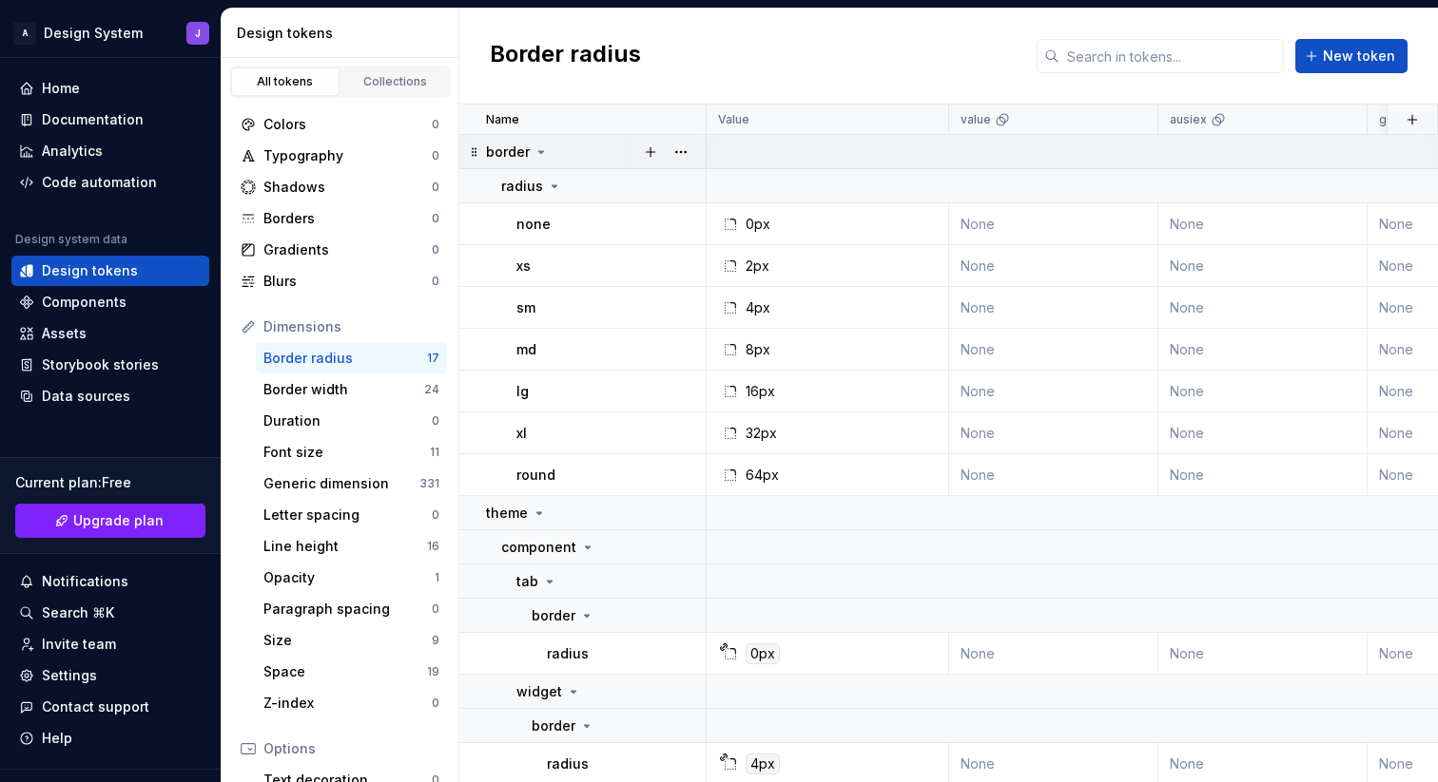
click at [544, 149] on icon at bounding box center [540, 152] width 15 height 15
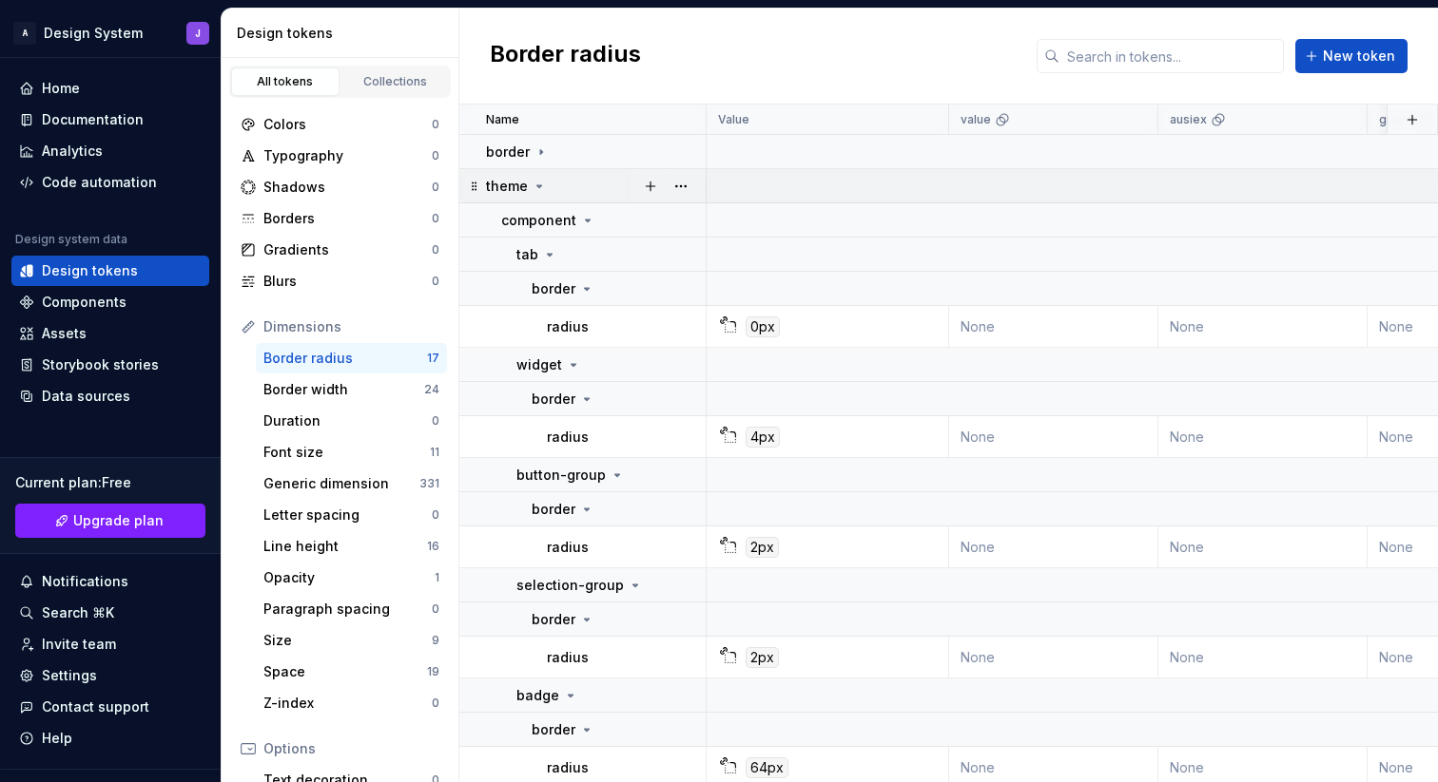
click at [538, 185] on icon at bounding box center [539, 186] width 5 height 2
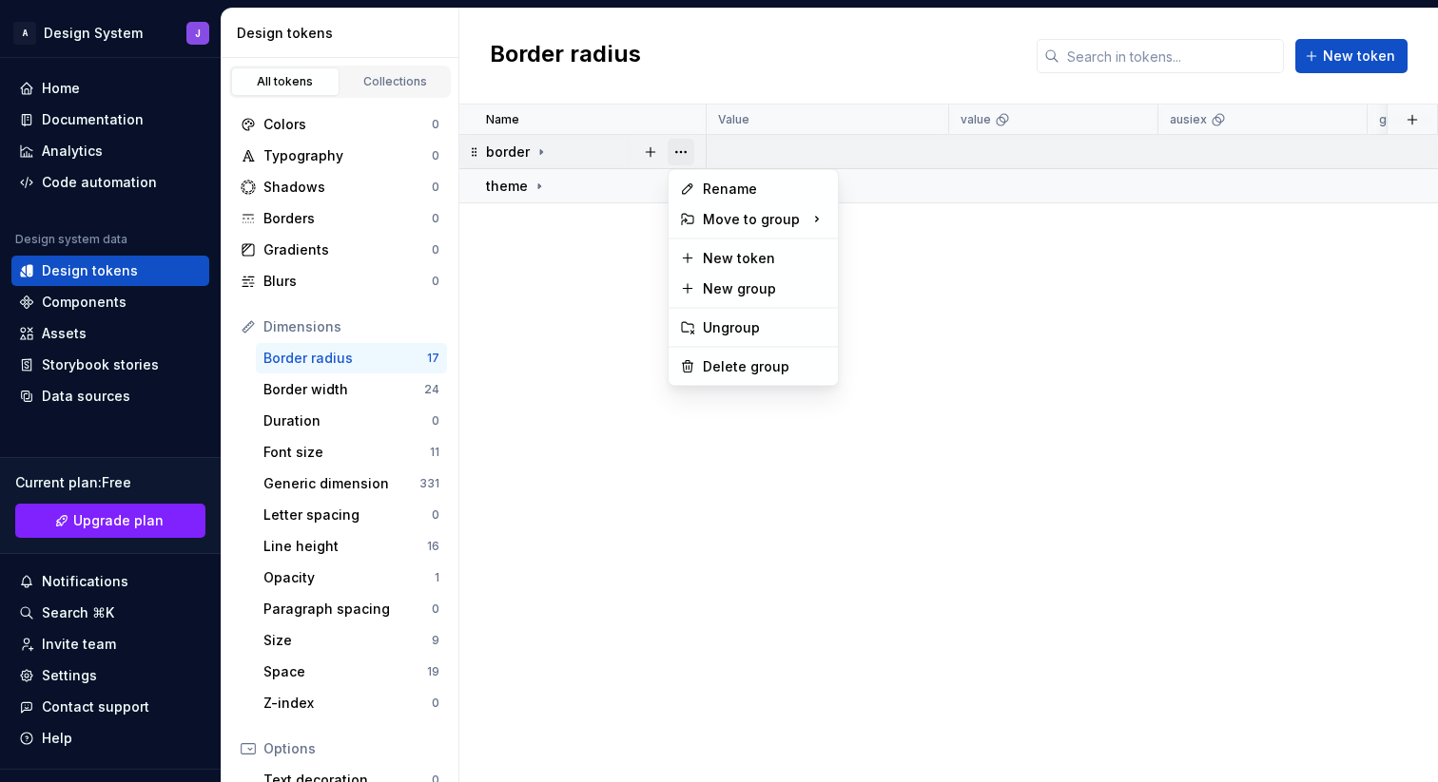
click at [682, 155] on button "button" at bounding box center [680, 152] width 27 height 27
click at [721, 364] on div "Delete group" at bounding box center [765, 366] width 124 height 19
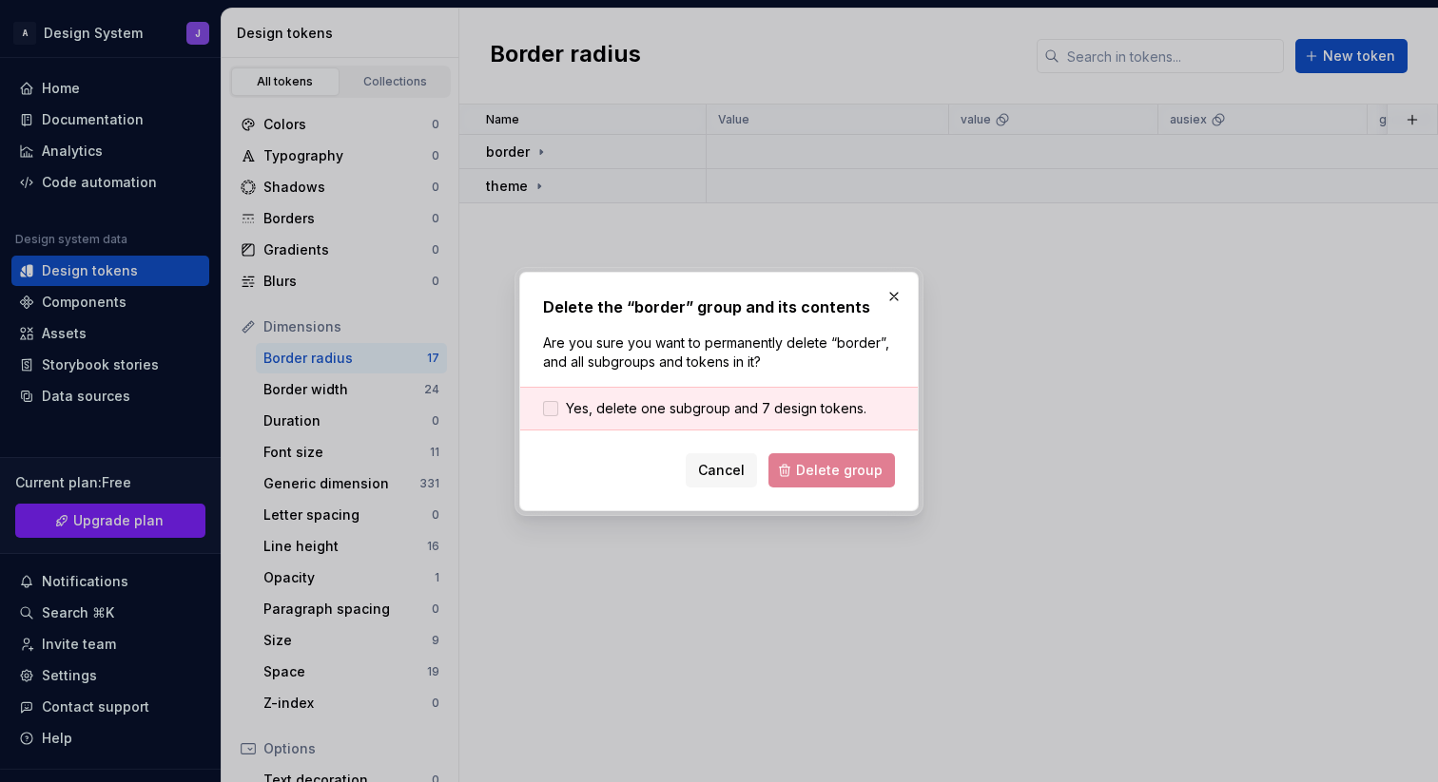
click at [705, 416] on span "Yes, delete one subgroup and 7 design tokens." at bounding box center [716, 408] width 300 height 19
click at [840, 472] on span "Delete group" at bounding box center [839, 470] width 87 height 19
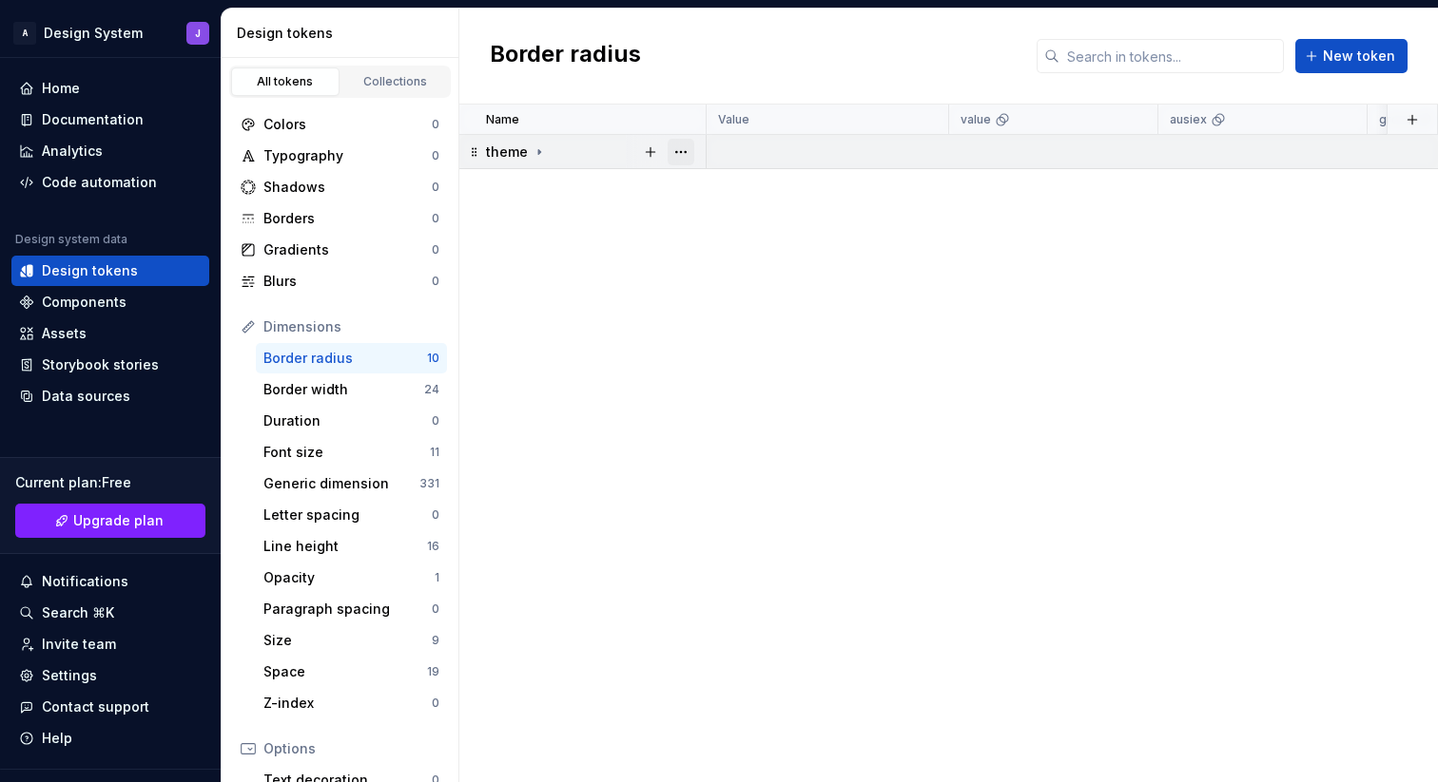
click at [676, 154] on button "button" at bounding box center [680, 152] width 27 height 27
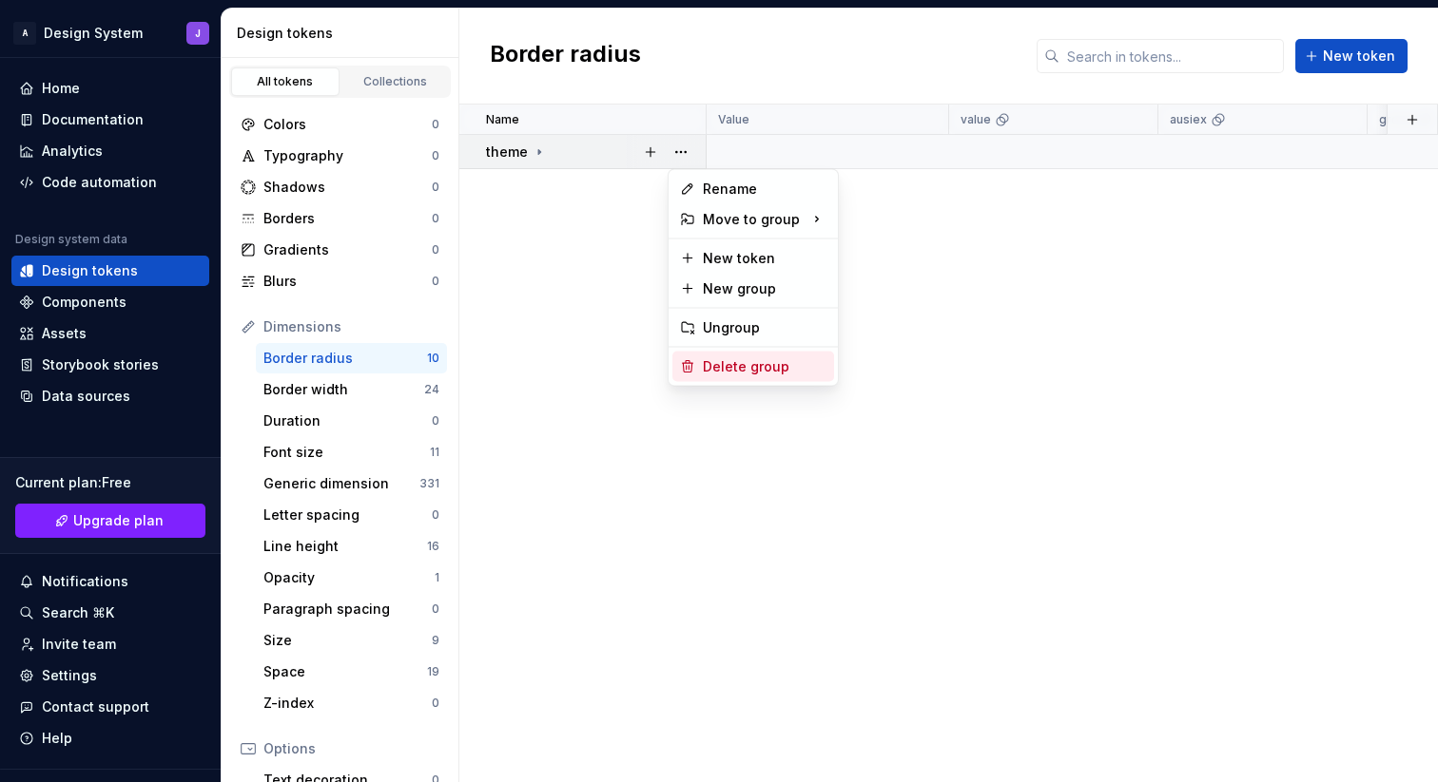
click at [705, 369] on div "Delete group" at bounding box center [765, 366] width 124 height 19
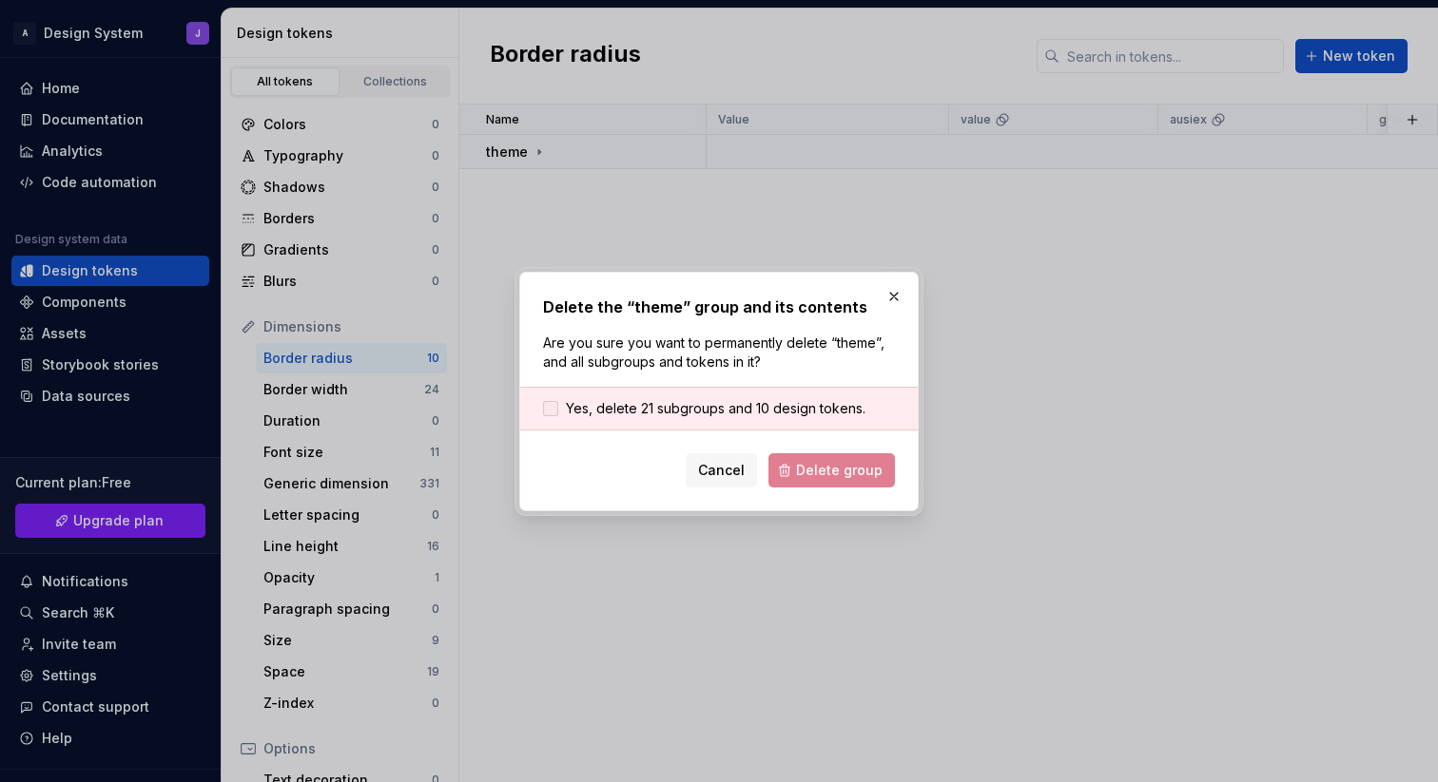
click at [655, 402] on span "Yes, delete 21 subgroups and 10 design tokens." at bounding box center [715, 408] width 299 height 19
click at [854, 470] on span "Delete group" at bounding box center [839, 470] width 87 height 19
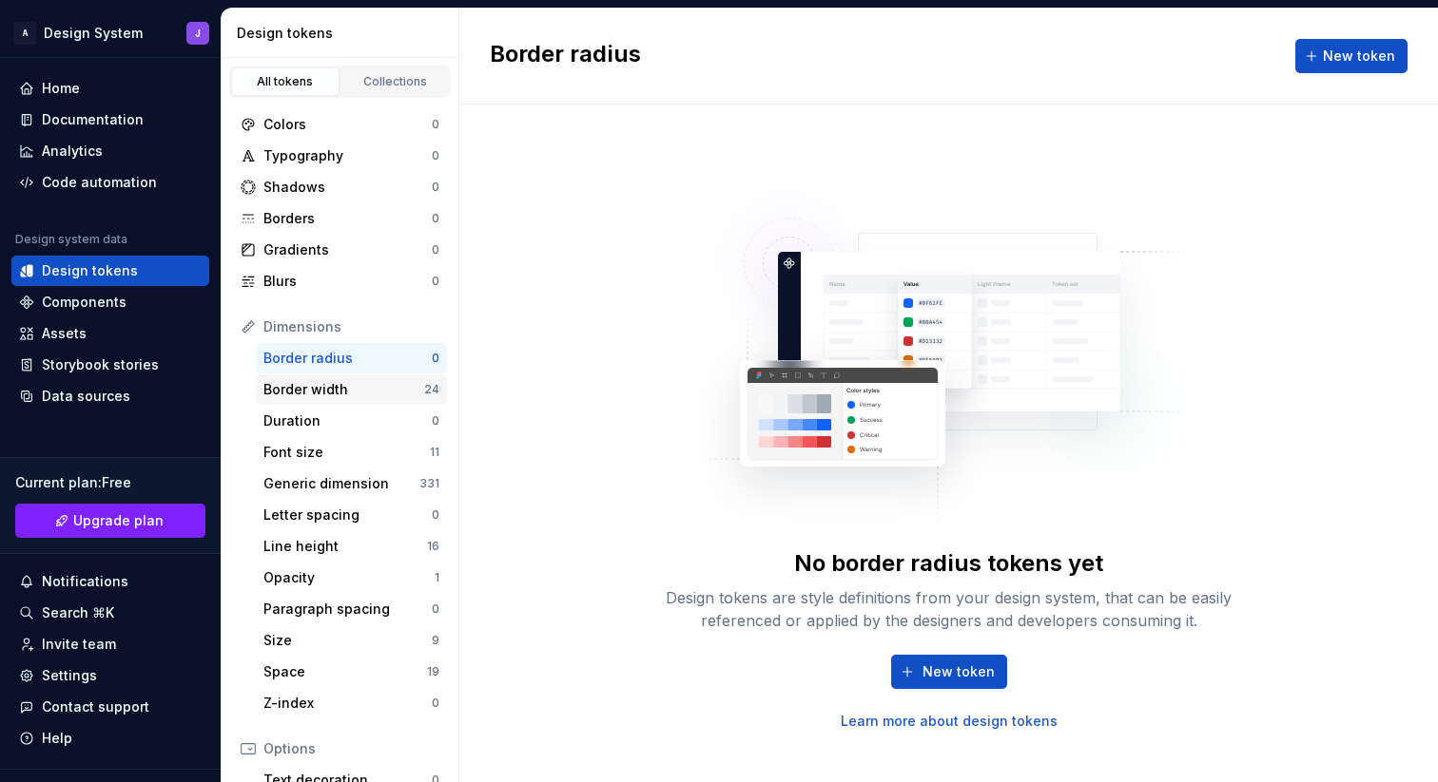
click at [373, 387] on div "Border width" at bounding box center [343, 389] width 161 height 19
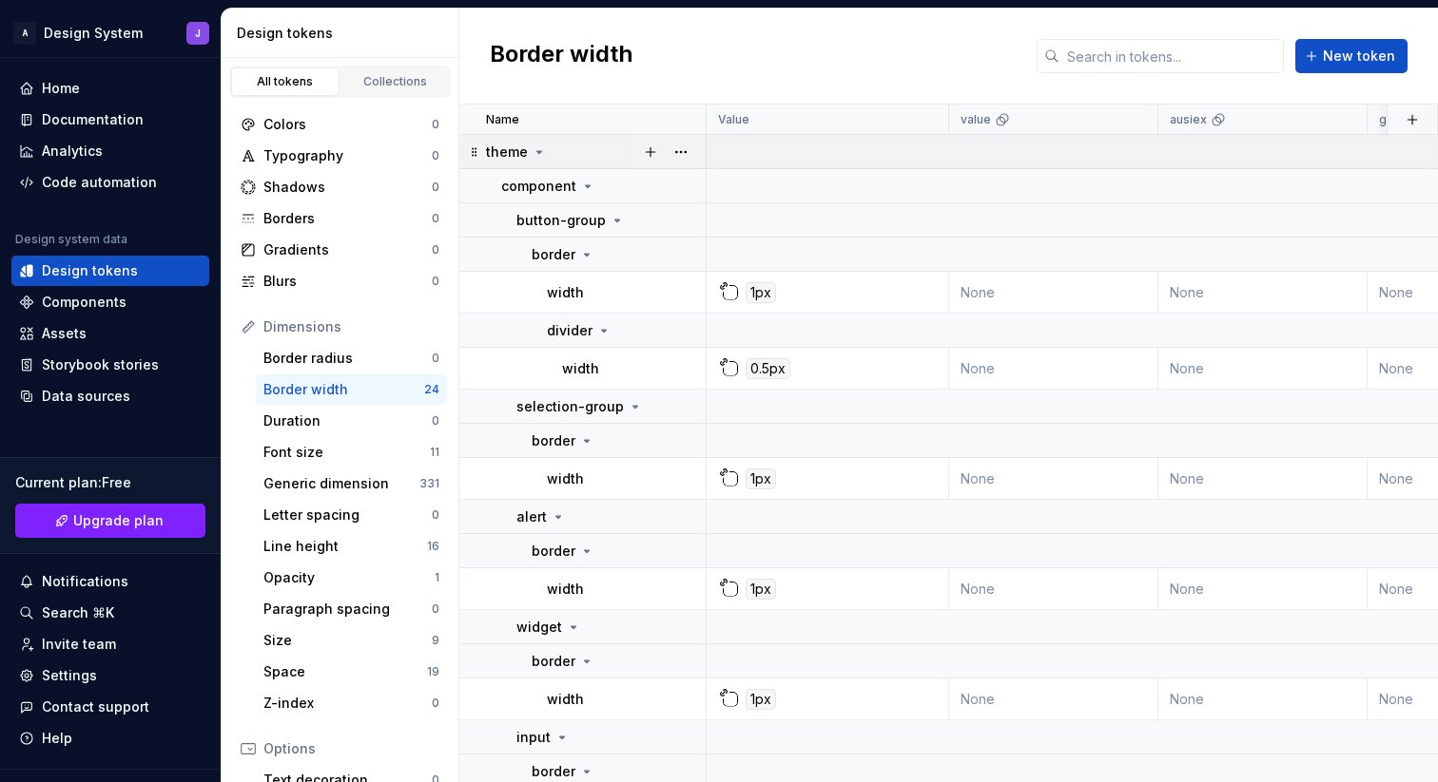
click at [541, 157] on icon at bounding box center [538, 152] width 15 height 15
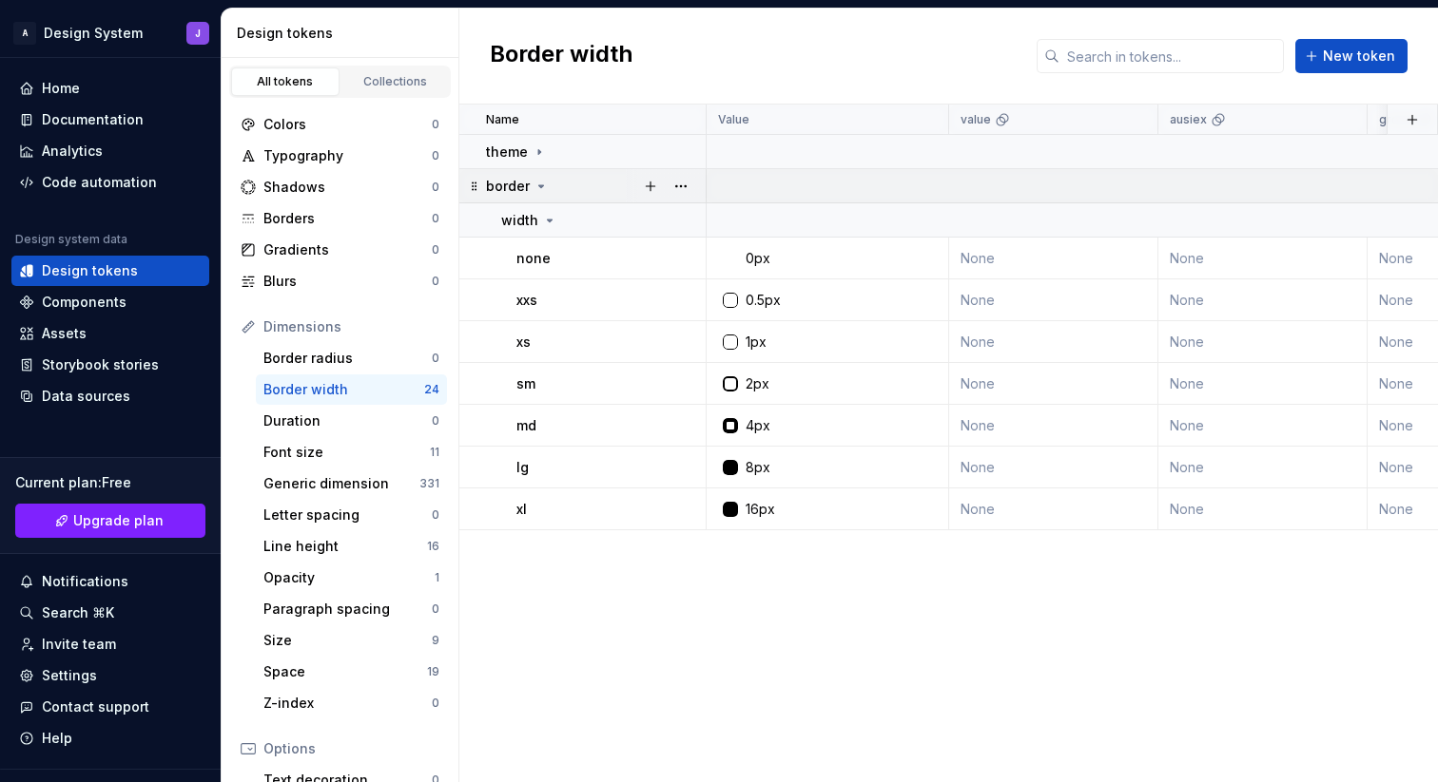
click at [540, 183] on icon at bounding box center [540, 186] width 15 height 15
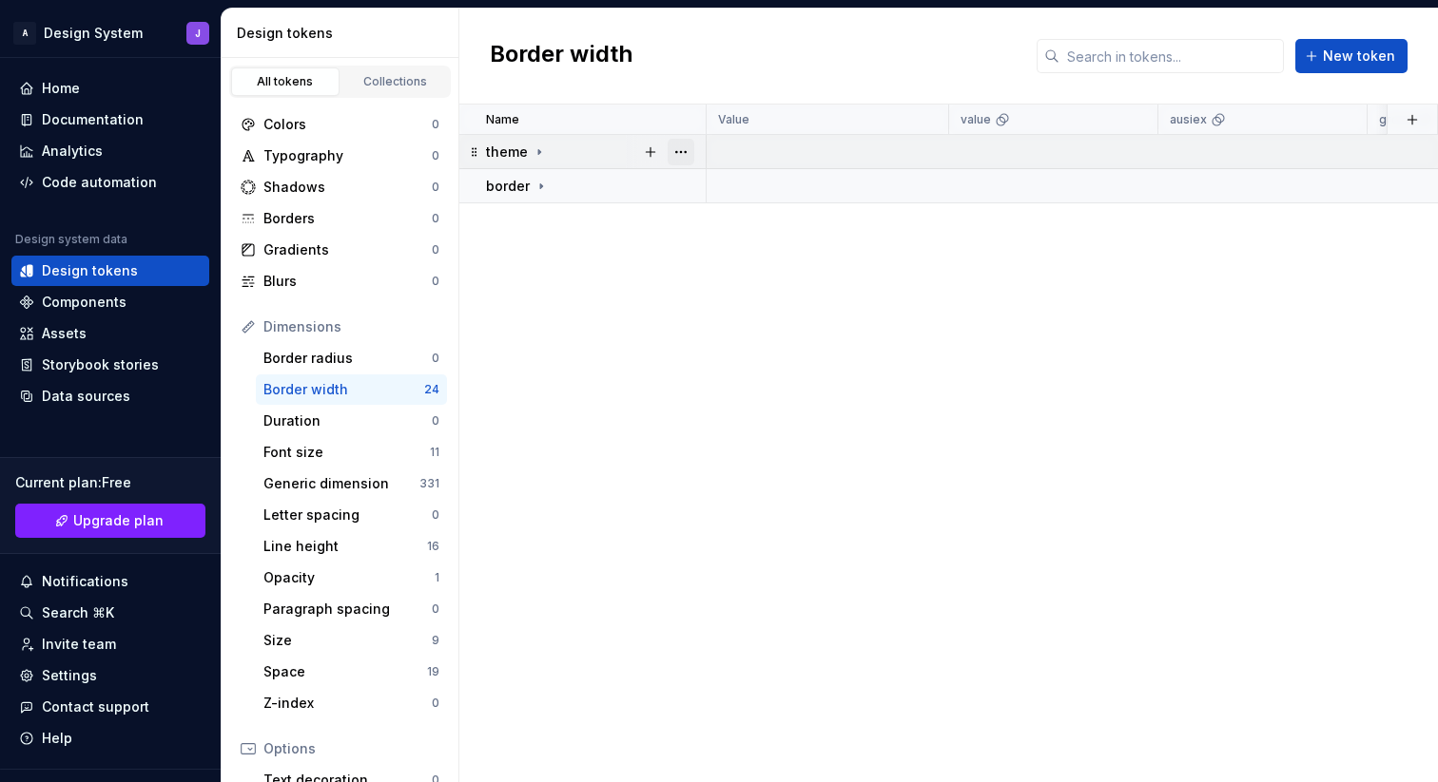
click at [681, 155] on button "button" at bounding box center [680, 152] width 27 height 27
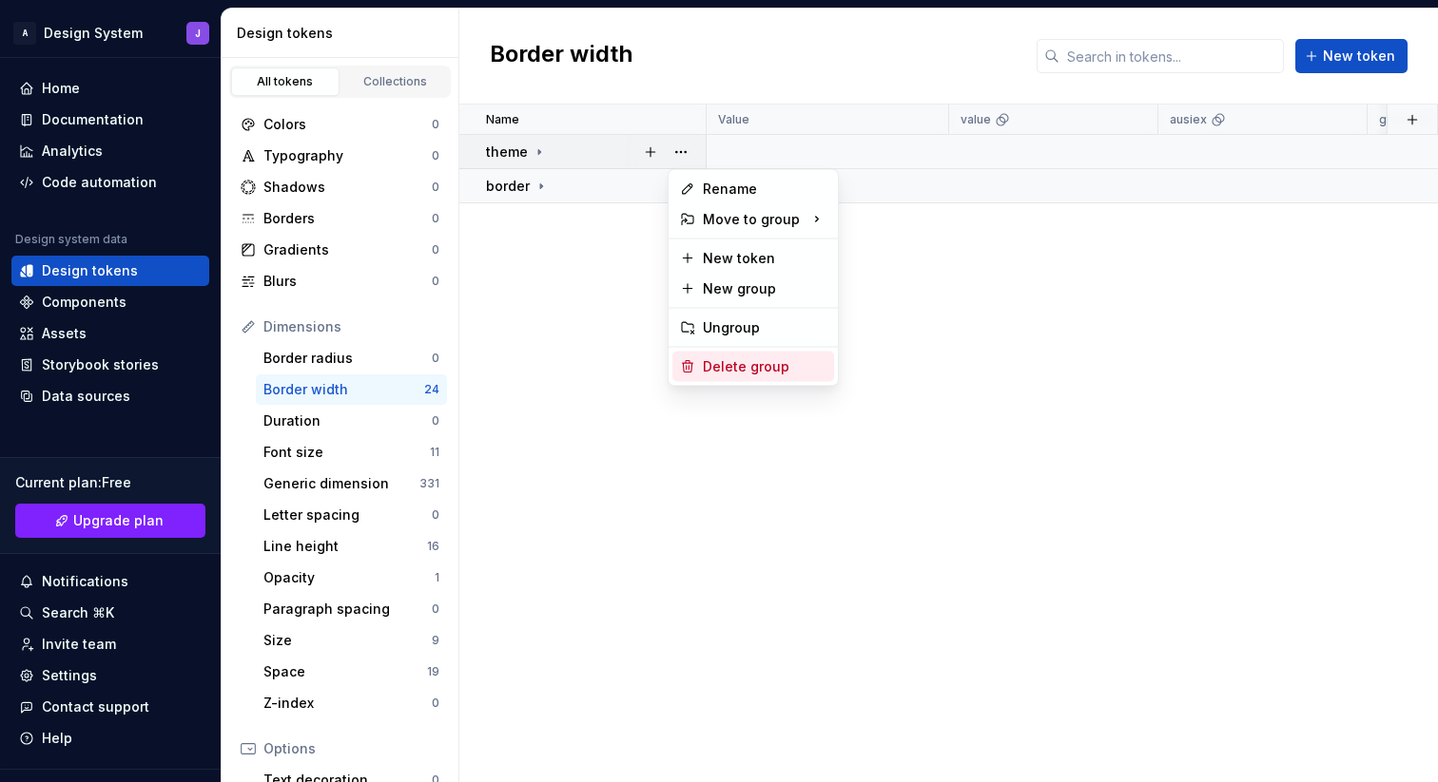
click at [717, 363] on div "Delete group" at bounding box center [765, 366] width 124 height 19
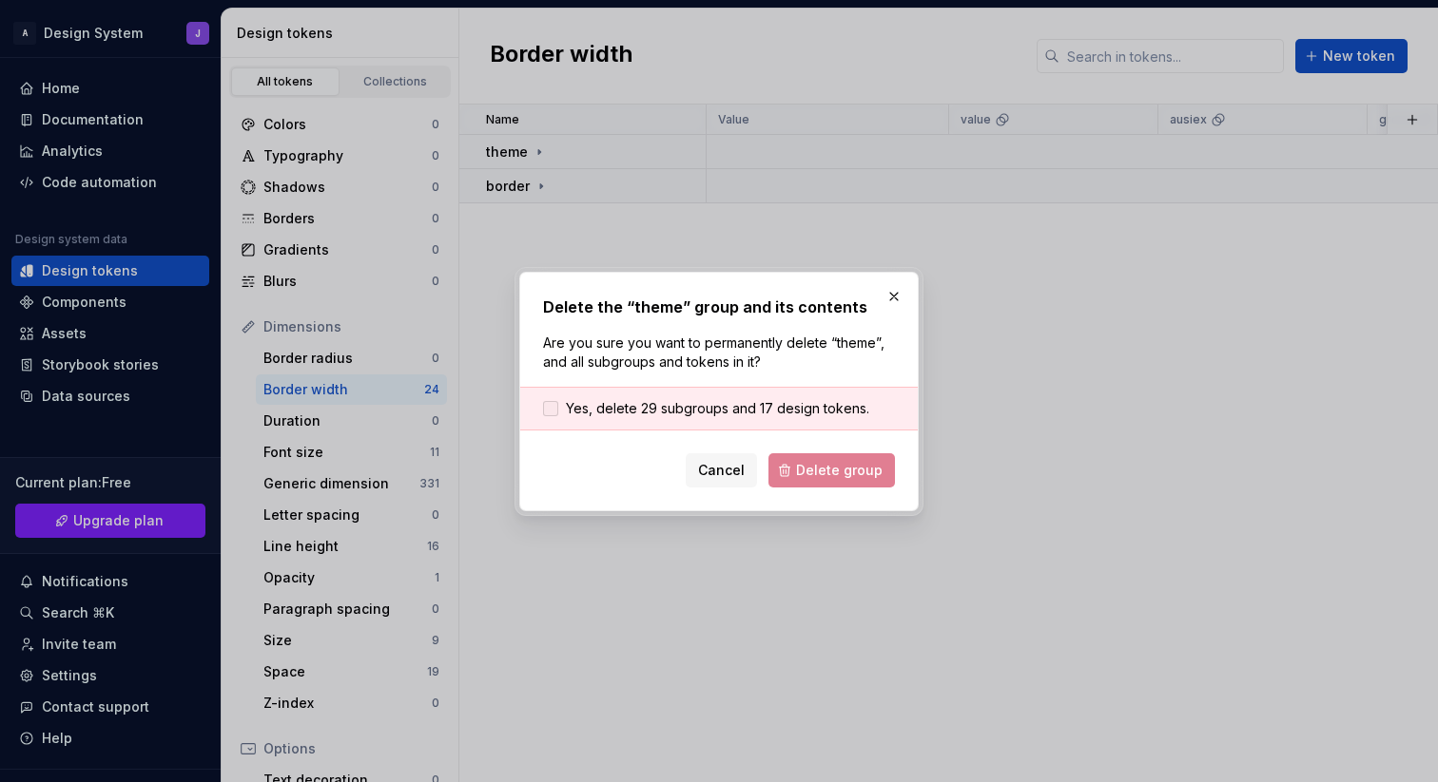
click at [629, 410] on span "Yes, delete 29 subgroups and 17 design tokens." at bounding box center [717, 408] width 303 height 19
click at [858, 468] on span "Delete group" at bounding box center [839, 470] width 87 height 19
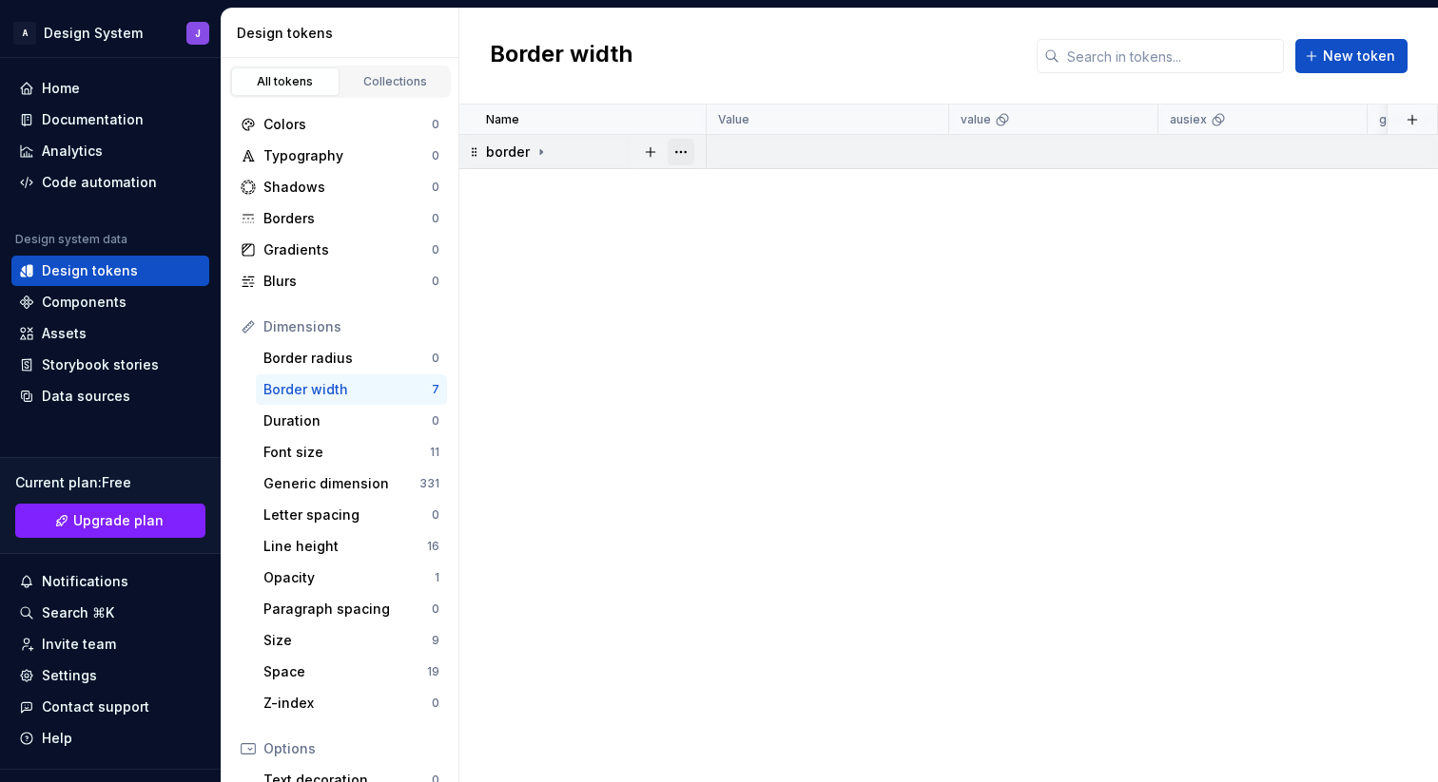
click at [685, 156] on button "button" at bounding box center [680, 152] width 27 height 27
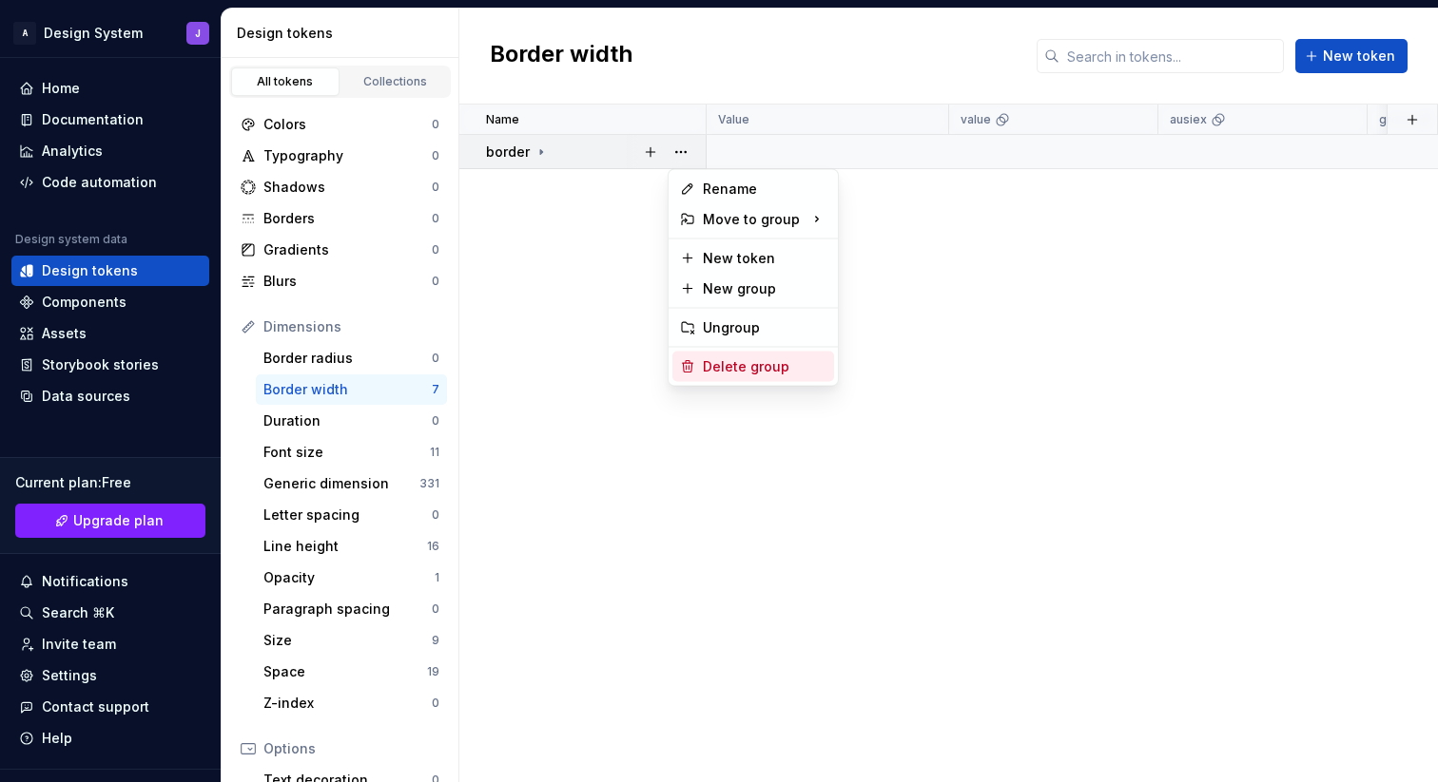
click at [723, 364] on div "Delete group" at bounding box center [765, 366] width 124 height 19
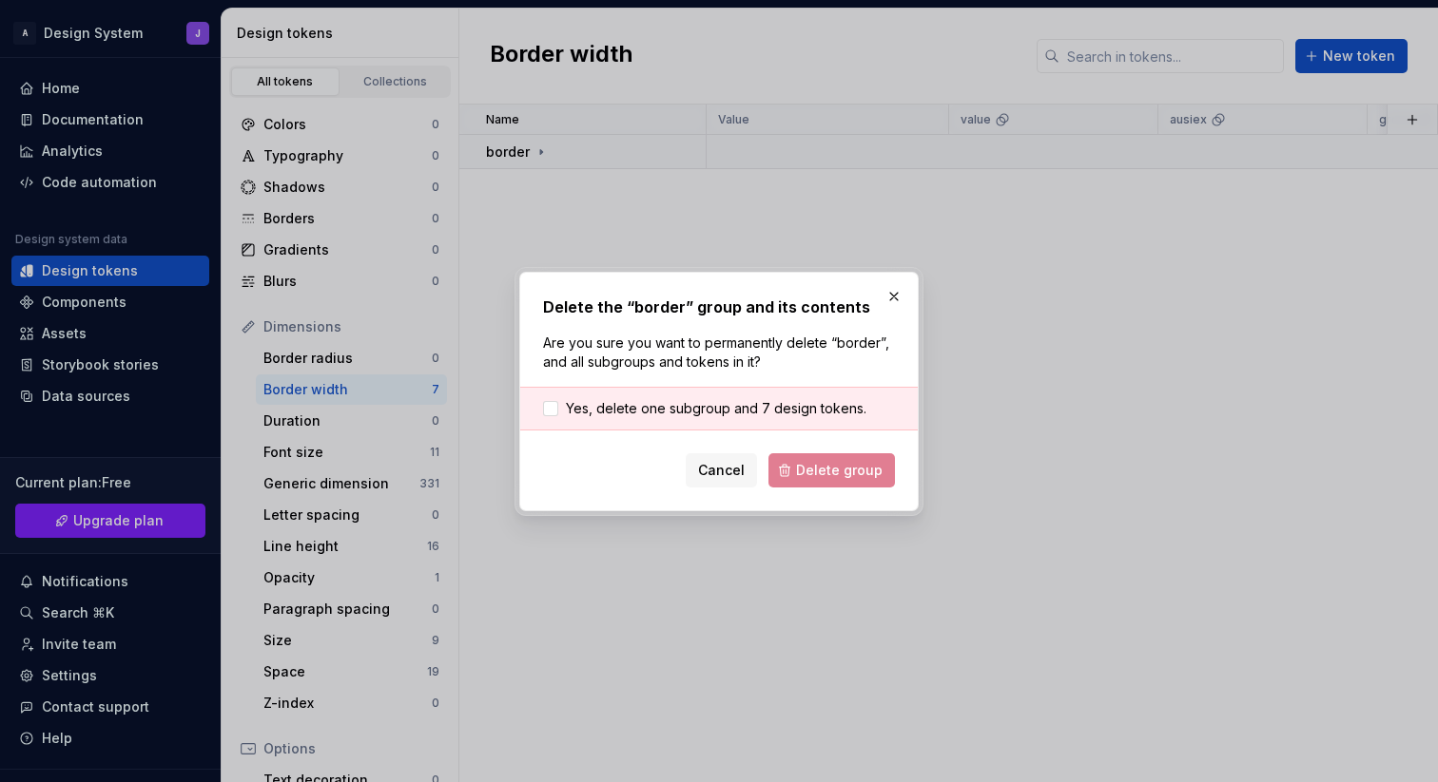
drag, startPoint x: 675, startPoint y: 402, endPoint x: 703, endPoint y: 418, distance: 32.0
click at [675, 402] on span "Yes, delete one subgroup and 7 design tokens." at bounding box center [716, 408] width 300 height 19
click at [829, 464] on span "Delete group" at bounding box center [839, 470] width 87 height 19
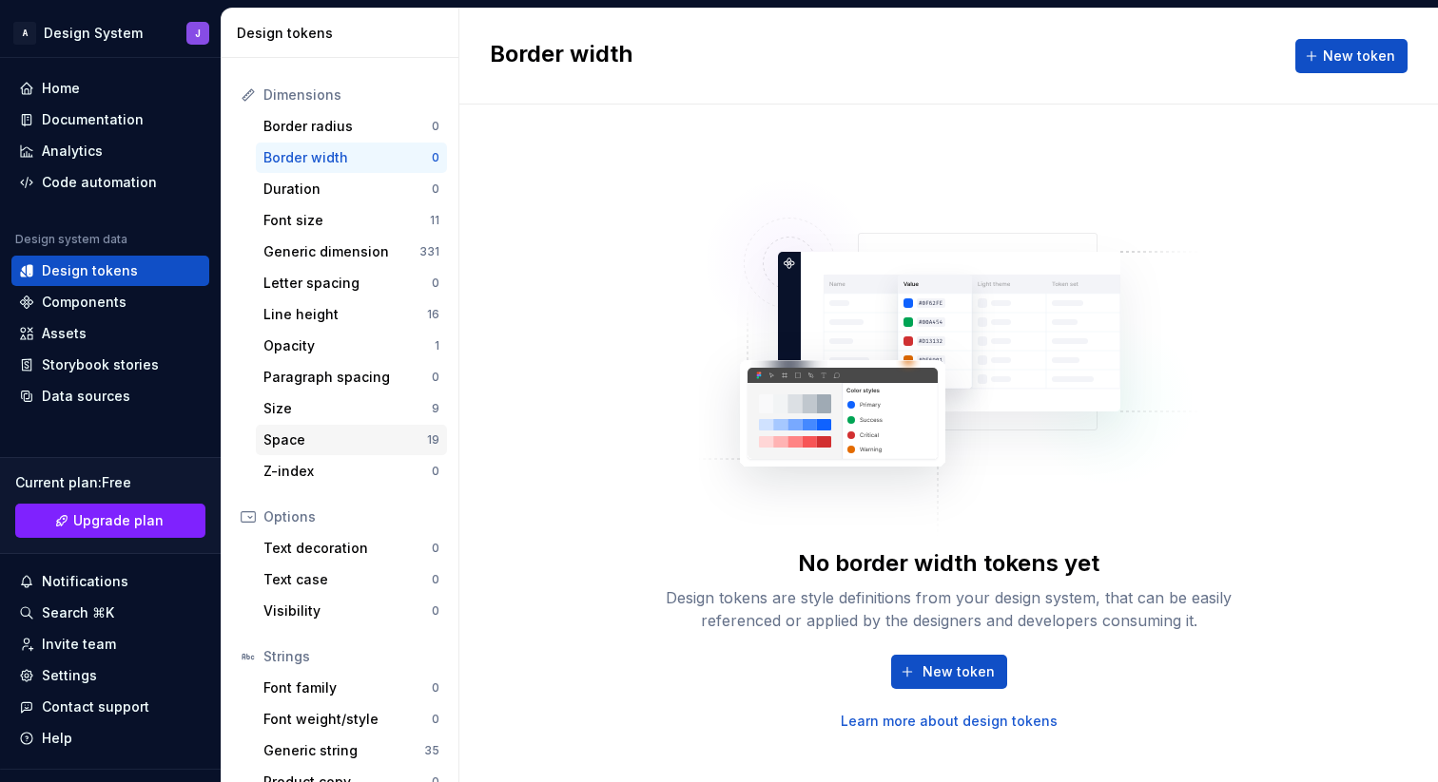
scroll to position [215, 0]
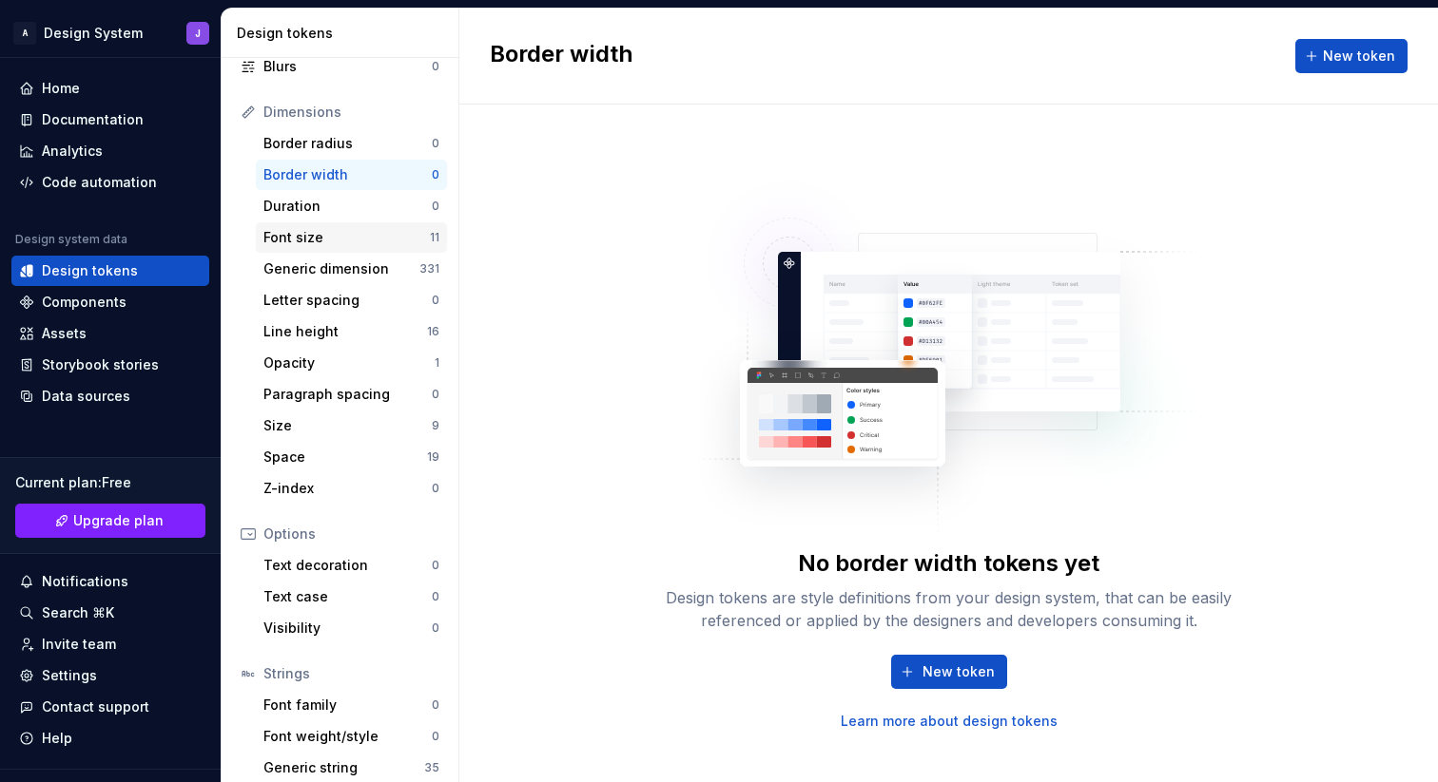
click at [375, 241] on div "Font size" at bounding box center [346, 237] width 166 height 19
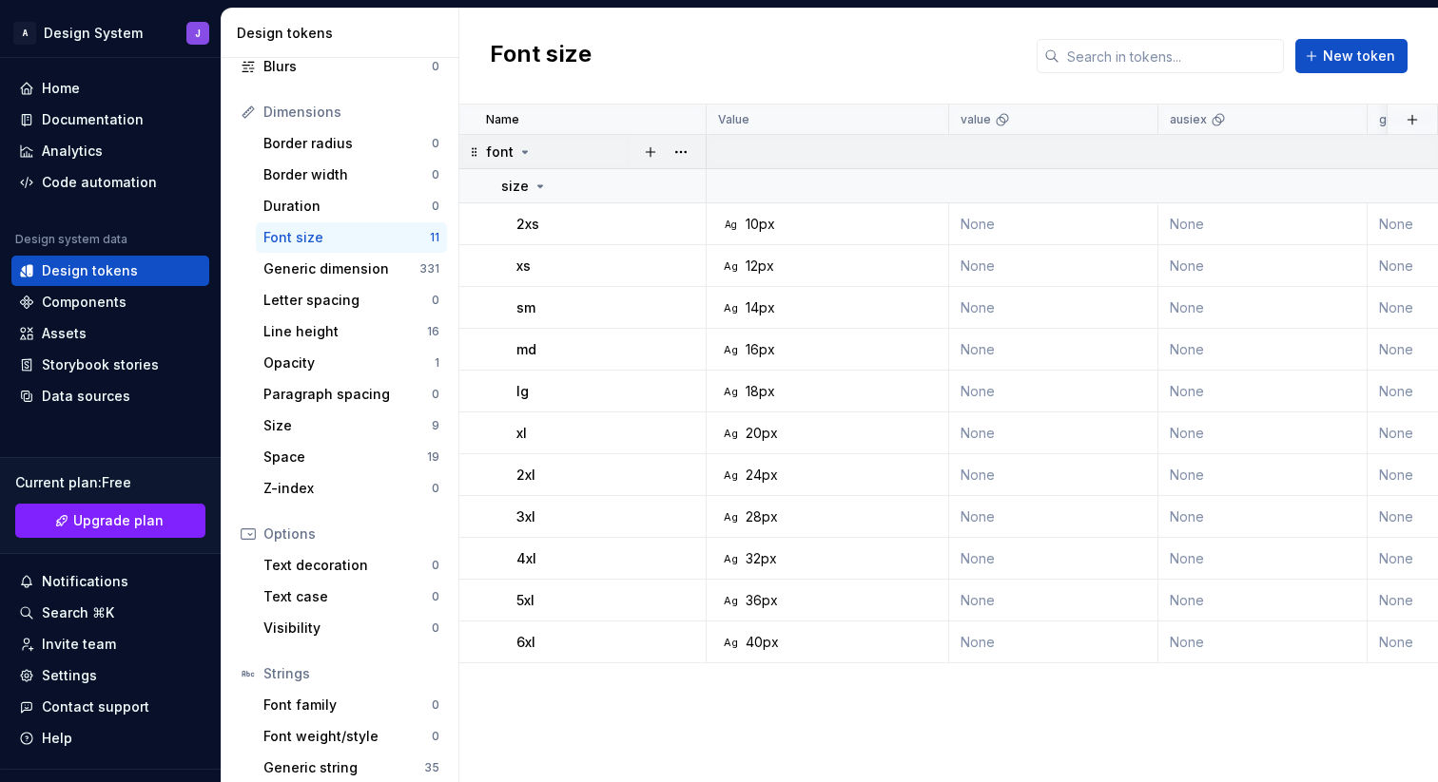
click at [526, 153] on icon at bounding box center [524, 152] width 15 height 15
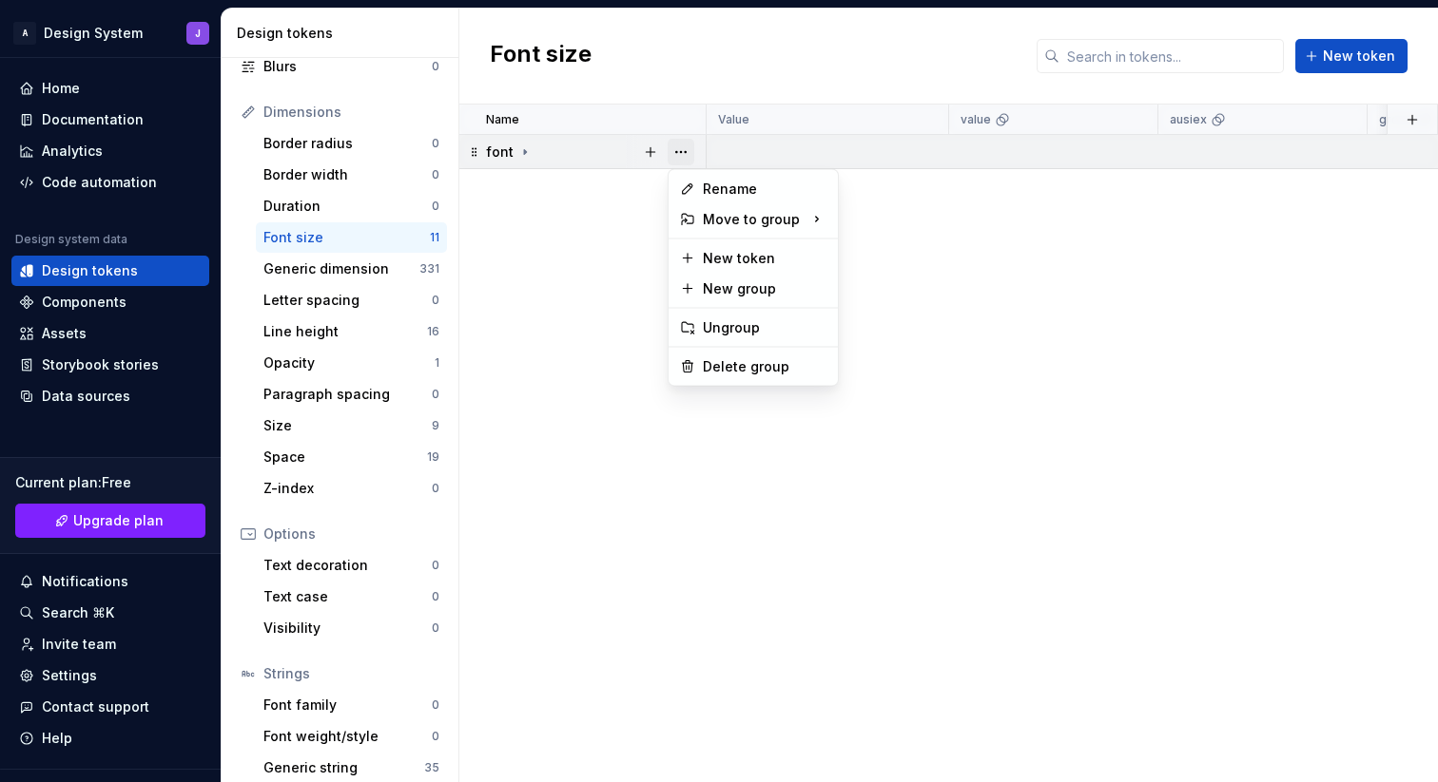
click at [689, 154] on button "button" at bounding box center [680, 152] width 27 height 27
click at [735, 362] on div "Delete group" at bounding box center [765, 366] width 124 height 19
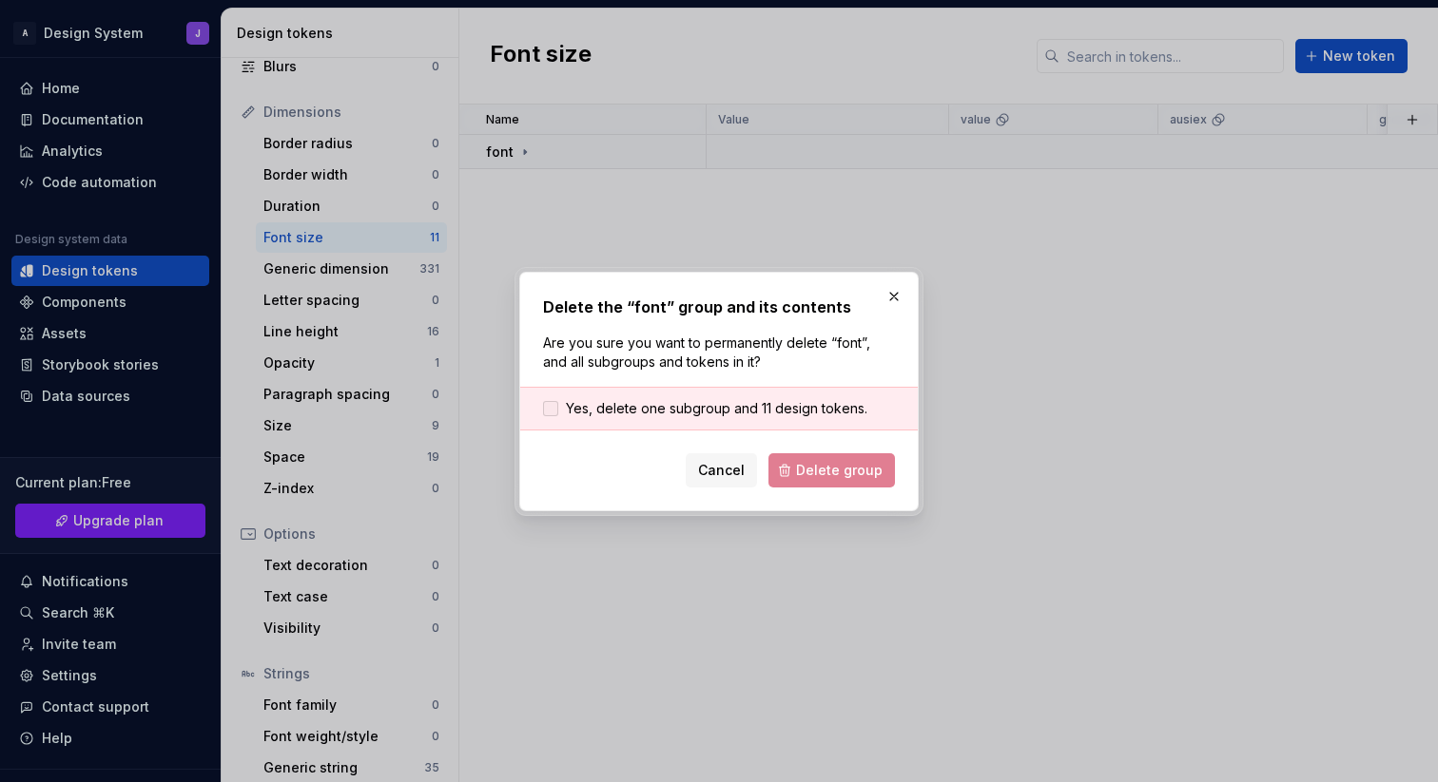
click at [740, 409] on span "Yes, delete one subgroup and 11 design tokens." at bounding box center [716, 408] width 301 height 19
click at [824, 467] on span "Delete group" at bounding box center [839, 470] width 87 height 19
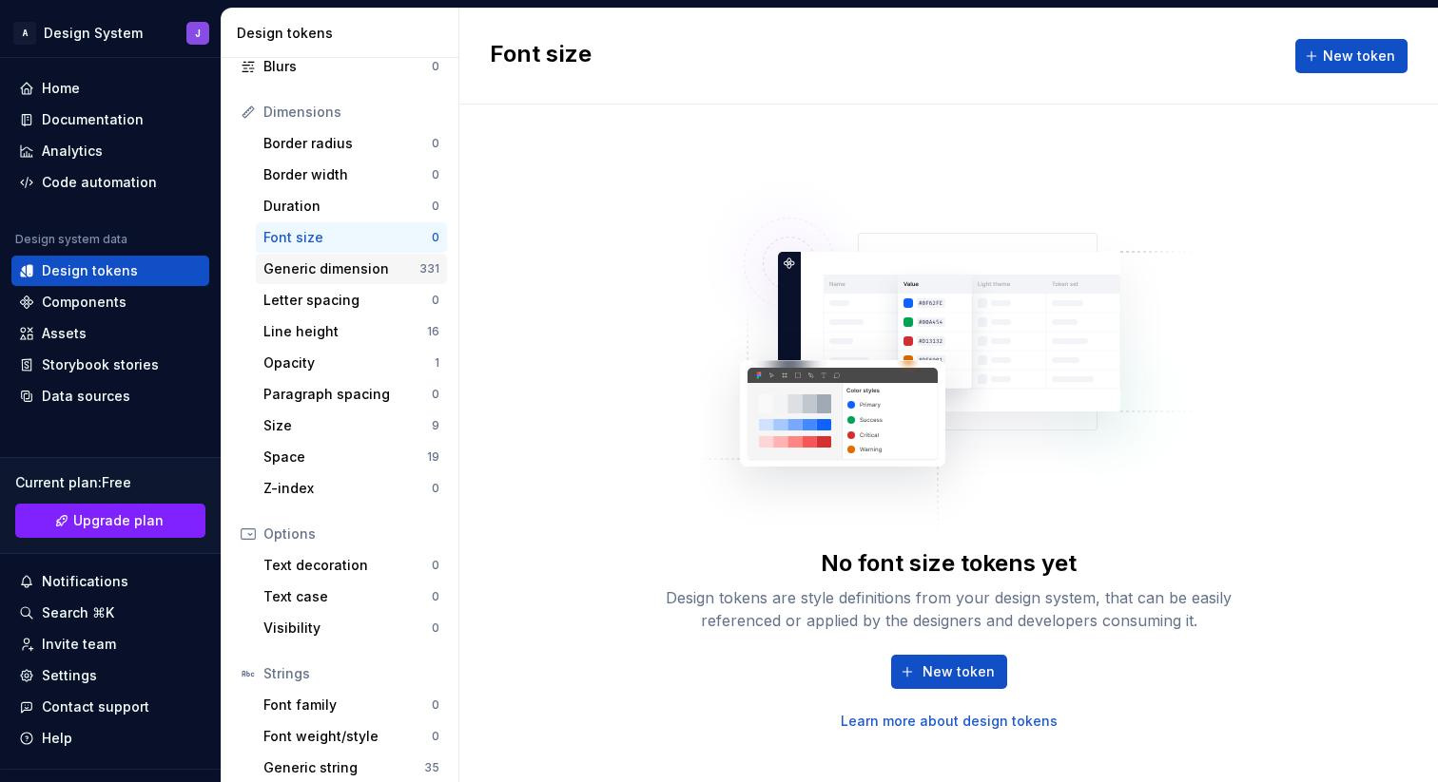
click at [363, 271] on div "Generic dimension" at bounding box center [341, 269] width 156 height 19
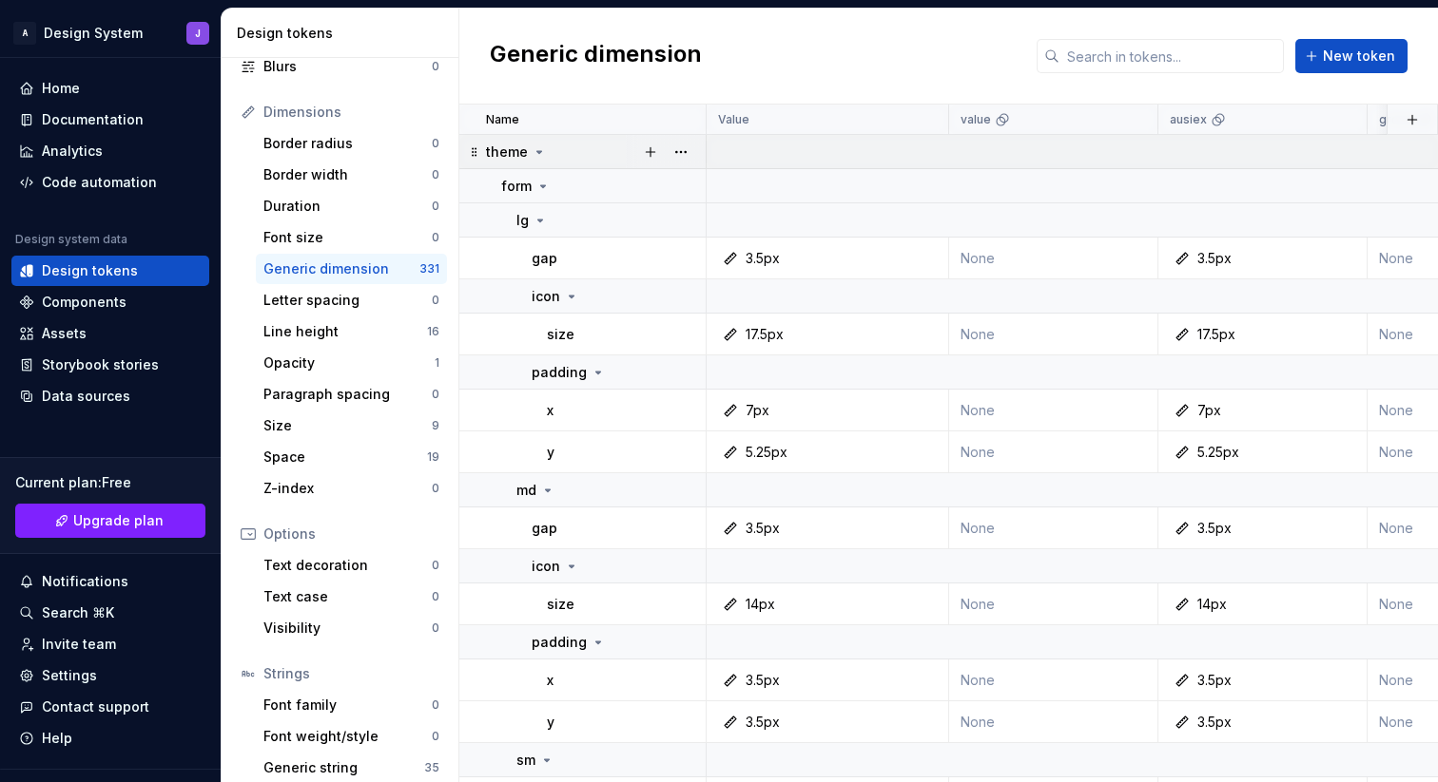
click at [535, 154] on icon at bounding box center [538, 152] width 15 height 15
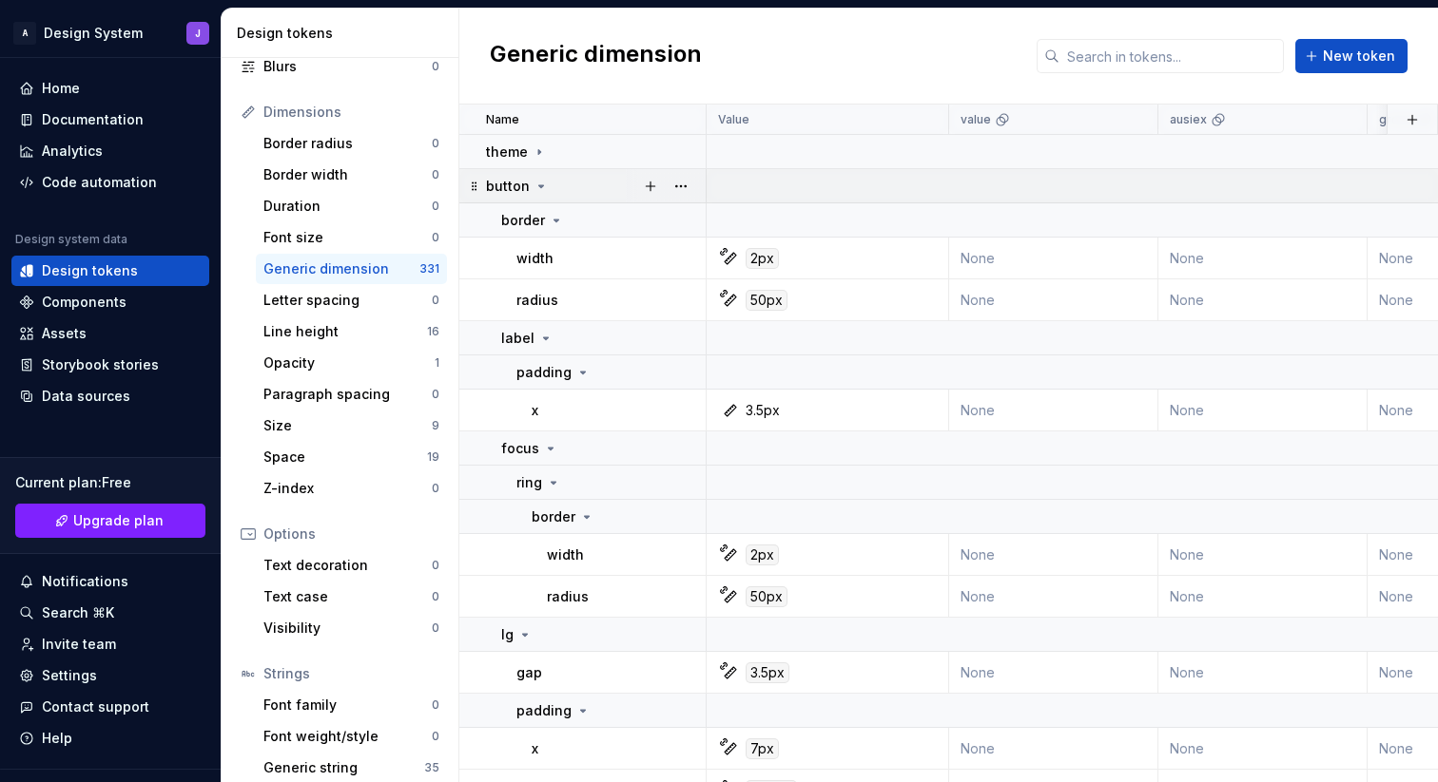
click at [540, 185] on icon at bounding box center [541, 186] width 5 height 2
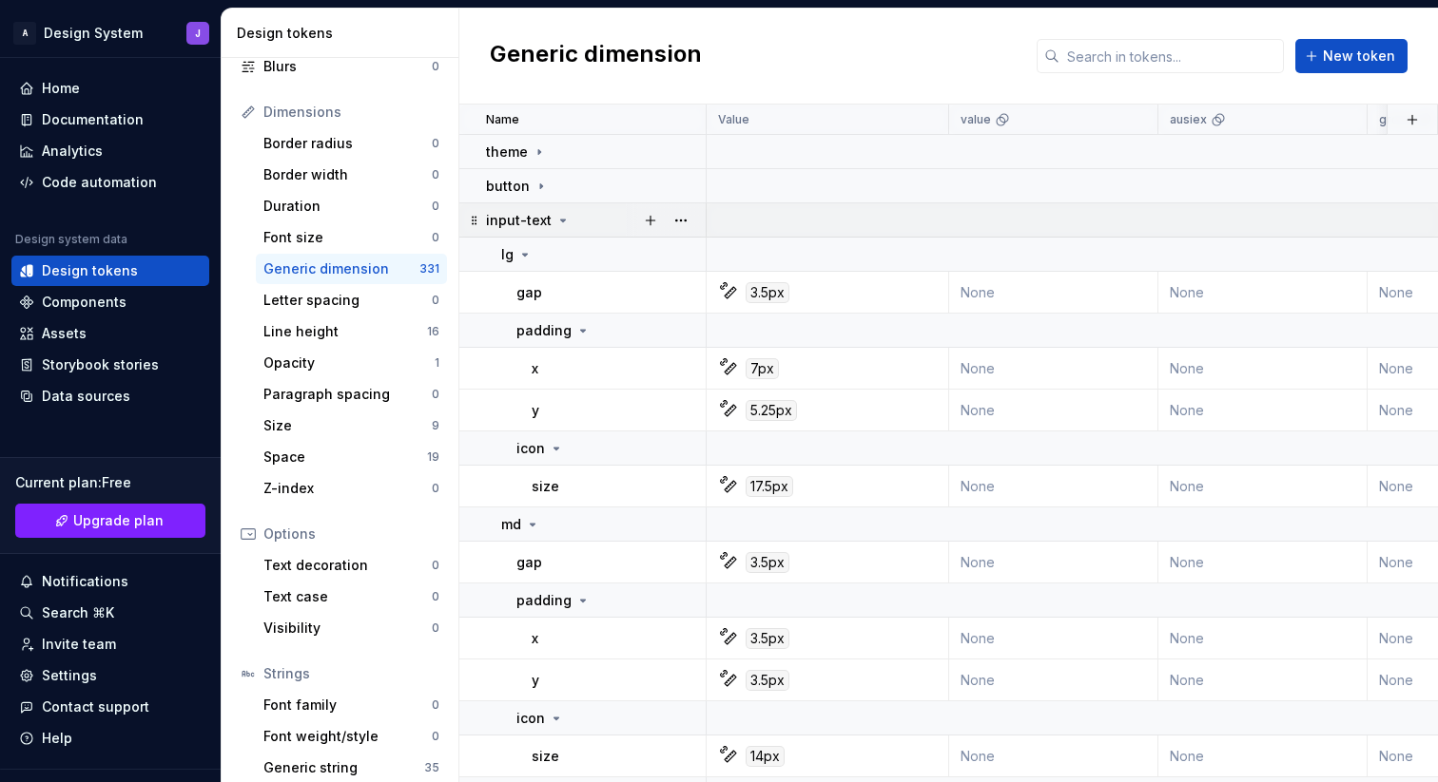
click at [557, 224] on icon at bounding box center [562, 220] width 15 height 15
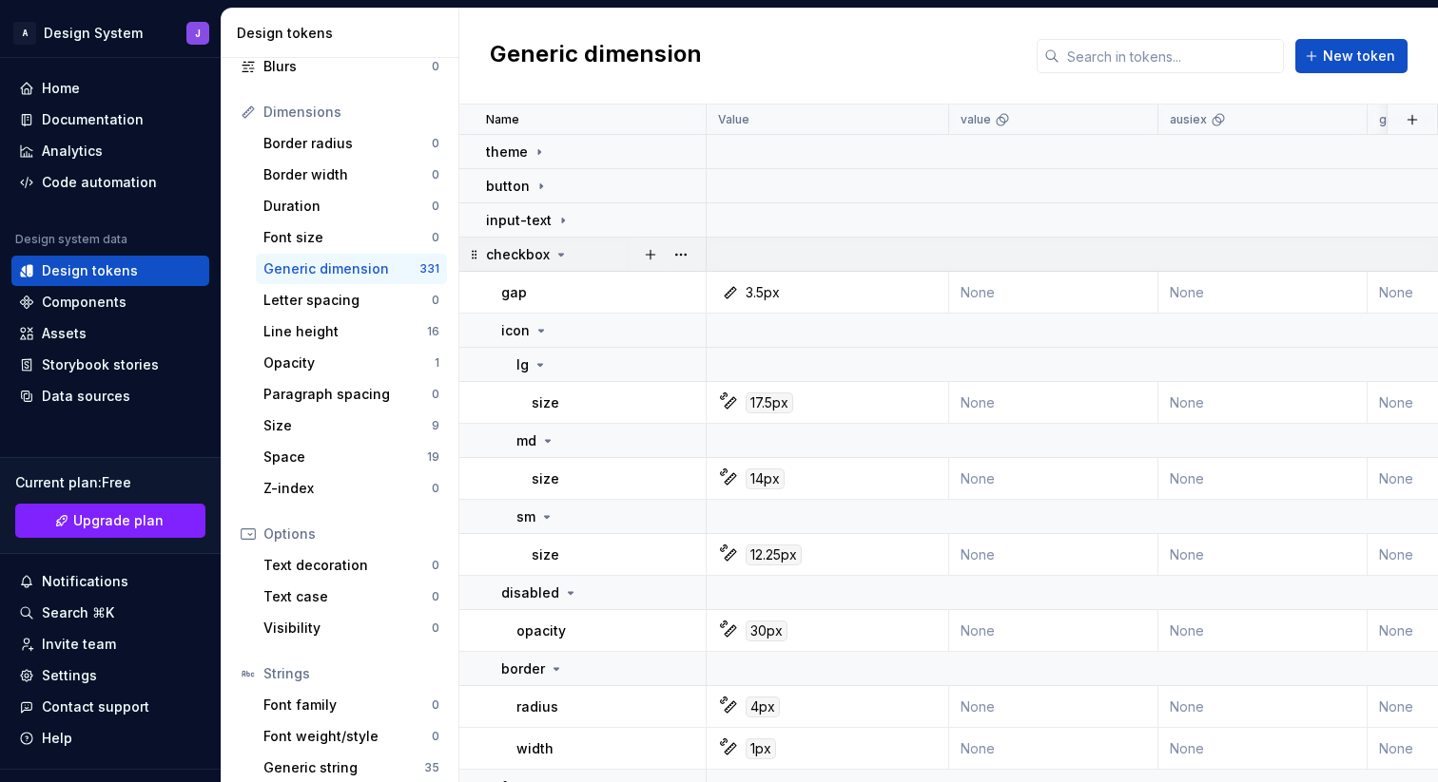
click at [560, 255] on icon at bounding box center [561, 255] width 5 height 2
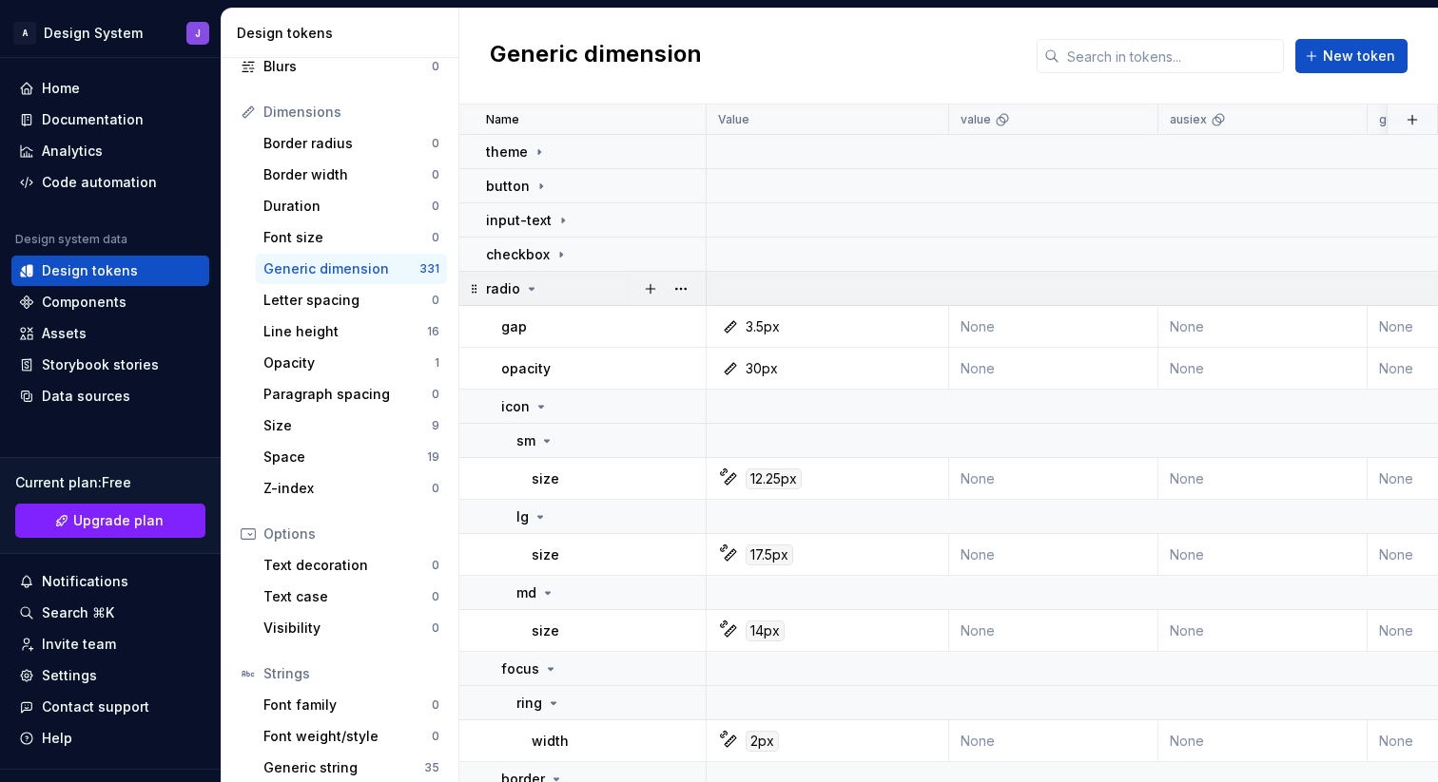
click at [532, 294] on icon at bounding box center [531, 288] width 15 height 15
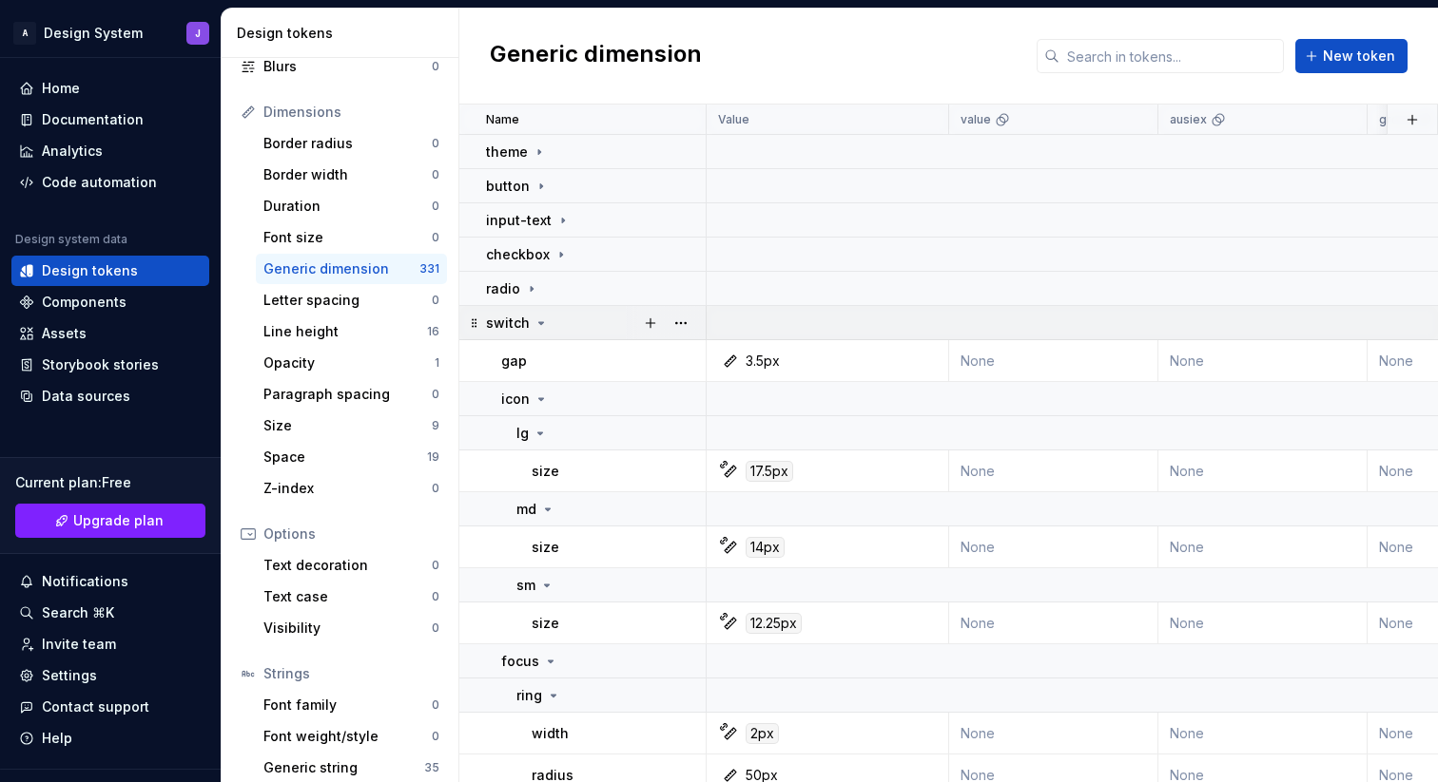
click at [536, 326] on icon at bounding box center [540, 323] width 15 height 15
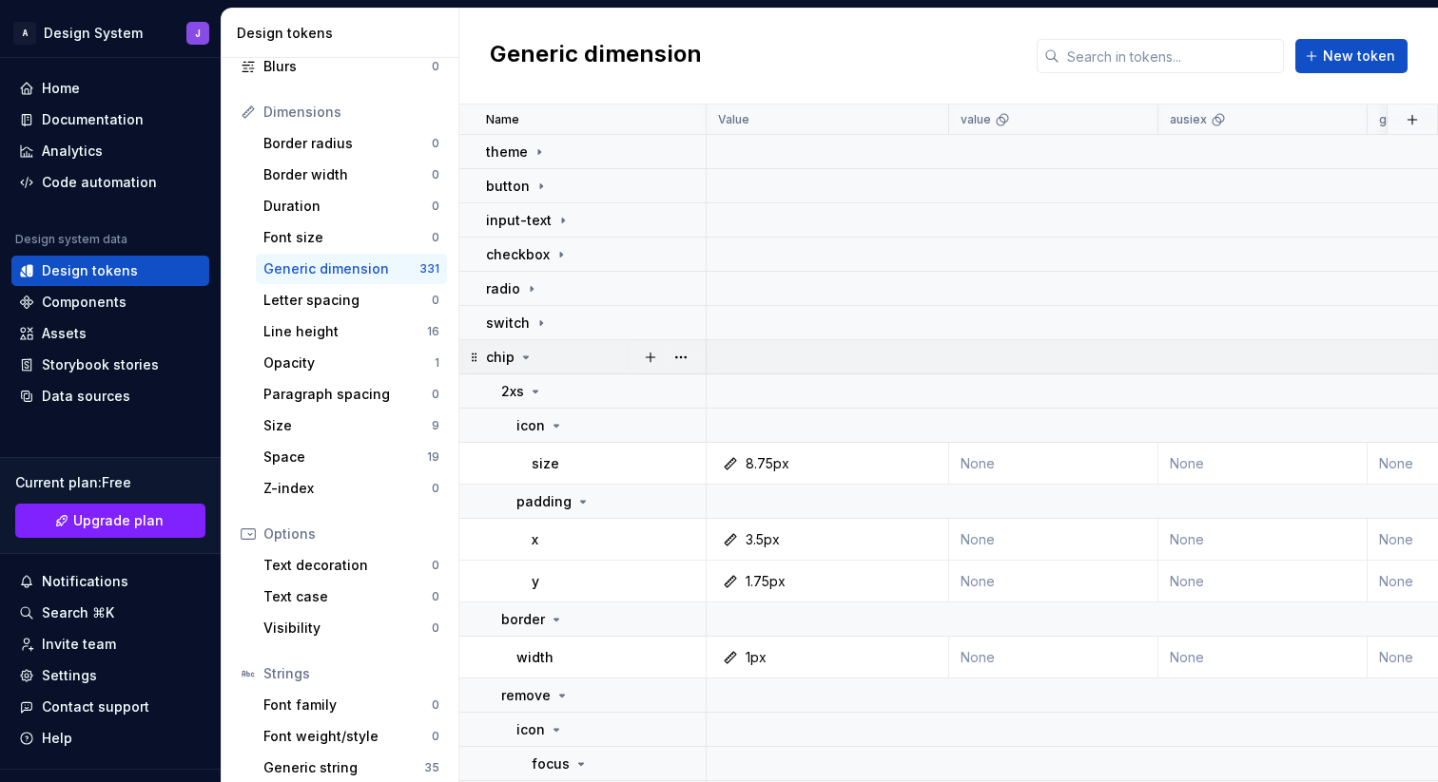
click at [527, 361] on icon at bounding box center [525, 357] width 15 height 15
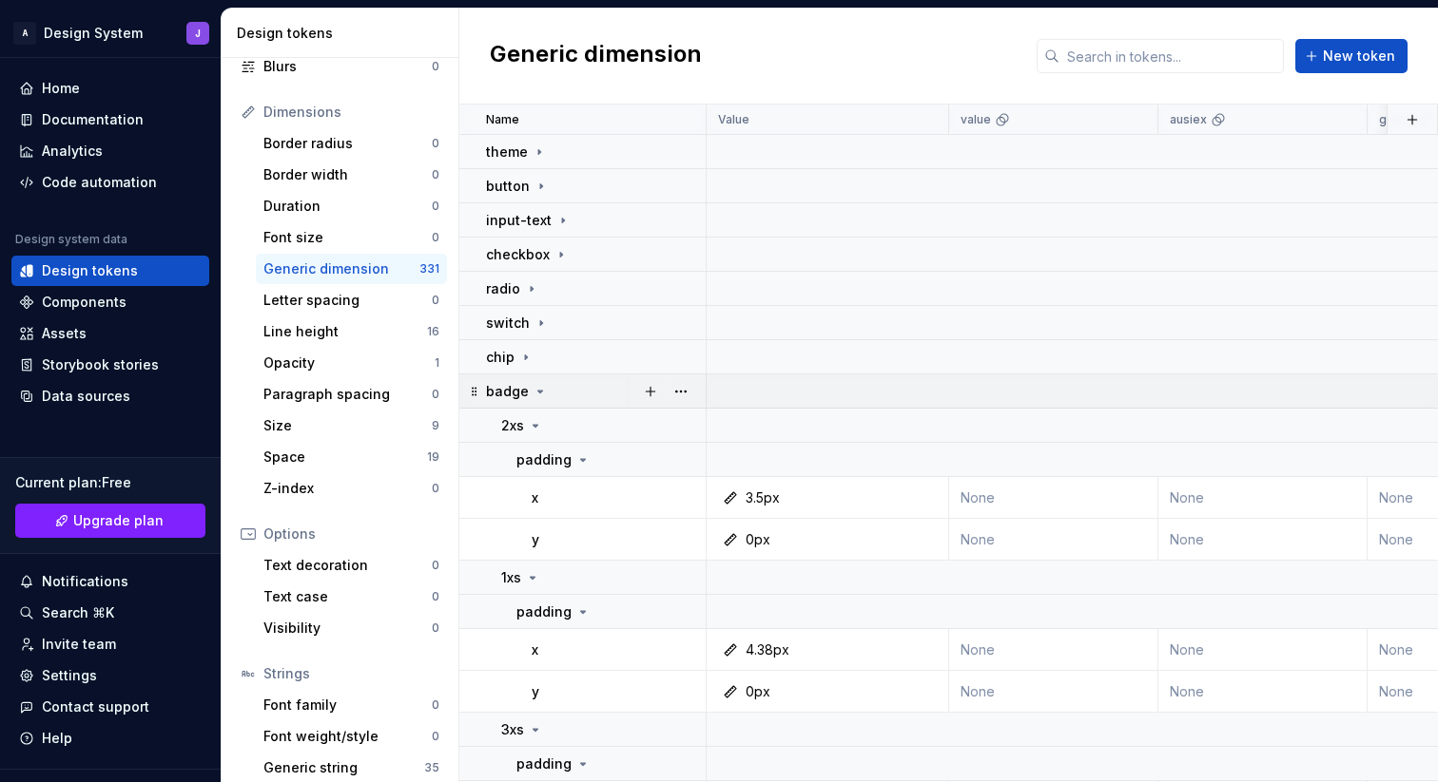
click at [538, 391] on icon at bounding box center [540, 392] width 5 height 2
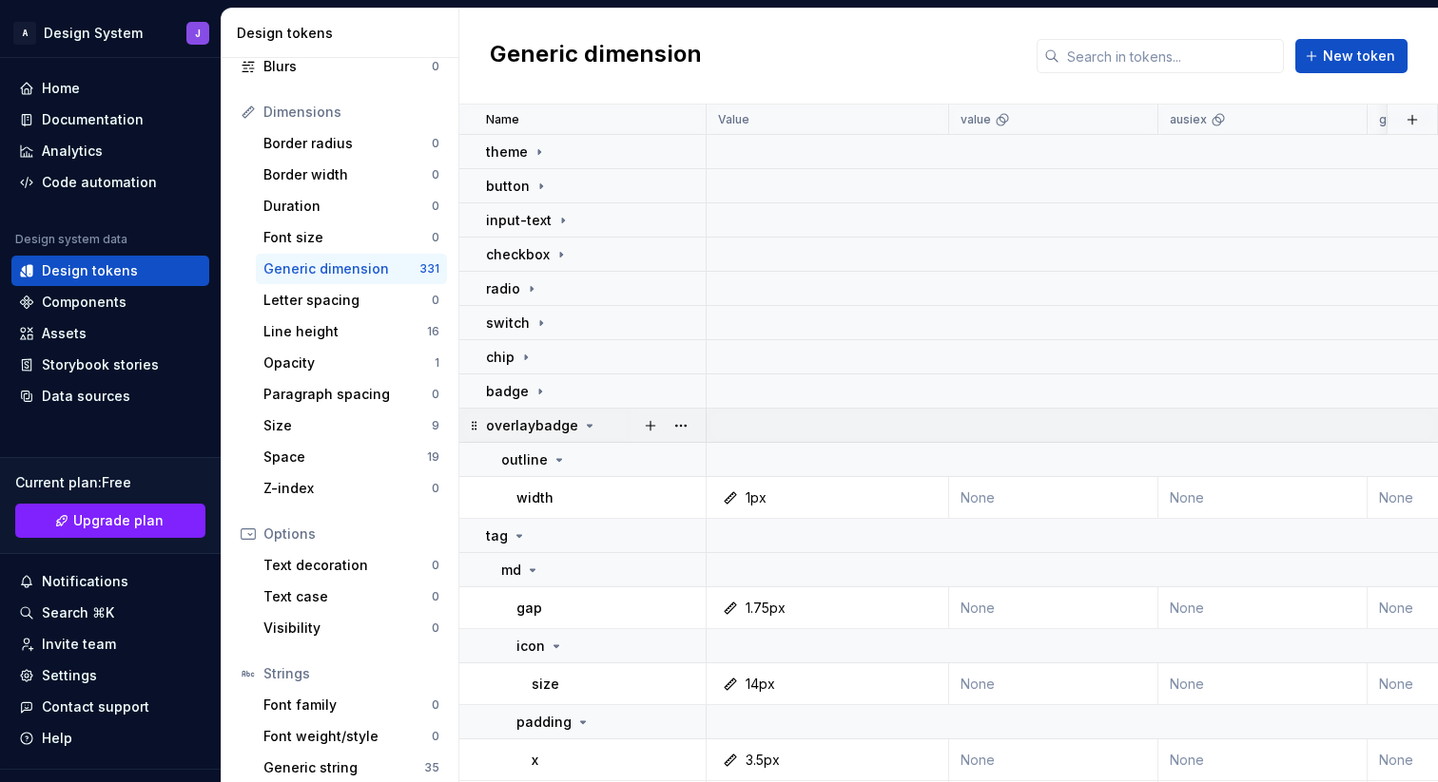
click at [582, 429] on icon at bounding box center [589, 425] width 15 height 15
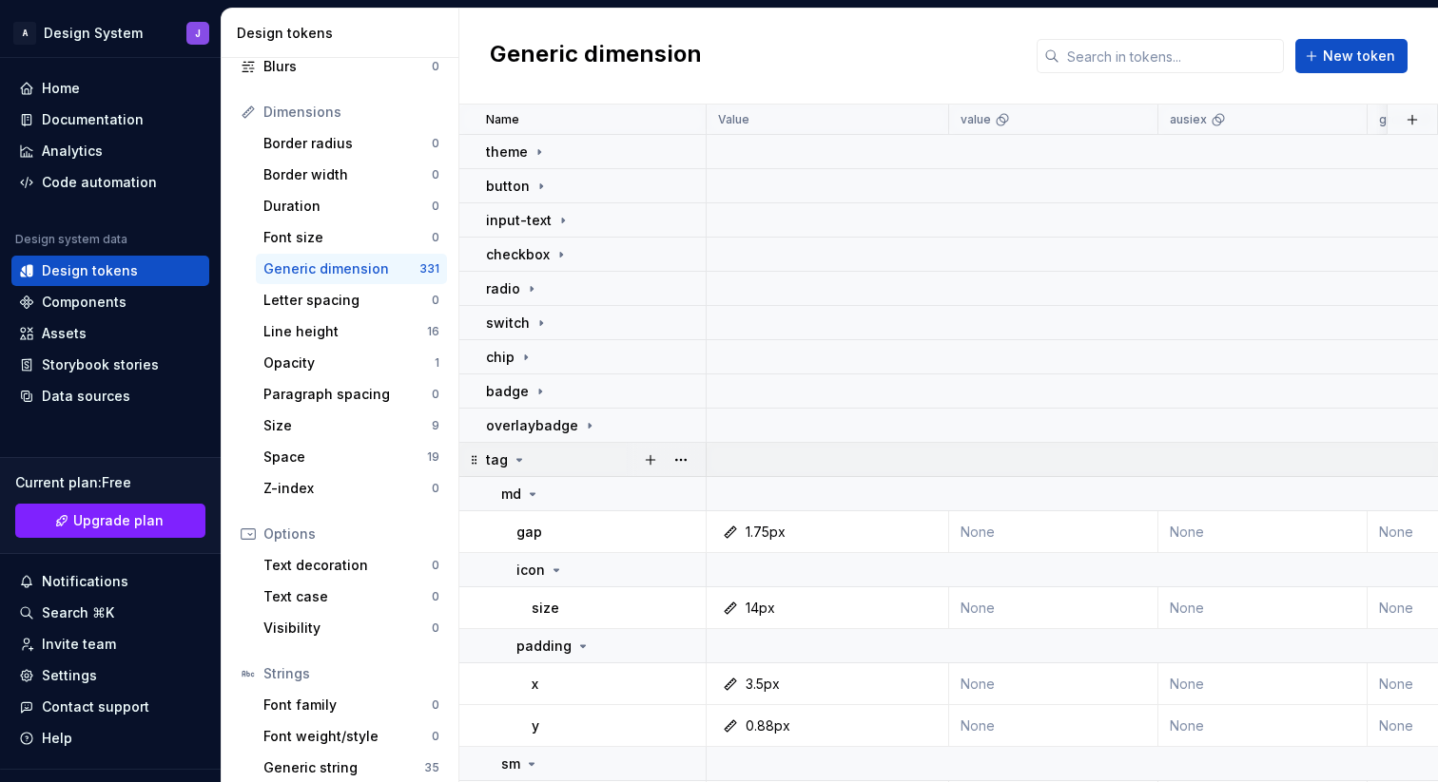
click at [520, 459] on icon at bounding box center [519, 460] width 15 height 15
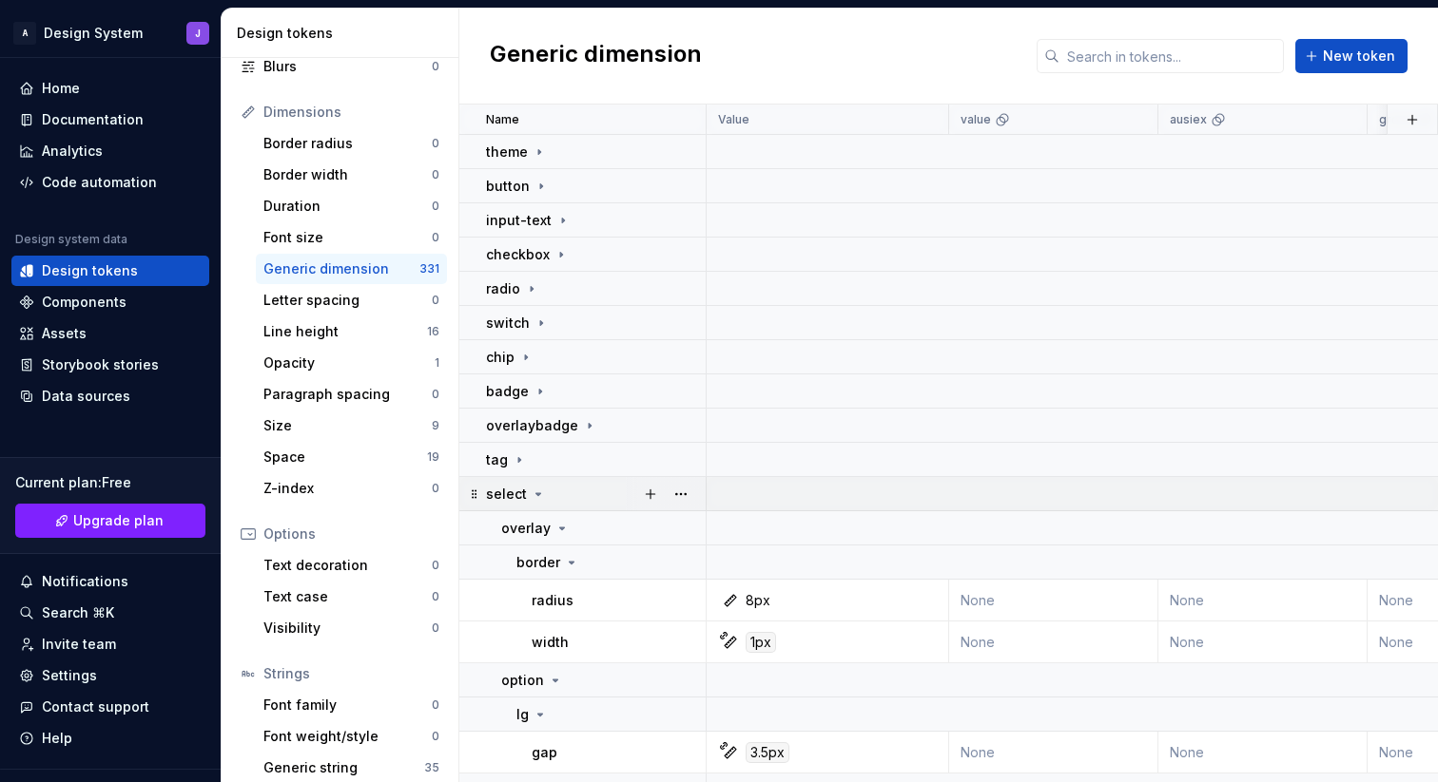
click at [542, 495] on icon at bounding box center [538, 494] width 15 height 15
click at [581, 526] on icon at bounding box center [588, 528] width 15 height 15
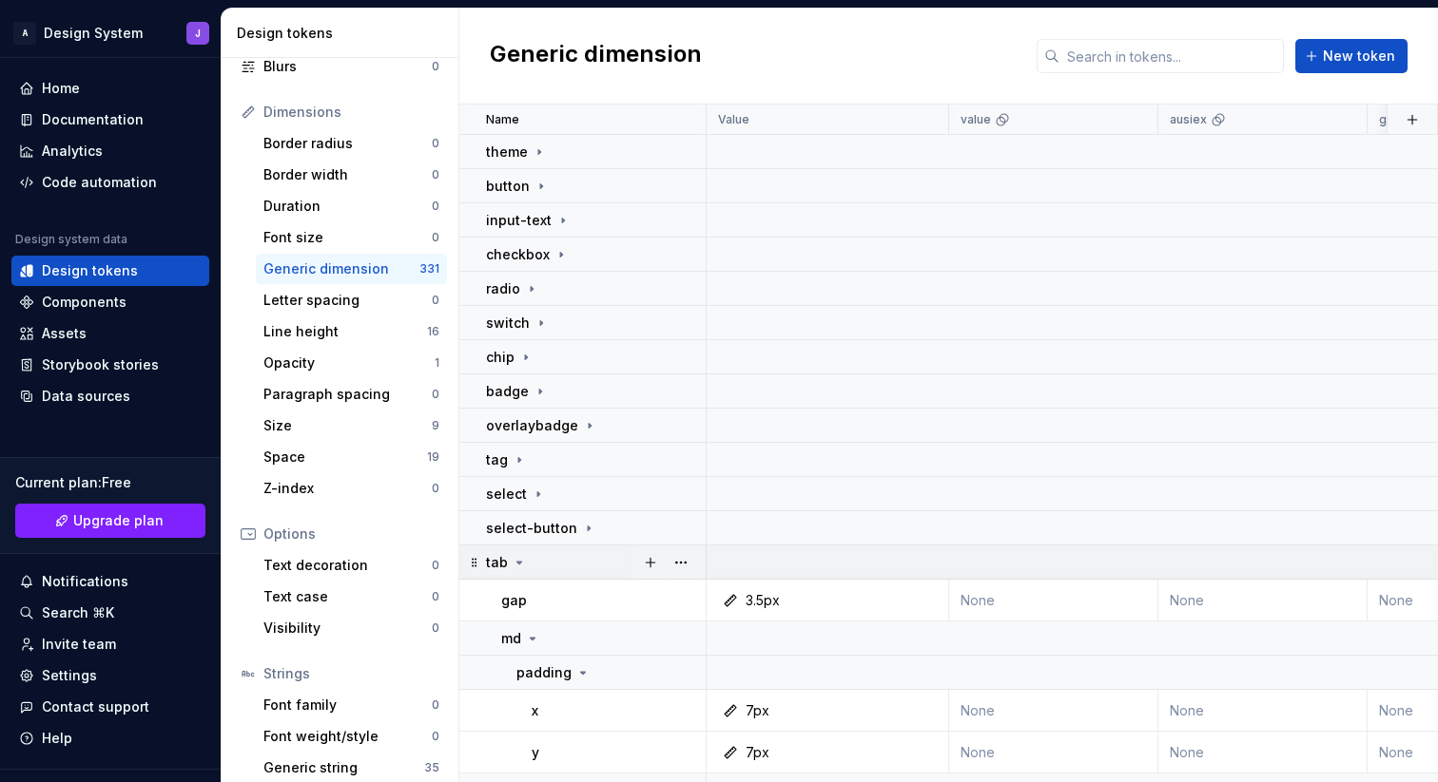
click at [519, 564] on icon at bounding box center [519, 562] width 15 height 15
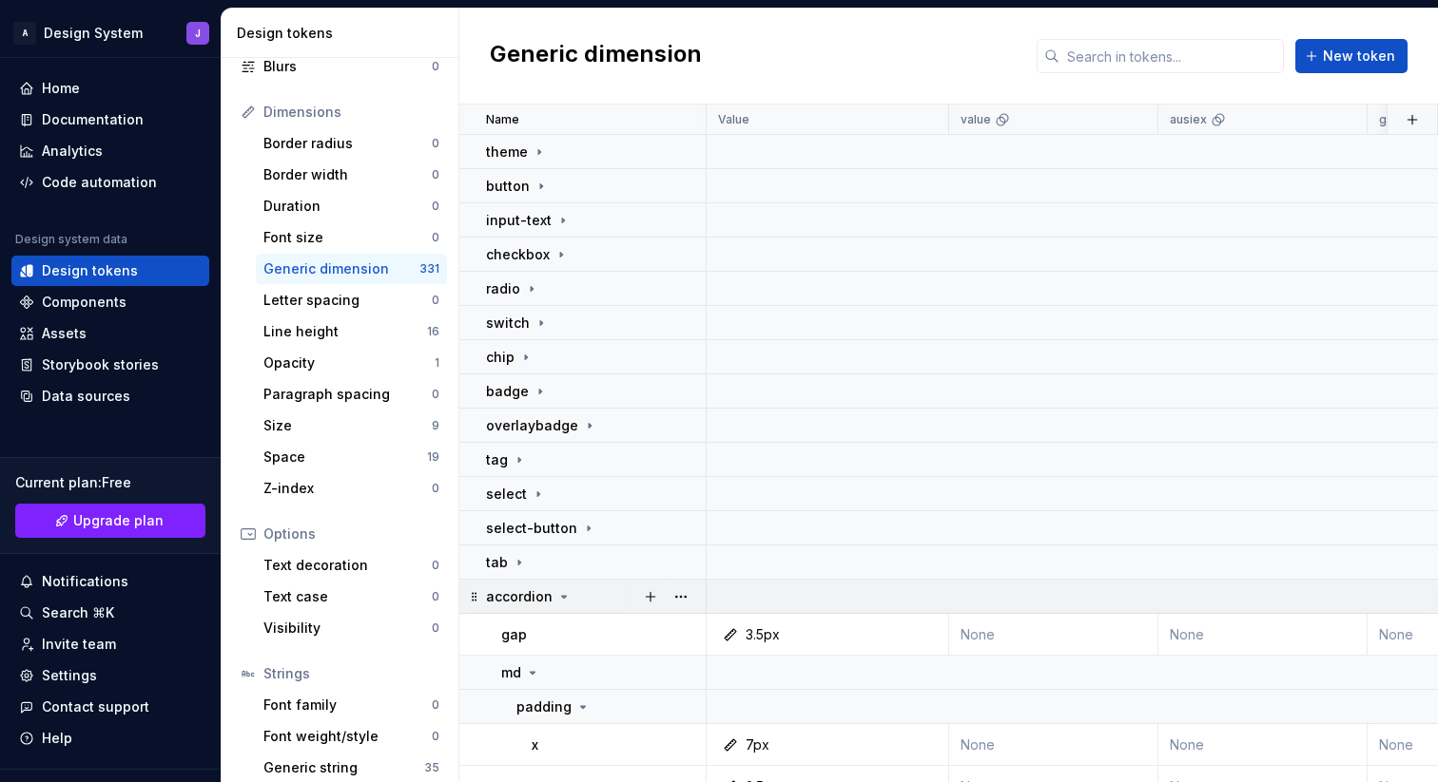
drag, startPoint x: 558, startPoint y: 599, endPoint x: 568, endPoint y: 601, distance: 9.7
click at [559, 599] on icon at bounding box center [563, 596] width 15 height 15
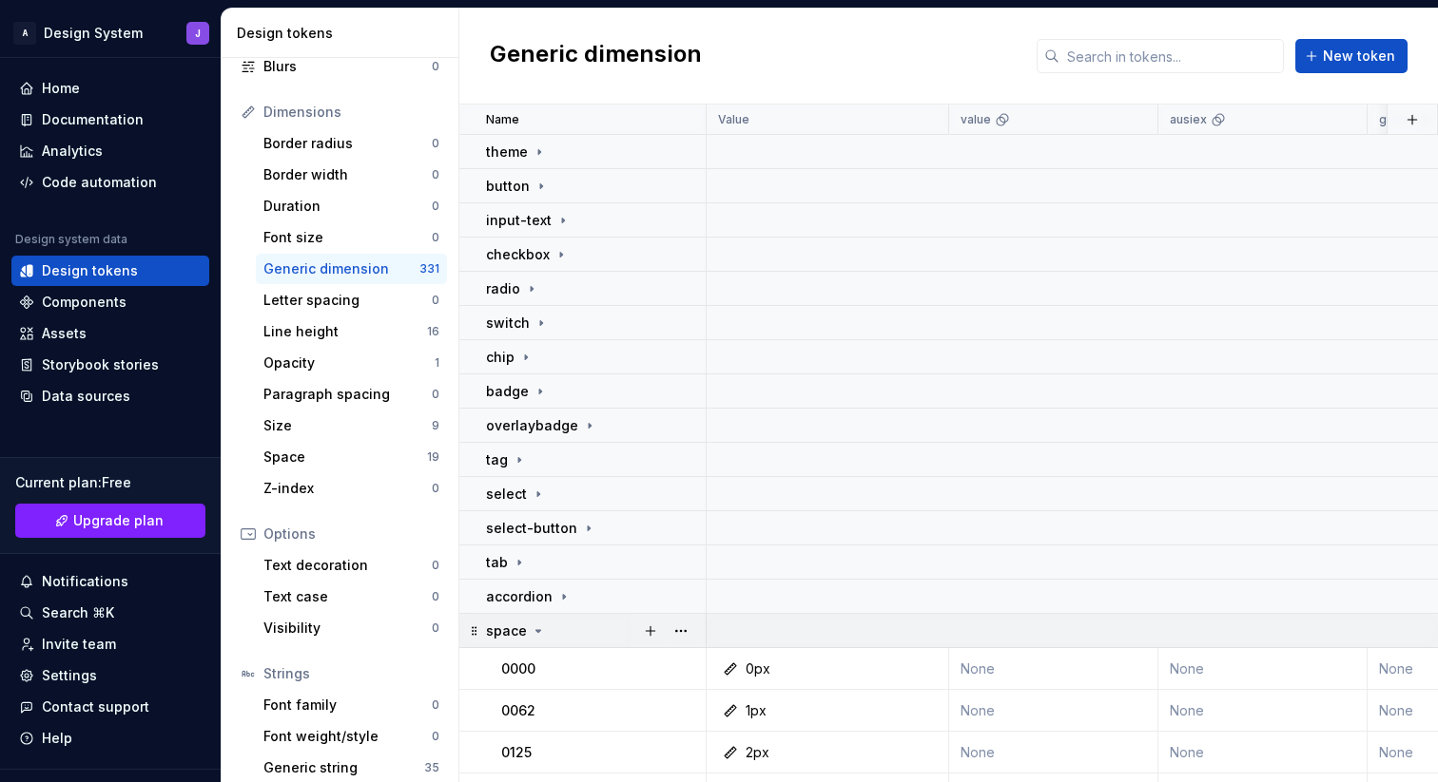
click at [536, 630] on icon at bounding box center [538, 631] width 5 height 2
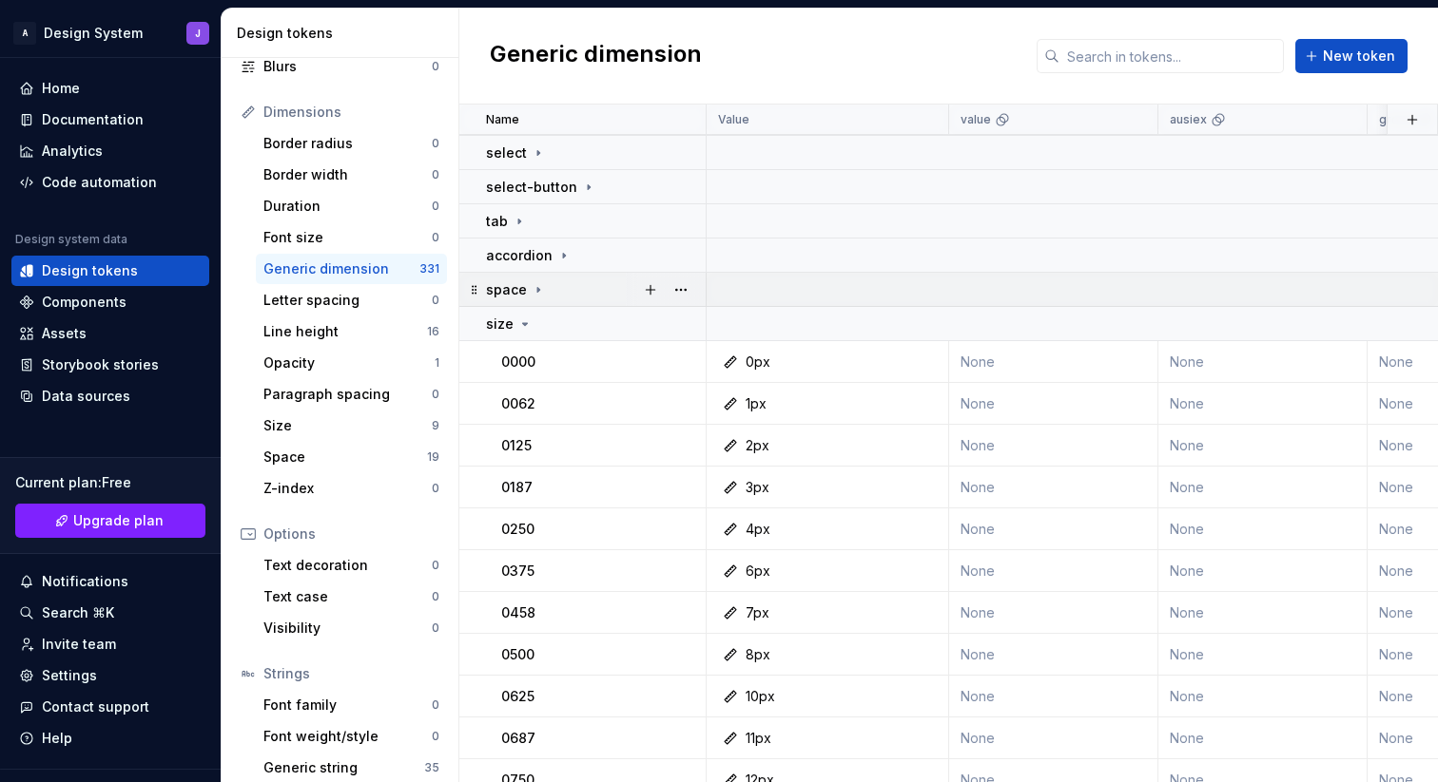
scroll to position [302, 0]
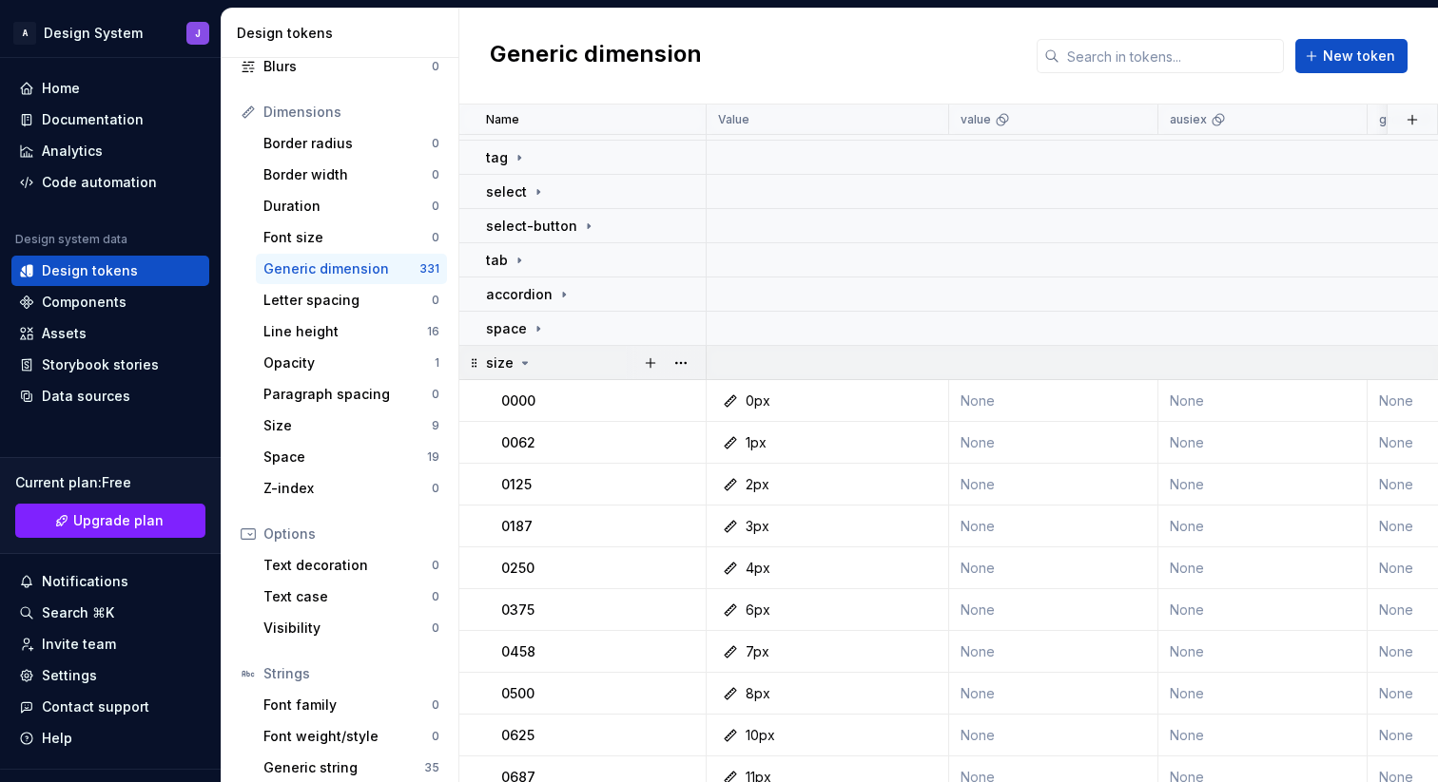
click at [527, 365] on icon at bounding box center [524, 363] width 15 height 15
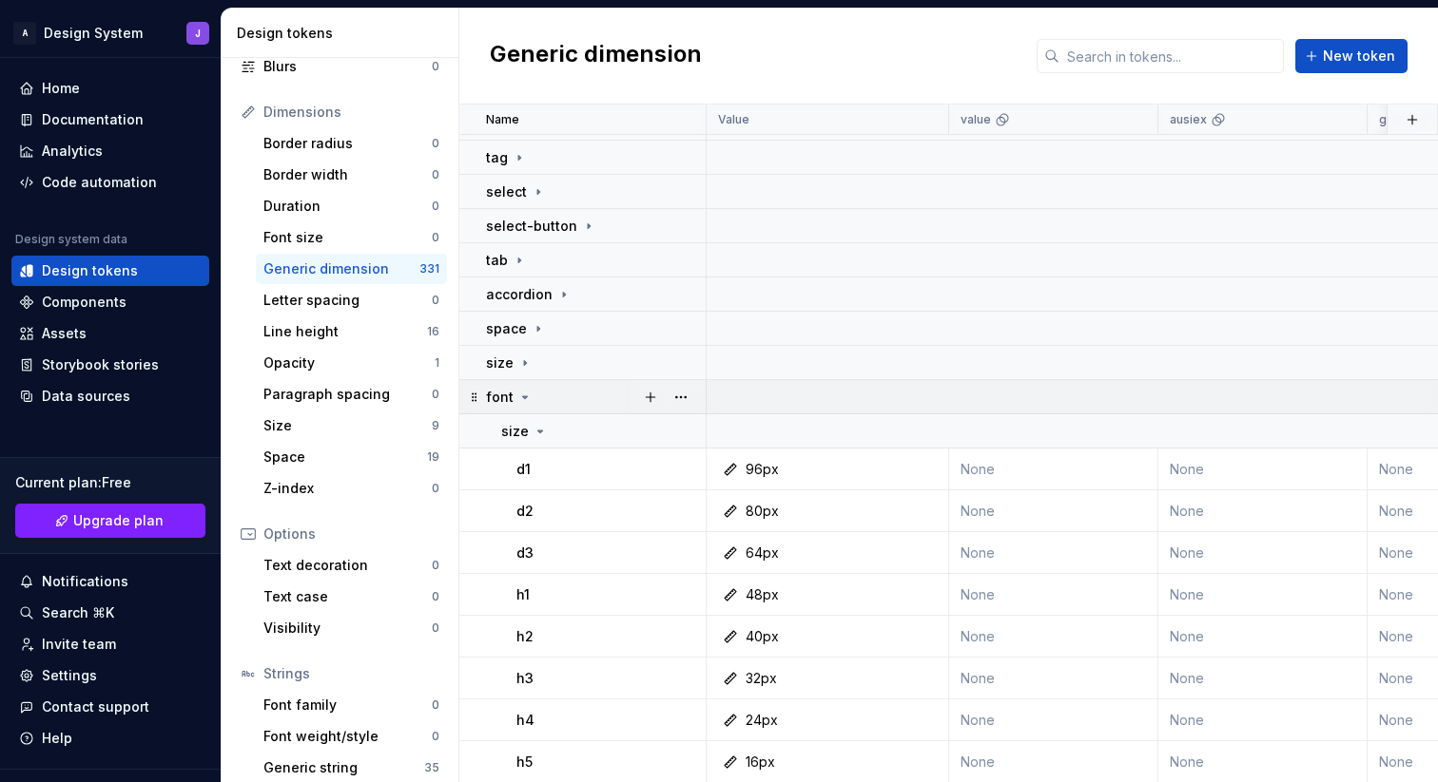
click at [526, 390] on icon at bounding box center [524, 397] width 15 height 15
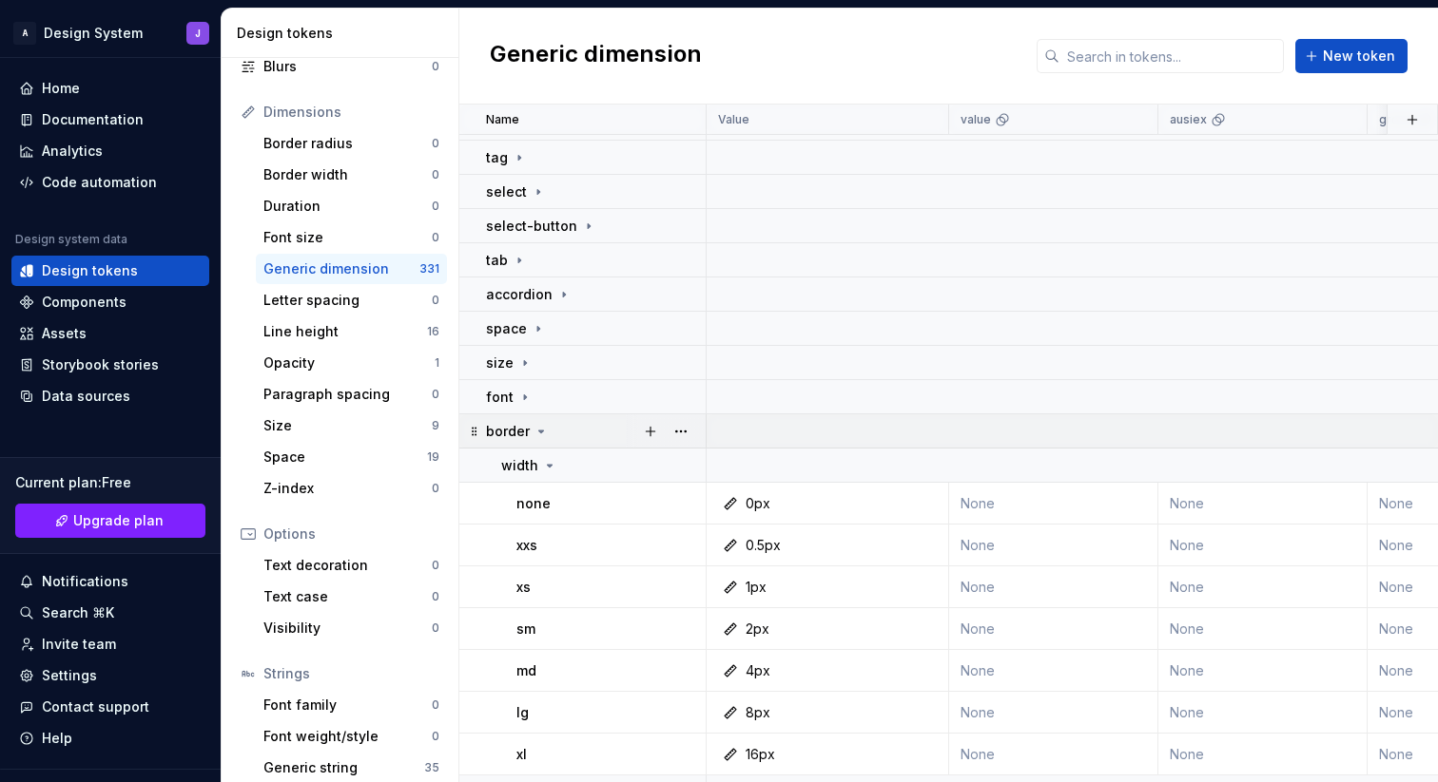
click at [544, 432] on icon at bounding box center [540, 431] width 15 height 15
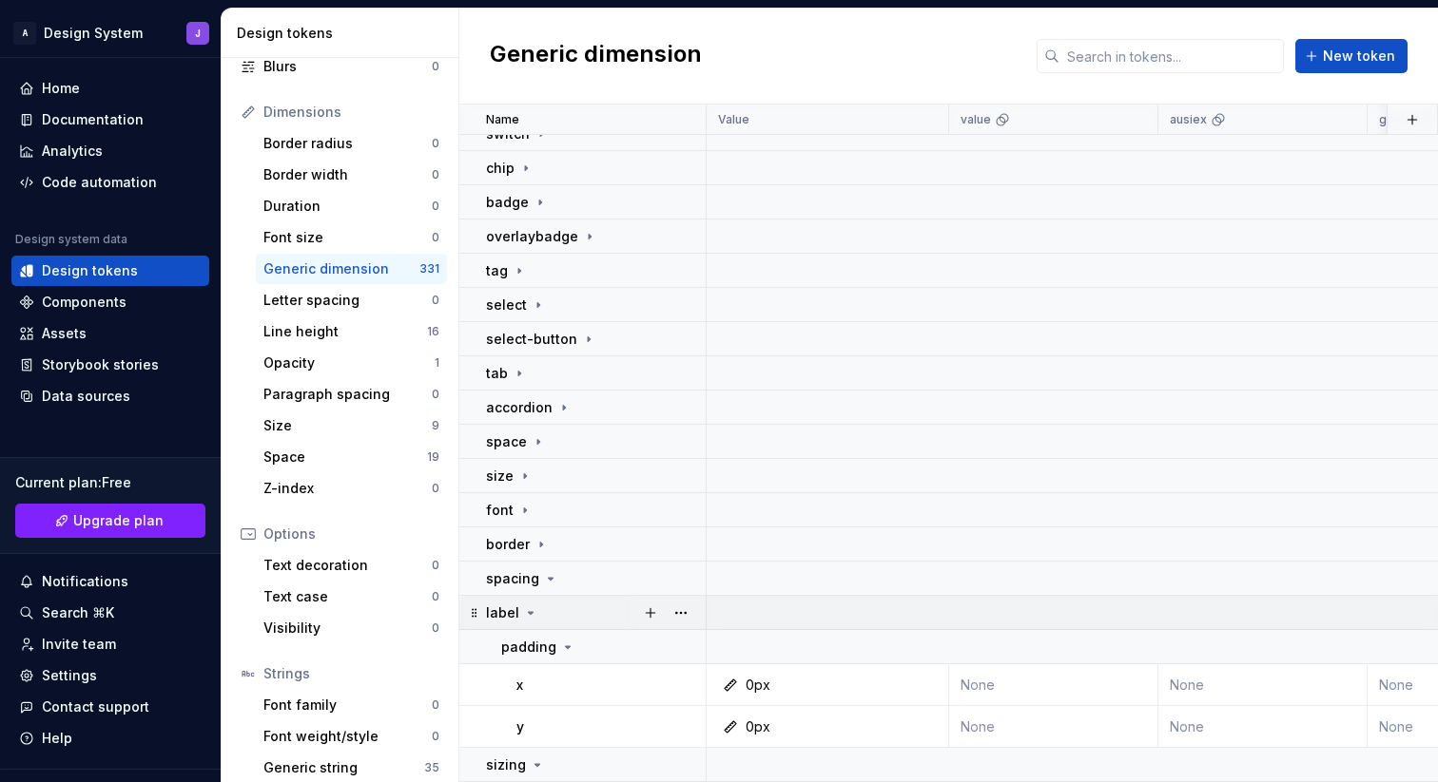
click at [531, 611] on icon at bounding box center [530, 613] width 15 height 15
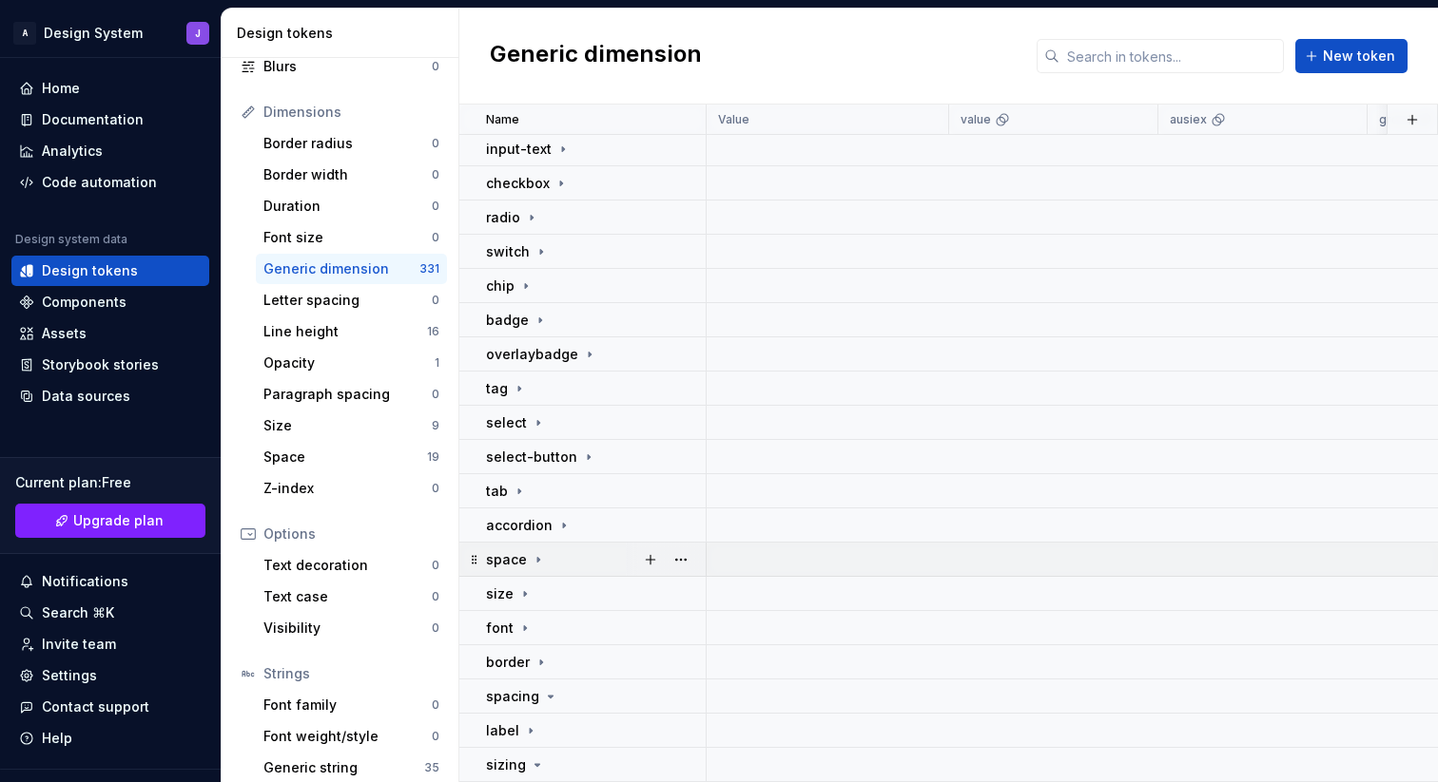
scroll to position [0, 0]
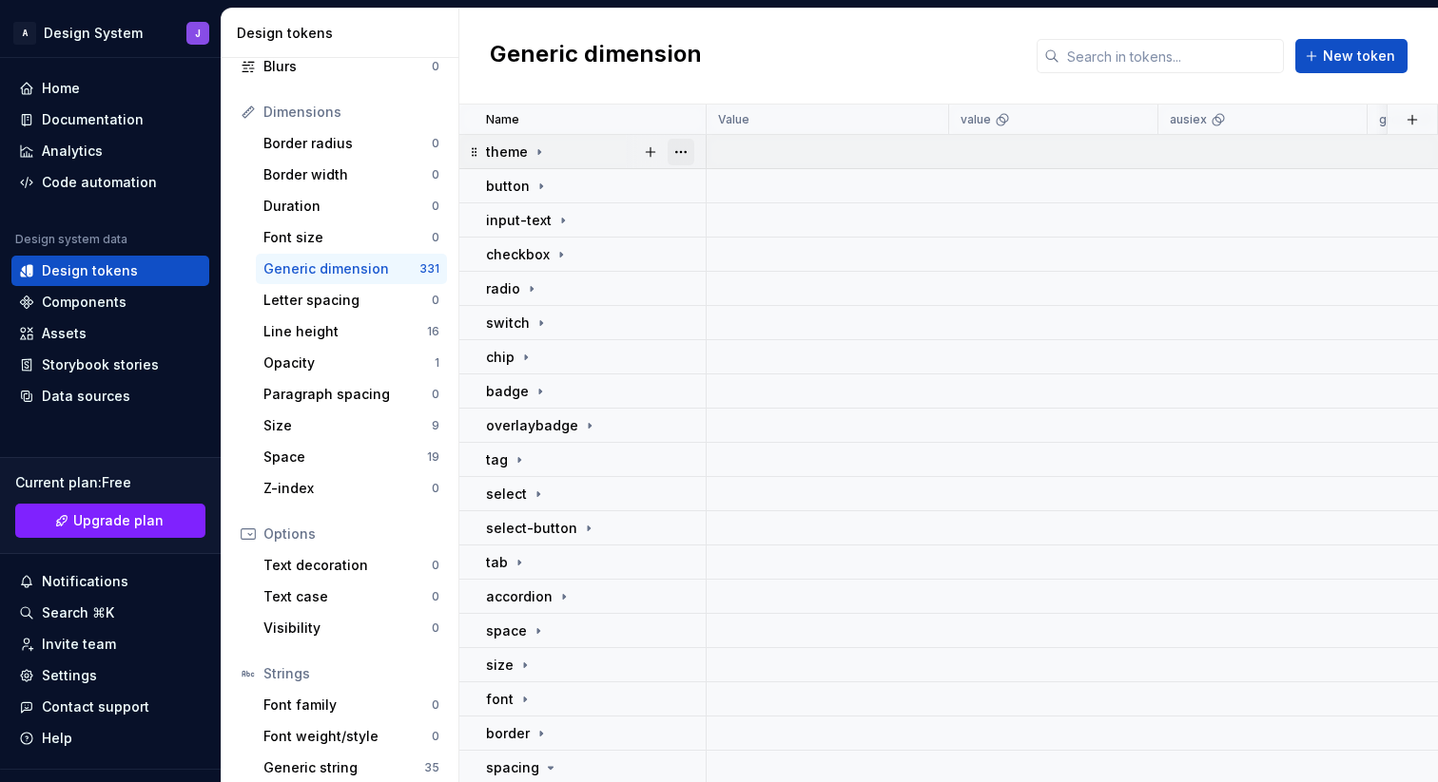
click at [683, 146] on button "button" at bounding box center [680, 152] width 27 height 27
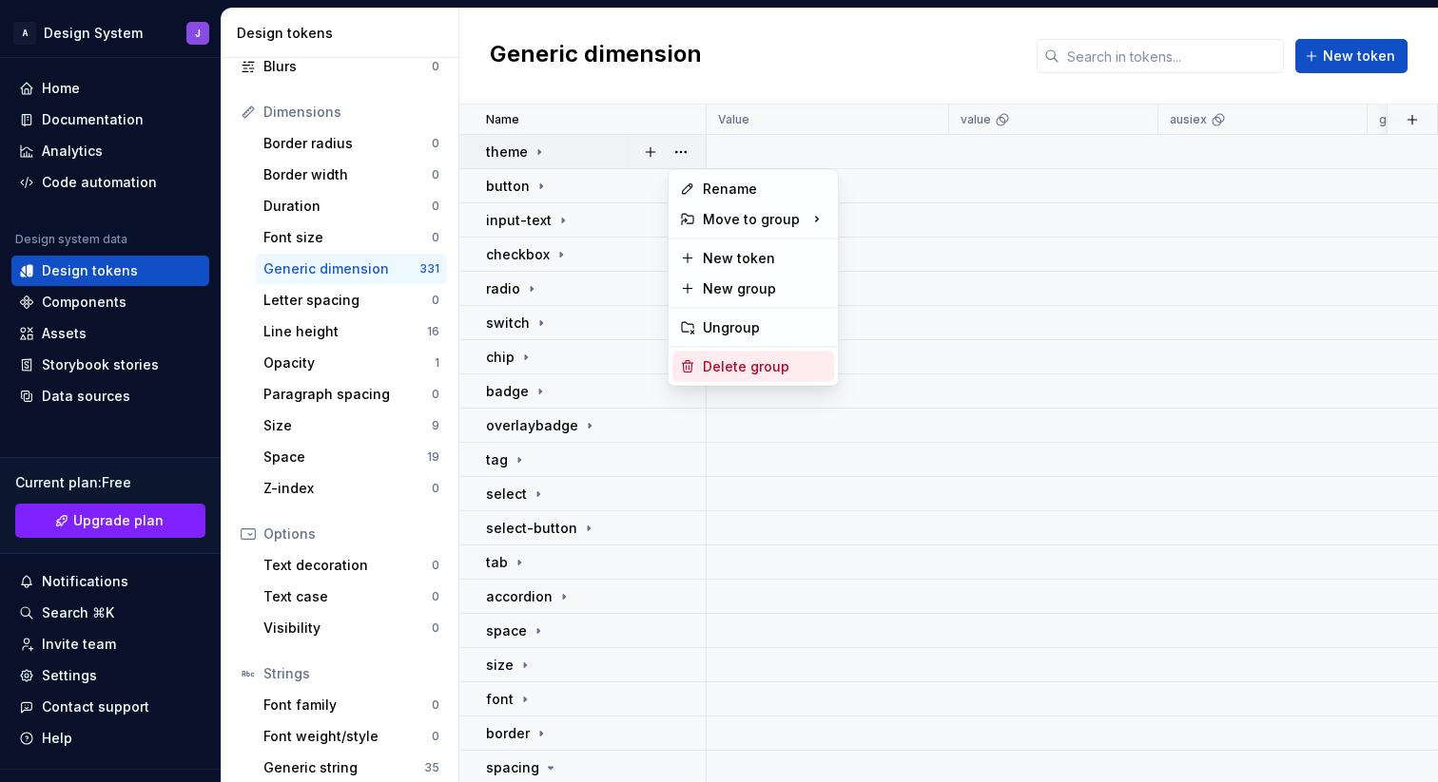
click at [716, 364] on div "Delete group" at bounding box center [765, 366] width 124 height 19
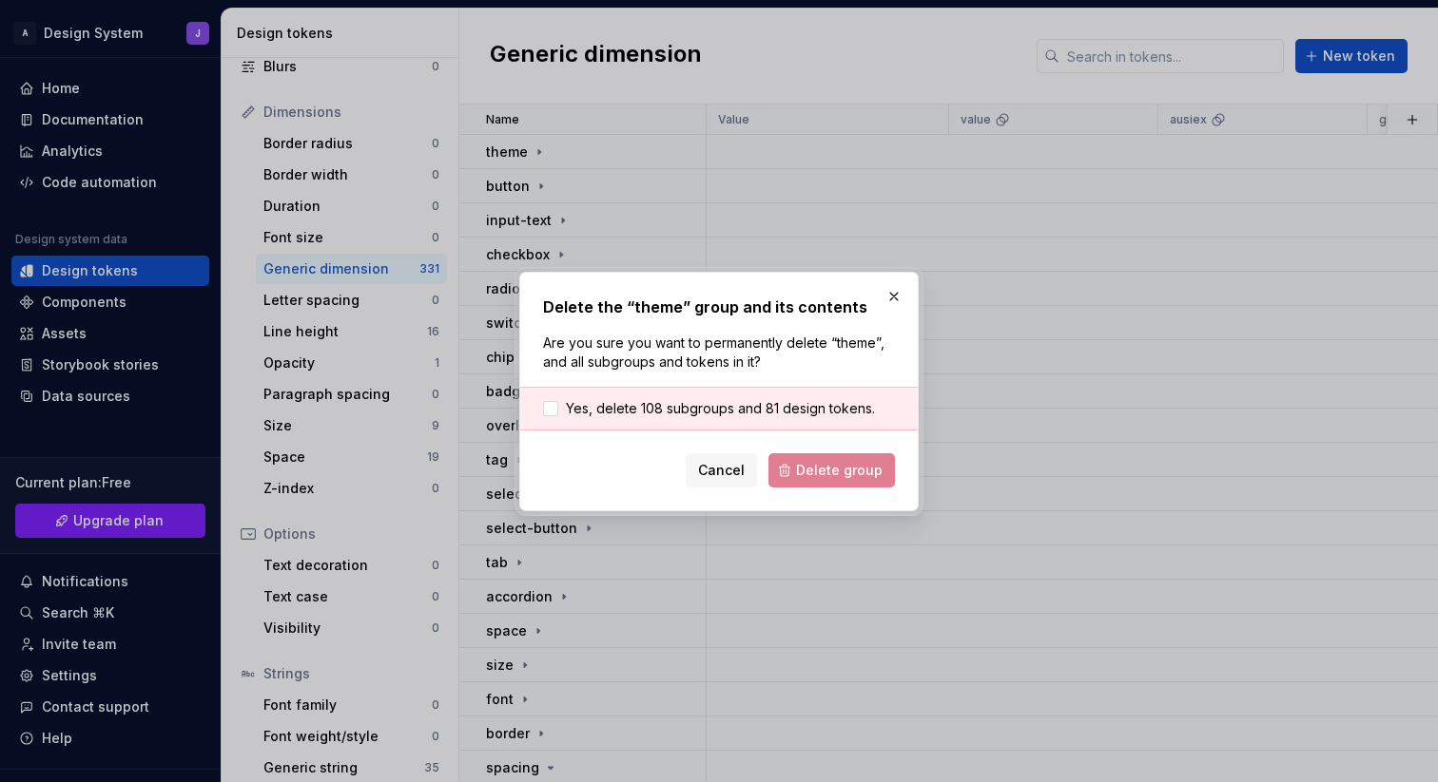
drag, startPoint x: 720, startPoint y: 411, endPoint x: 736, endPoint y: 424, distance: 20.9
click at [721, 412] on span "Yes, delete 108 subgroups and 81 design tokens." at bounding box center [720, 408] width 309 height 19
click at [834, 473] on span "Delete group" at bounding box center [839, 470] width 87 height 19
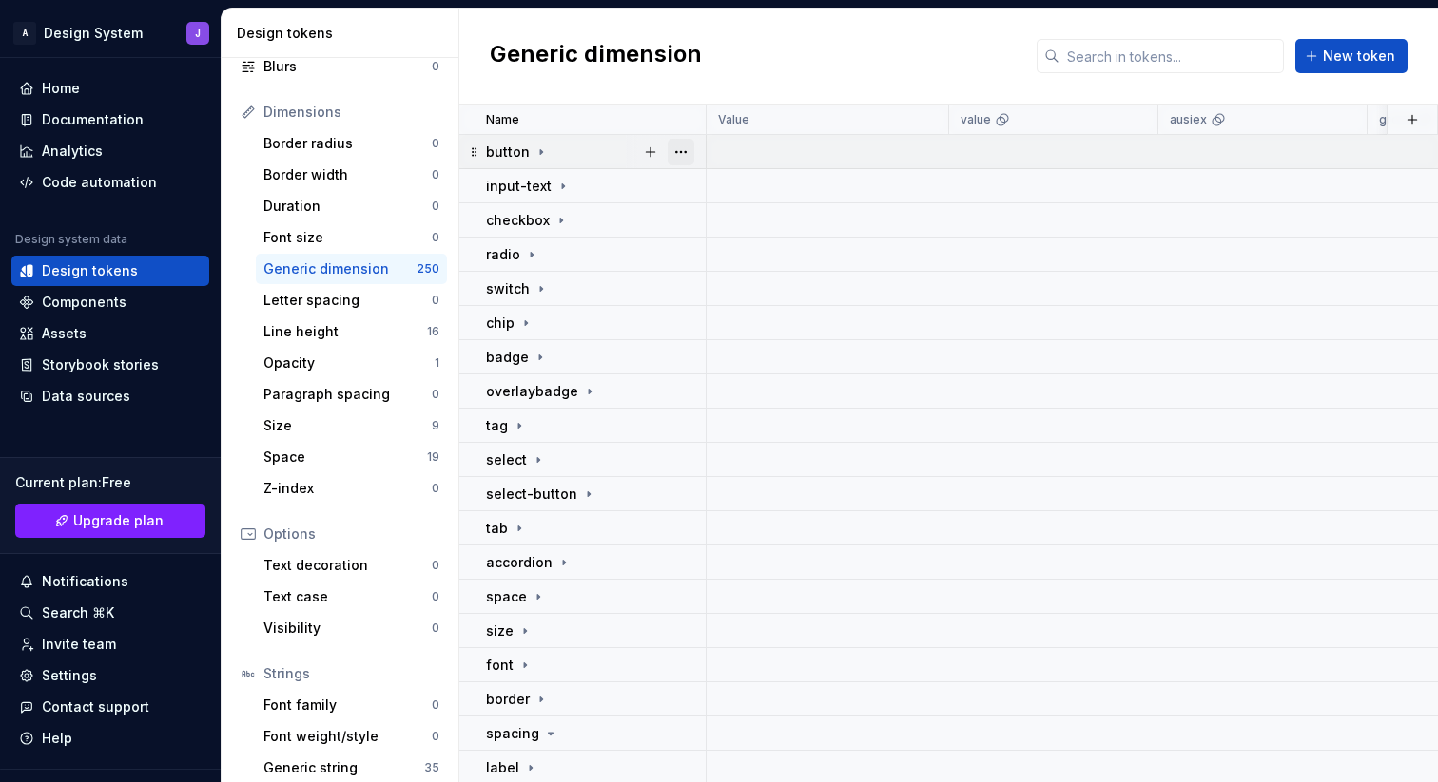
click at [684, 152] on button "button" at bounding box center [680, 152] width 27 height 27
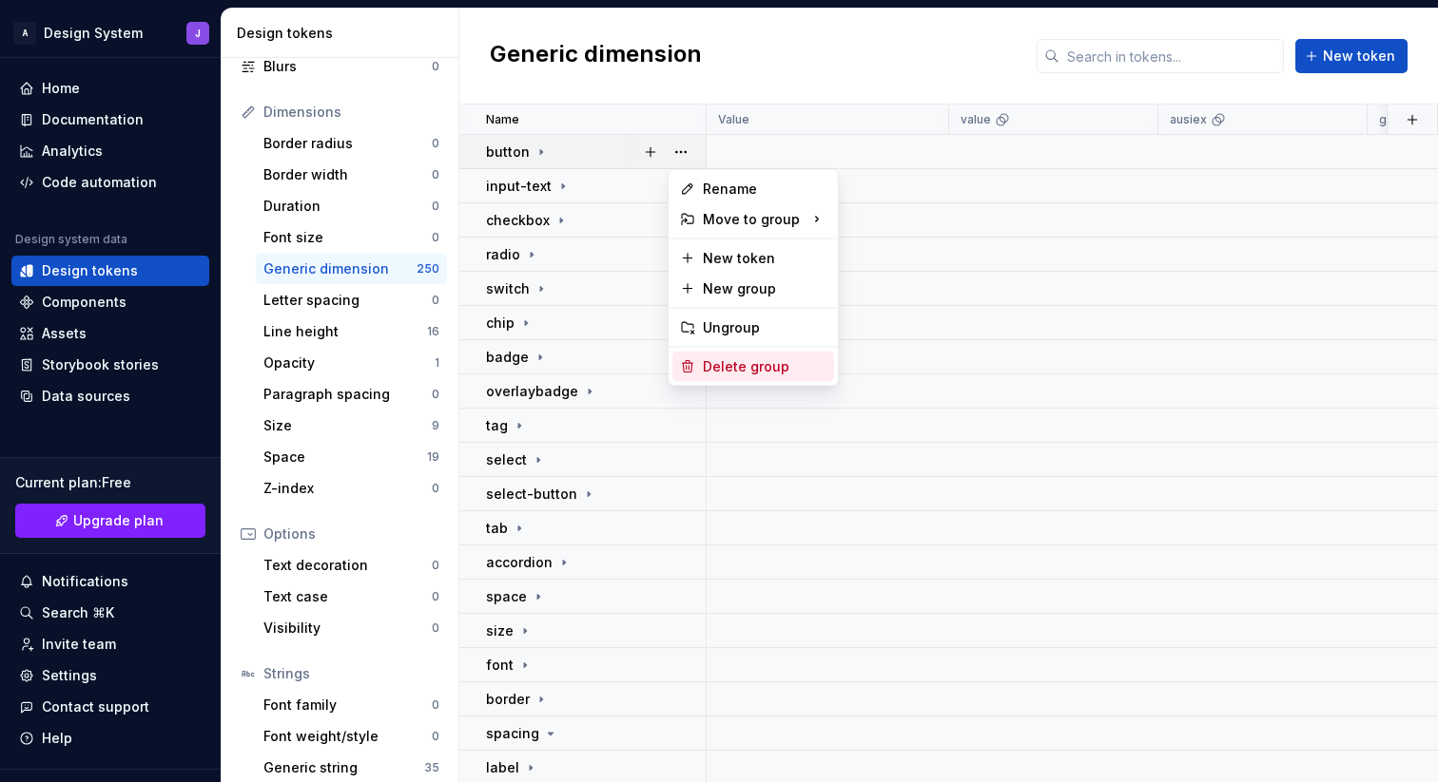
click at [721, 360] on div "Delete group" at bounding box center [765, 366] width 124 height 19
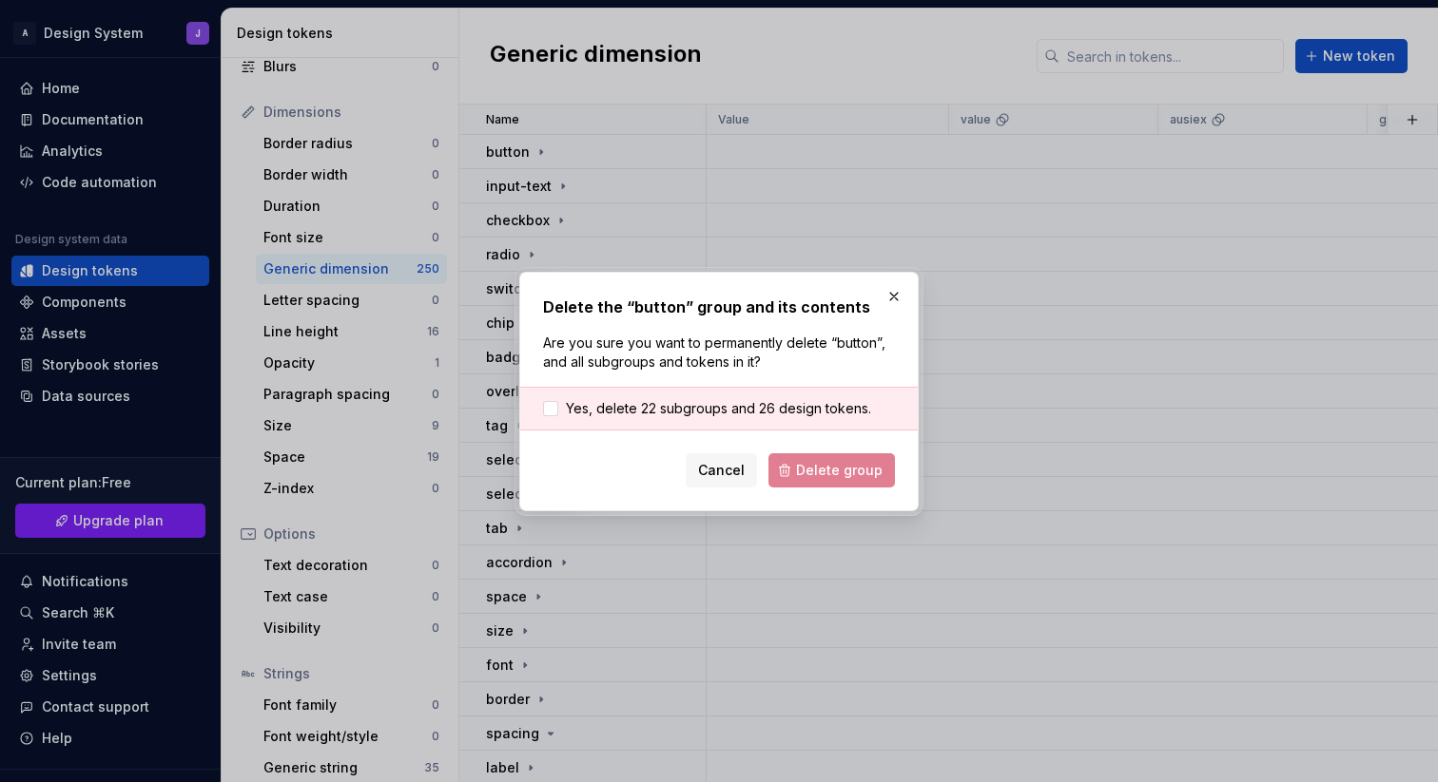
drag, startPoint x: 751, startPoint y: 412, endPoint x: 761, endPoint y: 419, distance: 12.2
click at [752, 413] on span "Yes, delete 22 subgroups and 26 design tokens." at bounding box center [718, 408] width 305 height 19
click at [815, 461] on span "Delete group" at bounding box center [839, 470] width 87 height 19
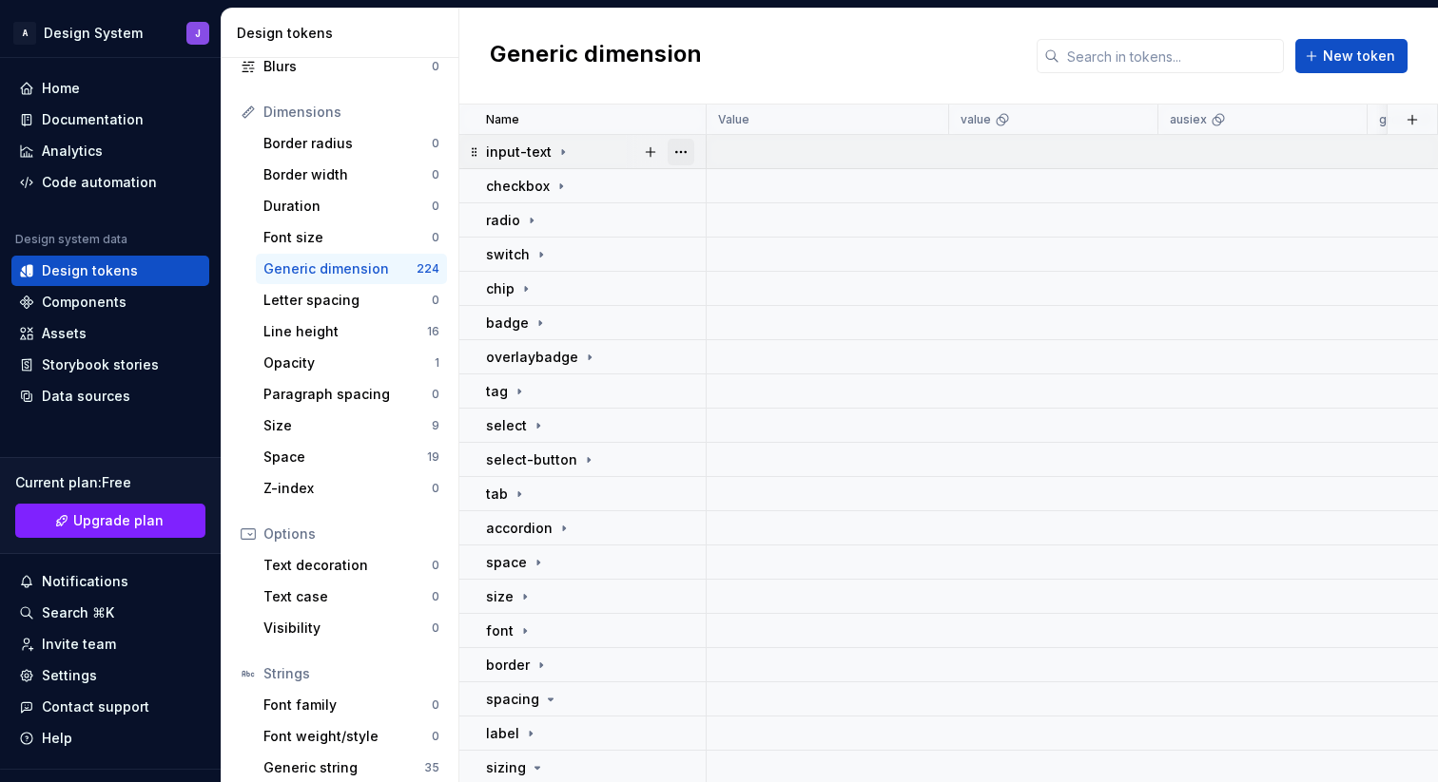
click at [683, 149] on button "button" at bounding box center [680, 152] width 27 height 27
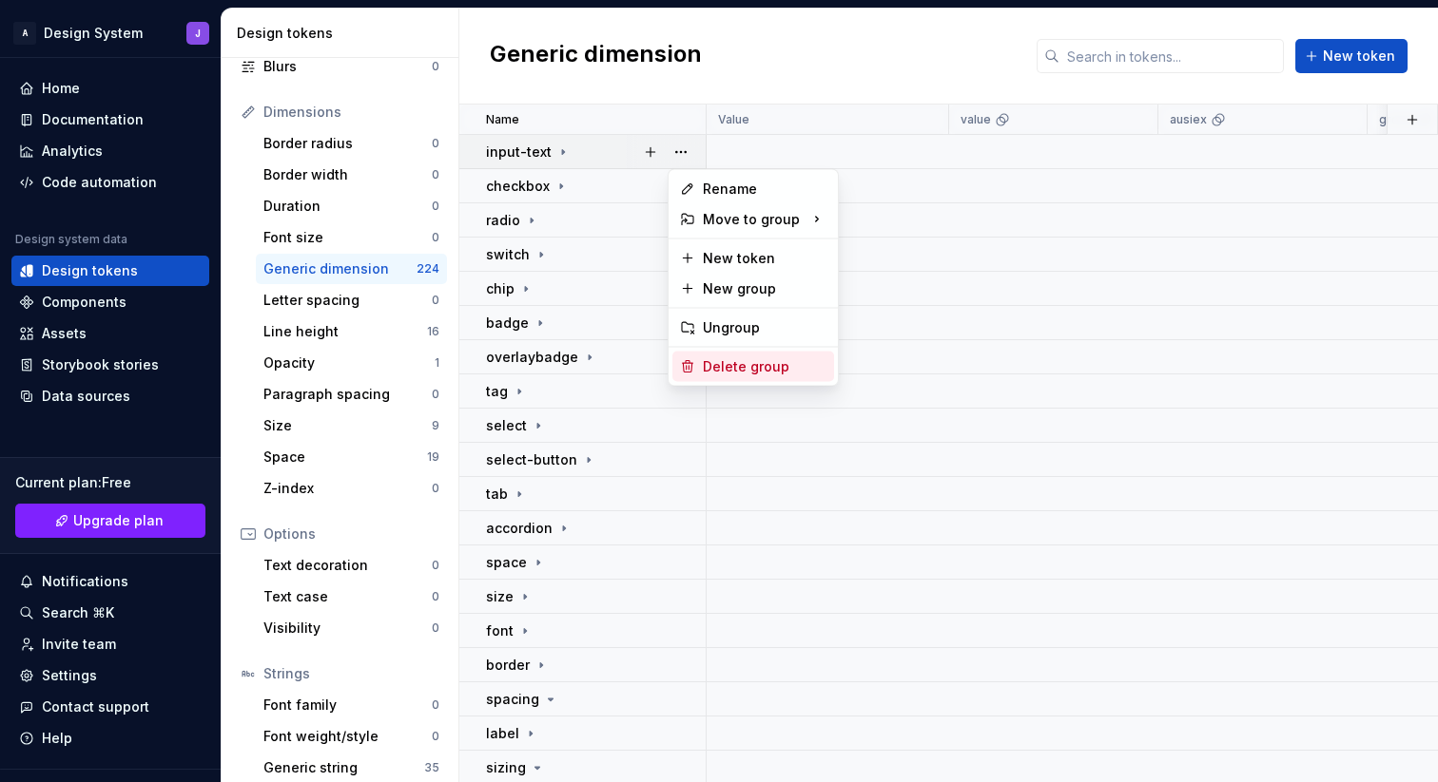
click at [716, 369] on div "Delete group" at bounding box center [765, 366] width 124 height 19
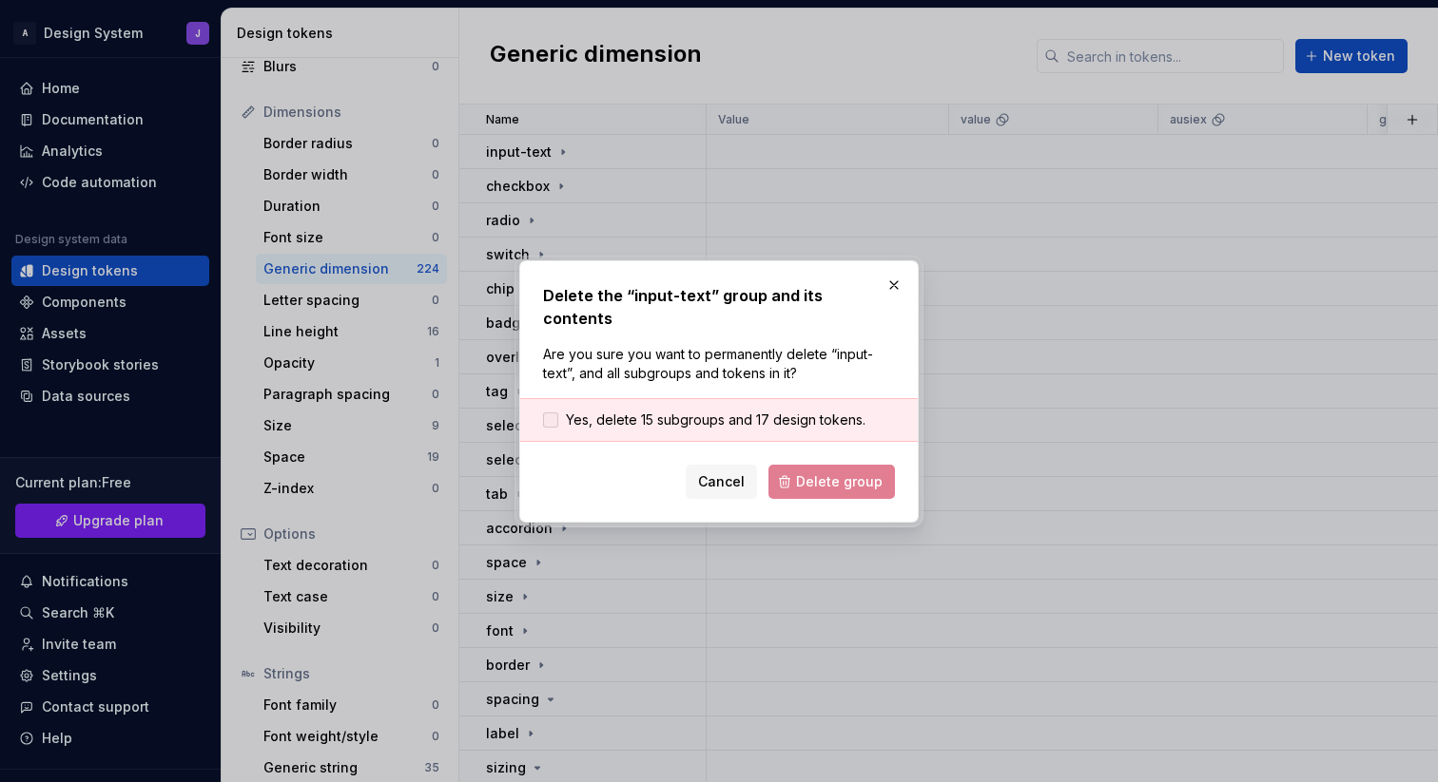
click at [662, 411] on span "Yes, delete 15 subgroups and 17 design tokens." at bounding box center [715, 420] width 299 height 19
click at [840, 473] on span "Delete group" at bounding box center [839, 482] width 87 height 19
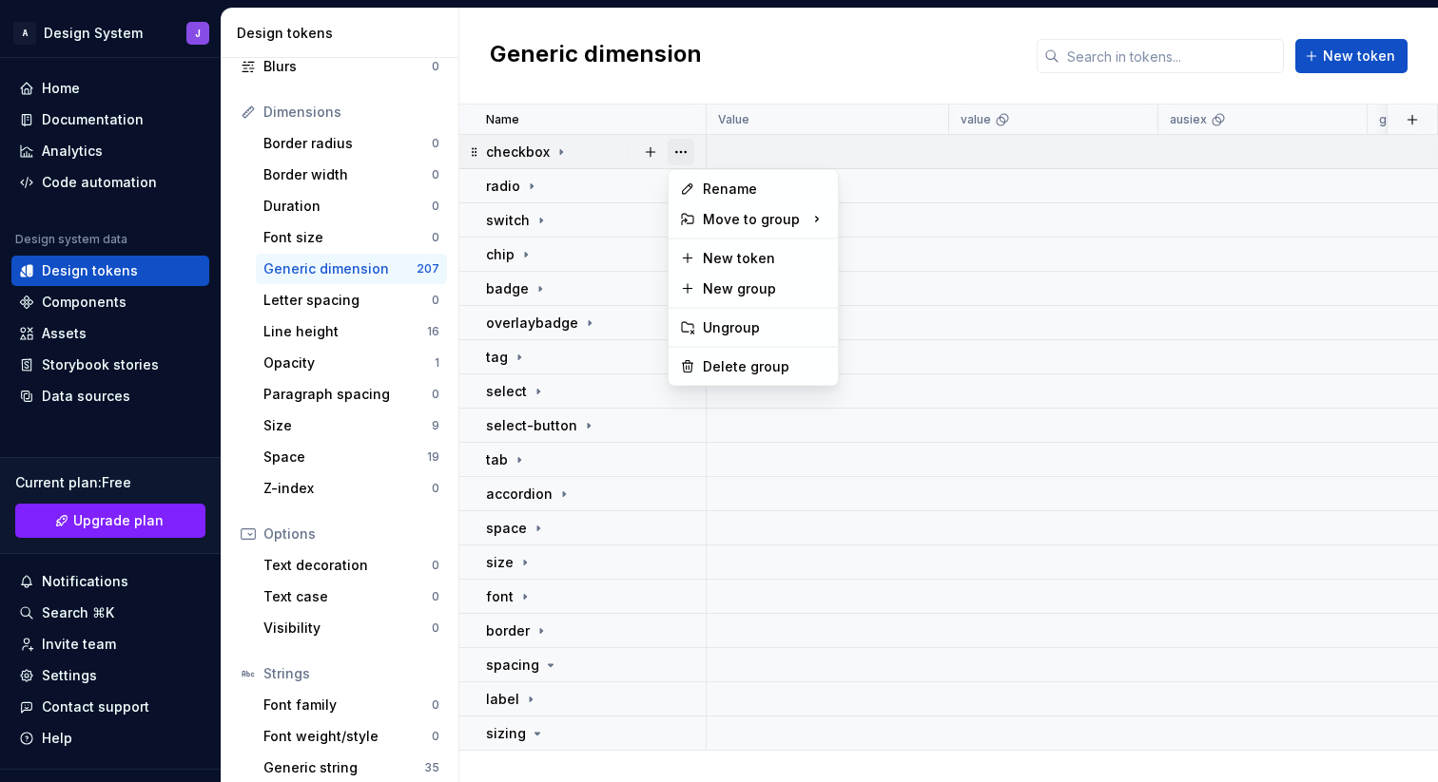
click at [678, 152] on button "button" at bounding box center [680, 152] width 27 height 27
click at [719, 370] on div "Delete group" at bounding box center [765, 366] width 124 height 19
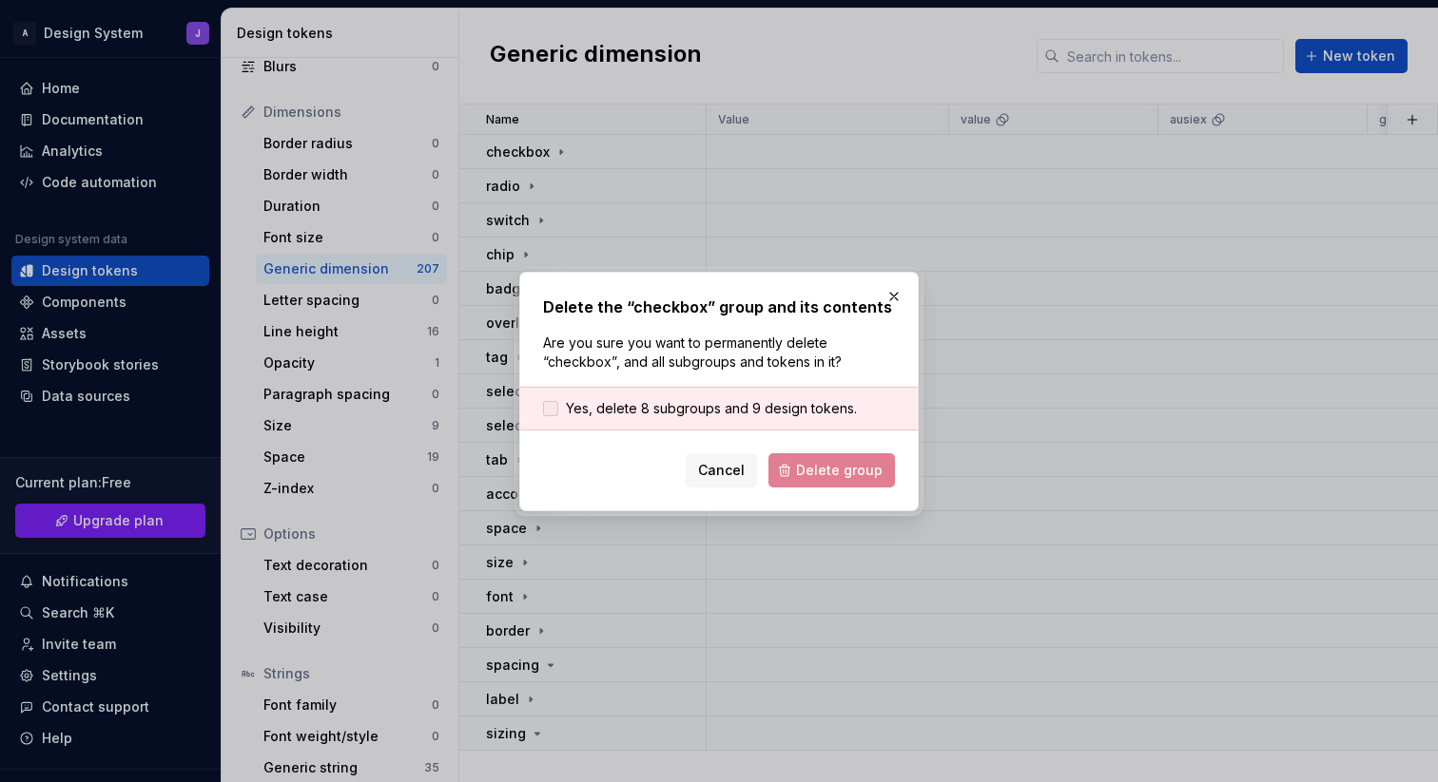
click at [709, 405] on span "Yes, delete 8 subgroups and 9 design tokens." at bounding box center [711, 408] width 291 height 19
click at [822, 468] on span "Delete group" at bounding box center [839, 470] width 87 height 19
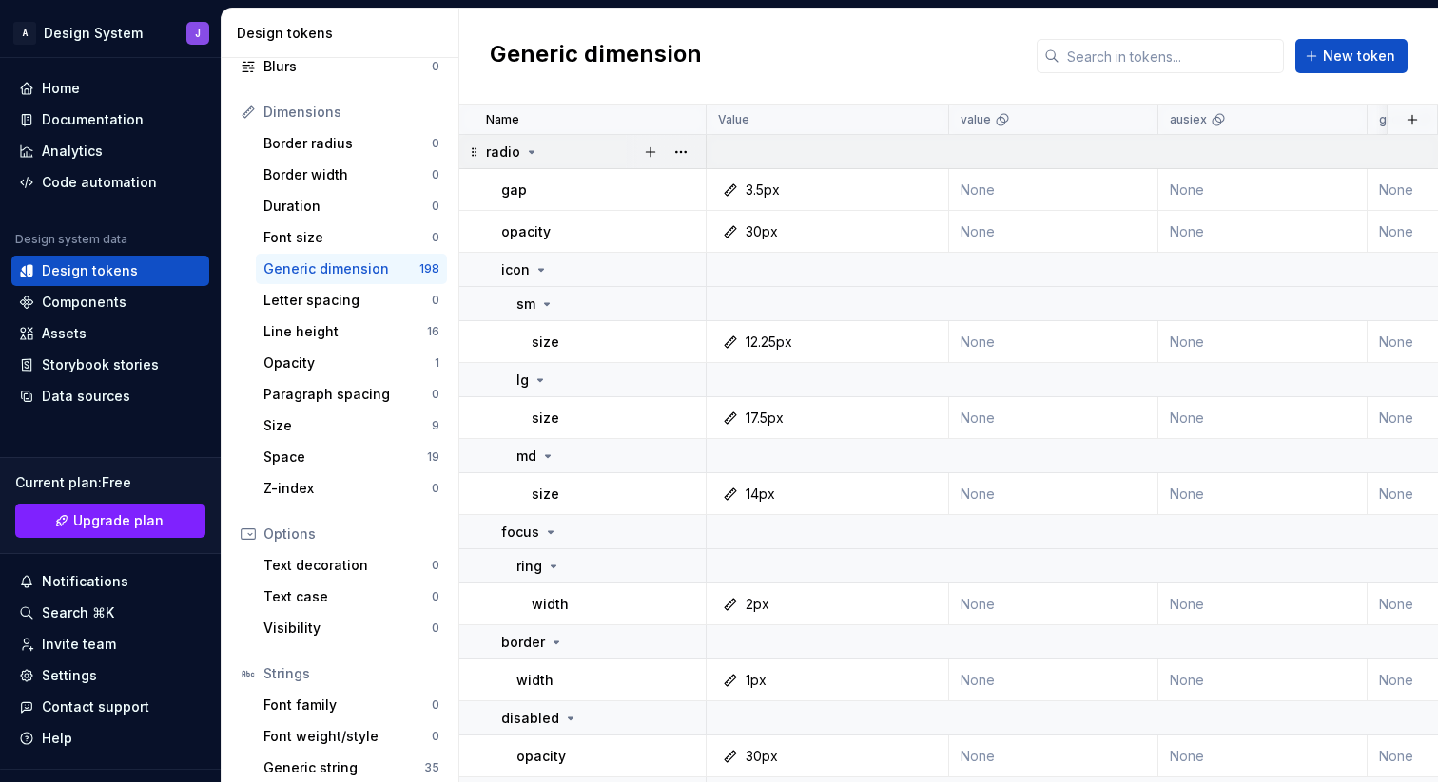
click at [530, 151] on icon at bounding box center [532, 152] width 5 height 2
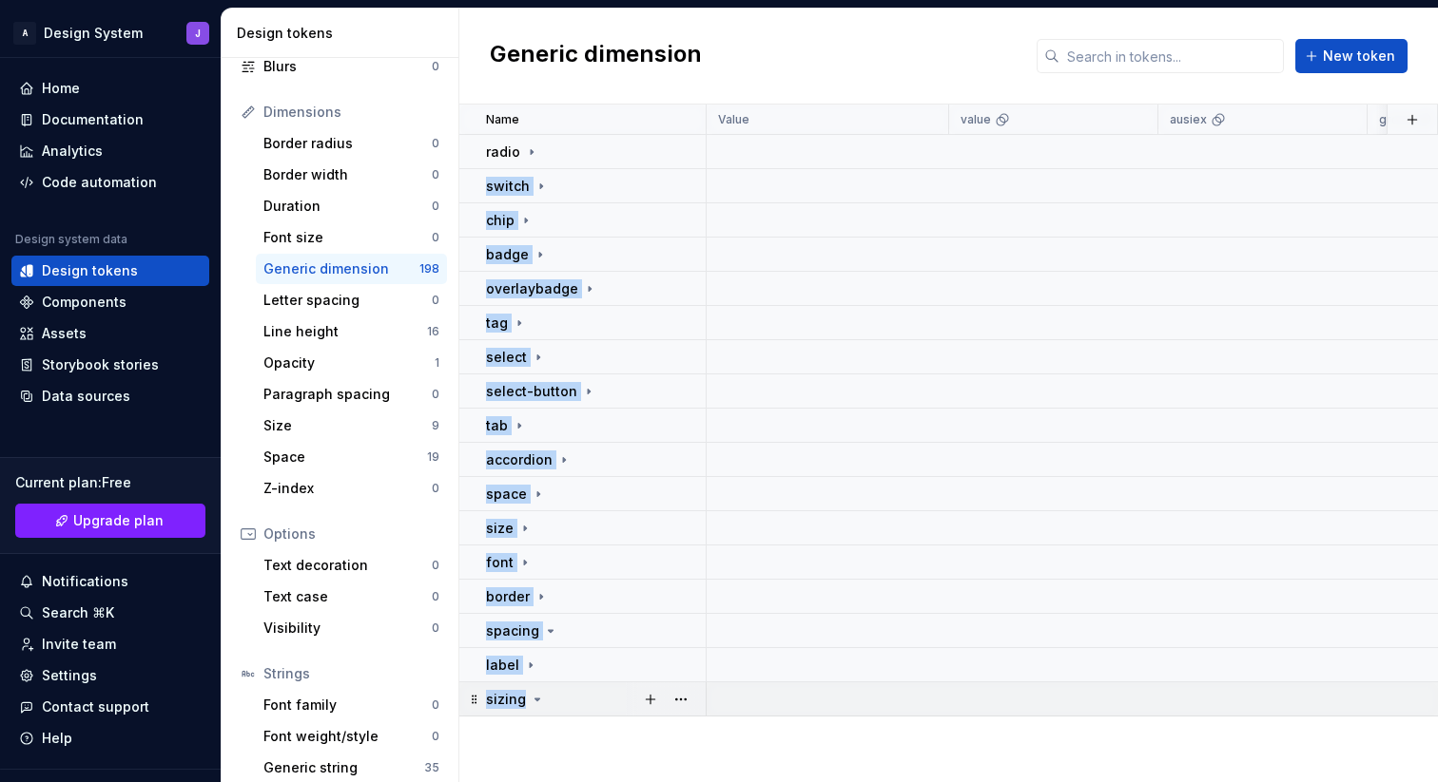
click at [630, 703] on div at bounding box center [666, 699] width 80 height 33
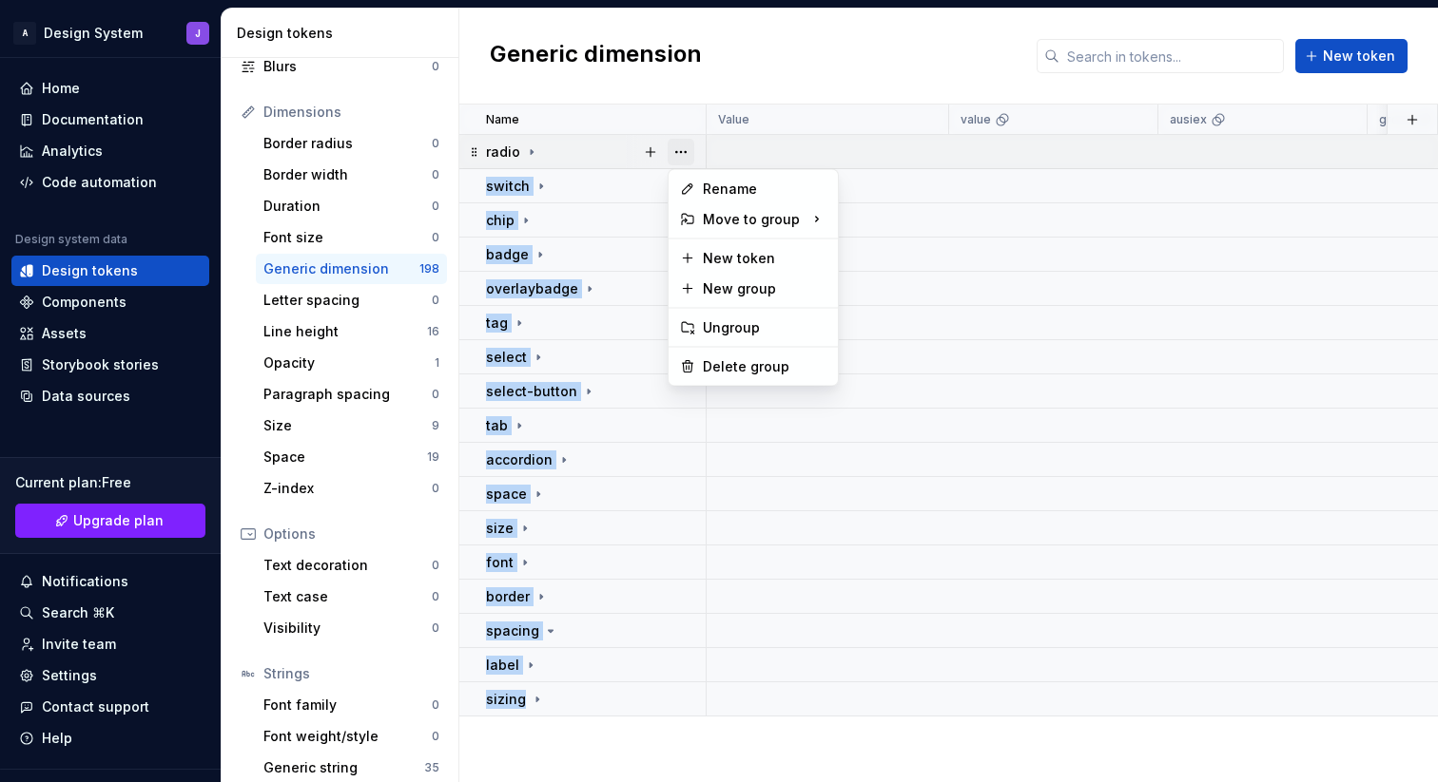
click at [685, 153] on button "button" at bounding box center [680, 152] width 27 height 27
click at [737, 367] on div "Delete group" at bounding box center [765, 366] width 124 height 19
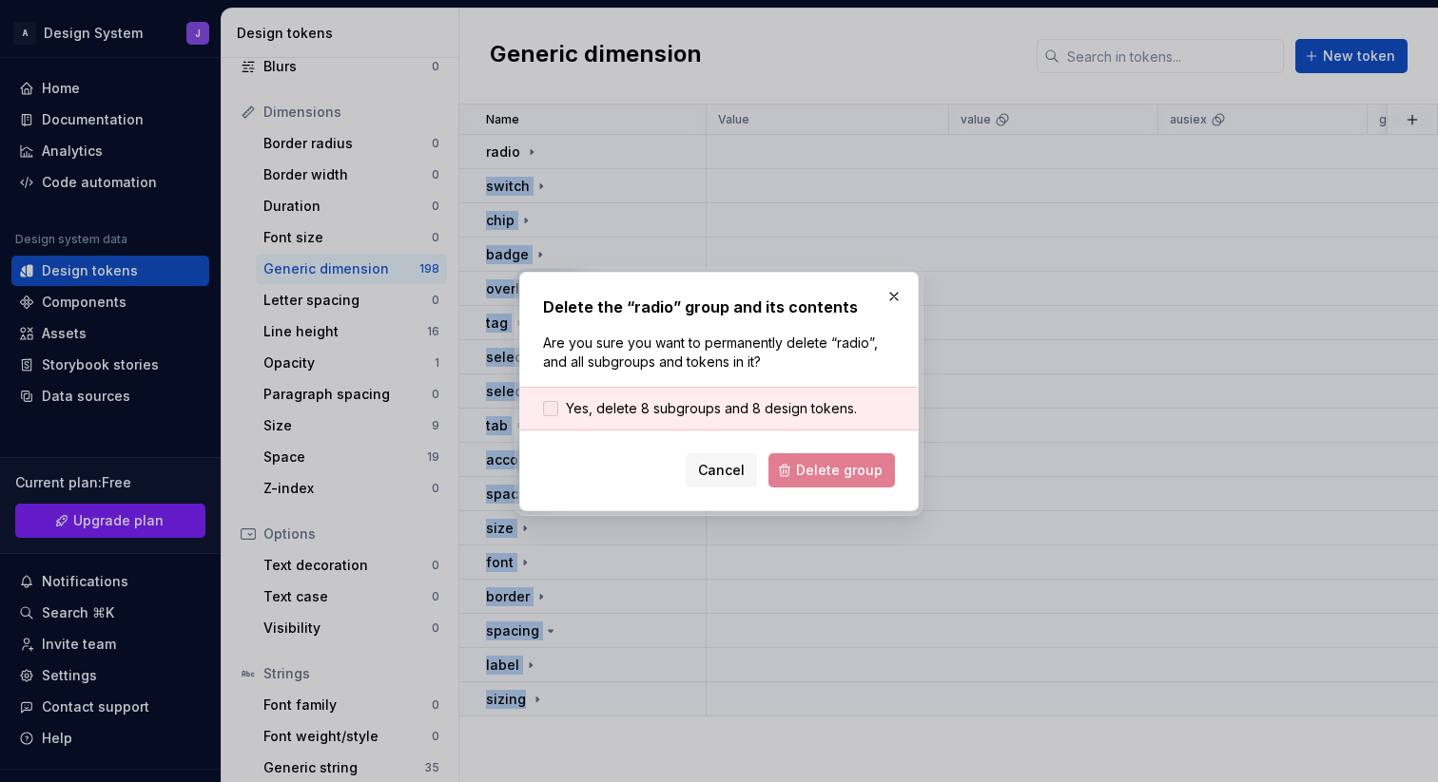
click at [704, 408] on span "Yes, delete 8 subgroups and 8 design tokens." at bounding box center [711, 408] width 291 height 19
click at [854, 473] on span "Delete group" at bounding box center [839, 470] width 87 height 19
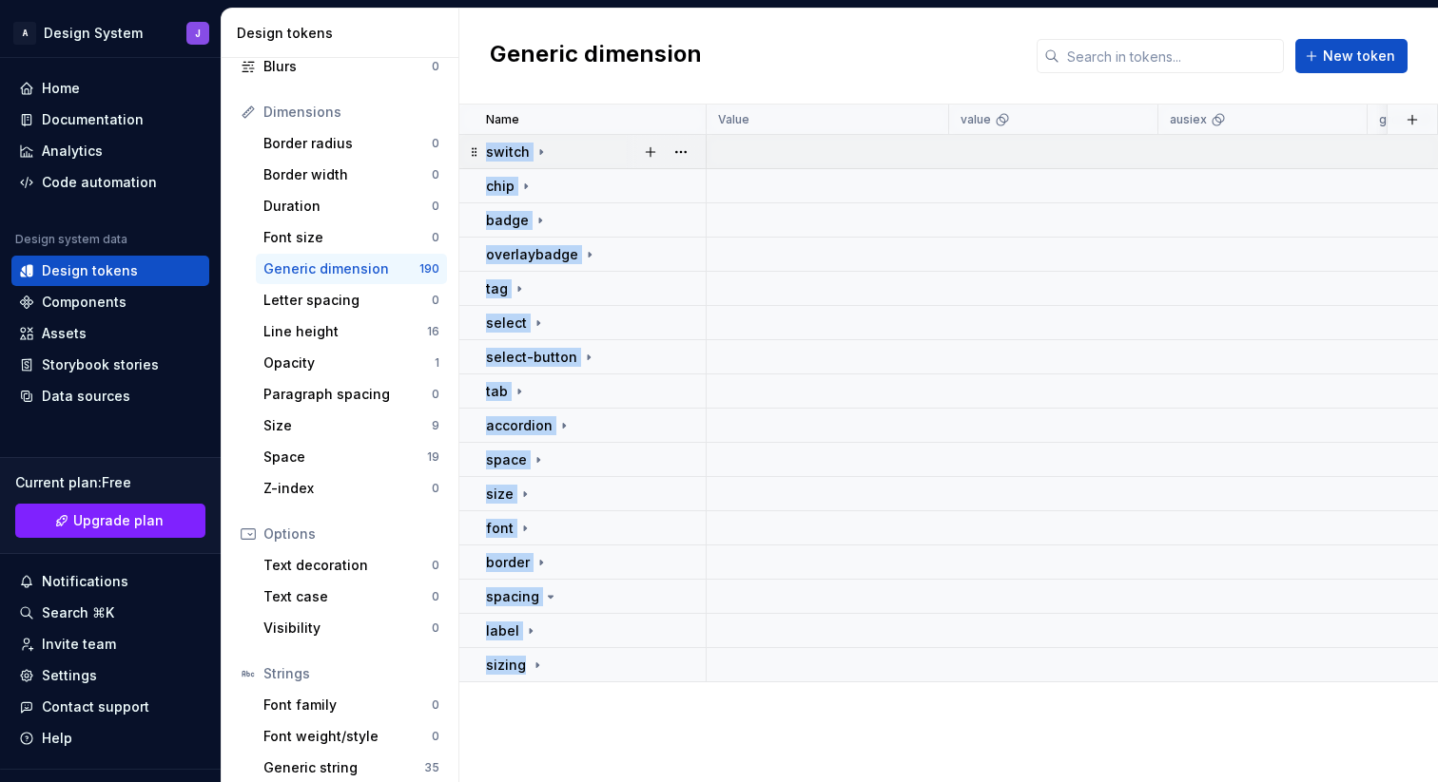
click at [582, 150] on div "switch" at bounding box center [595, 152] width 219 height 19
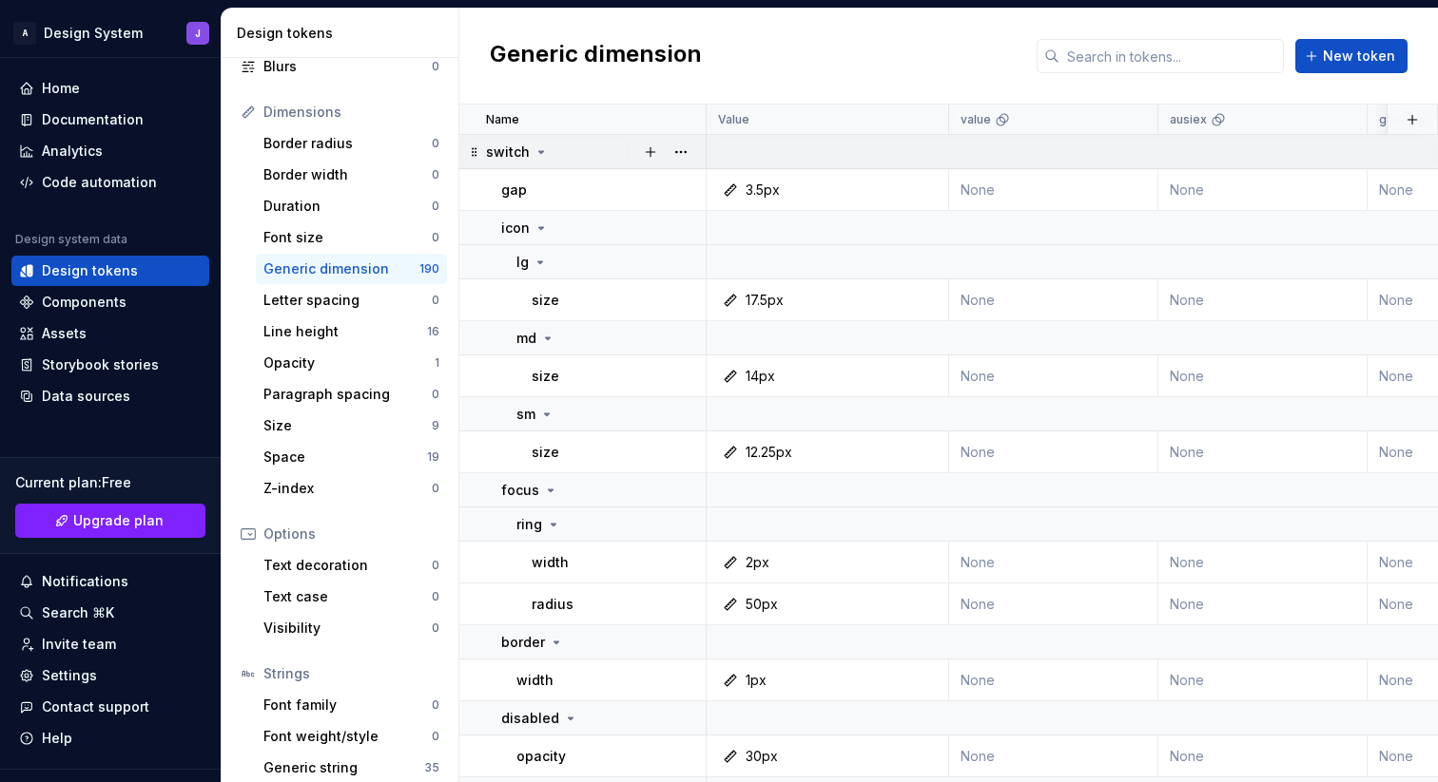
click at [533, 151] on icon at bounding box center [540, 152] width 15 height 15
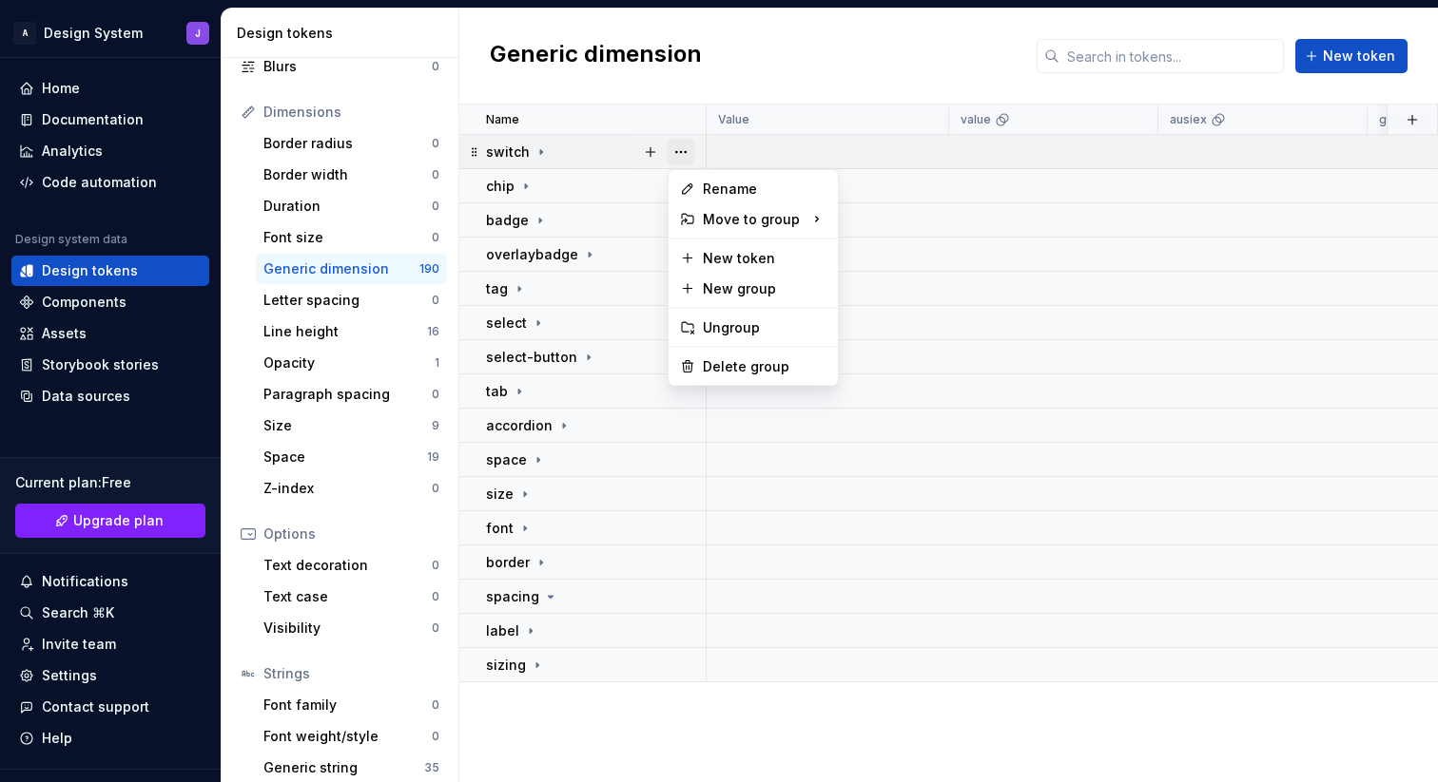
click at [692, 156] on button "button" at bounding box center [680, 152] width 27 height 27
click at [739, 367] on div "Delete group" at bounding box center [765, 366] width 124 height 19
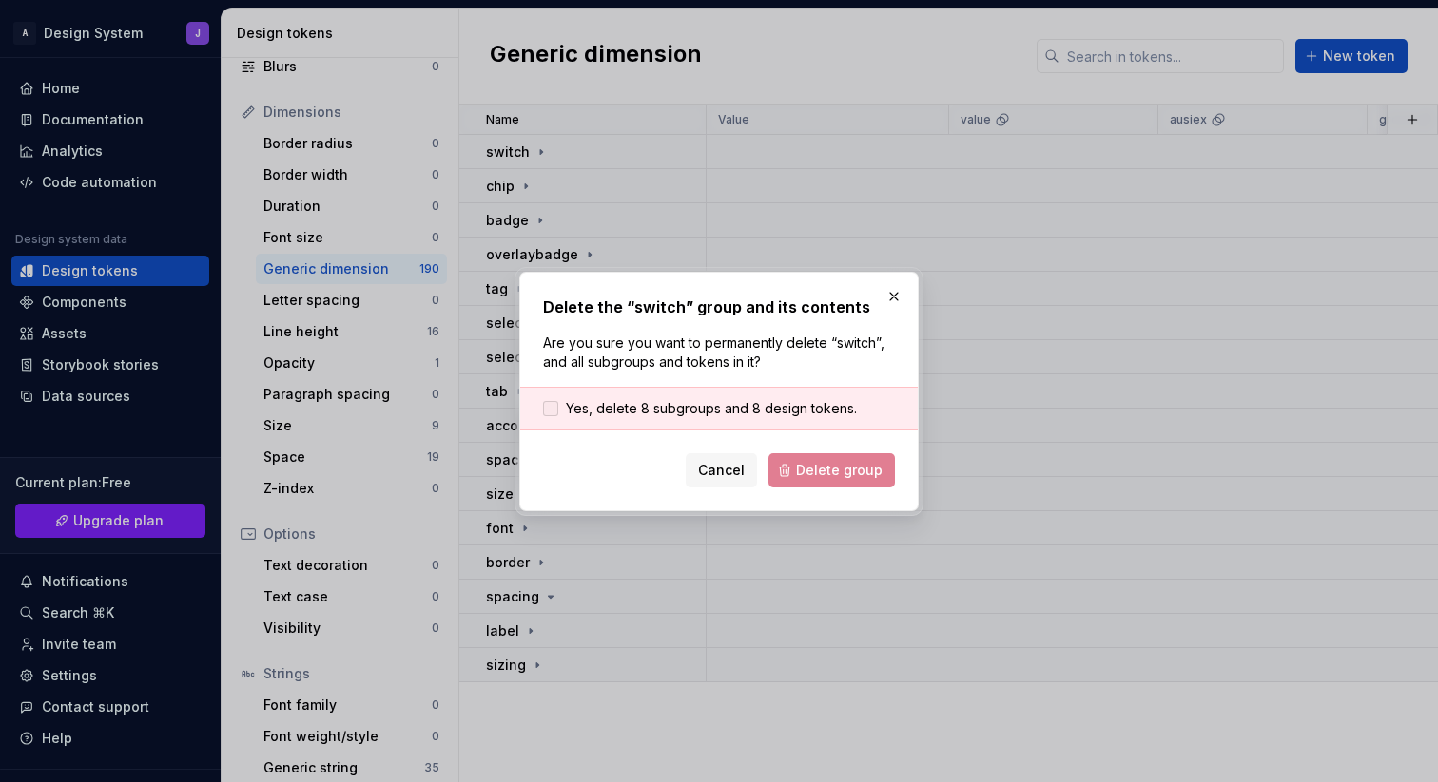
drag, startPoint x: 689, startPoint y: 407, endPoint x: 695, endPoint y: 415, distance: 10.3
click at [689, 407] on span "Yes, delete 8 subgroups and 8 design tokens." at bounding box center [711, 408] width 291 height 19
click at [809, 465] on span "Delete group" at bounding box center [839, 470] width 87 height 19
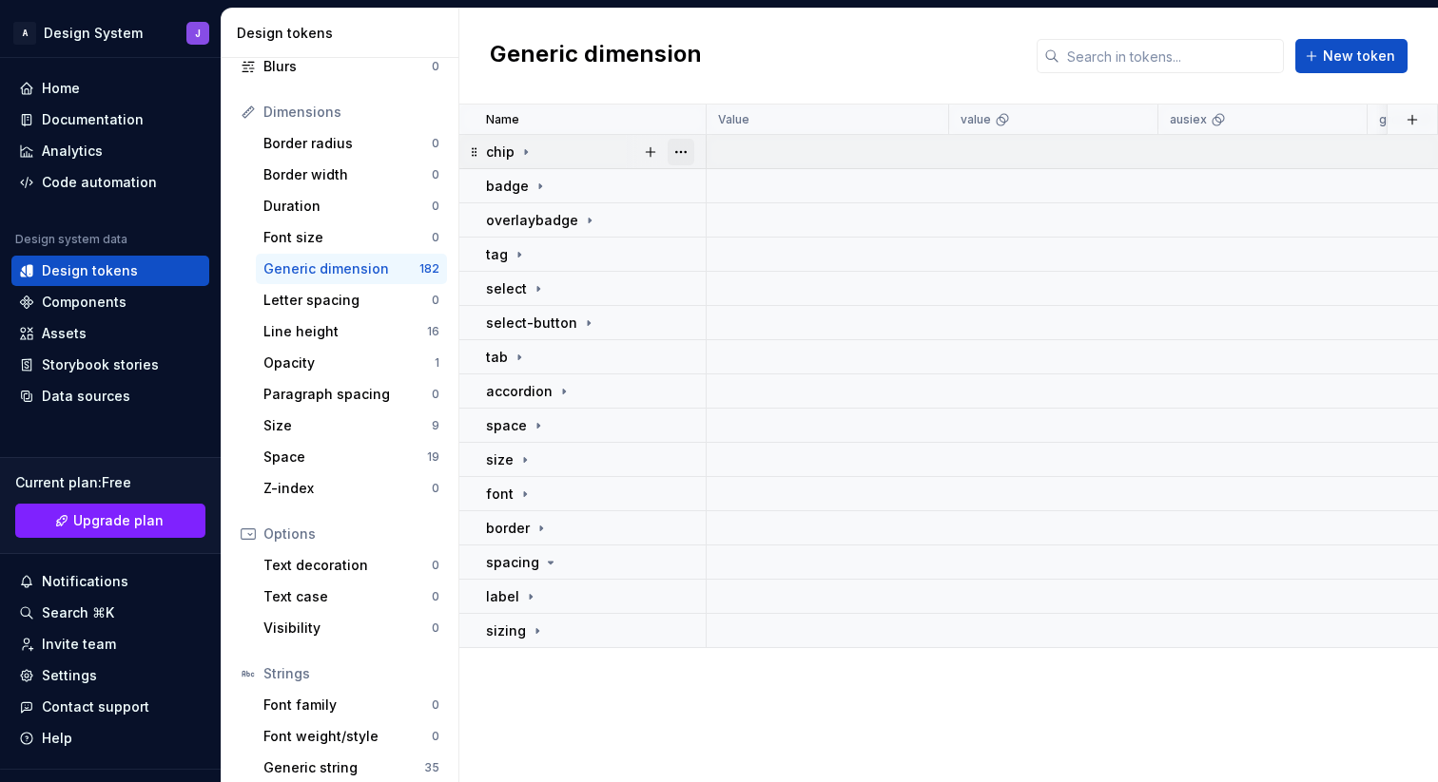
click at [680, 156] on button "button" at bounding box center [680, 152] width 27 height 27
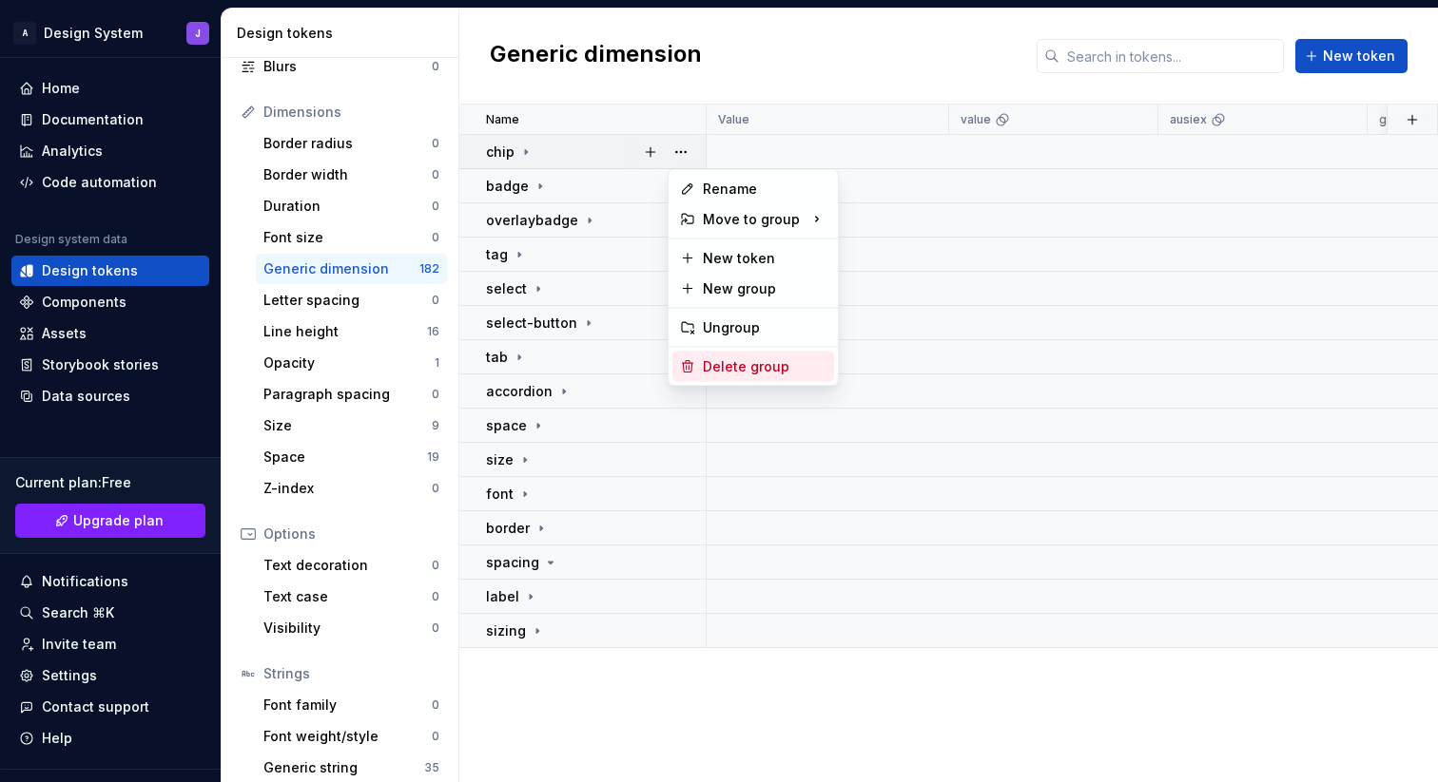
click at [715, 363] on div "Delete group" at bounding box center [765, 366] width 124 height 19
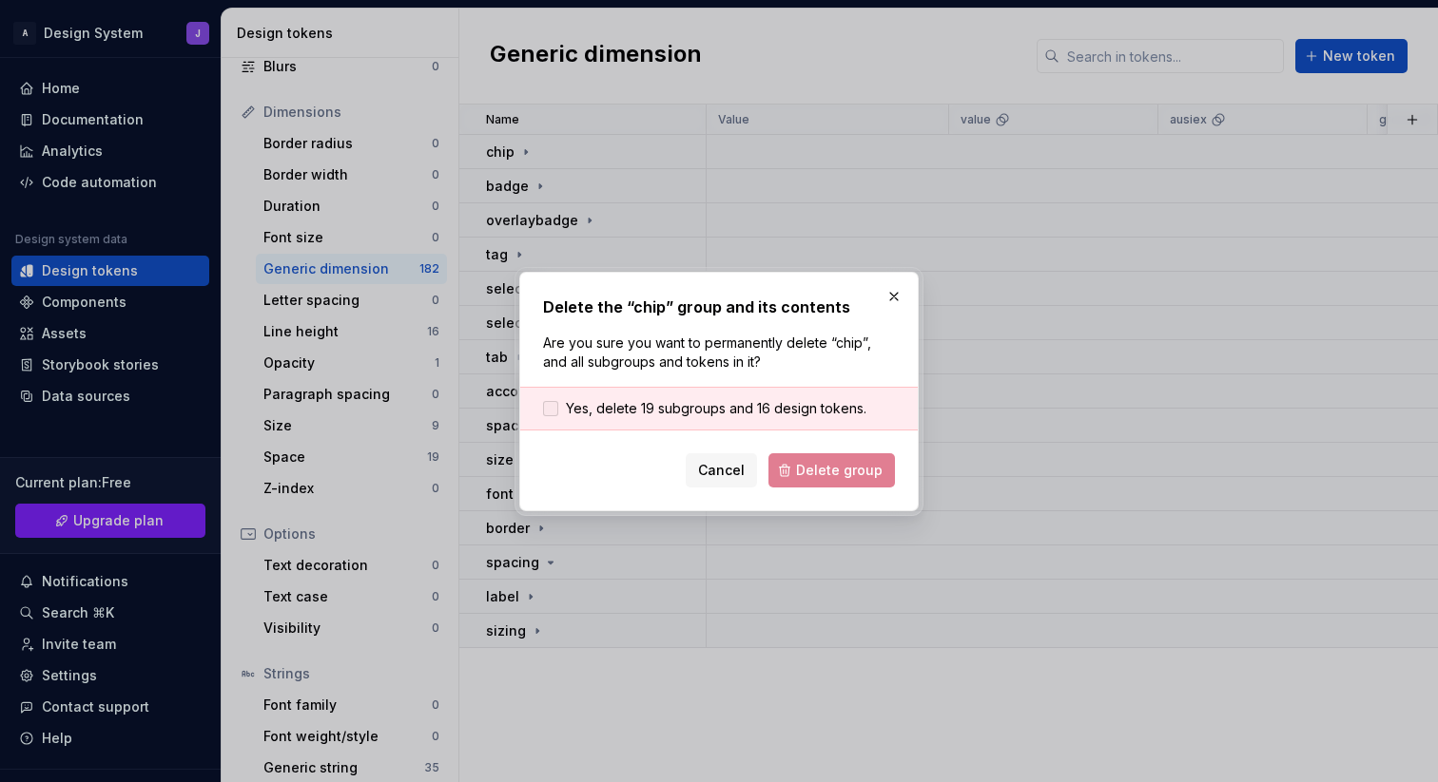
drag, startPoint x: 702, startPoint y: 412, endPoint x: 712, endPoint y: 414, distance: 10.6
click at [703, 412] on span "Yes, delete 19 subgroups and 16 design tokens." at bounding box center [716, 408] width 300 height 19
click at [802, 455] on button "Delete group" at bounding box center [831, 471] width 126 height 34
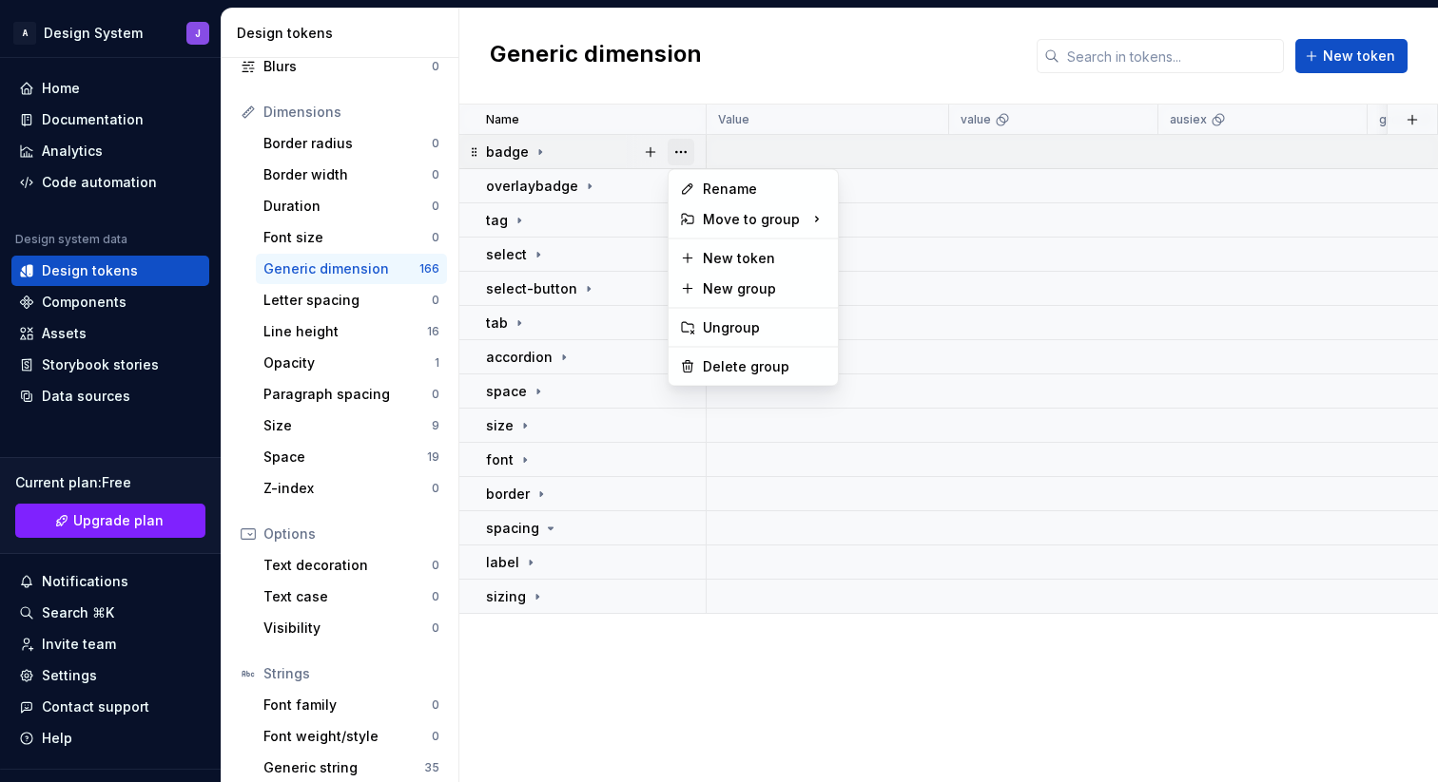
click at [685, 152] on button "button" at bounding box center [680, 152] width 27 height 27
click at [726, 367] on div "Delete group" at bounding box center [765, 366] width 124 height 19
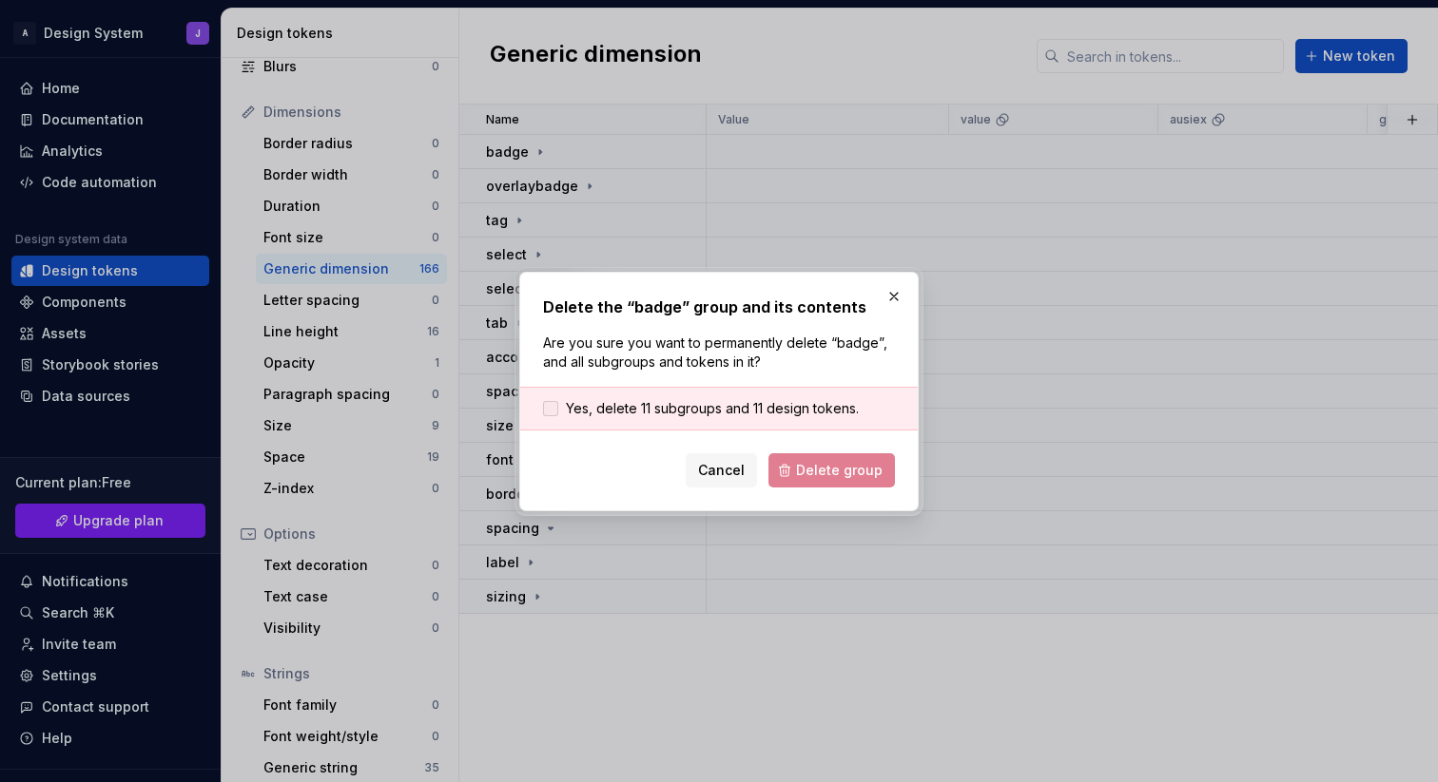
click at [685, 403] on span "Yes, delete 11 subgroups and 11 design tokens." at bounding box center [712, 408] width 293 height 19
click at [804, 461] on span "Delete group" at bounding box center [839, 470] width 87 height 19
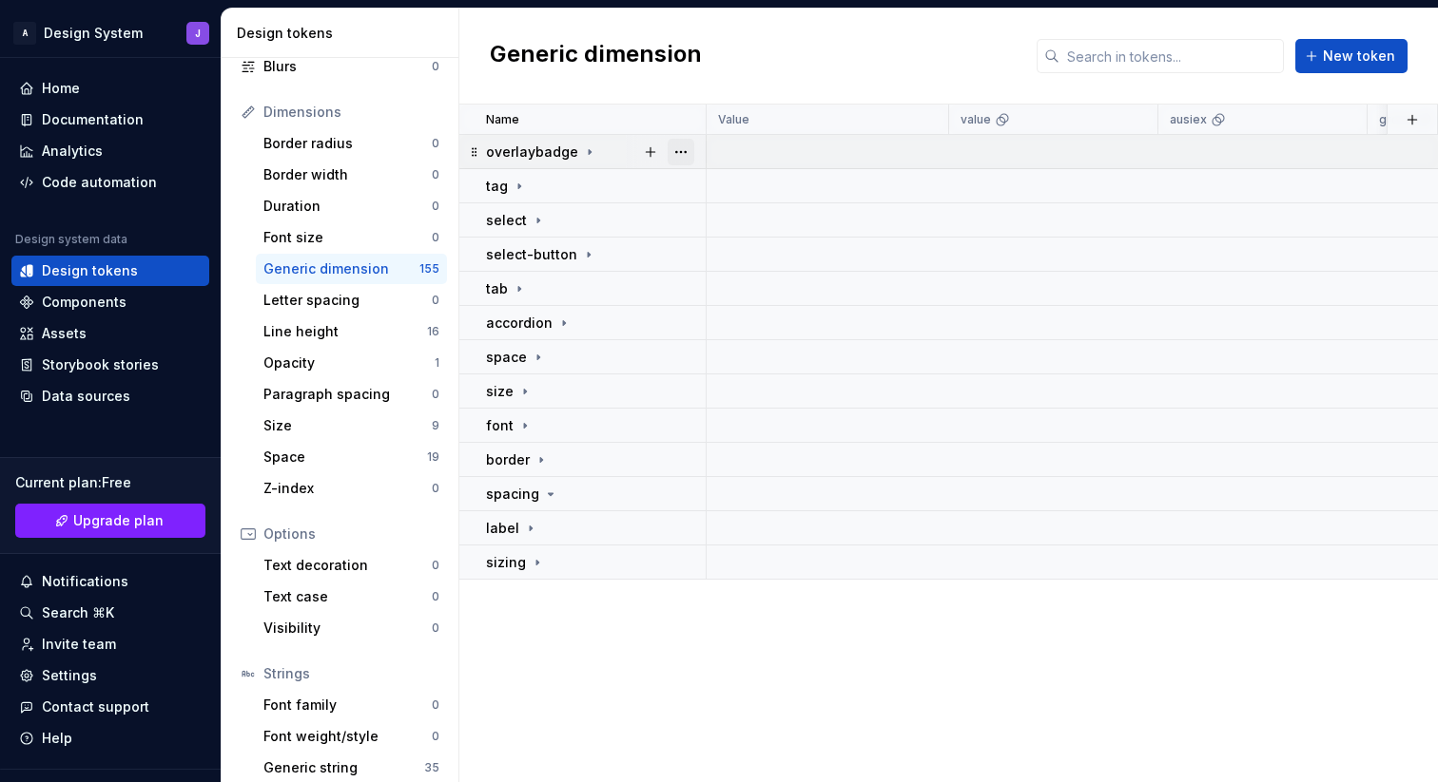
click at [679, 153] on button "button" at bounding box center [680, 152] width 27 height 27
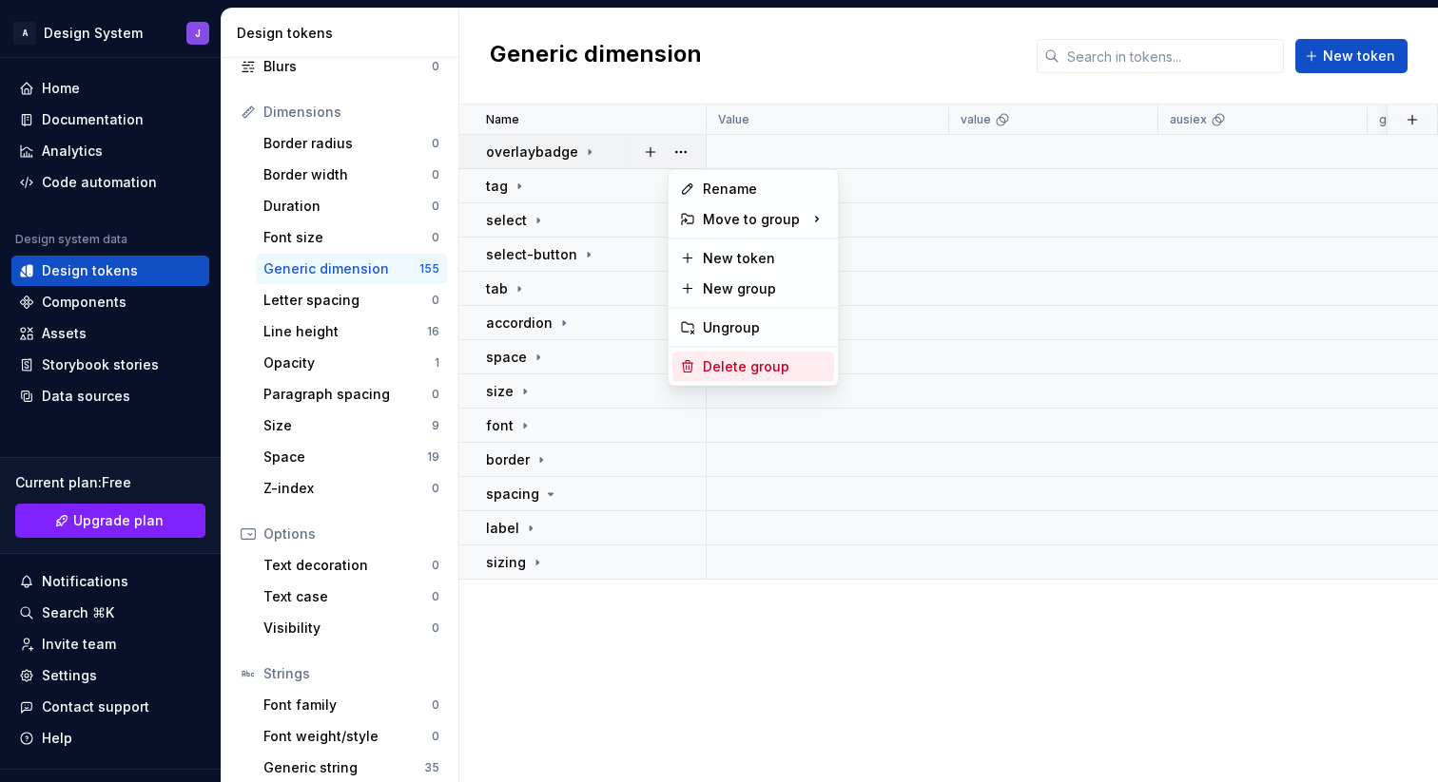
click at [706, 358] on div "Delete group" at bounding box center [765, 366] width 124 height 19
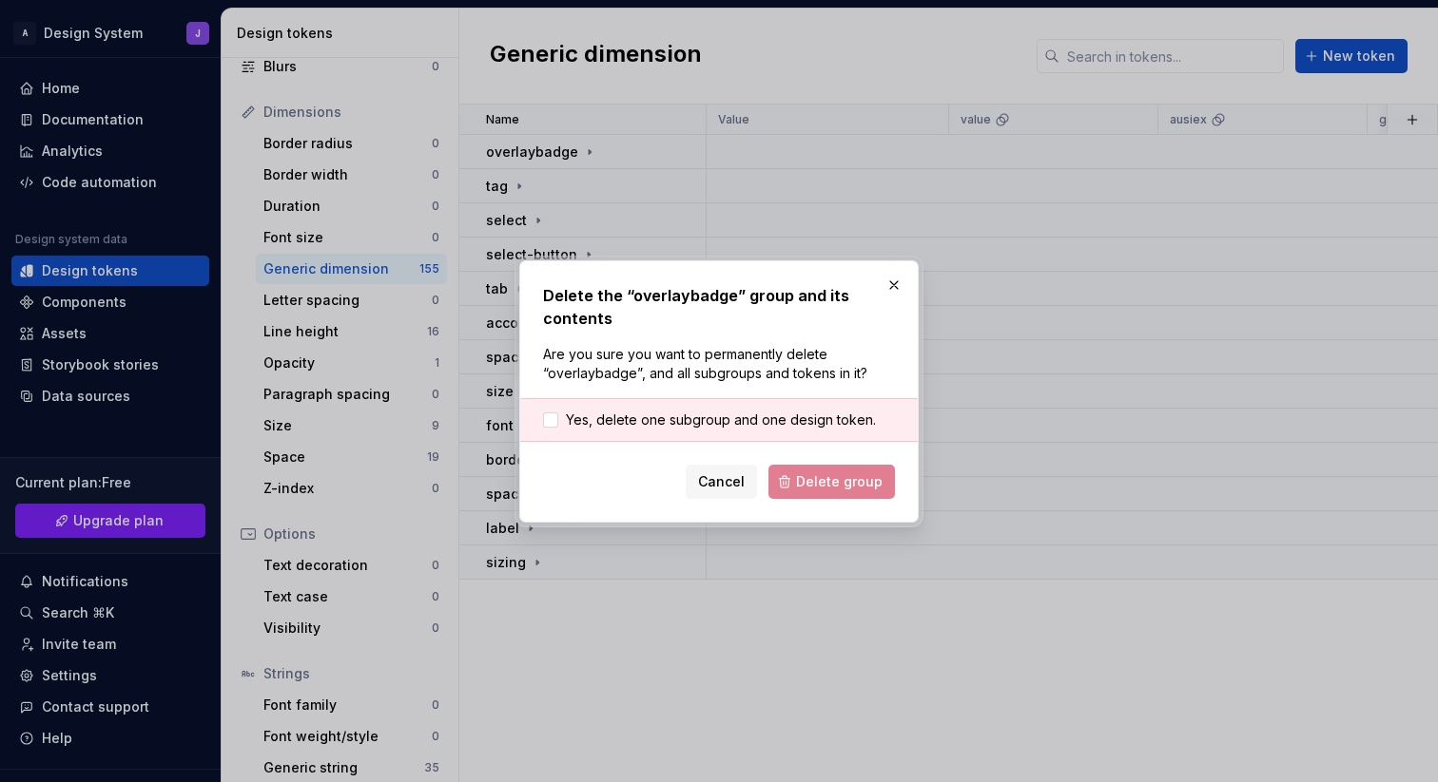
click at [636, 431] on div "Yes, delete one subgroup and one design token." at bounding box center [718, 420] width 397 height 44
click at [657, 426] on span "Yes, delete one subgroup and one design token." at bounding box center [721, 420] width 310 height 19
click at [840, 478] on span "Delete group" at bounding box center [839, 482] width 87 height 19
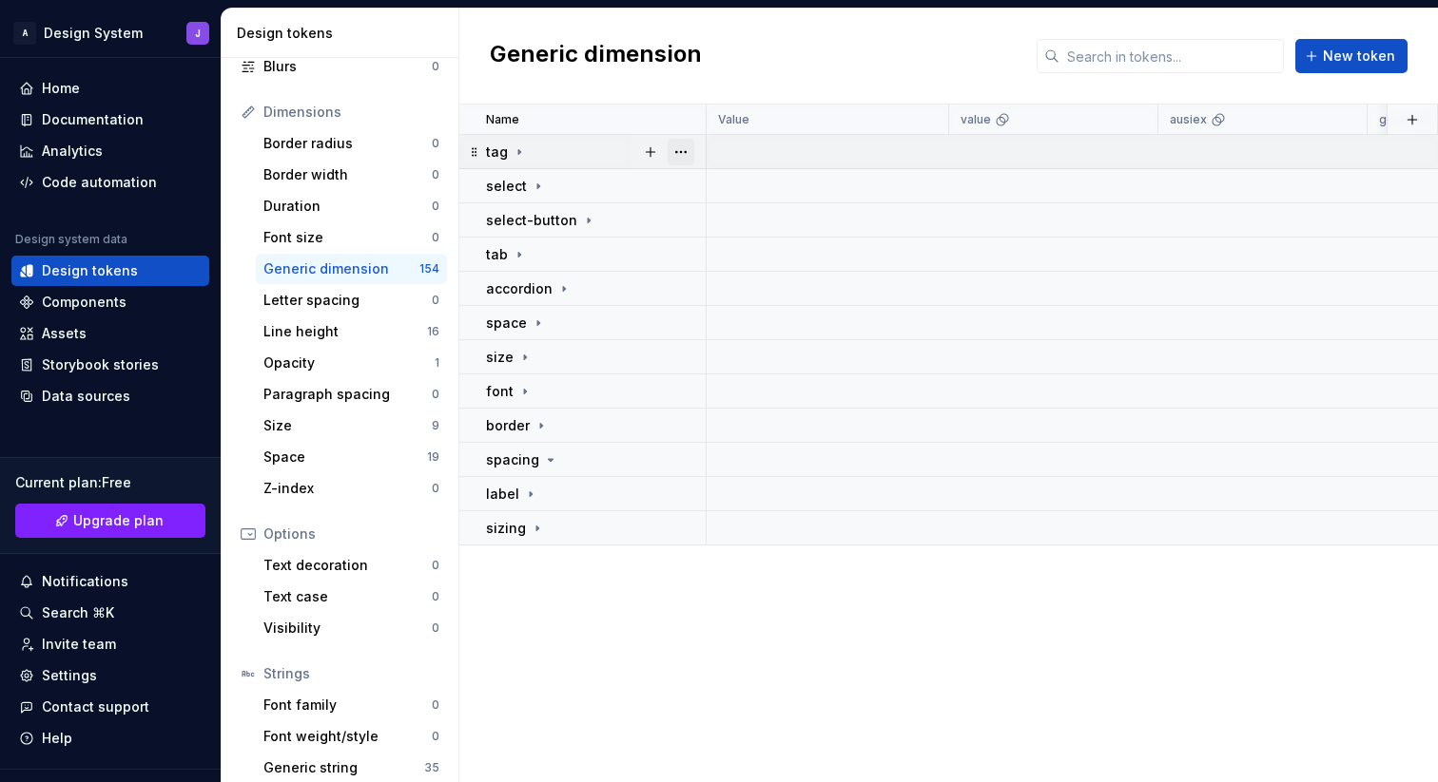
click at [690, 148] on button "button" at bounding box center [680, 152] width 27 height 27
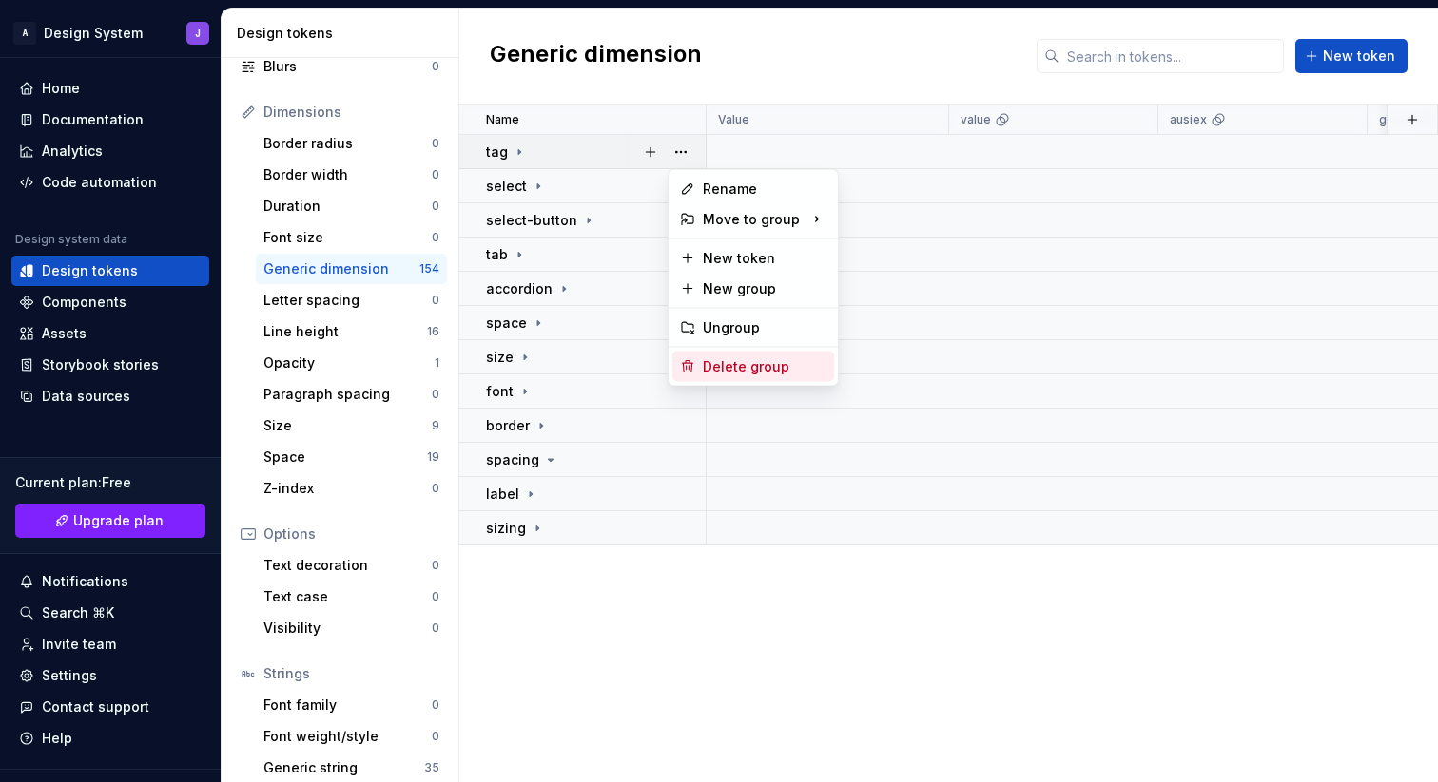
click at [725, 359] on div "Delete group" at bounding box center [765, 366] width 124 height 19
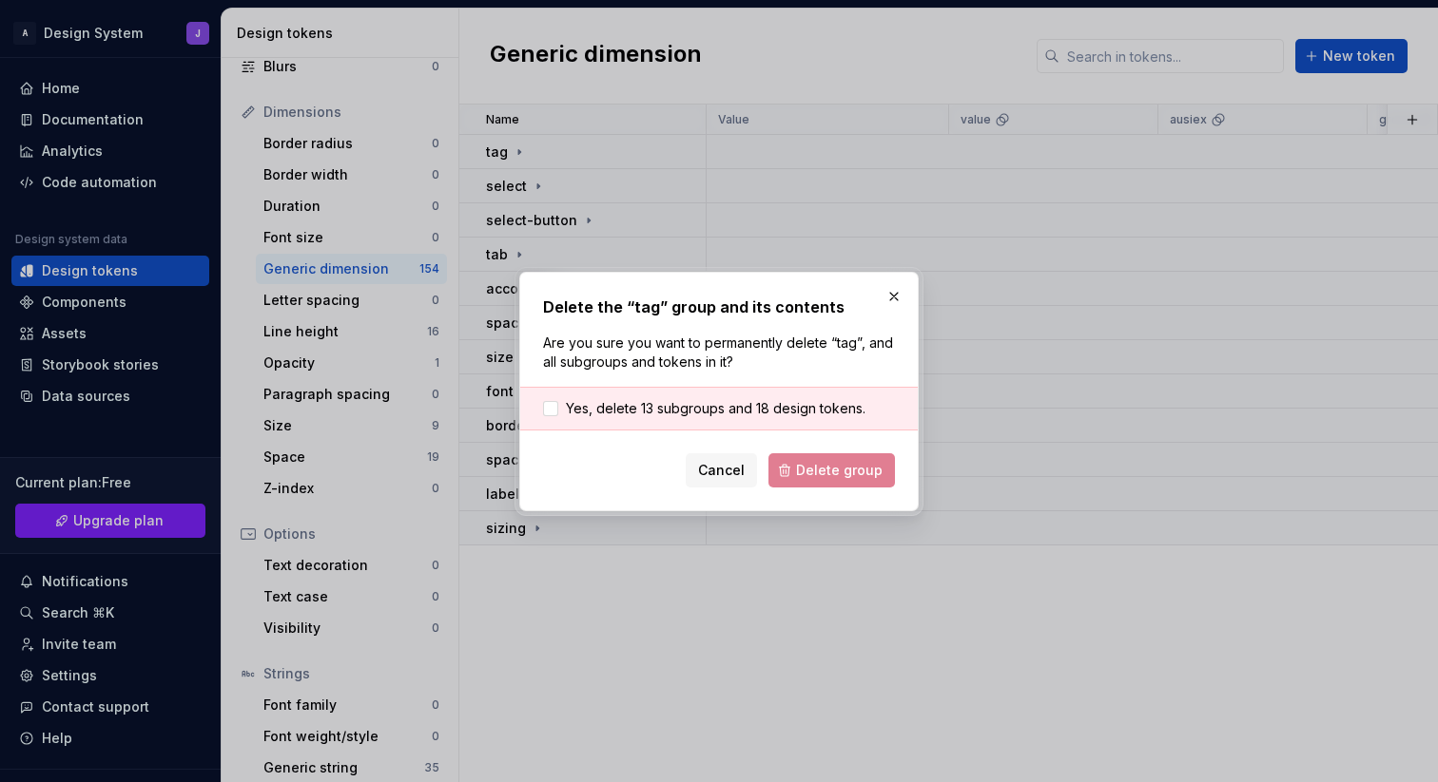
drag, startPoint x: 659, startPoint y: 413, endPoint x: 710, endPoint y: 435, distance: 56.2
click at [662, 414] on span "Yes, delete 13 subgroups and 18 design tokens." at bounding box center [715, 408] width 299 height 19
click at [841, 473] on span "Delete group" at bounding box center [839, 470] width 87 height 19
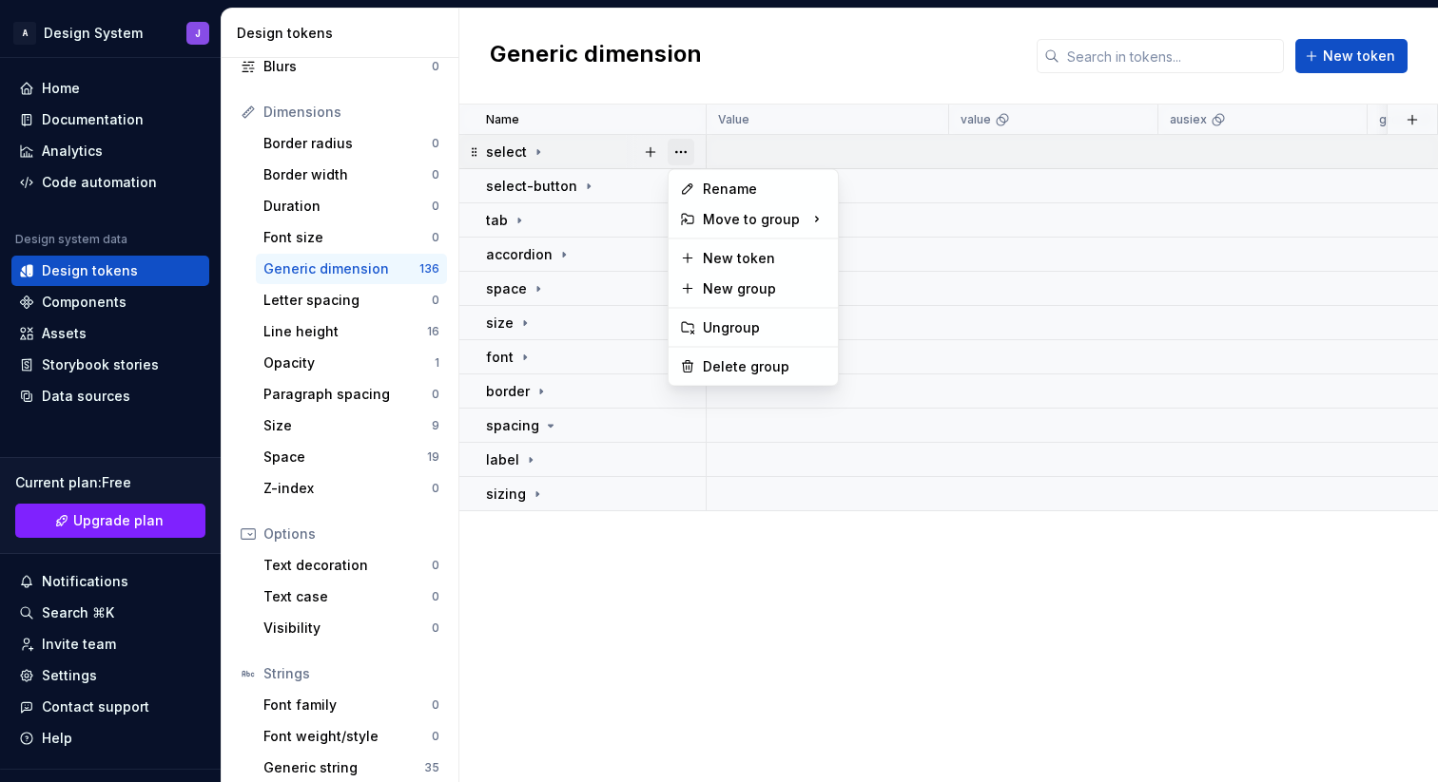
click at [678, 155] on button "button" at bounding box center [680, 152] width 27 height 27
click at [708, 367] on div "Delete group" at bounding box center [765, 366] width 124 height 19
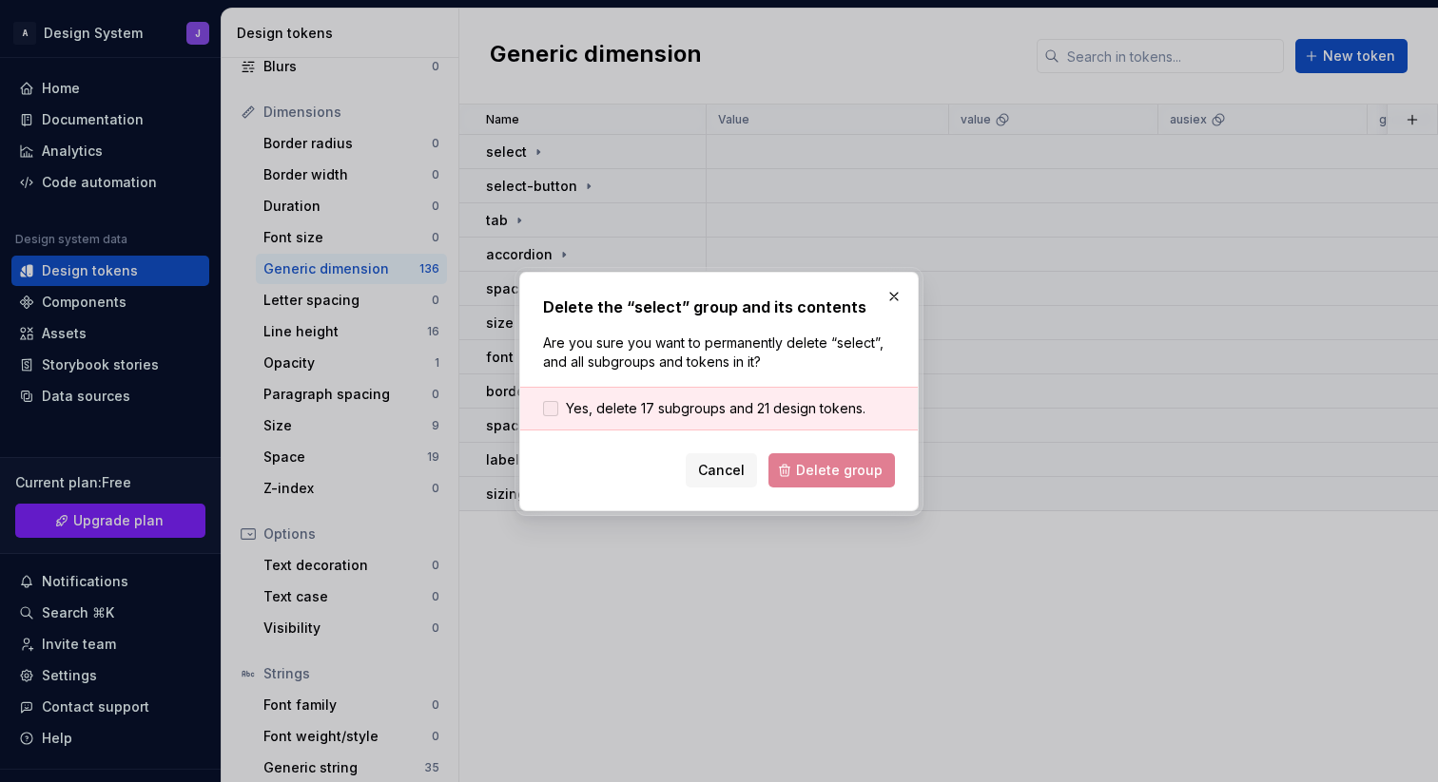
click at [696, 410] on span "Yes, delete 17 subgroups and 21 design tokens." at bounding box center [715, 408] width 299 height 19
click at [821, 462] on span "Delete group" at bounding box center [839, 470] width 87 height 19
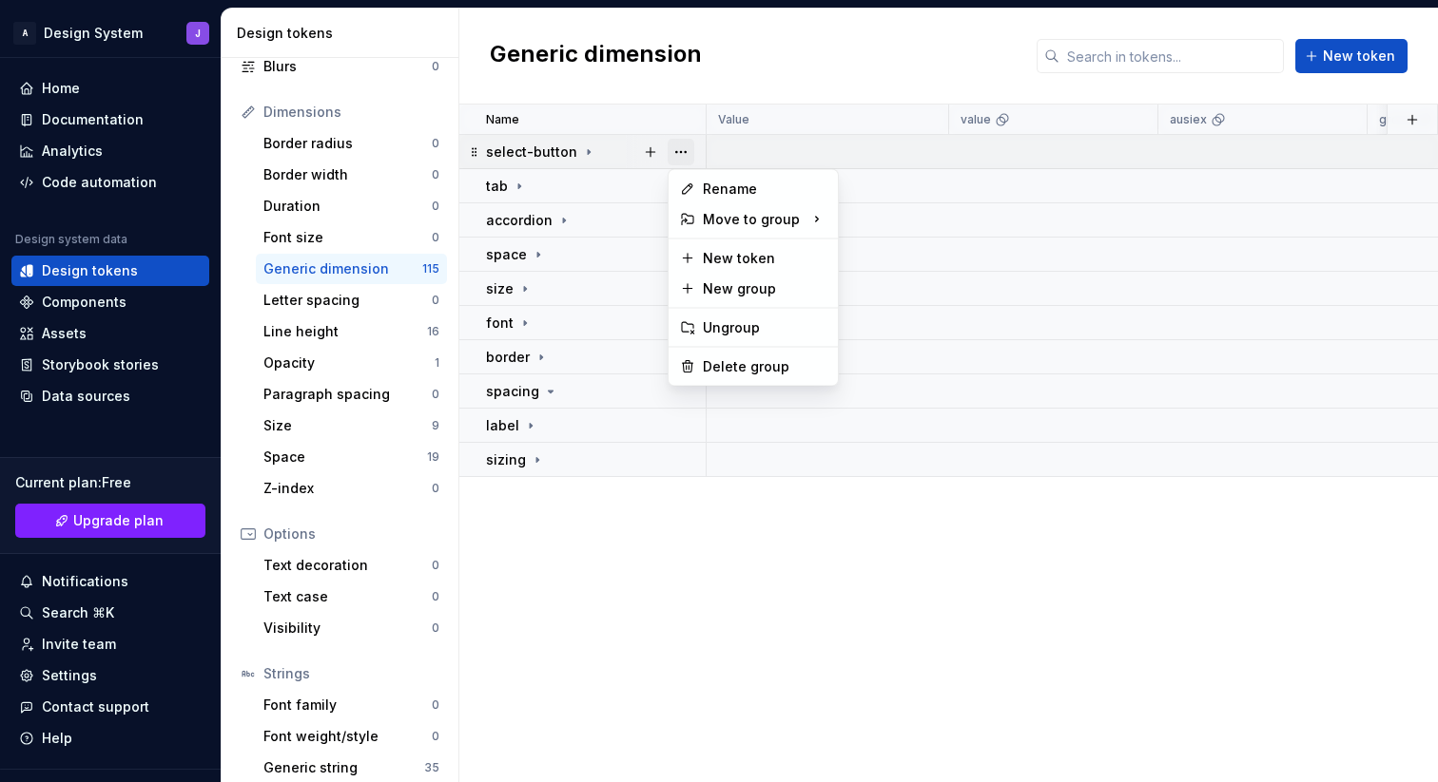
click at [681, 150] on button "button" at bounding box center [680, 152] width 27 height 27
click at [719, 363] on div "Delete group" at bounding box center [765, 366] width 124 height 19
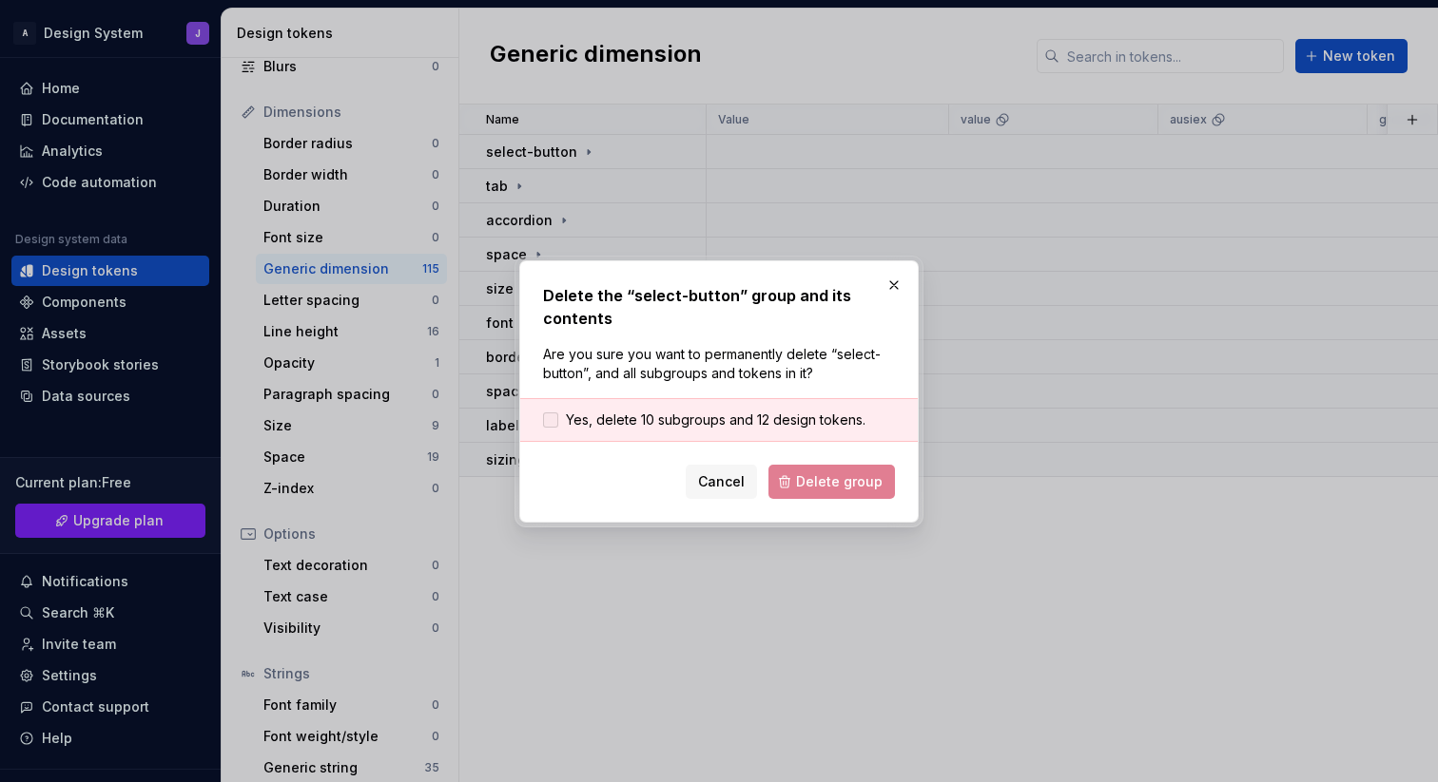
click at [685, 410] on div "Yes, delete 10 subgroups and 12 design tokens." at bounding box center [718, 420] width 397 height 44
click at [682, 415] on span "Yes, delete 10 subgroups and 12 design tokens." at bounding box center [715, 420] width 299 height 19
click at [818, 478] on span "Delete group" at bounding box center [839, 482] width 87 height 19
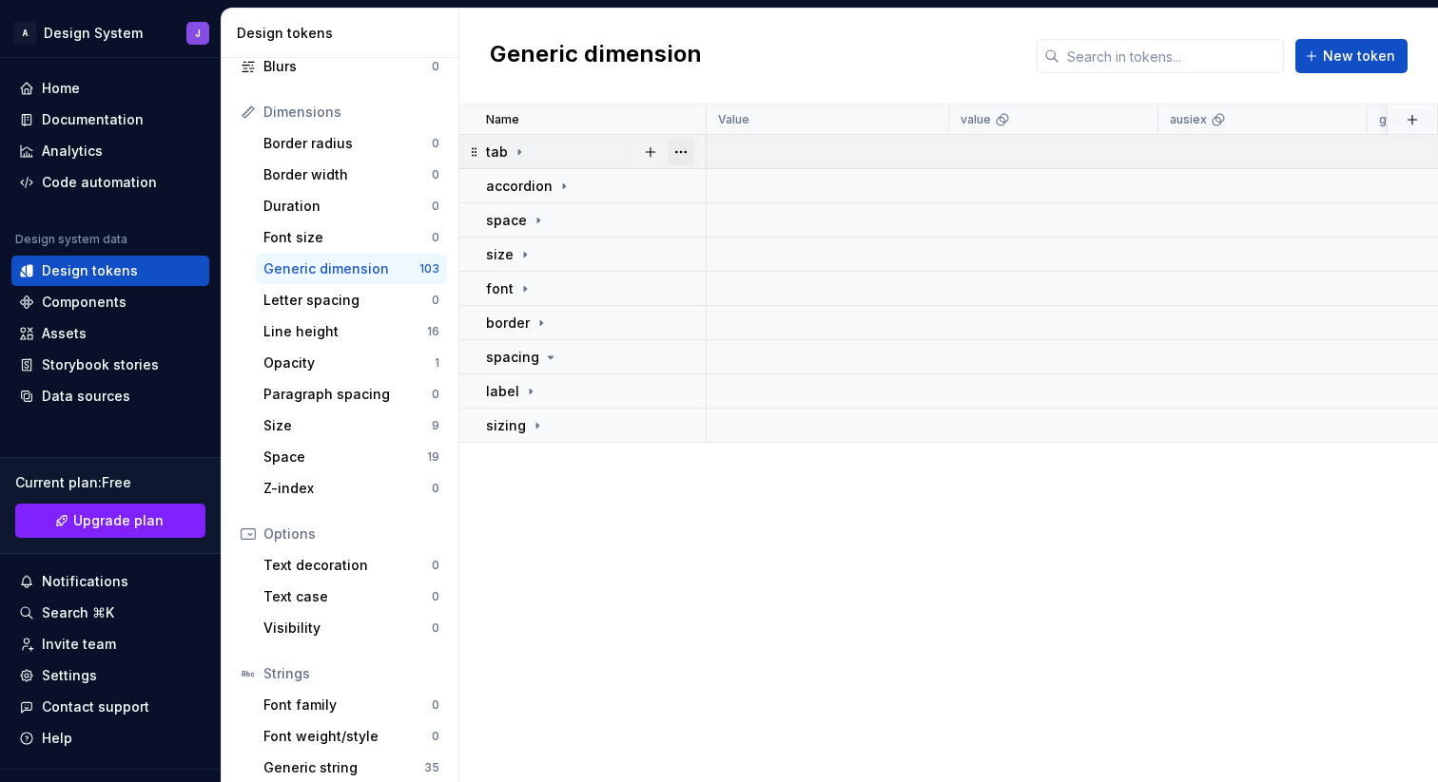
click at [686, 154] on button "button" at bounding box center [680, 152] width 27 height 27
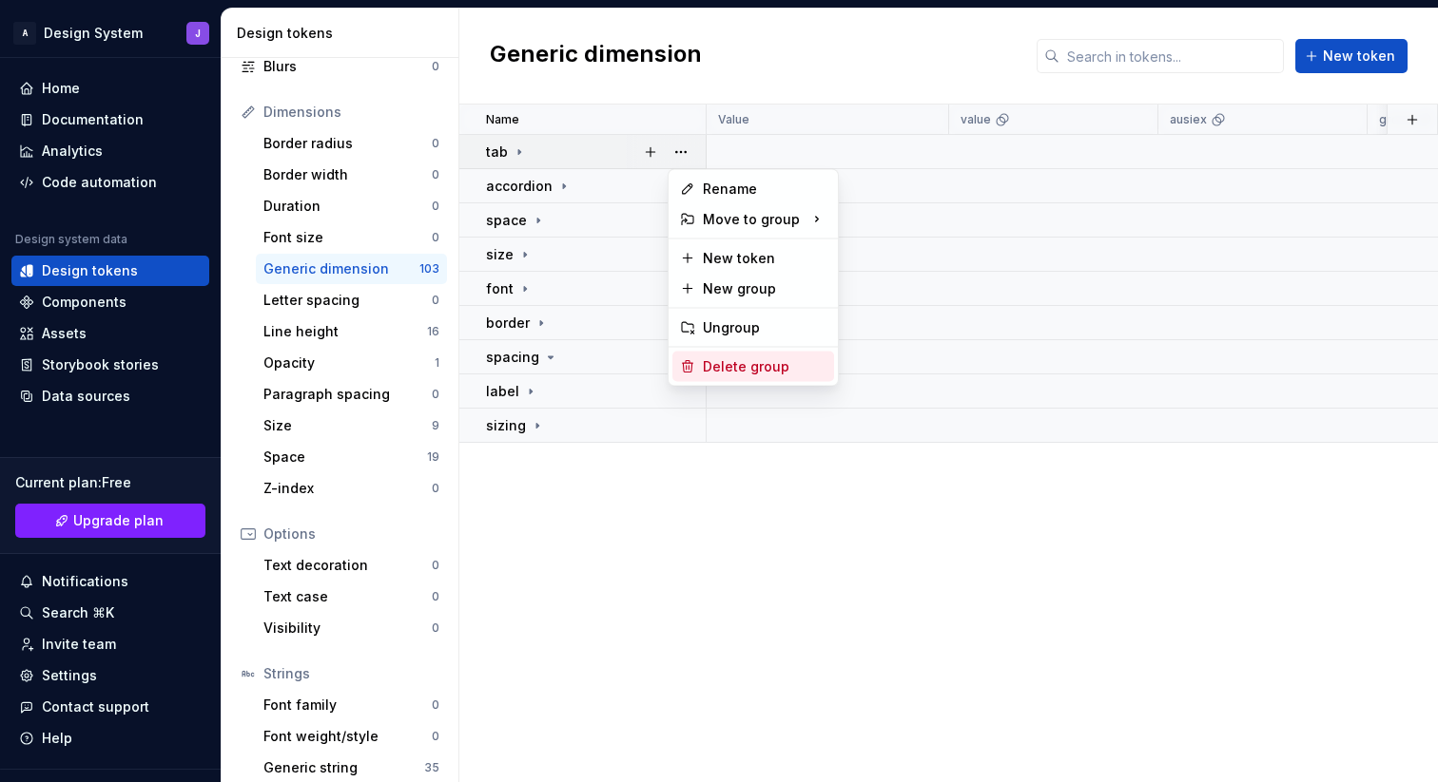
click at [733, 361] on div "Delete group" at bounding box center [765, 366] width 124 height 19
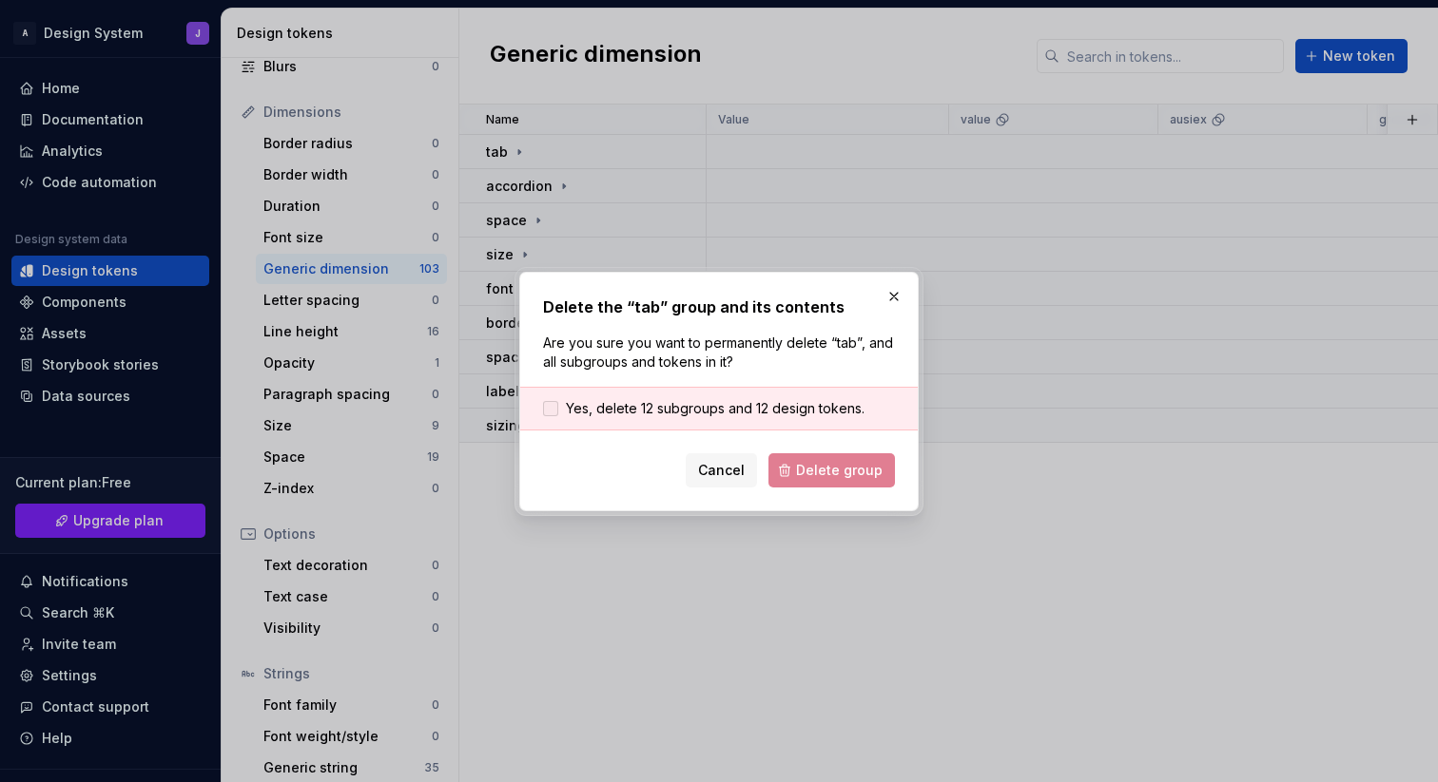
click at [691, 402] on span "Yes, delete 12 subgroups and 12 design tokens." at bounding box center [715, 408] width 299 height 19
click at [805, 455] on button "Delete group" at bounding box center [831, 471] width 126 height 34
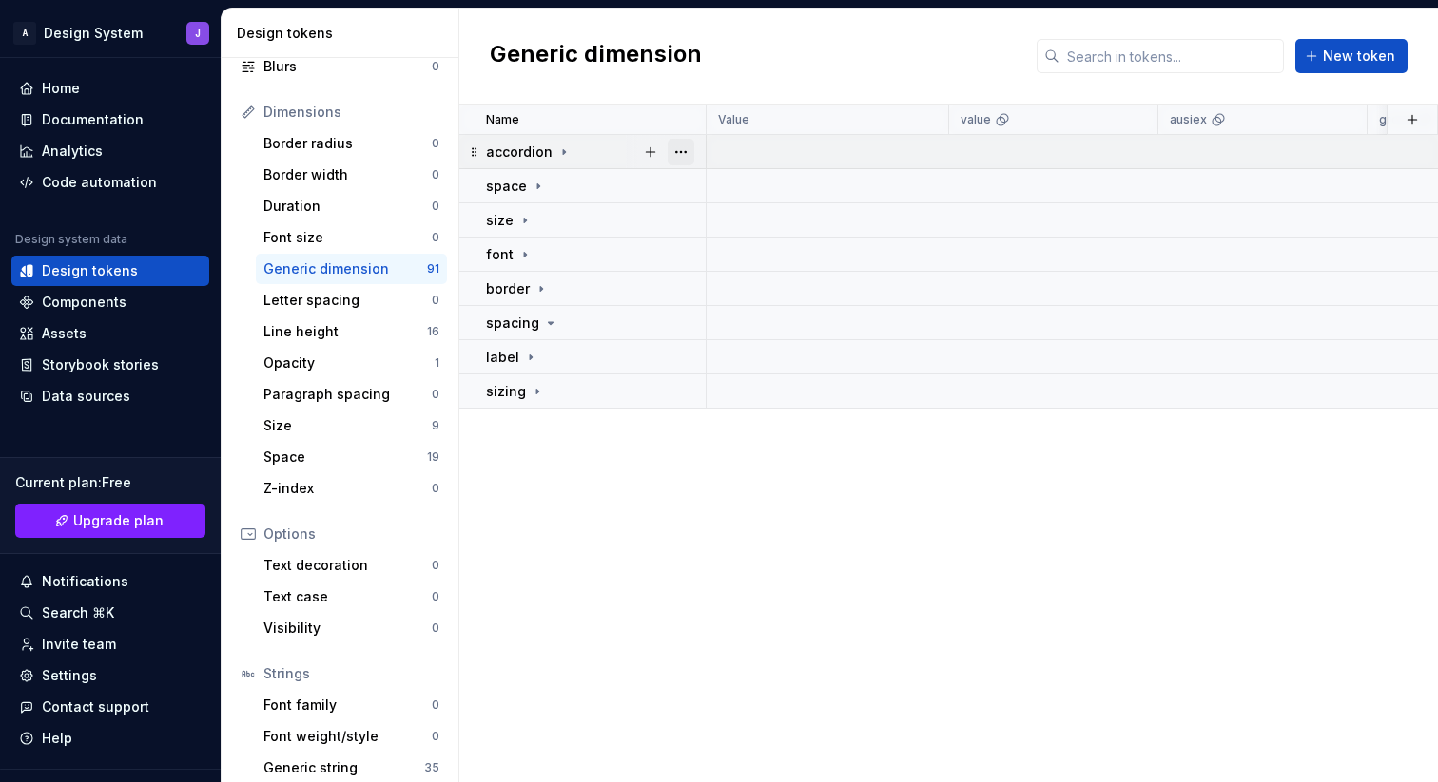
click at [676, 149] on button "button" at bounding box center [680, 152] width 27 height 27
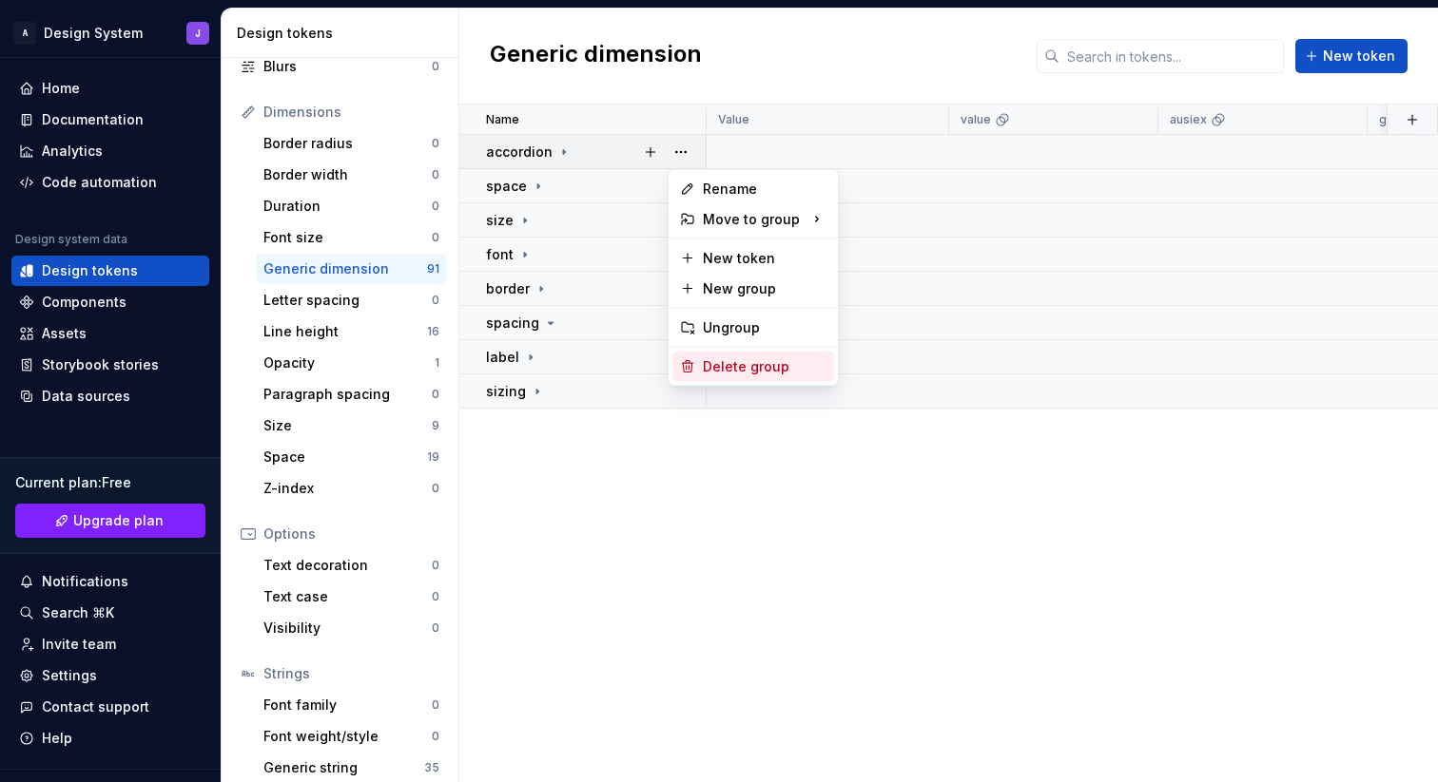
click at [712, 364] on div "Delete group" at bounding box center [765, 366] width 124 height 19
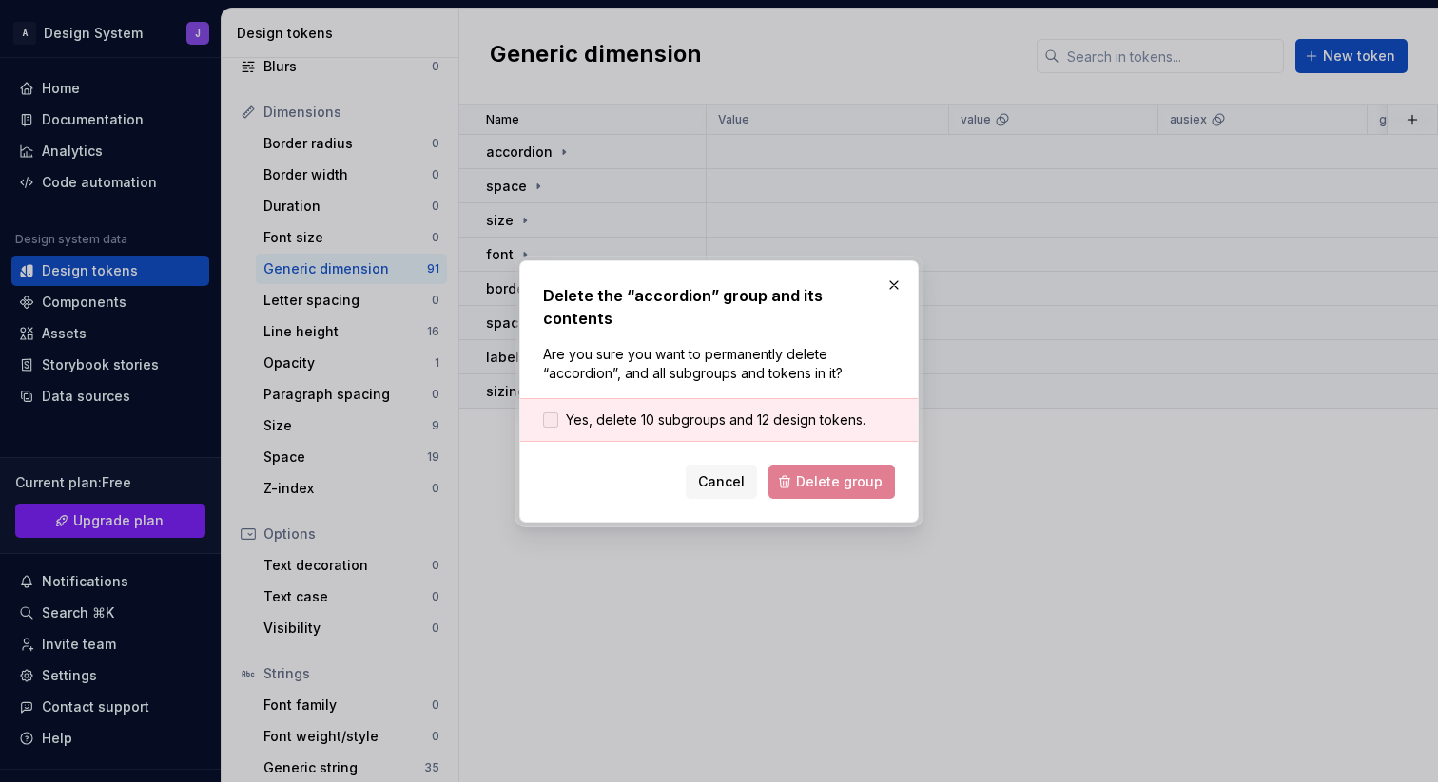
click at [640, 411] on span "Yes, delete 10 subgroups and 12 design tokens." at bounding box center [715, 420] width 299 height 19
click at [800, 465] on button "Delete group" at bounding box center [831, 482] width 126 height 34
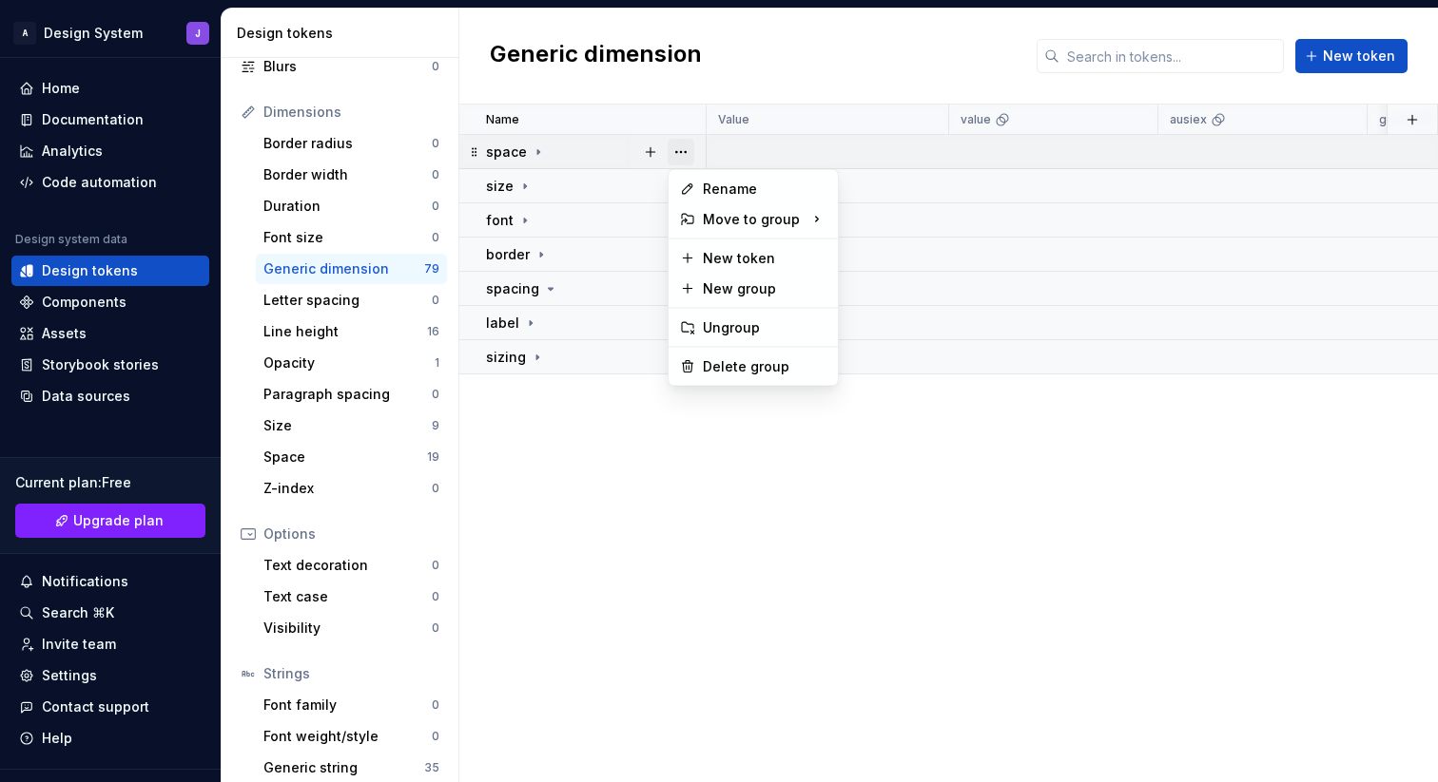
click at [682, 149] on button "button" at bounding box center [680, 152] width 27 height 27
click at [721, 365] on div "Delete group" at bounding box center [765, 366] width 124 height 19
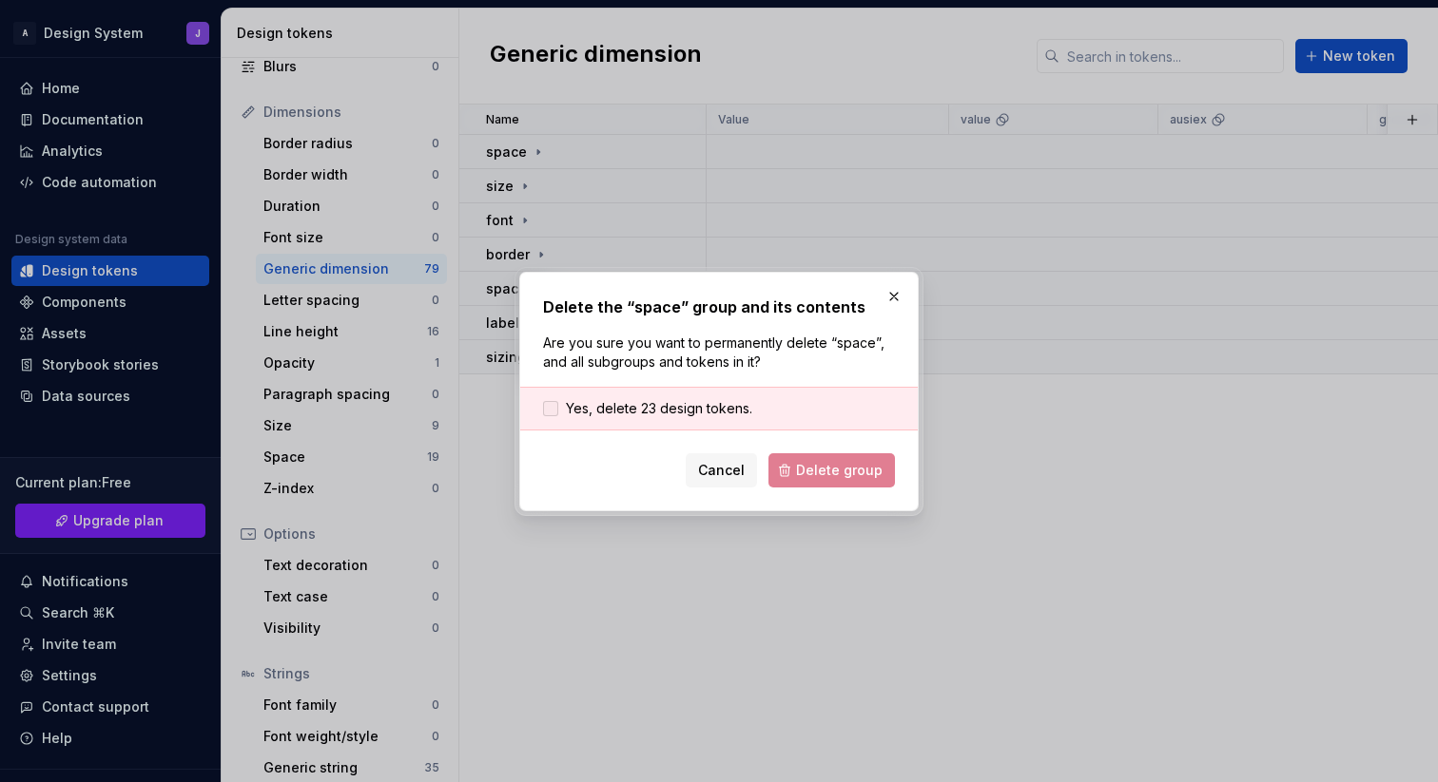
click at [735, 408] on span "Yes, delete 23 design tokens." at bounding box center [659, 408] width 186 height 19
click at [823, 461] on span "Delete group" at bounding box center [839, 470] width 87 height 19
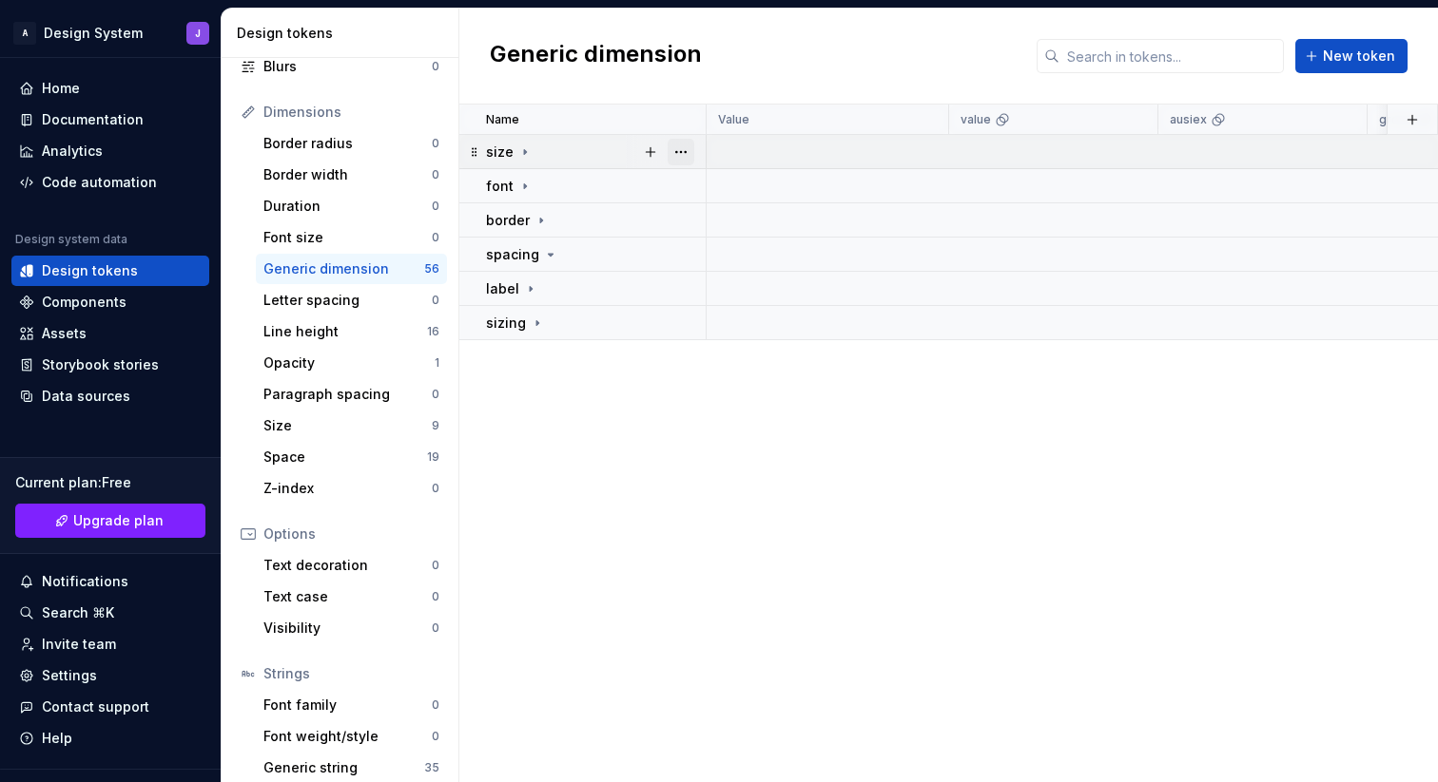
click at [687, 149] on button "button" at bounding box center [680, 152] width 27 height 27
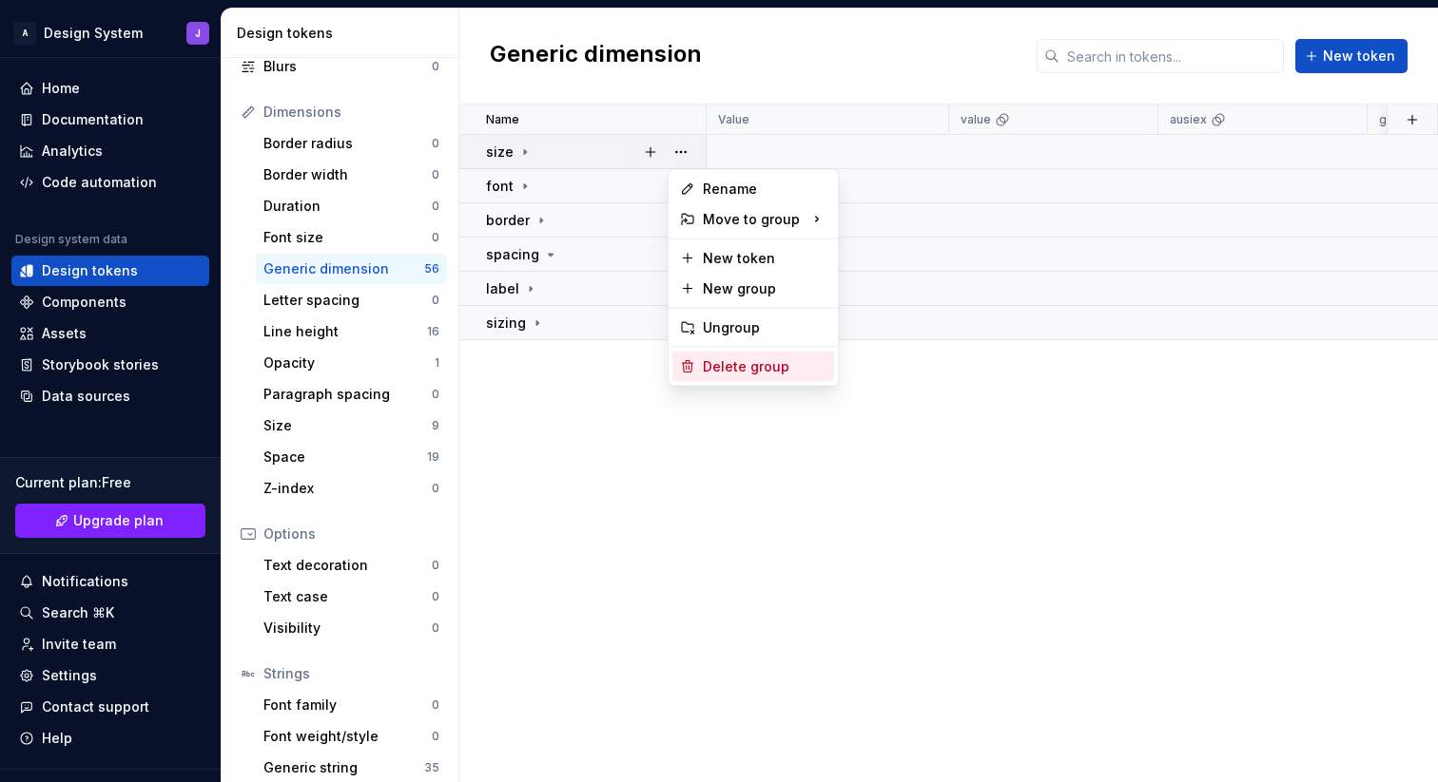
click at [728, 365] on div "Delete group" at bounding box center [765, 366] width 124 height 19
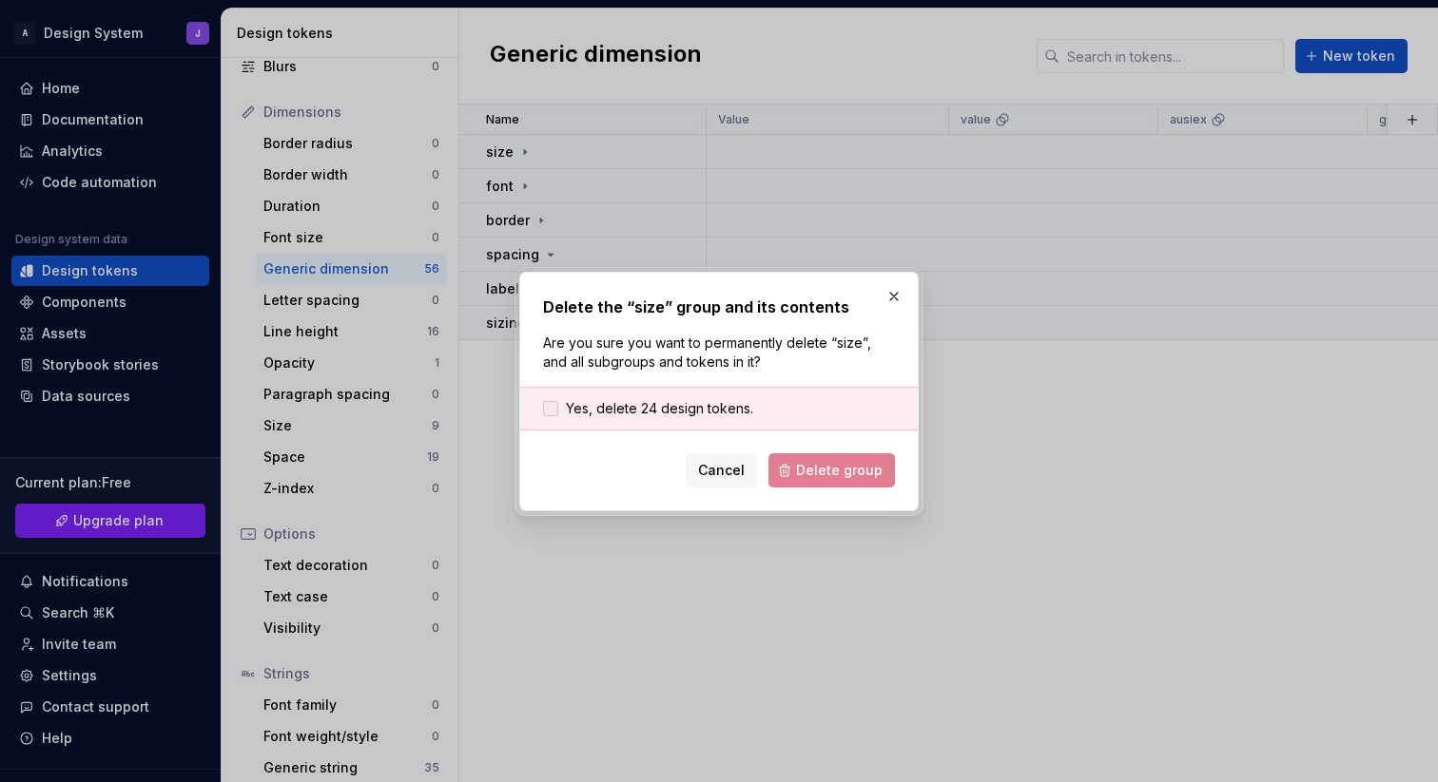
click at [677, 399] on span "Yes, delete 24 design tokens." at bounding box center [659, 408] width 187 height 19
click at [827, 464] on span "Delete group" at bounding box center [839, 470] width 87 height 19
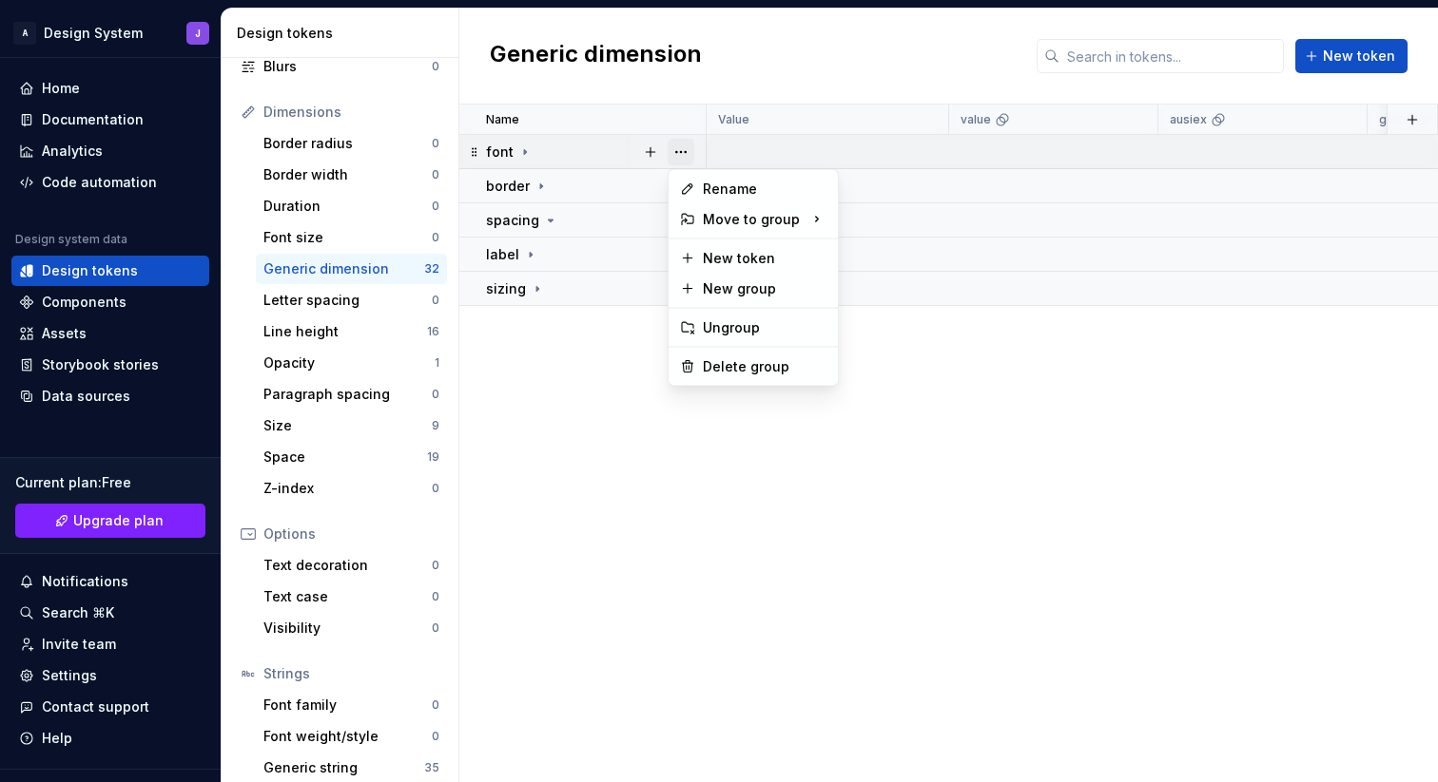
click at [684, 153] on button "button" at bounding box center [680, 152] width 27 height 27
click at [724, 370] on div "Delete group" at bounding box center [765, 366] width 124 height 19
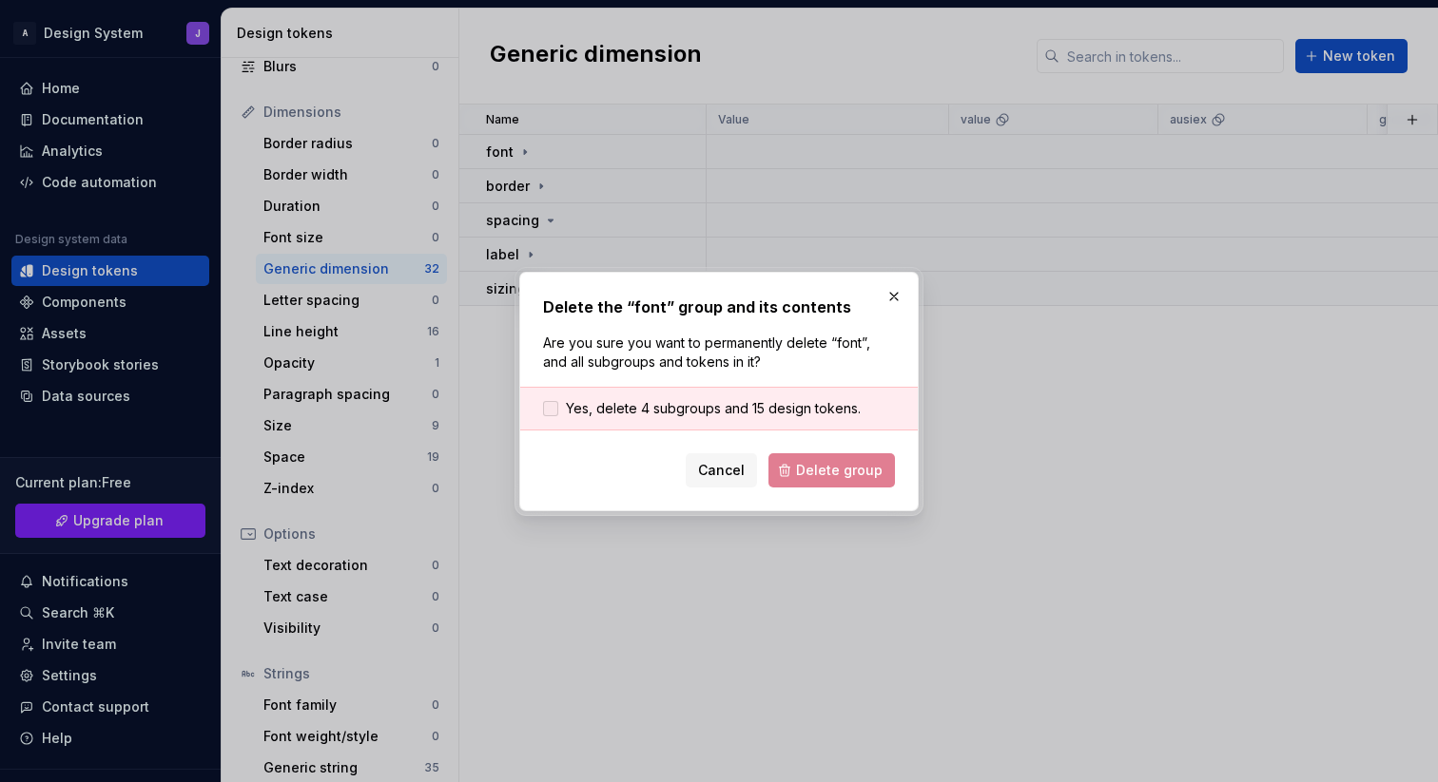
click at [669, 411] on span "Yes, delete 4 subgroups and 15 design tokens." at bounding box center [713, 408] width 295 height 19
click at [790, 463] on button "Delete group" at bounding box center [831, 471] width 126 height 34
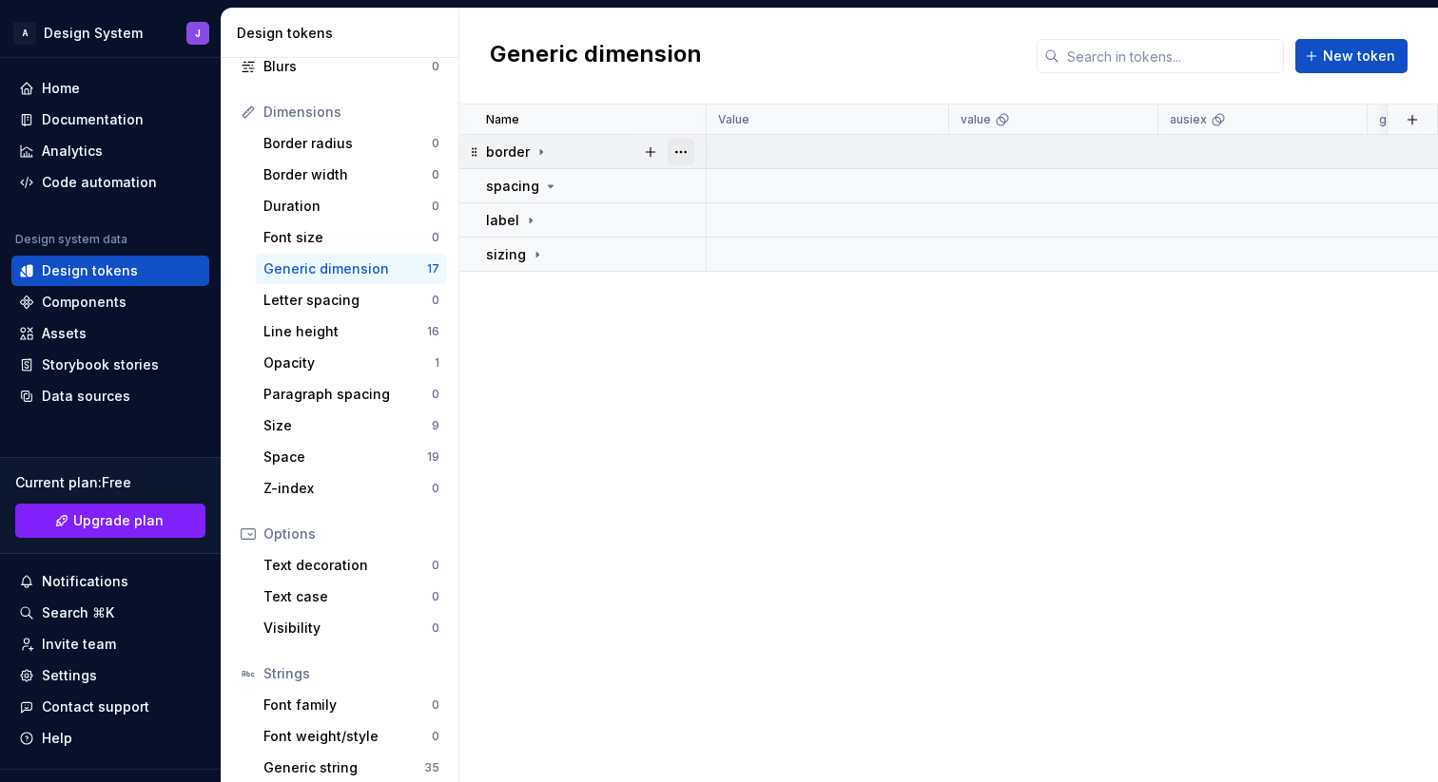
click at [681, 151] on button "button" at bounding box center [680, 152] width 27 height 27
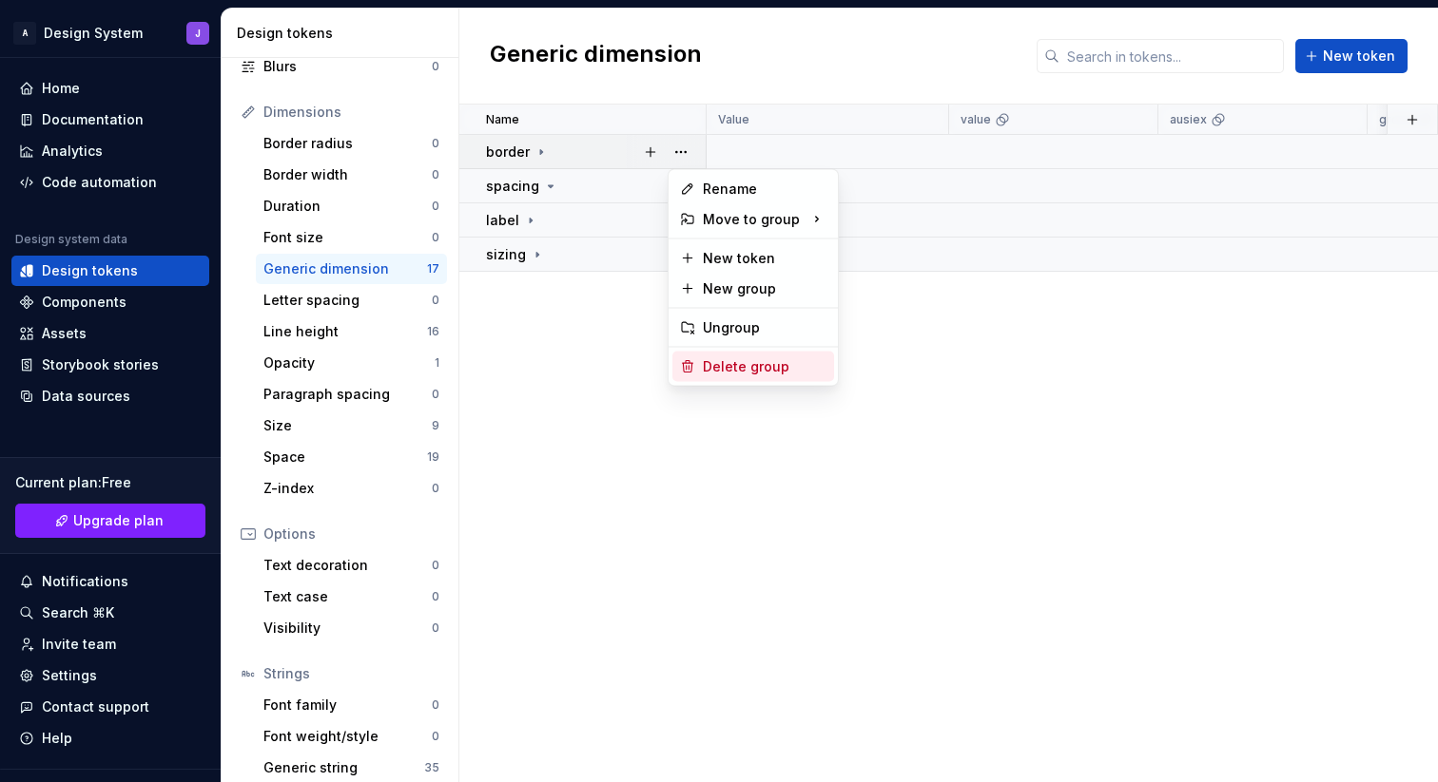
click at [713, 368] on div "Delete group" at bounding box center [765, 366] width 124 height 19
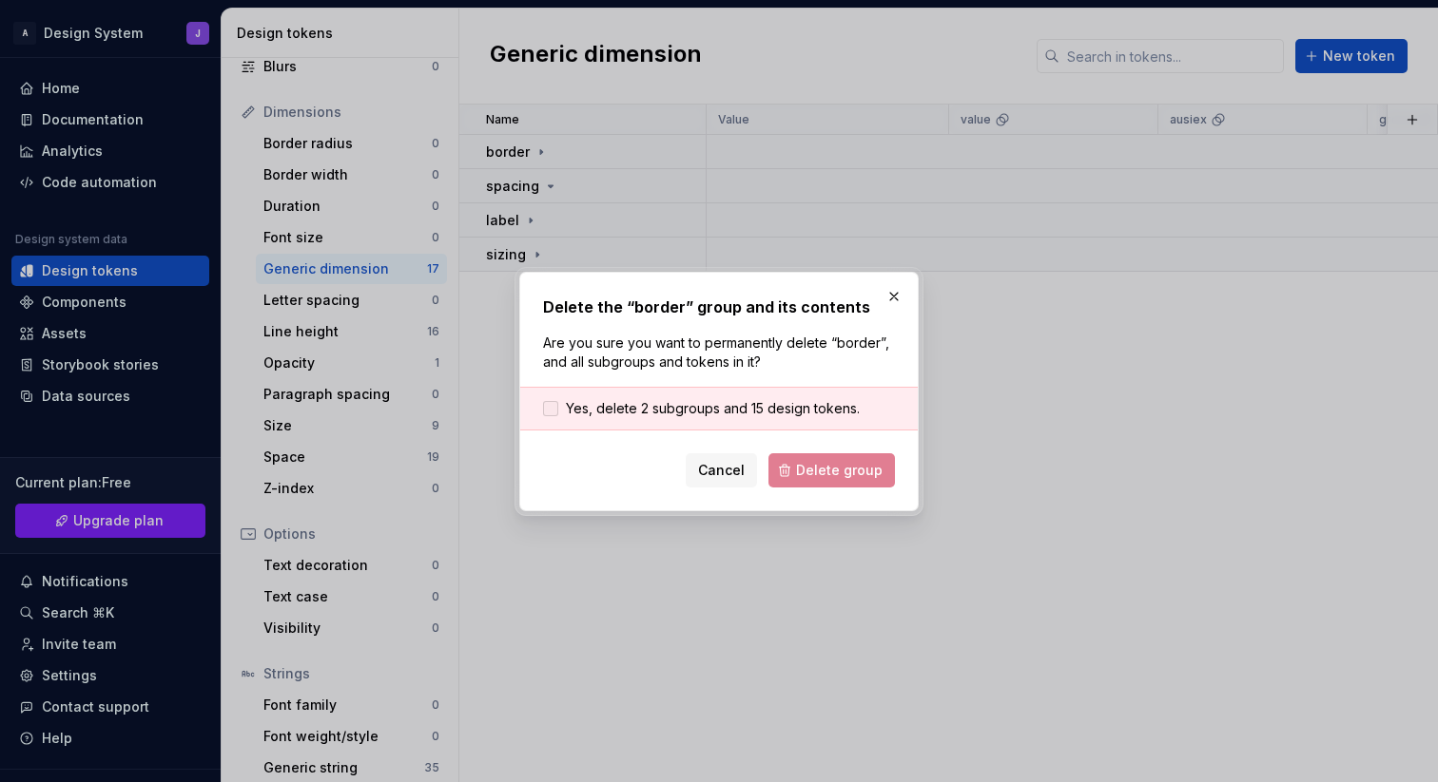
click at [675, 414] on span "Yes, delete 2 subgroups and 15 design tokens." at bounding box center [713, 408] width 294 height 19
click at [820, 465] on span "Delete group" at bounding box center [839, 470] width 87 height 19
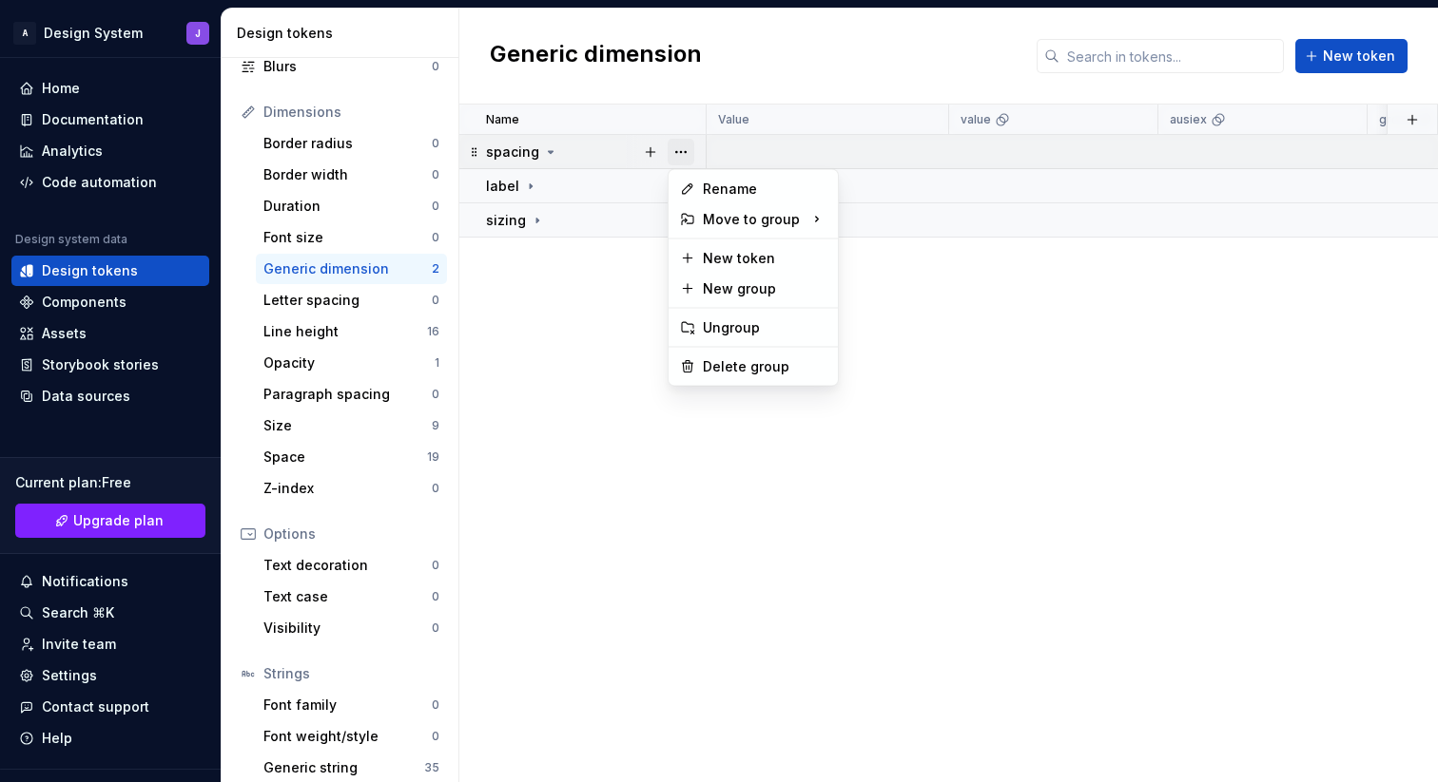
click at [683, 148] on button "button" at bounding box center [680, 152] width 27 height 27
click at [708, 359] on div "Delete group" at bounding box center [765, 366] width 124 height 19
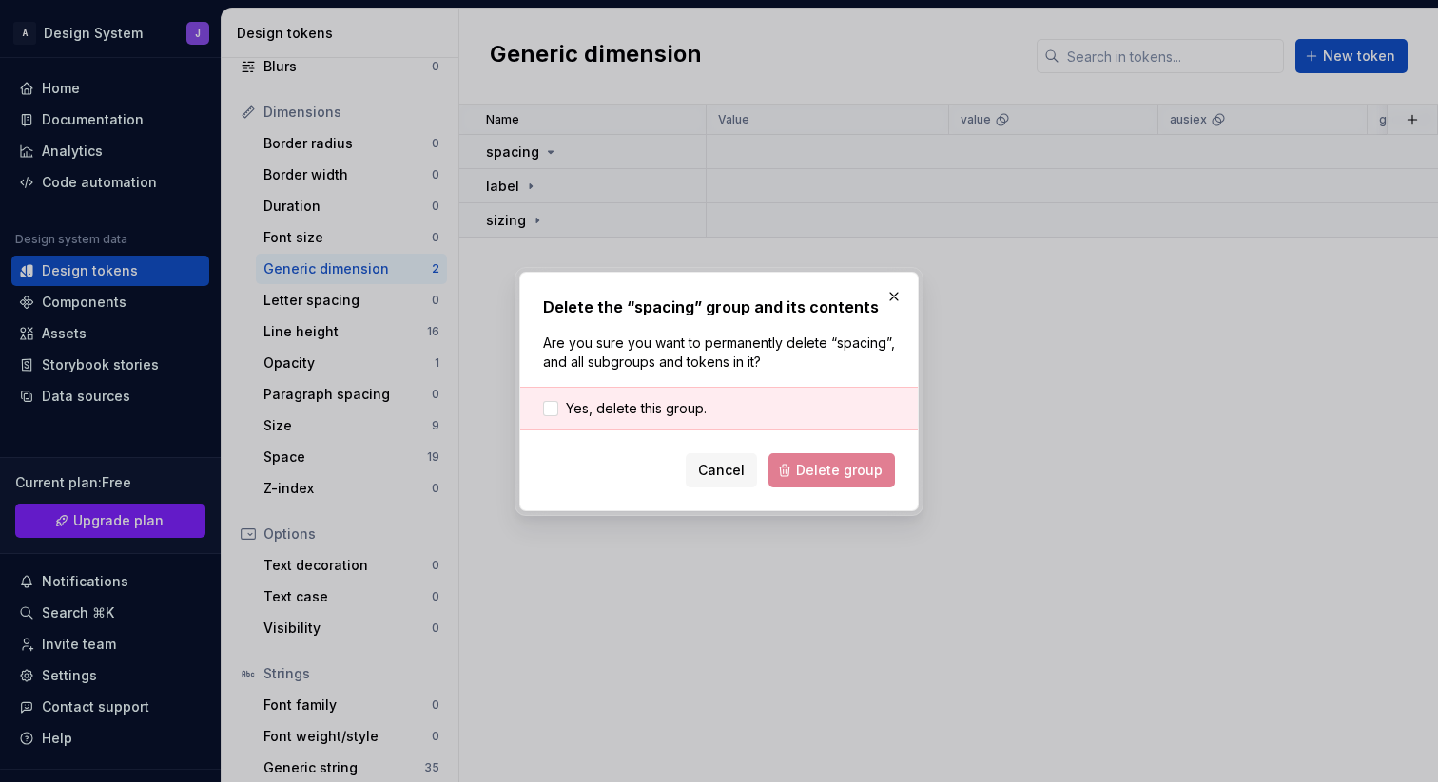
click at [631, 392] on div "Yes, delete this group." at bounding box center [718, 409] width 397 height 44
click at [629, 405] on span "Yes, delete this group." at bounding box center [636, 408] width 141 height 19
click at [819, 454] on button "Delete group" at bounding box center [831, 471] width 126 height 34
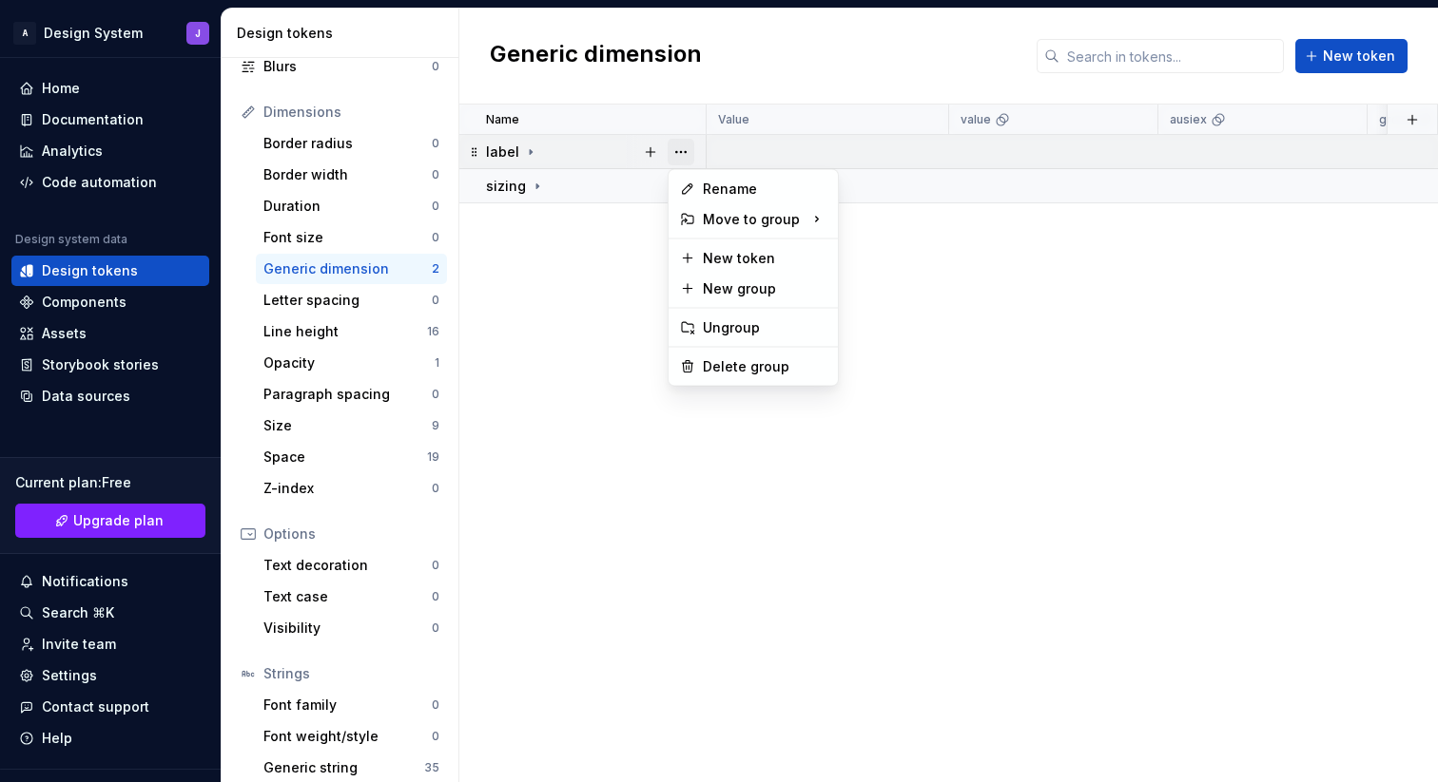
click at [675, 154] on button "button" at bounding box center [680, 152] width 27 height 27
click at [719, 369] on div "Delete group" at bounding box center [765, 366] width 124 height 19
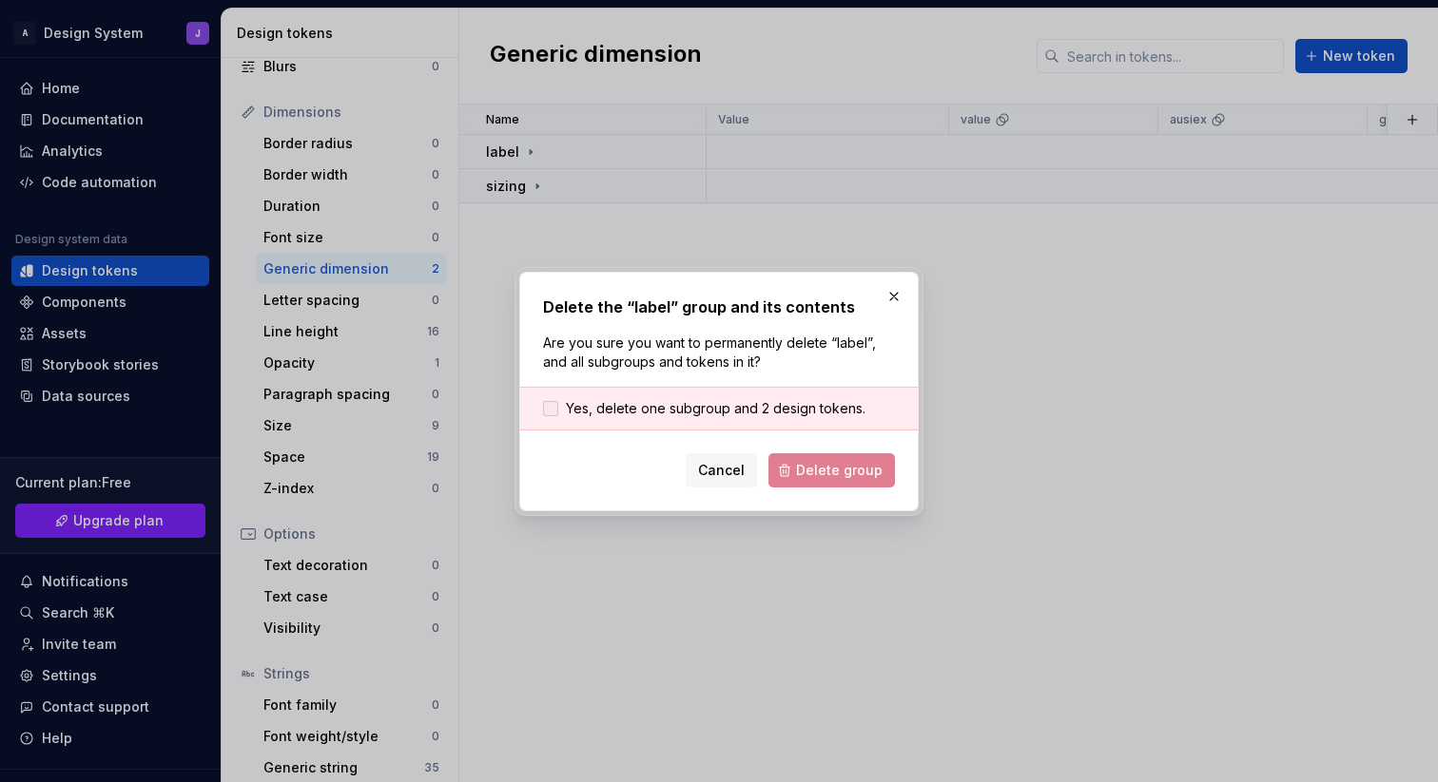
click at [637, 411] on span "Yes, delete one subgroup and 2 design tokens." at bounding box center [715, 408] width 299 height 19
click at [821, 470] on span "Delete group" at bounding box center [839, 470] width 87 height 19
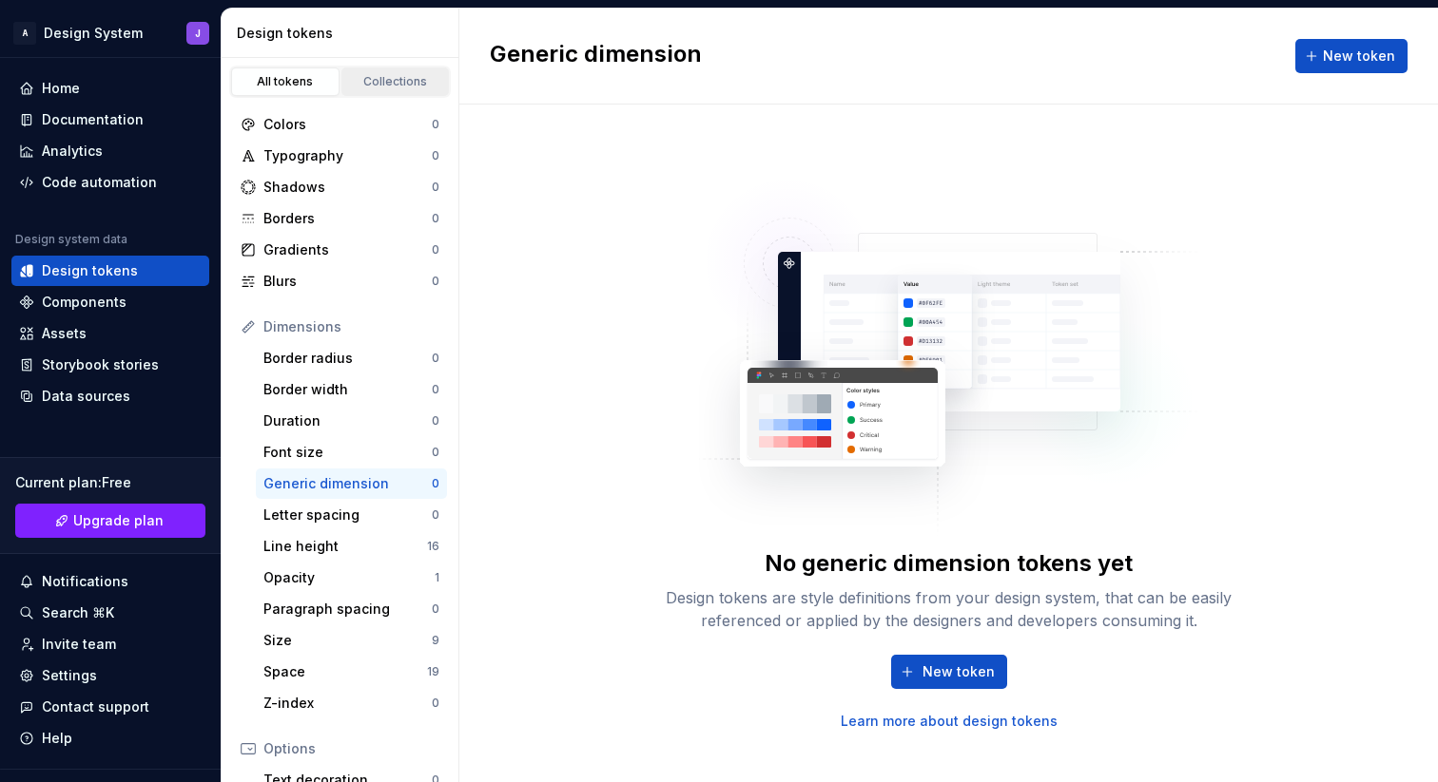
click at [396, 83] on div "Collections" at bounding box center [395, 81] width 95 height 15
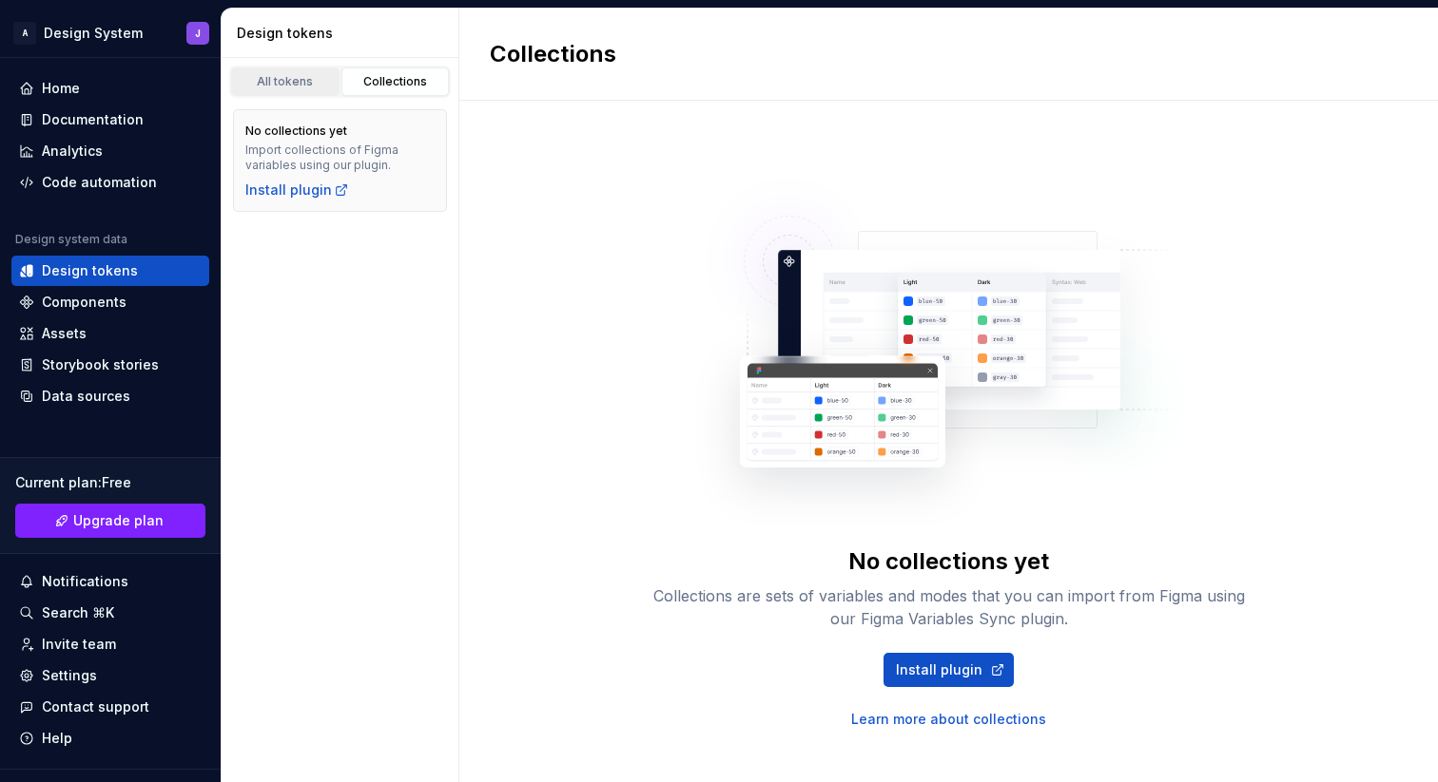
click at [279, 86] on div "All tokens" at bounding box center [285, 81] width 95 height 15
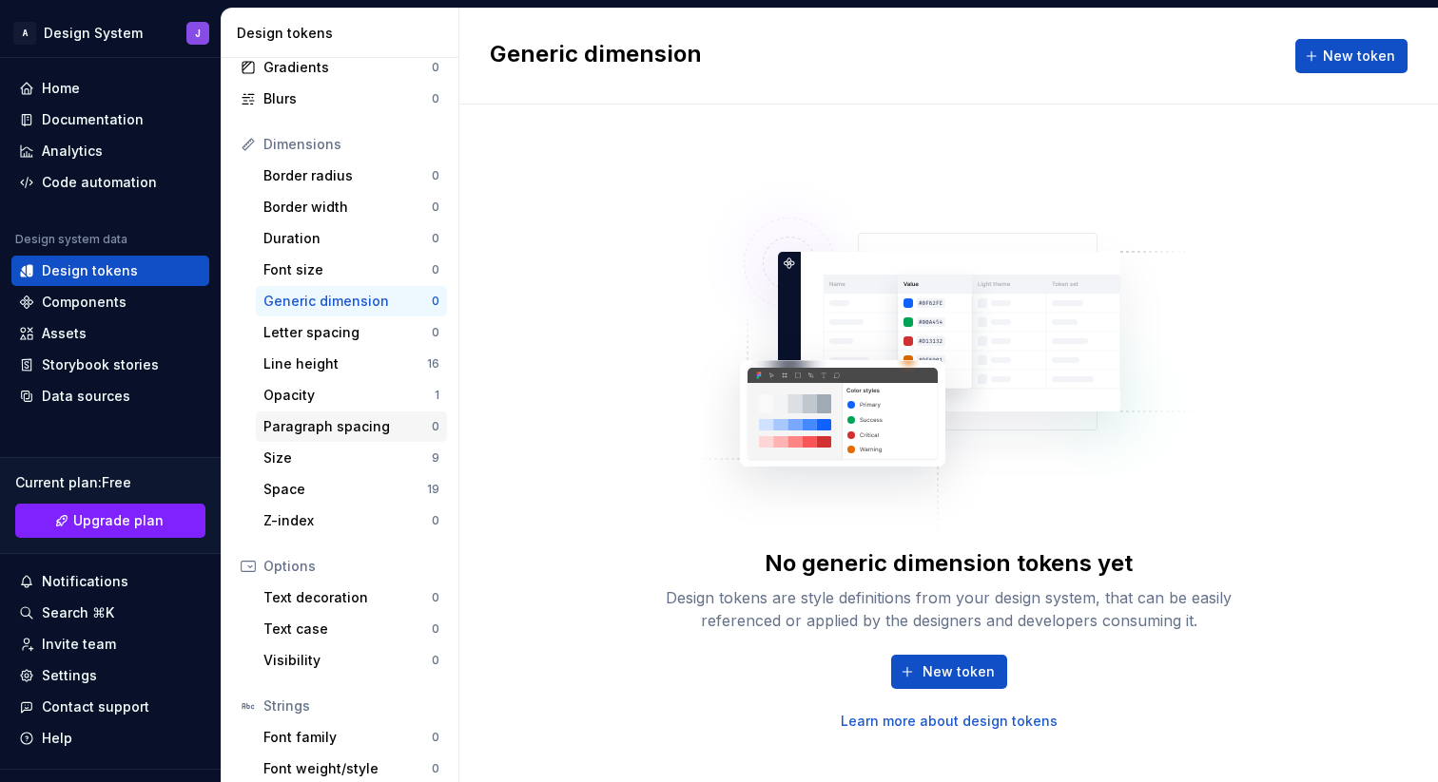
scroll to position [183, 0]
click at [366, 366] on div "Line height" at bounding box center [345, 363] width 164 height 19
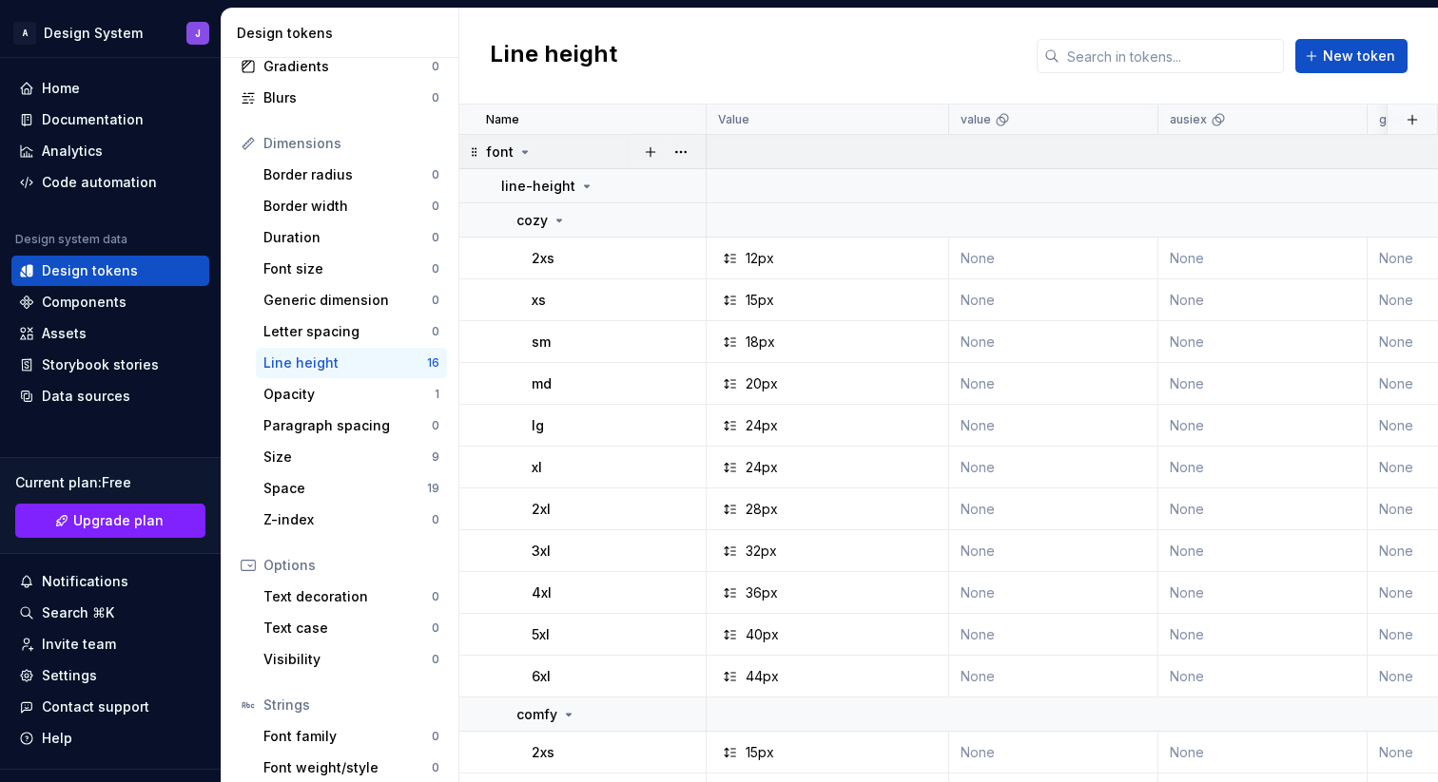
click at [525, 153] on icon at bounding box center [524, 152] width 15 height 15
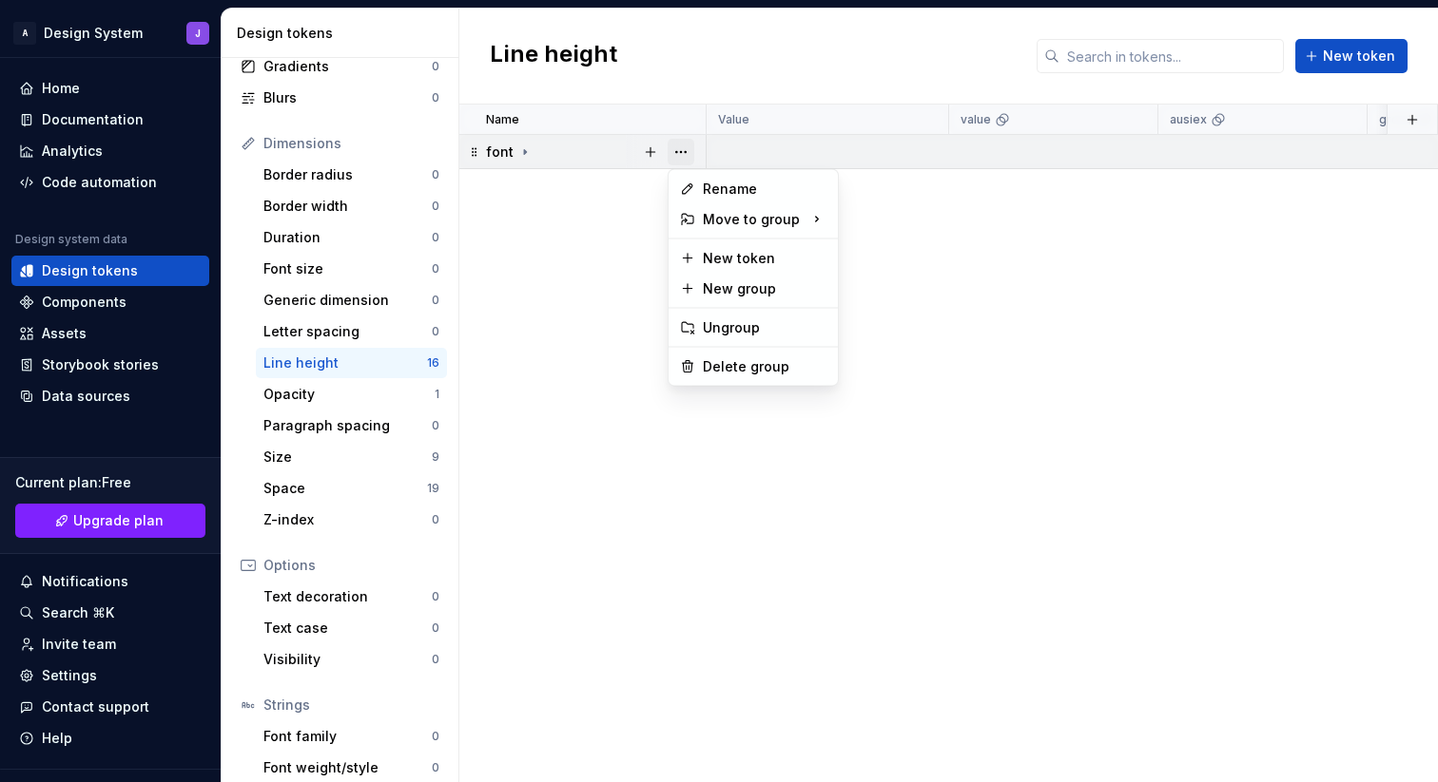
click at [677, 150] on button "button" at bounding box center [680, 152] width 27 height 27
click at [716, 378] on div "Delete group" at bounding box center [753, 367] width 162 height 30
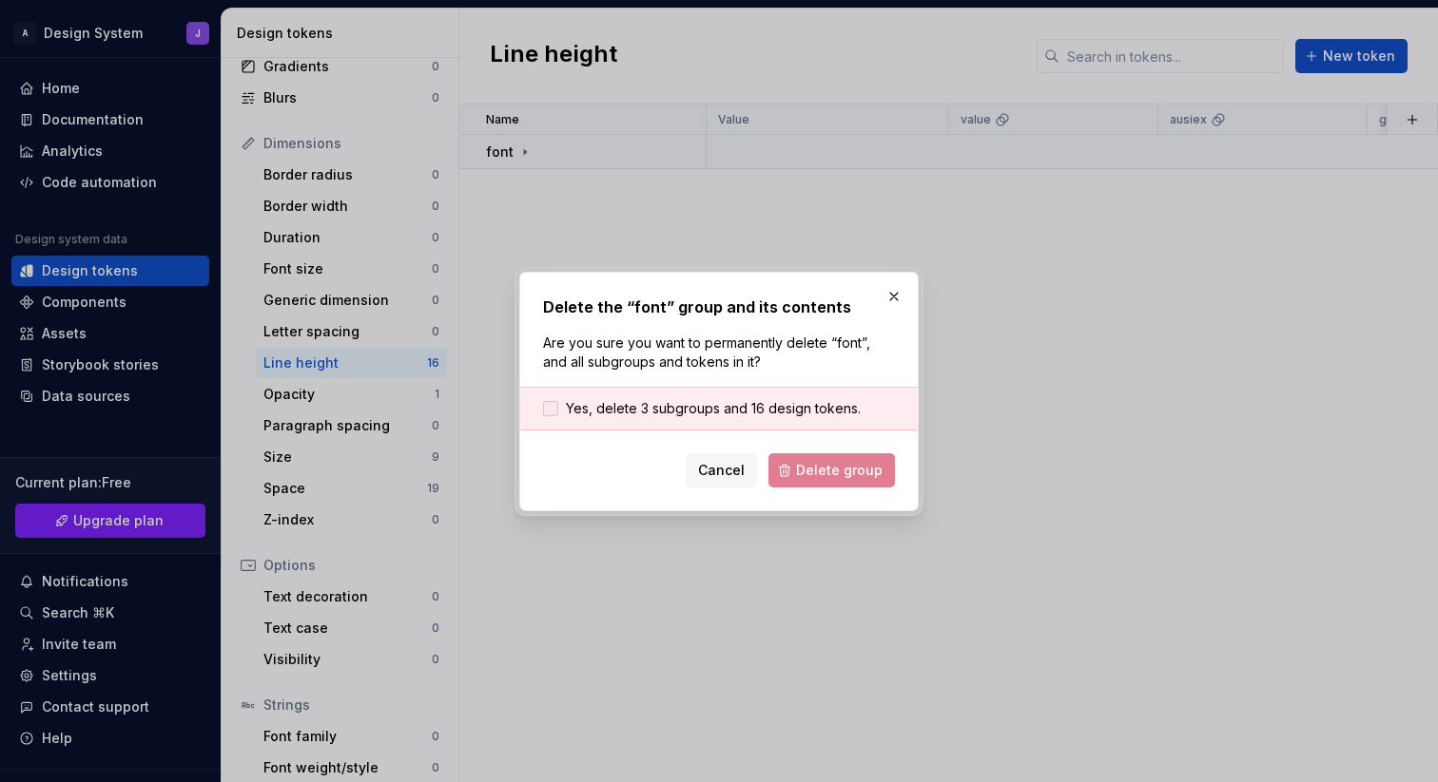
click at [682, 412] on span "Yes, delete 3 subgroups and 16 design tokens." at bounding box center [713, 408] width 295 height 19
click at [868, 468] on span "Delete group" at bounding box center [839, 470] width 87 height 19
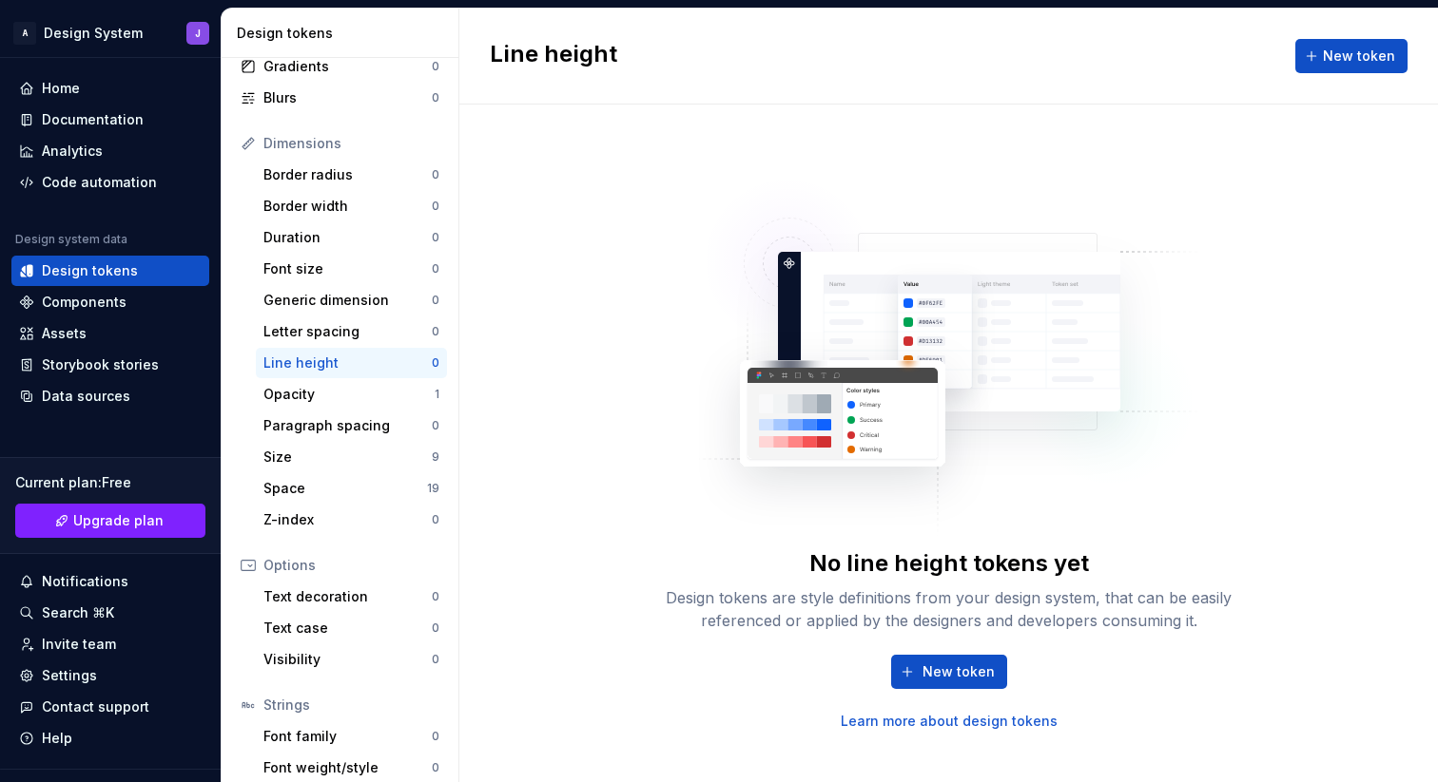
click at [340, 391] on div "Opacity" at bounding box center [348, 394] width 171 height 19
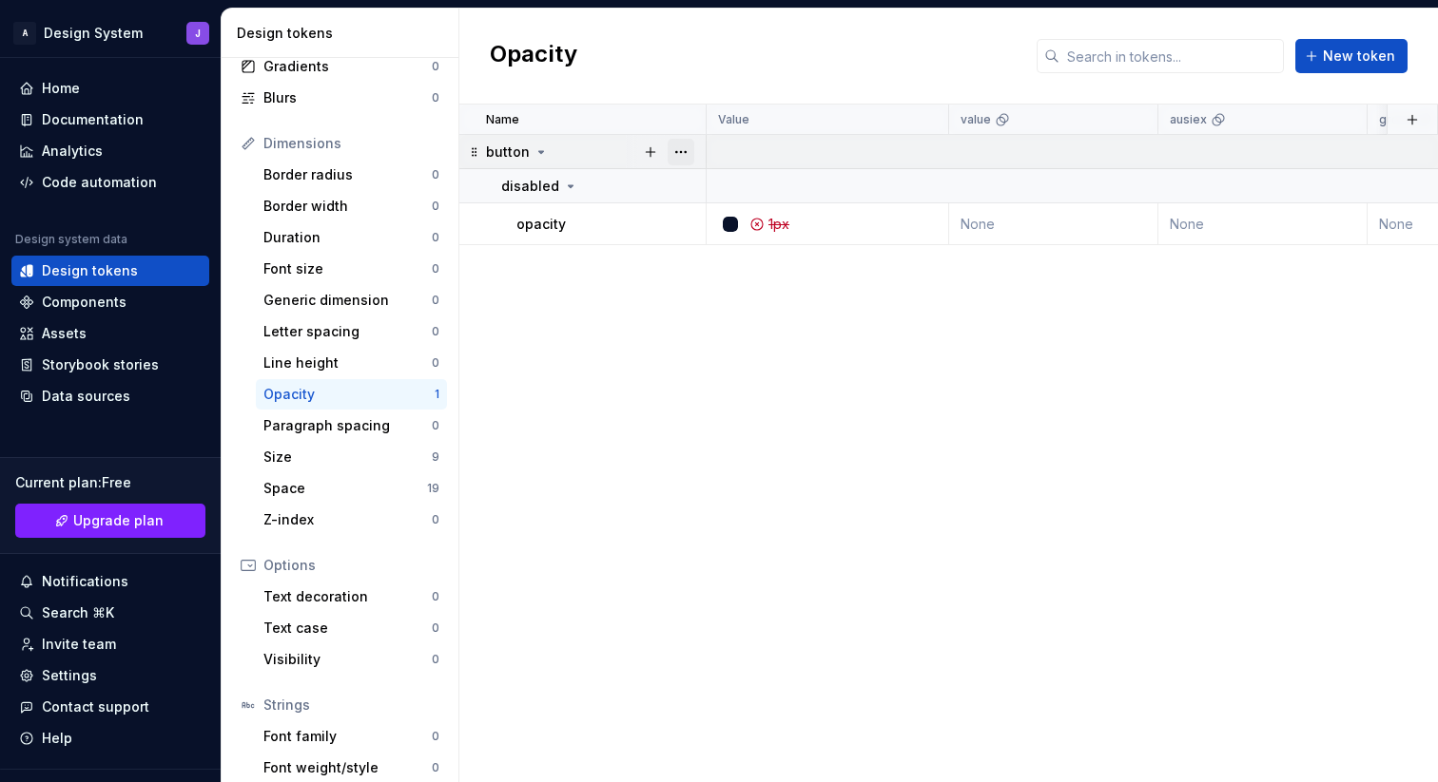
click at [681, 150] on button "button" at bounding box center [680, 152] width 27 height 27
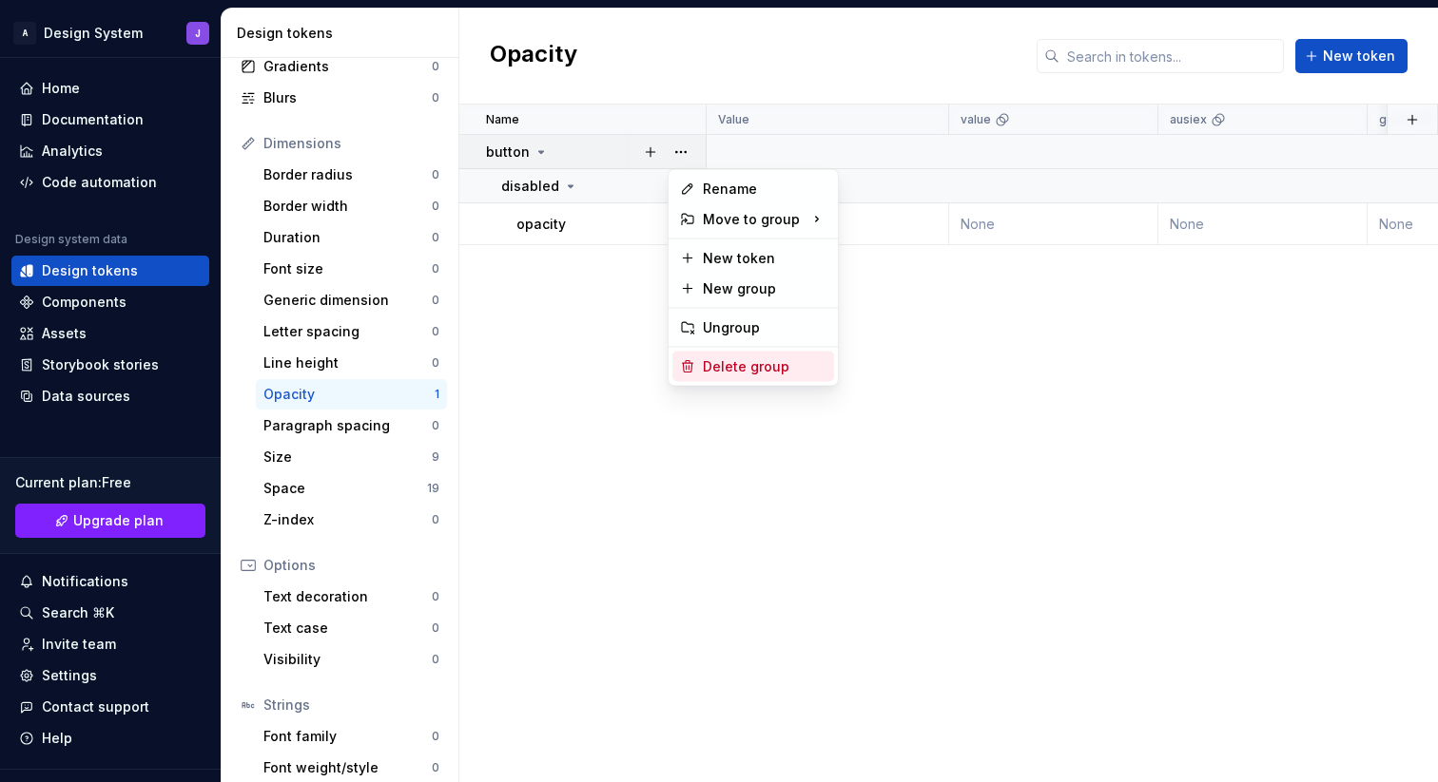
click at [737, 362] on div "Delete group" at bounding box center [765, 366] width 124 height 19
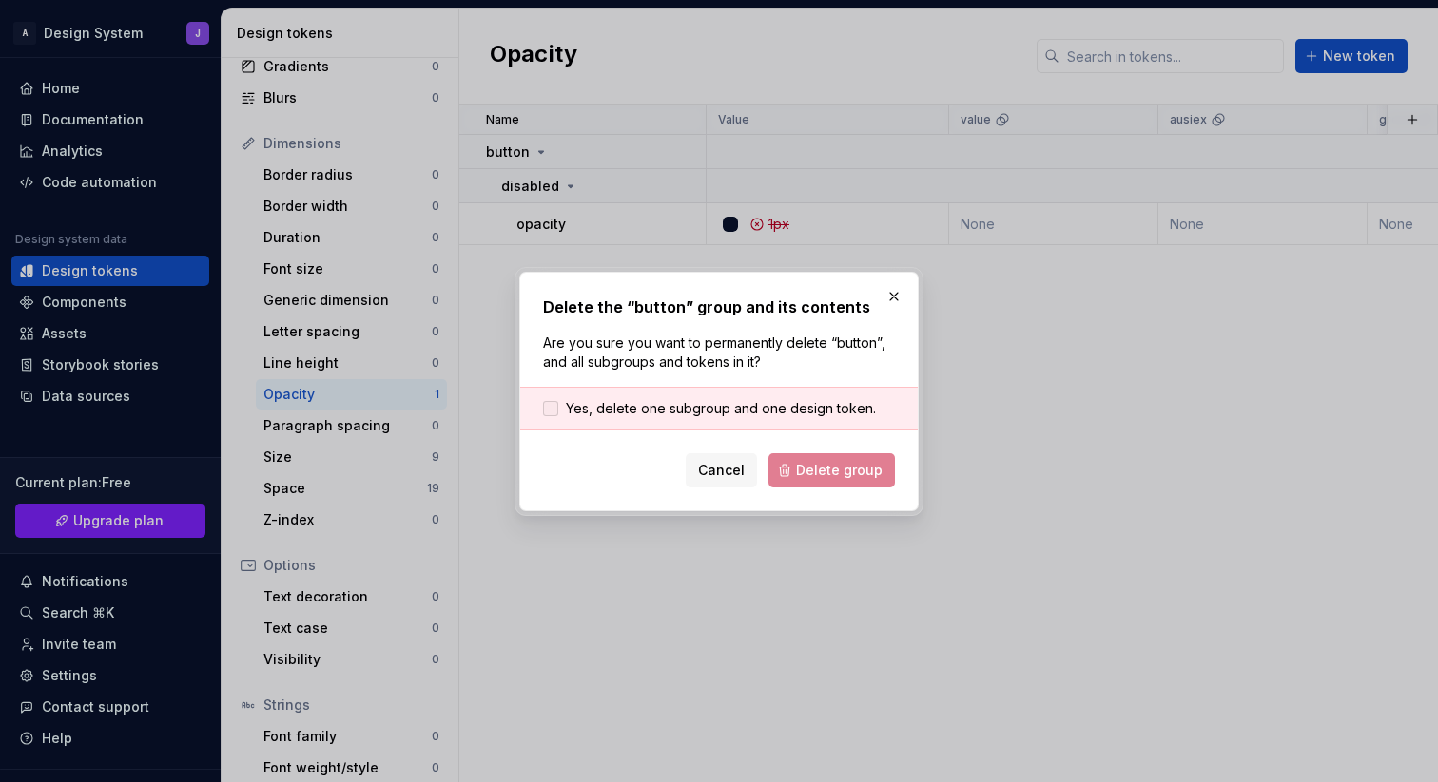
click at [621, 410] on span "Yes, delete one subgroup and one design token." at bounding box center [721, 408] width 310 height 19
click at [825, 464] on span "Delete group" at bounding box center [839, 470] width 87 height 19
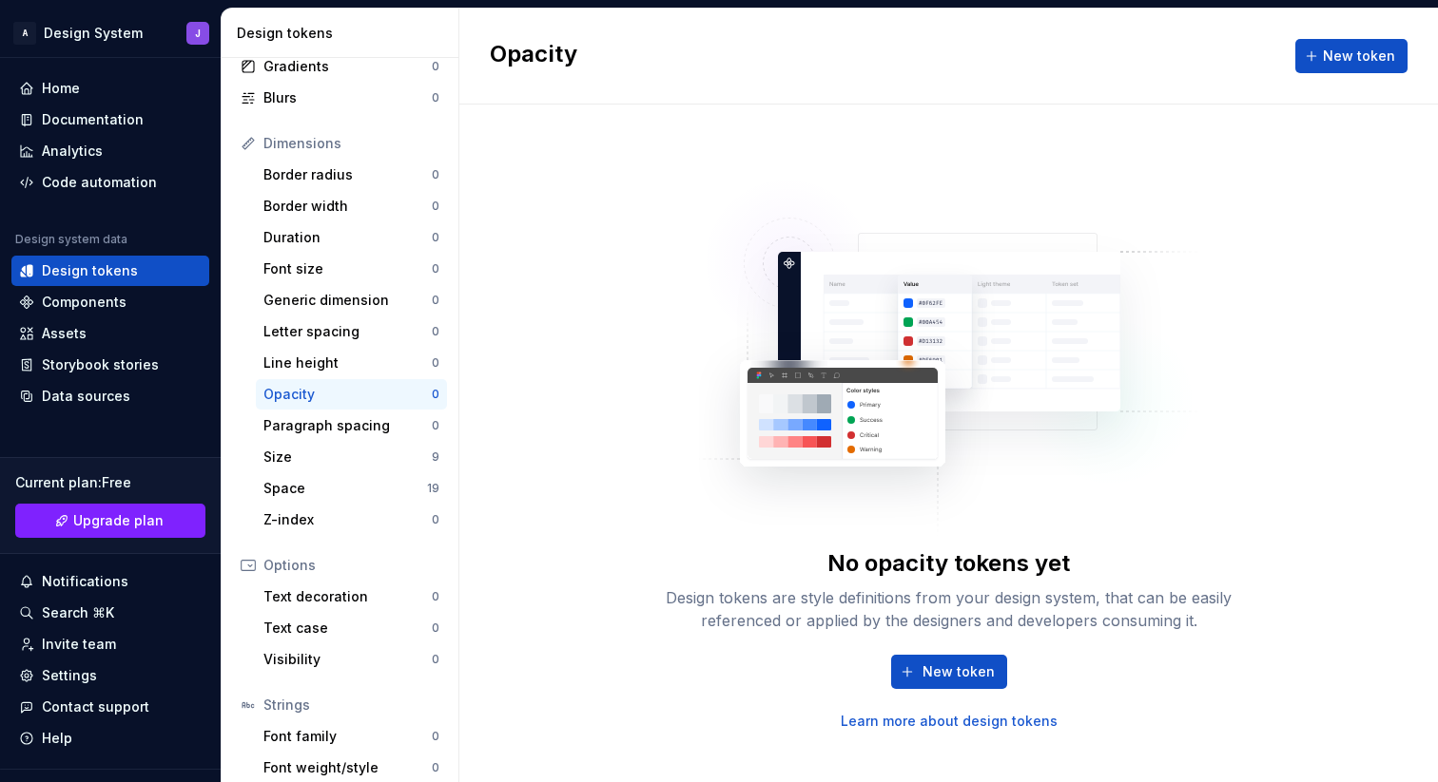
click at [395, 487] on div "Space" at bounding box center [345, 488] width 164 height 19
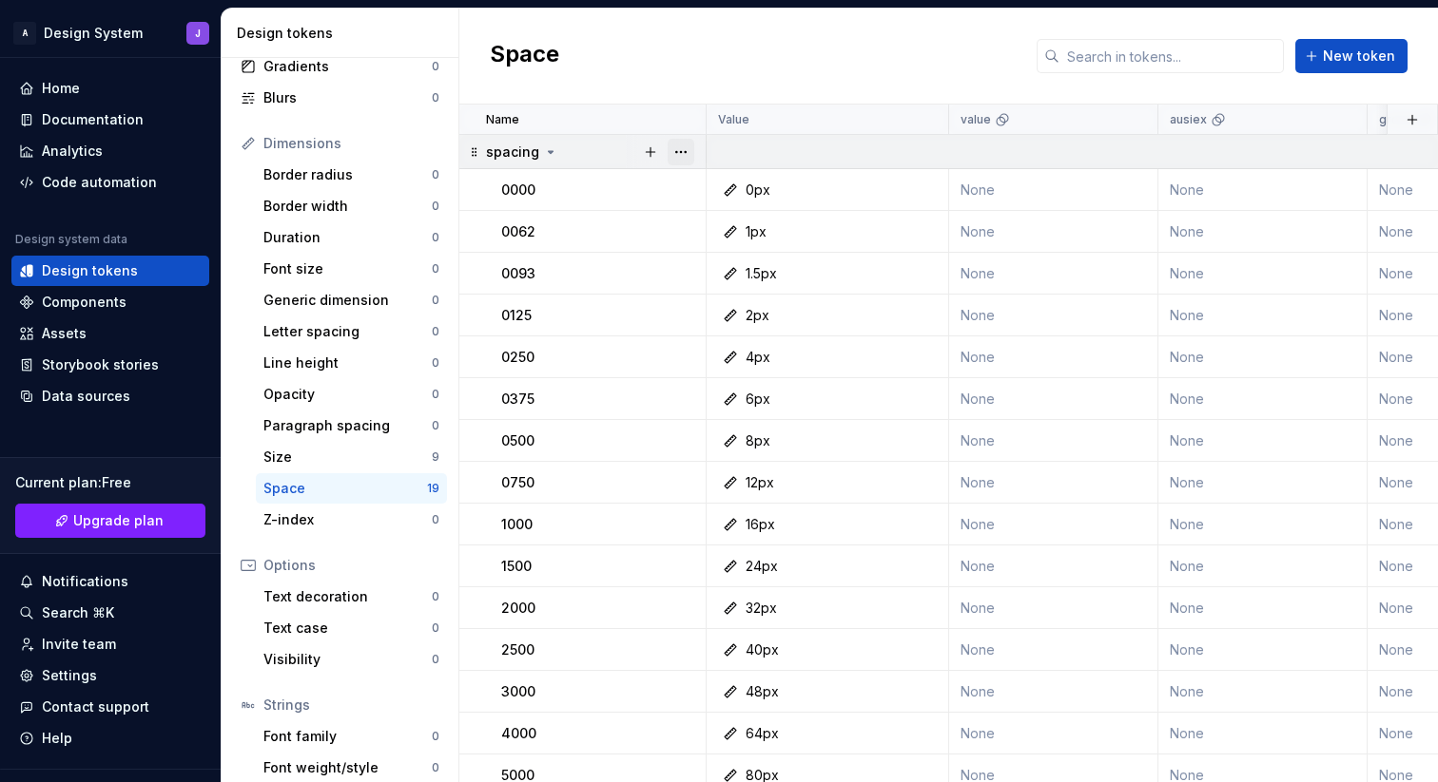
click at [684, 152] on button "button" at bounding box center [680, 152] width 27 height 27
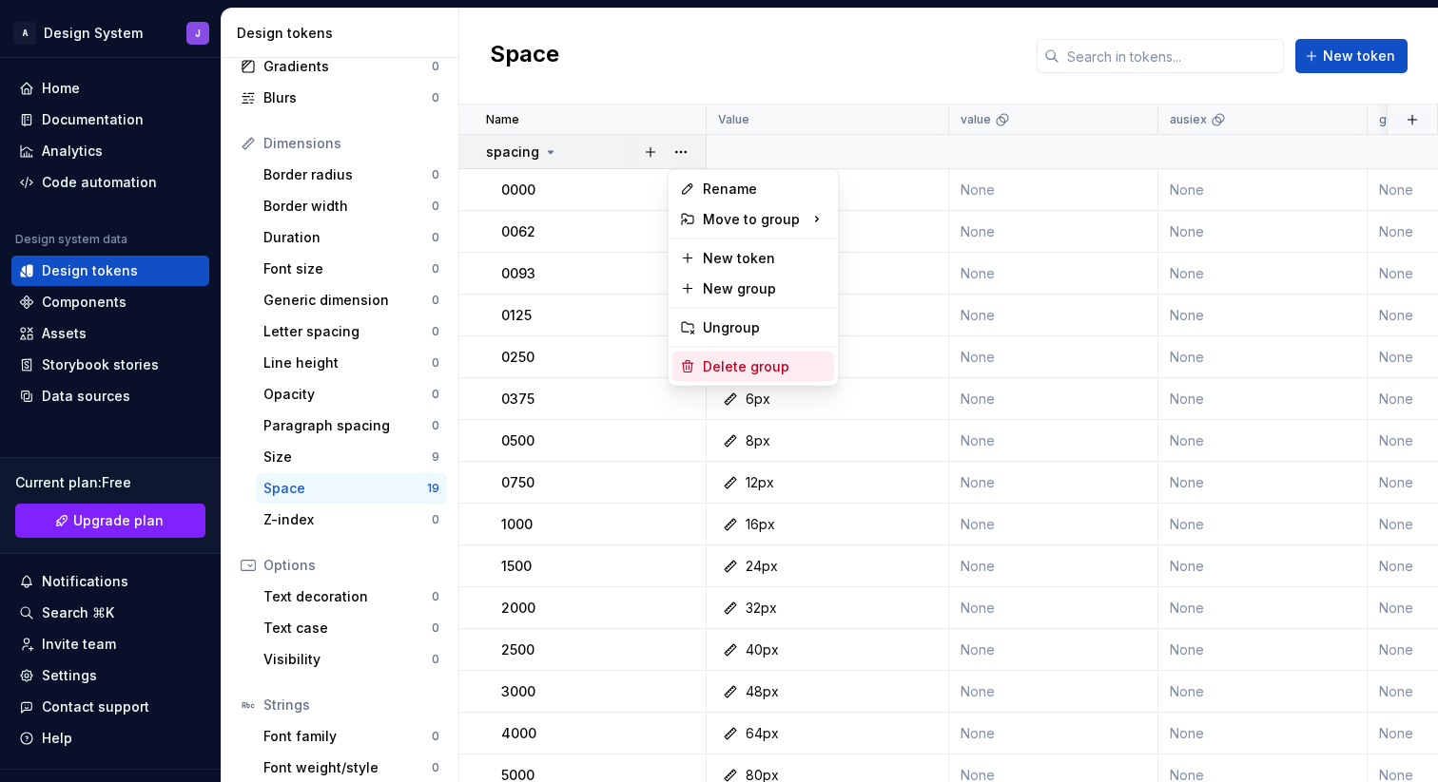
click at [718, 364] on div "Delete group" at bounding box center [765, 366] width 124 height 19
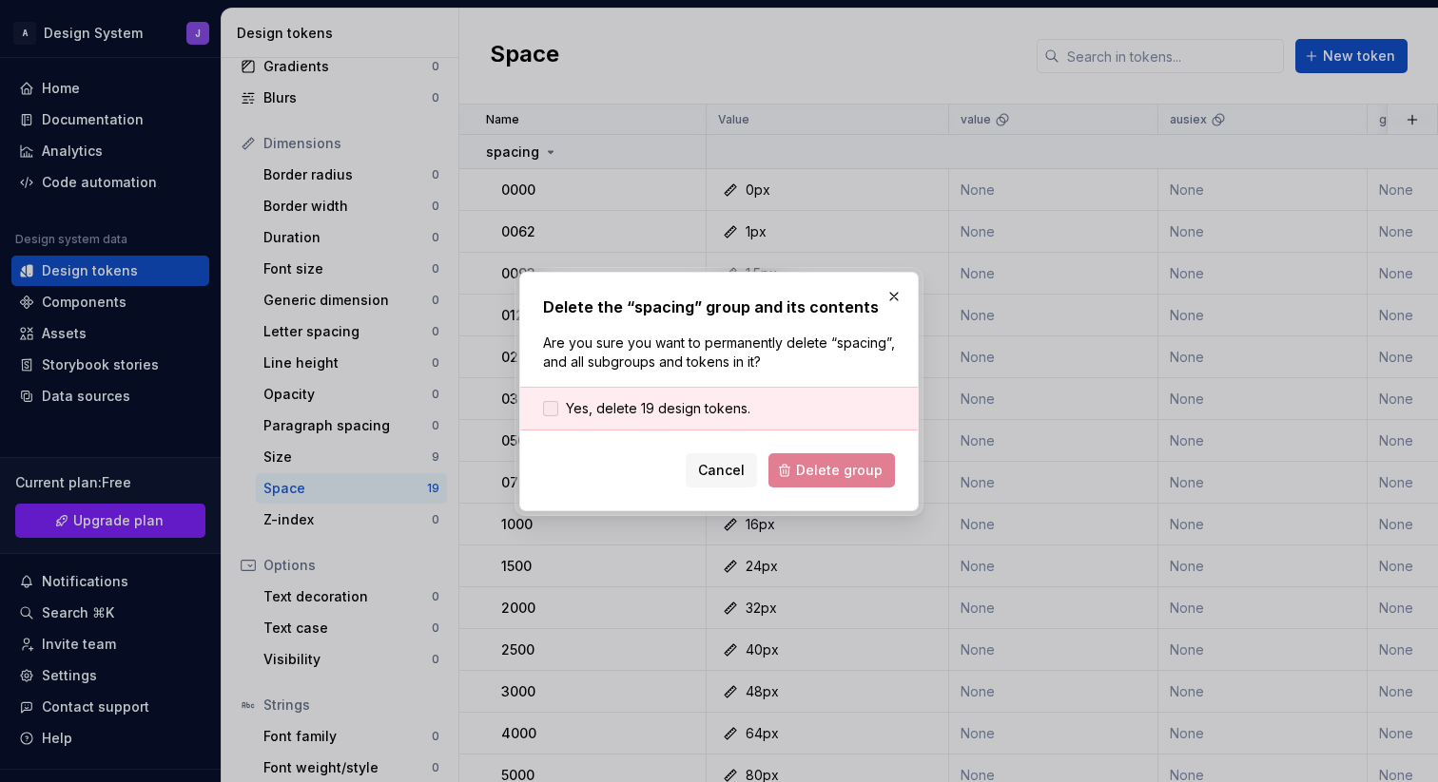
click at [686, 413] on span "Yes, delete 19 design tokens." at bounding box center [658, 408] width 184 height 19
click at [817, 466] on span "Delete group" at bounding box center [839, 470] width 87 height 19
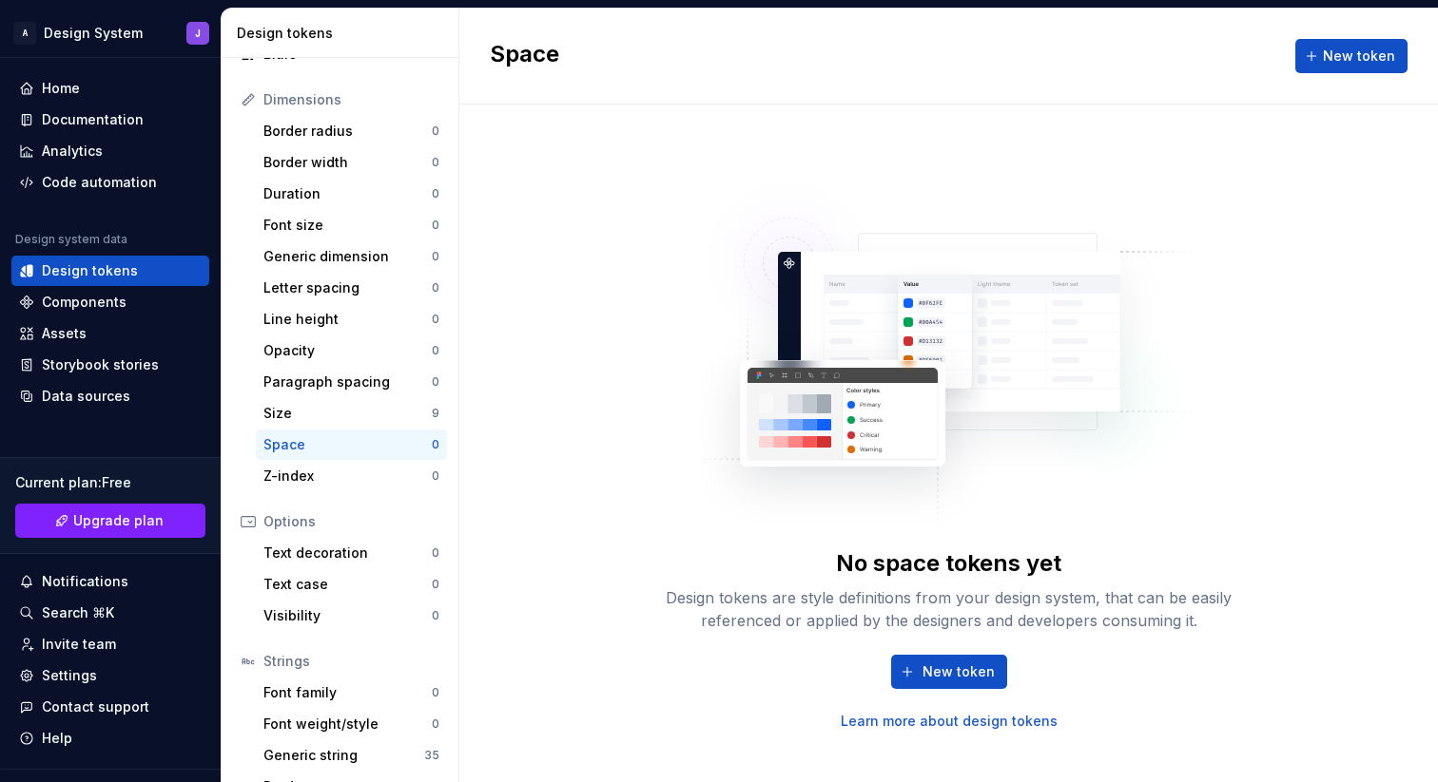
scroll to position [259, 0]
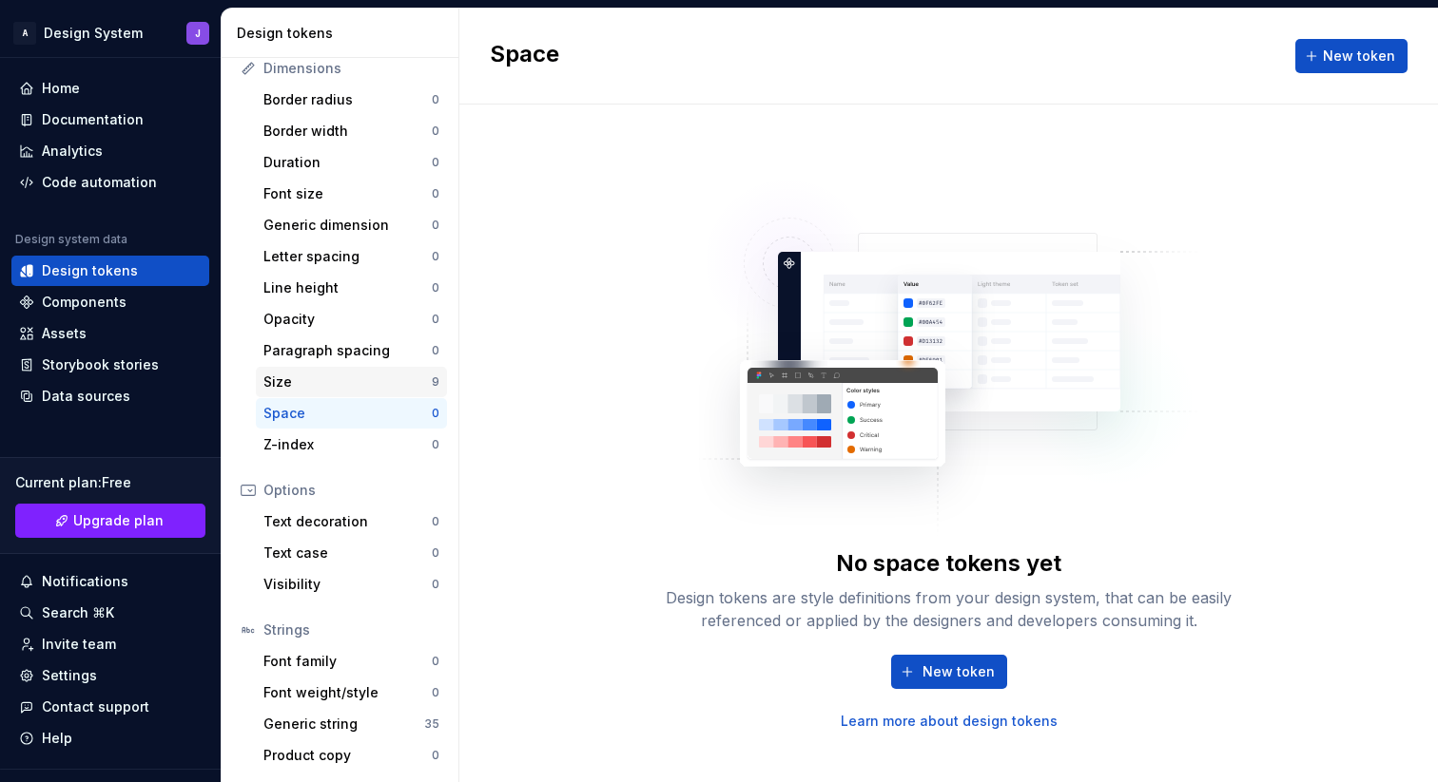
click at [338, 384] on div "Size" at bounding box center [347, 382] width 168 height 19
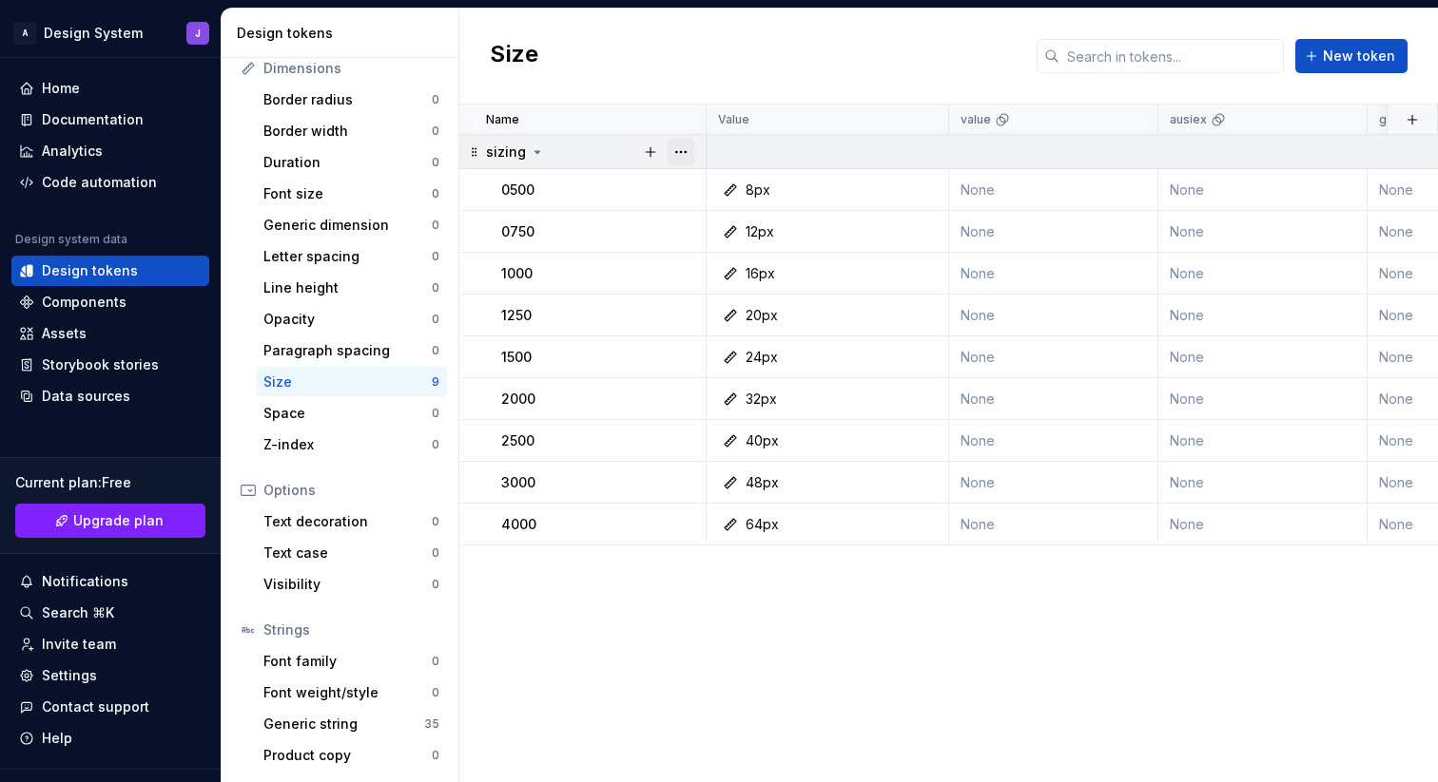
click at [678, 154] on button "button" at bounding box center [680, 152] width 27 height 27
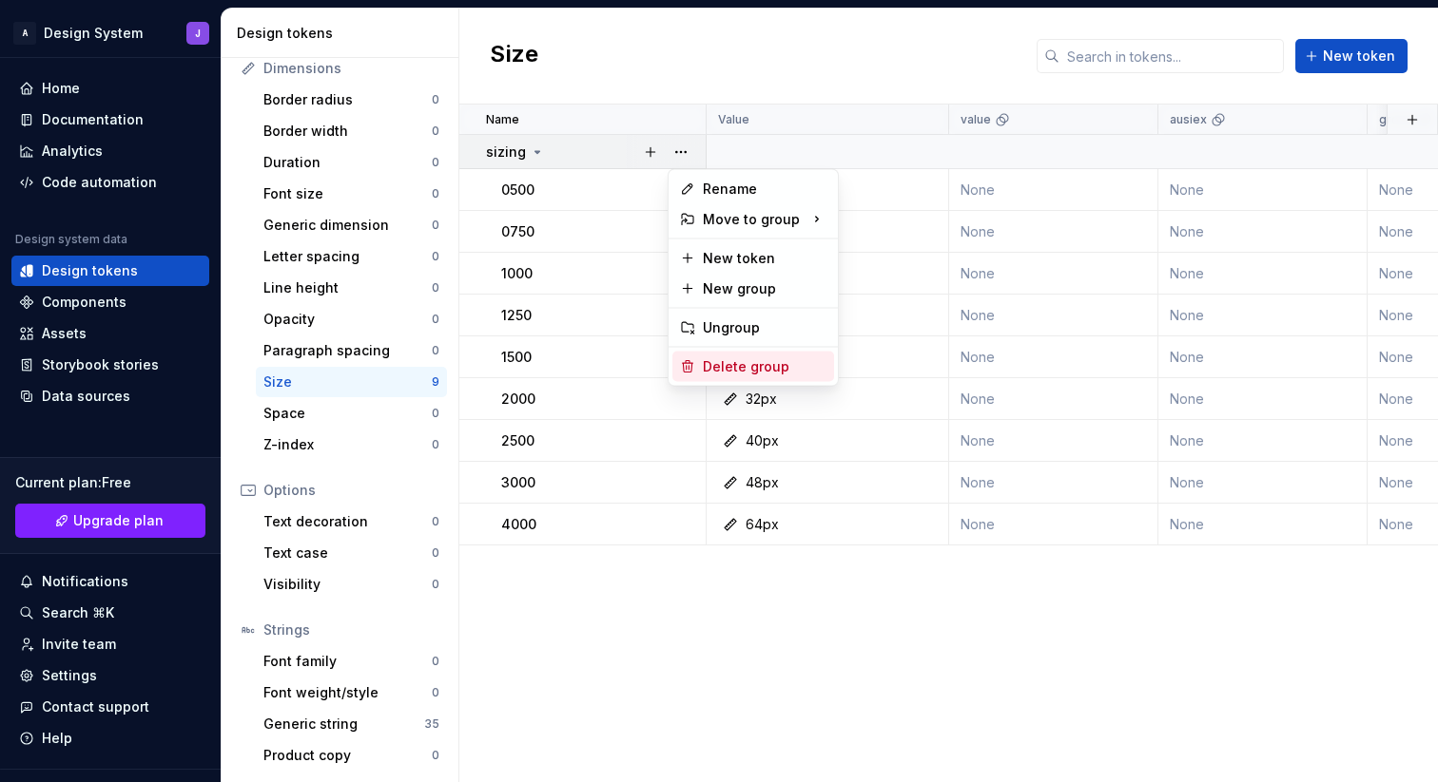
click at [719, 363] on div "Delete group" at bounding box center [765, 366] width 124 height 19
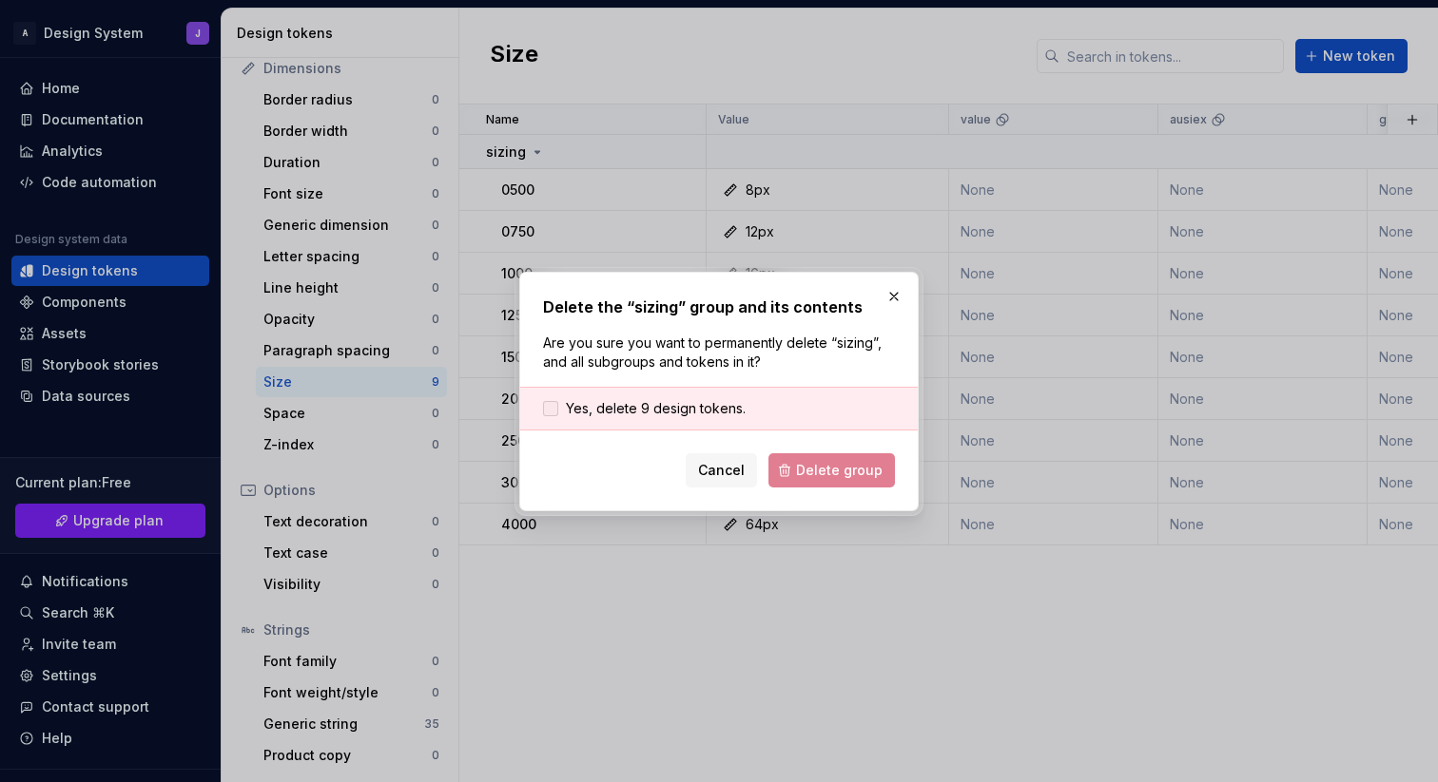
click at [662, 401] on span "Yes, delete 9 design tokens." at bounding box center [656, 408] width 180 height 19
click at [821, 458] on button "Delete group" at bounding box center [831, 471] width 126 height 34
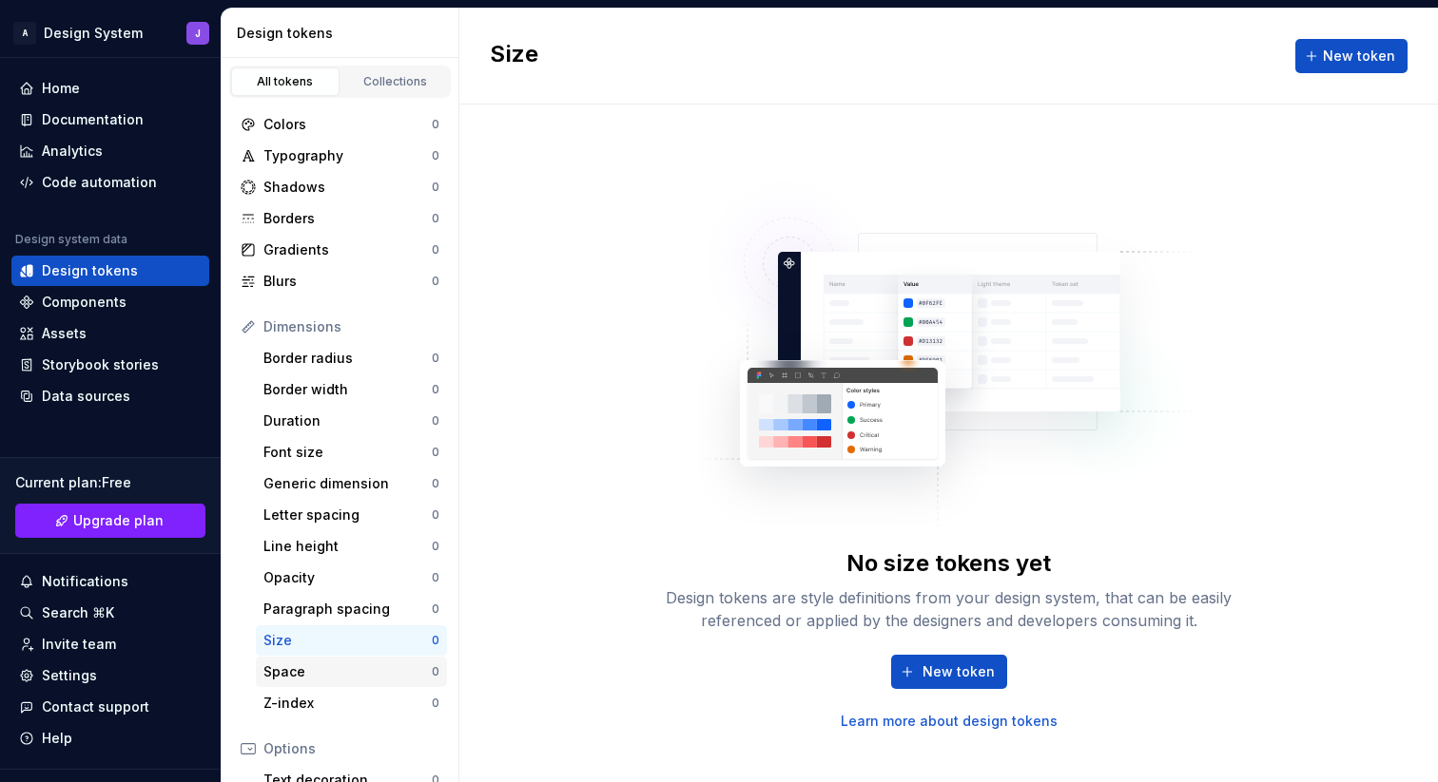
scroll to position [259, 0]
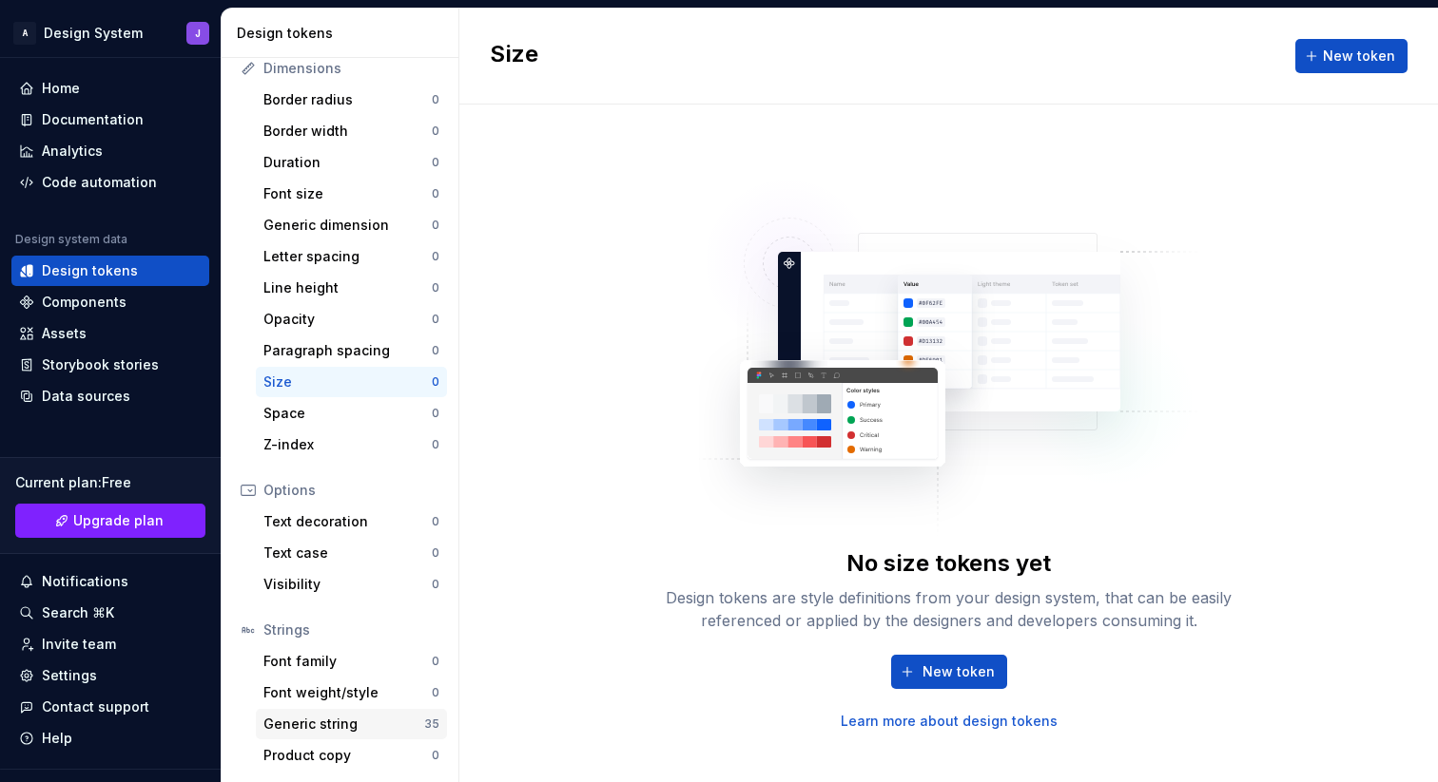
click at [375, 727] on div "Generic string" at bounding box center [343, 724] width 161 height 19
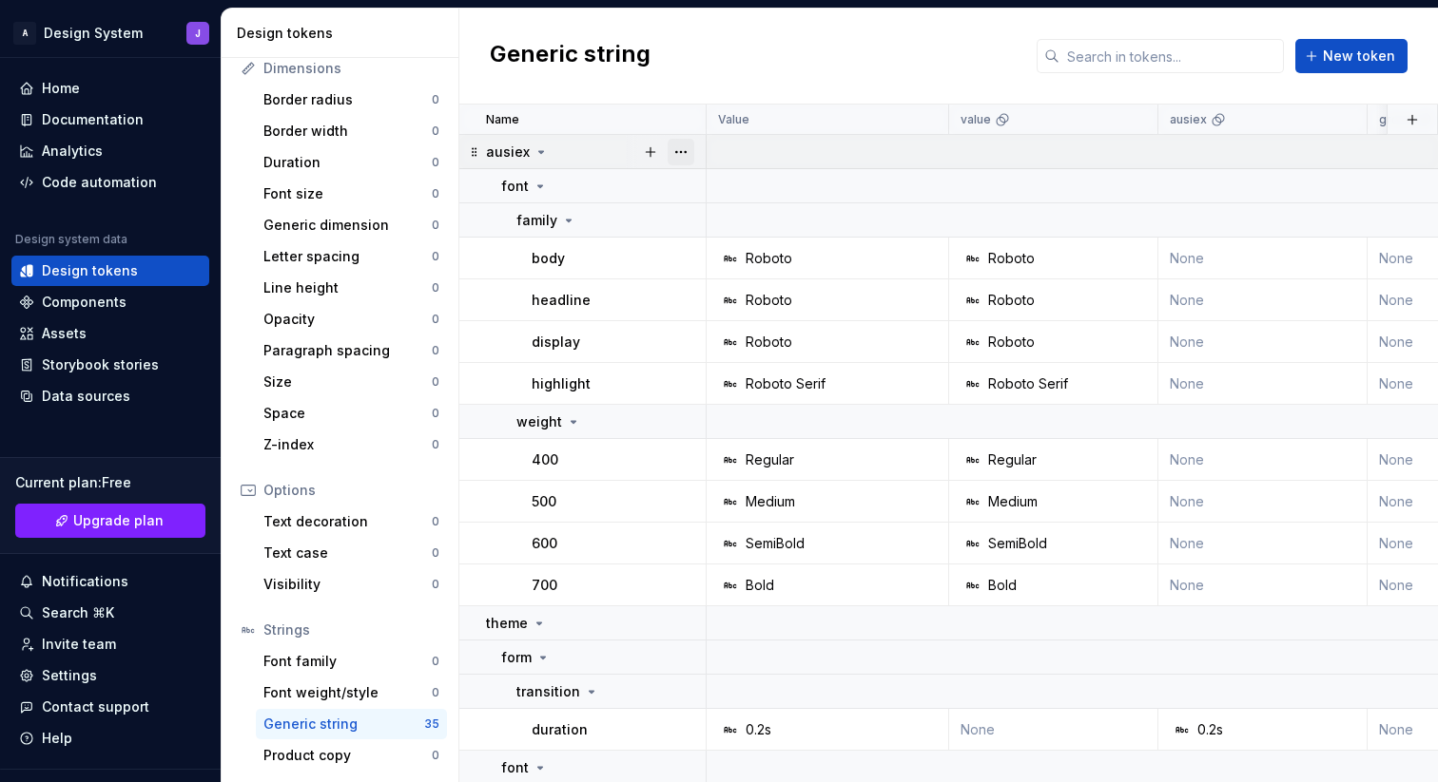
click at [680, 150] on button "button" at bounding box center [680, 152] width 27 height 27
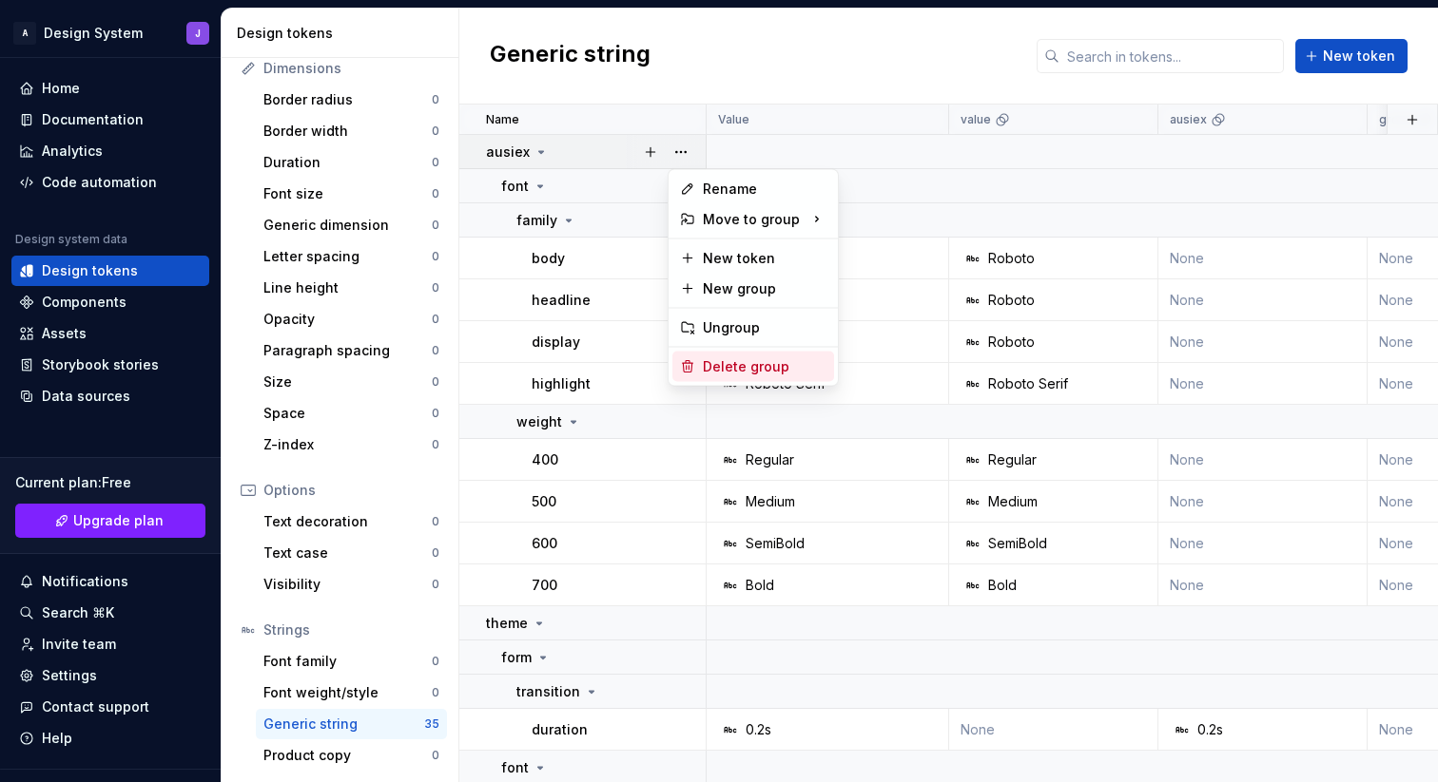
click at [717, 366] on div "Delete group" at bounding box center [765, 366] width 124 height 19
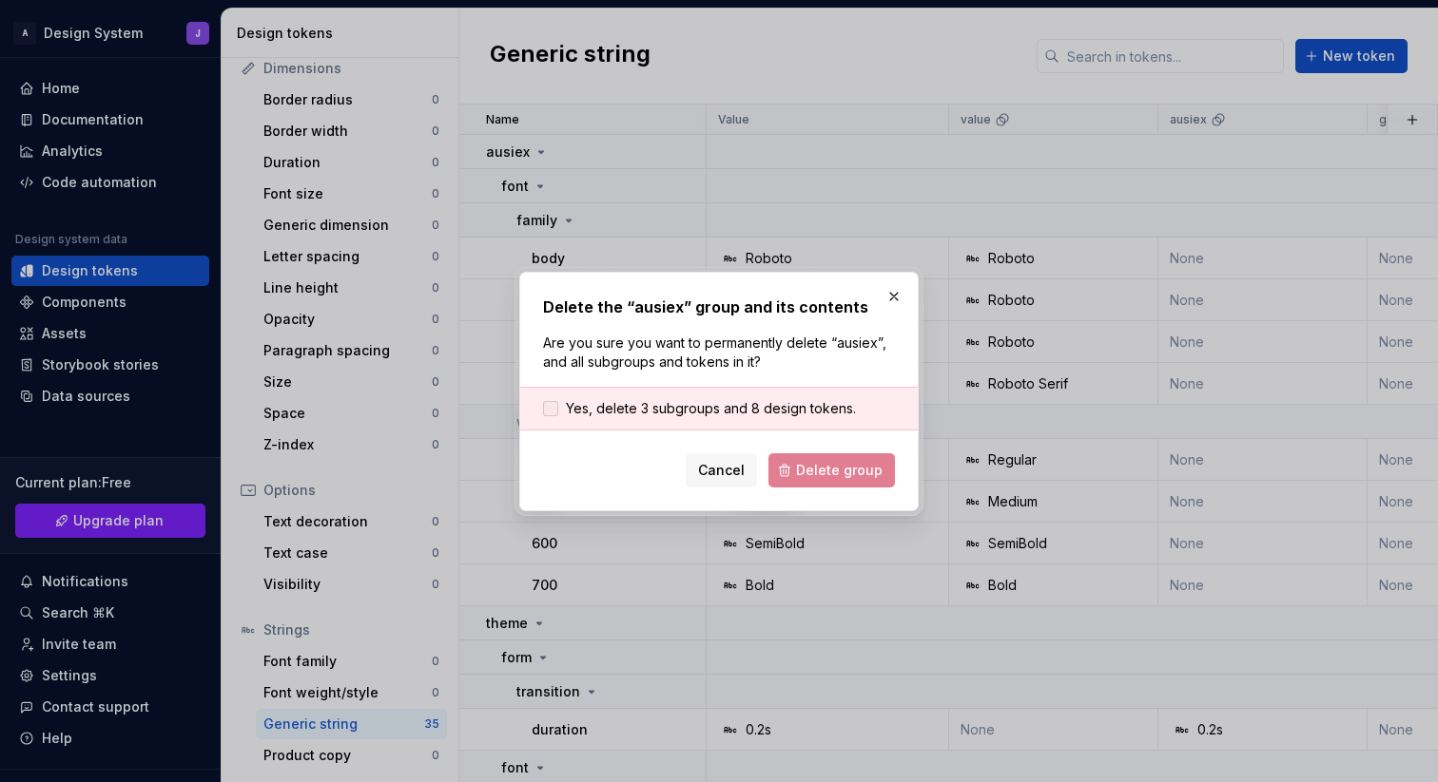
click at [663, 405] on span "Yes, delete 3 subgroups and 8 design tokens." at bounding box center [711, 408] width 290 height 19
click at [821, 464] on span "Delete group" at bounding box center [839, 470] width 87 height 19
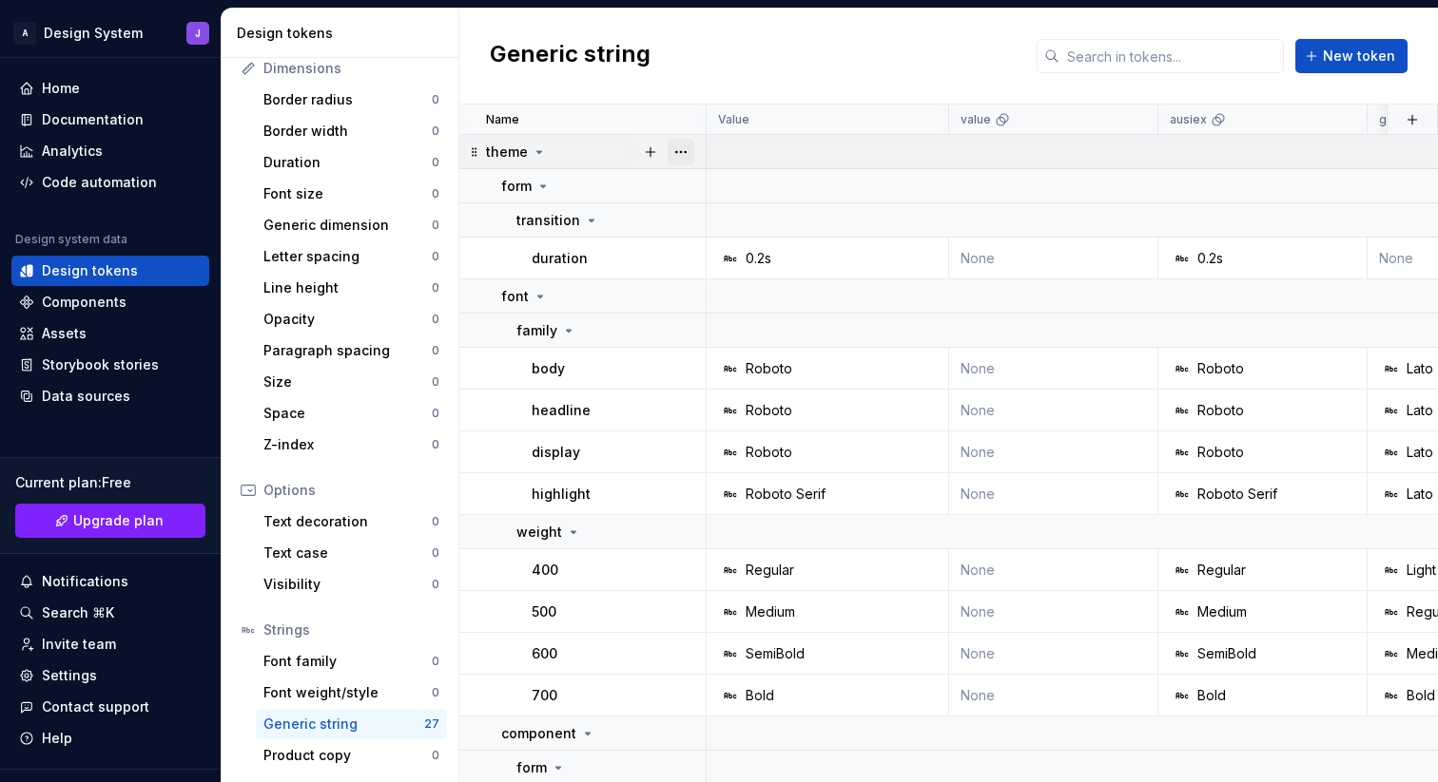
click at [685, 150] on button "button" at bounding box center [680, 152] width 27 height 27
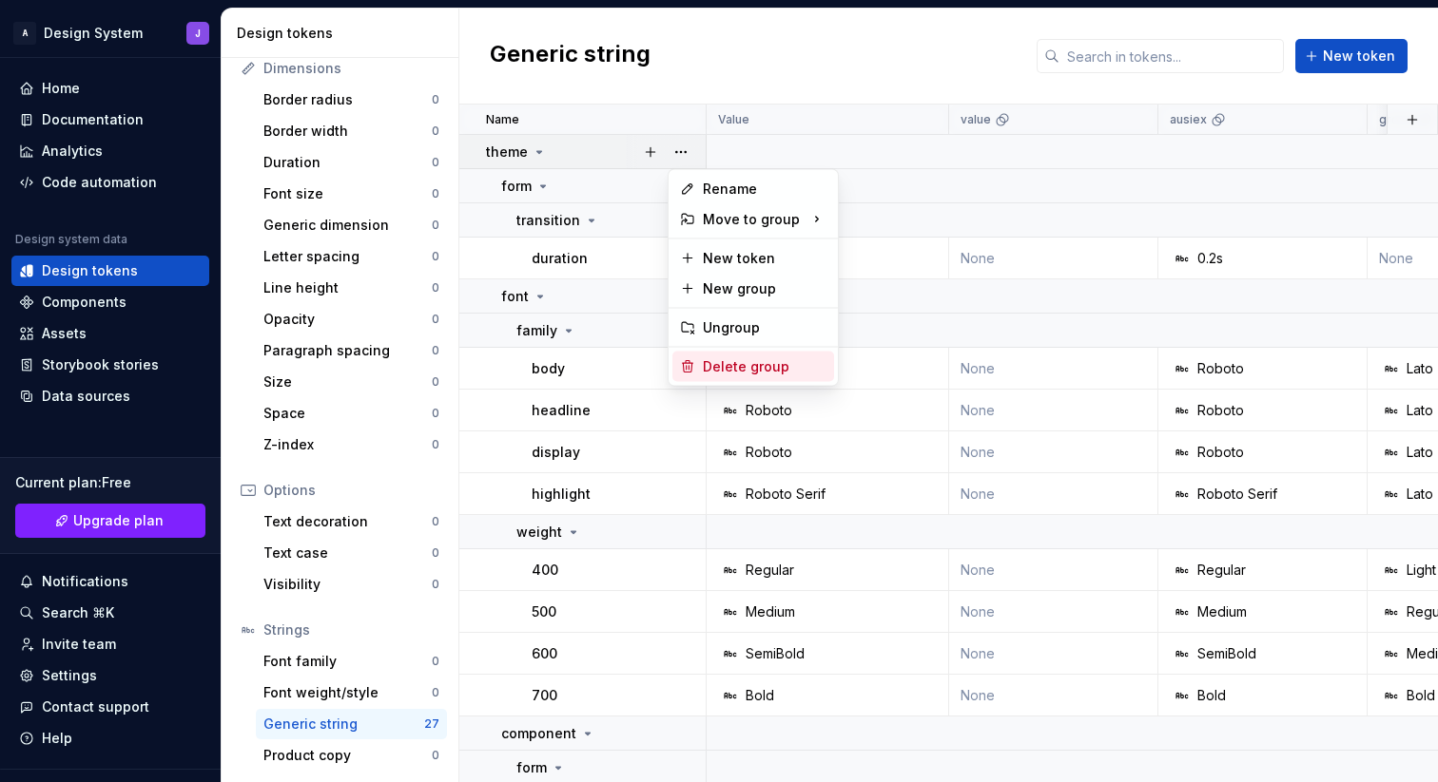
click at [724, 370] on div "Delete group" at bounding box center [765, 366] width 124 height 19
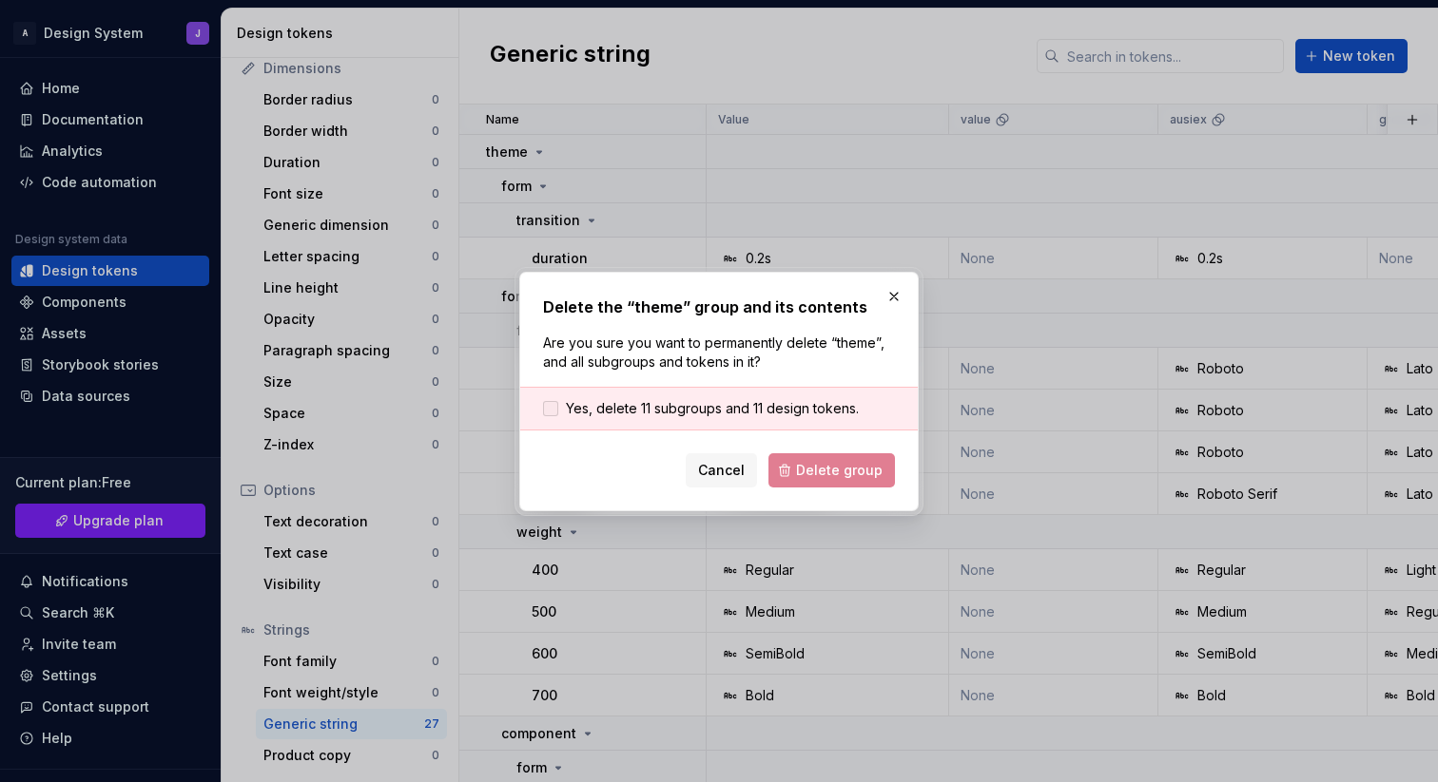
click at [689, 414] on span "Yes, delete 11 subgroups and 11 design tokens." at bounding box center [712, 408] width 293 height 19
click at [846, 476] on span "Delete group" at bounding box center [839, 470] width 87 height 19
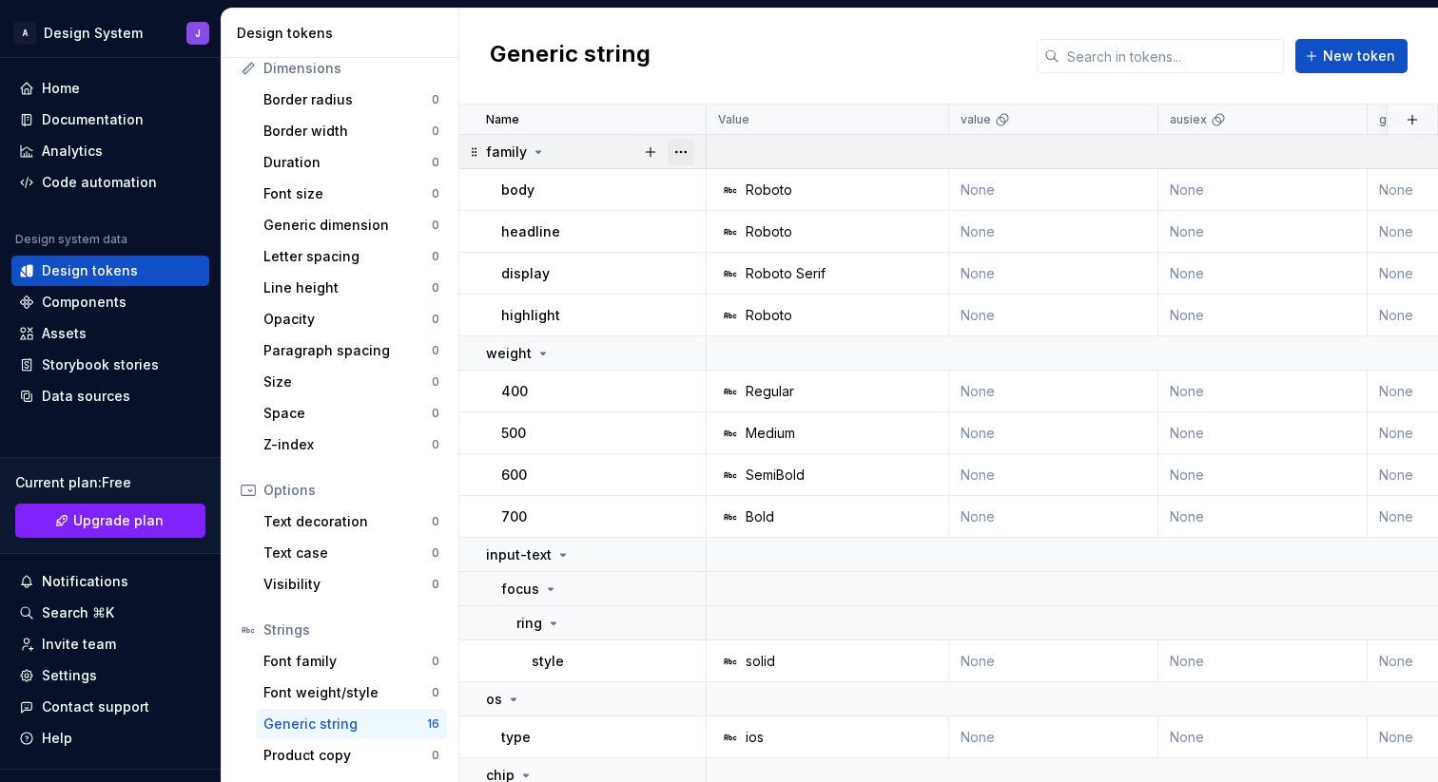
click at [680, 149] on button "button" at bounding box center [680, 152] width 27 height 27
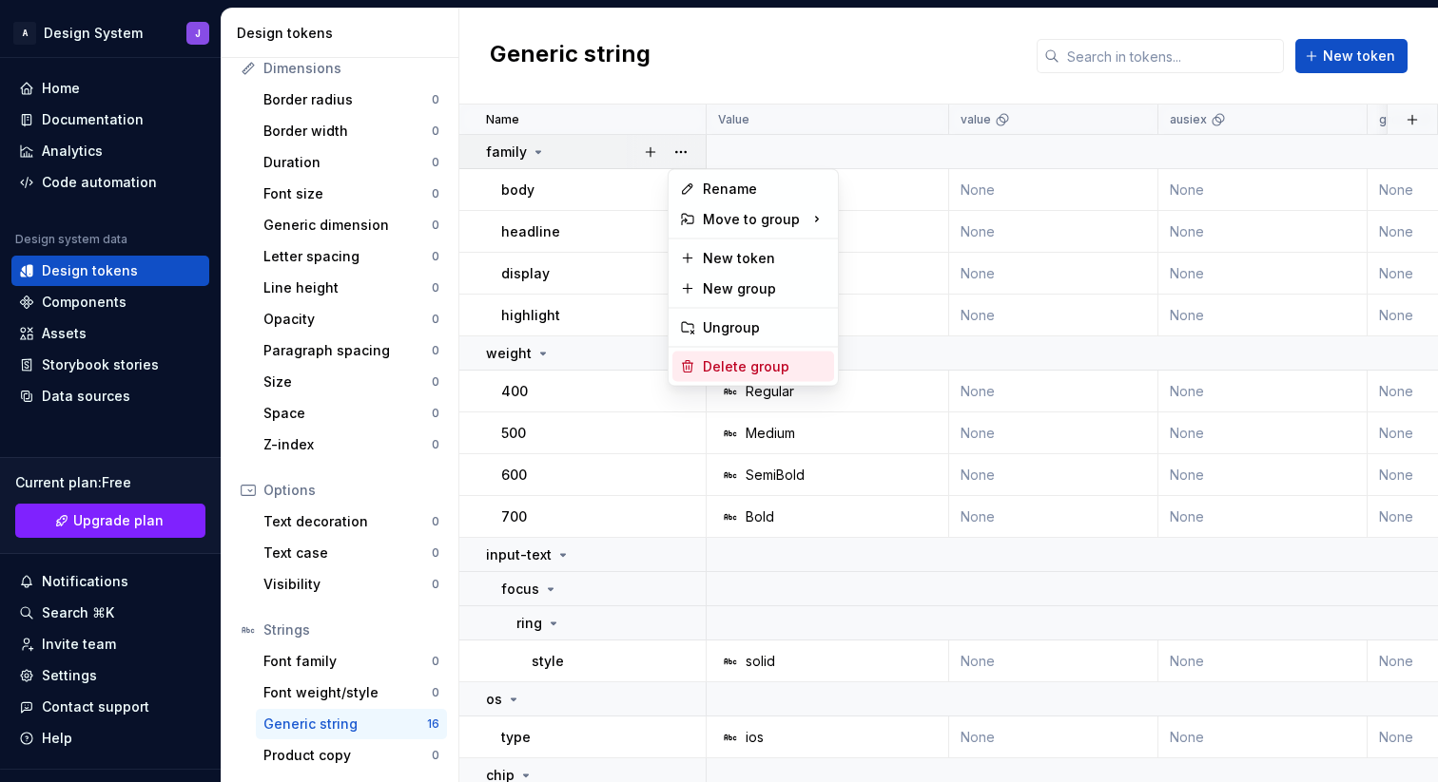
click at [727, 366] on div "Delete group" at bounding box center [765, 366] width 124 height 19
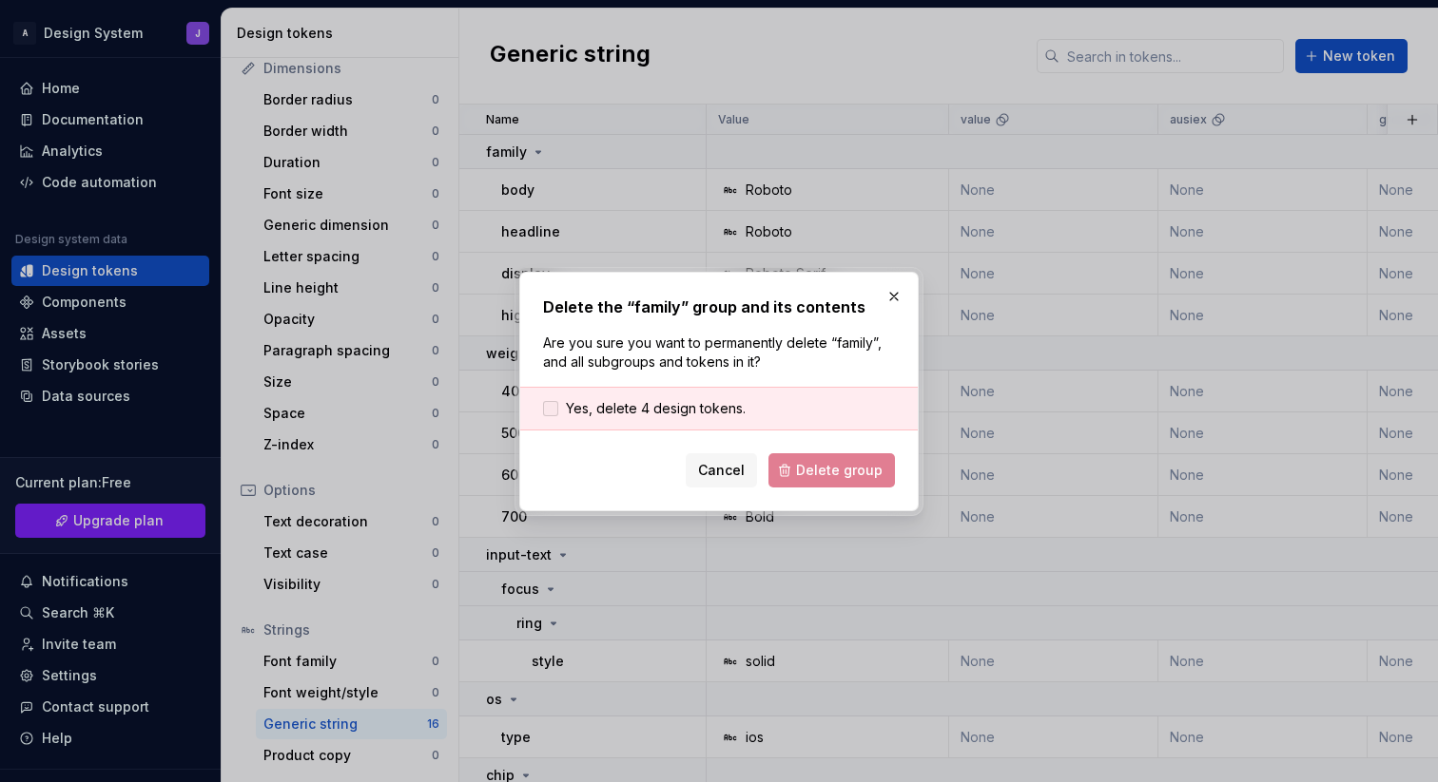
click at [658, 399] on span "Yes, delete 4 design tokens." at bounding box center [656, 408] width 180 height 19
click at [836, 459] on button "Delete group" at bounding box center [831, 471] width 126 height 34
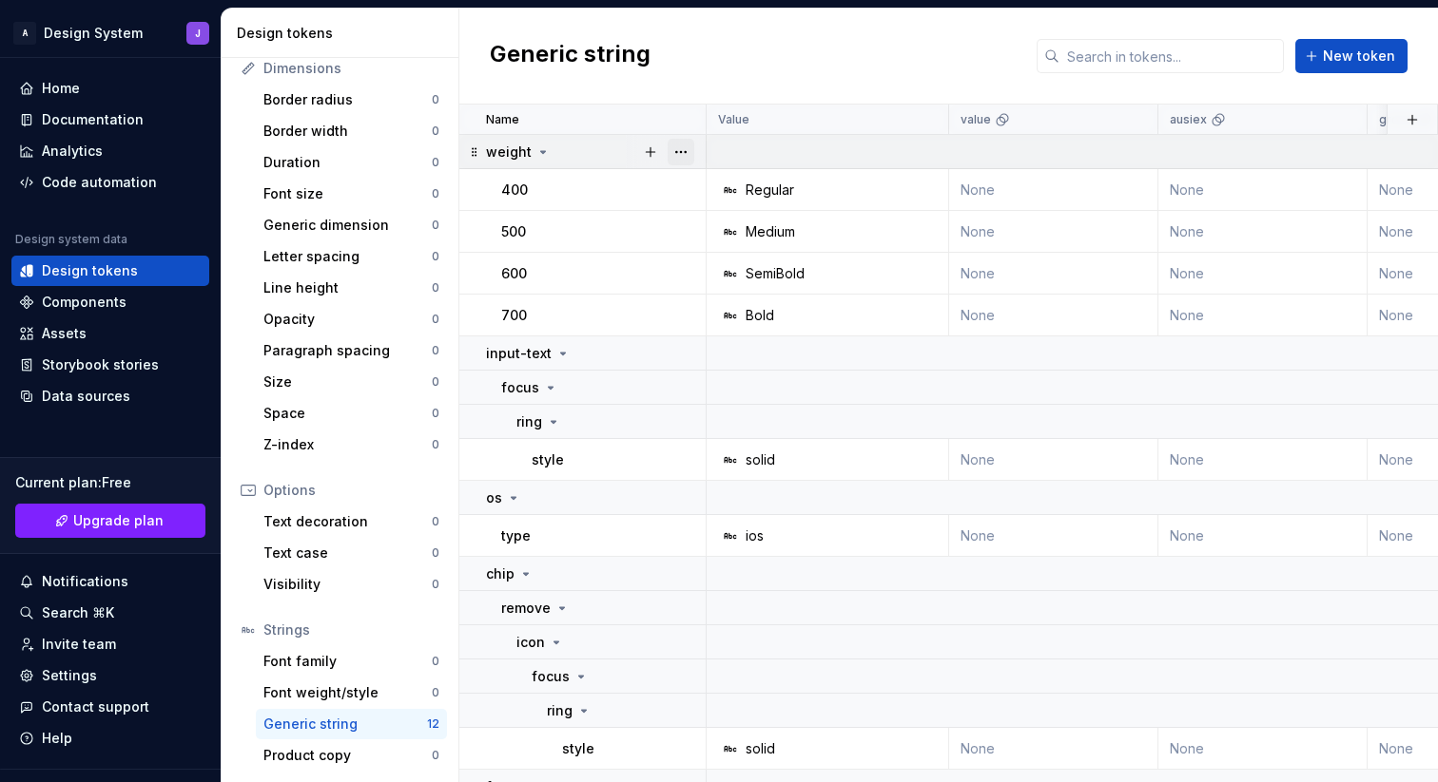
click at [684, 156] on button "button" at bounding box center [680, 152] width 27 height 27
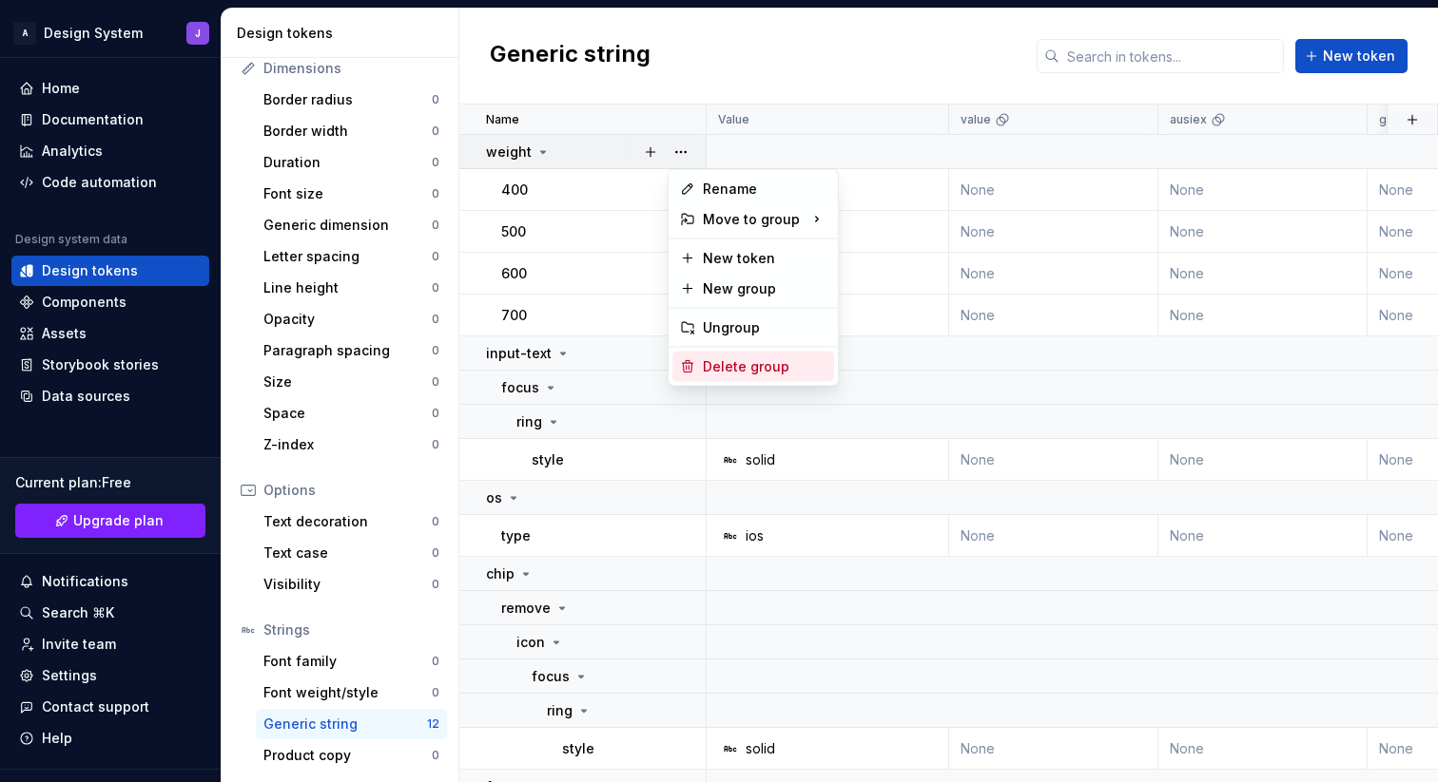
click at [720, 366] on div "Delete group" at bounding box center [765, 366] width 124 height 19
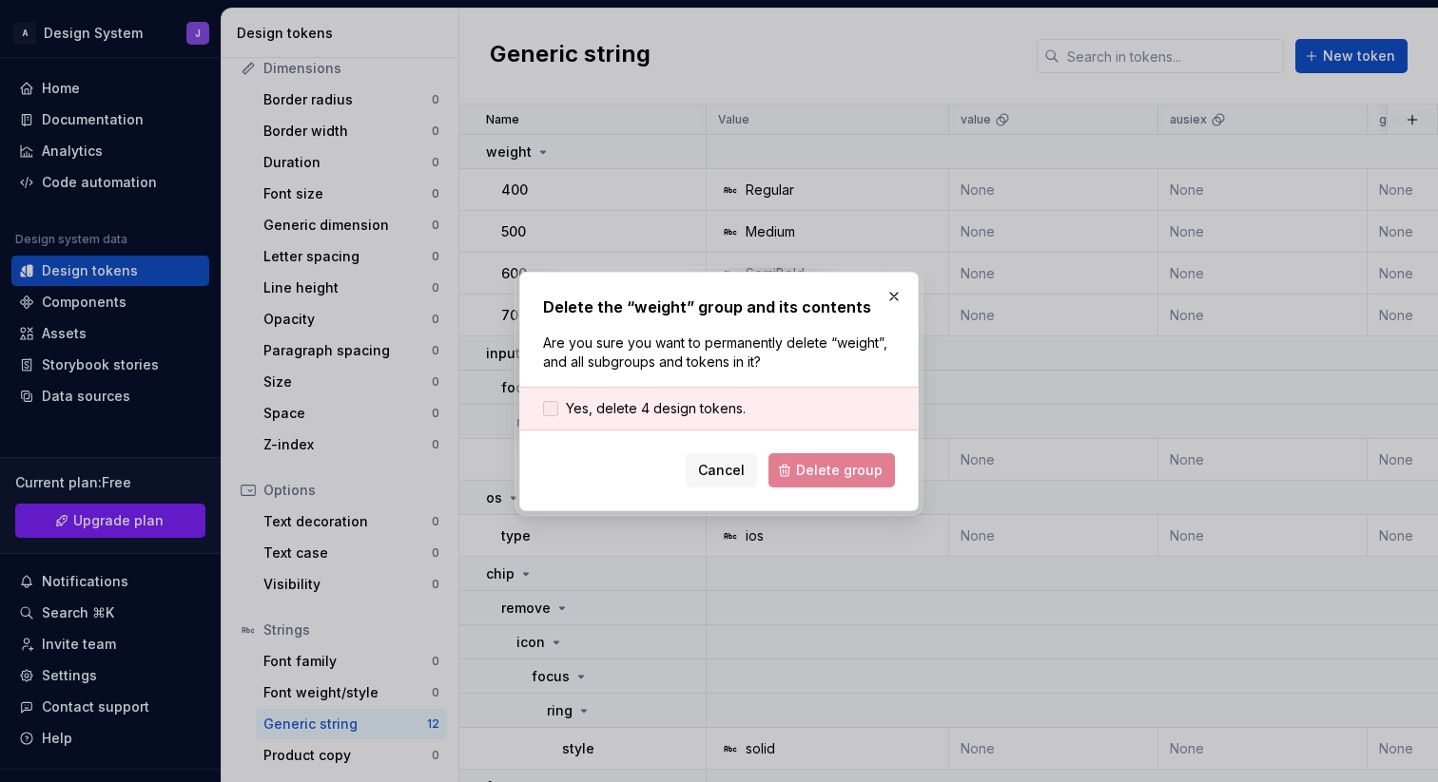
click at [690, 399] on span "Yes, delete 4 design tokens." at bounding box center [656, 408] width 180 height 19
click at [814, 470] on span "Delete group" at bounding box center [839, 470] width 87 height 19
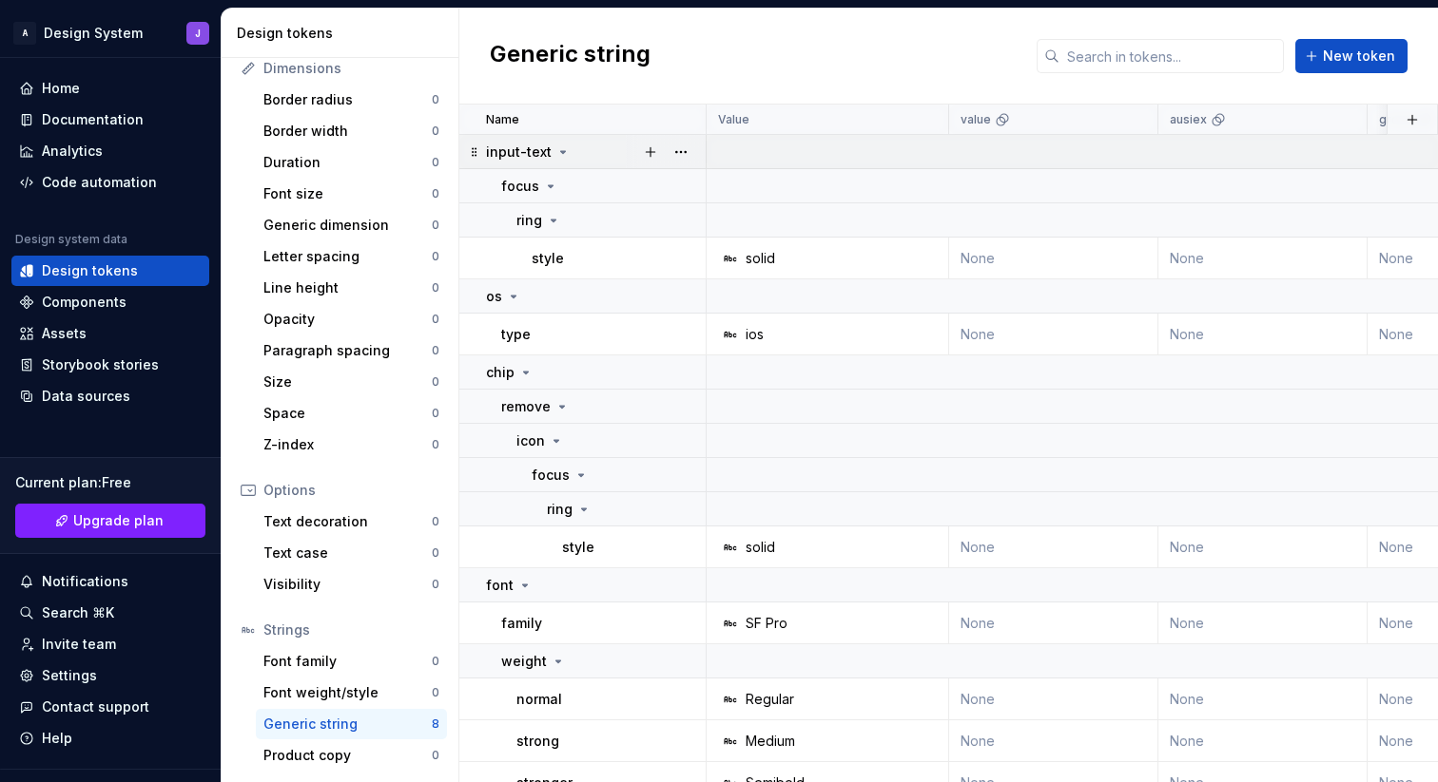
click at [560, 153] on icon at bounding box center [562, 152] width 15 height 15
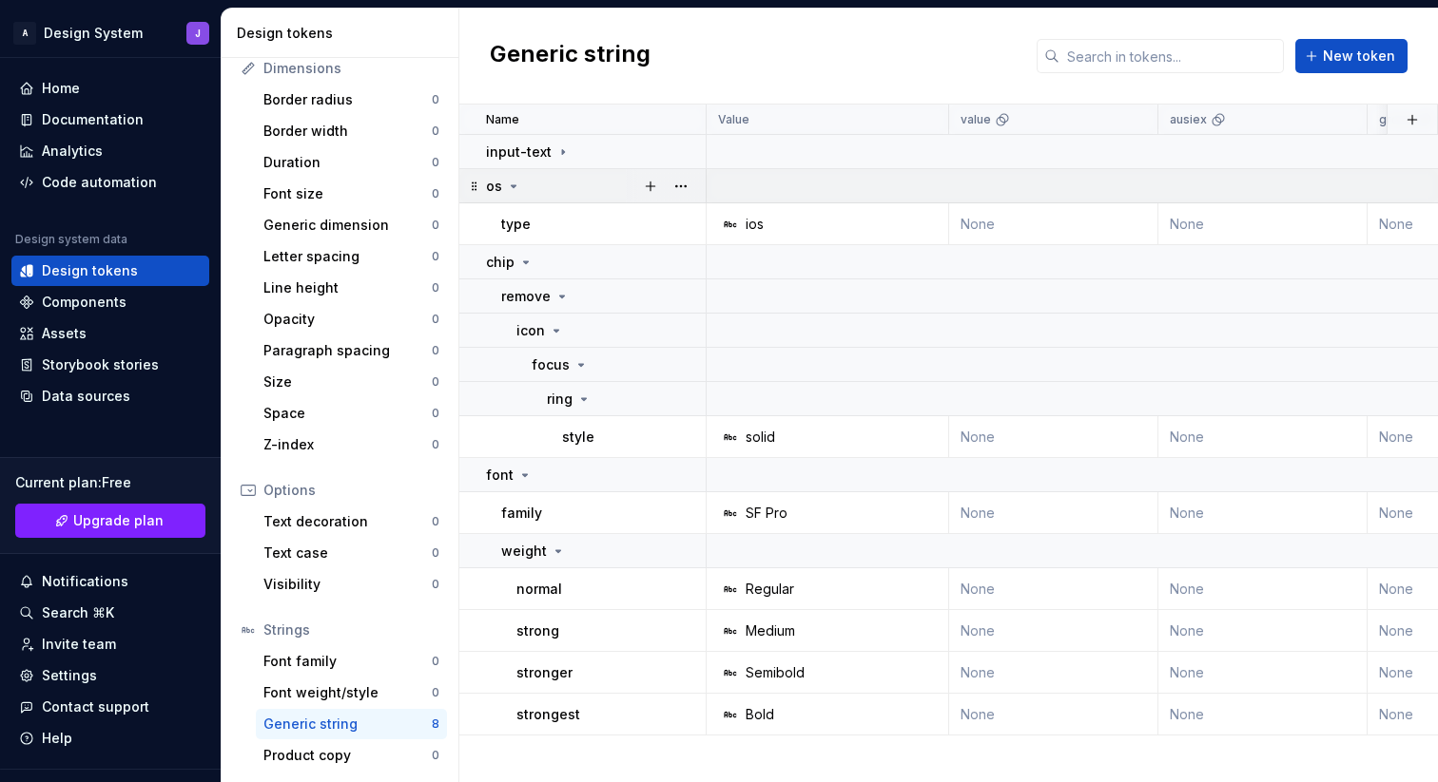
click at [519, 189] on icon at bounding box center [513, 186] width 15 height 15
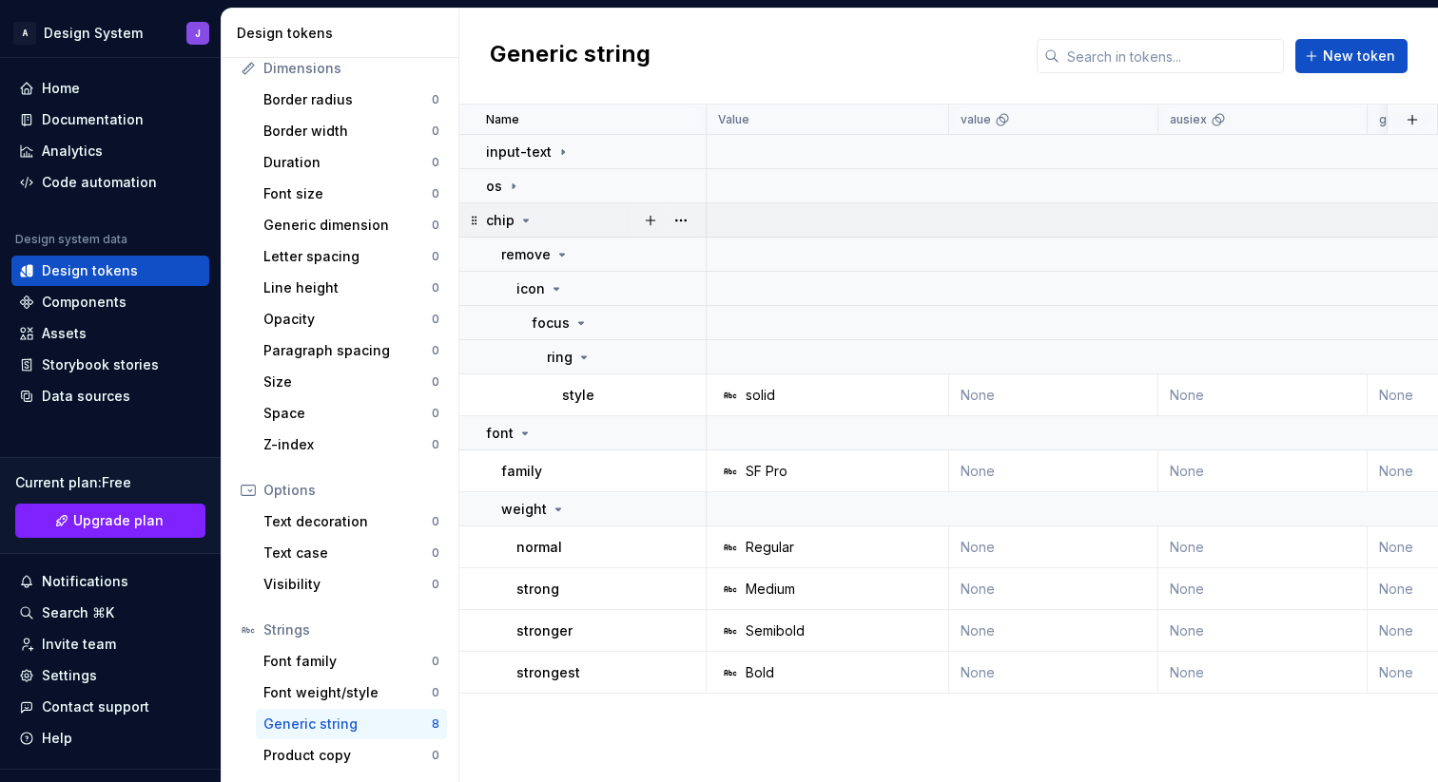
click at [524, 218] on icon at bounding box center [525, 220] width 15 height 15
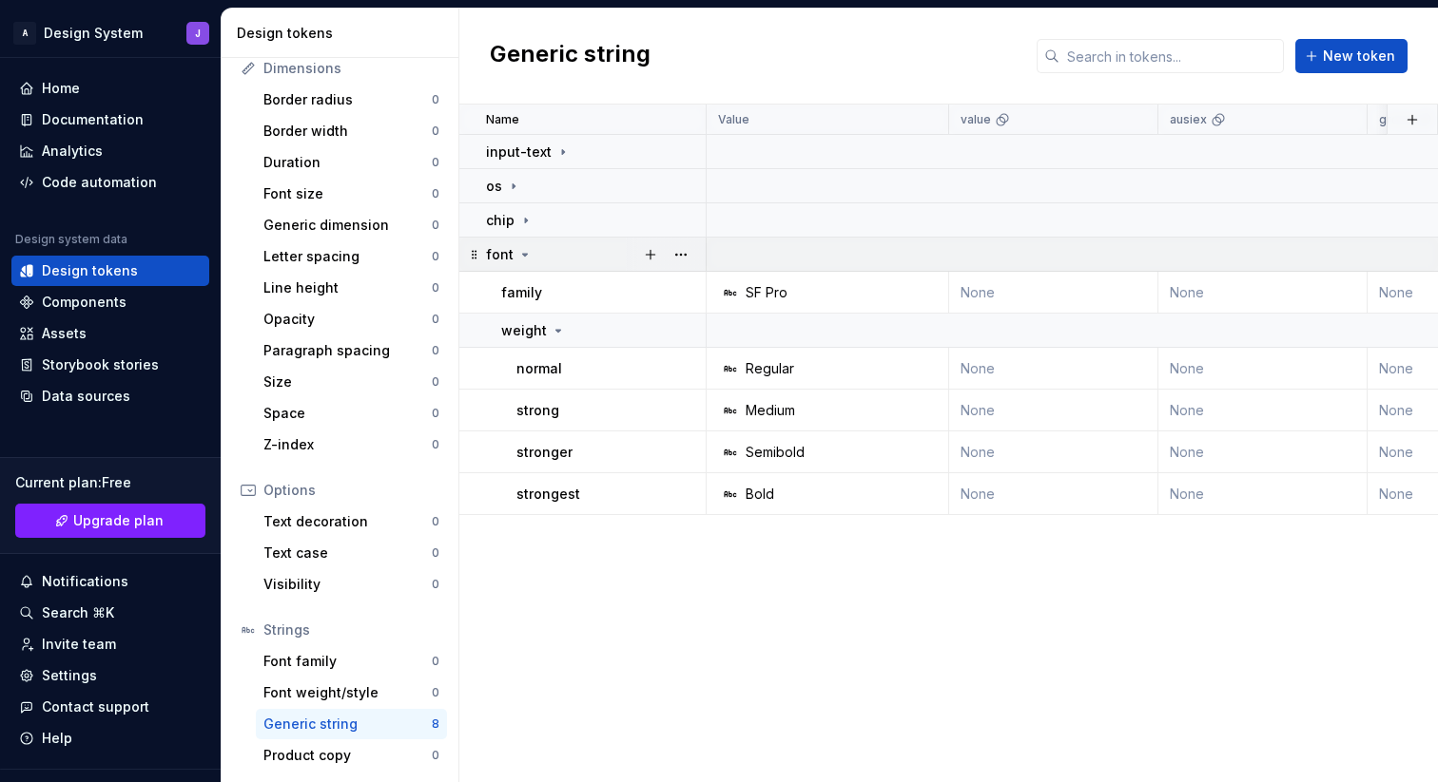
click at [527, 254] on icon at bounding box center [524, 254] width 15 height 15
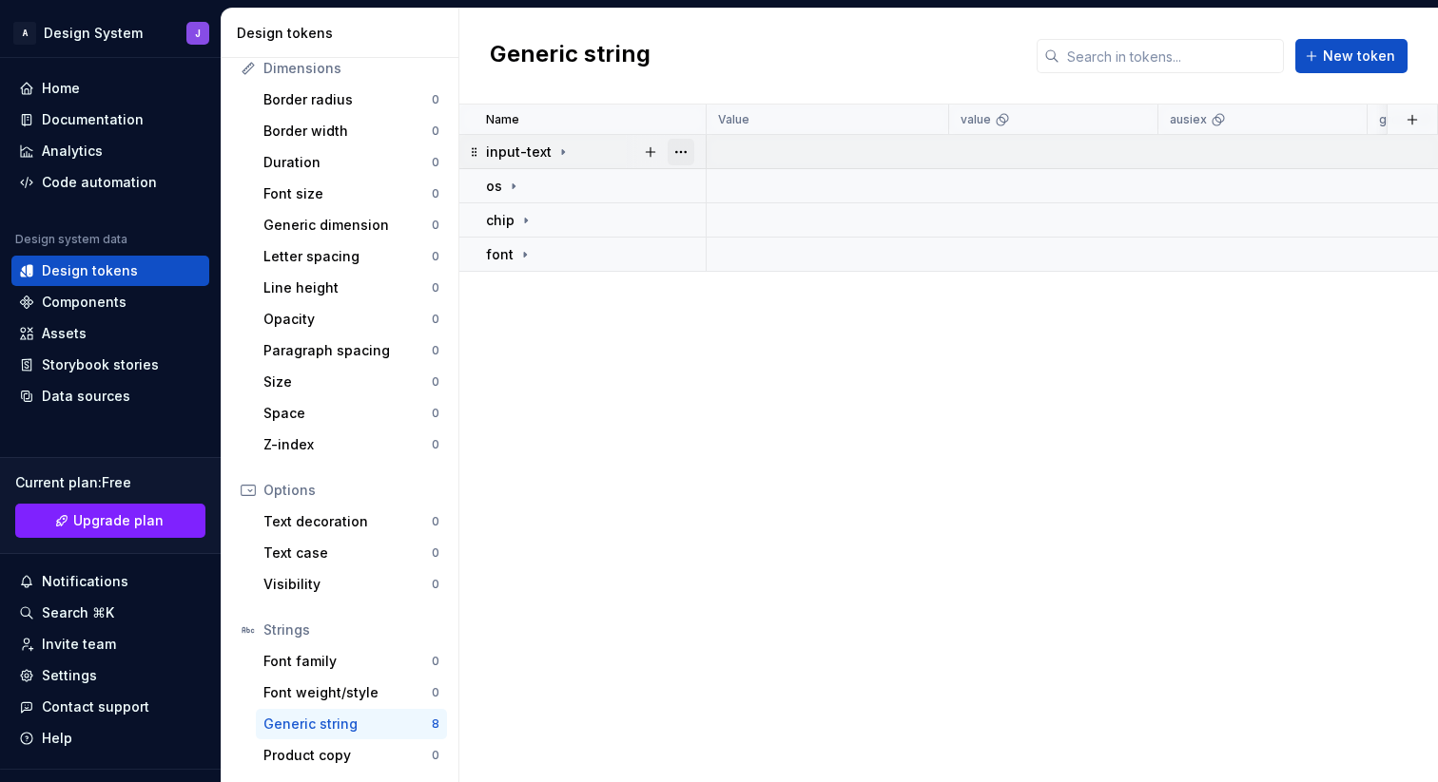
click at [679, 152] on button "button" at bounding box center [680, 152] width 27 height 27
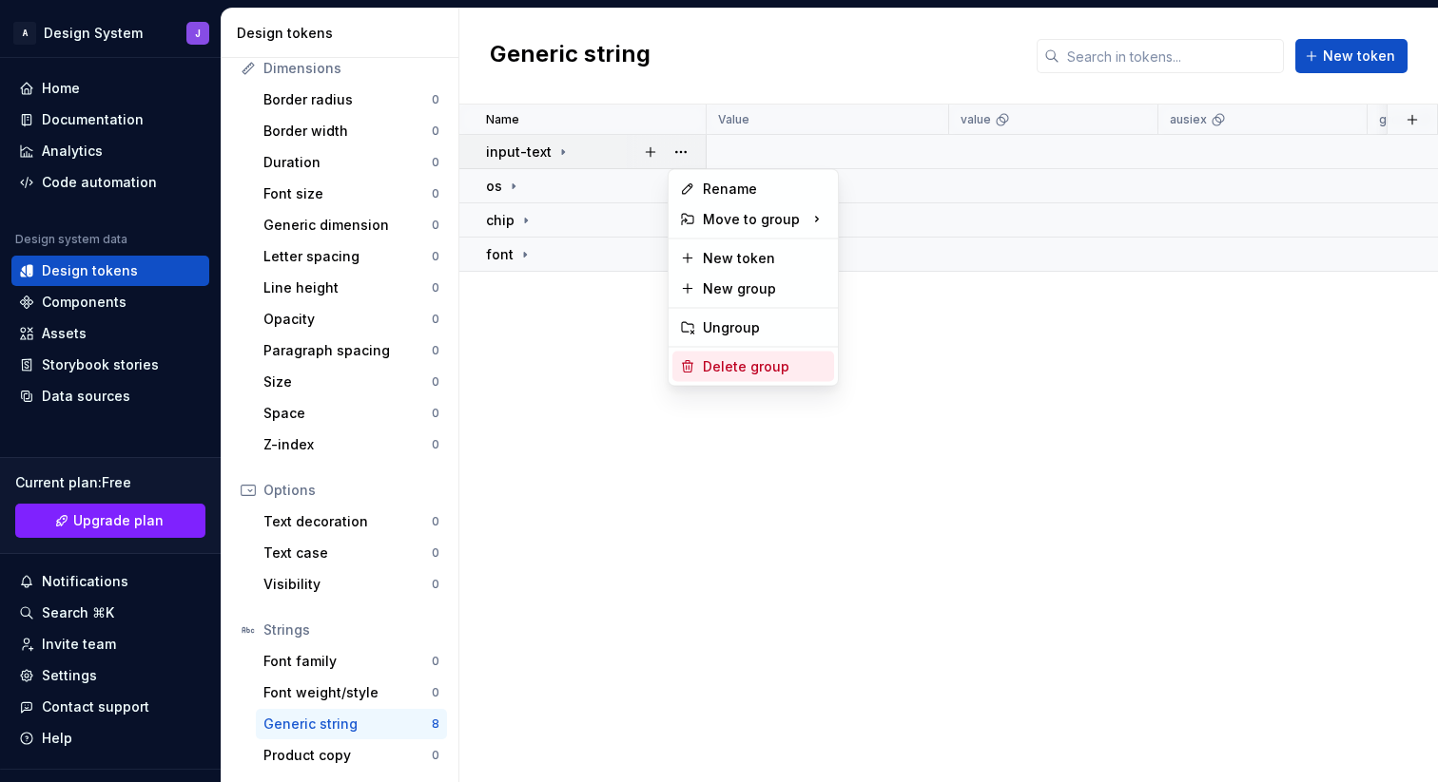
click at [728, 365] on div "Delete group" at bounding box center [765, 366] width 124 height 19
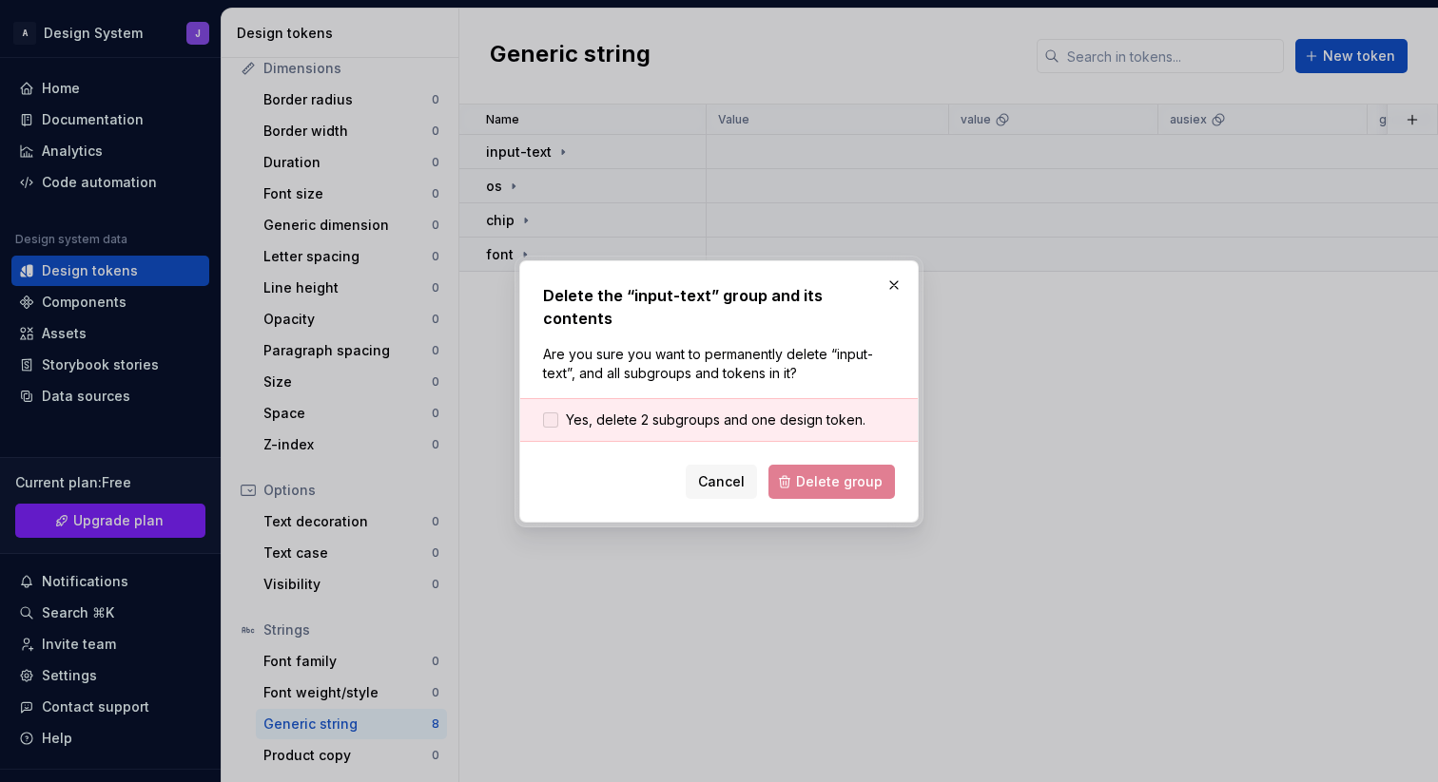
click at [624, 411] on span "Yes, delete 2 subgroups and one design token." at bounding box center [715, 420] width 299 height 19
click at [785, 465] on button "Delete group" at bounding box center [831, 482] width 126 height 34
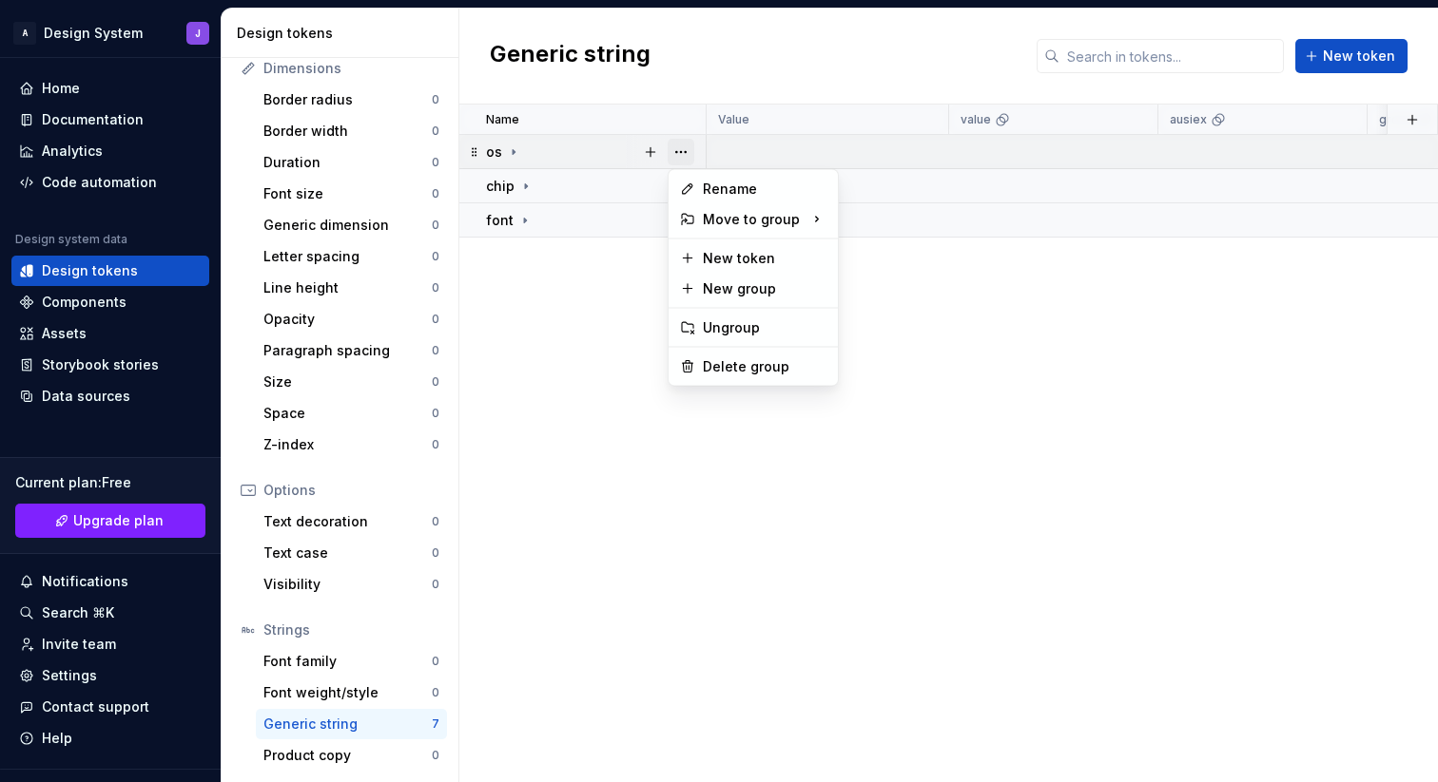
click at [685, 157] on button "button" at bounding box center [680, 152] width 27 height 27
click at [724, 364] on div "Delete group" at bounding box center [765, 366] width 124 height 19
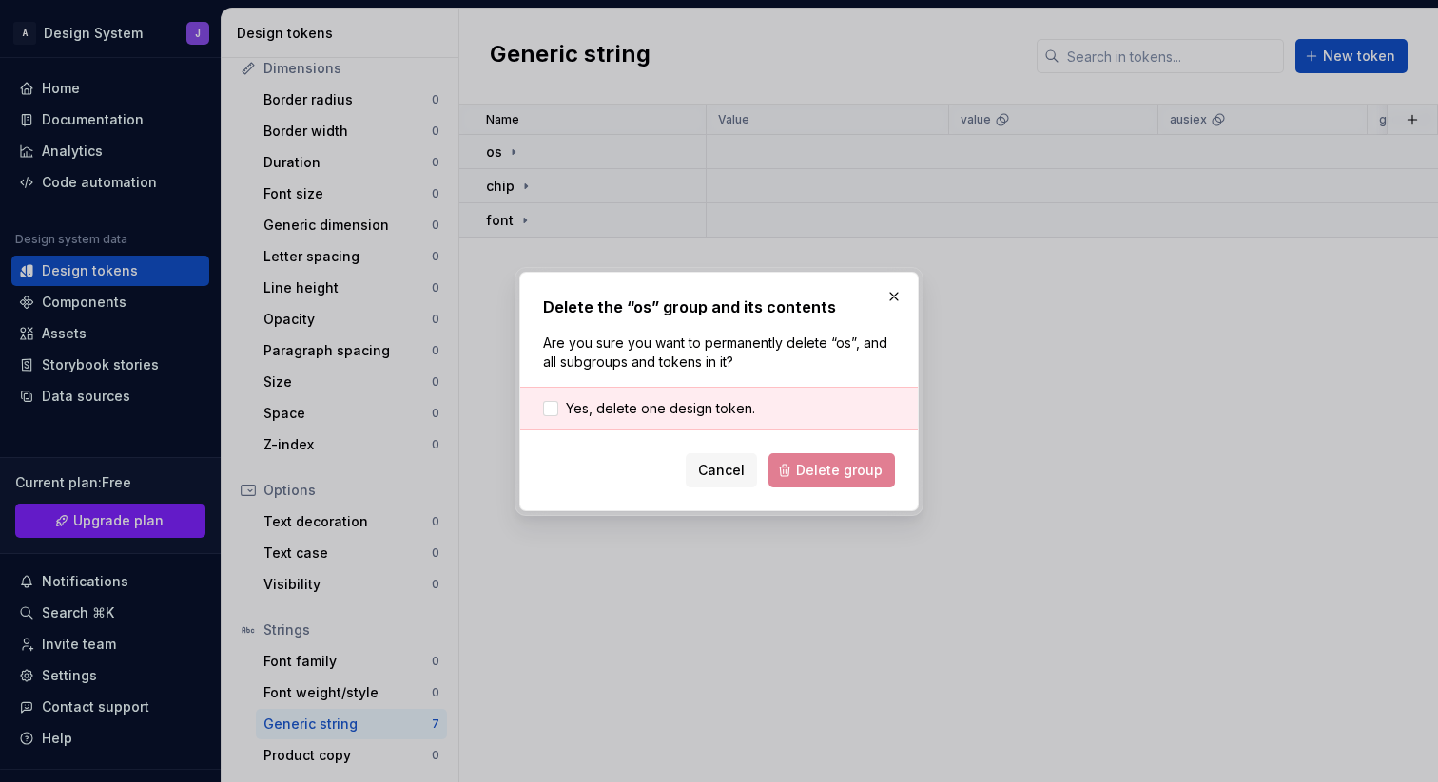
drag, startPoint x: 670, startPoint y: 408, endPoint x: 692, endPoint y: 417, distance: 23.8
click at [671, 408] on span "Yes, delete one design token." at bounding box center [660, 408] width 189 height 19
click at [804, 457] on button "Delete group" at bounding box center [831, 471] width 126 height 34
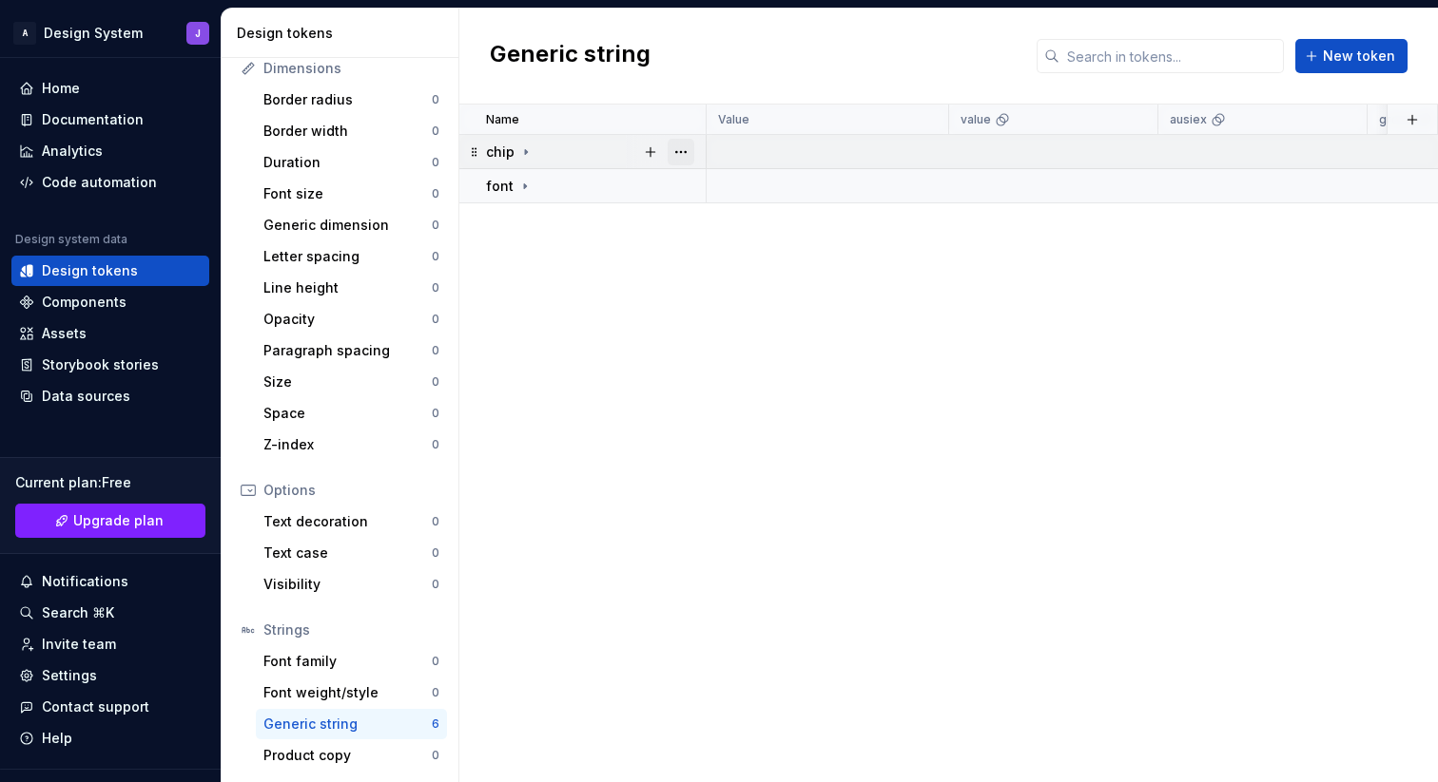
click at [686, 152] on button "button" at bounding box center [680, 152] width 27 height 27
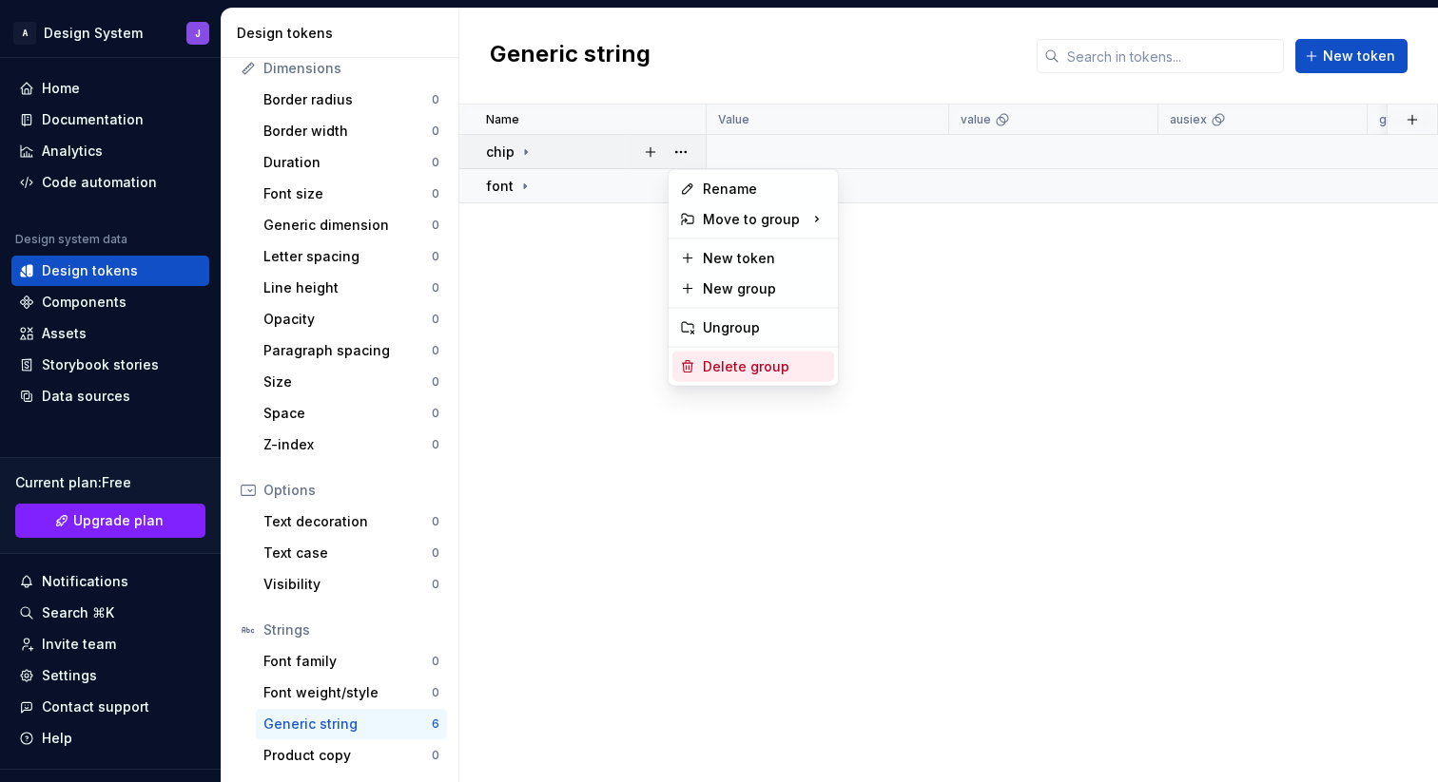
click at [725, 364] on div "Delete group" at bounding box center [765, 366] width 124 height 19
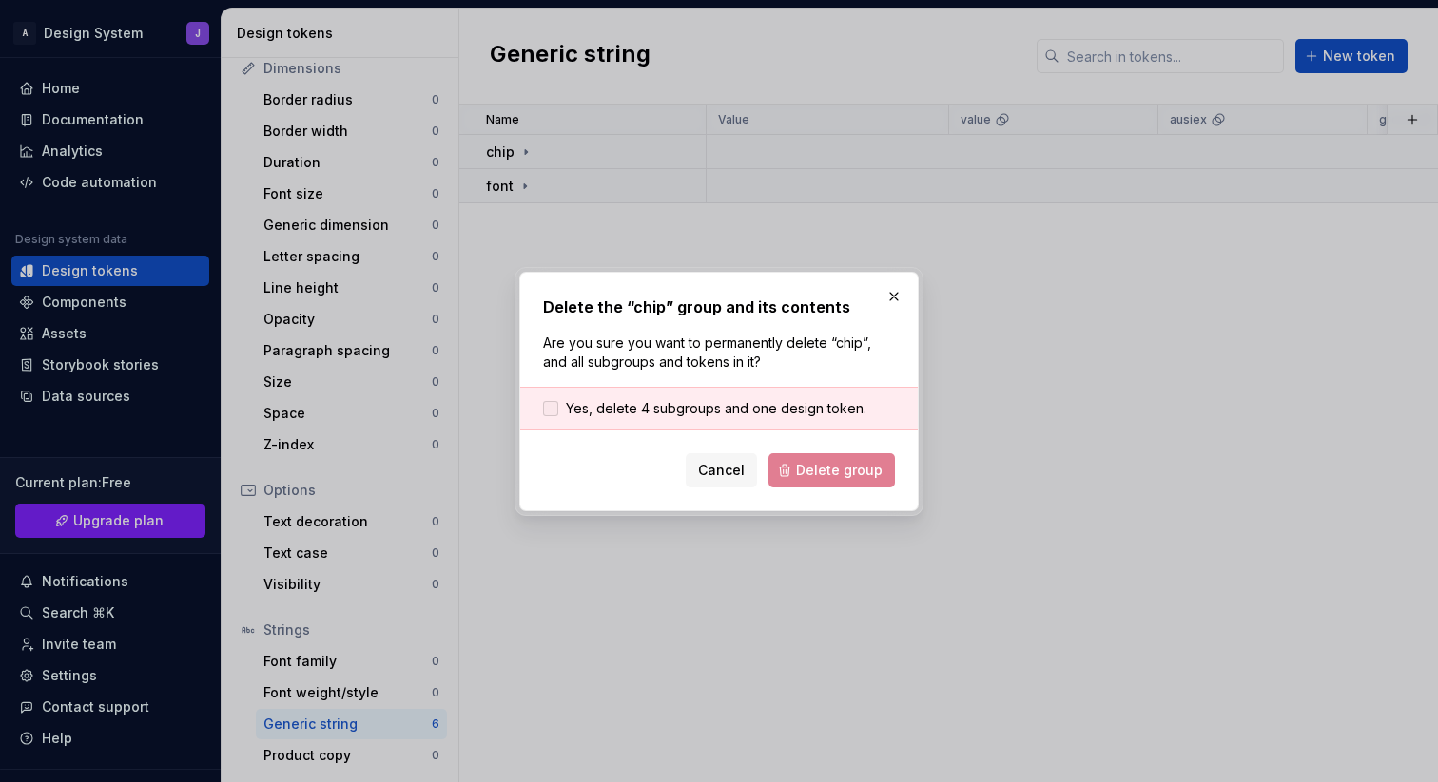
drag, startPoint x: 640, startPoint y: 409, endPoint x: 674, endPoint y: 414, distance: 34.6
click at [643, 409] on span "Yes, delete 4 subgroups and one design token." at bounding box center [716, 408] width 300 height 19
click at [803, 463] on span "Delete group" at bounding box center [839, 470] width 87 height 19
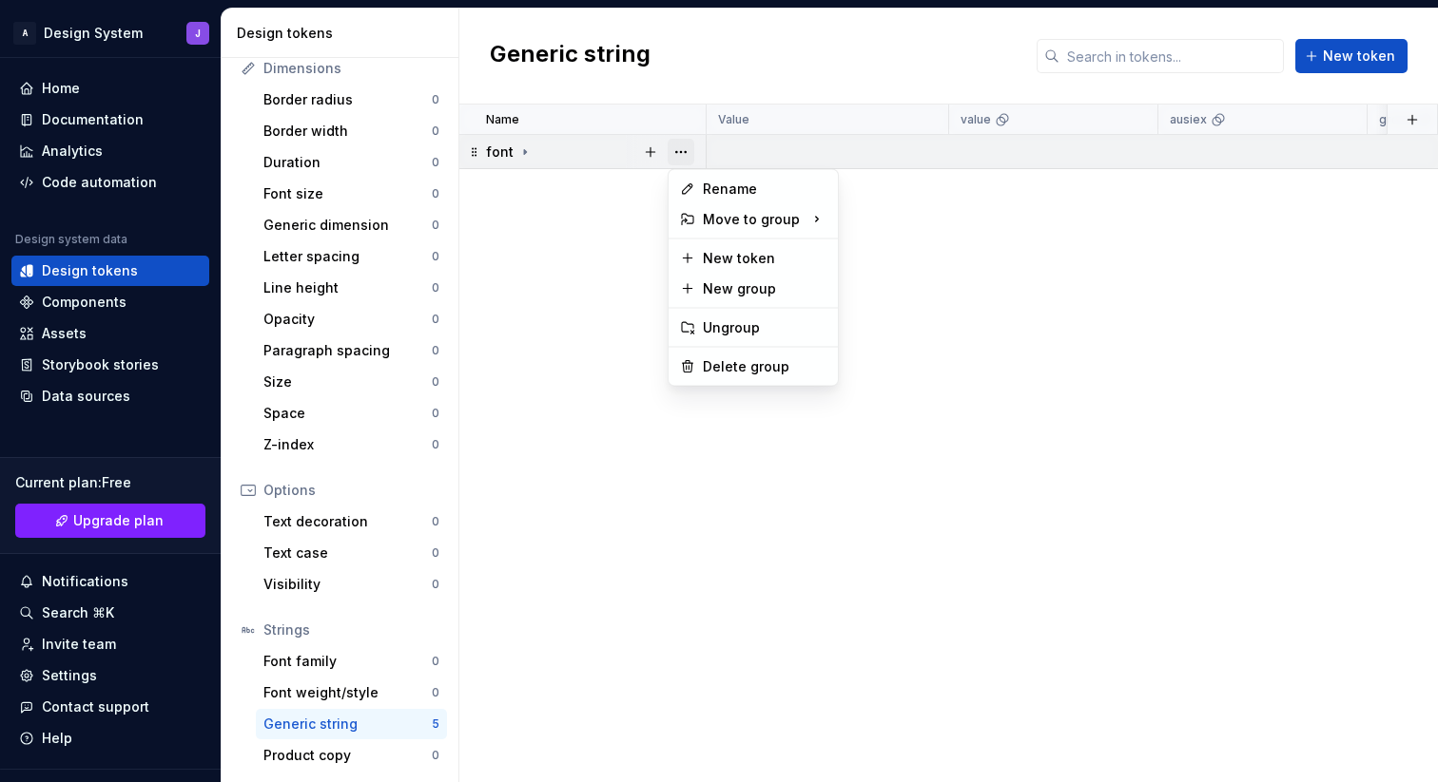
click at [685, 147] on button "button" at bounding box center [680, 152] width 27 height 27
click at [712, 362] on div "Delete group" at bounding box center [765, 366] width 124 height 19
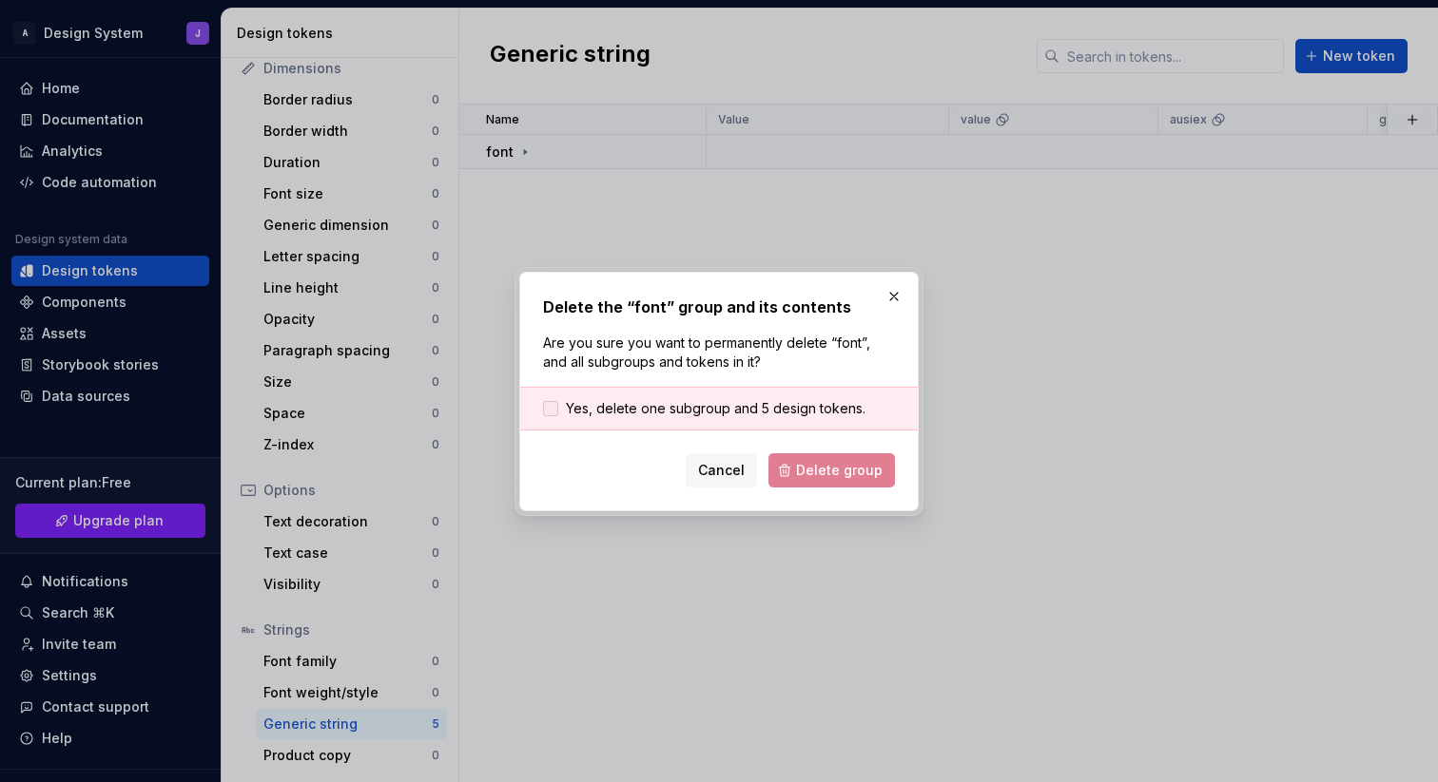
click at [647, 407] on span "Yes, delete one subgroup and 5 design tokens." at bounding box center [715, 408] width 299 height 19
click at [825, 465] on span "Delete group" at bounding box center [839, 470] width 87 height 19
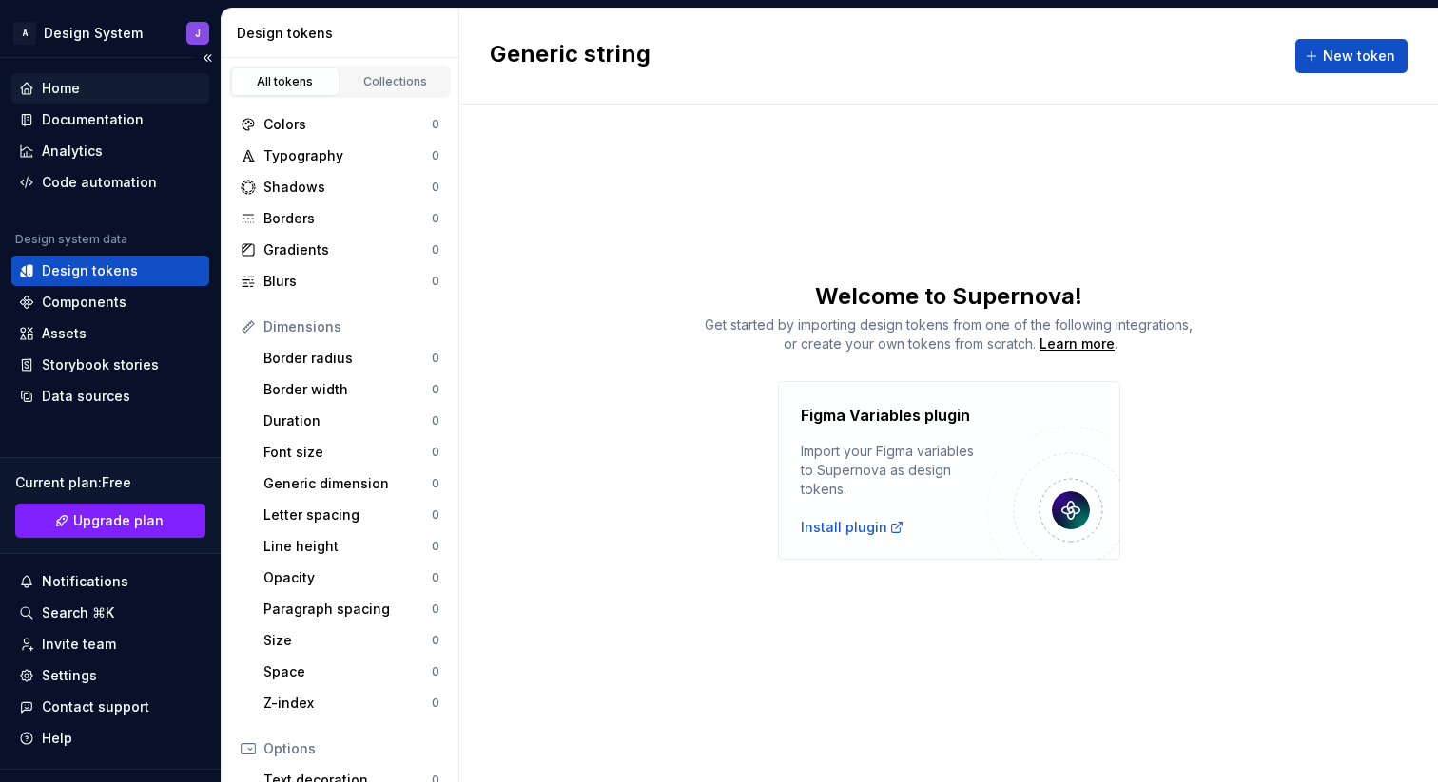
click at [52, 93] on div "Home" at bounding box center [61, 88] width 38 height 19
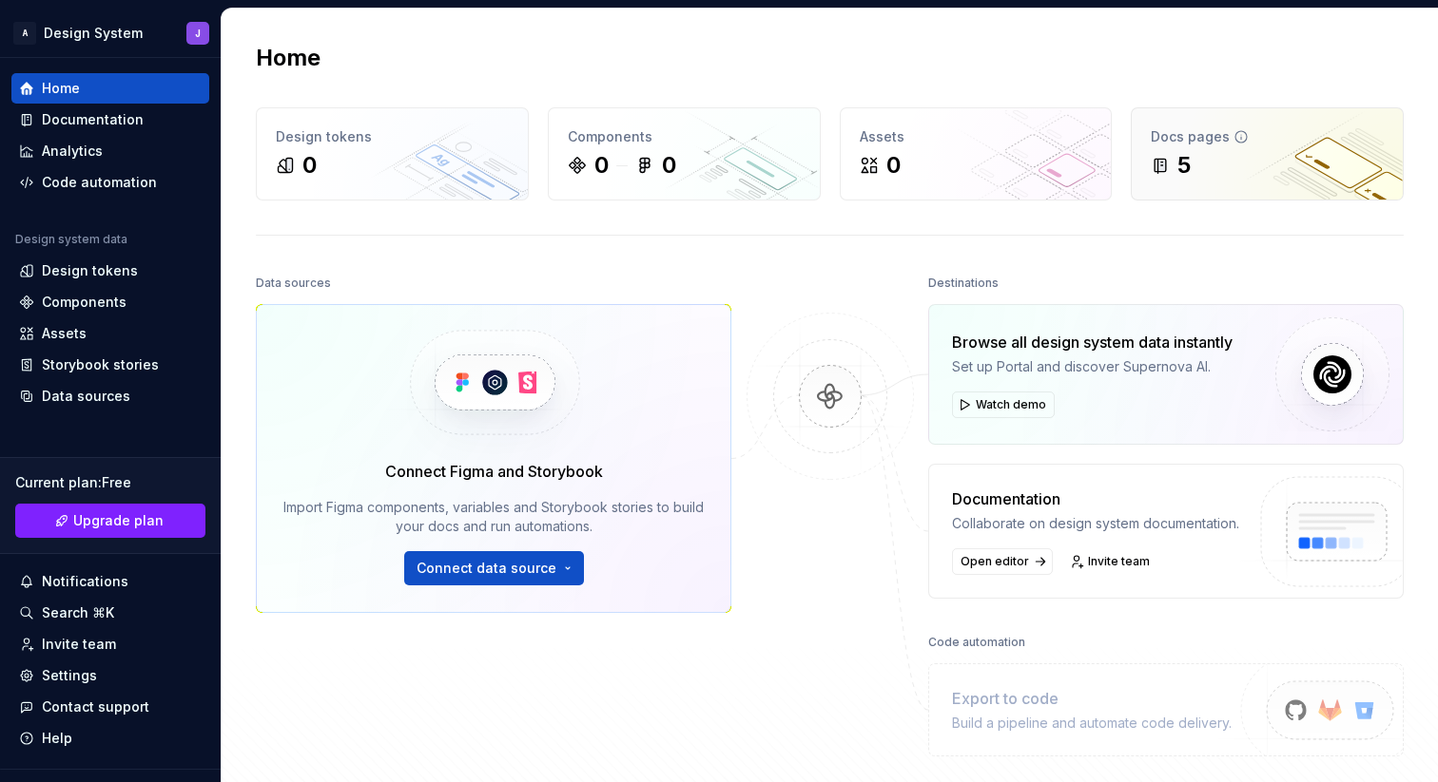
click at [1215, 164] on div "5" at bounding box center [1266, 165] width 233 height 30
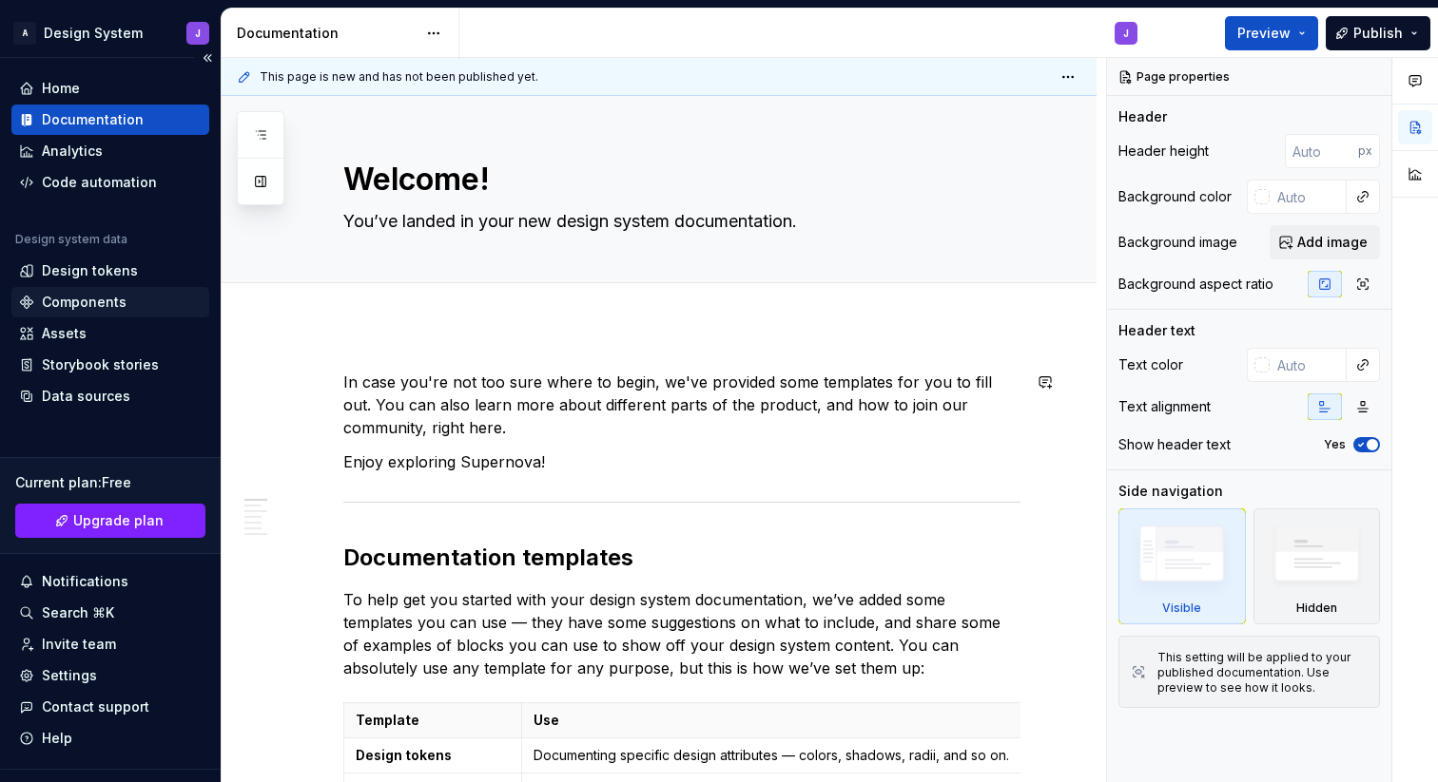
type textarea "*"
click at [89, 87] on div "Home" at bounding box center [110, 88] width 183 height 19
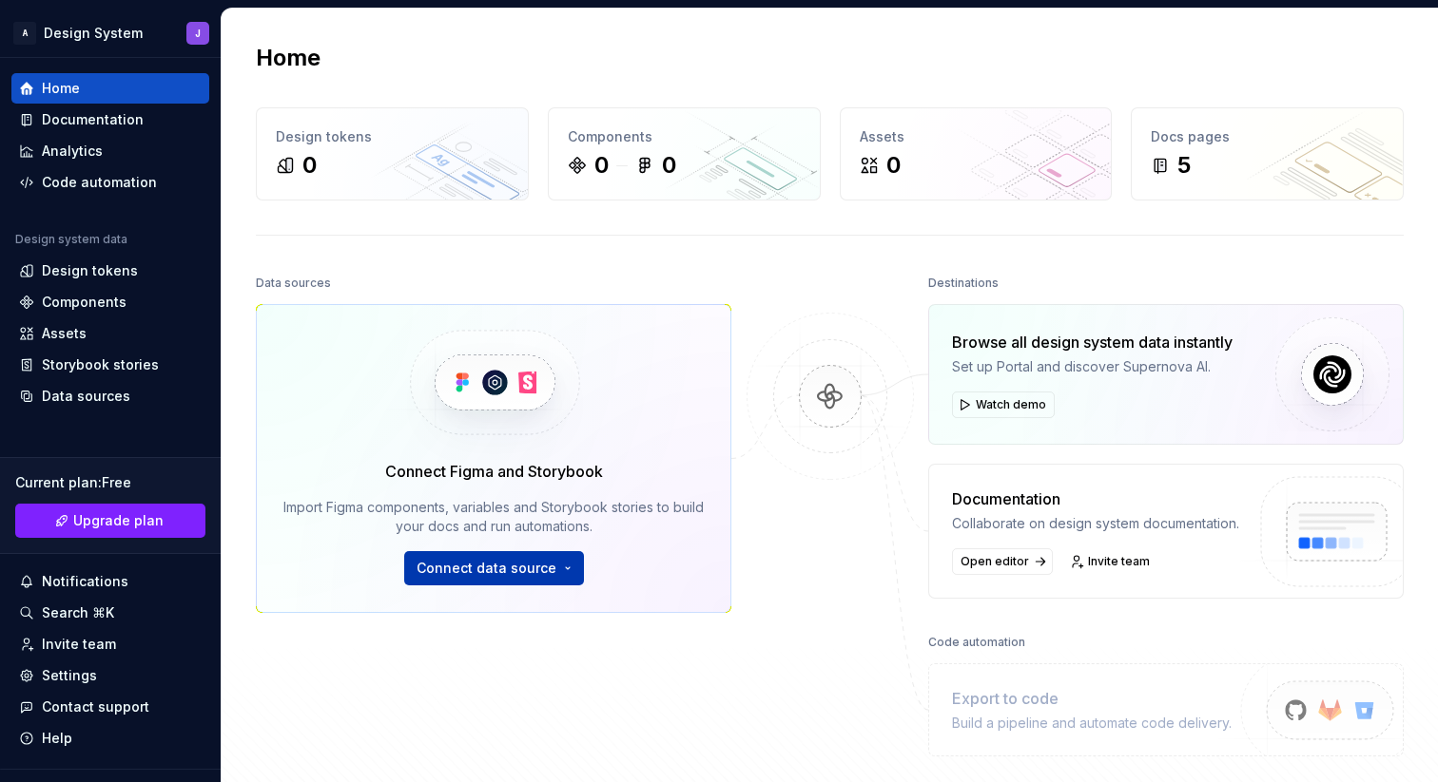
click at [463, 569] on span "Connect data source" at bounding box center [486, 568] width 140 height 19
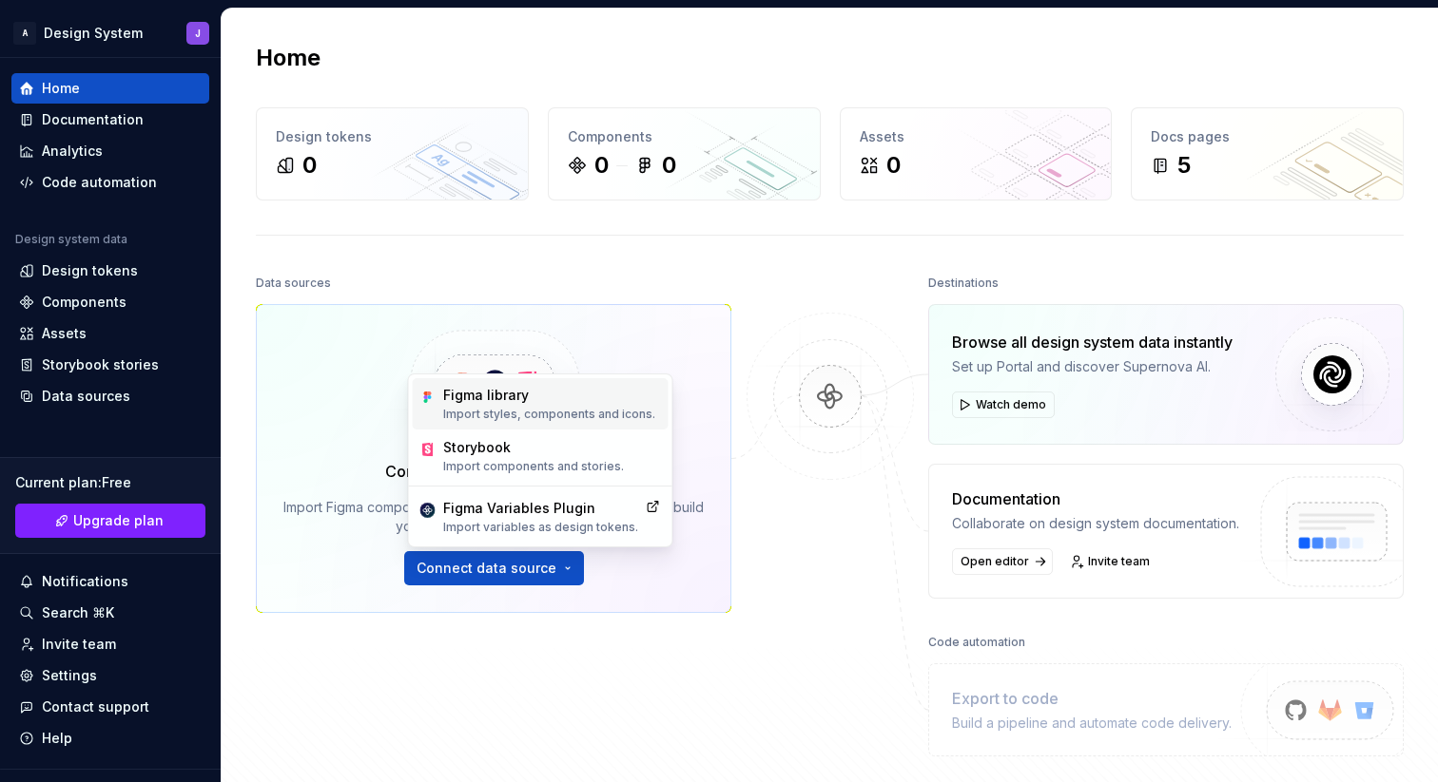
click at [519, 415] on p "Import styles, components and icons." at bounding box center [549, 414] width 212 height 15
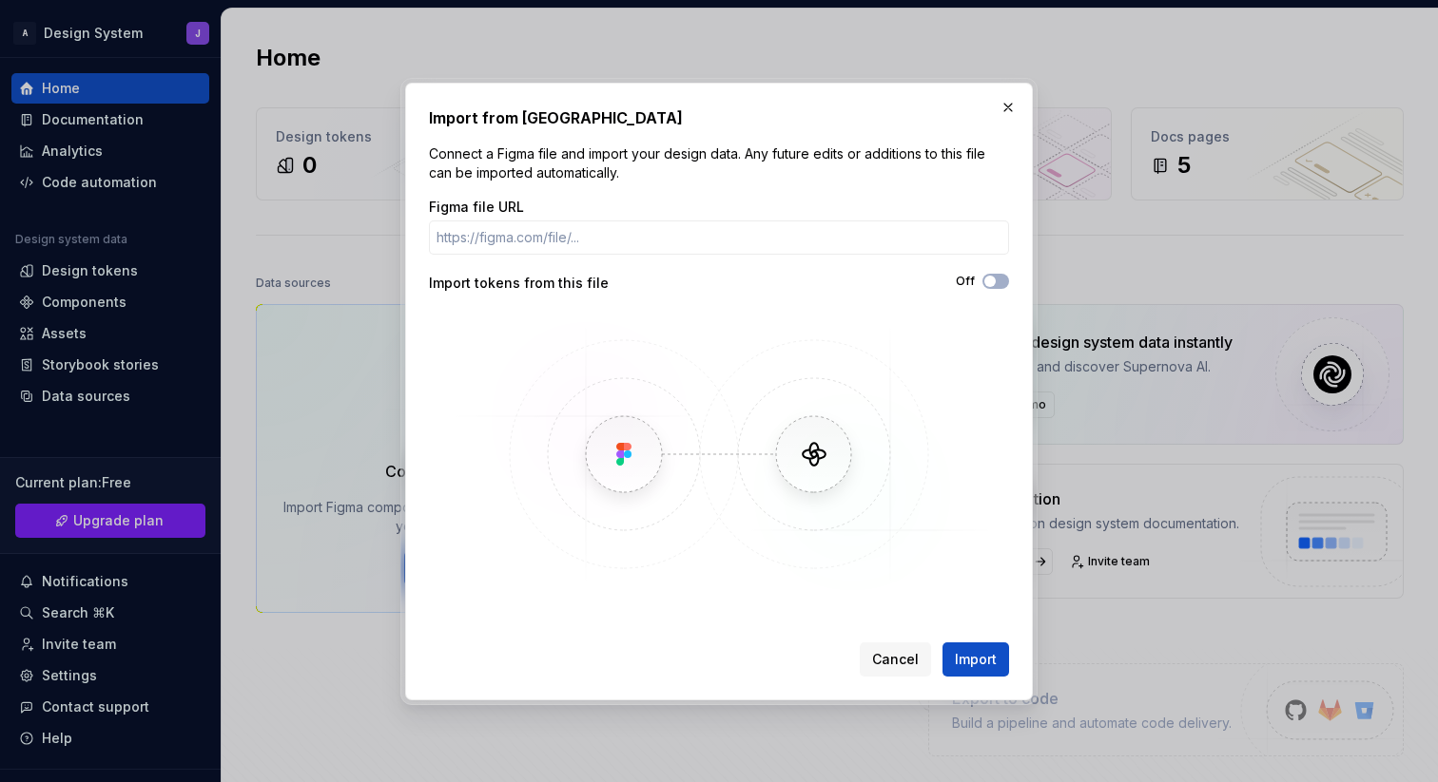
click at [888, 656] on span "Cancel" at bounding box center [895, 659] width 47 height 19
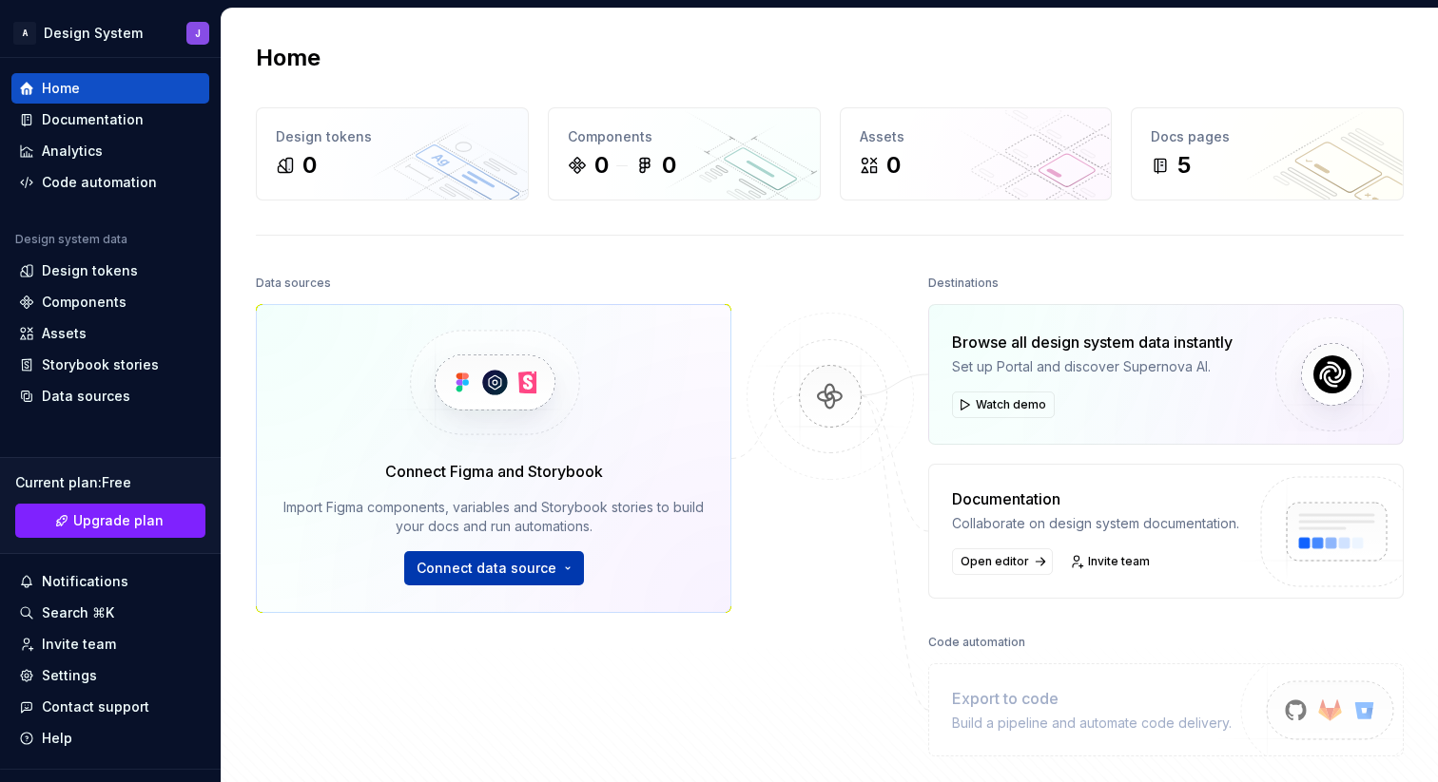
click at [488, 565] on span "Connect data source" at bounding box center [486, 568] width 140 height 19
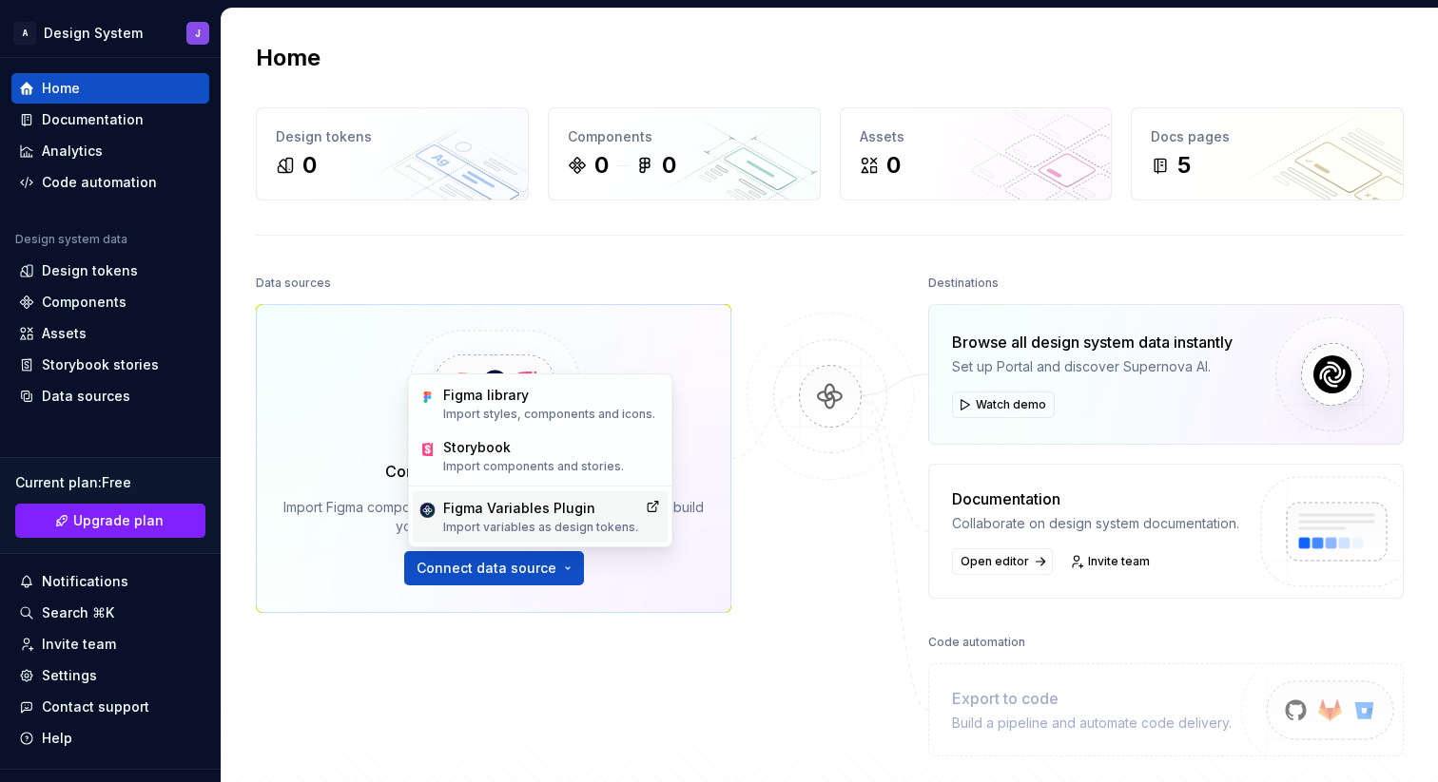
click at [504, 527] on p "Import variables as design tokens." at bounding box center [540, 527] width 195 height 15
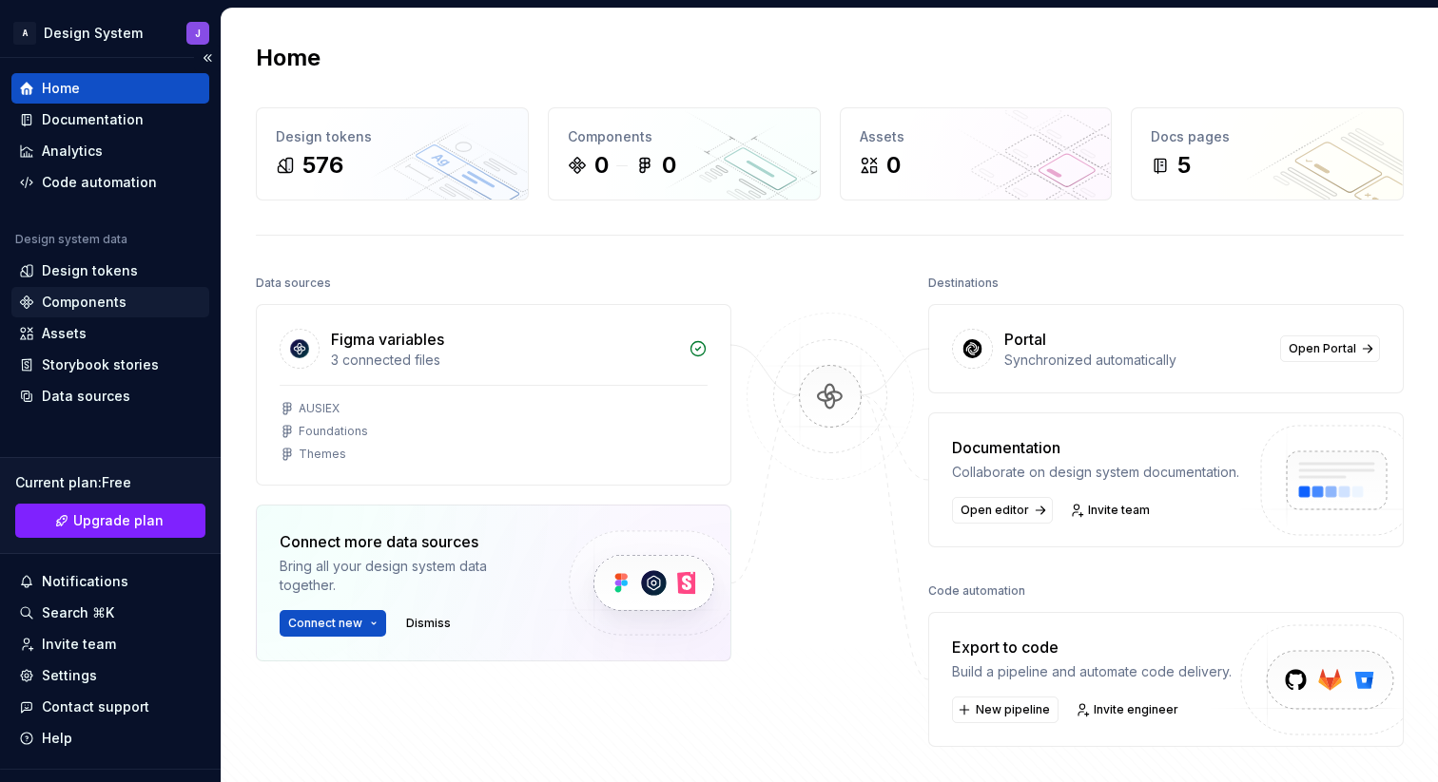
click at [127, 300] on div "Components" at bounding box center [110, 302] width 183 height 19
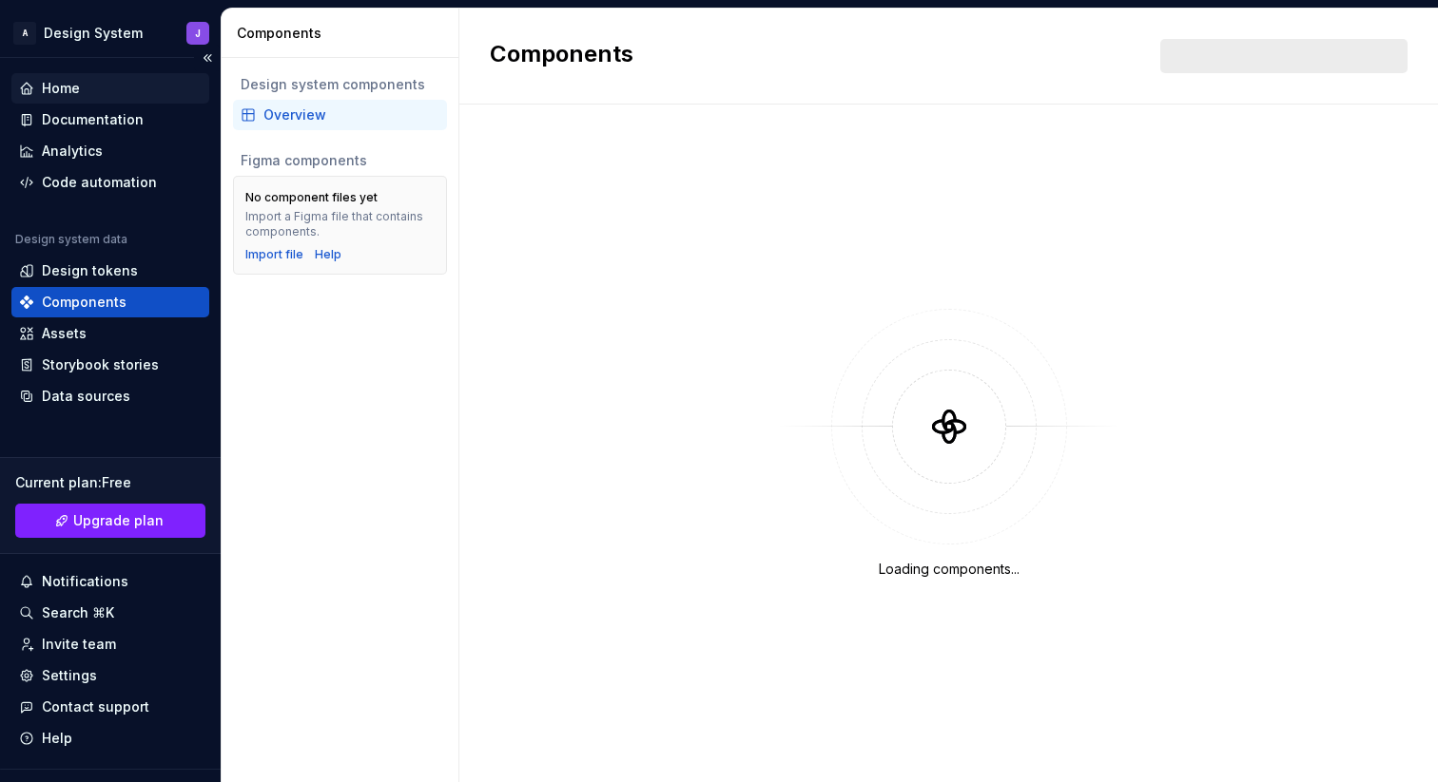
click at [110, 92] on div "Home" at bounding box center [110, 88] width 183 height 19
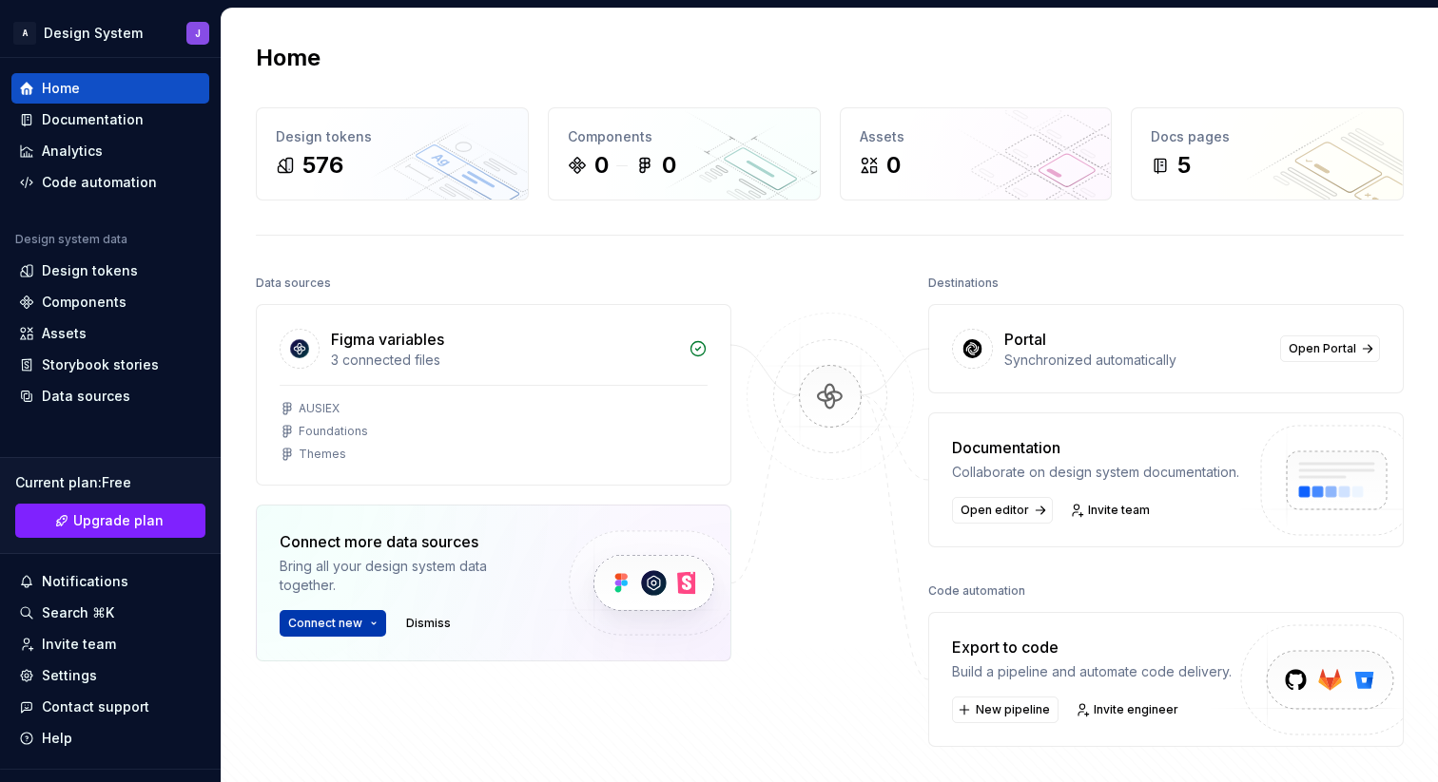
click at [372, 619] on button "Connect new" at bounding box center [333, 623] width 106 height 27
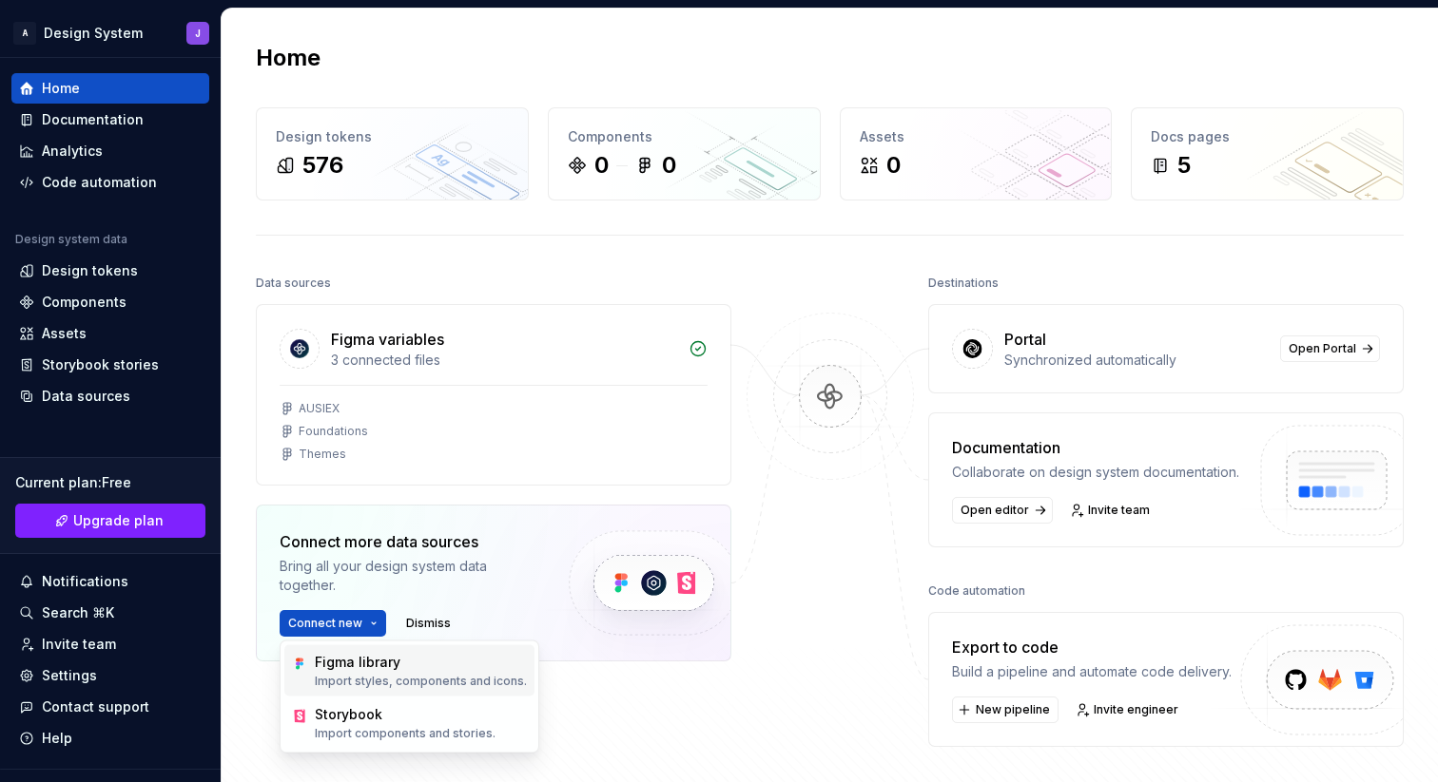
click at [384, 667] on div "Figma library" at bounding box center [421, 662] width 212 height 19
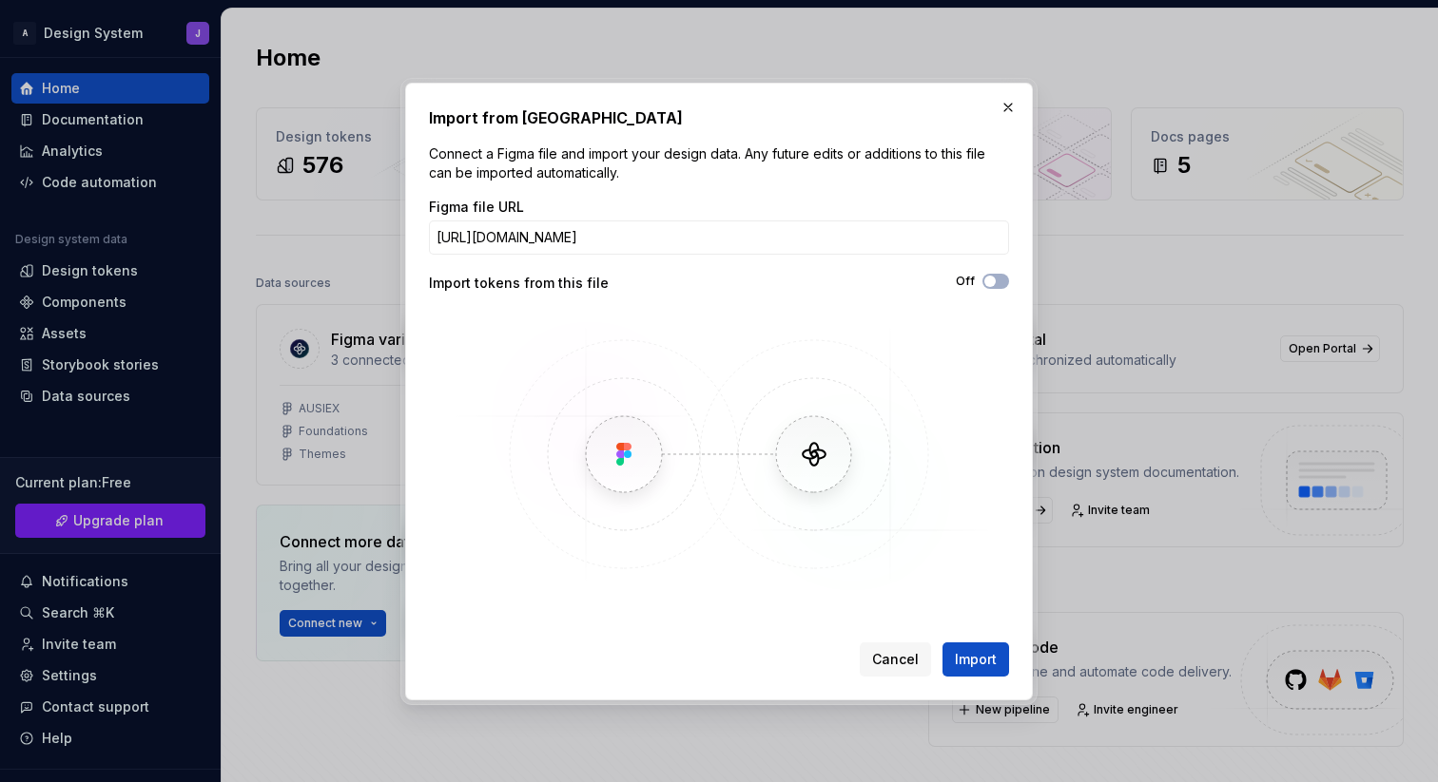
scroll to position [0, 192]
type input "https://www.figma.com/design/lLqVVYSCF8CUZYuA0FTwhX/Components?node-id=346-4951…"
click at [995, 278] on icon "button" at bounding box center [989, 281] width 15 height 11
click at [975, 654] on span "Import" at bounding box center [976, 659] width 42 height 19
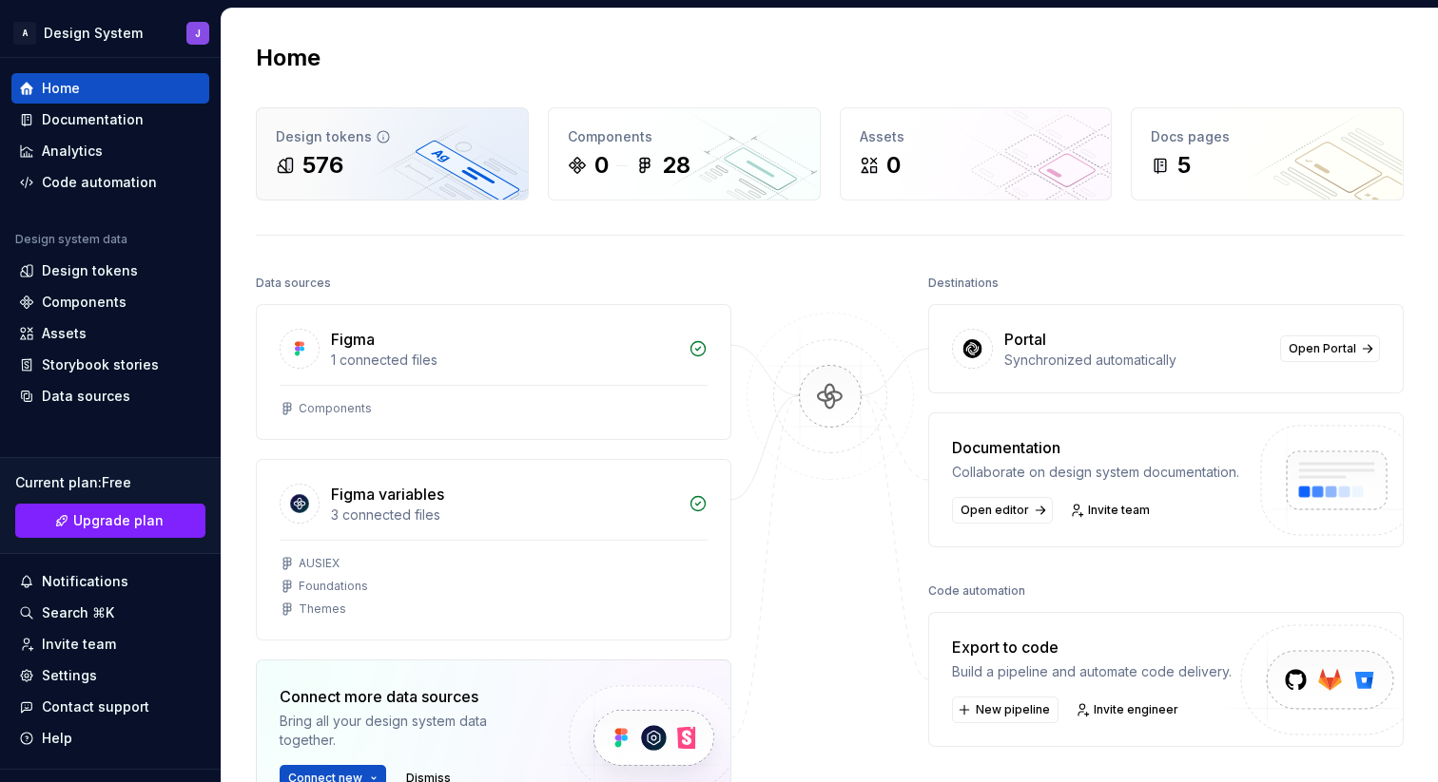
click at [309, 166] on div "576" at bounding box center [322, 165] width 41 height 30
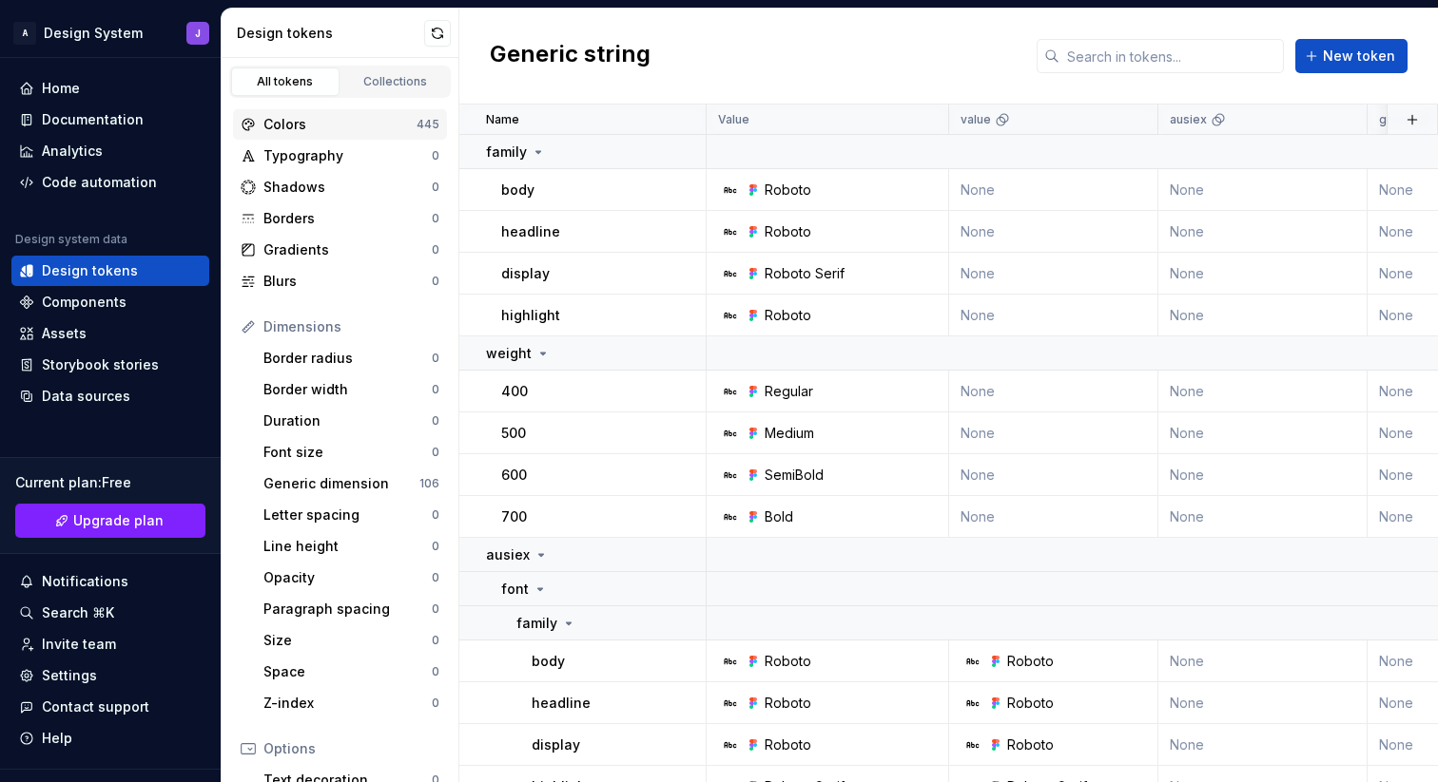
click at [332, 119] on div "Colors" at bounding box center [339, 124] width 153 height 19
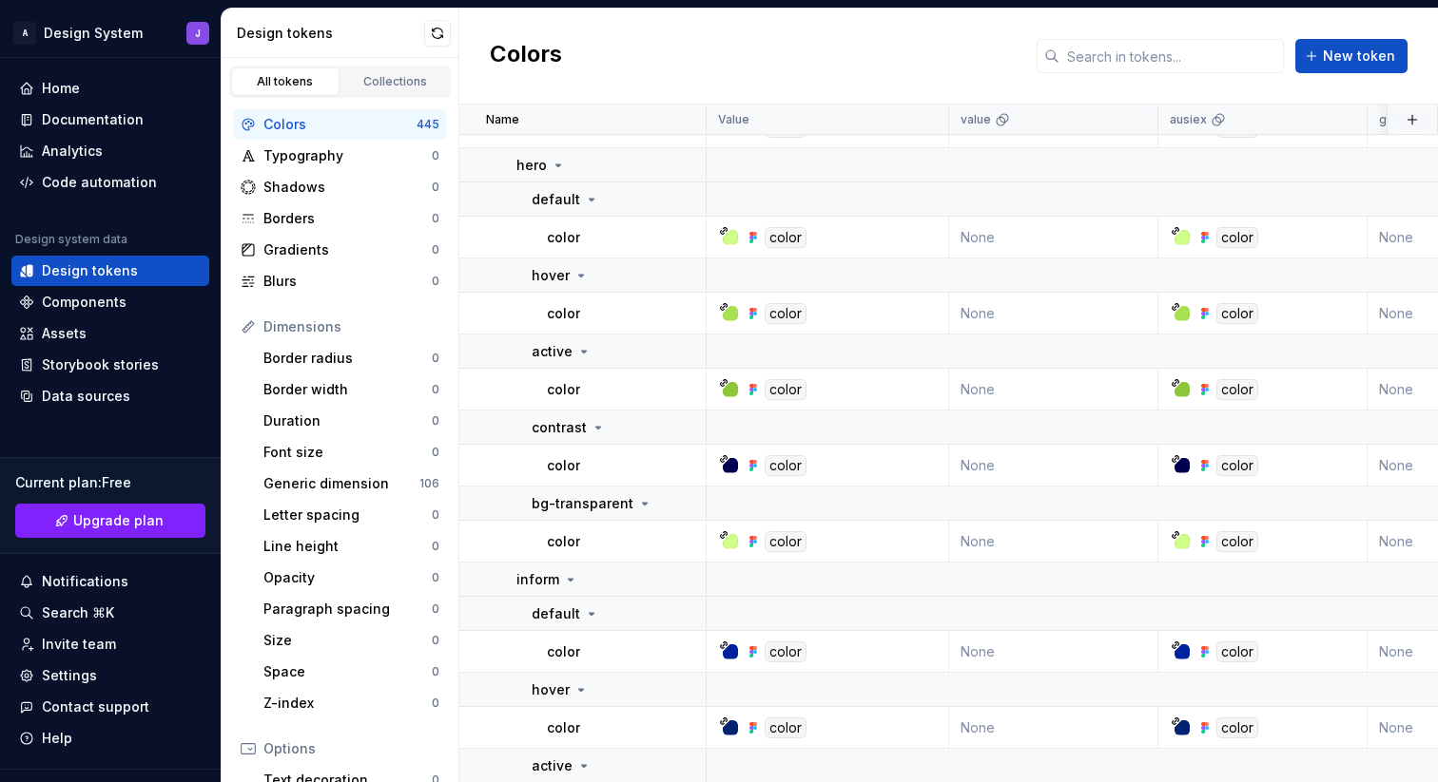
scroll to position [18482, 0]
click at [122, 300] on div "Components" at bounding box center [84, 302] width 85 height 19
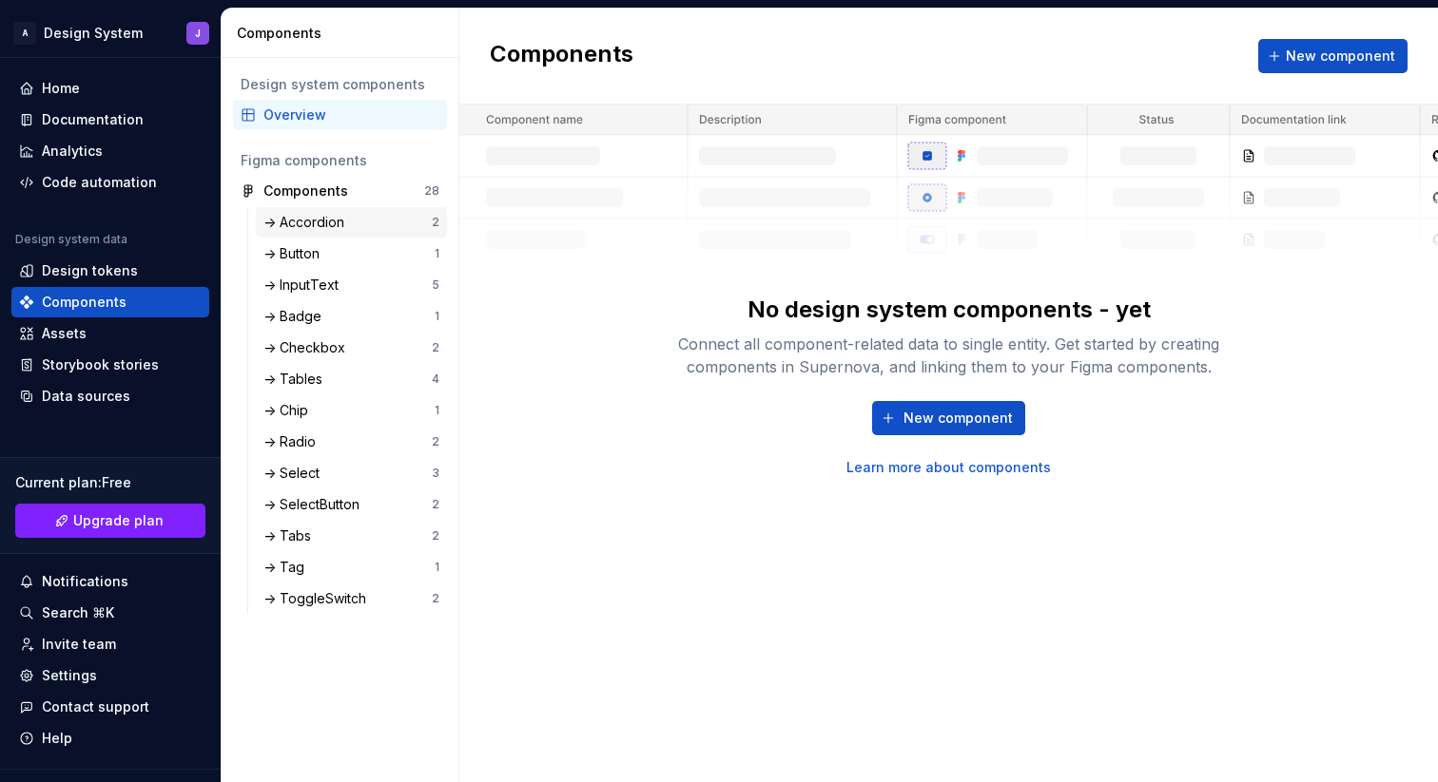
click at [348, 221] on div "-> Accordion" at bounding box center [307, 222] width 88 height 19
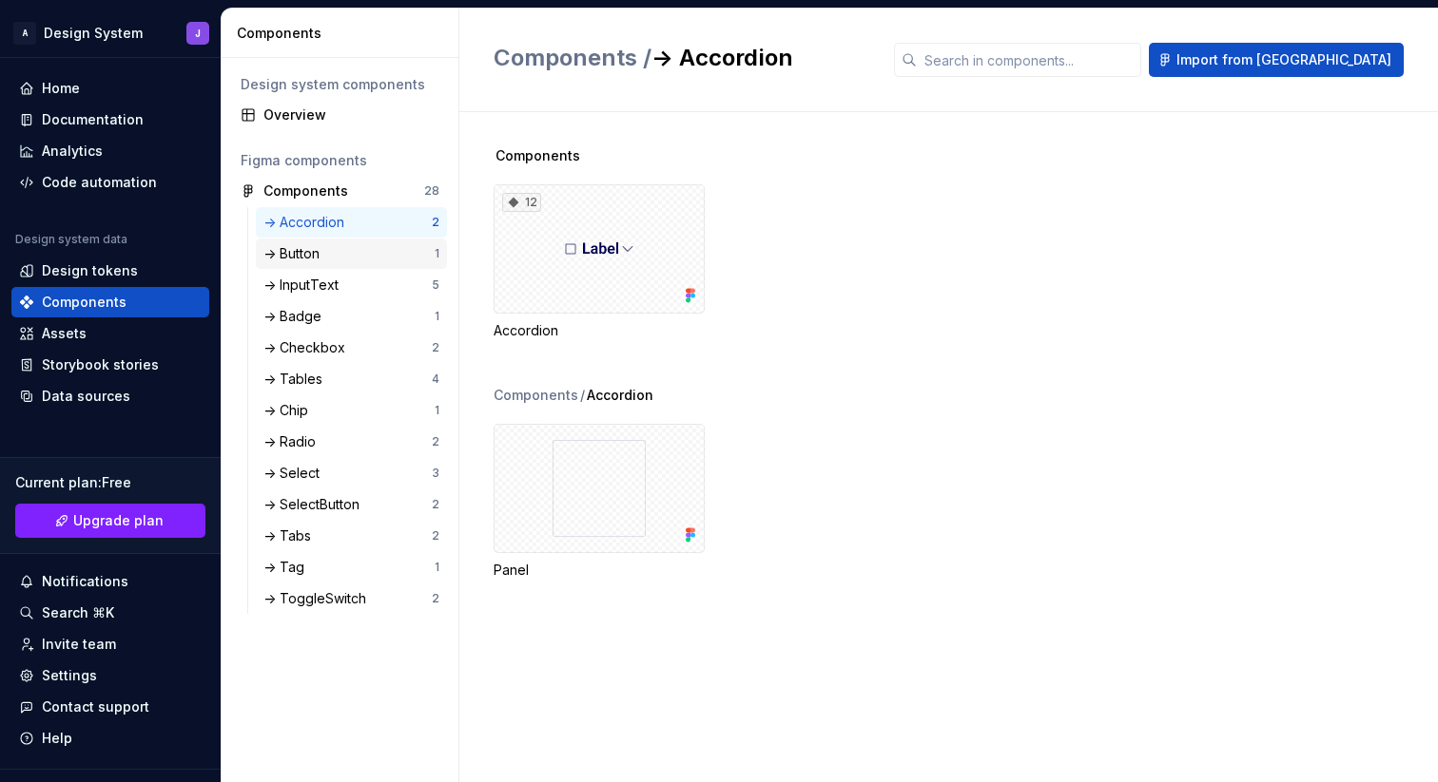
click at [353, 256] on div "-> Button" at bounding box center [348, 253] width 171 height 19
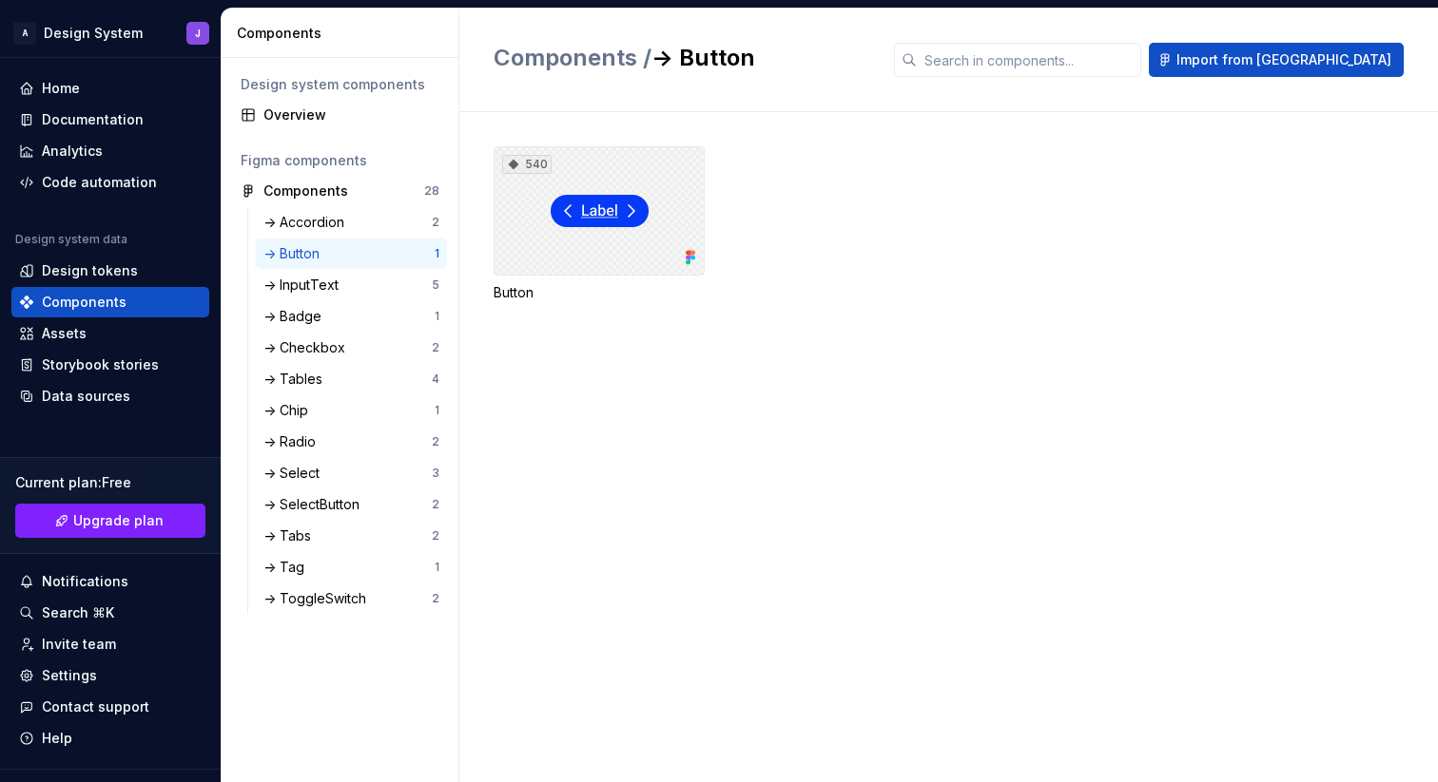
click at [640, 253] on div "540" at bounding box center [598, 210] width 211 height 129
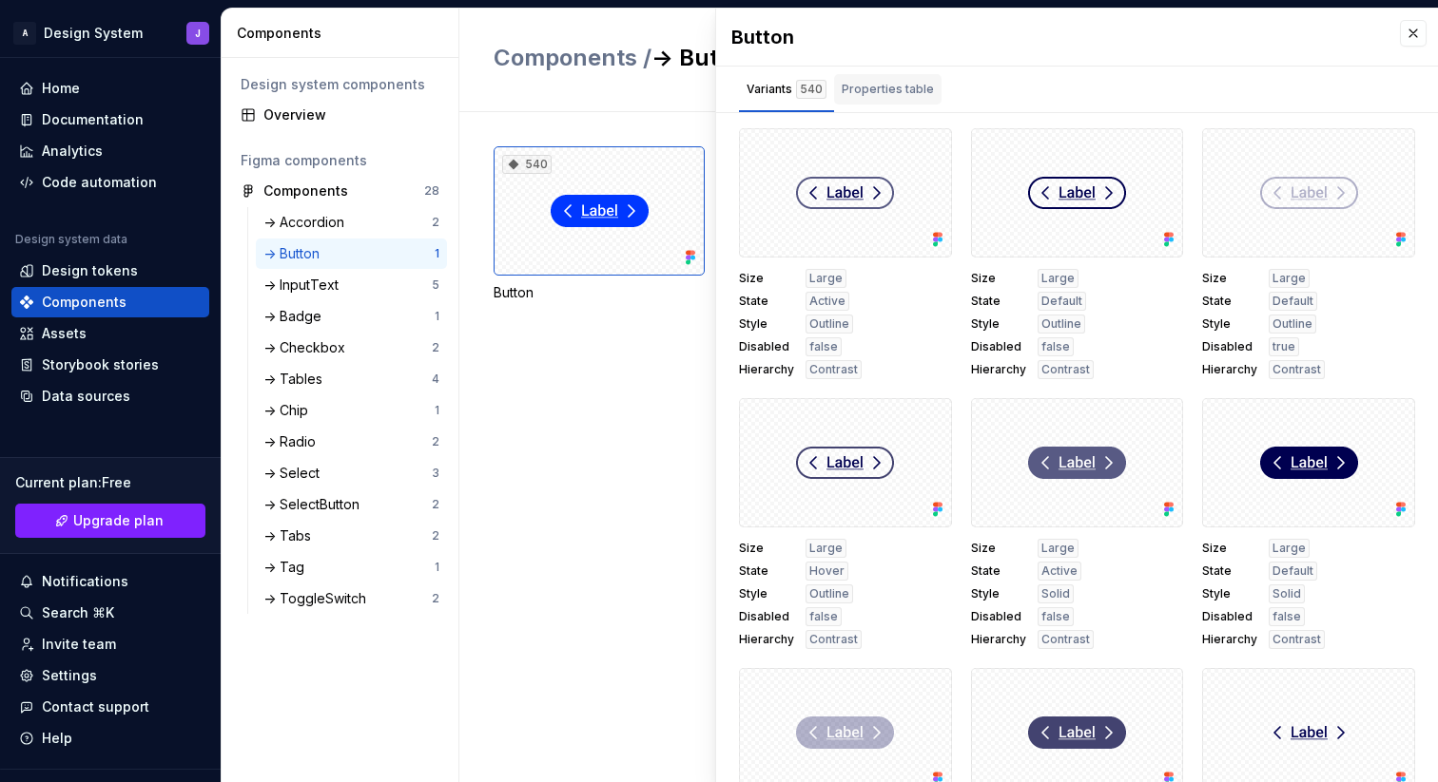
click at [894, 89] on div "Properties table" at bounding box center [887, 89] width 92 height 19
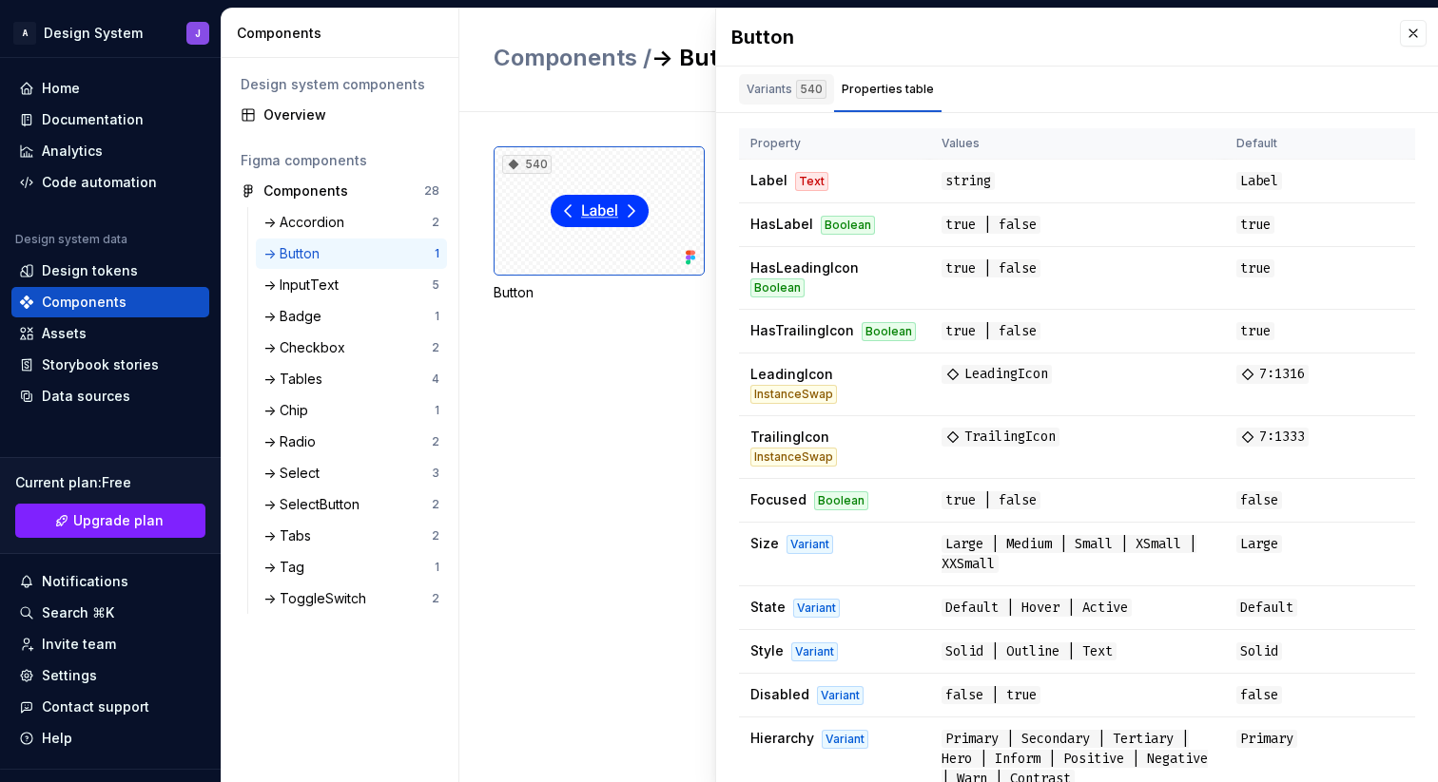
click at [784, 90] on div "Variants 540" at bounding box center [786, 89] width 80 height 19
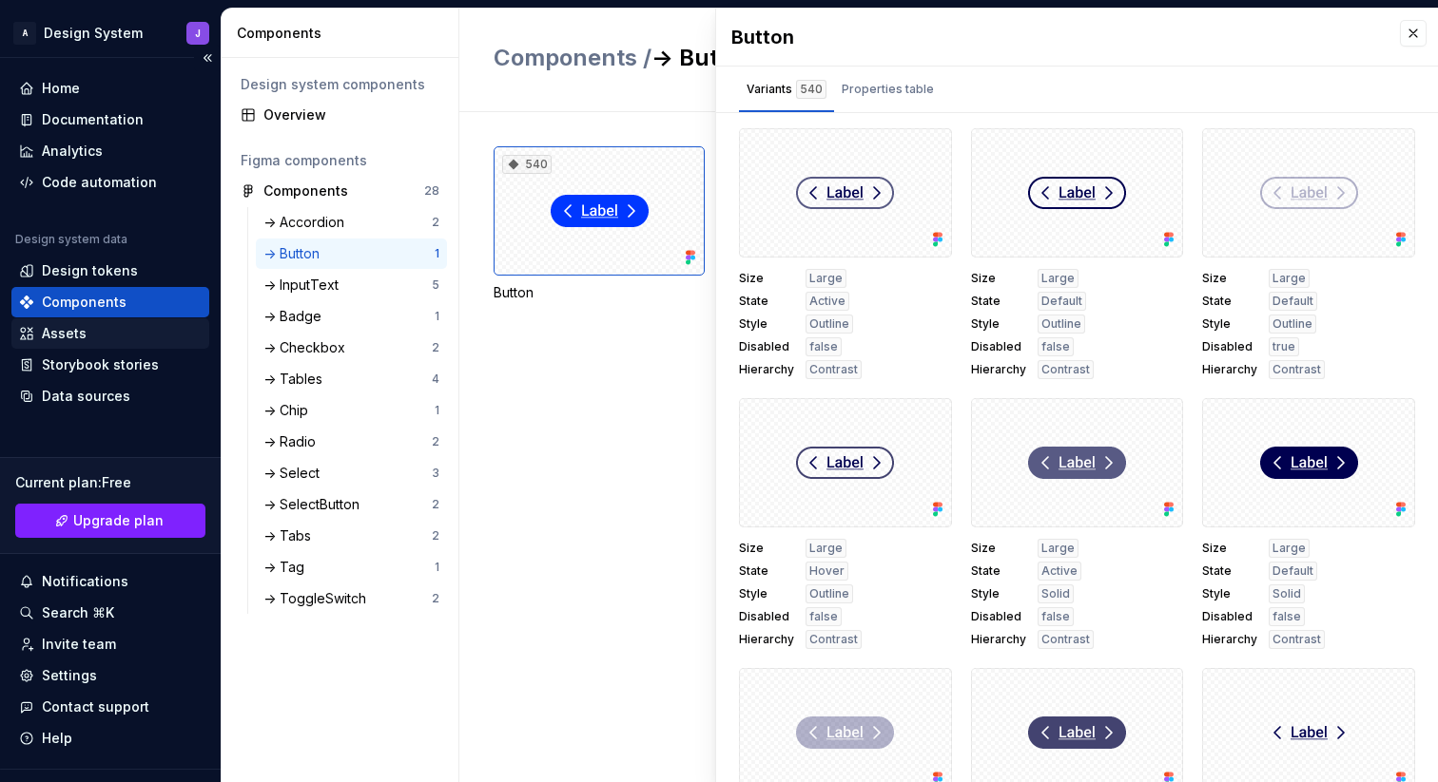
click at [126, 333] on div "Assets" at bounding box center [110, 333] width 183 height 19
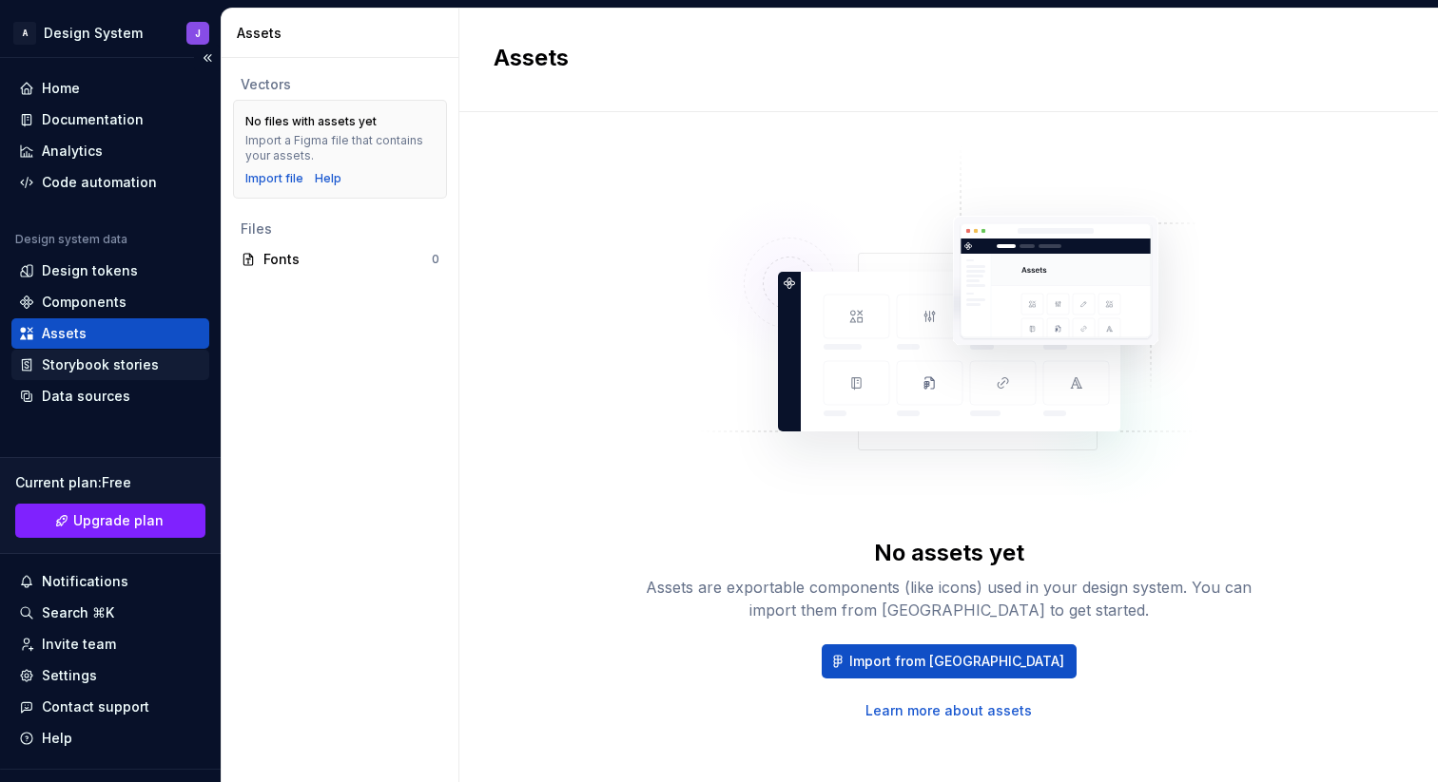
click at [149, 368] on div "Storybook stories" at bounding box center [100, 365] width 117 height 19
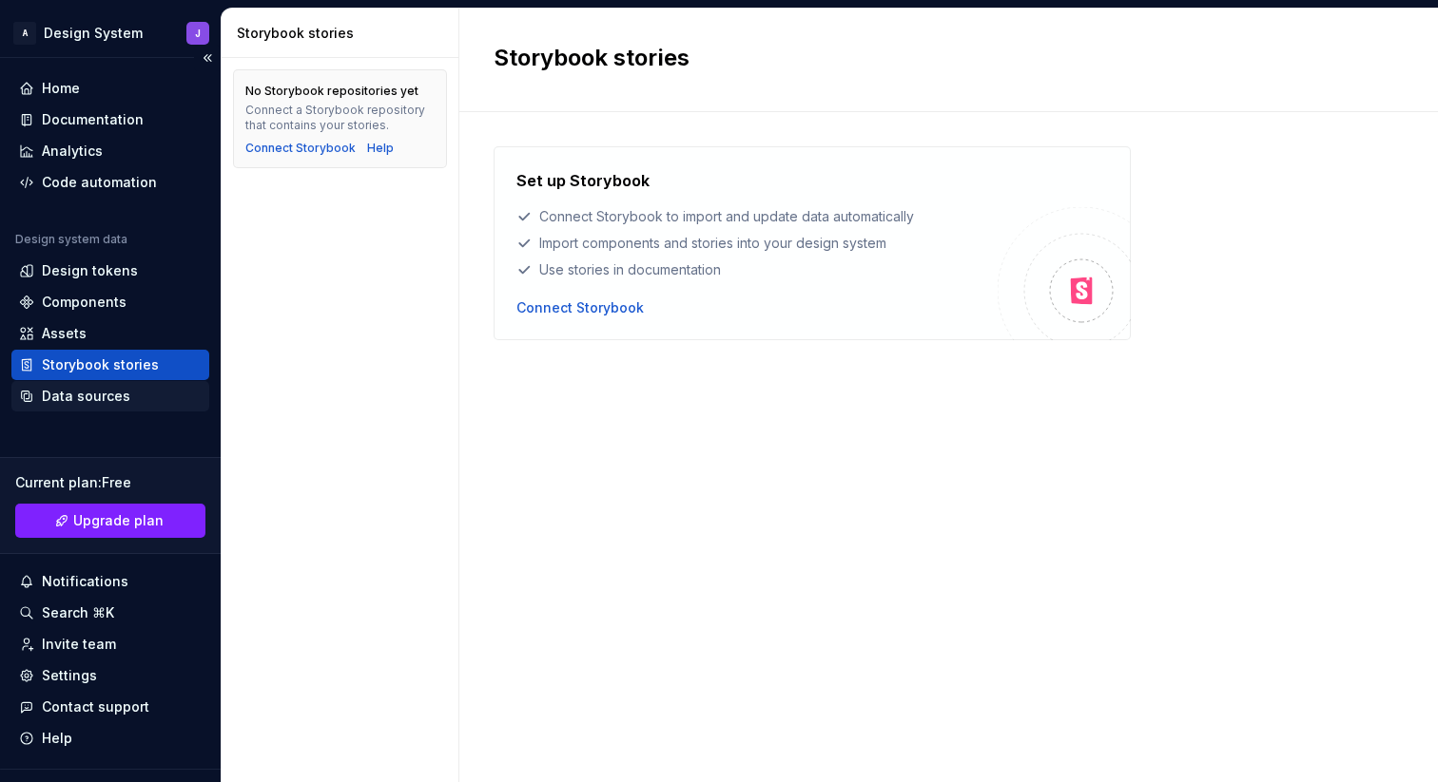
click at [147, 392] on div "Data sources" at bounding box center [110, 396] width 183 height 19
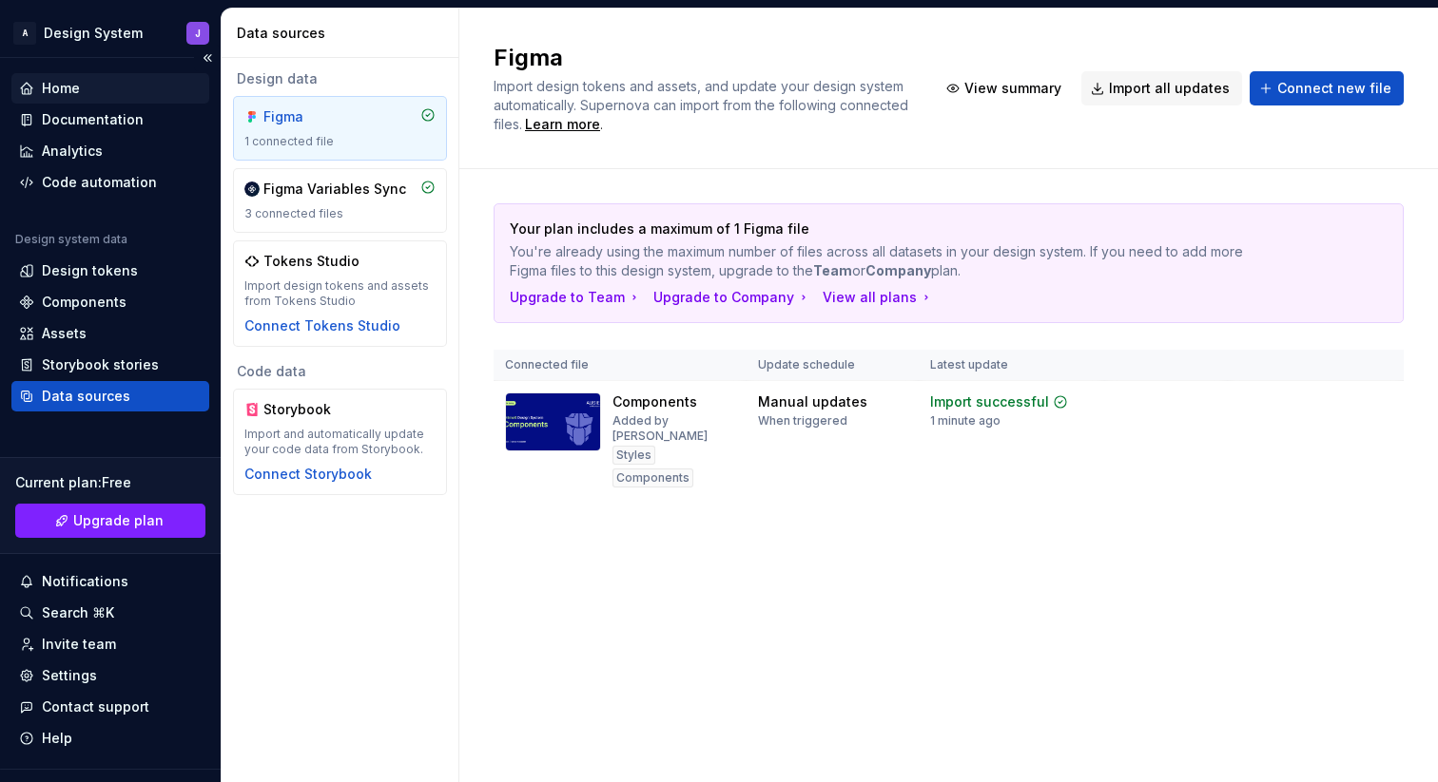
click at [78, 88] on div "Home" at bounding box center [61, 88] width 38 height 19
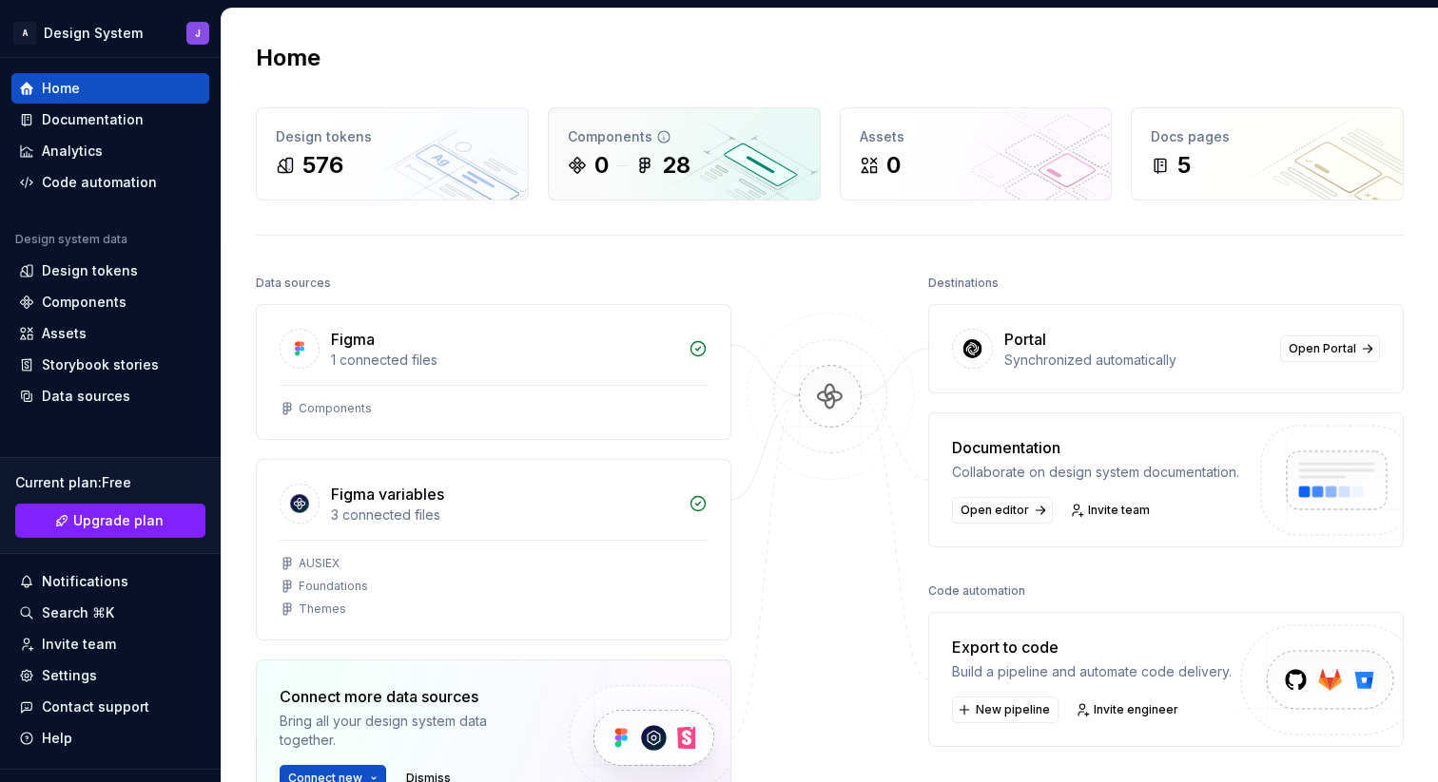
click at [720, 184] on div "Components 0 28" at bounding box center [684, 153] width 271 height 91
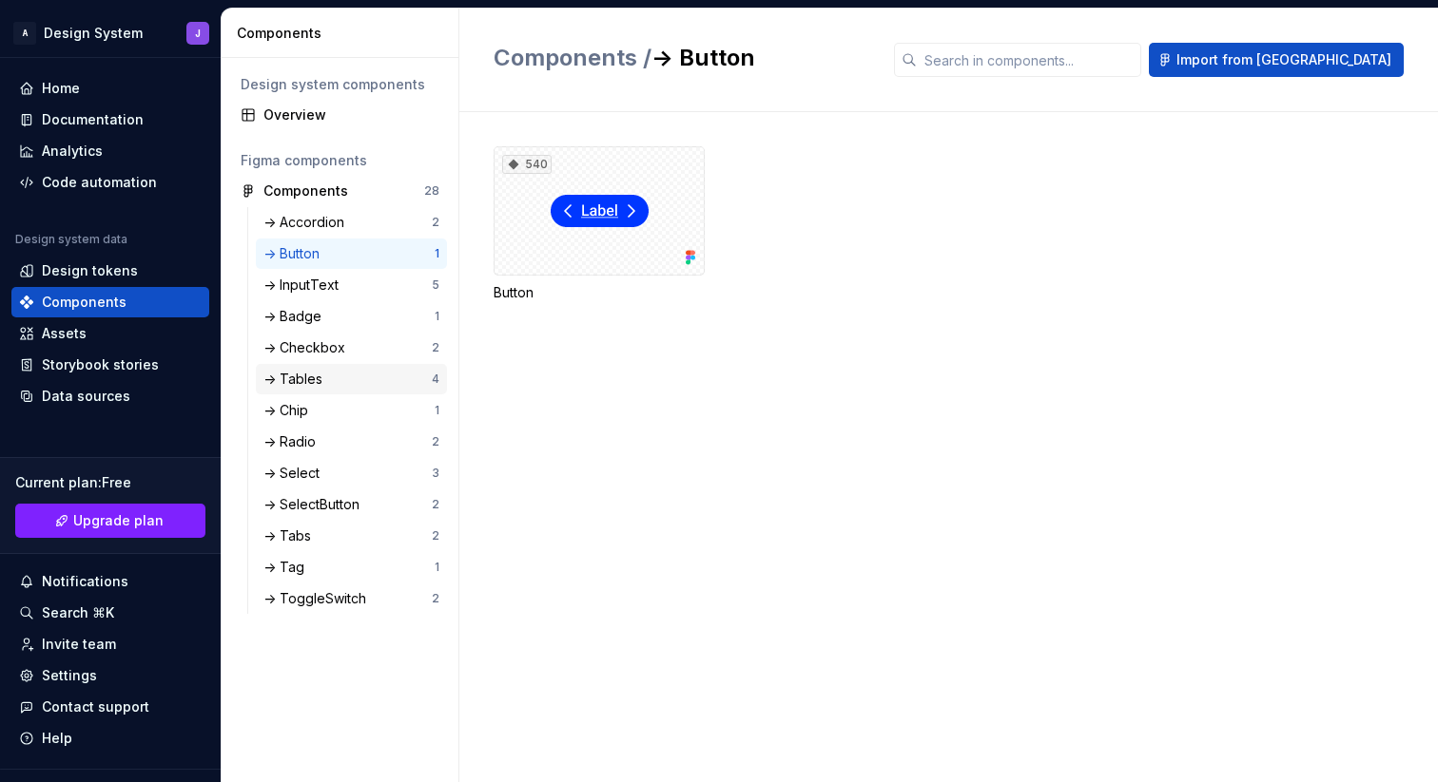
click at [288, 372] on div "-> Tables" at bounding box center [296, 379] width 67 height 19
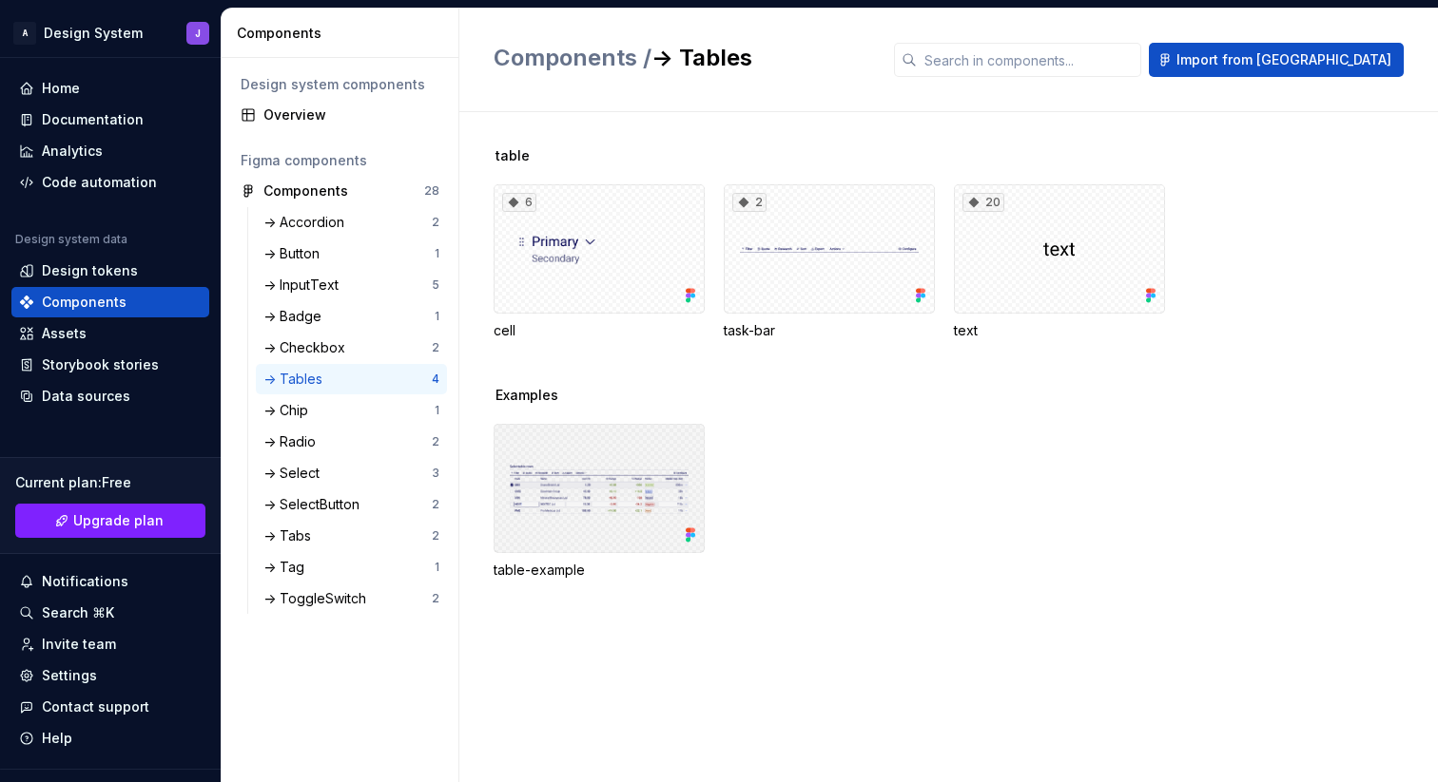
click at [628, 492] on div at bounding box center [598, 488] width 211 height 129
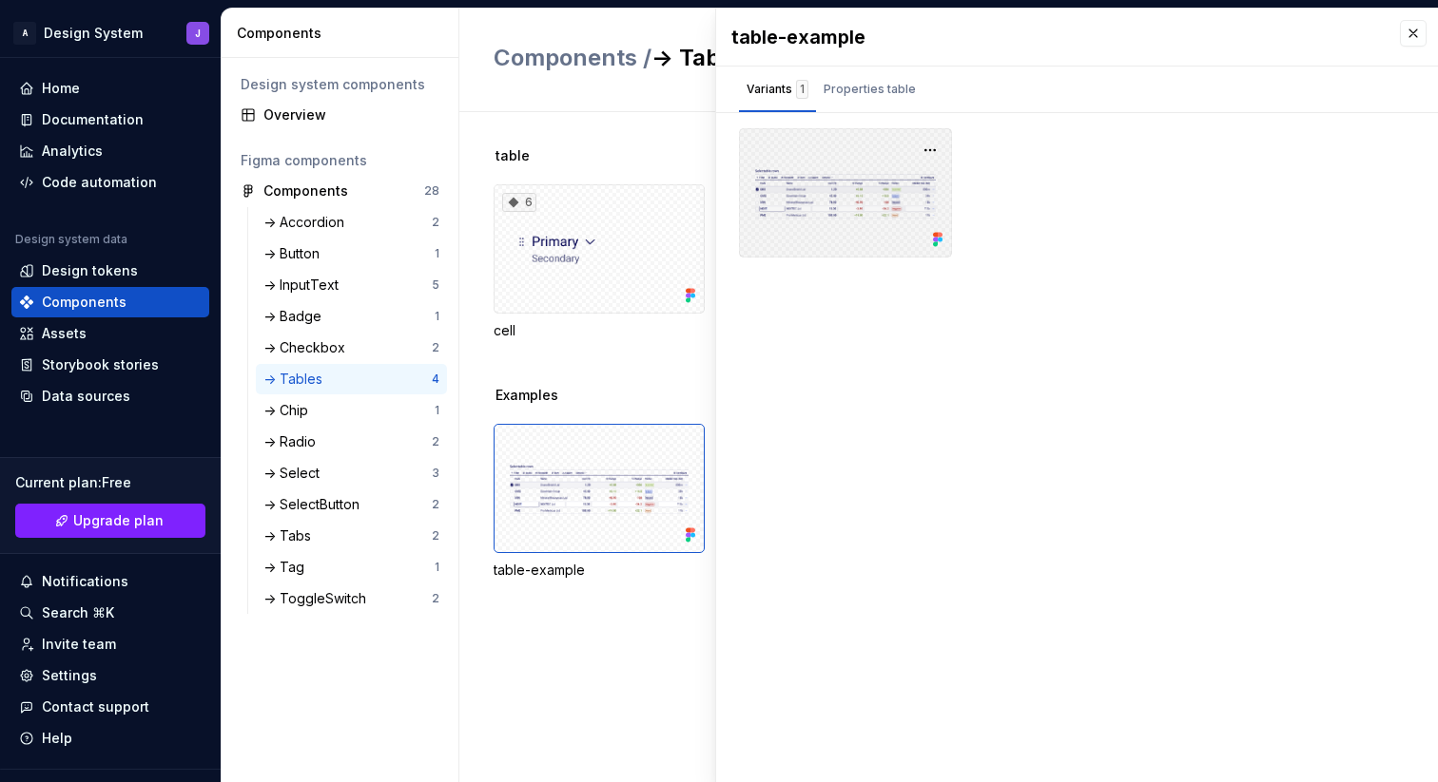
click at [829, 218] on div at bounding box center [845, 192] width 213 height 129
click at [828, 205] on div at bounding box center [845, 192] width 213 height 129
click at [864, 101] on div "Properties table" at bounding box center [869, 89] width 107 height 30
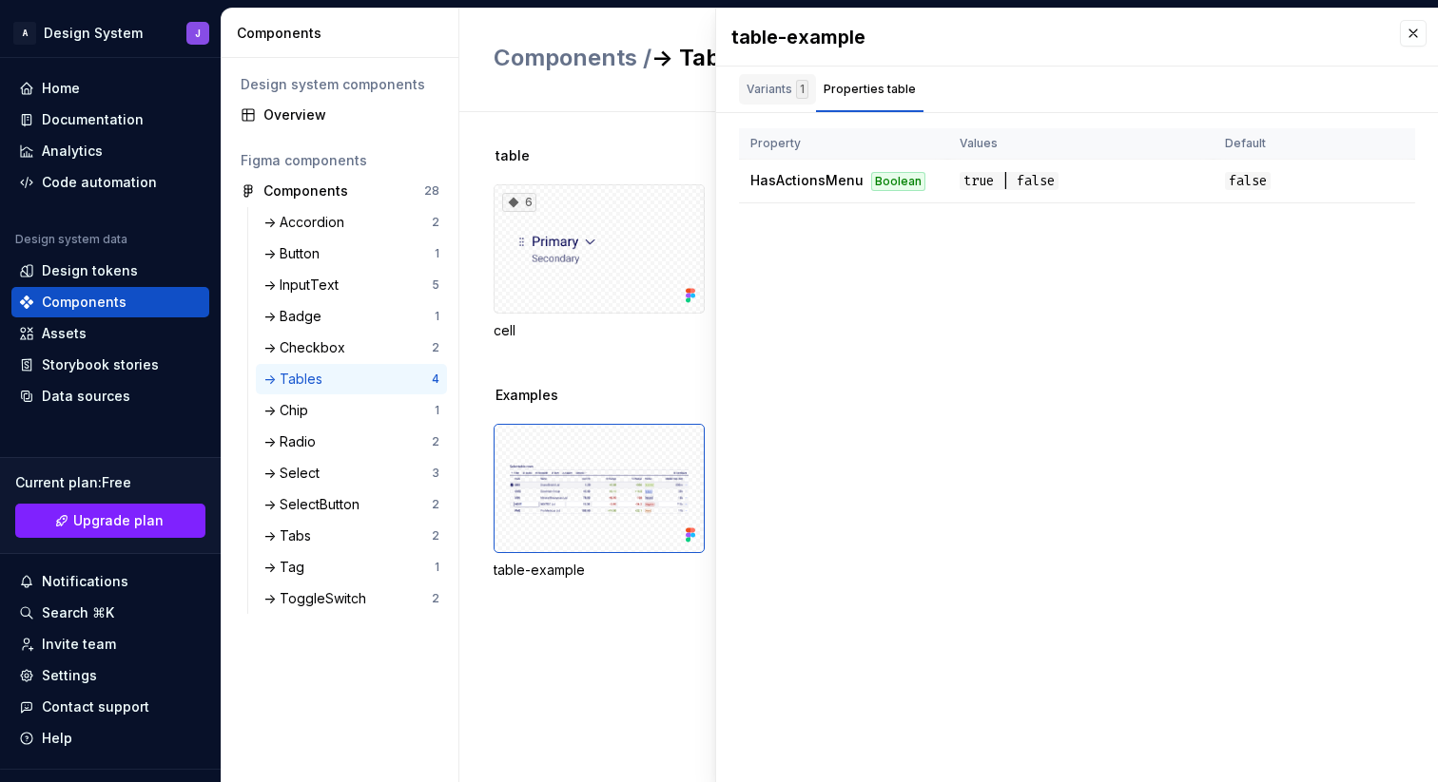
click at [776, 91] on div "Variants 1" at bounding box center [777, 89] width 62 height 19
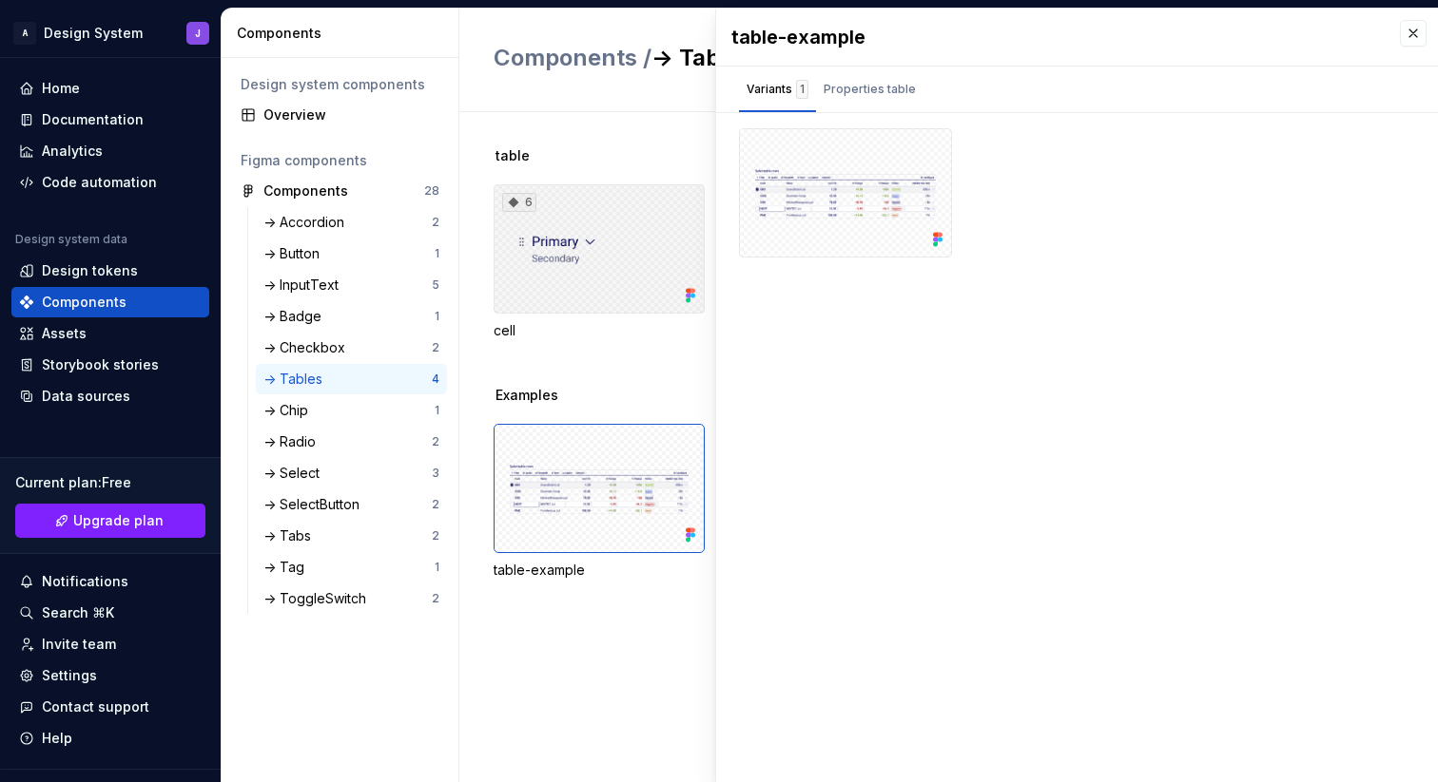
click at [569, 264] on div "6" at bounding box center [598, 248] width 211 height 129
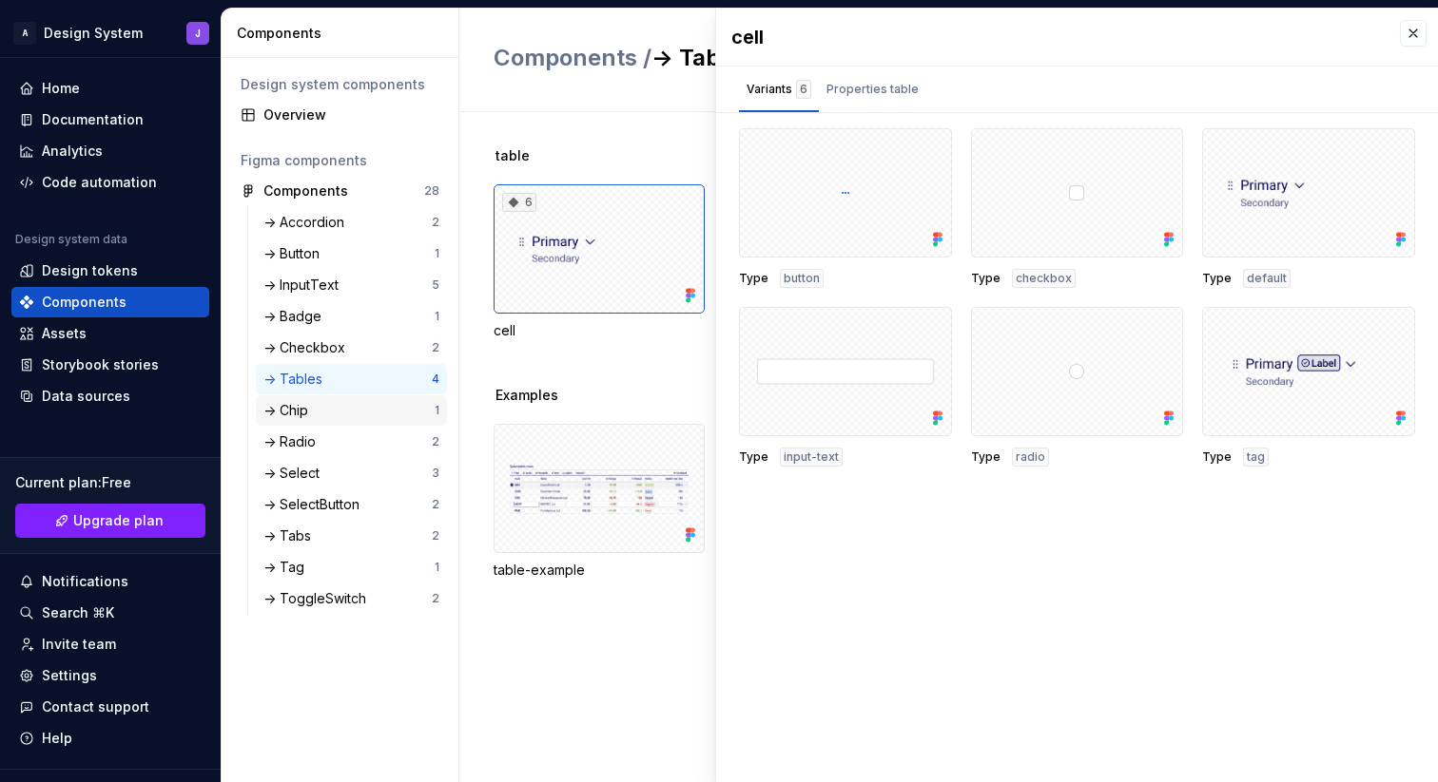
click at [334, 420] on div "-> Chip 1" at bounding box center [351, 411] width 191 height 30
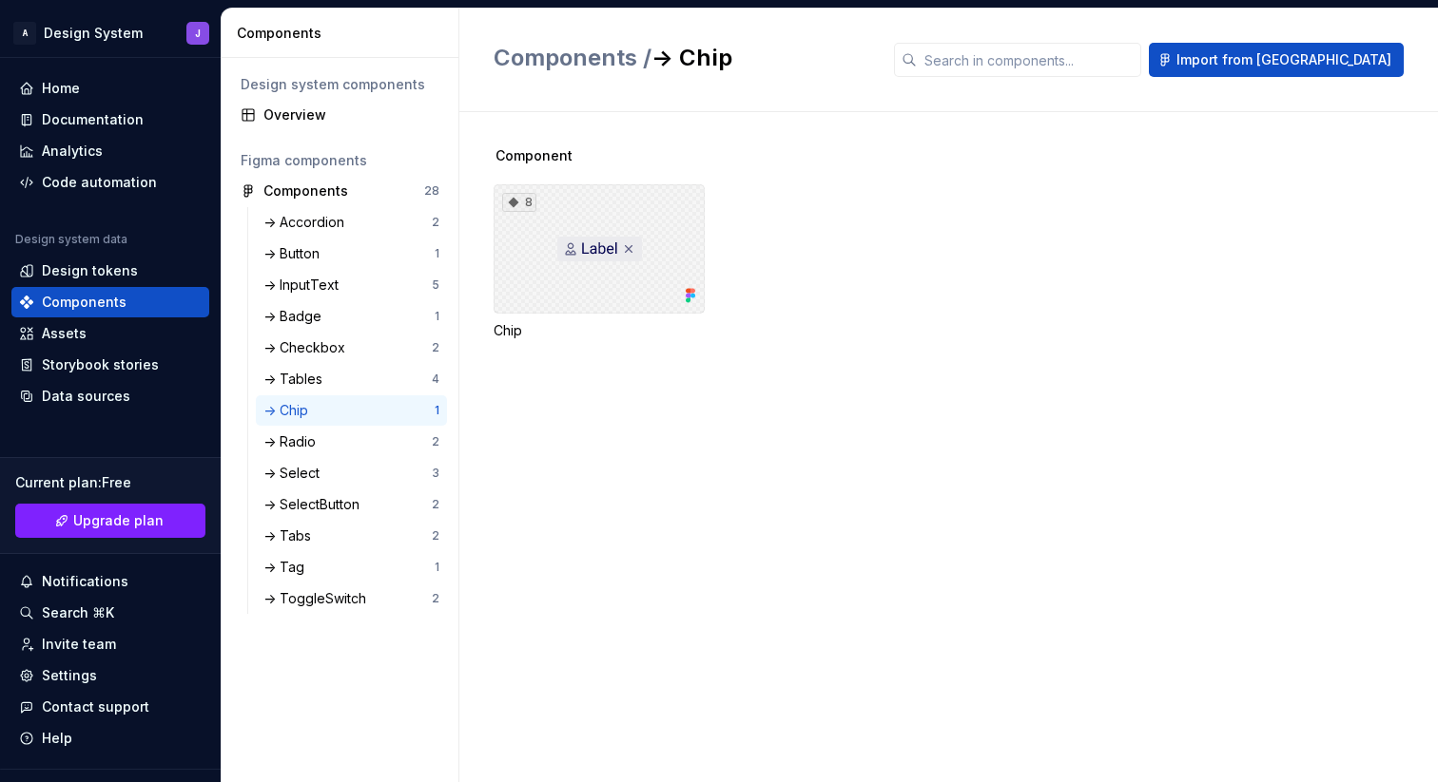
click at [624, 273] on div "8" at bounding box center [598, 248] width 211 height 129
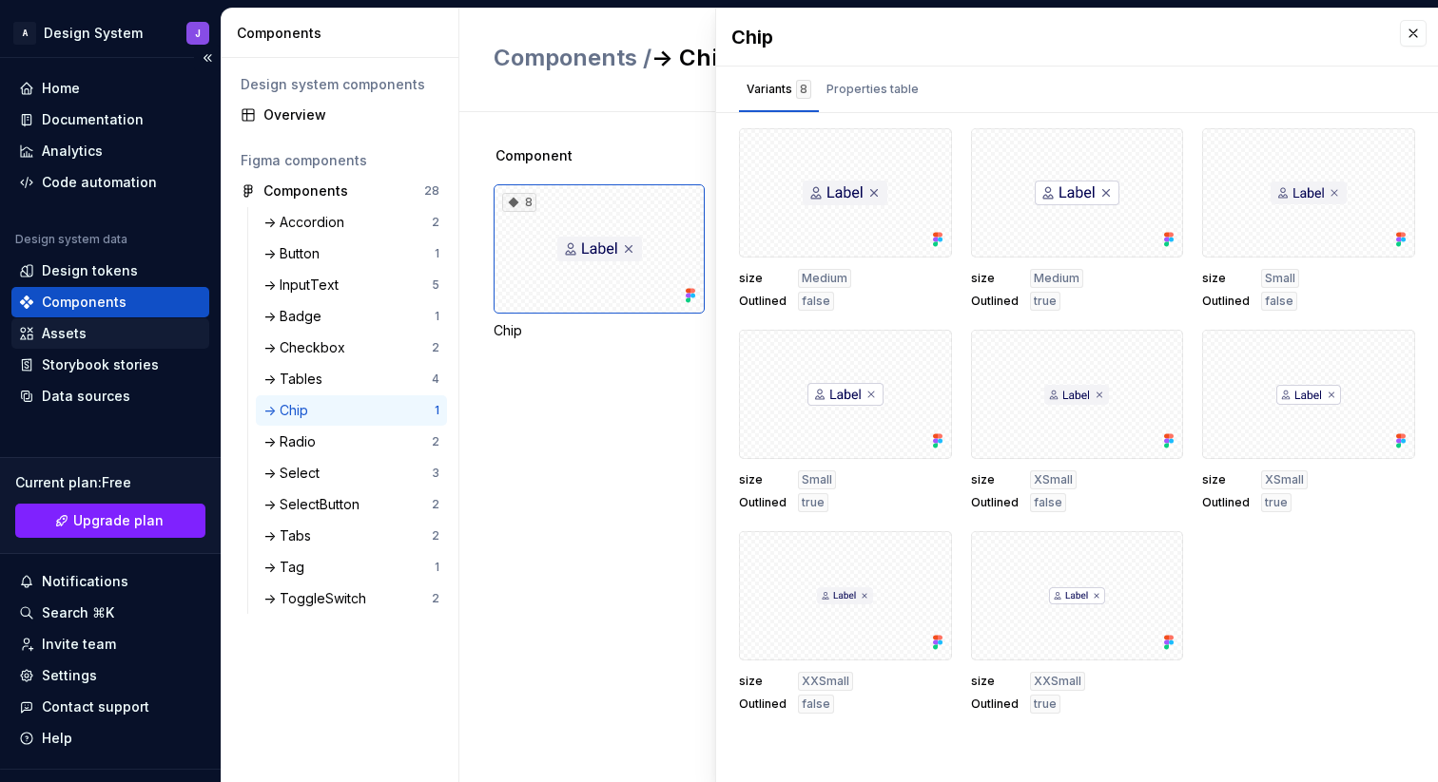
click at [150, 338] on div "Assets" at bounding box center [110, 333] width 183 height 19
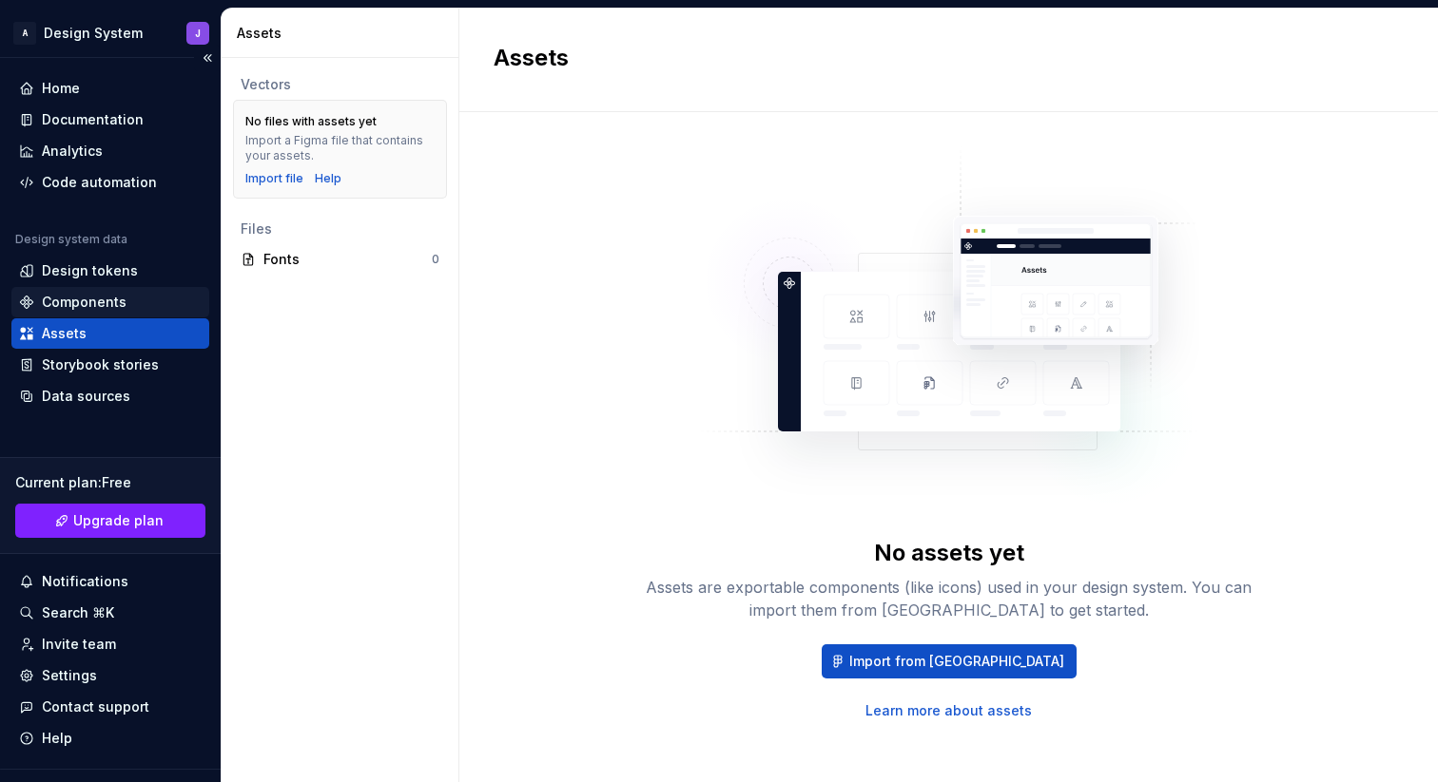
click at [138, 298] on div "Components" at bounding box center [110, 302] width 183 height 19
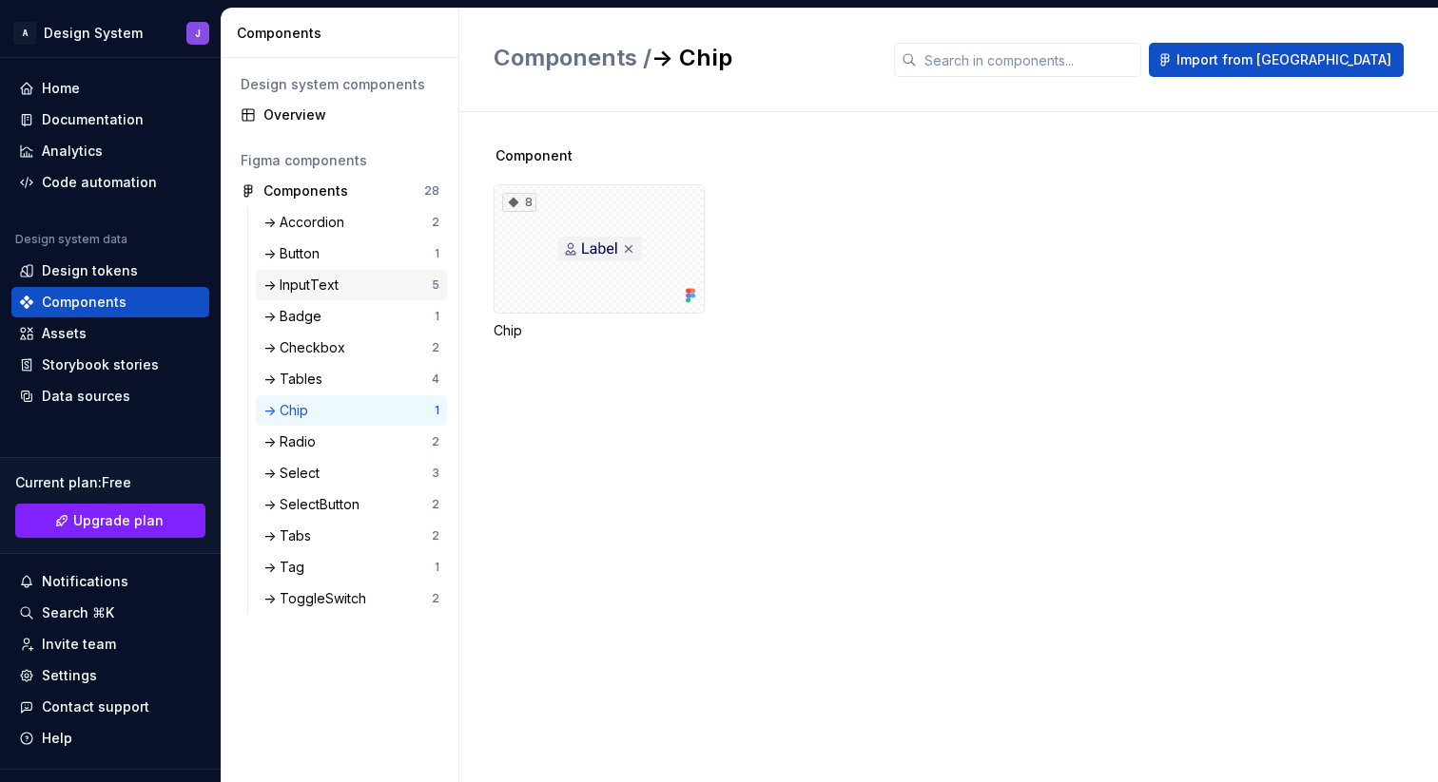
click at [333, 284] on div "-> InputText" at bounding box center [304, 285] width 83 height 19
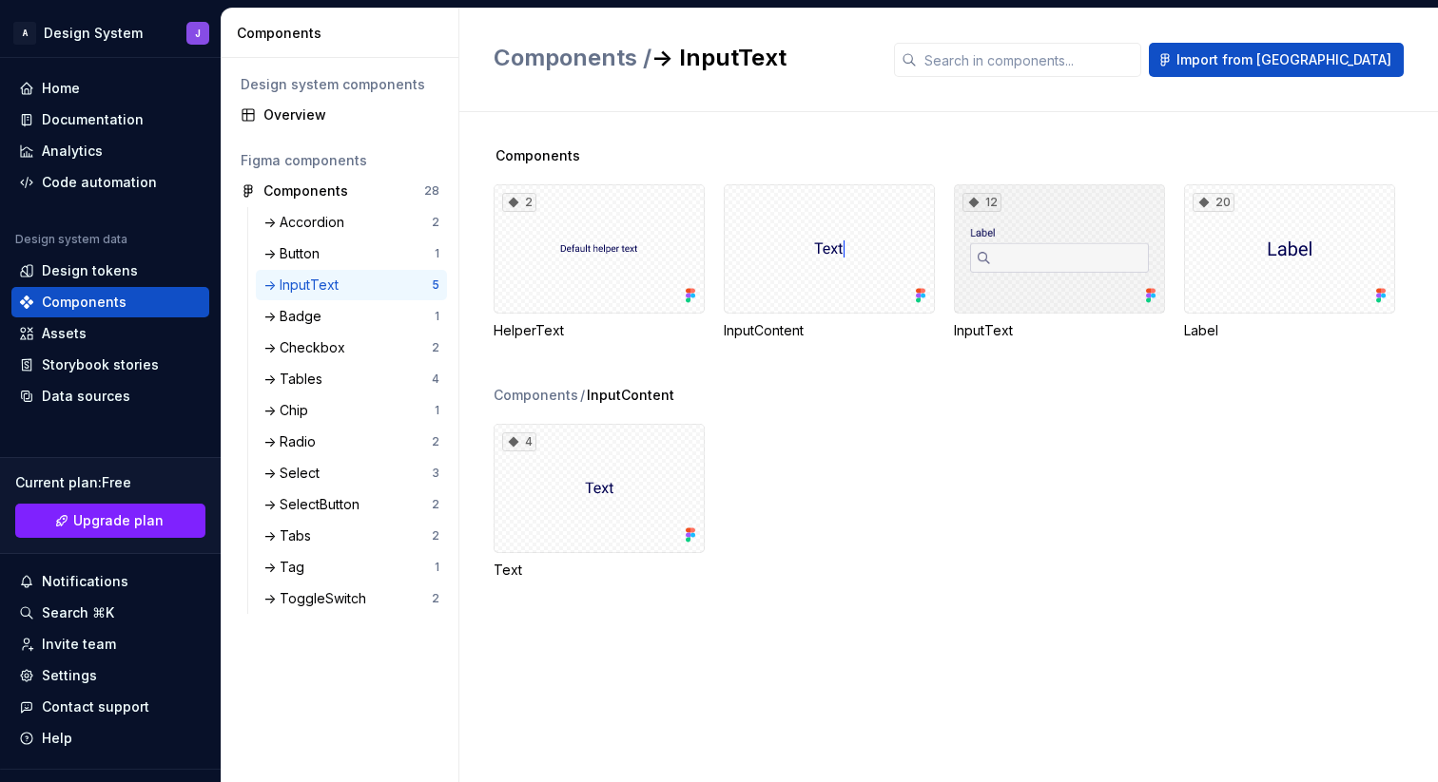
click at [1059, 258] on div "12" at bounding box center [1059, 248] width 211 height 129
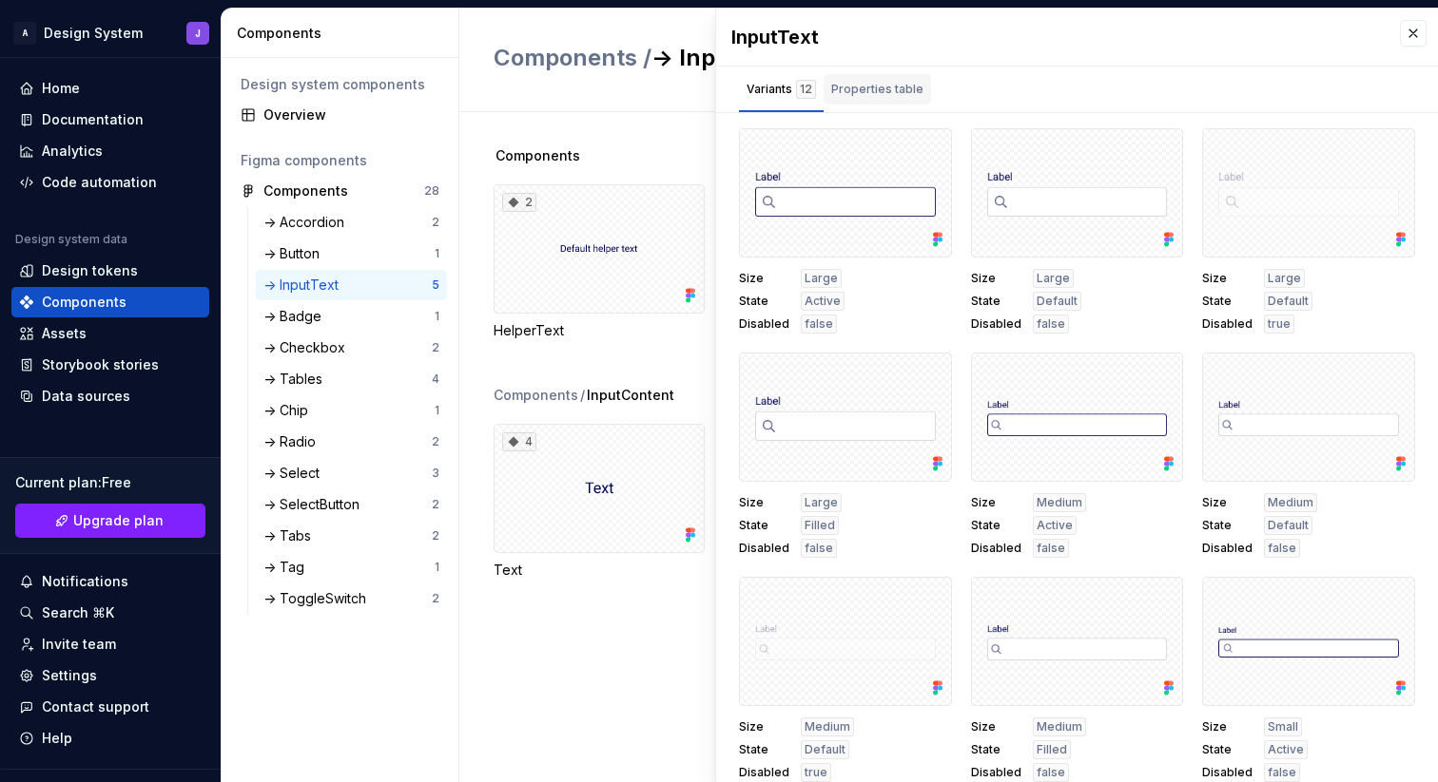
click at [895, 97] on div "Properties table" at bounding box center [877, 89] width 92 height 19
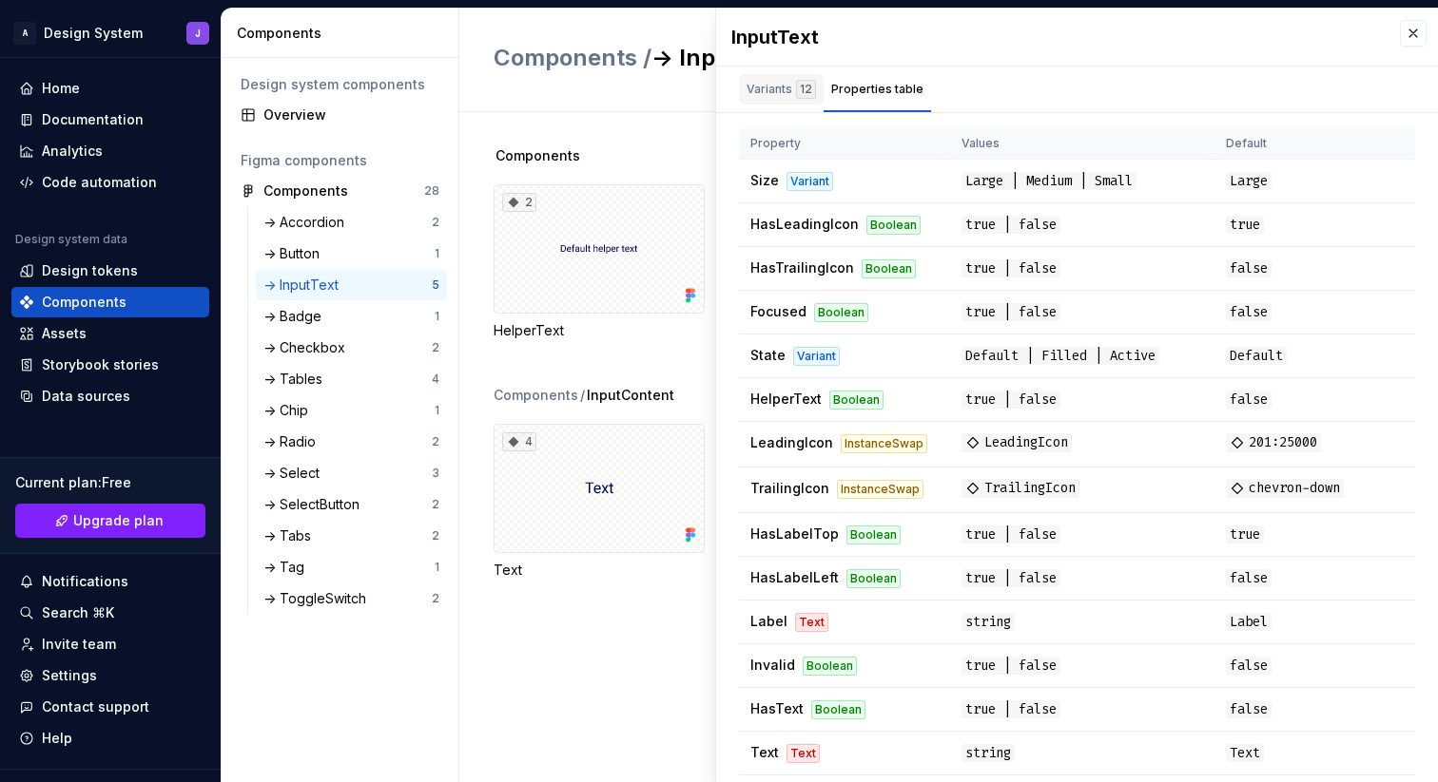
click at [774, 87] on div "Variants 12" at bounding box center [780, 89] width 69 height 19
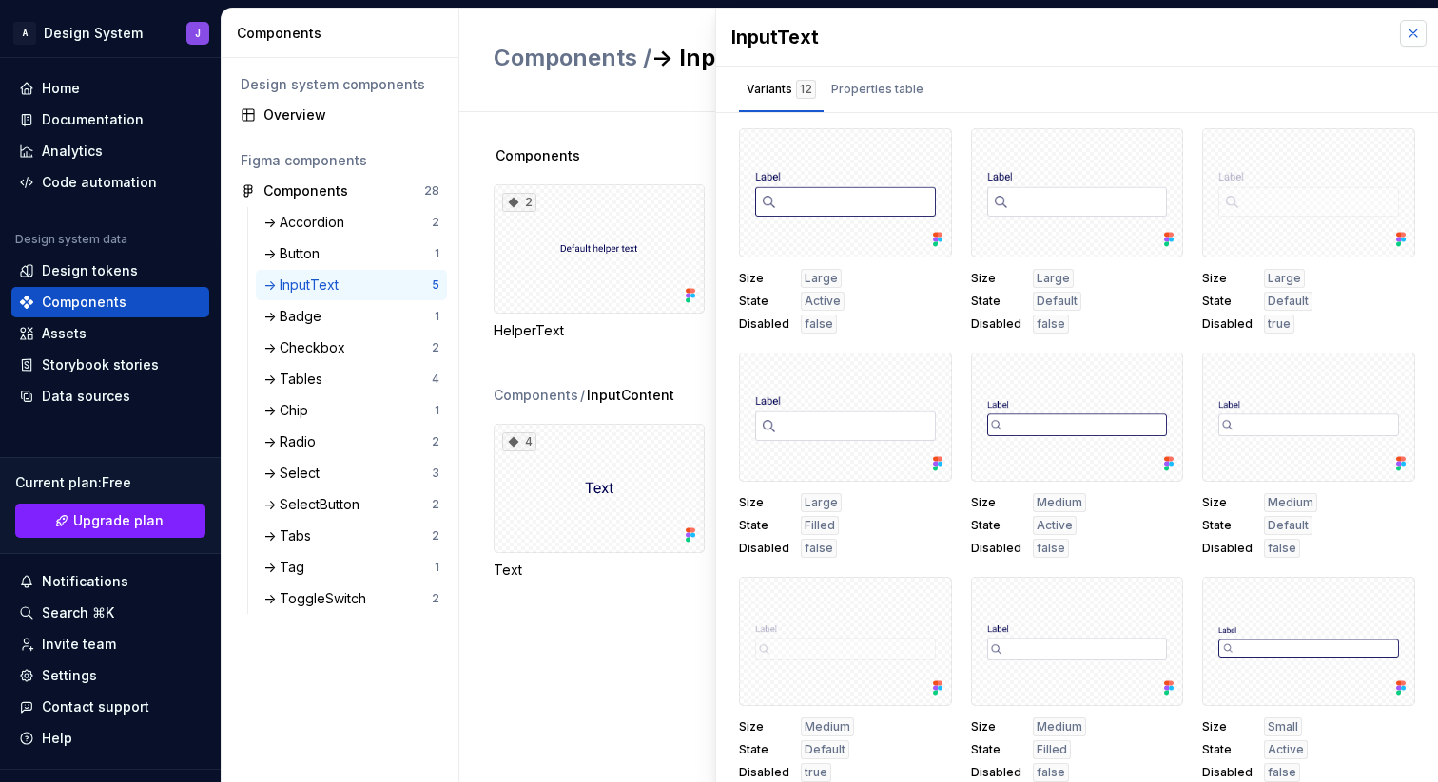
click at [1412, 41] on button "button" at bounding box center [1413, 33] width 27 height 27
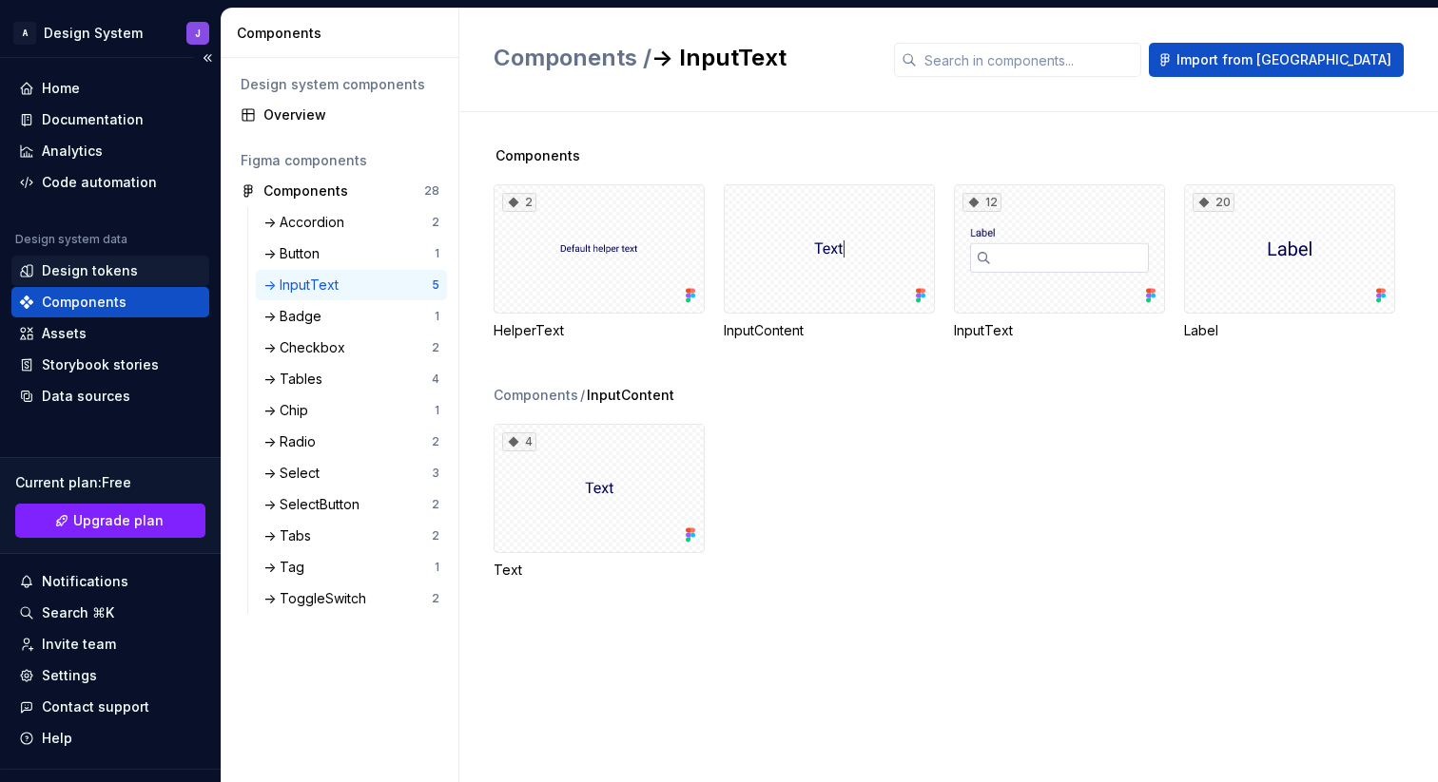
click at [111, 267] on div "Design tokens" at bounding box center [90, 270] width 96 height 19
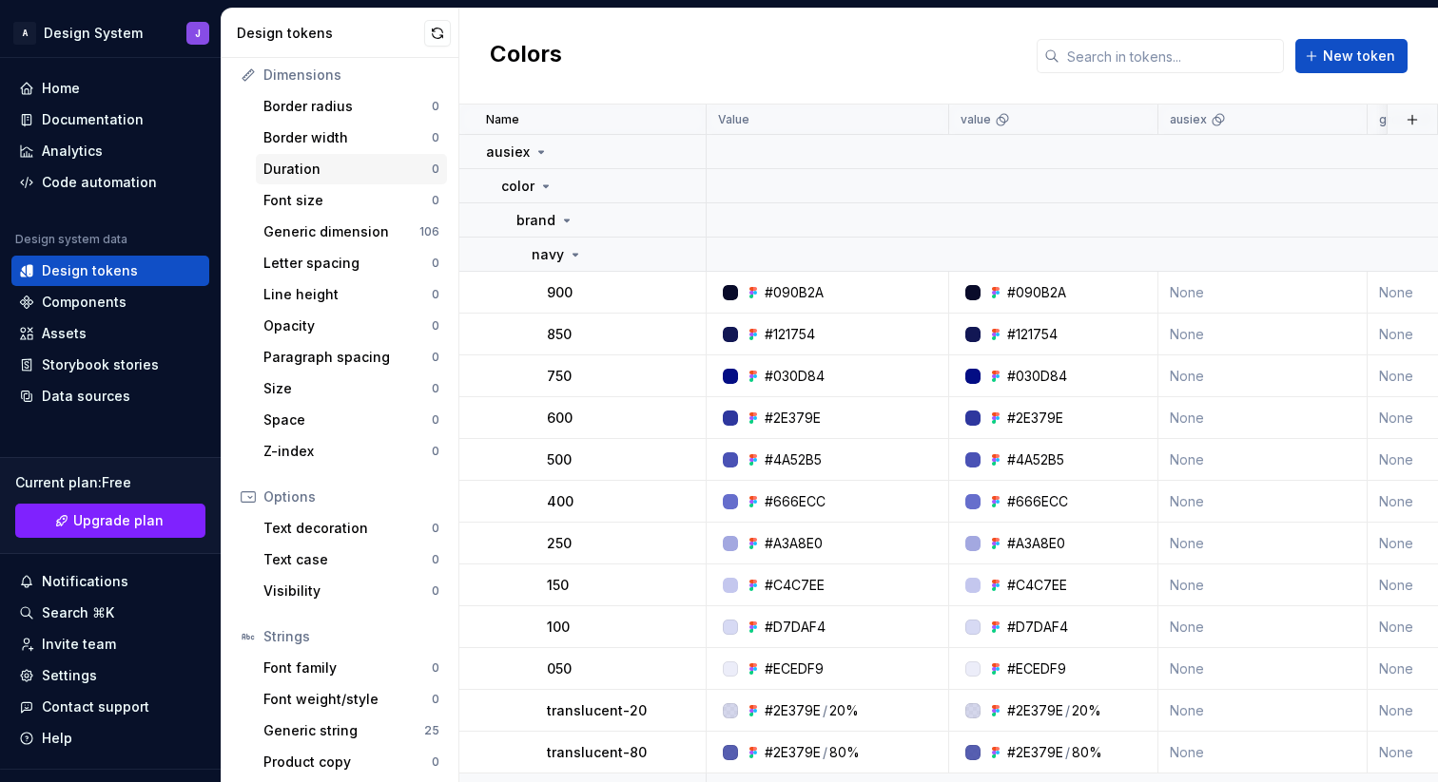
scroll to position [259, 0]
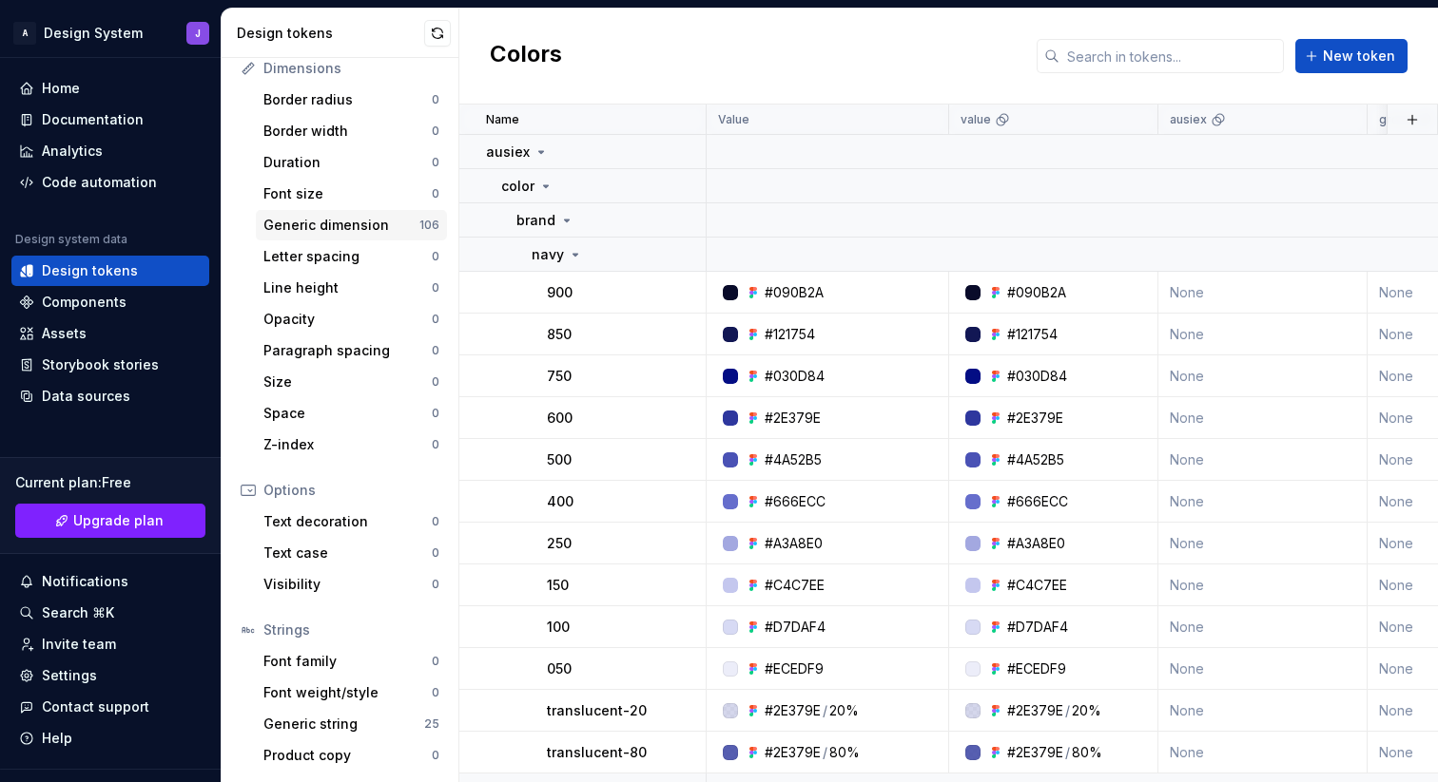
click at [371, 223] on div "Generic dimension" at bounding box center [341, 225] width 156 height 19
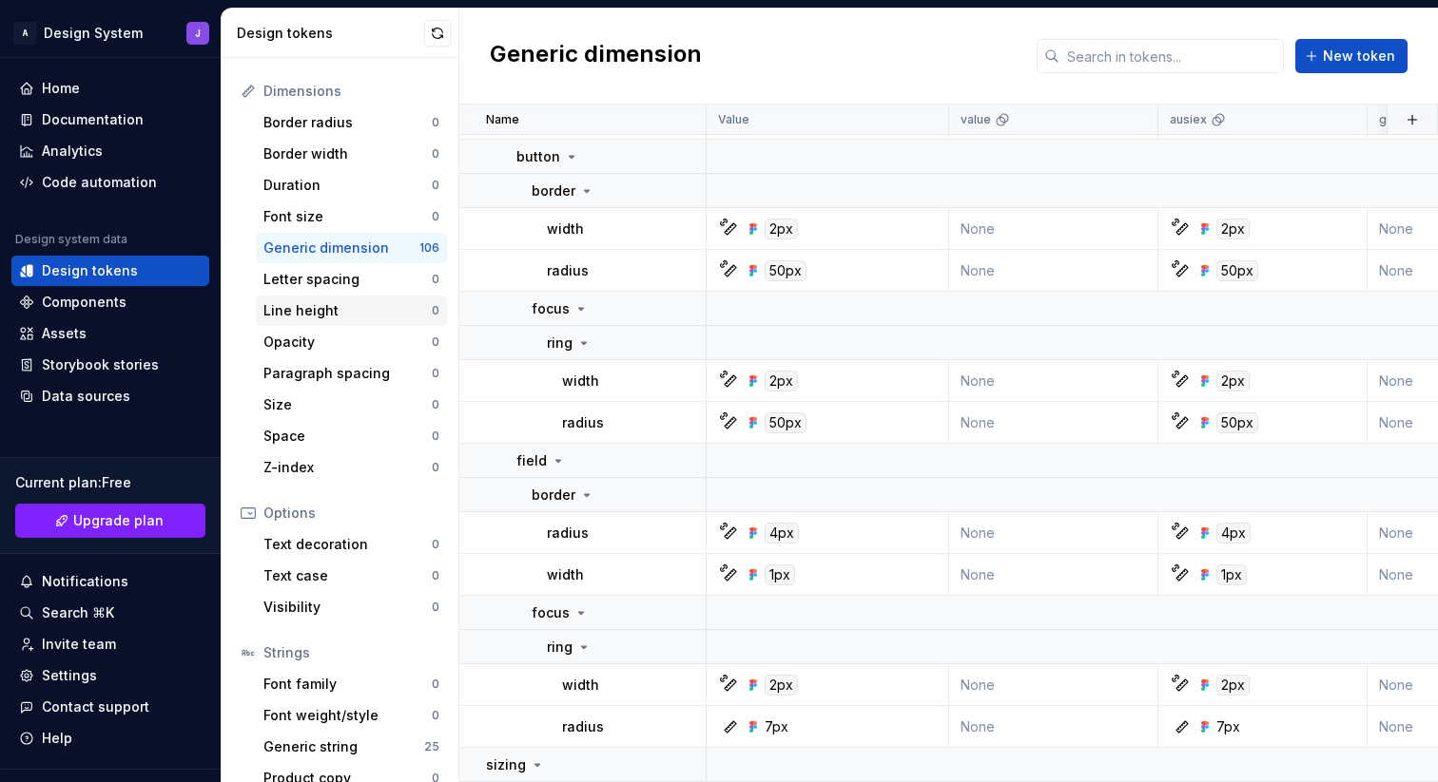
scroll to position [259, 0]
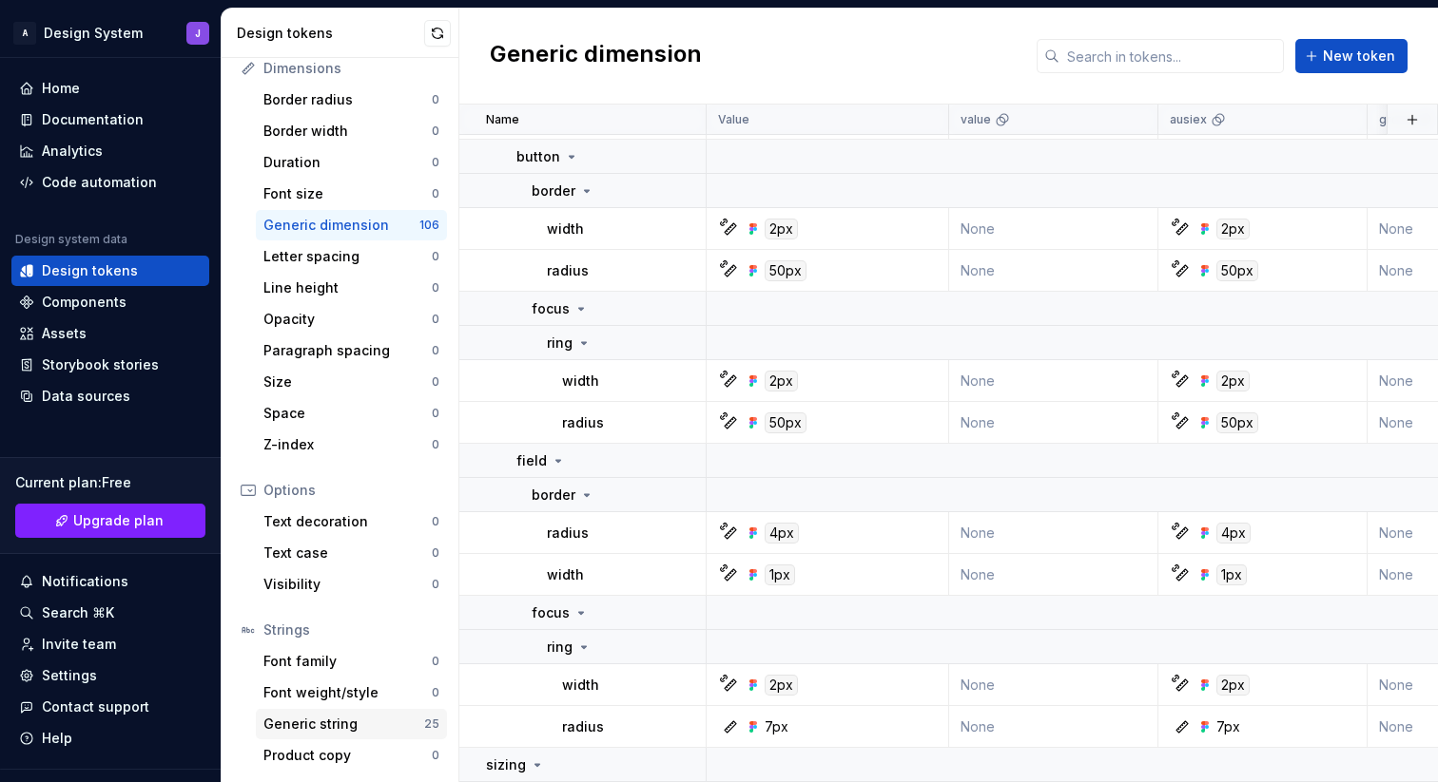
click at [376, 718] on div "Generic string" at bounding box center [343, 724] width 161 height 19
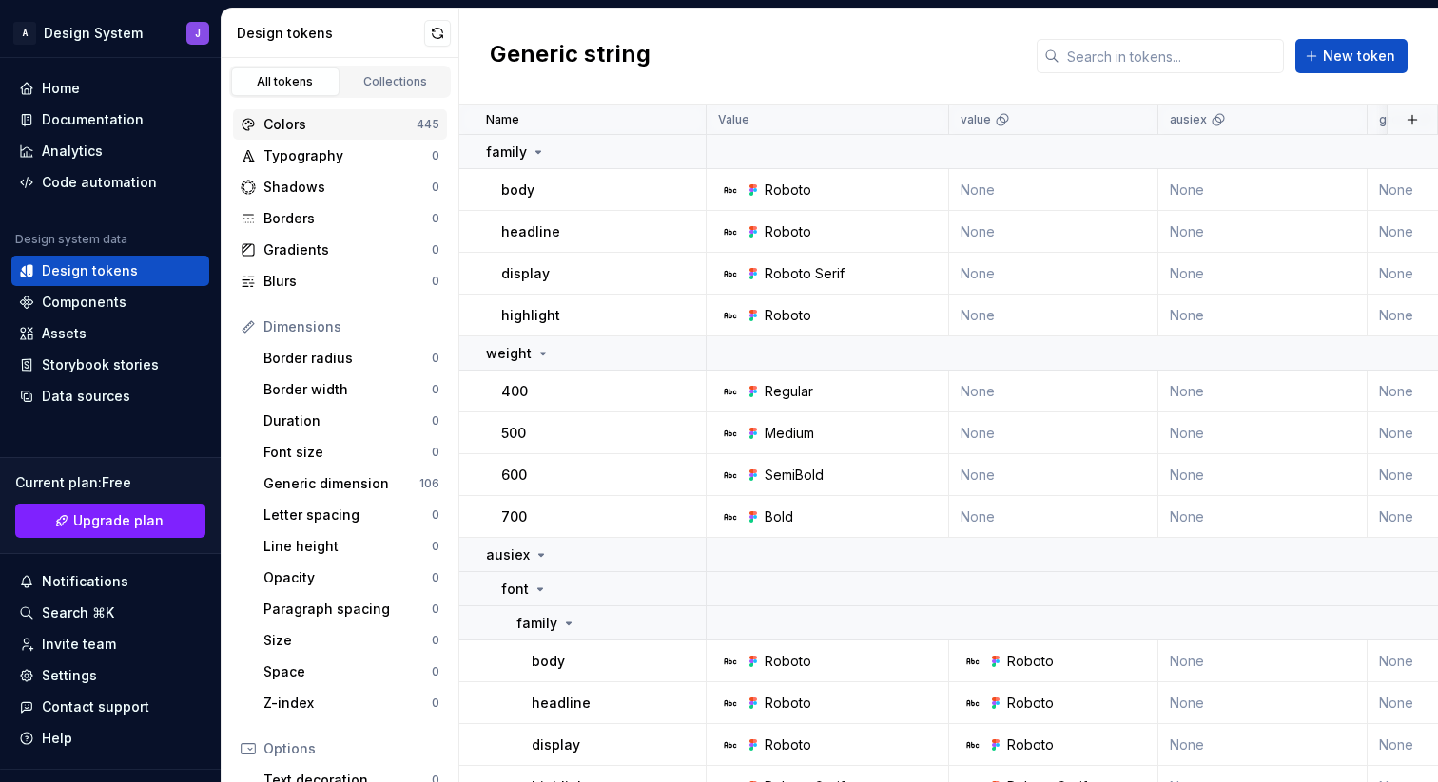
click at [338, 126] on div "Colors" at bounding box center [339, 124] width 153 height 19
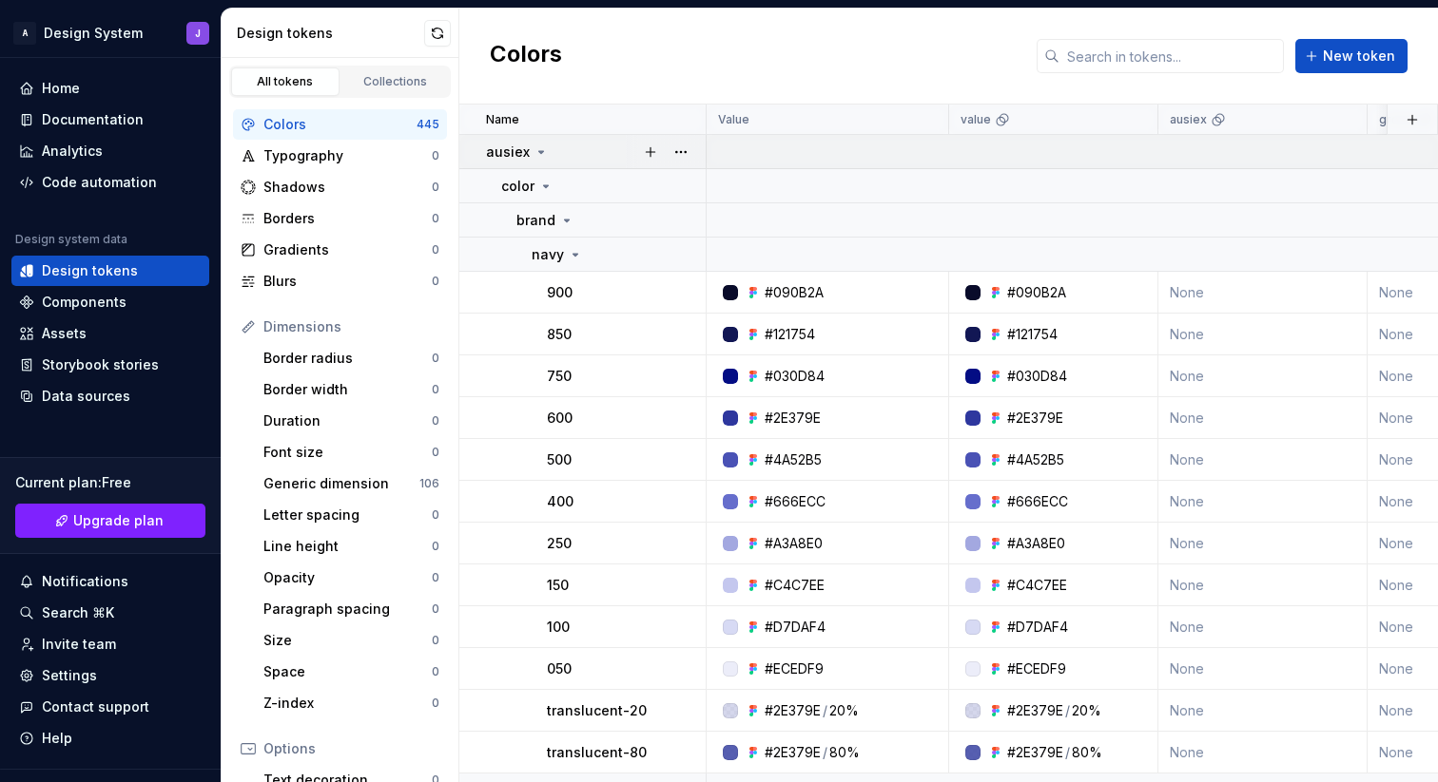
click at [536, 153] on icon at bounding box center [540, 152] width 15 height 15
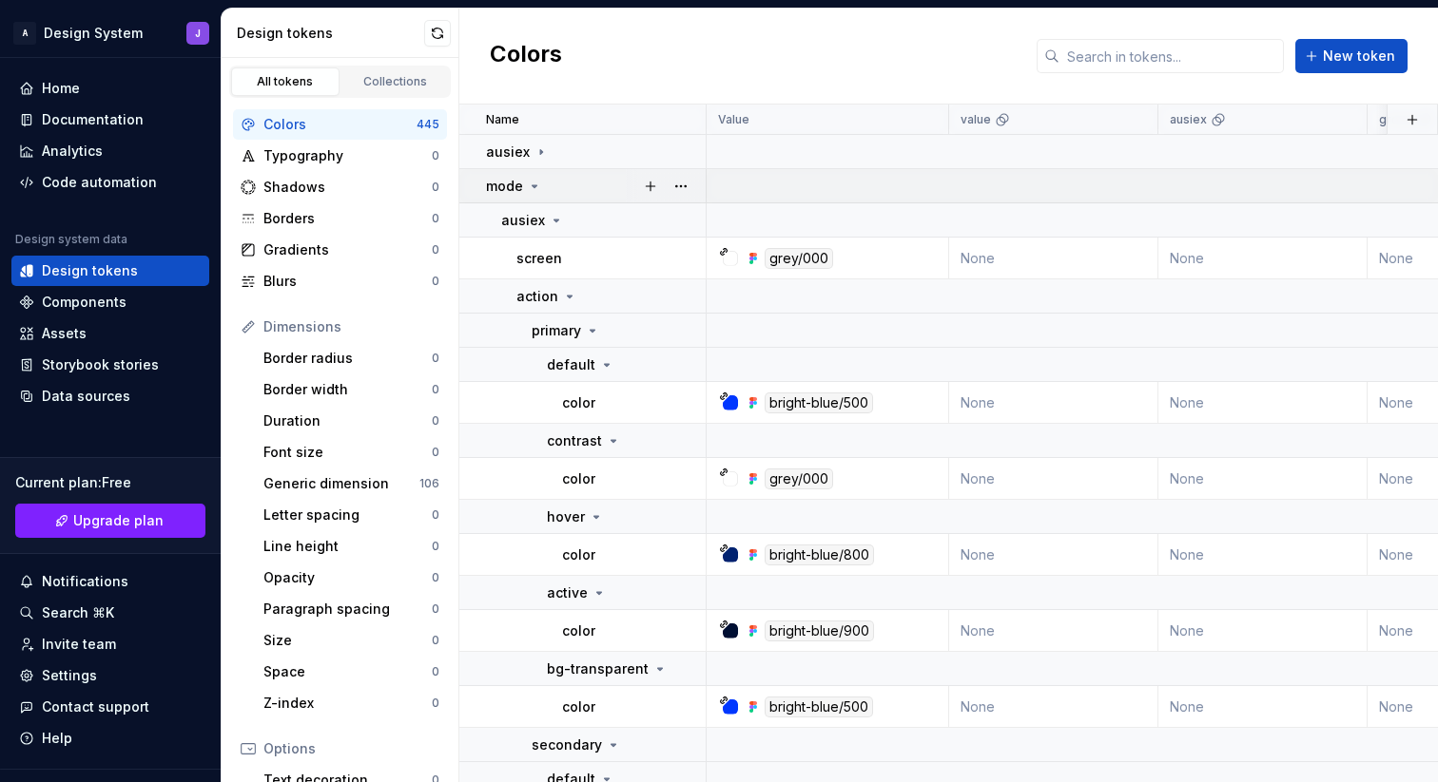
click at [533, 185] on icon at bounding box center [534, 186] width 5 height 2
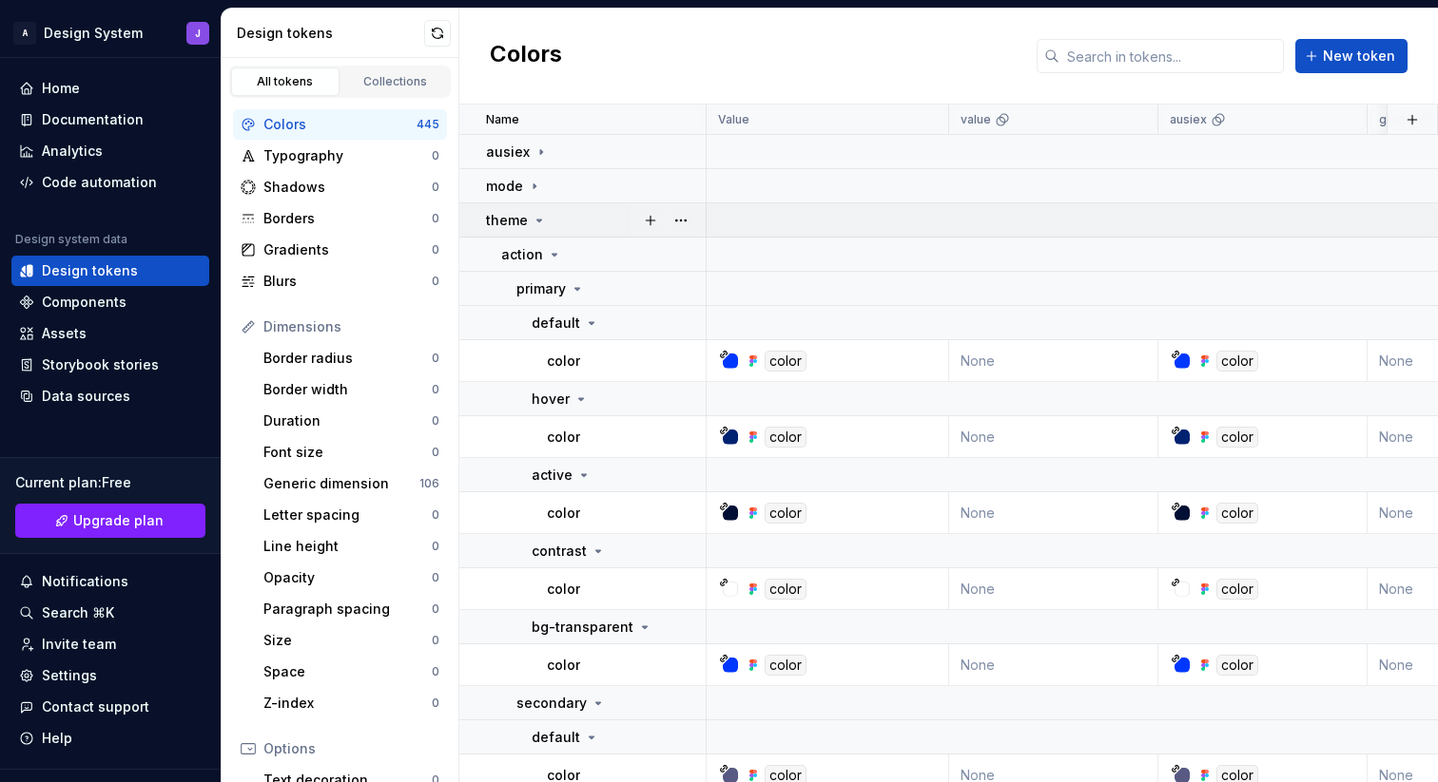
click at [535, 222] on icon at bounding box center [538, 220] width 15 height 15
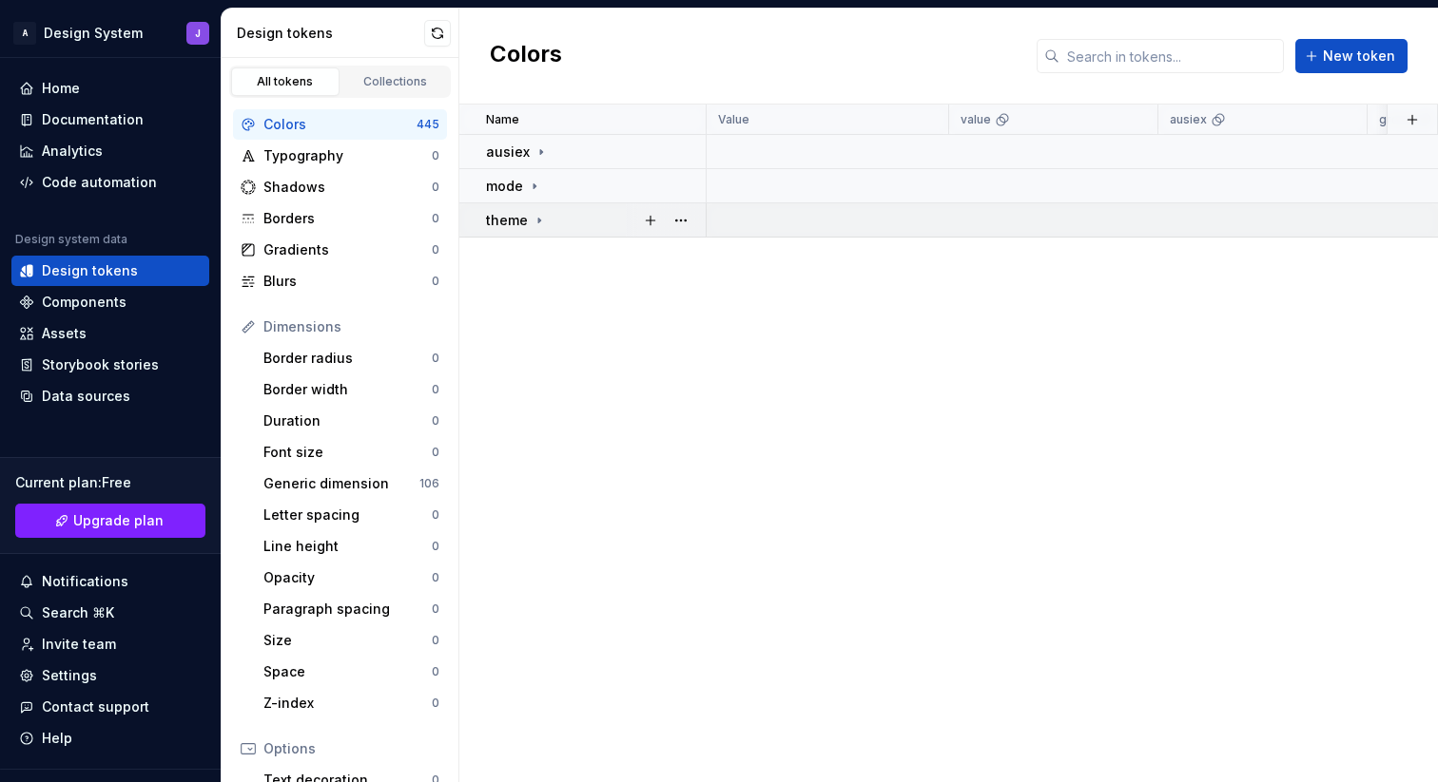
click at [535, 222] on icon at bounding box center [538, 220] width 15 height 15
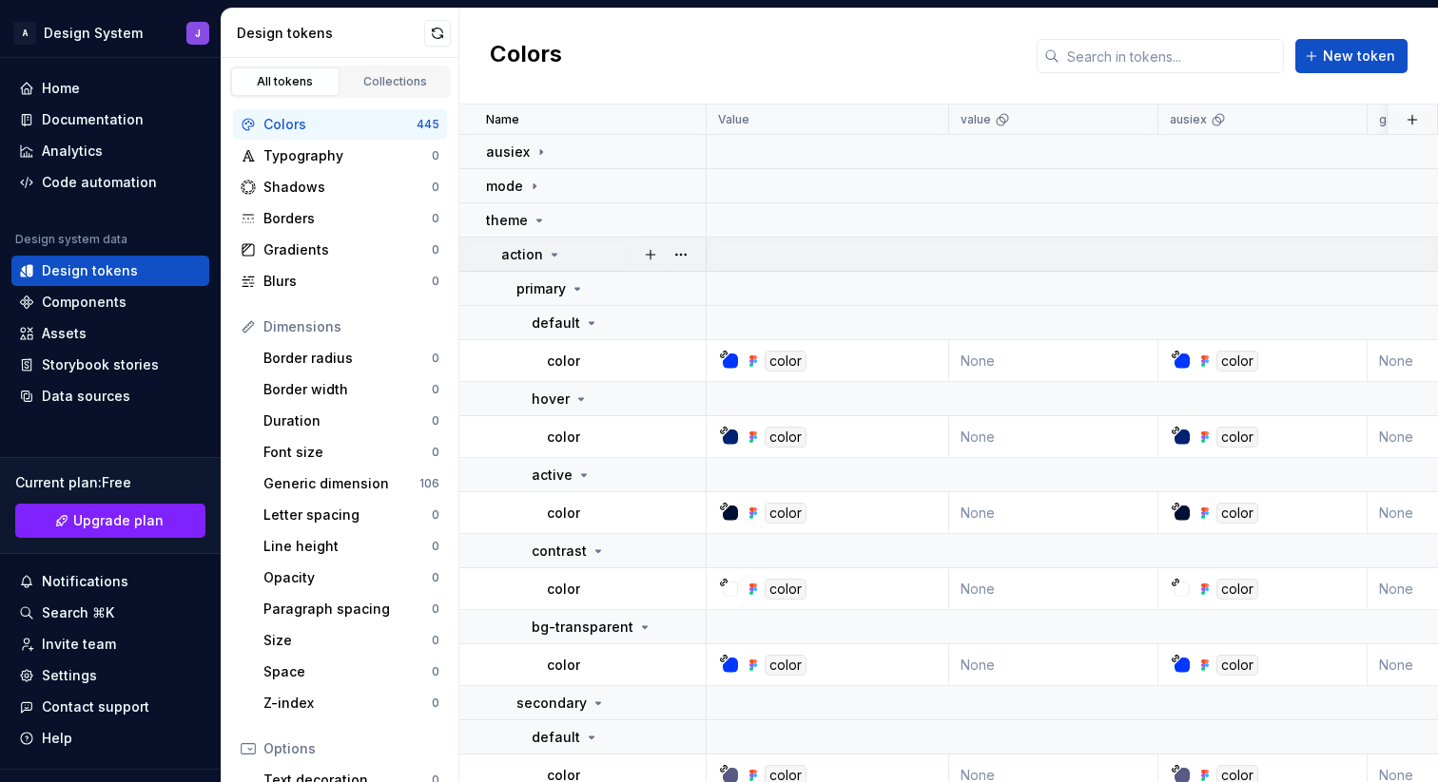
click at [552, 255] on icon at bounding box center [554, 254] width 15 height 15
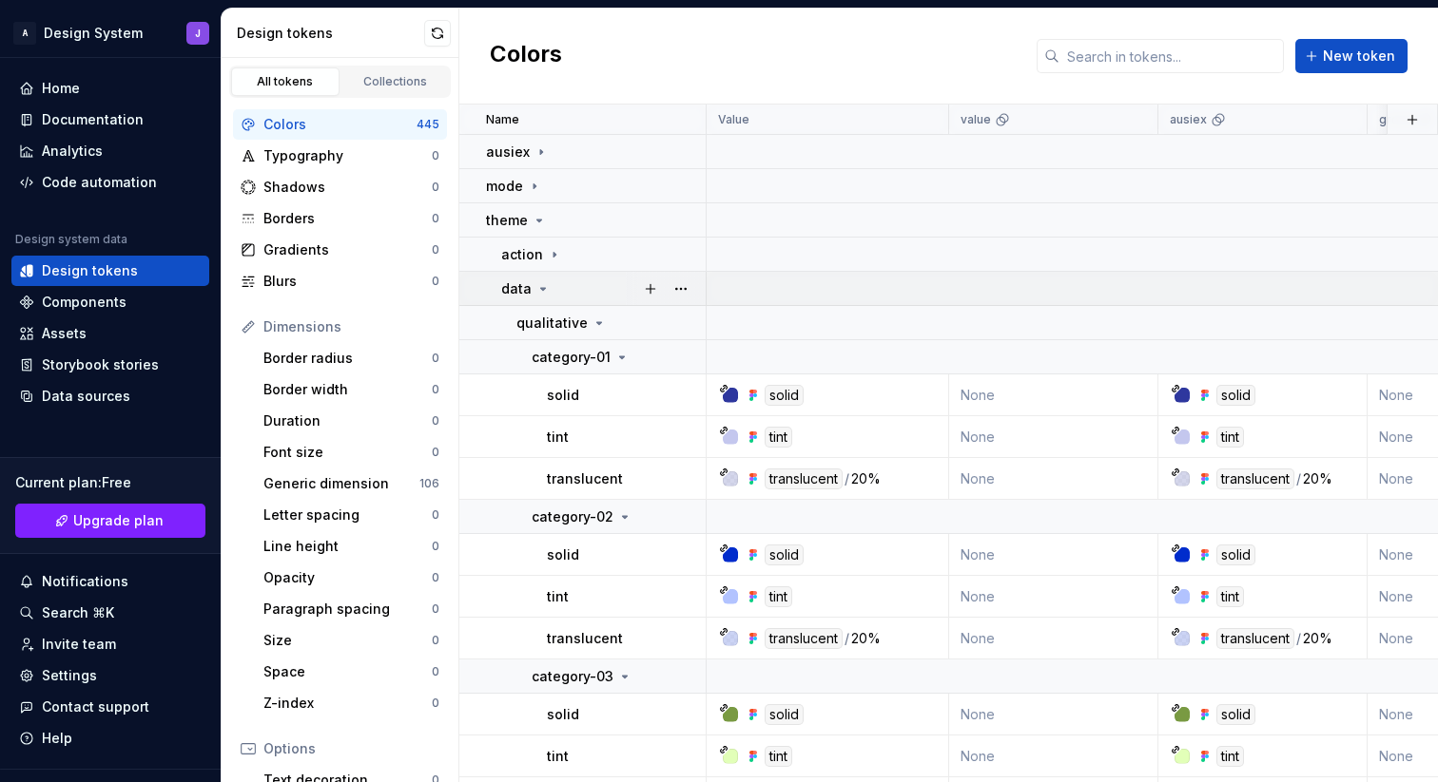
click at [542, 288] on icon at bounding box center [543, 289] width 5 height 2
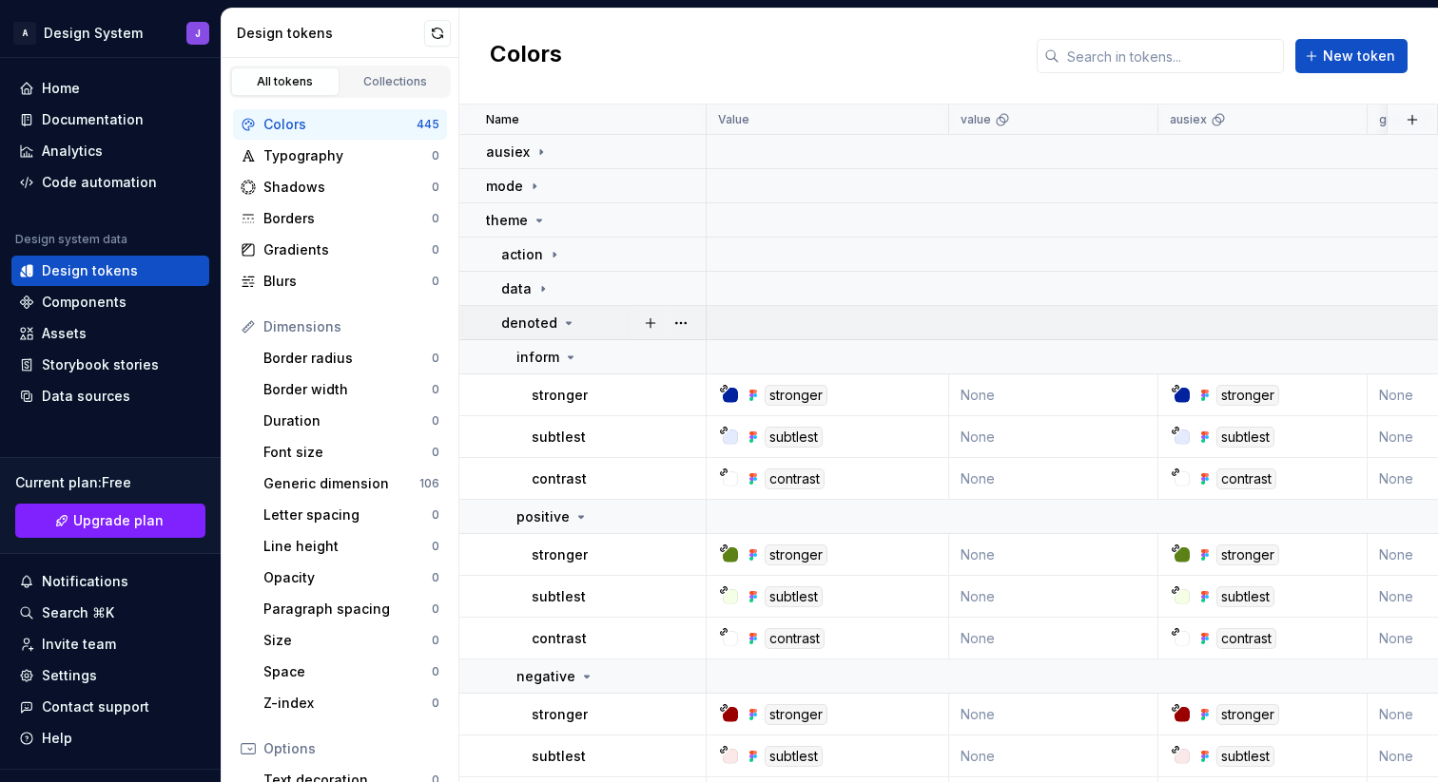
click at [567, 322] on icon at bounding box center [569, 323] width 5 height 2
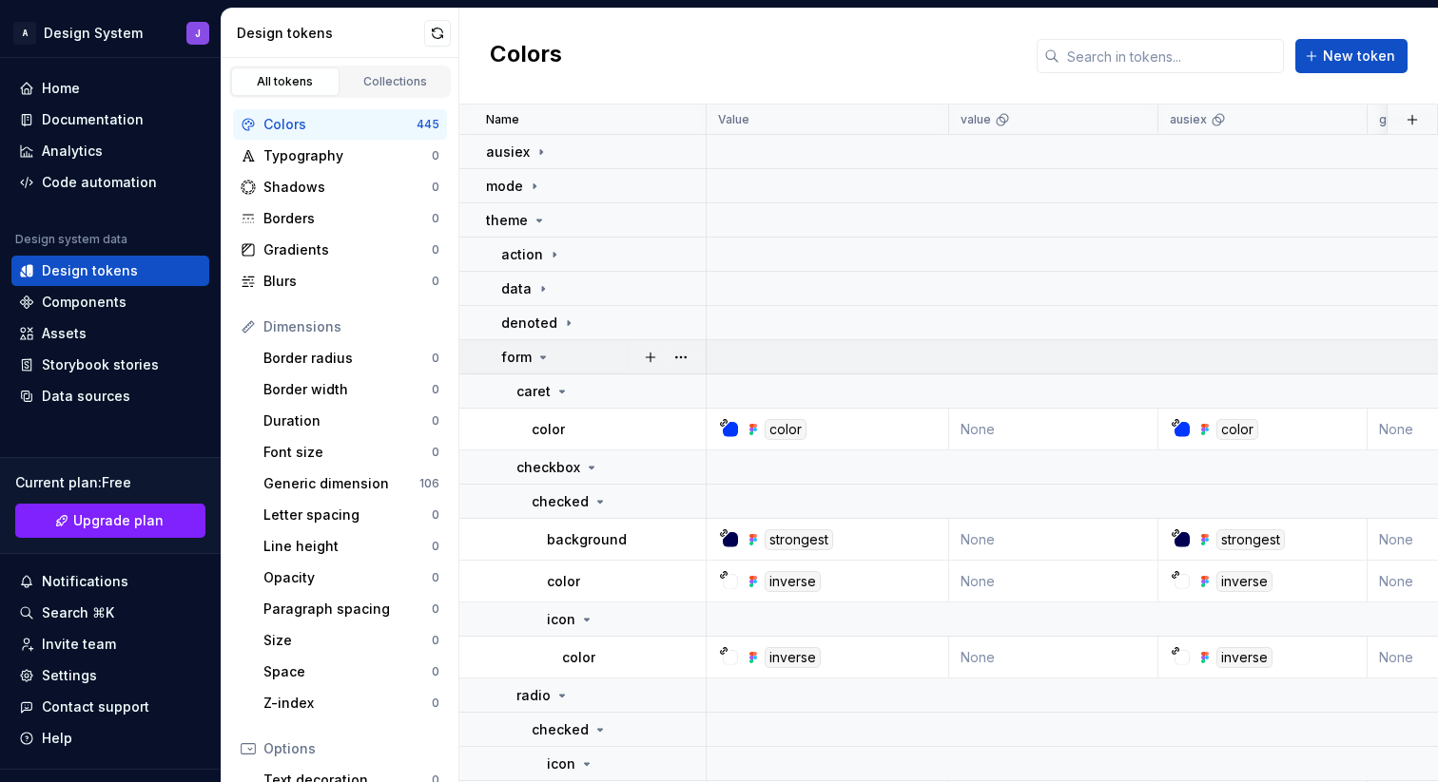
click at [543, 357] on icon at bounding box center [543, 358] width 5 height 2
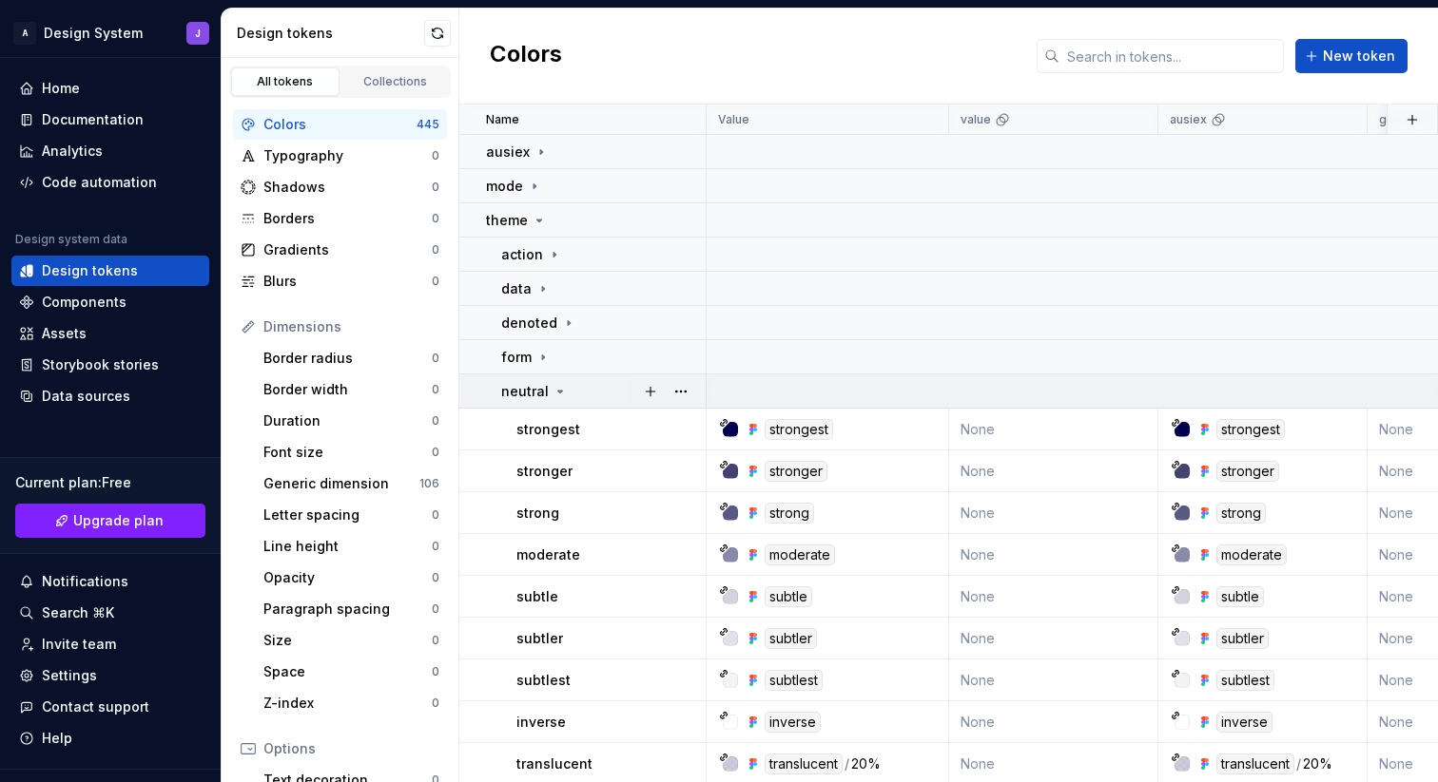
click at [558, 391] on icon at bounding box center [560, 392] width 5 height 2
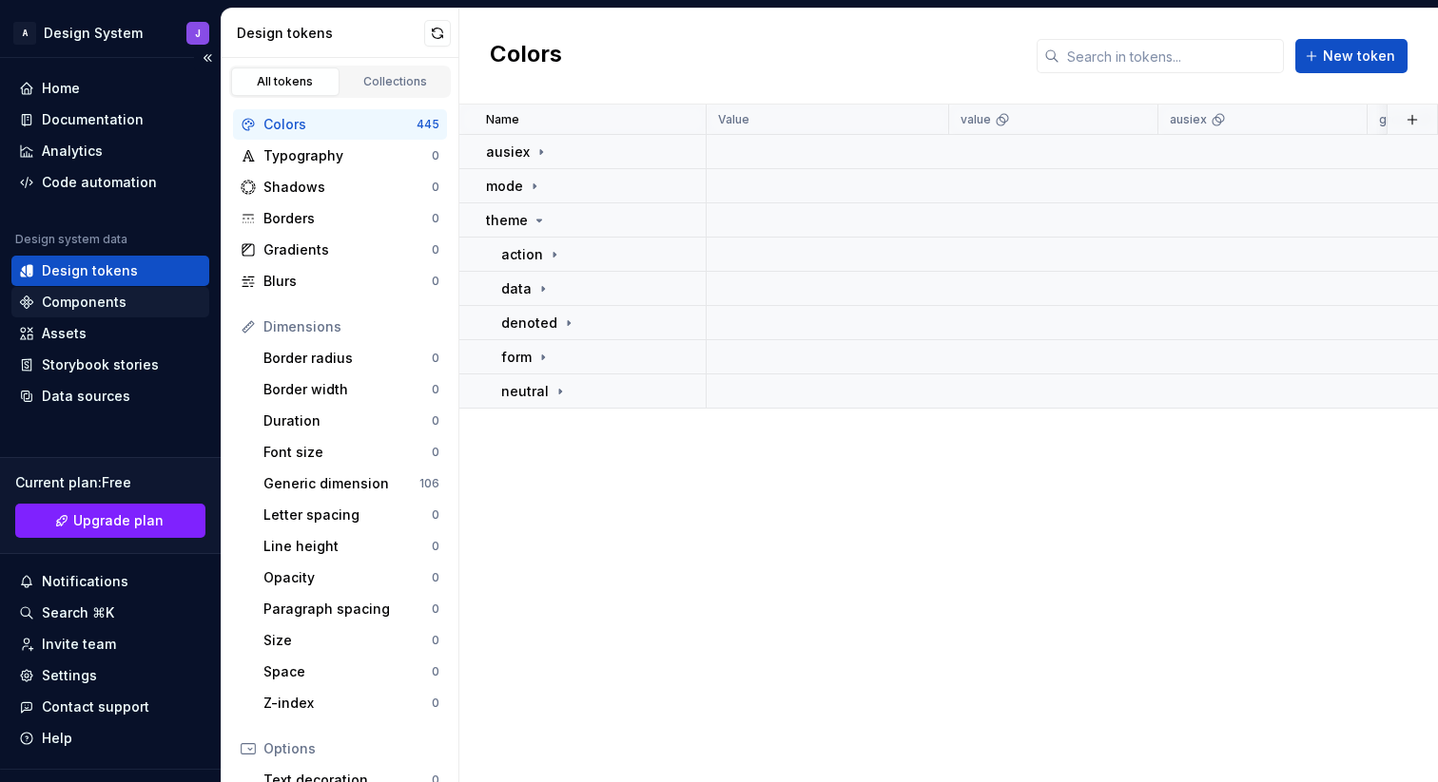
click at [119, 297] on div "Components" at bounding box center [84, 302] width 85 height 19
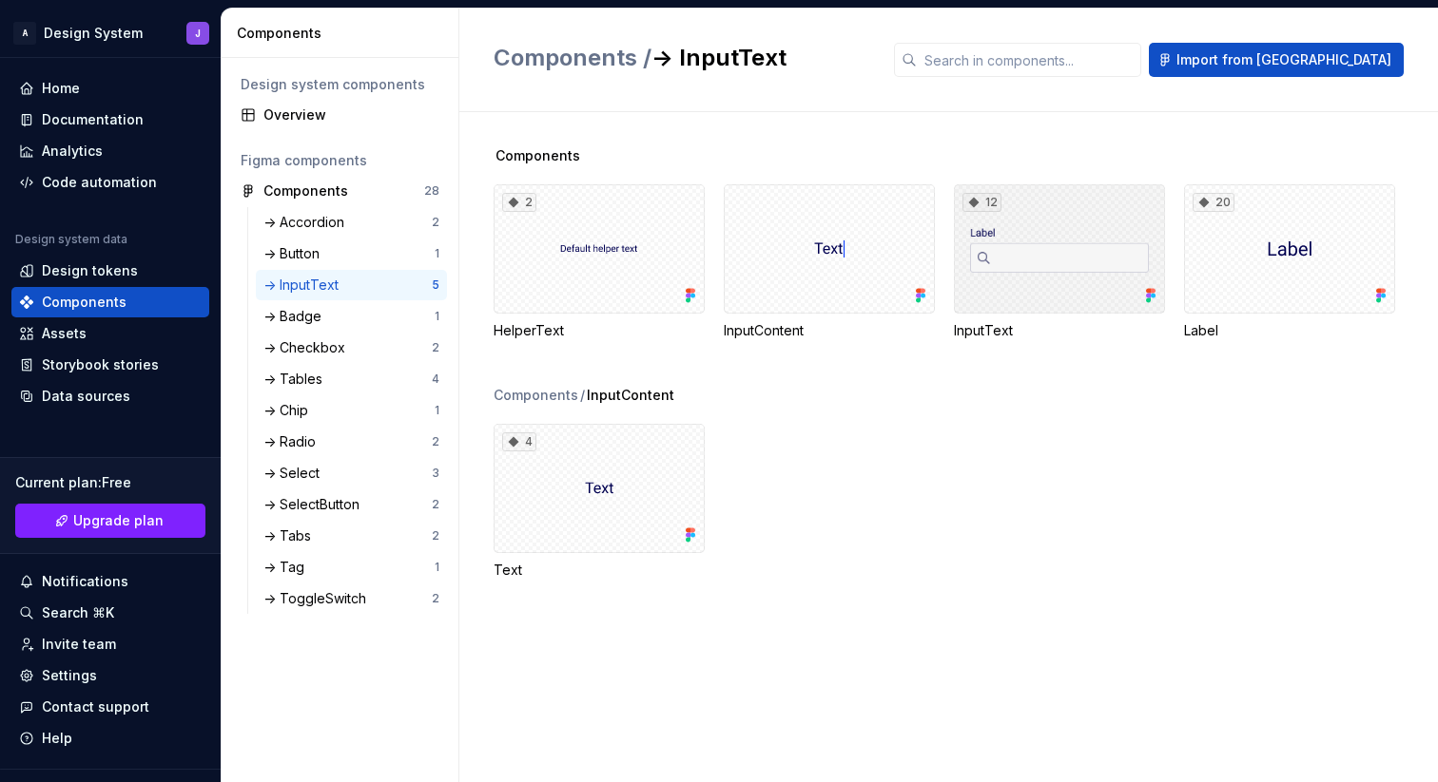
click at [1077, 297] on div "12" at bounding box center [1059, 248] width 211 height 129
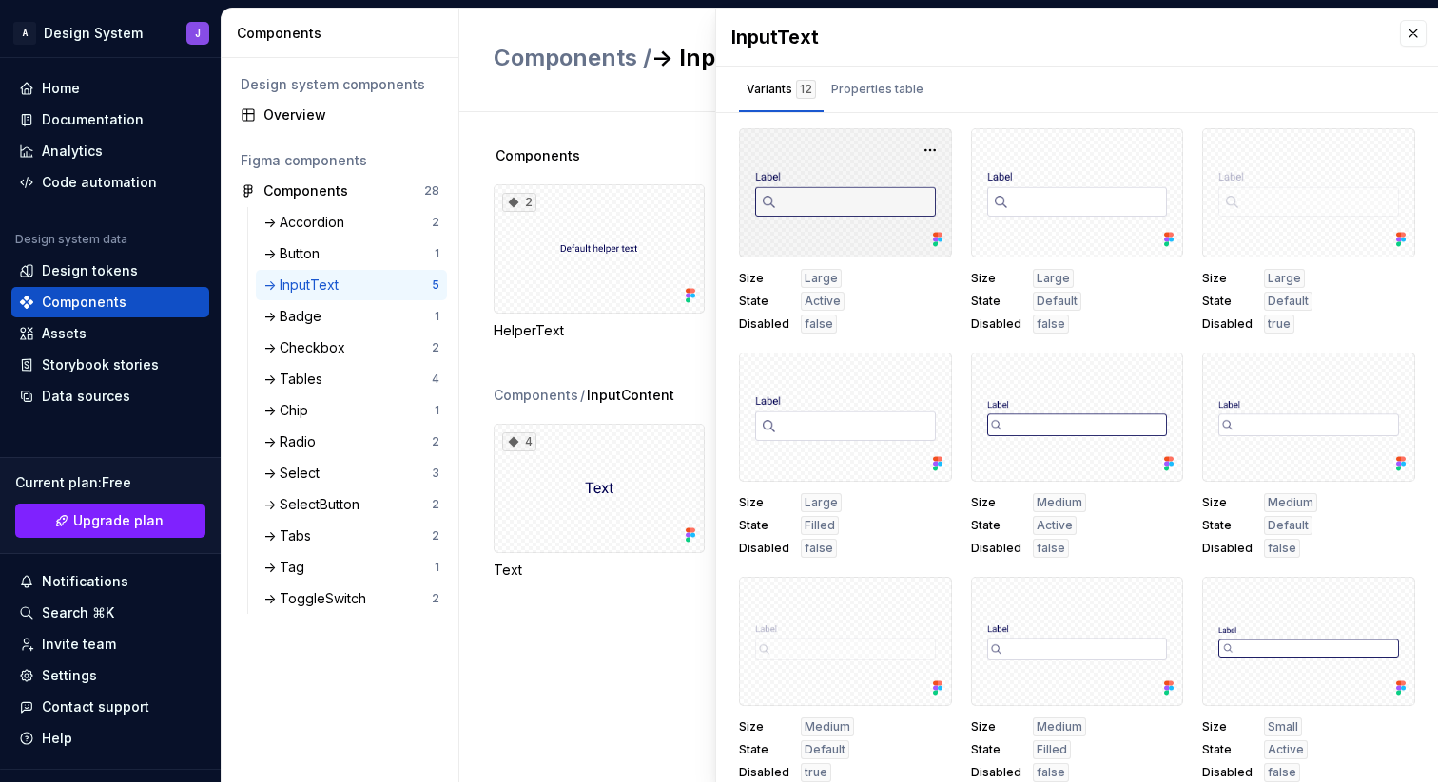
click at [819, 214] on div at bounding box center [845, 192] width 213 height 129
click at [842, 234] on div at bounding box center [845, 192] width 213 height 129
click at [933, 152] on button "button" at bounding box center [930, 150] width 27 height 27
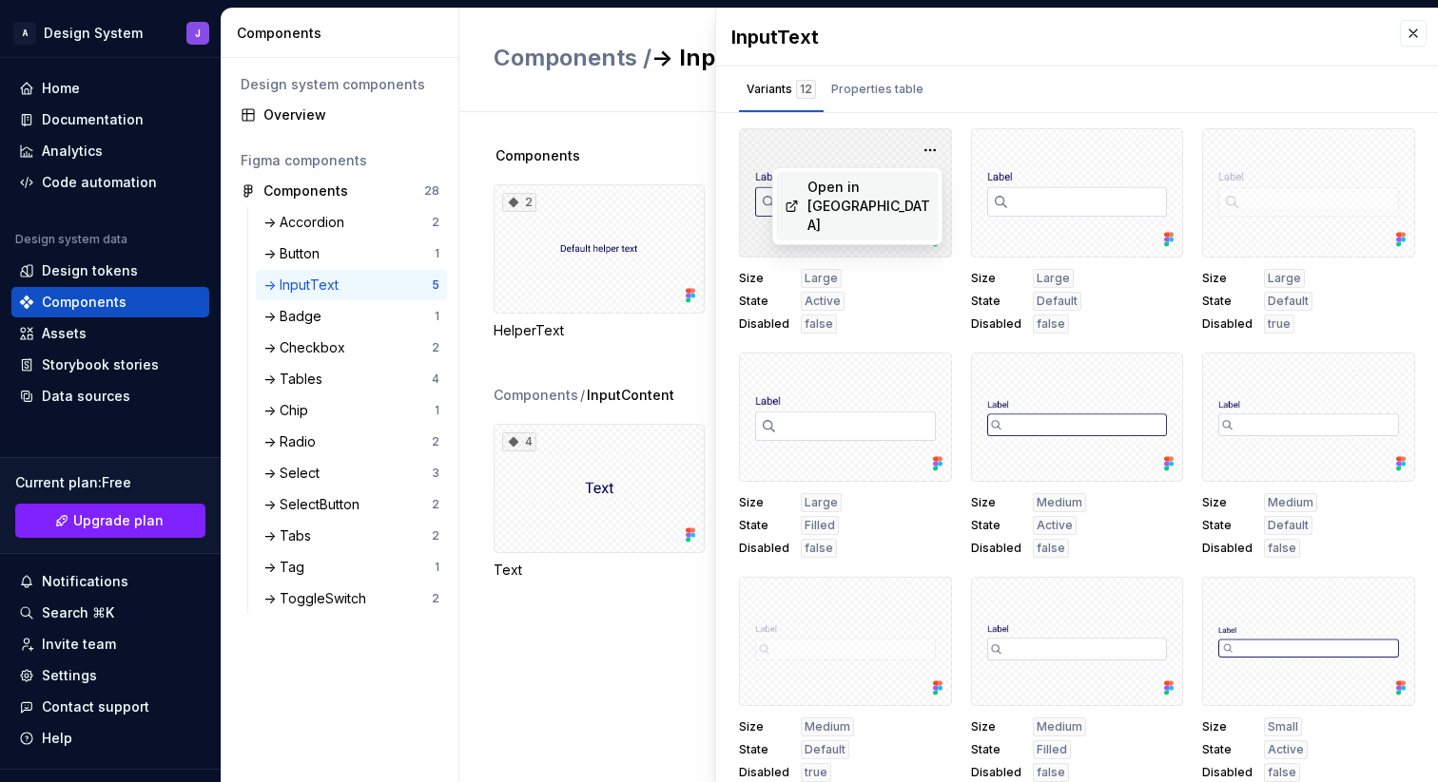
click at [847, 146] on div at bounding box center [845, 192] width 213 height 129
click at [876, 90] on div "Properties table" at bounding box center [877, 89] width 92 height 19
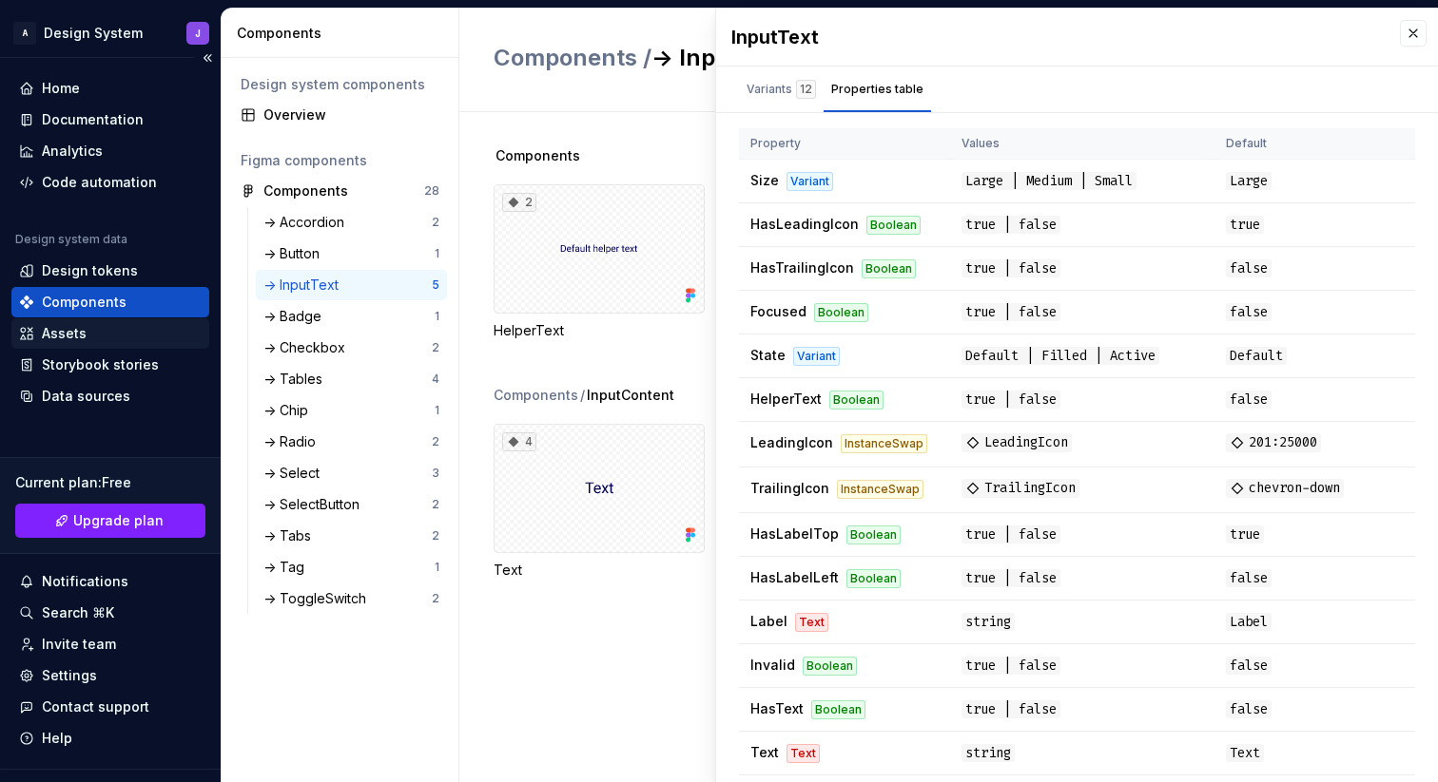
click at [108, 332] on div "Assets" at bounding box center [110, 333] width 183 height 19
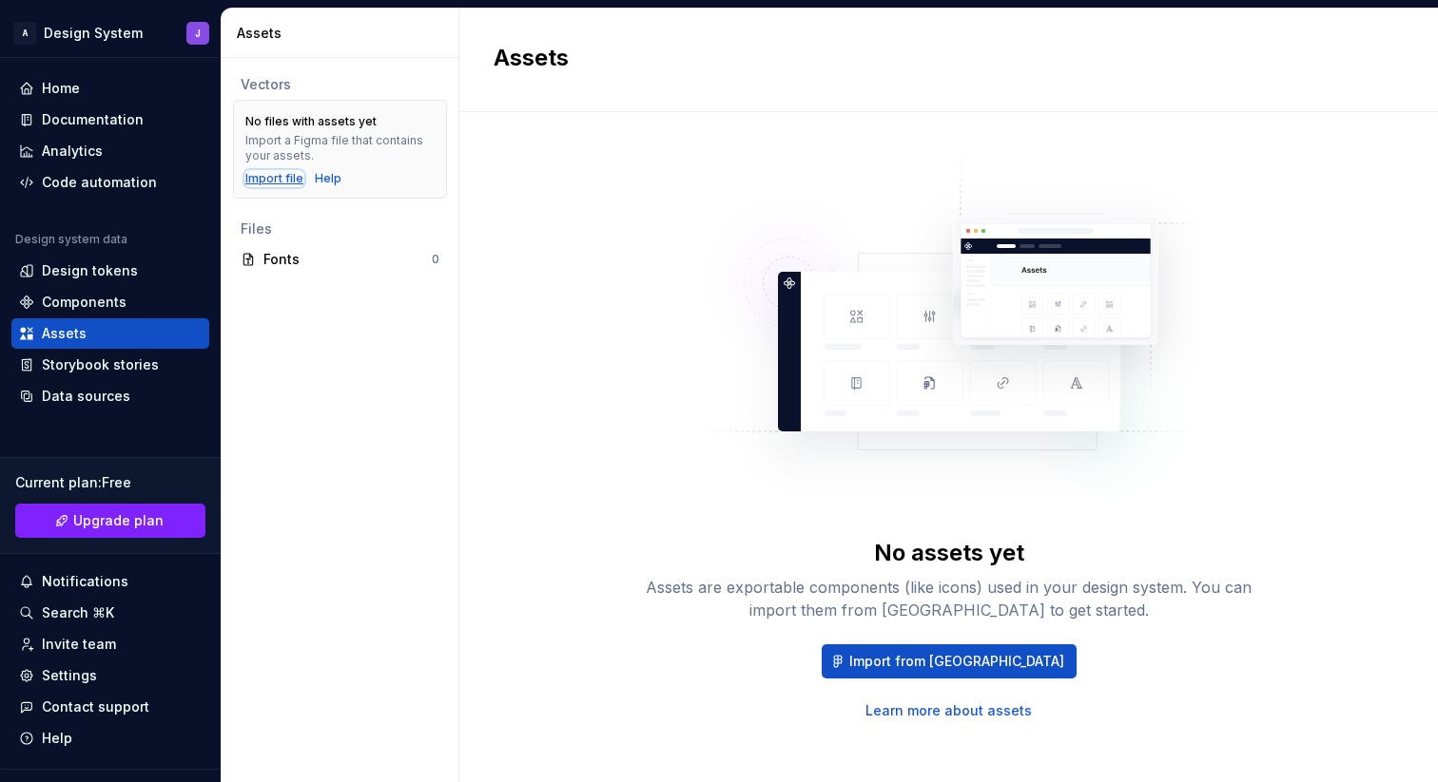
click at [265, 178] on div "Import file" at bounding box center [274, 178] width 58 height 15
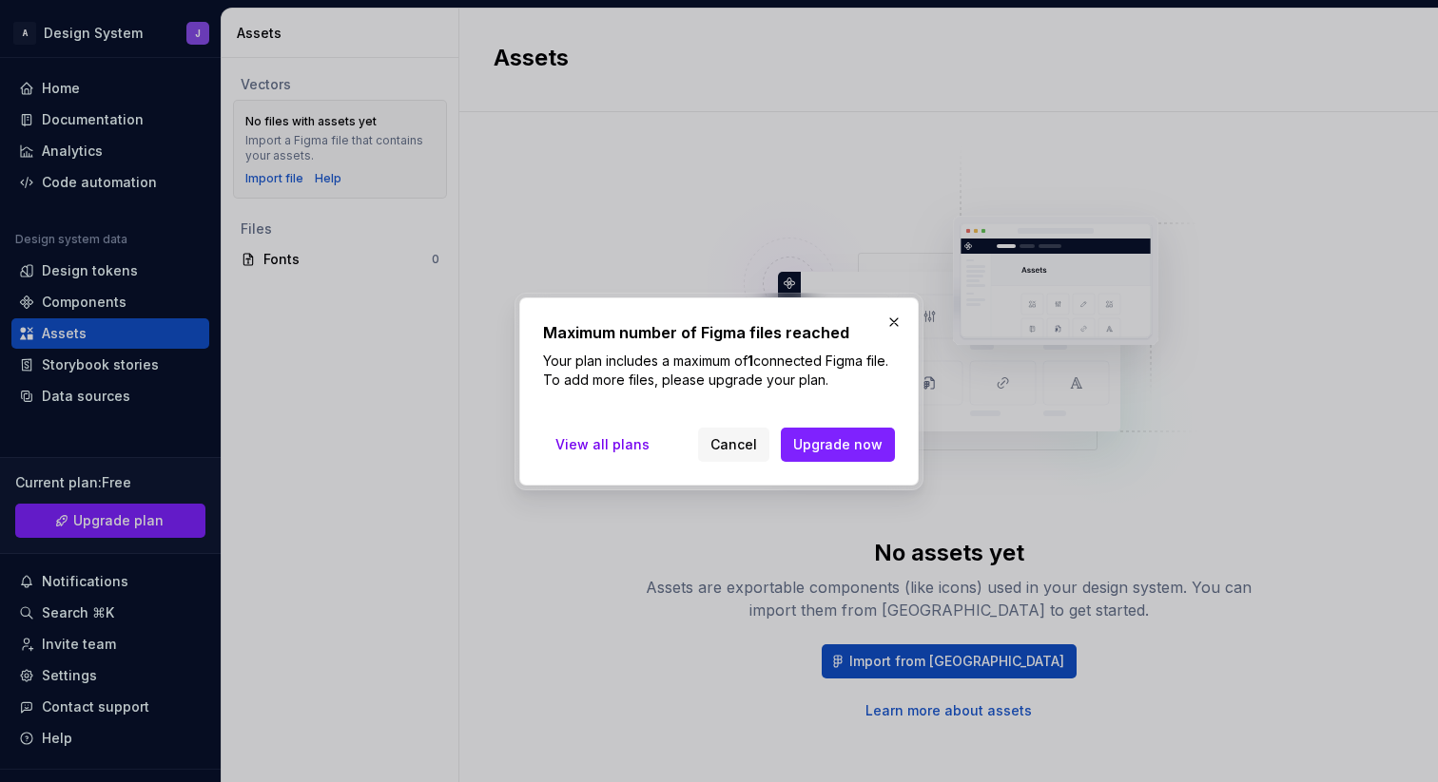
drag, startPoint x: 890, startPoint y: 322, endPoint x: 705, endPoint y: 400, distance: 201.1
click at [734, 387] on div "Maximum number of Figma files reached Your plan includes a maximum of 1 connect…" at bounding box center [718, 392] width 409 height 198
click at [627, 442] on span "View all plans" at bounding box center [602, 444] width 94 height 19
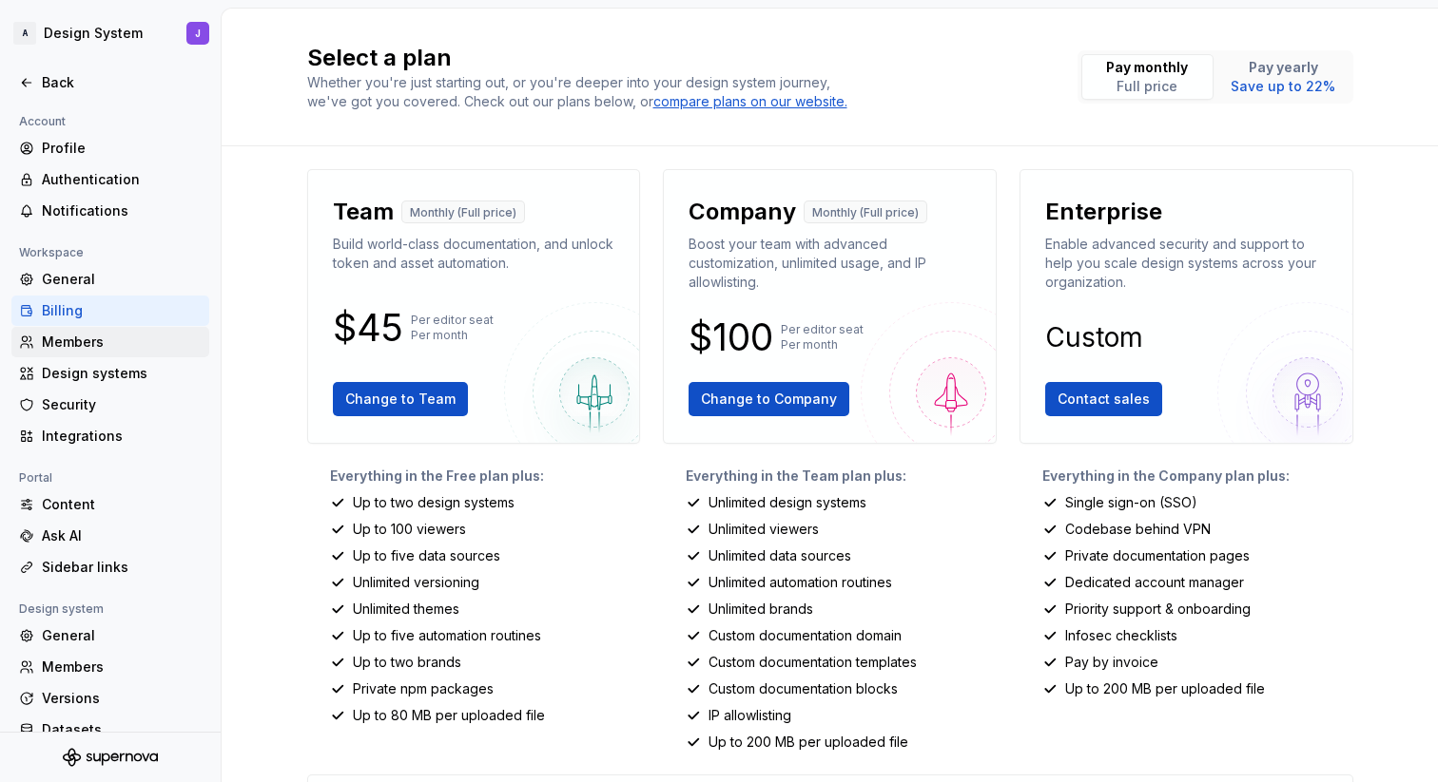
click at [93, 343] on div "Members" at bounding box center [122, 342] width 160 height 19
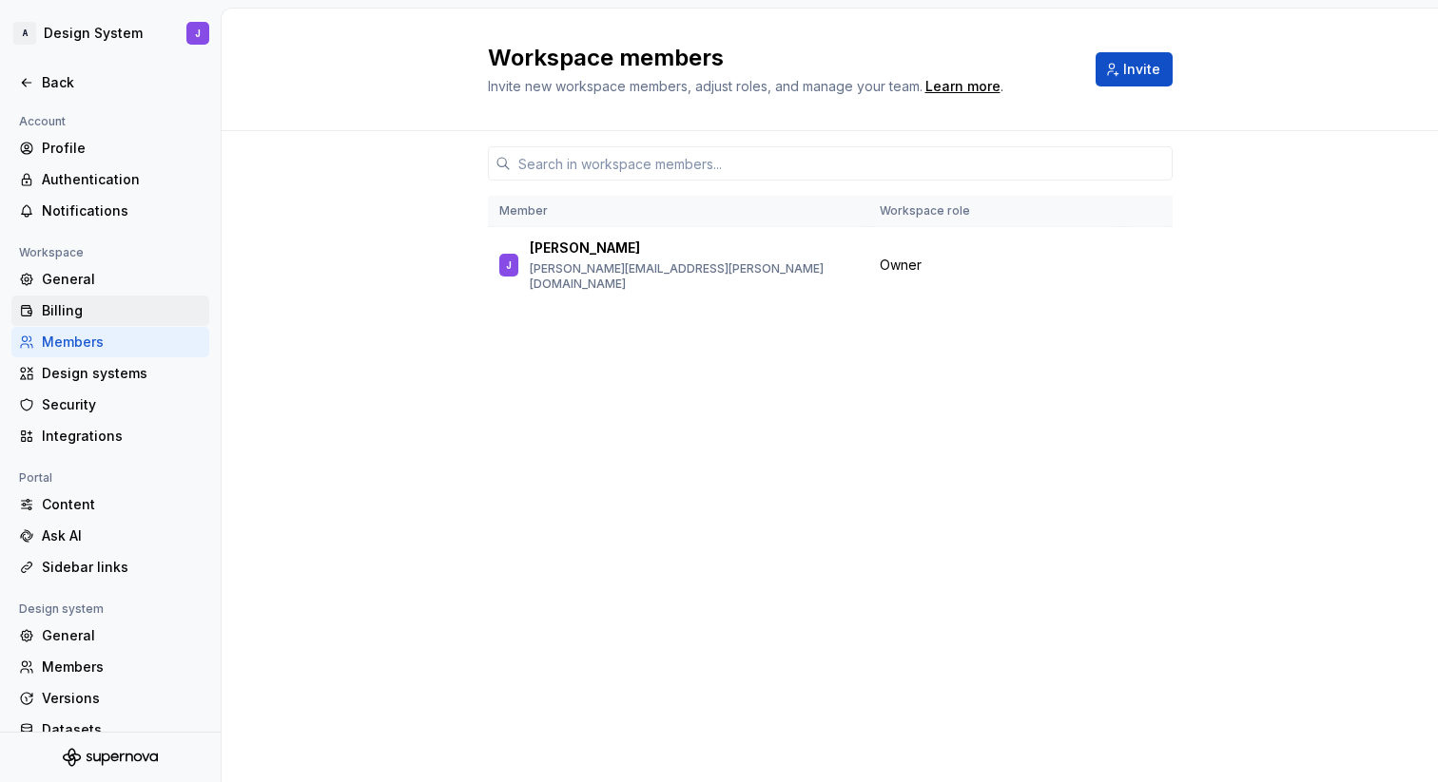
click at [94, 310] on div "Billing" at bounding box center [122, 310] width 160 height 19
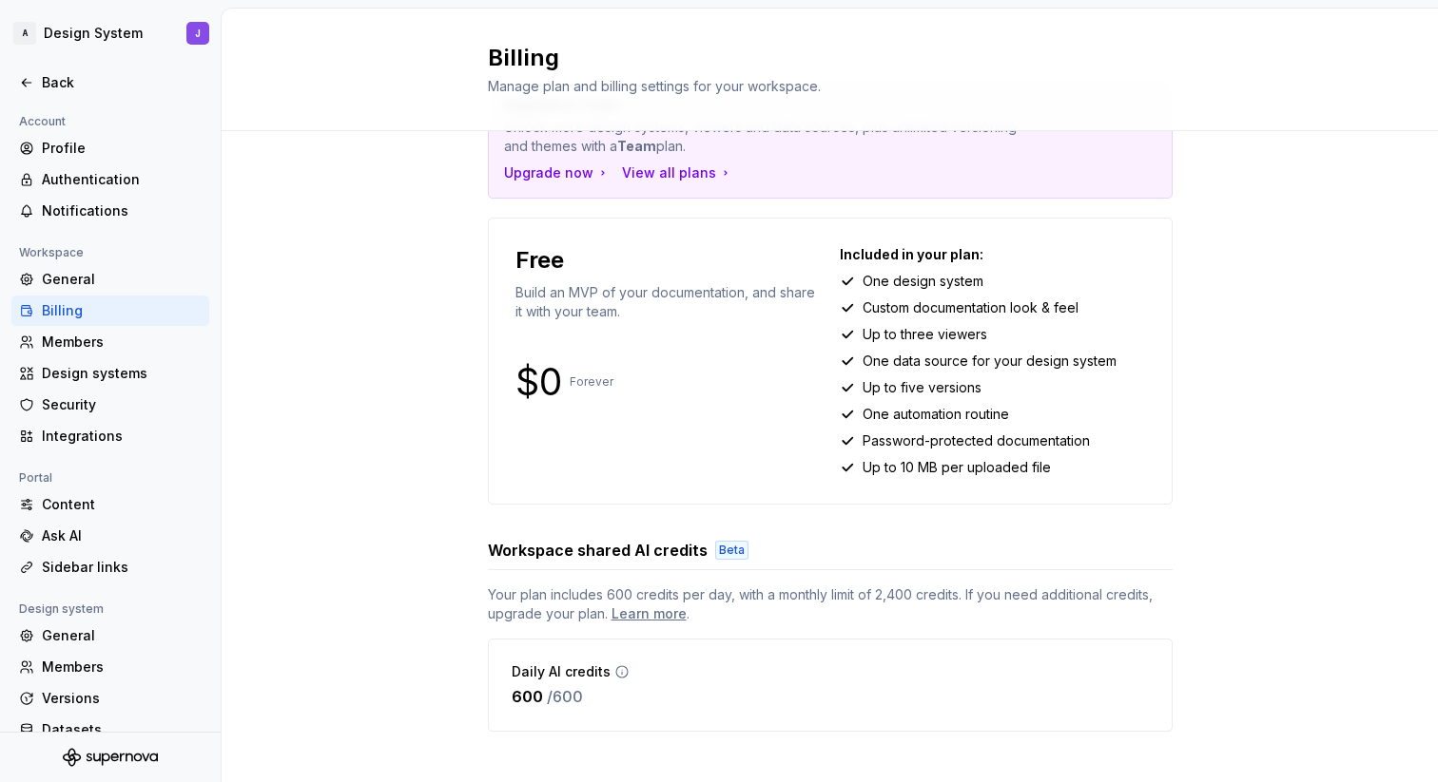
scroll to position [78, 0]
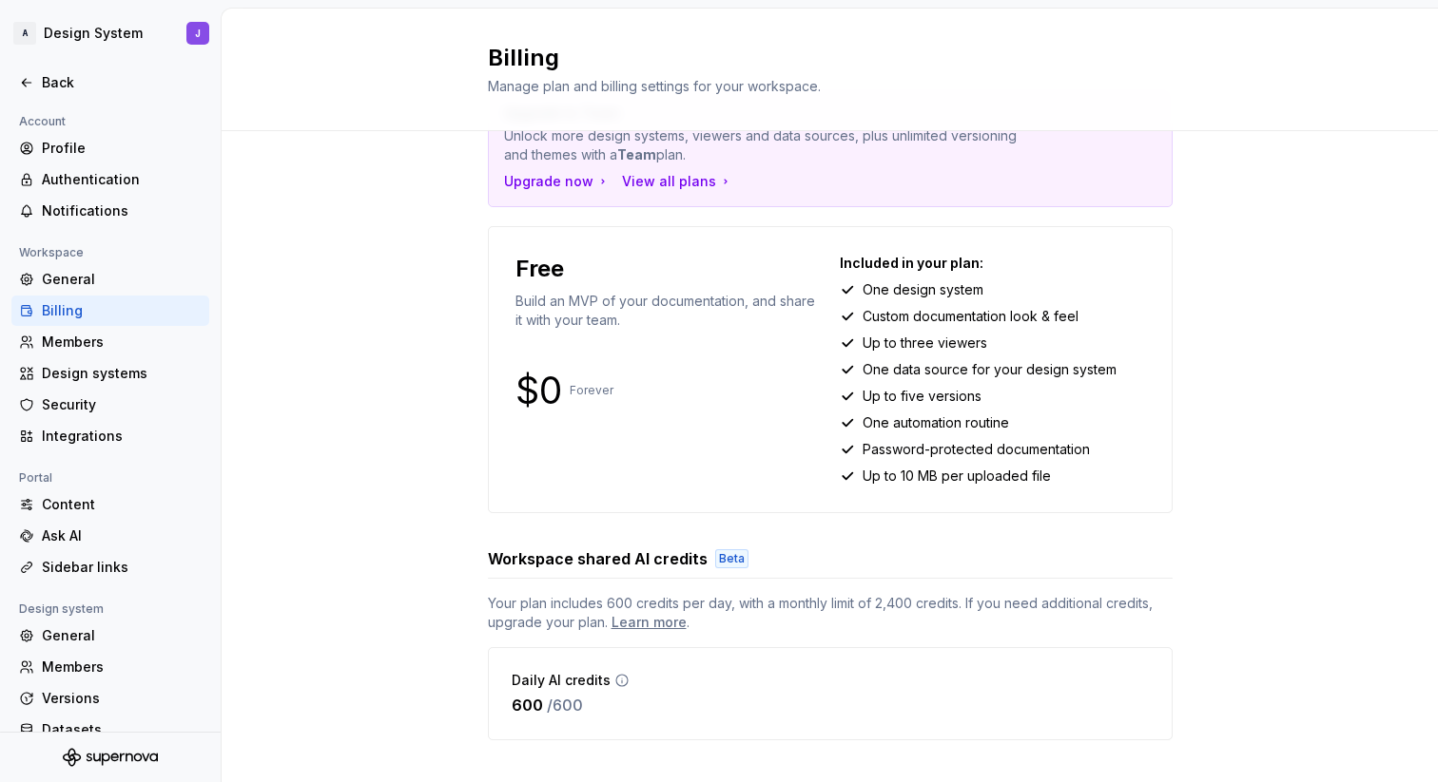
click at [394, 381] on div "Upgrade to Team Unlock more design systems, viewers and data sources, plus unli…" at bounding box center [830, 433] width 1216 height 760
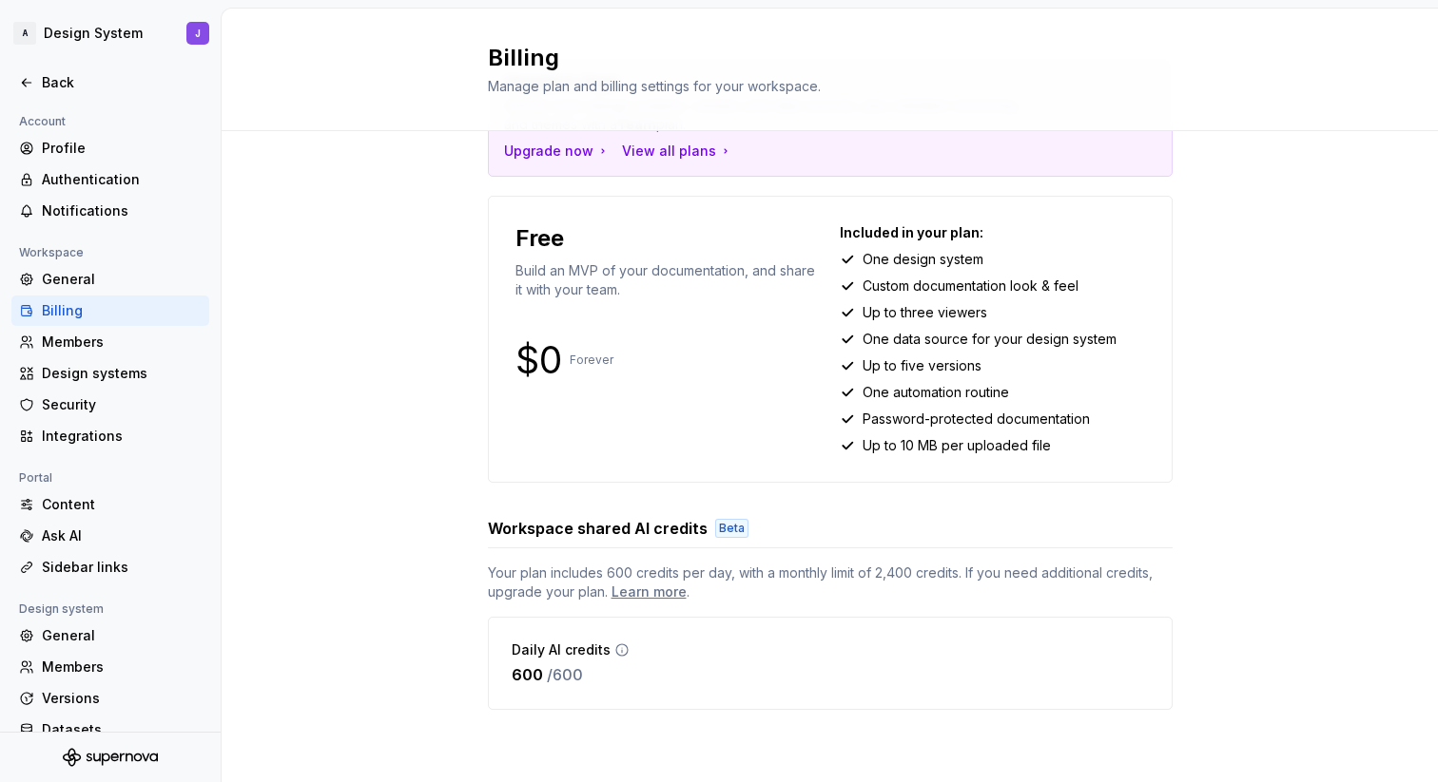
scroll to position [0, 0]
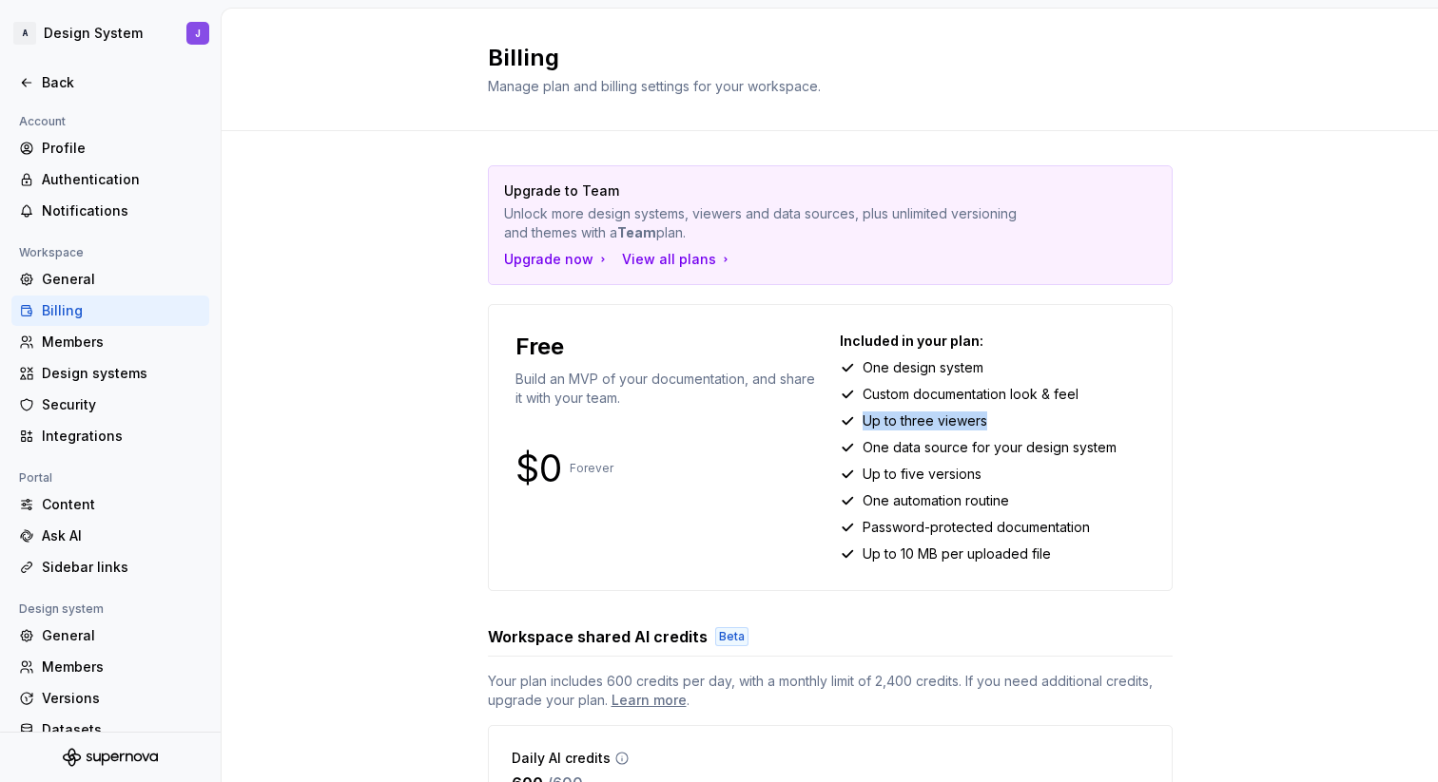
drag, startPoint x: 988, startPoint y: 427, endPoint x: 863, endPoint y: 426, distance: 124.6
click at [863, 426] on div "Up to three viewers" at bounding box center [992, 421] width 305 height 19
click at [647, 344] on div "Free" at bounding box center [667, 347] width 305 height 30
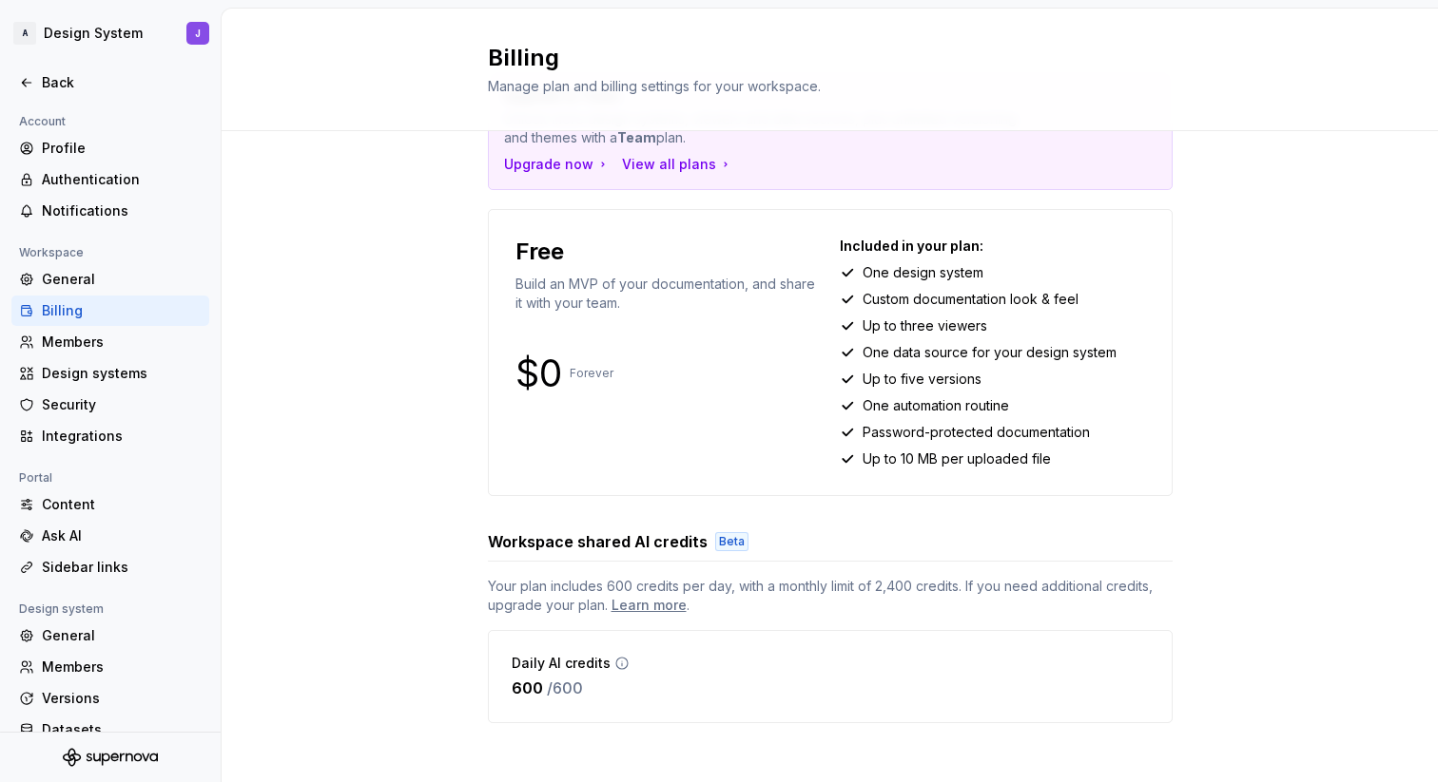
scroll to position [108, 0]
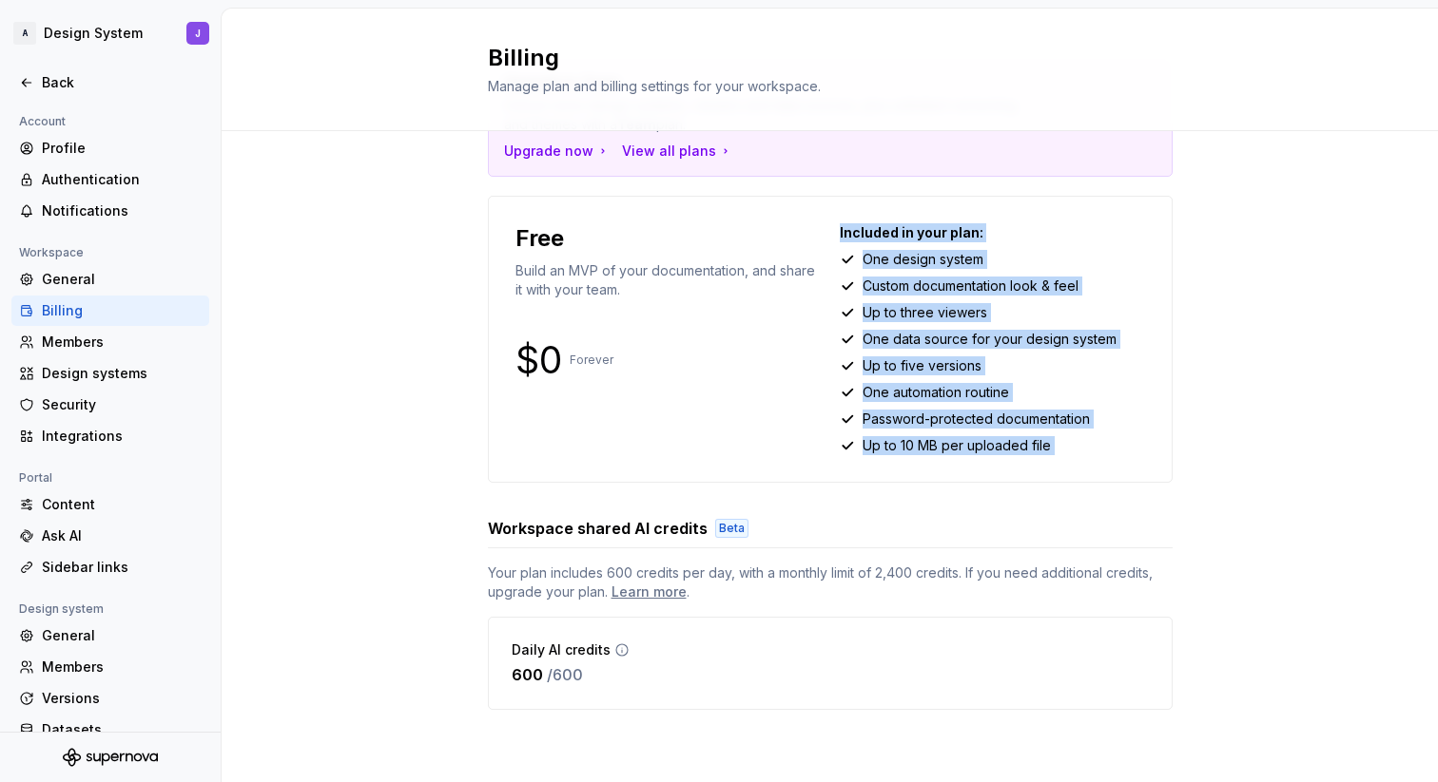
click at [419, 502] on div "Upgrade to Team Unlock more design systems, viewers and data sources, plus unli…" at bounding box center [830, 403] width 1216 height 760
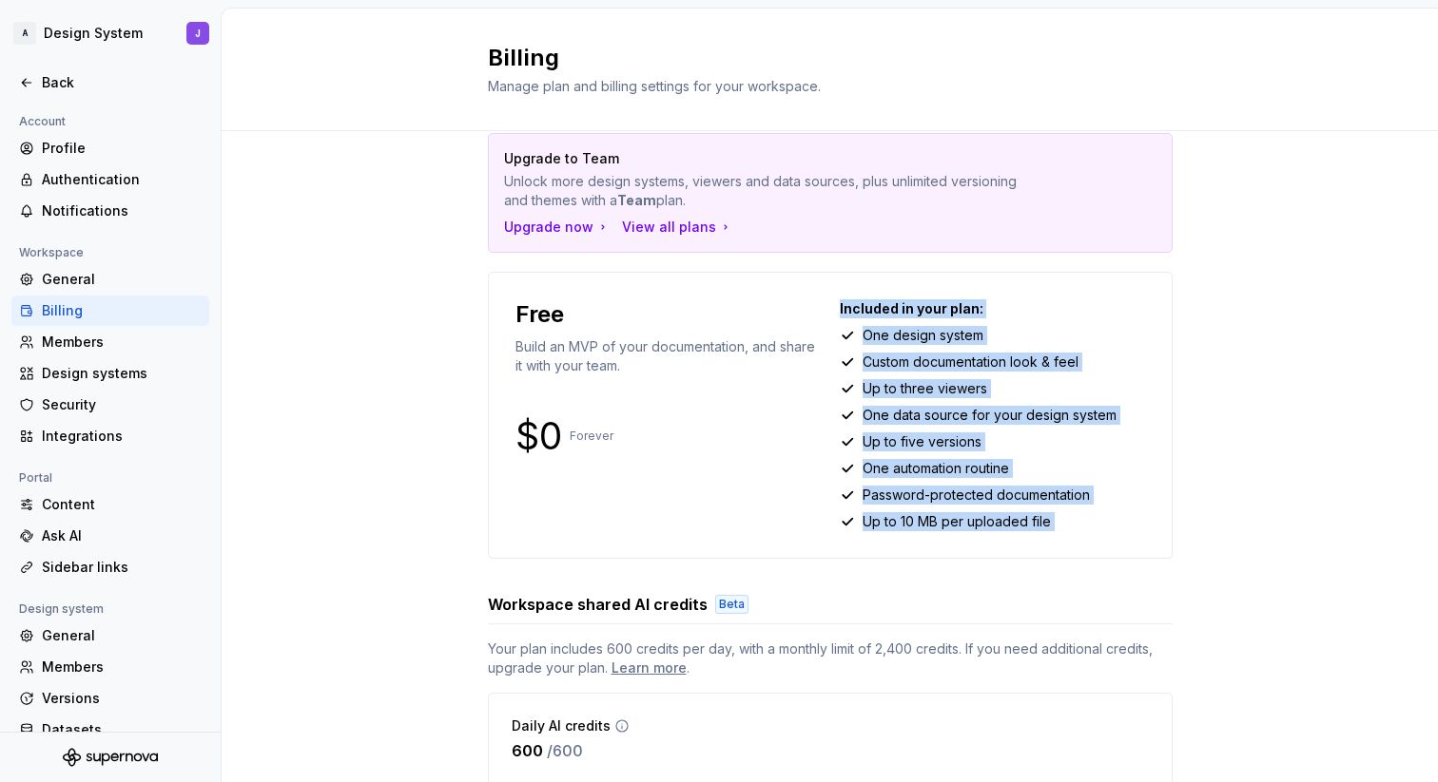
scroll to position [30, 0]
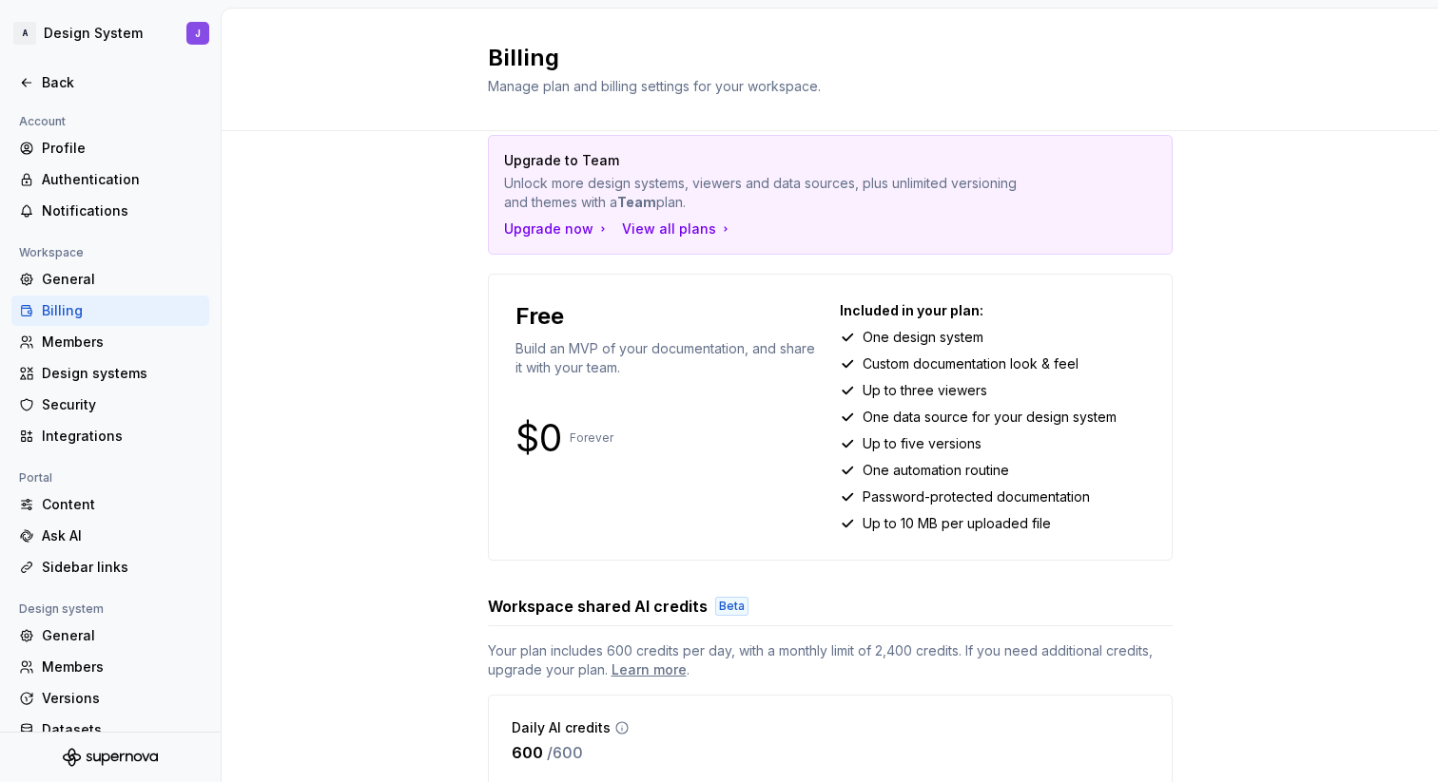
click at [338, 324] on div "Upgrade to Team Unlock more design systems, viewers and data sources, plus unli…" at bounding box center [830, 481] width 1216 height 760
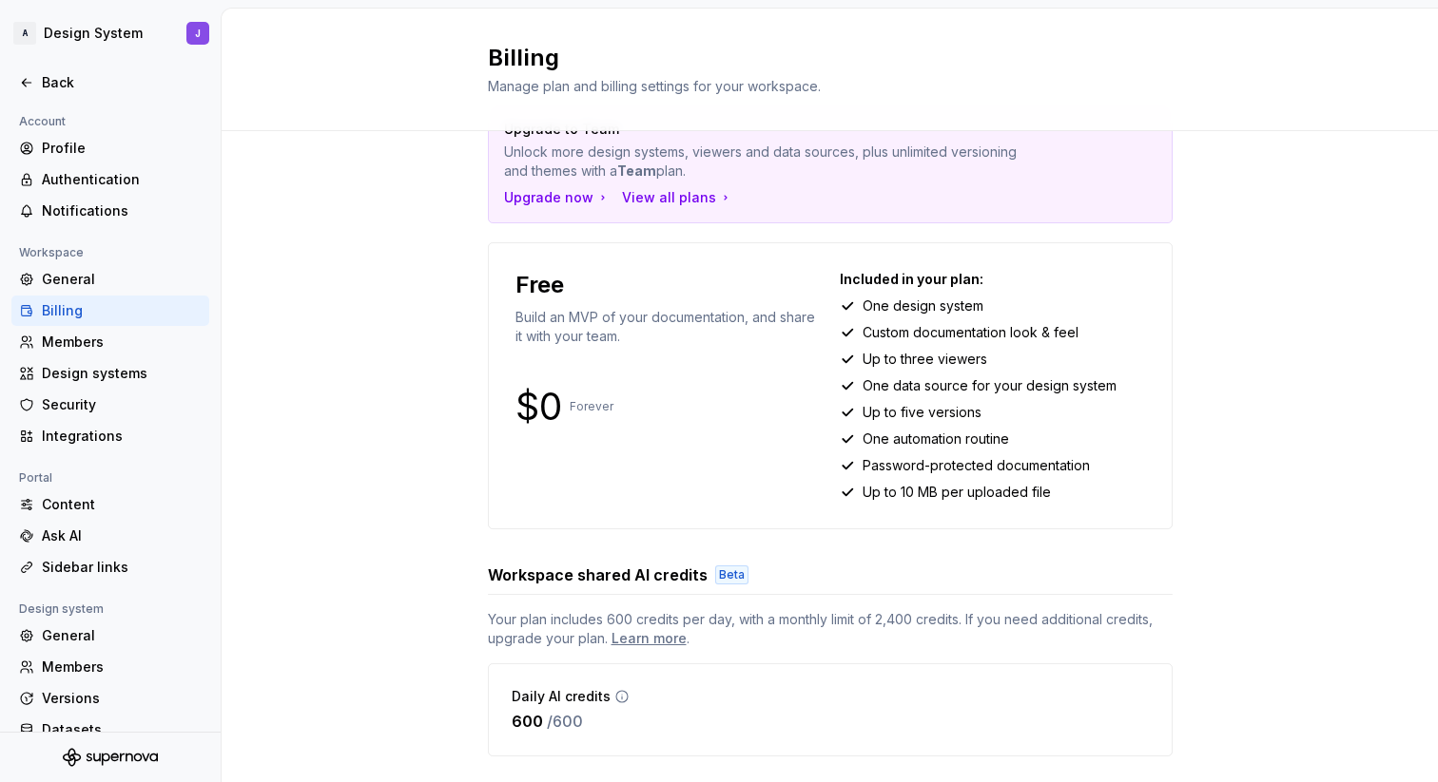
scroll to position [108, 0]
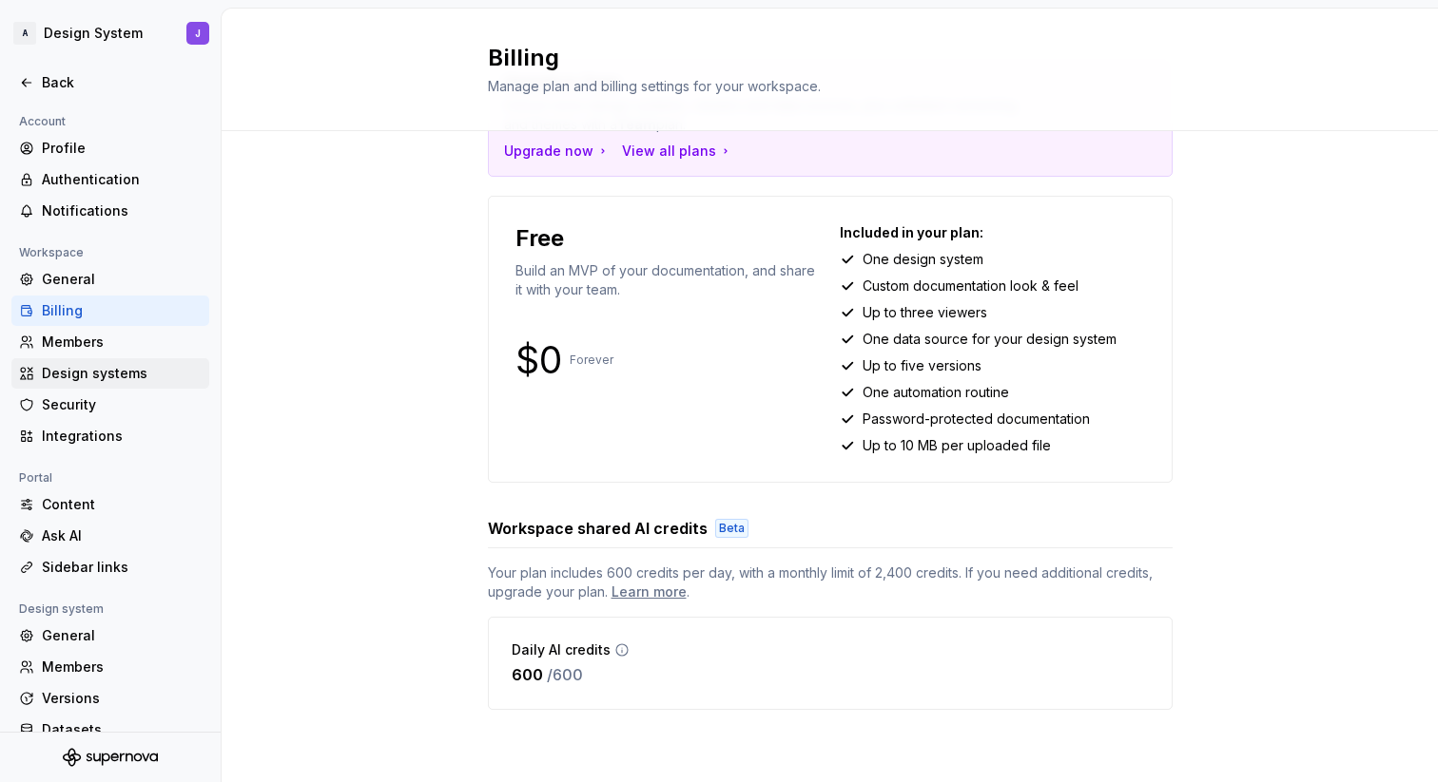
click at [110, 376] on div "Design systems" at bounding box center [122, 373] width 160 height 19
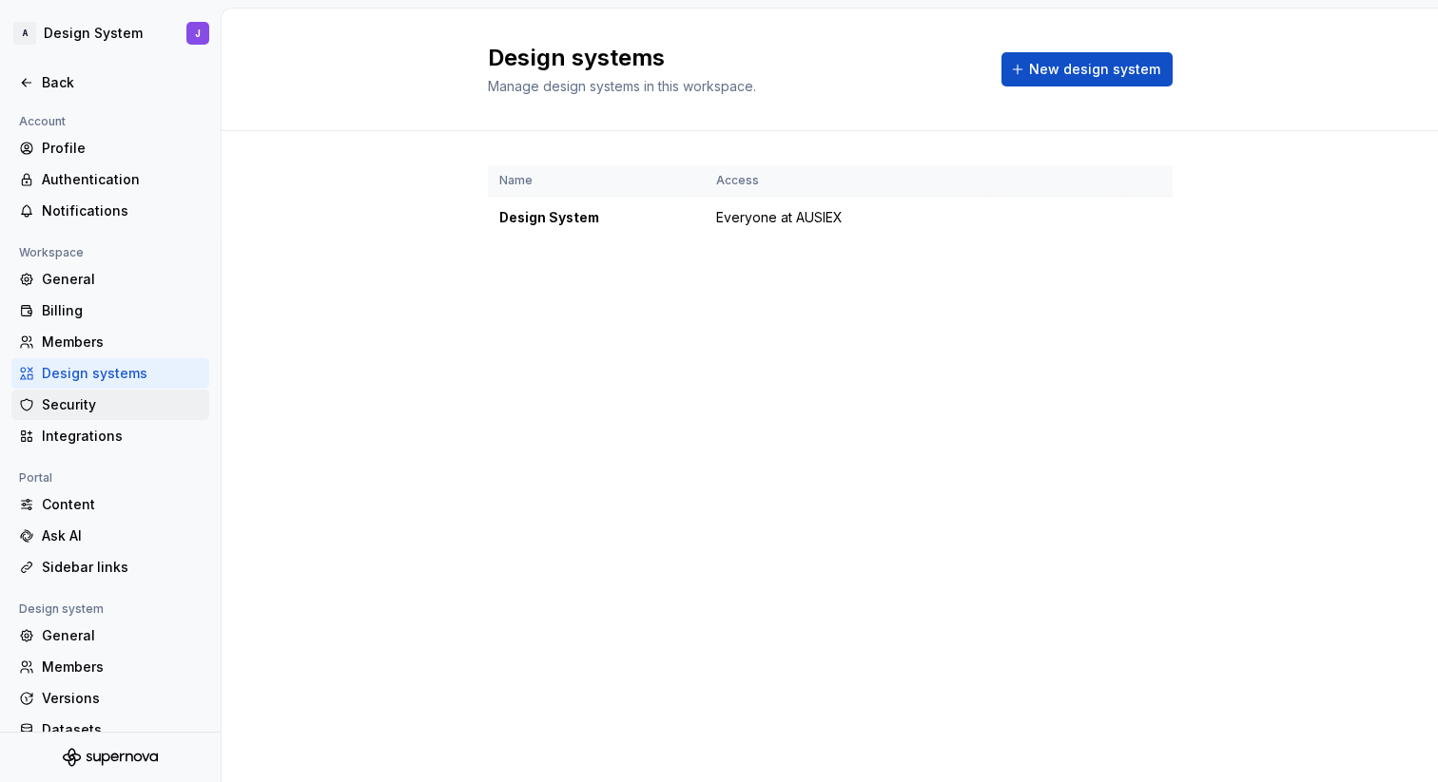
click at [124, 406] on div "Security" at bounding box center [122, 405] width 160 height 19
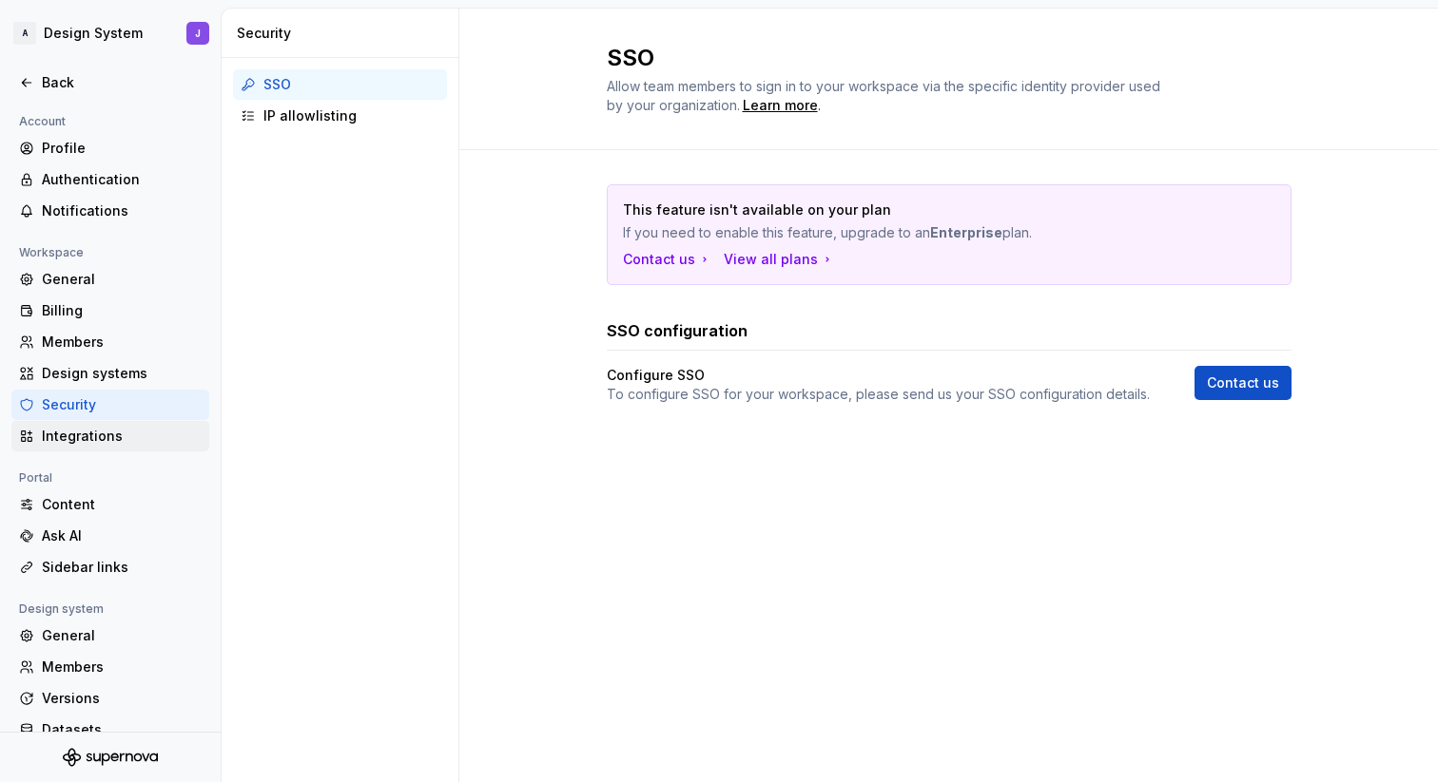
click at [126, 434] on div "Integrations" at bounding box center [122, 436] width 160 height 19
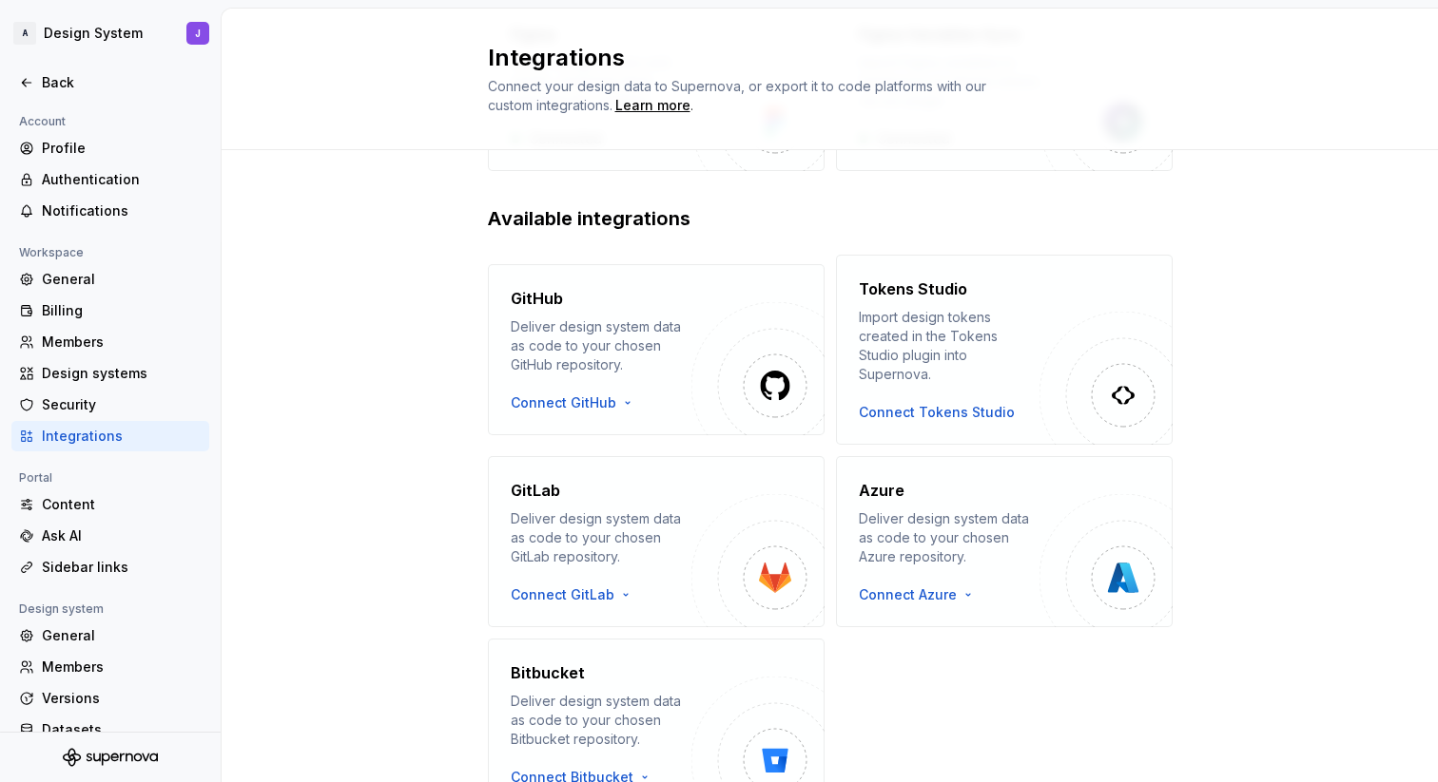
scroll to position [213, 0]
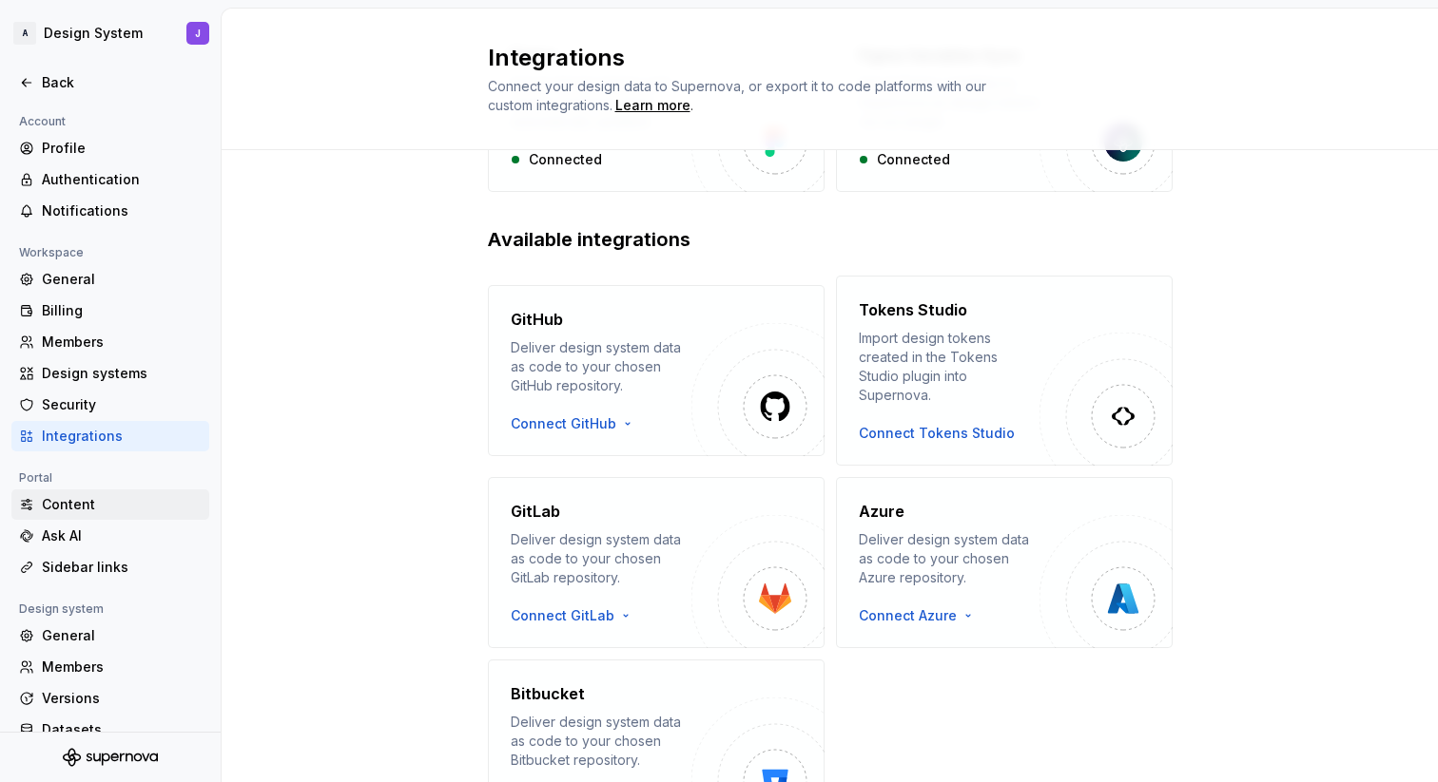
click at [122, 497] on div "Content" at bounding box center [122, 504] width 160 height 19
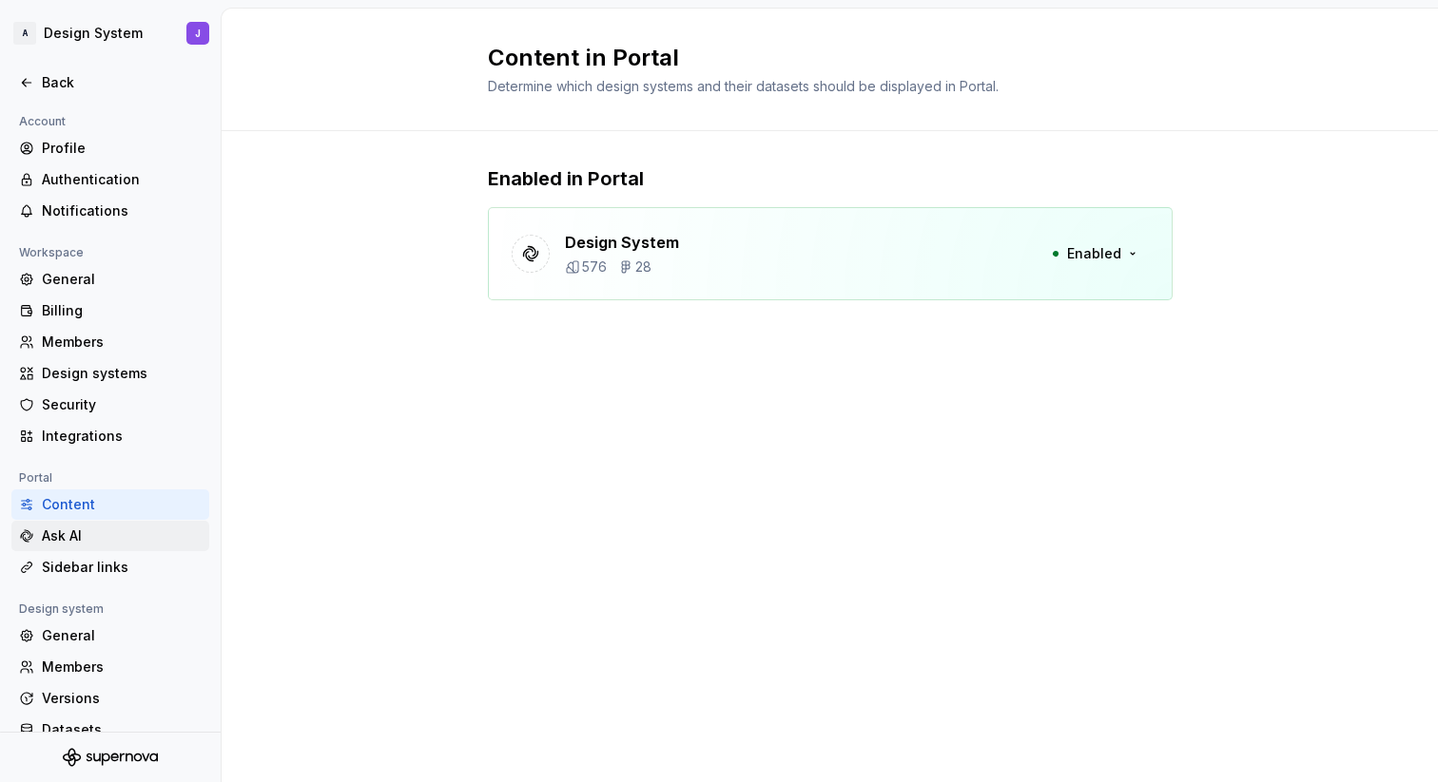
click at [116, 527] on div "Ask AI" at bounding box center [122, 536] width 160 height 19
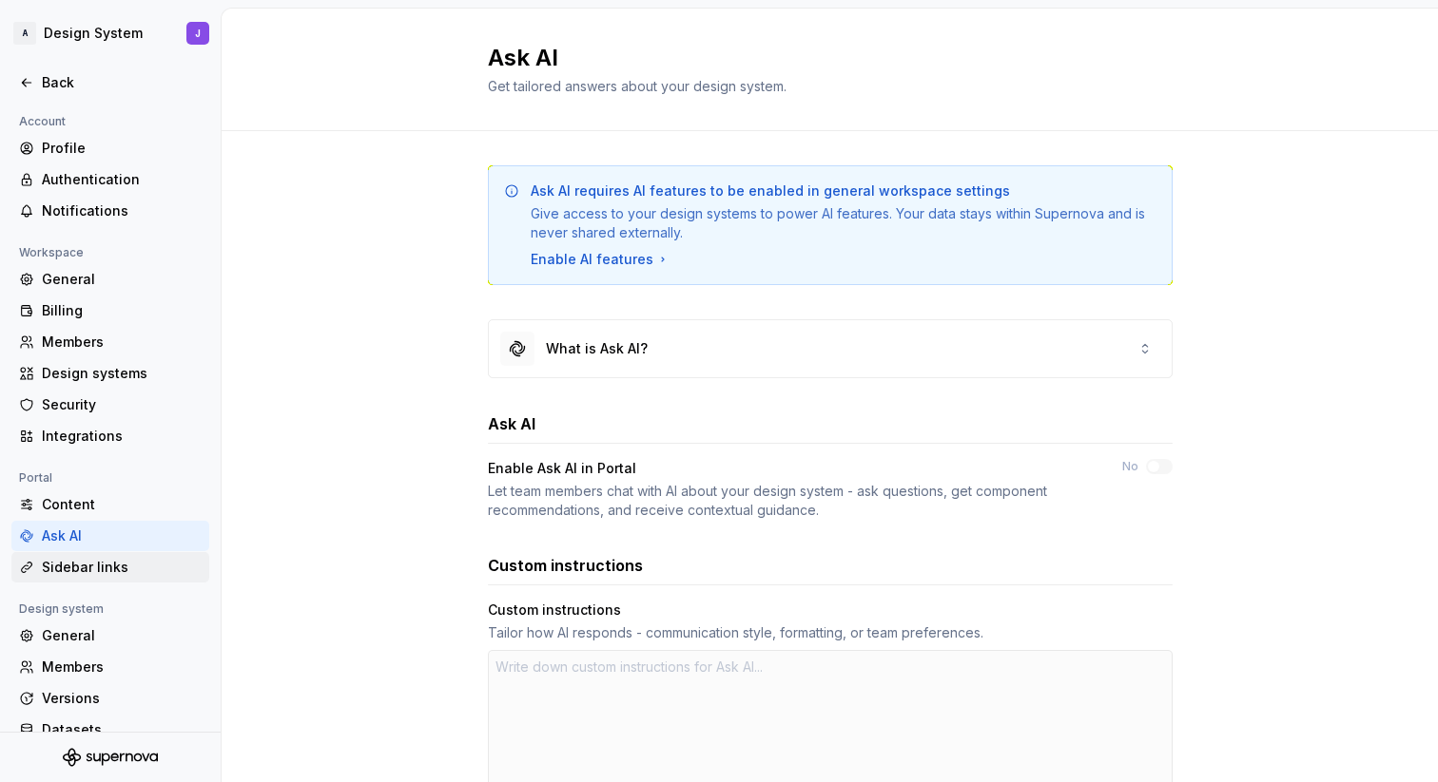
click at [113, 566] on div "Sidebar links" at bounding box center [122, 567] width 160 height 19
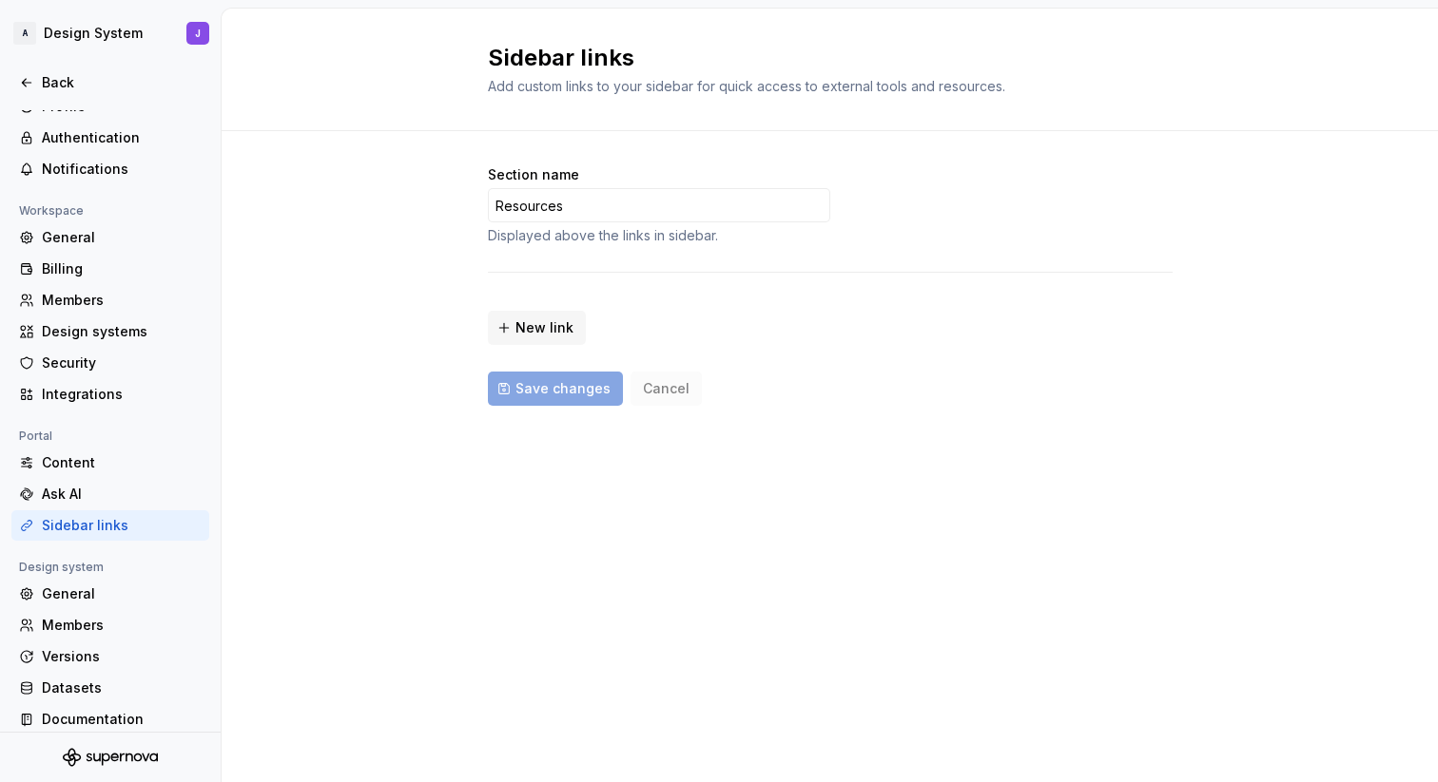
scroll to position [55, 0]
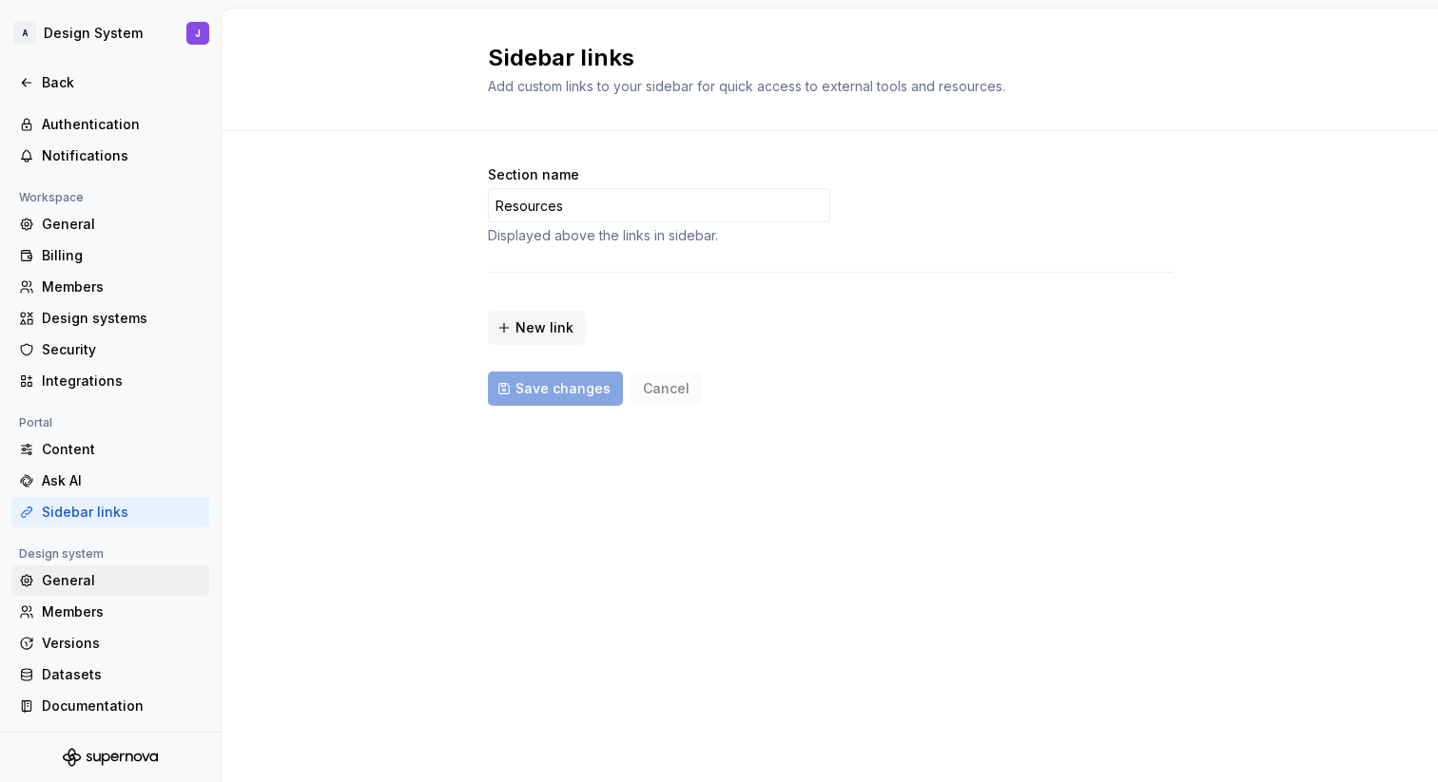
click at [110, 572] on div "General" at bounding box center [122, 580] width 160 height 19
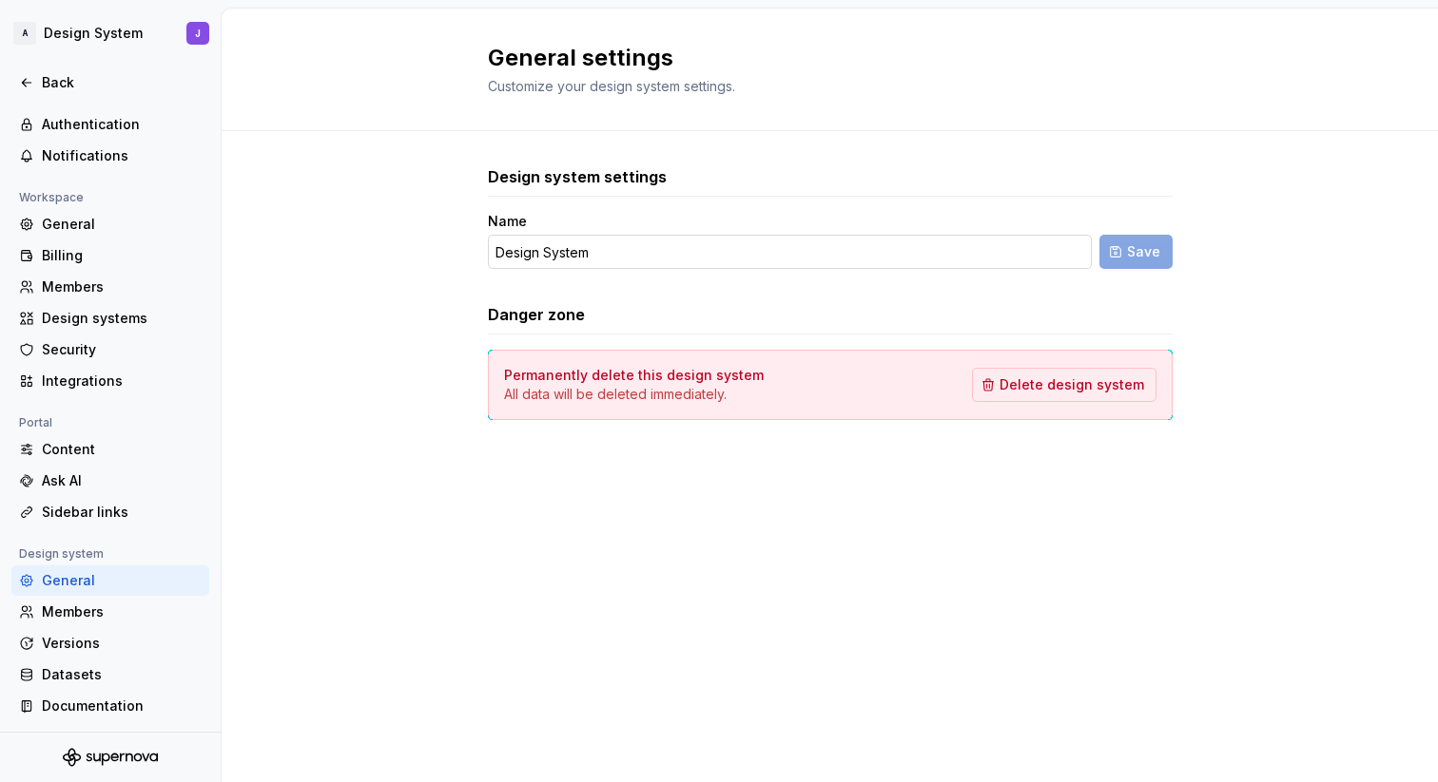
click at [495, 255] on input "Design System" at bounding box center [790, 252] width 604 height 34
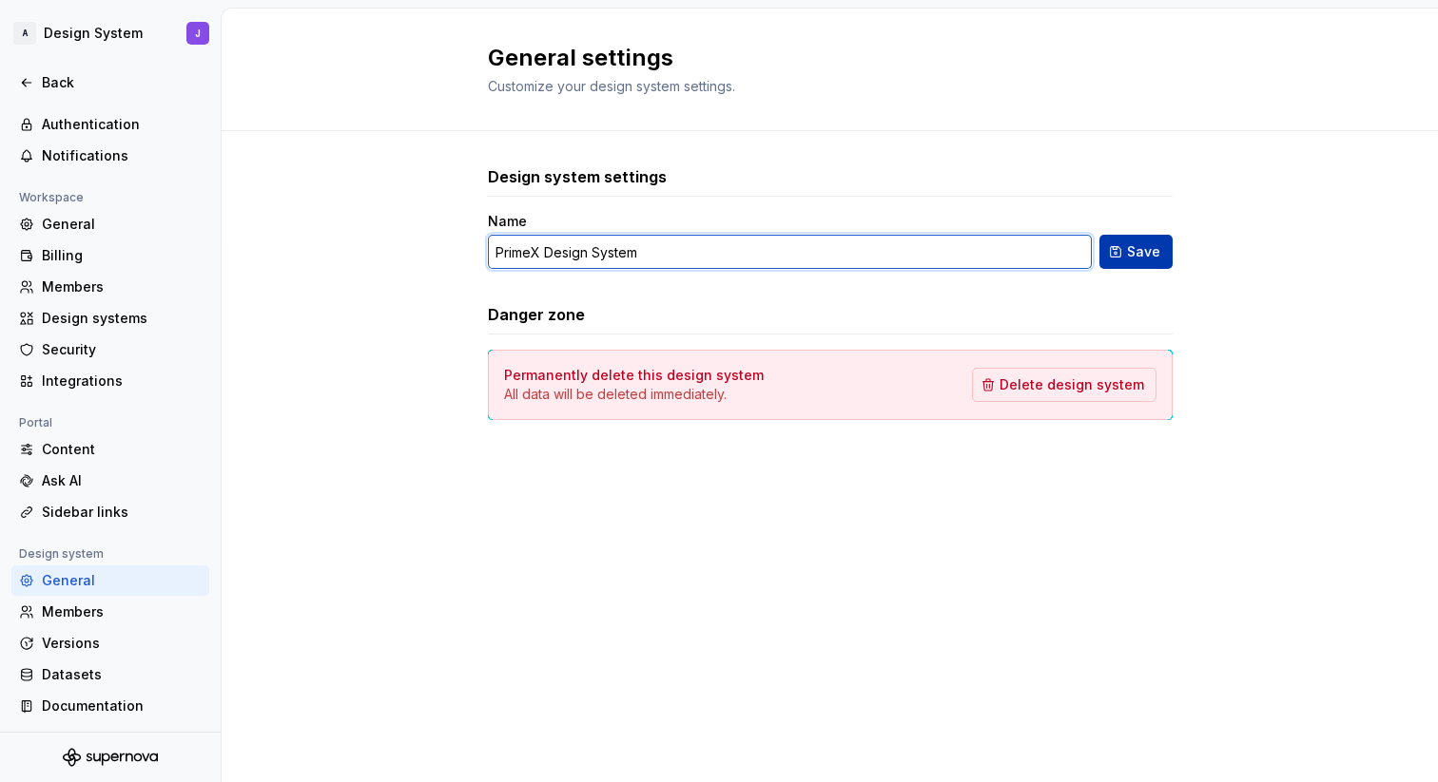
type input "PrimeX Design System"
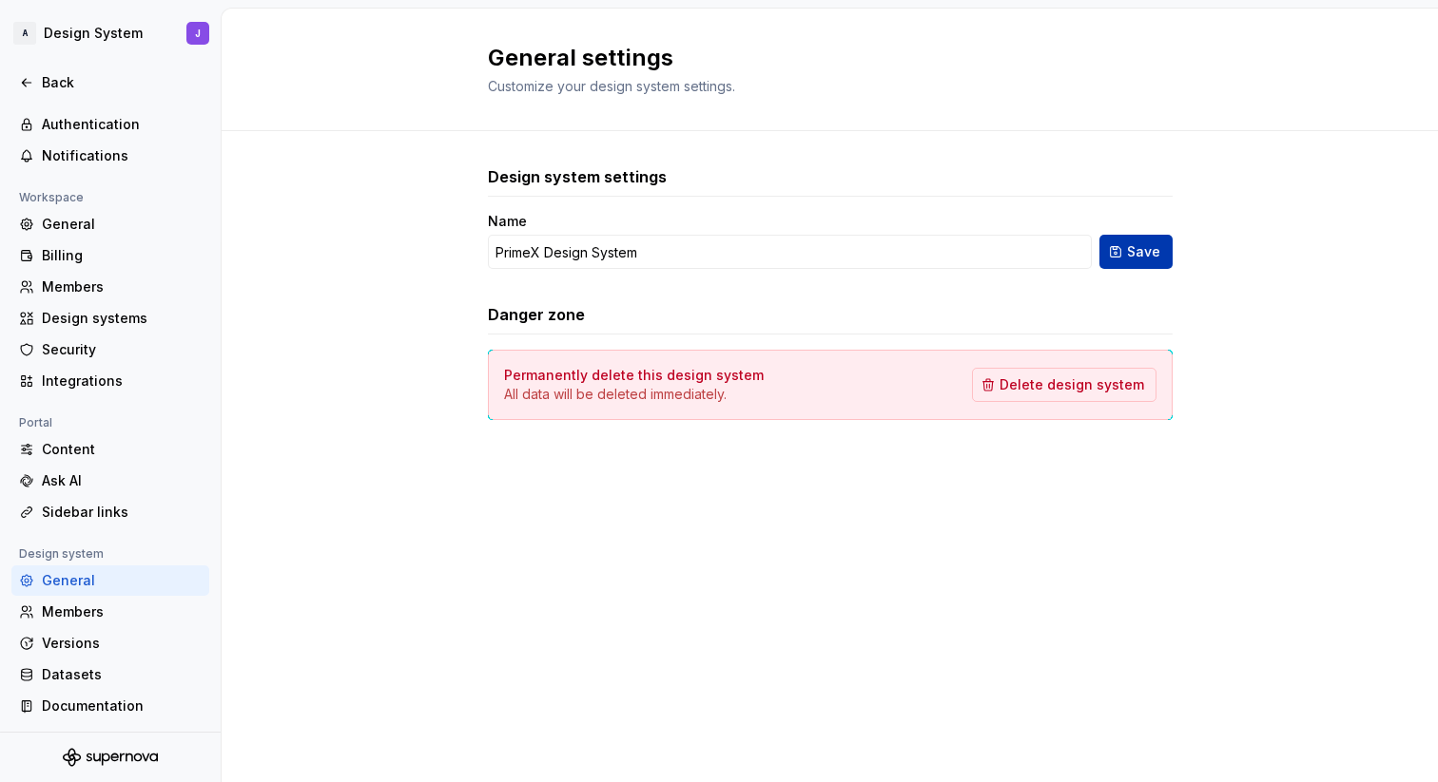
click at [1151, 250] on span "Save" at bounding box center [1143, 251] width 33 height 19
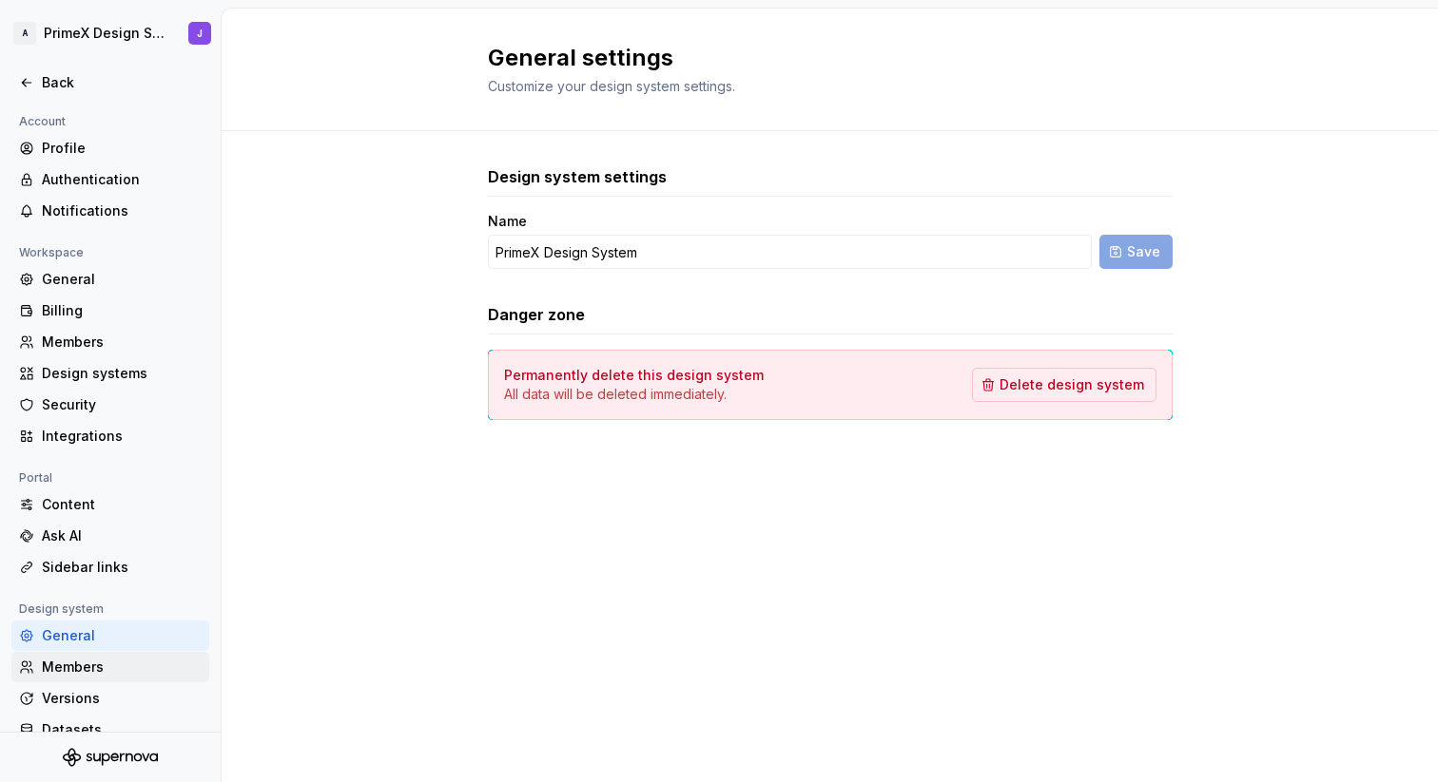
click at [108, 668] on div "Members" at bounding box center [122, 667] width 160 height 19
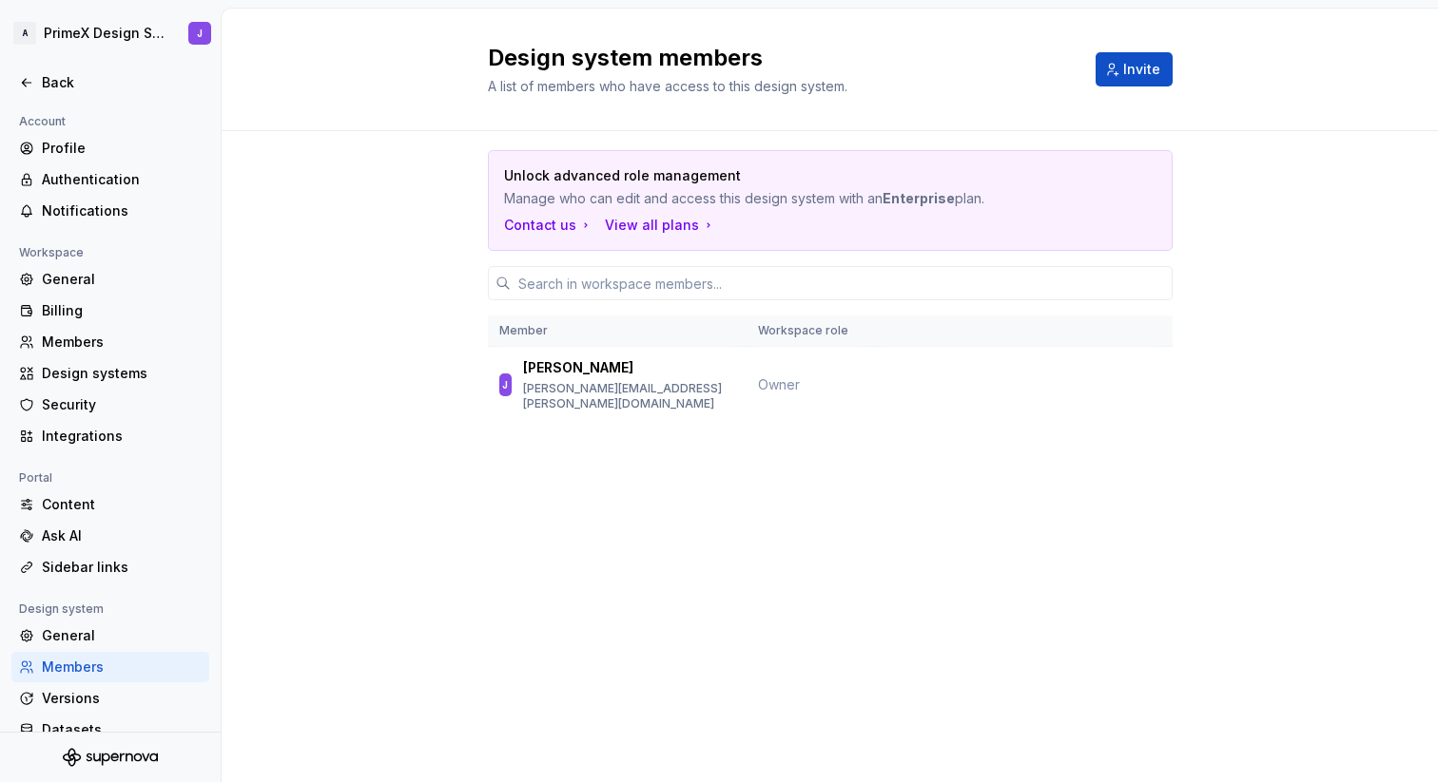
click at [947, 204] on b "Enterprise" at bounding box center [918, 198] width 72 height 16
click at [678, 224] on div "View all plans" at bounding box center [660, 225] width 111 height 19
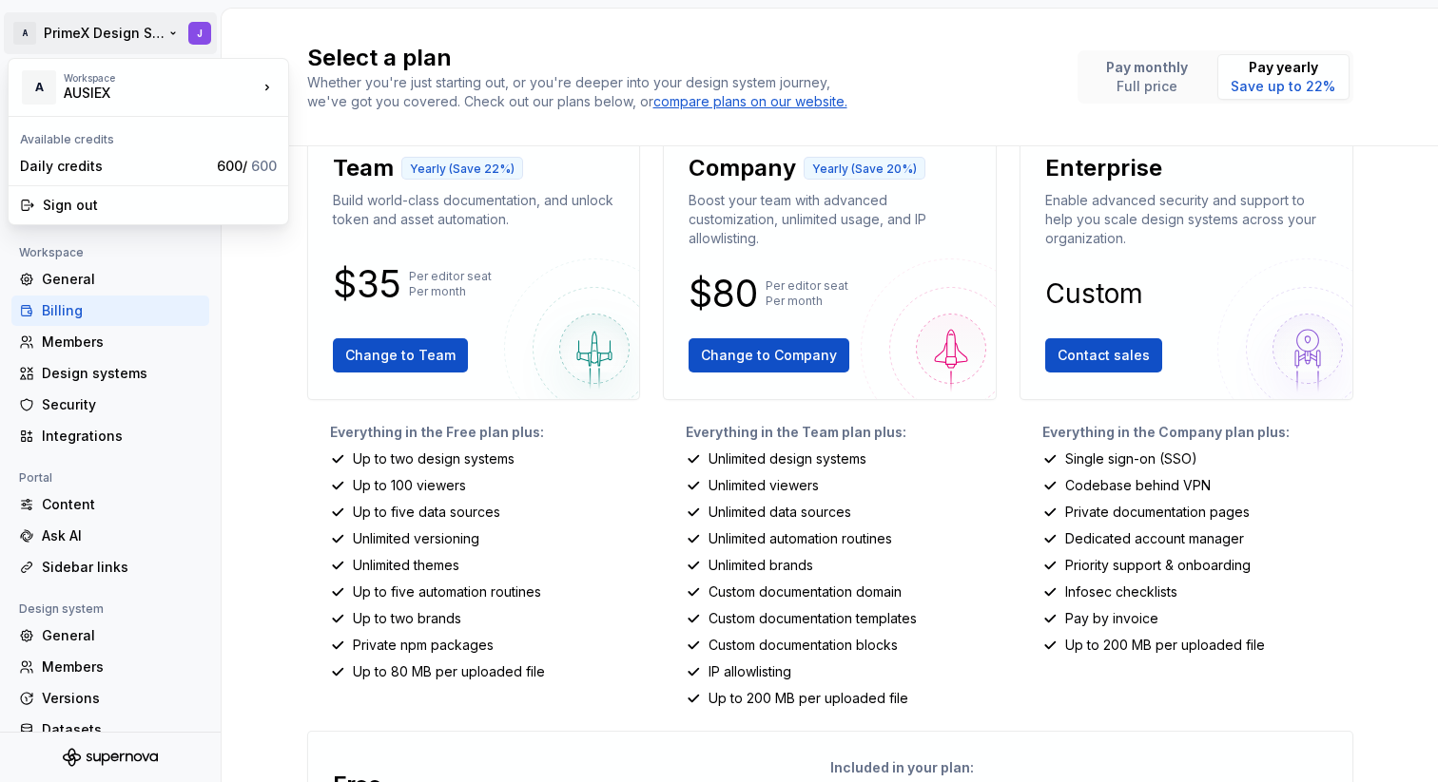
click at [83, 36] on html "A PrimeX Design System J Back Account Profile Authentication Notifications Work…" at bounding box center [719, 391] width 1438 height 782
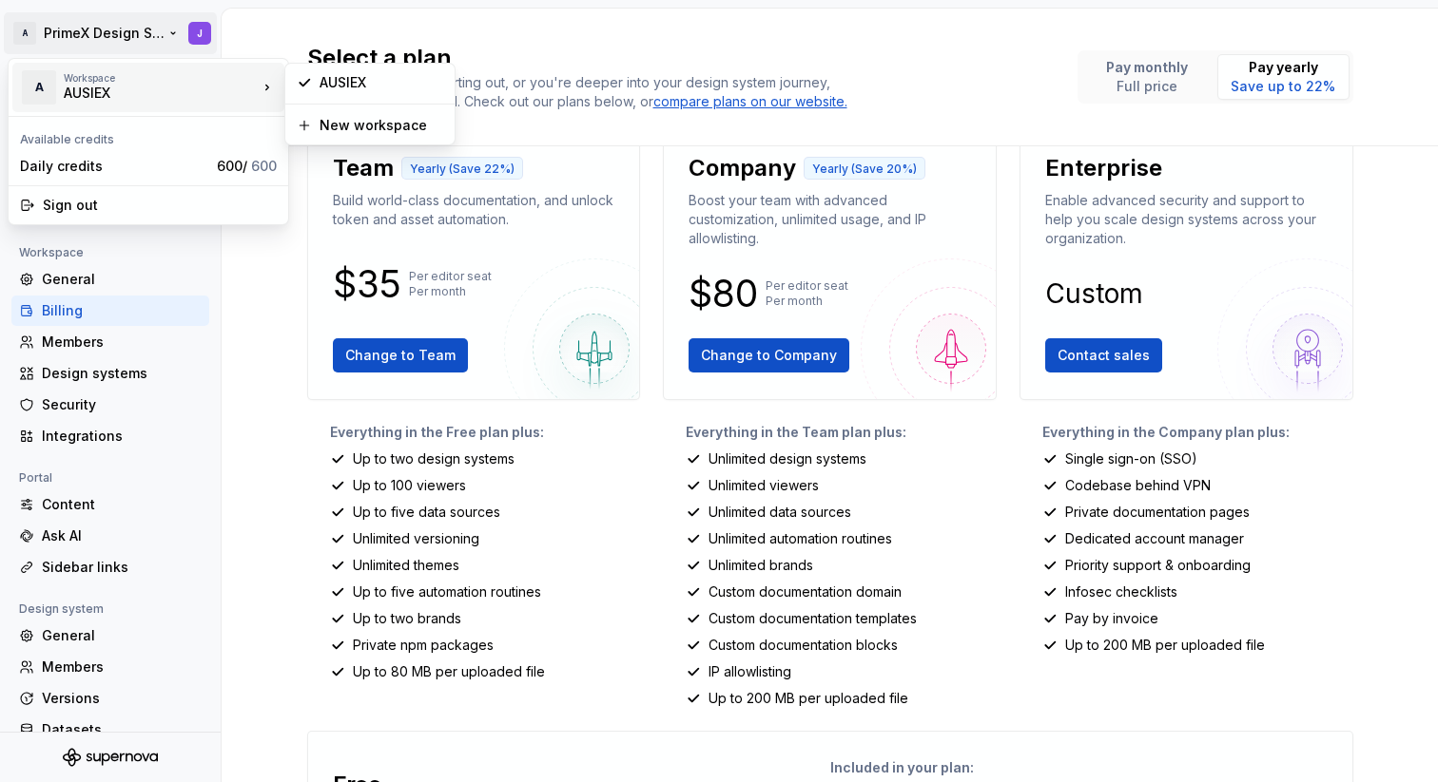
click at [74, 85] on div "AUSIEX" at bounding box center [145, 93] width 162 height 19
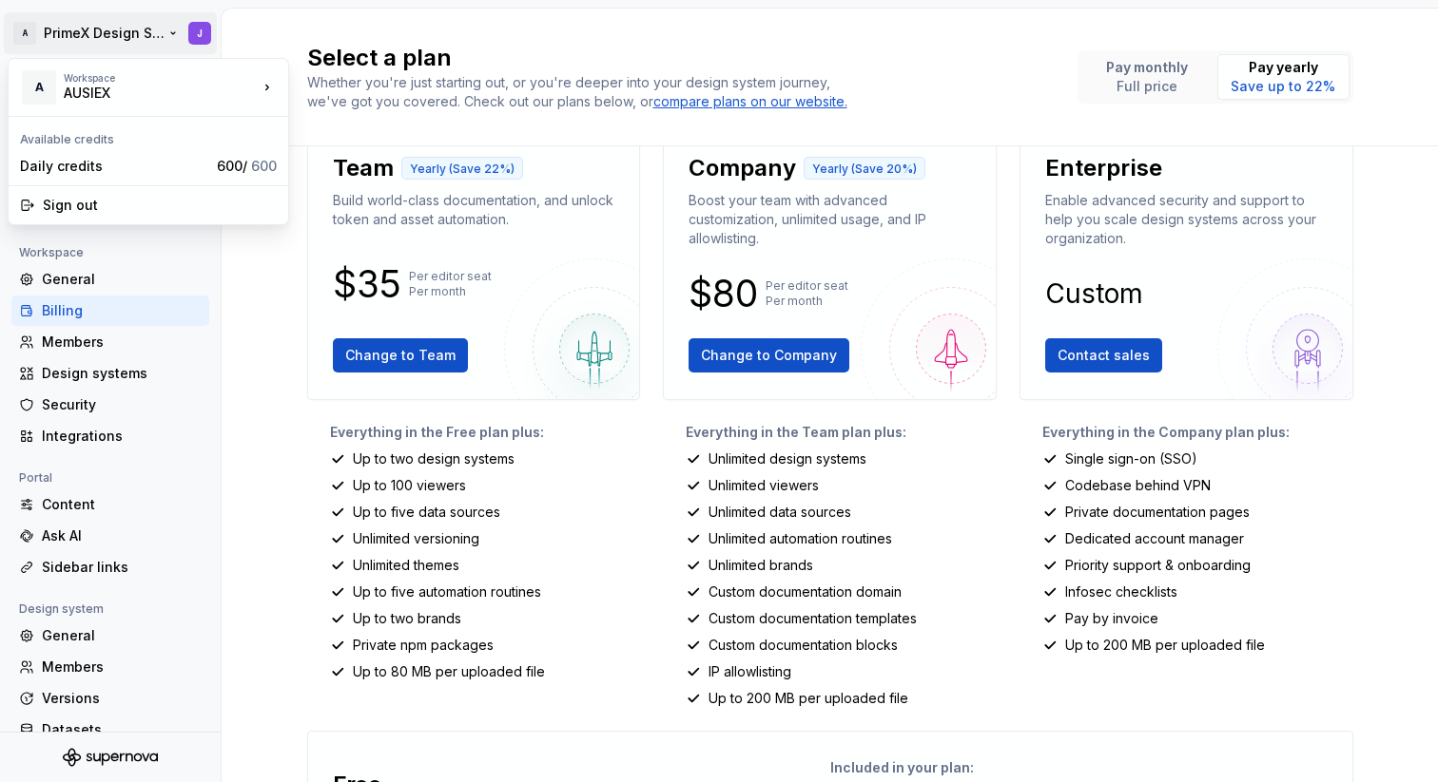
click at [274, 33] on html "A PrimeX Design System J Back Account Profile Authentication Notifications Work…" at bounding box center [719, 391] width 1438 height 782
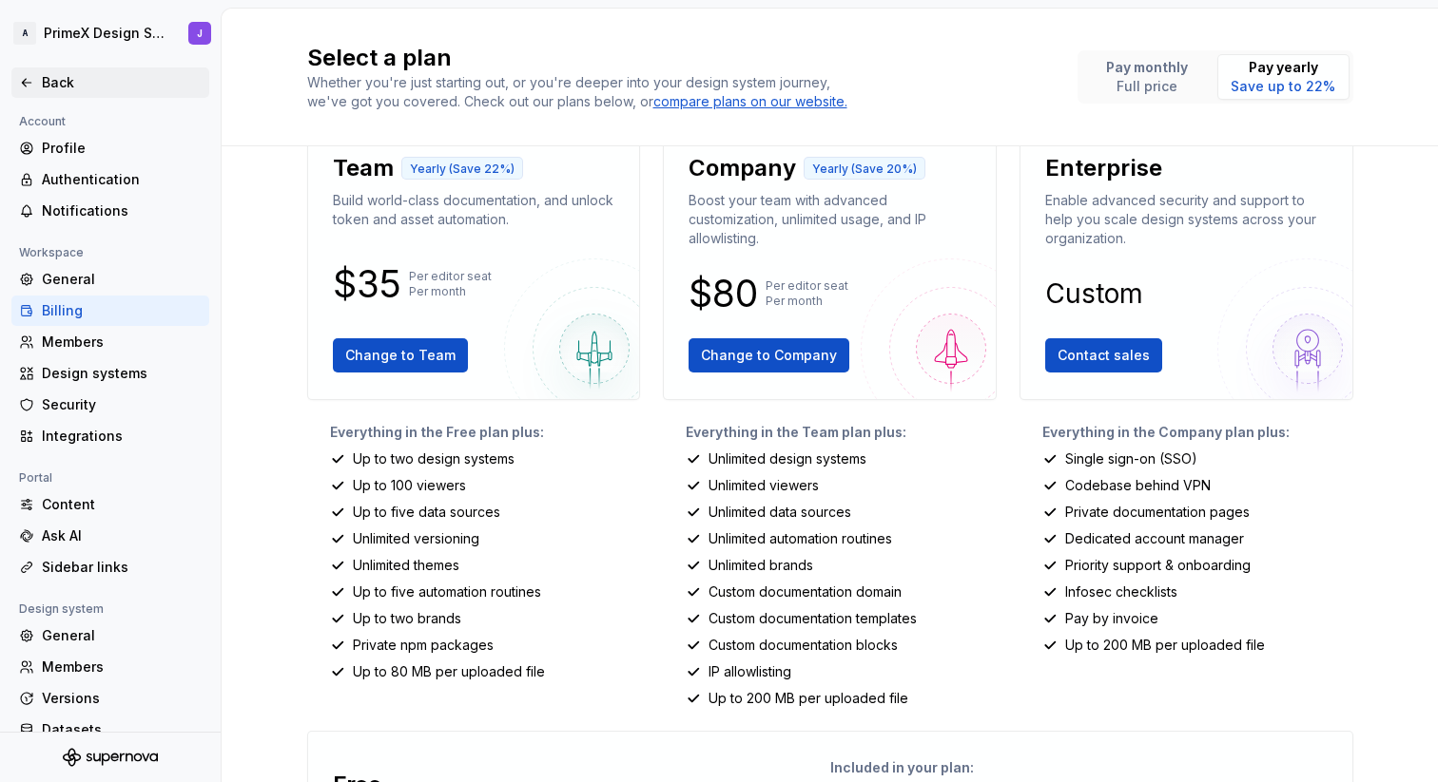
click at [60, 86] on div "Back" at bounding box center [122, 82] width 160 height 19
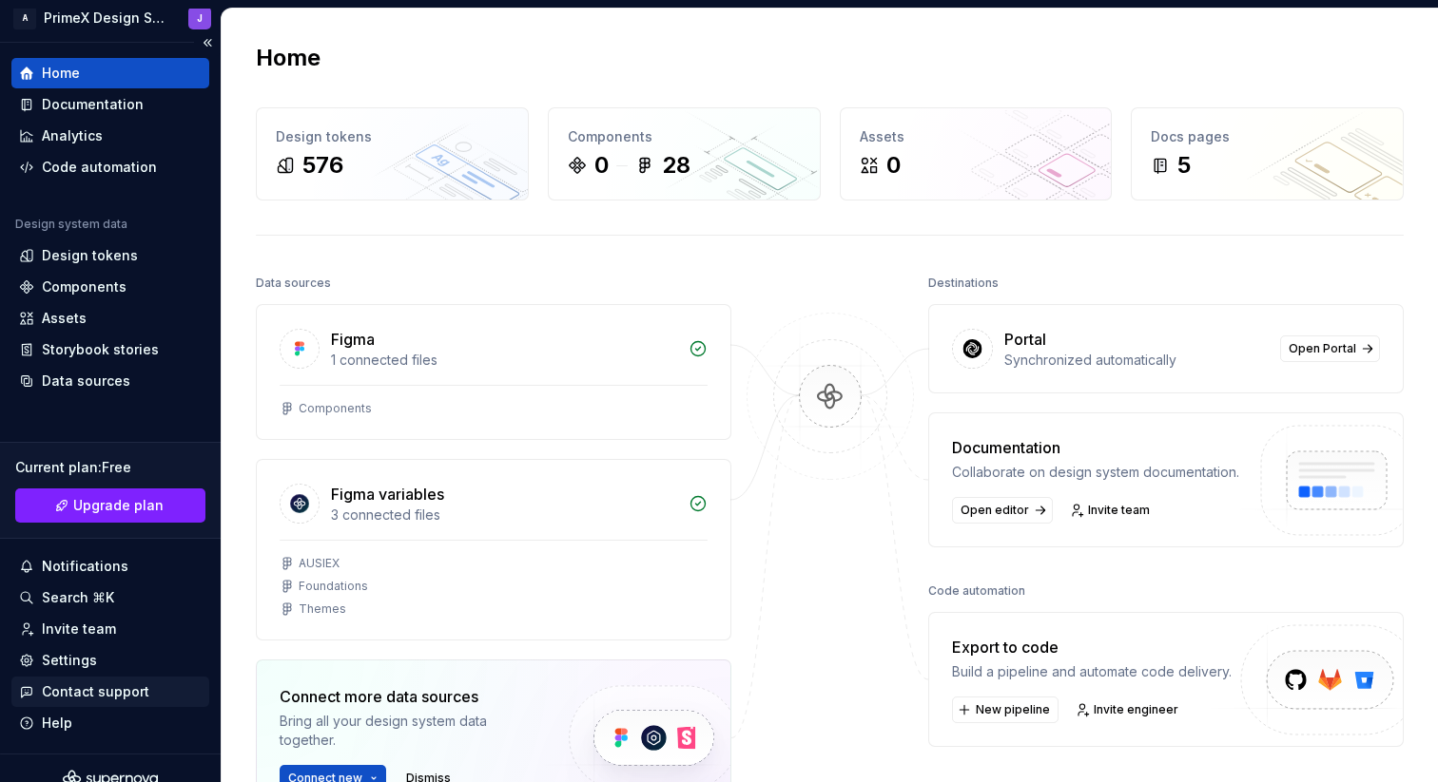
scroll to position [17, 0]
click at [128, 713] on div "Help" at bounding box center [110, 721] width 183 height 19
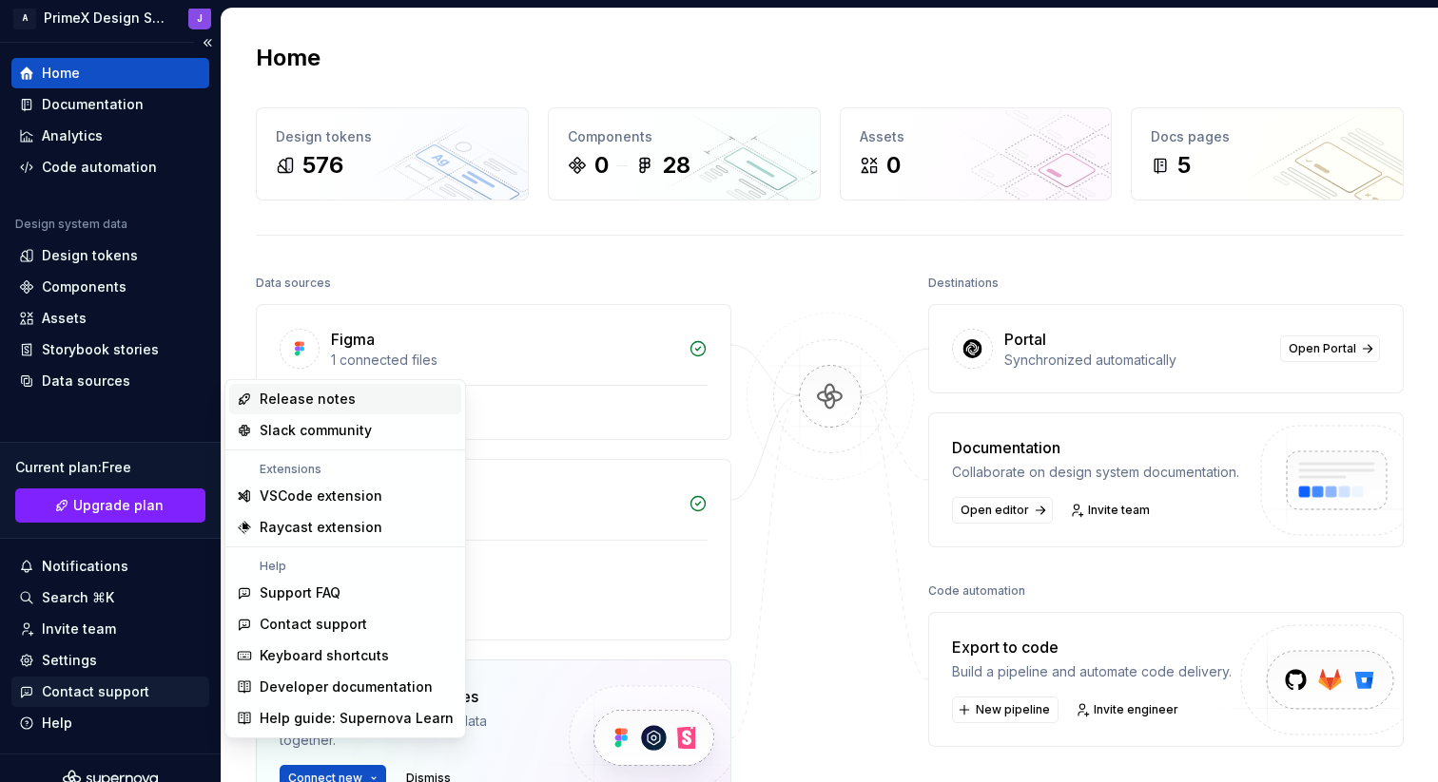
click at [130, 694] on div "Contact support" at bounding box center [95, 692] width 107 height 19
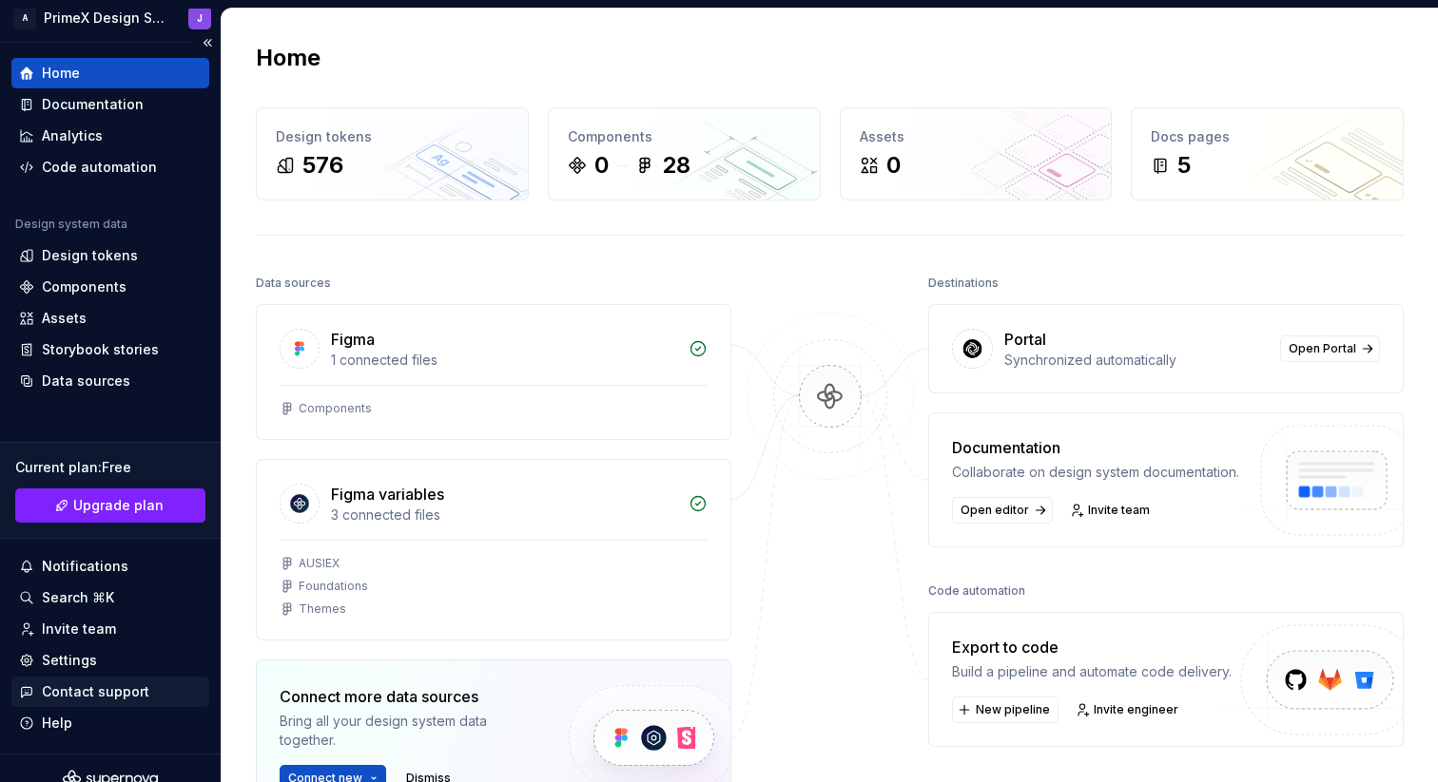
scroll to position [0, 0]
click at [130, 694] on div "Contact support" at bounding box center [95, 692] width 107 height 19
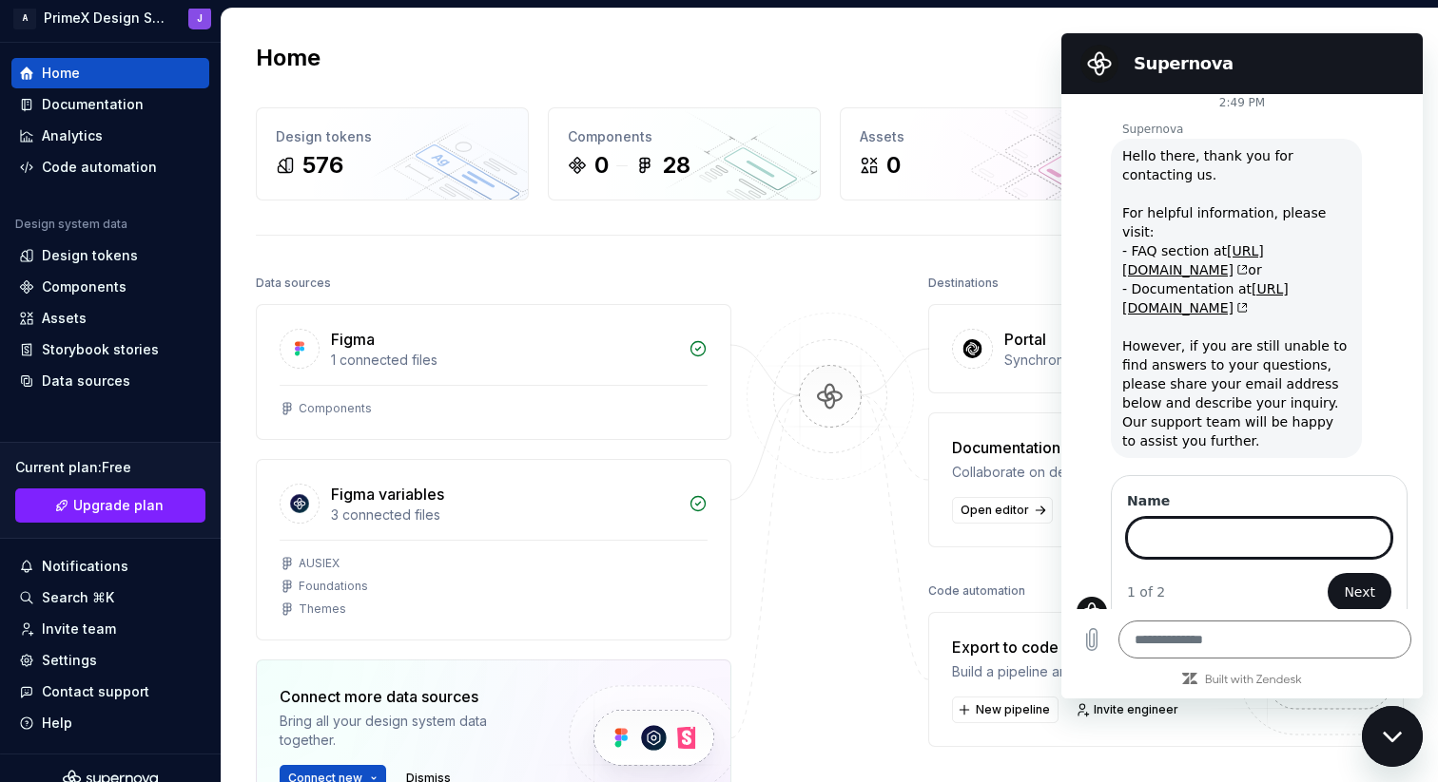
scroll to position [9, 0]
click at [1232, 249] on link "https://supernova-help.zendesk.com/hc/en-us" at bounding box center [1193, 262] width 142 height 34
click at [1387, 727] on div "Close messaging window" at bounding box center [1391, 736] width 57 height 57
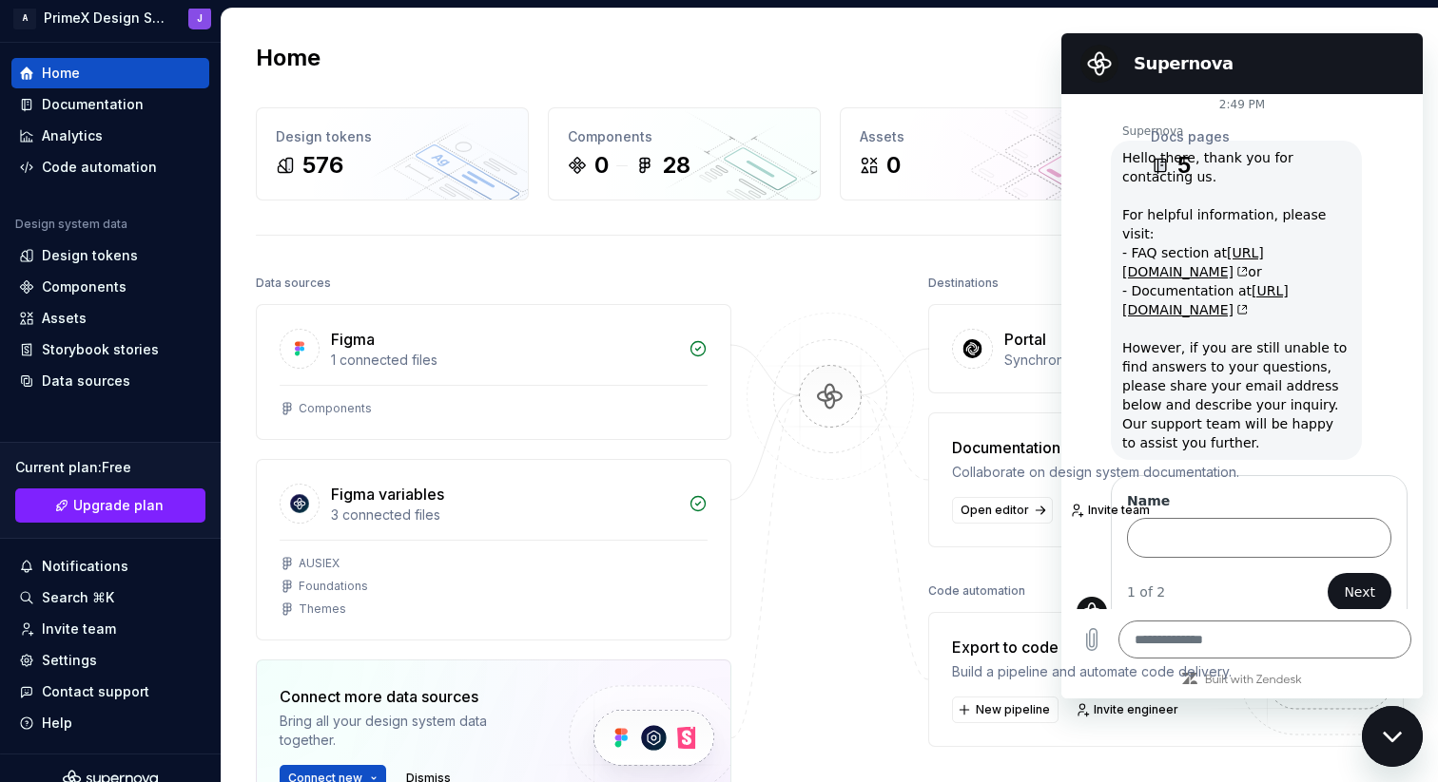
type textarea "*"
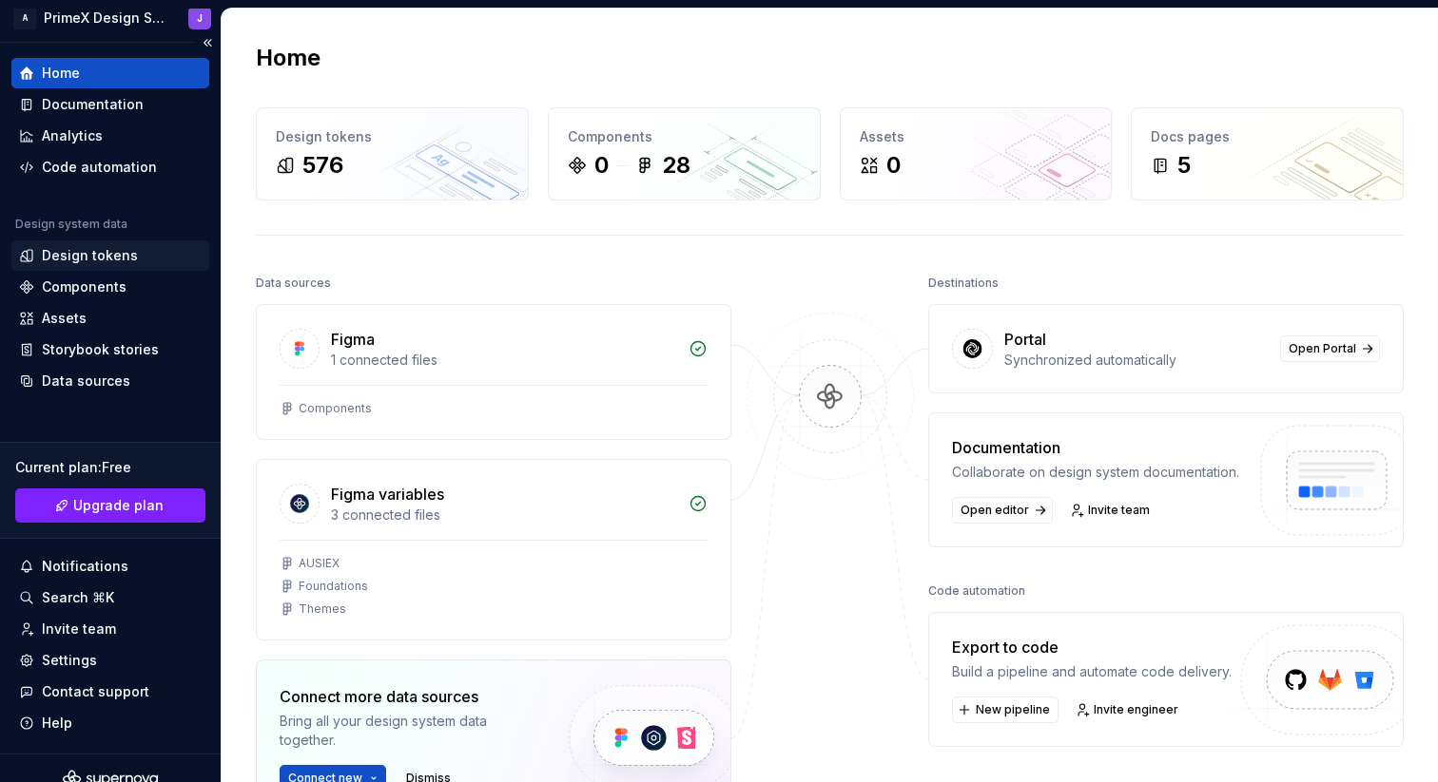
click at [115, 257] on div "Design tokens" at bounding box center [90, 255] width 96 height 19
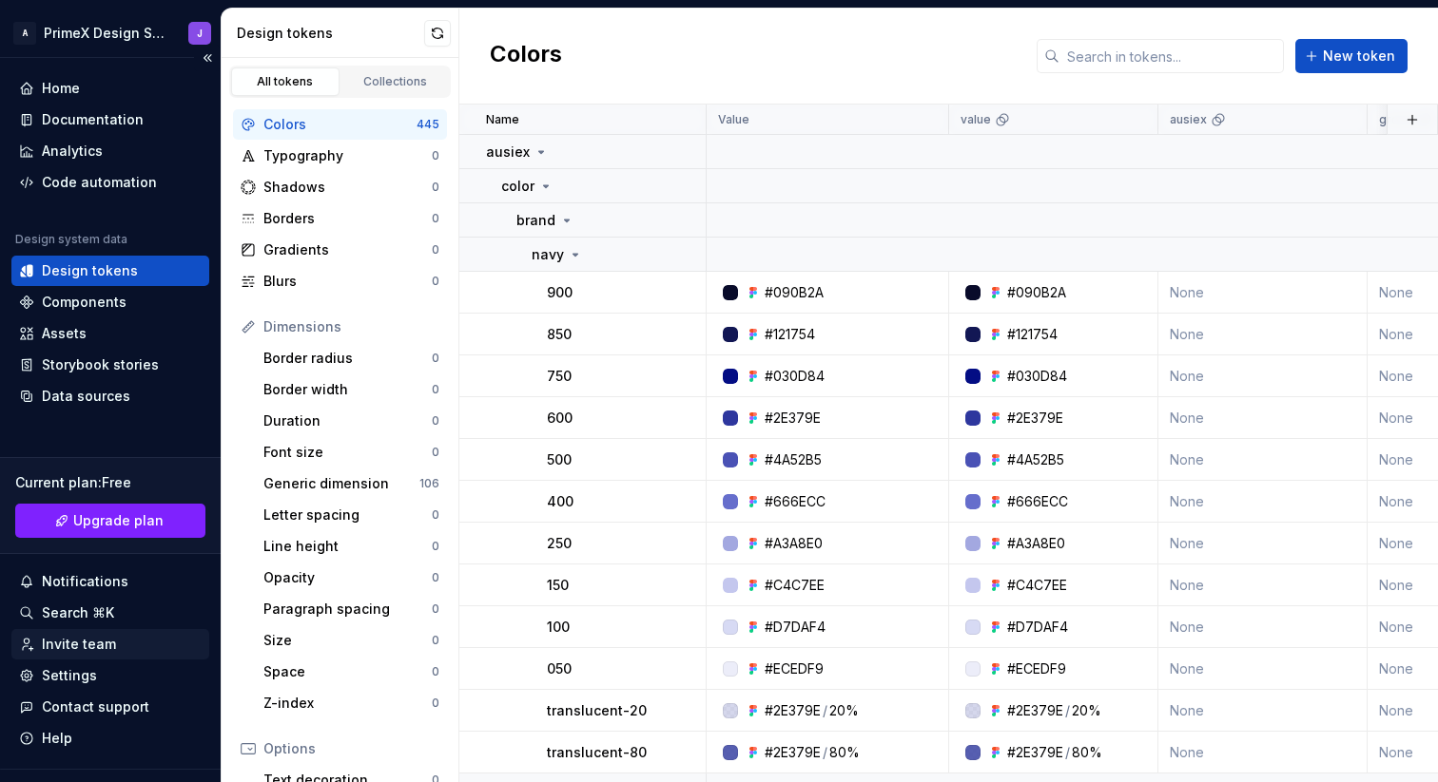
scroll to position [37, 0]
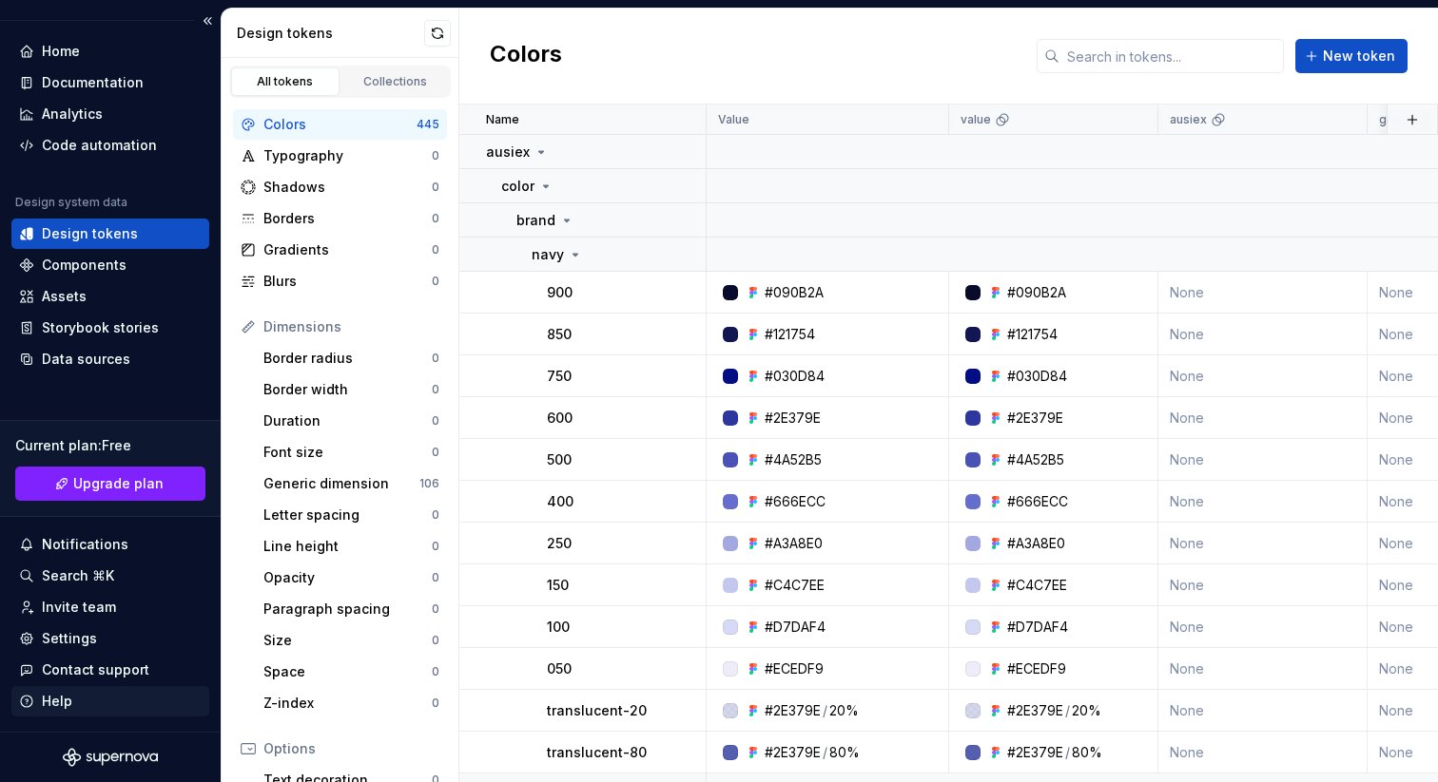
click at [69, 701] on div "Help" at bounding box center [57, 701] width 30 height 19
